Goal: Transaction & Acquisition: Purchase product/service

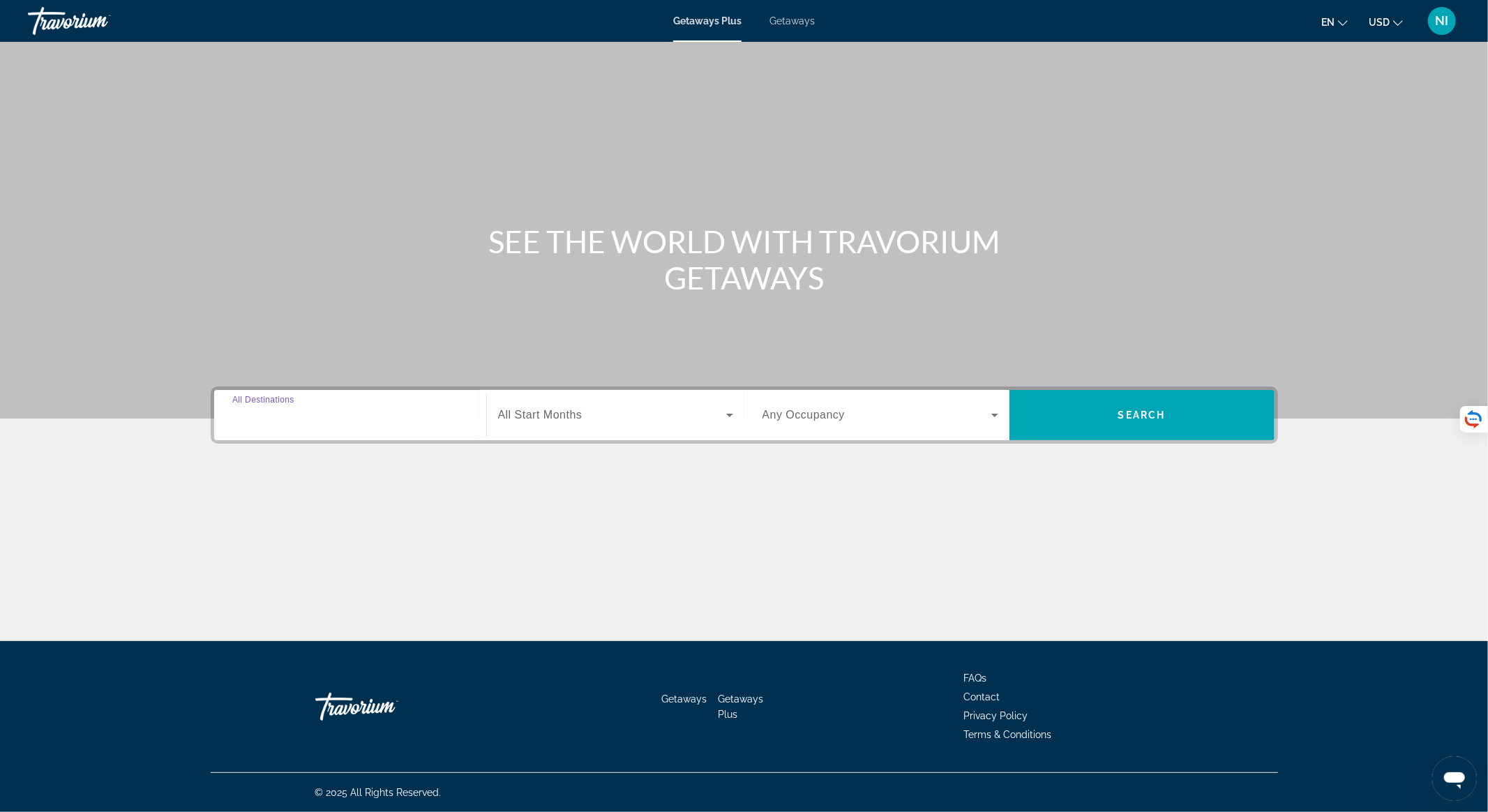
click at [348, 413] on input "Destination All Destinations" at bounding box center [350, 415] width 236 height 17
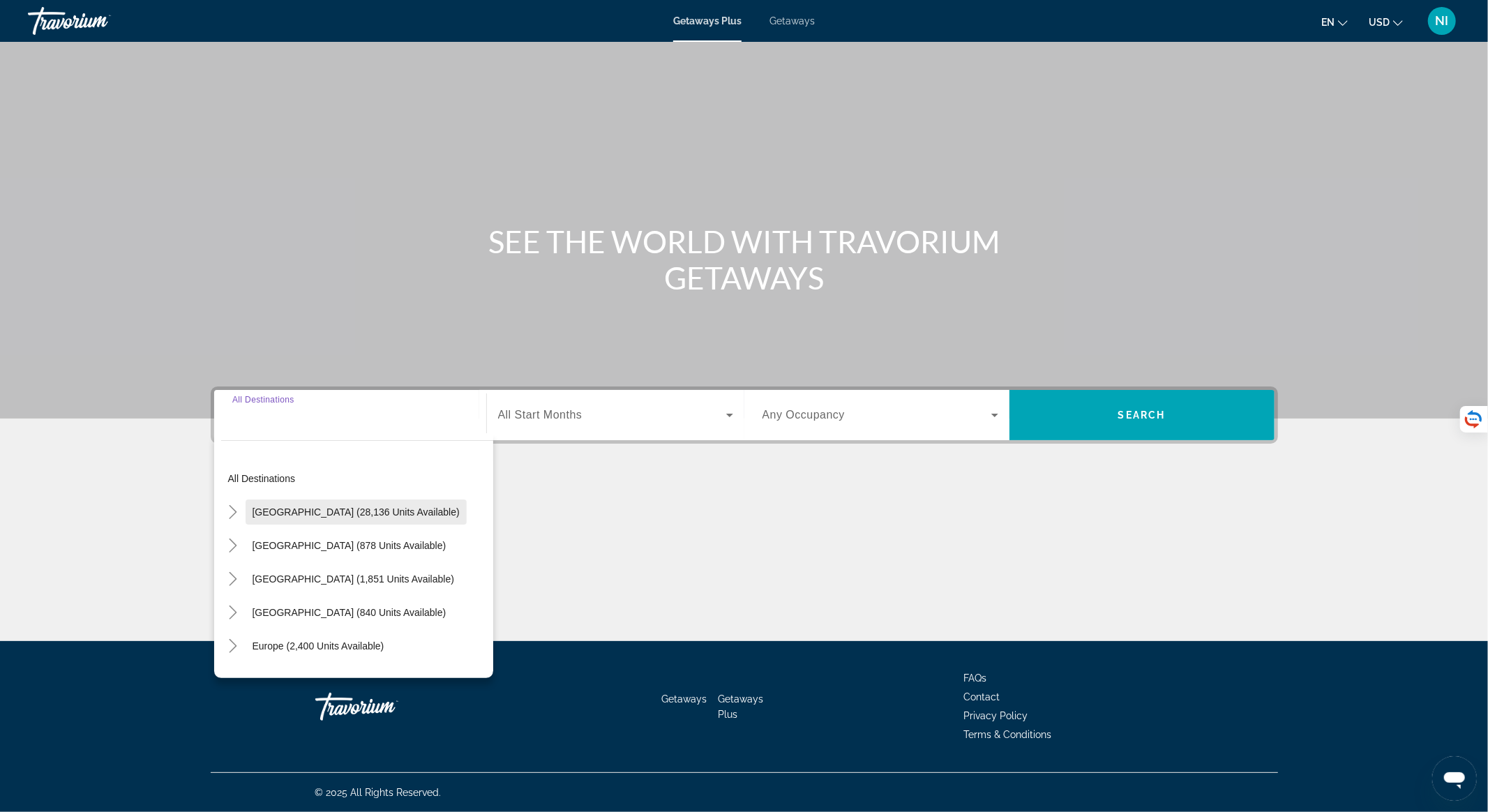
click at [343, 506] on span "United States (28,136 units available)" at bounding box center [356, 512] width 207 height 11
type input "**********"
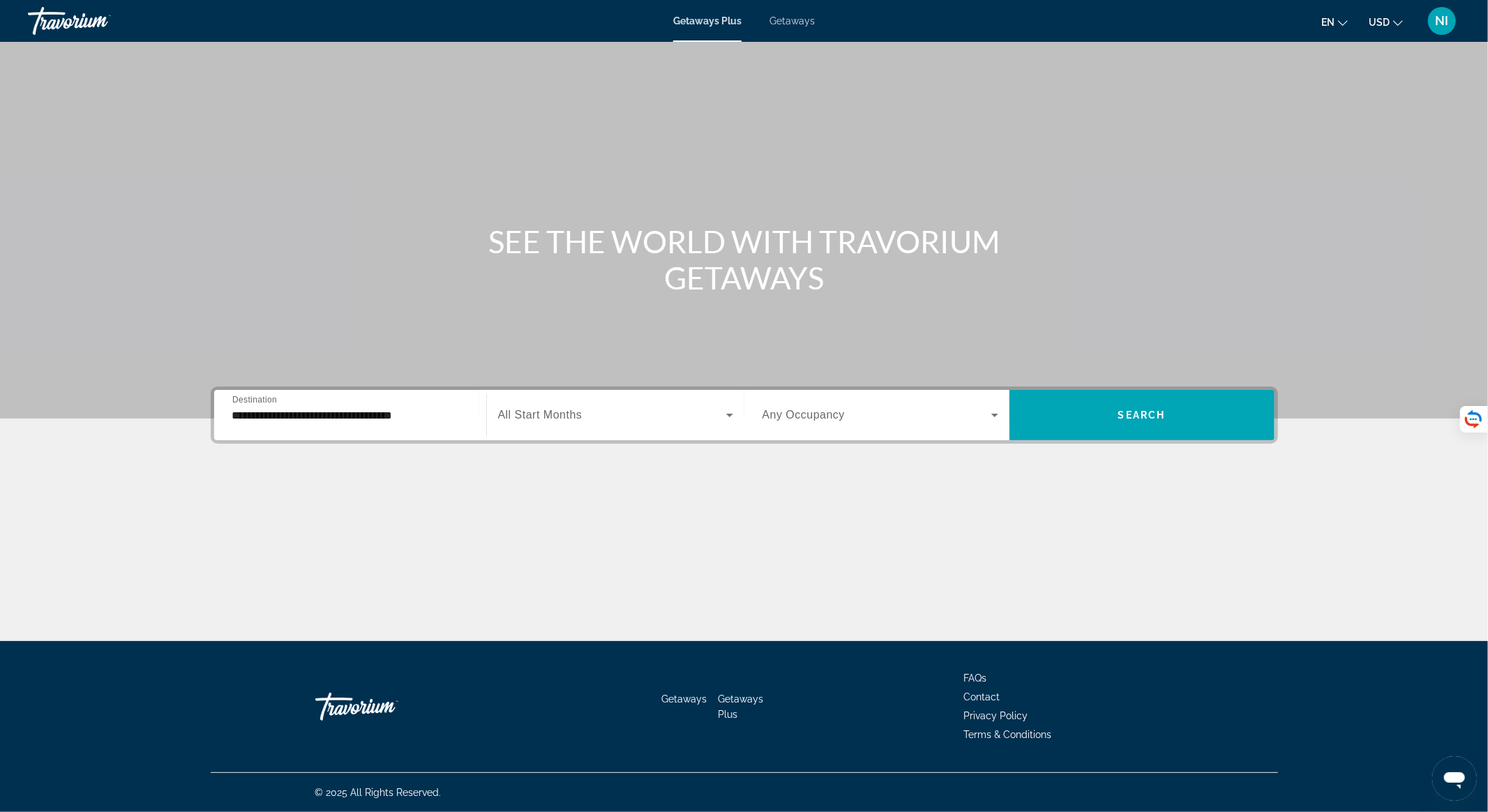
click at [793, 28] on div "Getaways Plus Getaways en English Español Français Italiano Português русский U…" at bounding box center [744, 21] width 1488 height 36
click at [790, 20] on span "Getaways" at bounding box center [792, 20] width 45 height 11
click at [326, 432] on div "Search widget" at bounding box center [350, 415] width 236 height 40
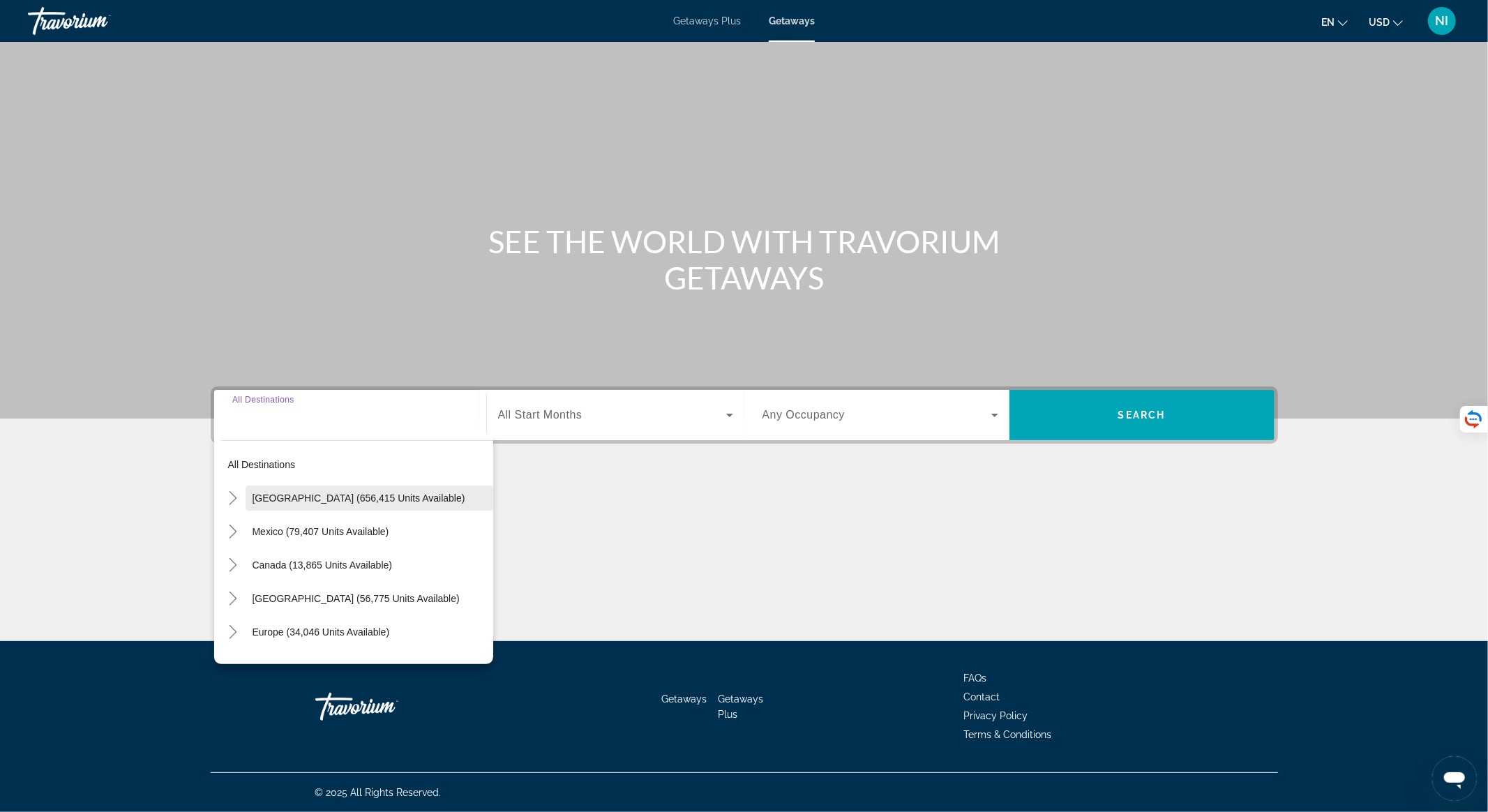
click at [309, 488] on span "Search widget" at bounding box center [370, 498] width 248 height 34
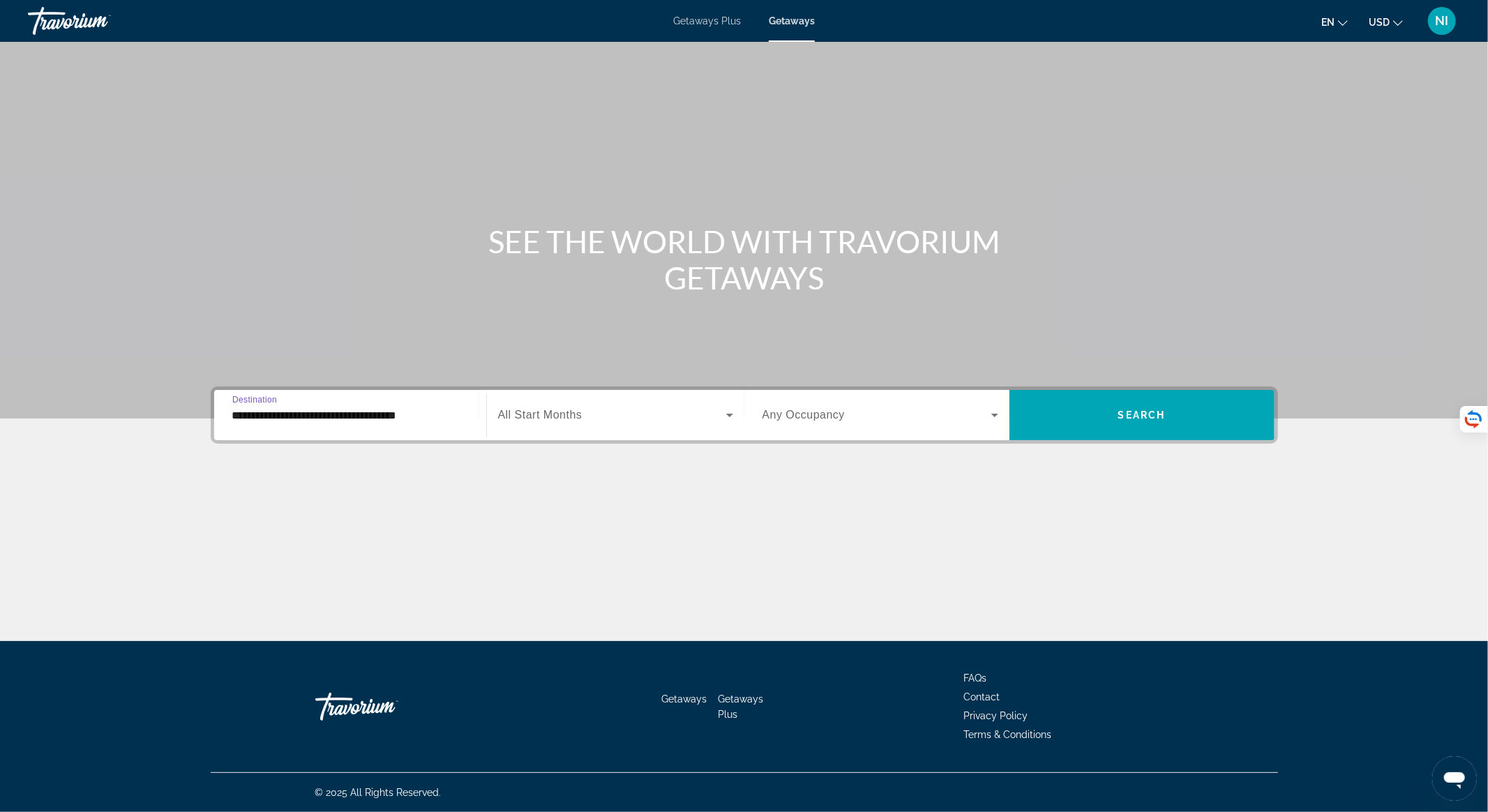
click at [304, 406] on div "**********" at bounding box center [350, 415] width 236 height 40
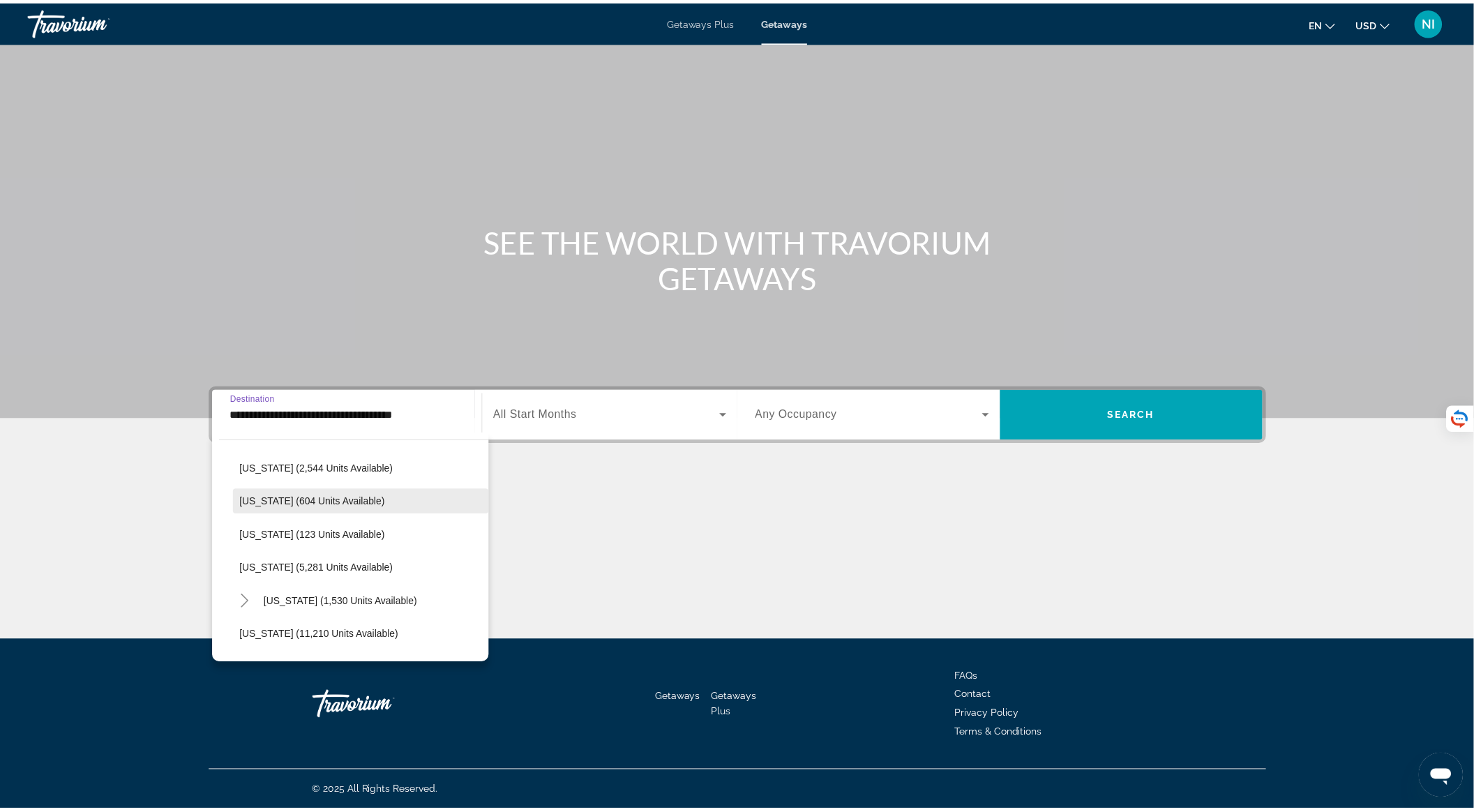
scroll to position [372, 0]
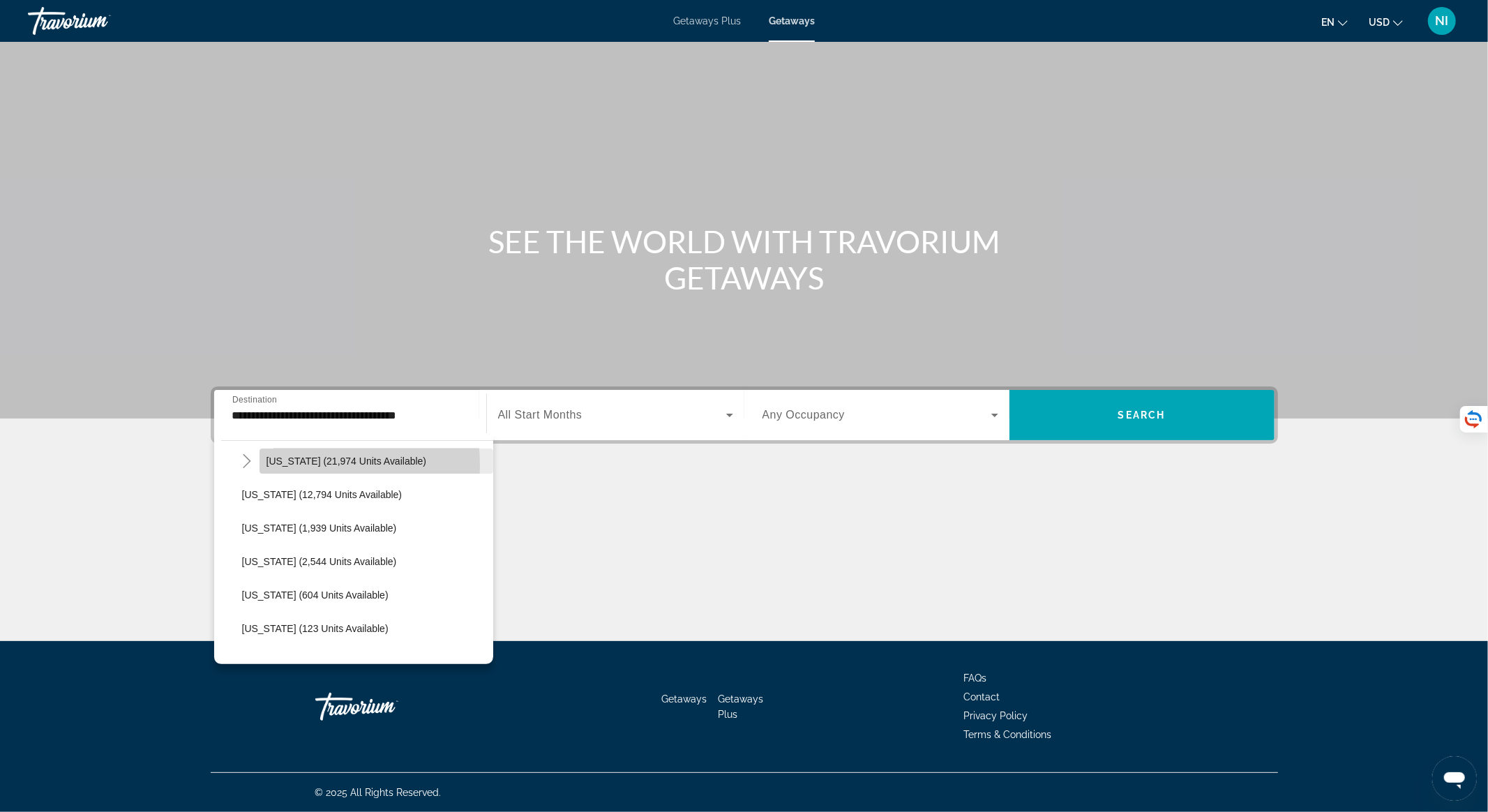
click at [288, 464] on span "Hawaii (21,974 units available)" at bounding box center [347, 460] width 161 height 11
type input "**********"
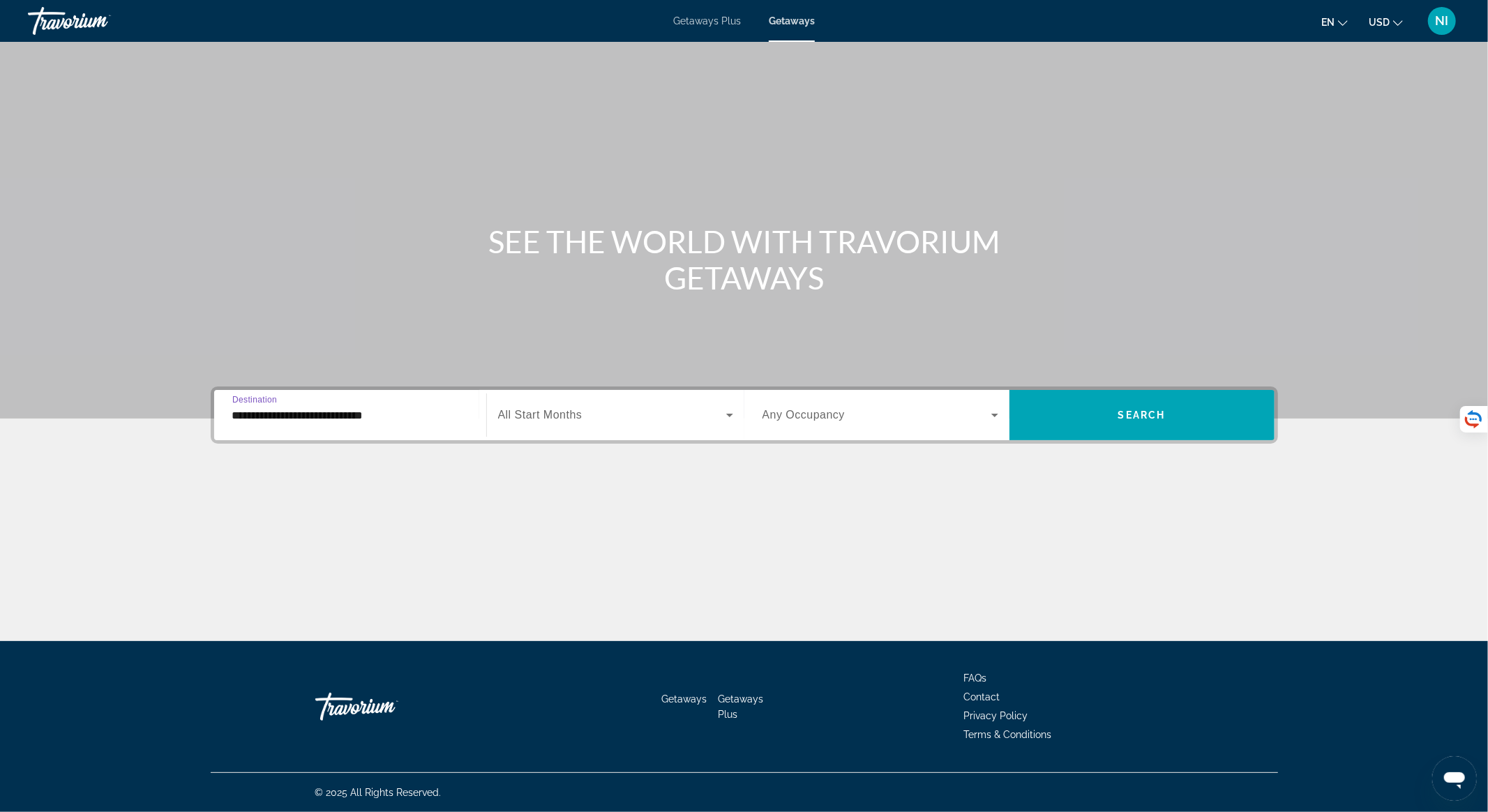
click at [610, 407] on span "Search widget" at bounding box center [612, 415] width 228 height 17
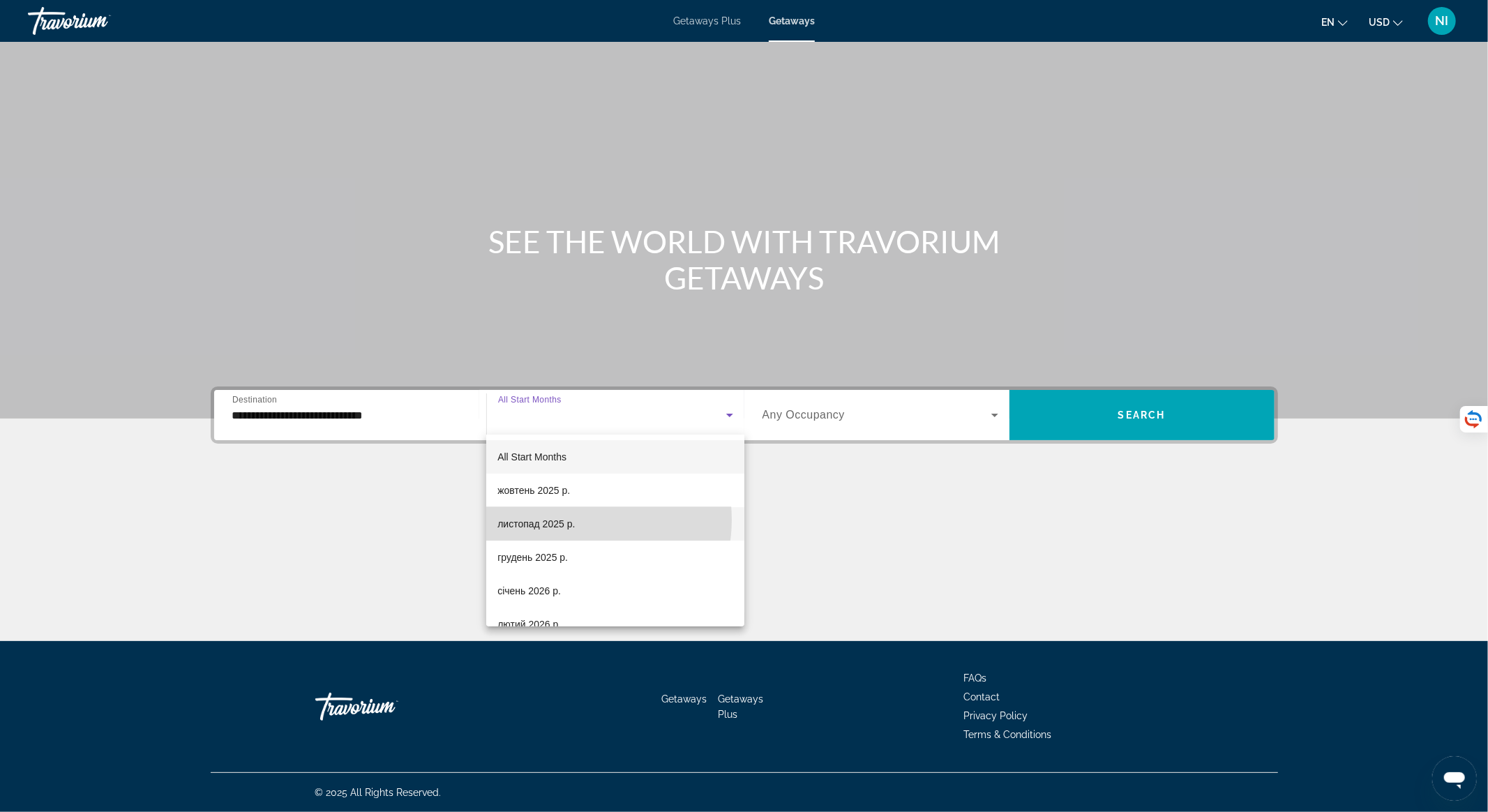
click at [573, 520] on span "листопад 2025 р." at bounding box center [536, 524] width 77 height 17
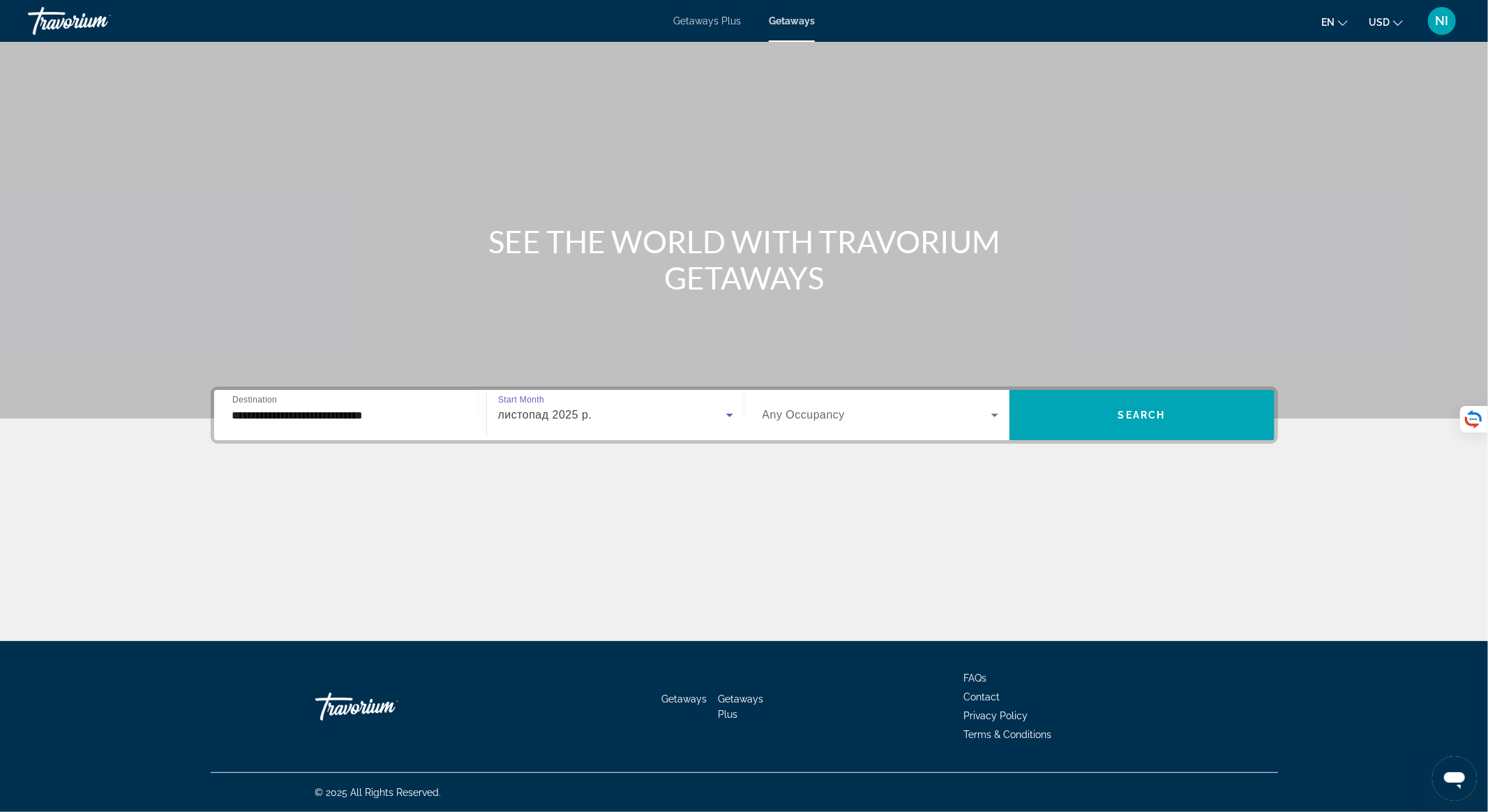
click at [794, 414] on span "Any Occupancy" at bounding box center [804, 415] width 83 height 12
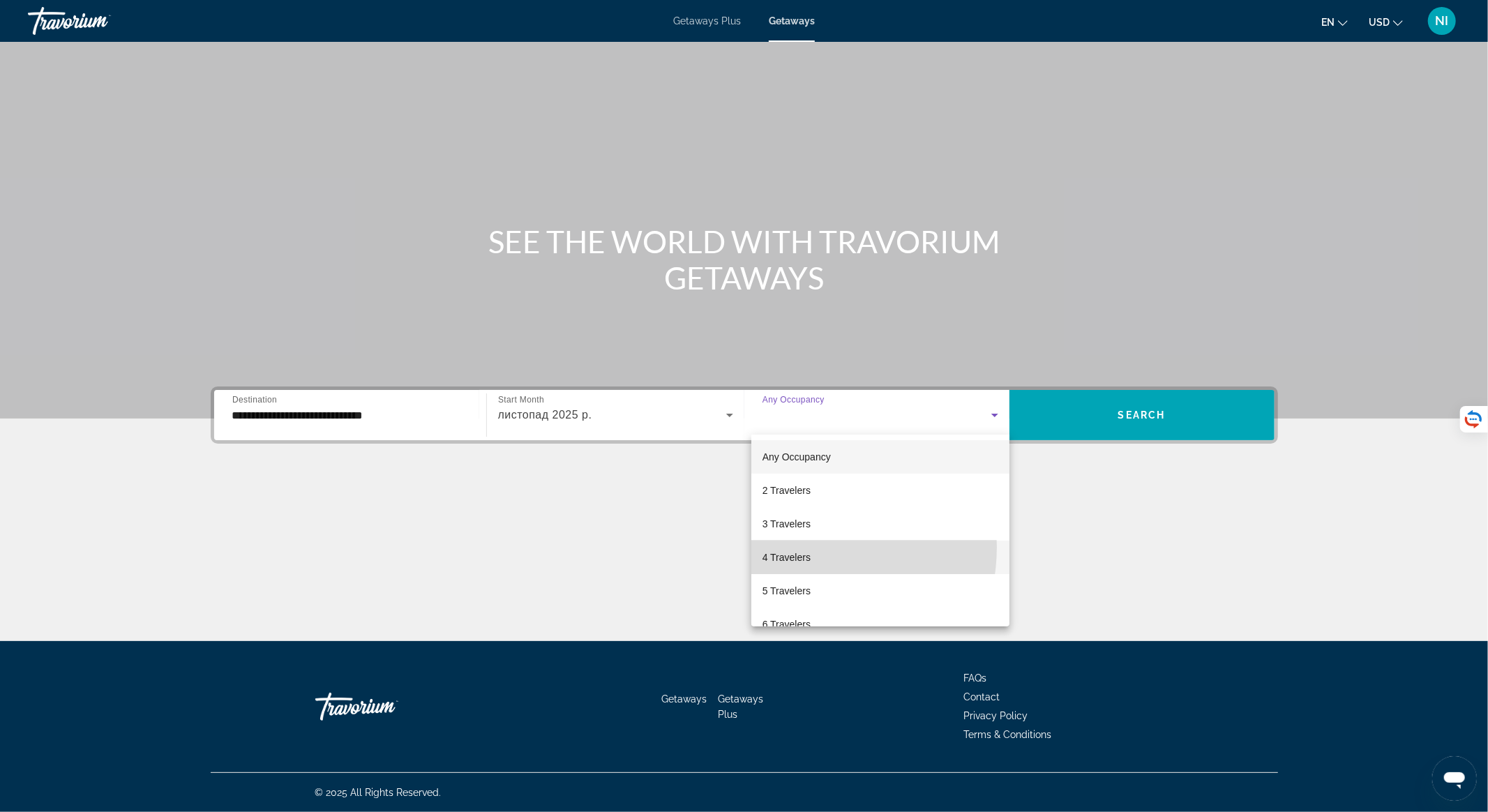
click at [795, 548] on mat-option "4 Travelers" at bounding box center [880, 557] width 258 height 34
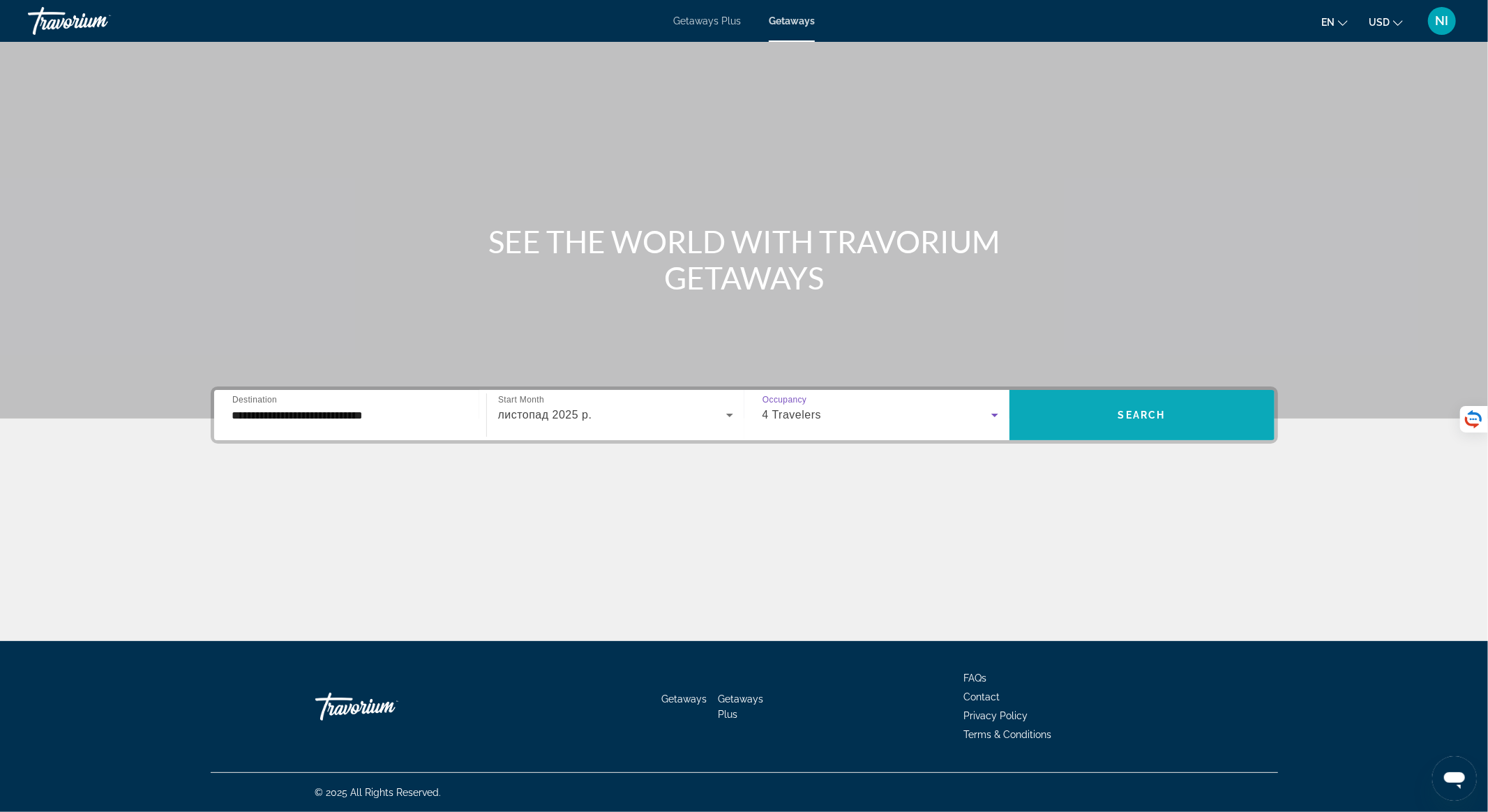
click at [1070, 427] on span "Search widget" at bounding box center [1142, 415] width 265 height 34
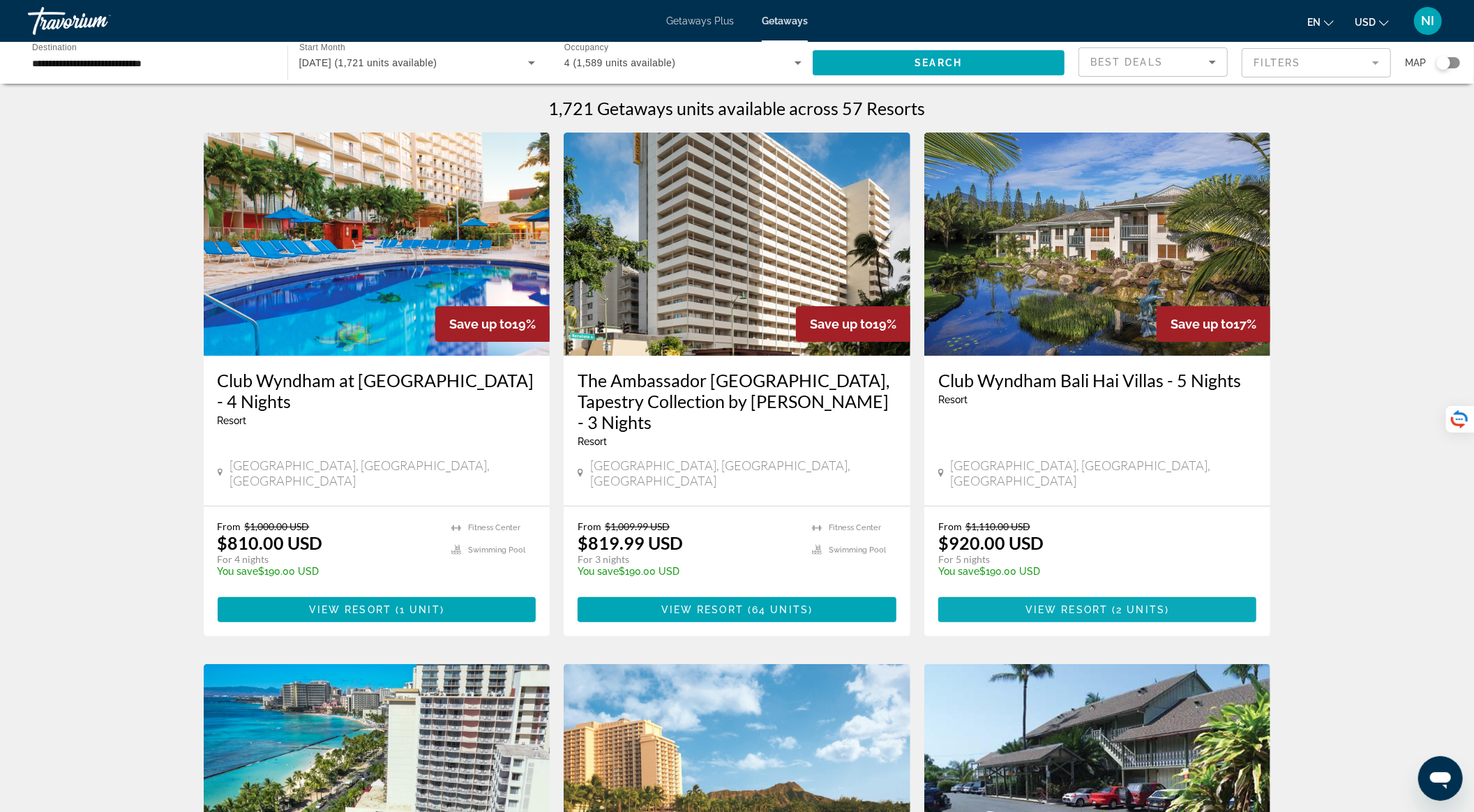
click at [1133, 604] on span "2 units" at bounding box center [1140, 609] width 49 height 11
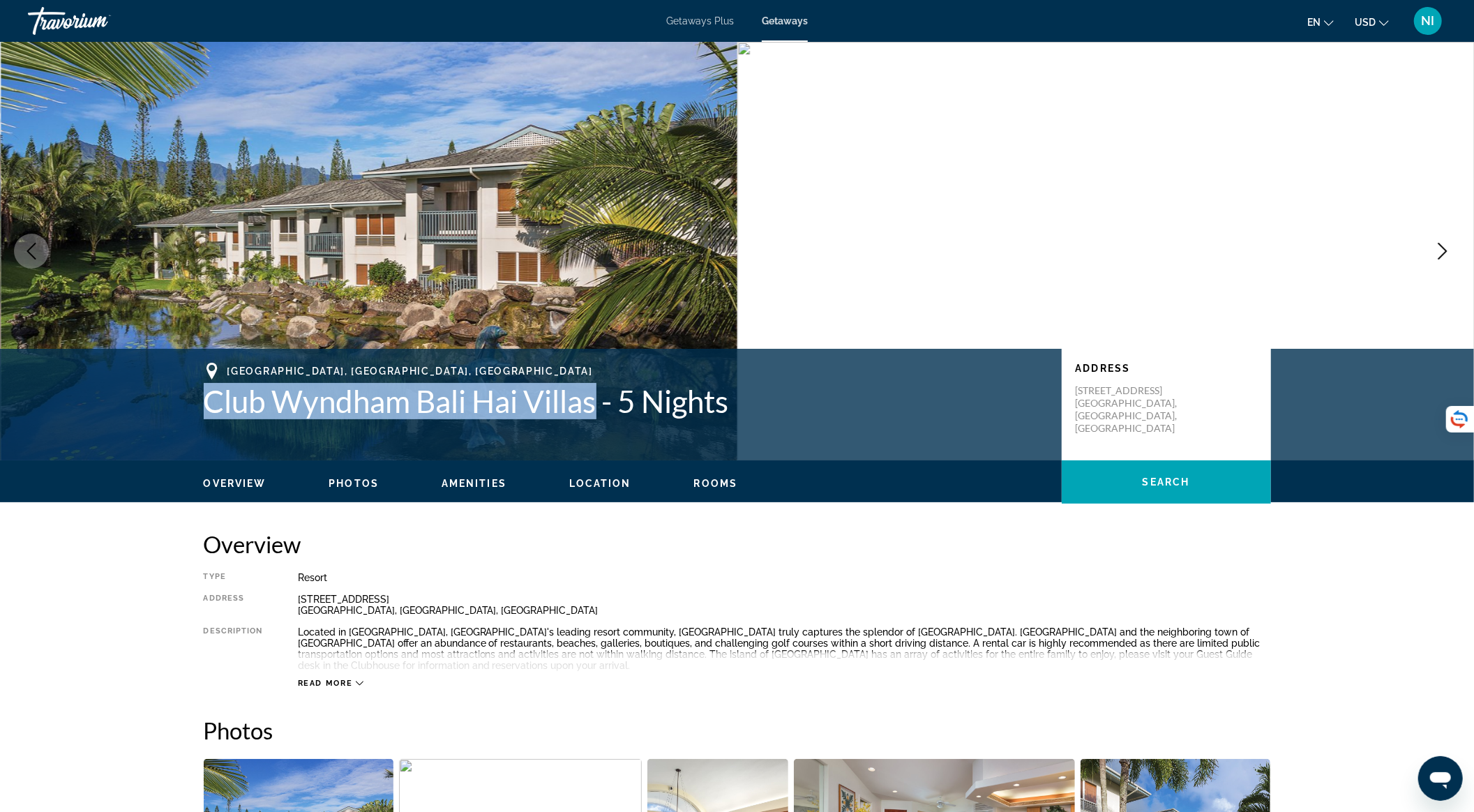
drag, startPoint x: 206, startPoint y: 406, endPoint x: 597, endPoint y: 405, distance: 391.0
click at [597, 405] on h1 "Club Wyndham Bali Hai Villas - 5 Nights" at bounding box center [626, 401] width 844 height 36
copy h1 "Club Wyndham Bali Hai Villas"
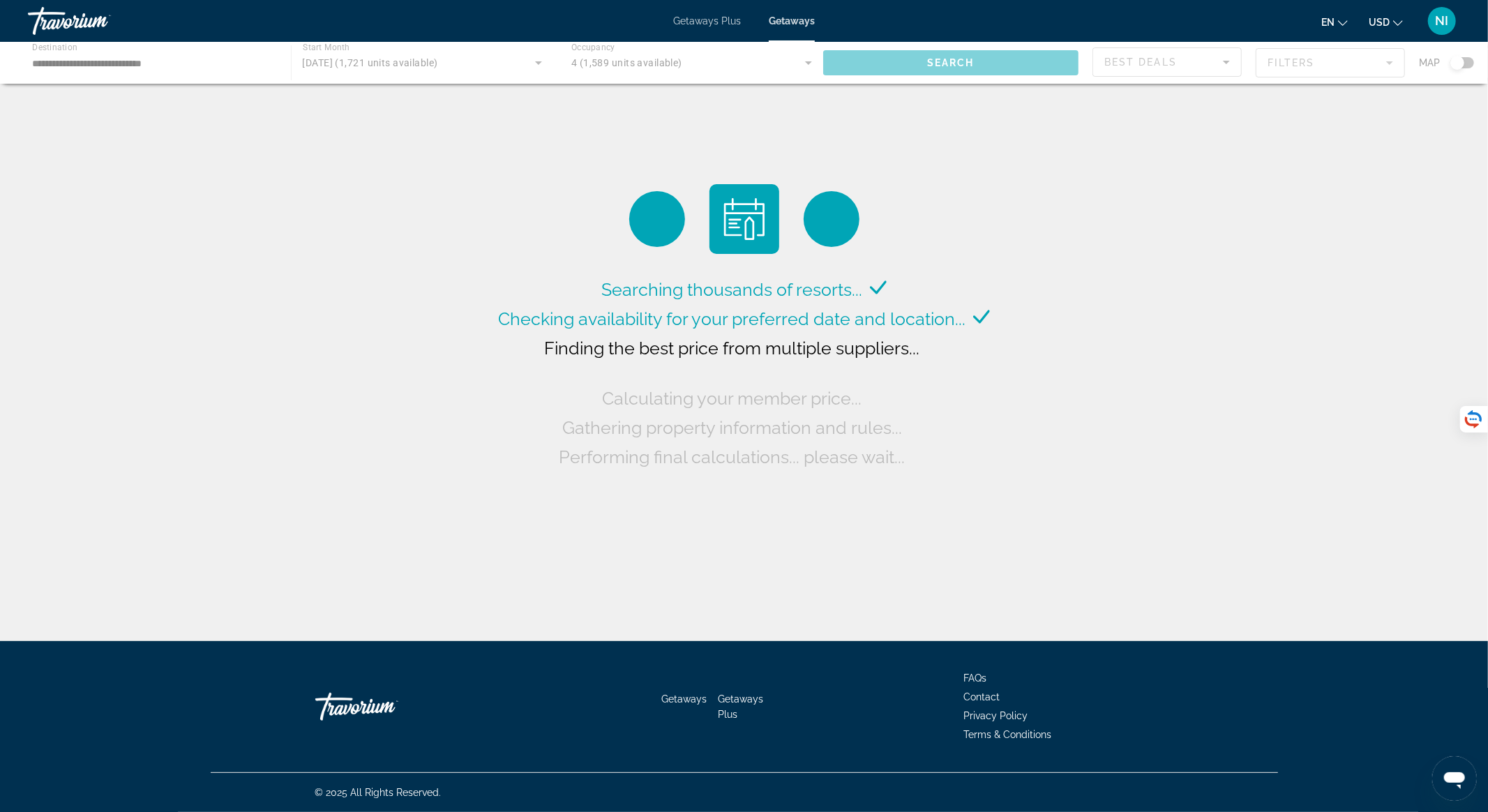
click at [132, 64] on div "Main content" at bounding box center [744, 63] width 1488 height 42
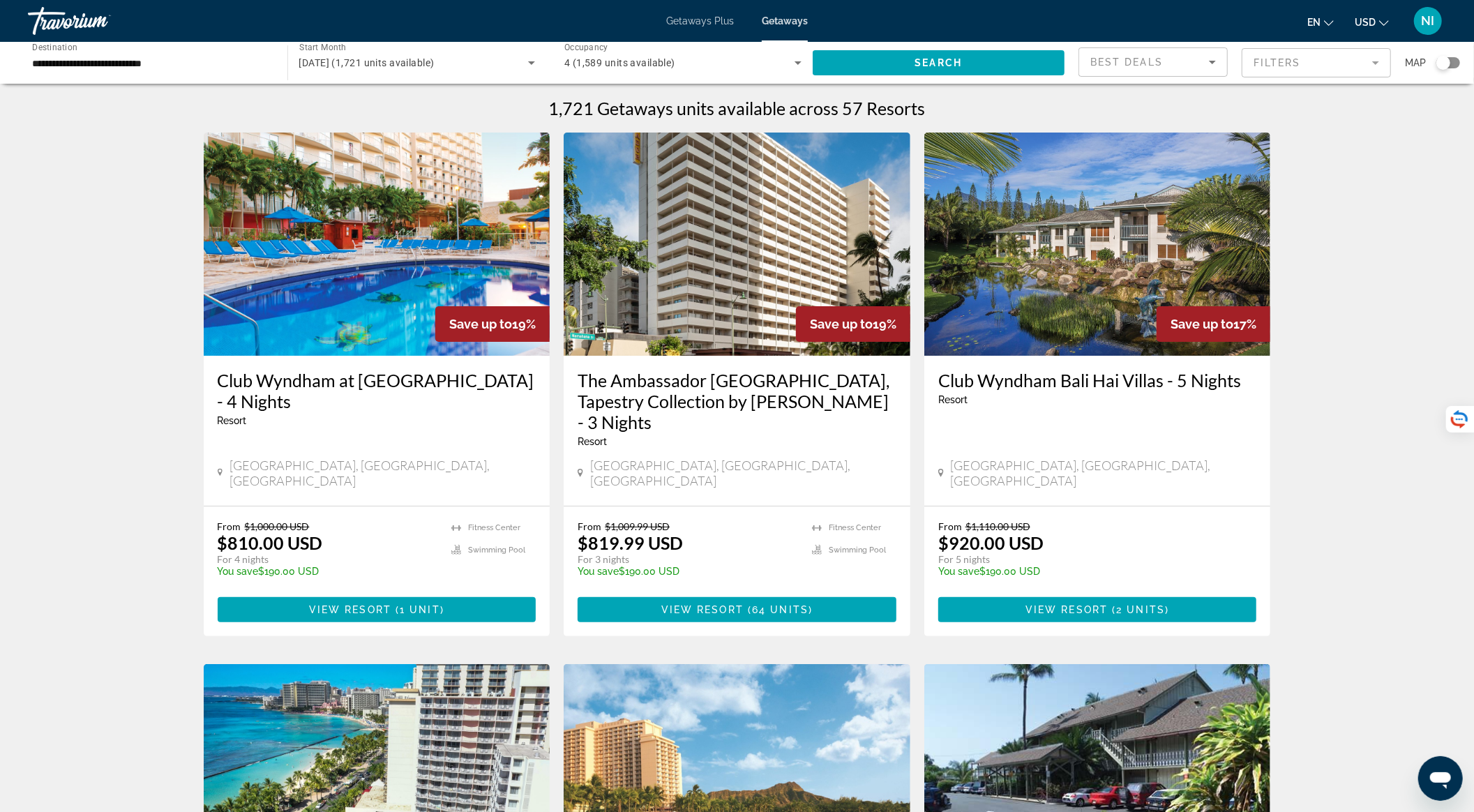
click at [382, 243] on img "Main content" at bounding box center [377, 243] width 347 height 223
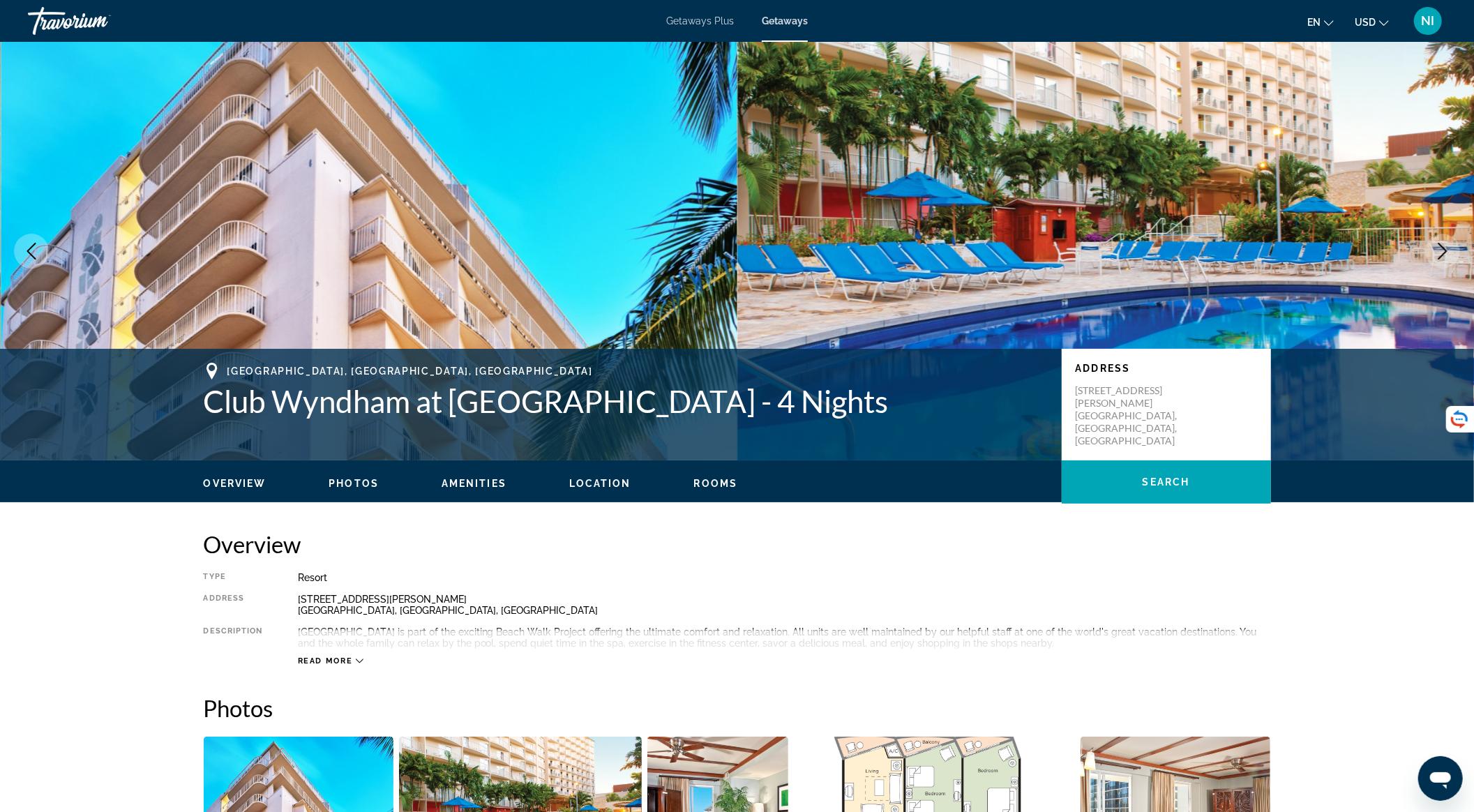
click at [1447, 249] on icon "Next image" at bounding box center [1442, 251] width 17 height 17
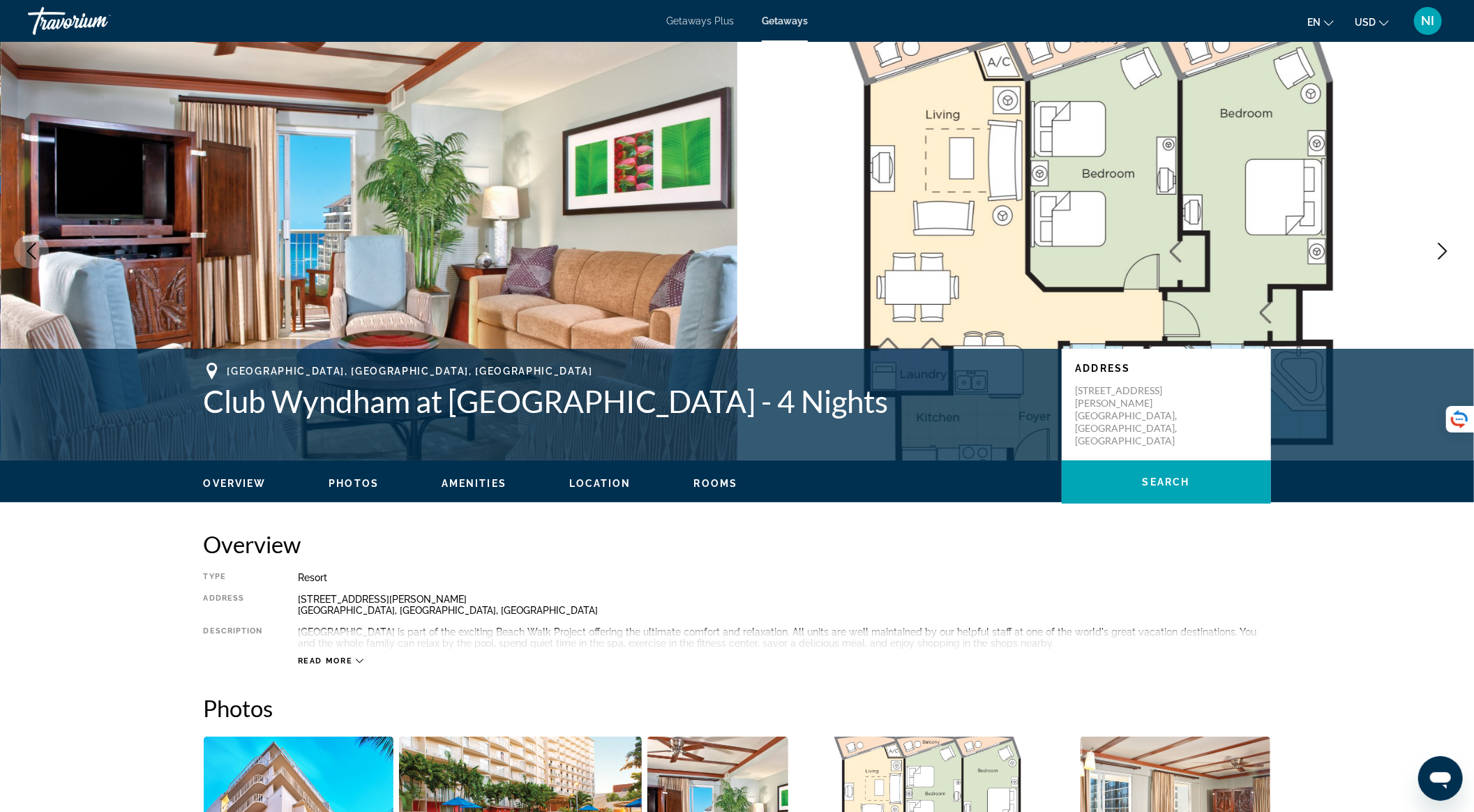
click at [1447, 249] on icon "Next image" at bounding box center [1442, 251] width 17 height 17
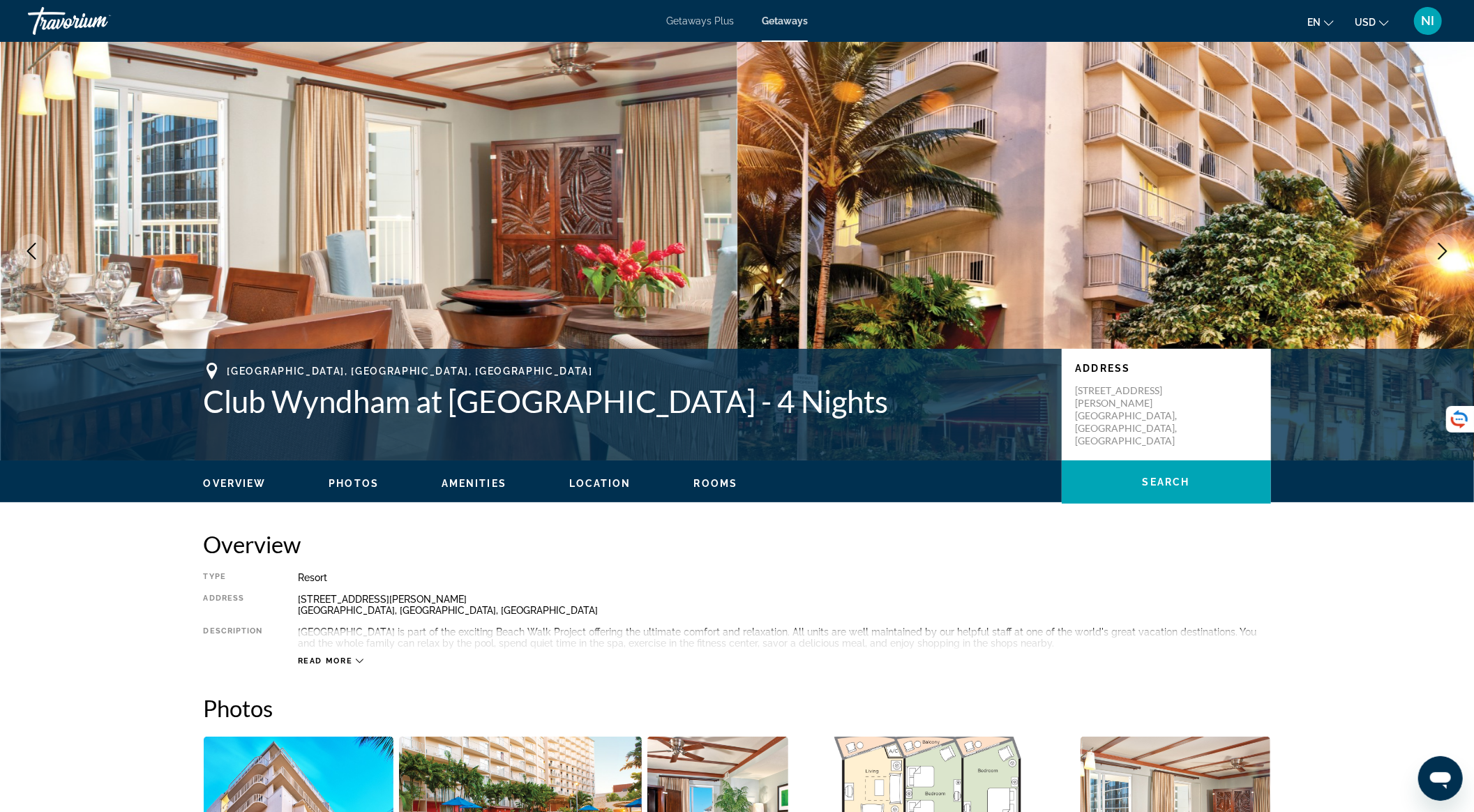
click at [1447, 249] on icon "Next image" at bounding box center [1442, 251] width 17 height 17
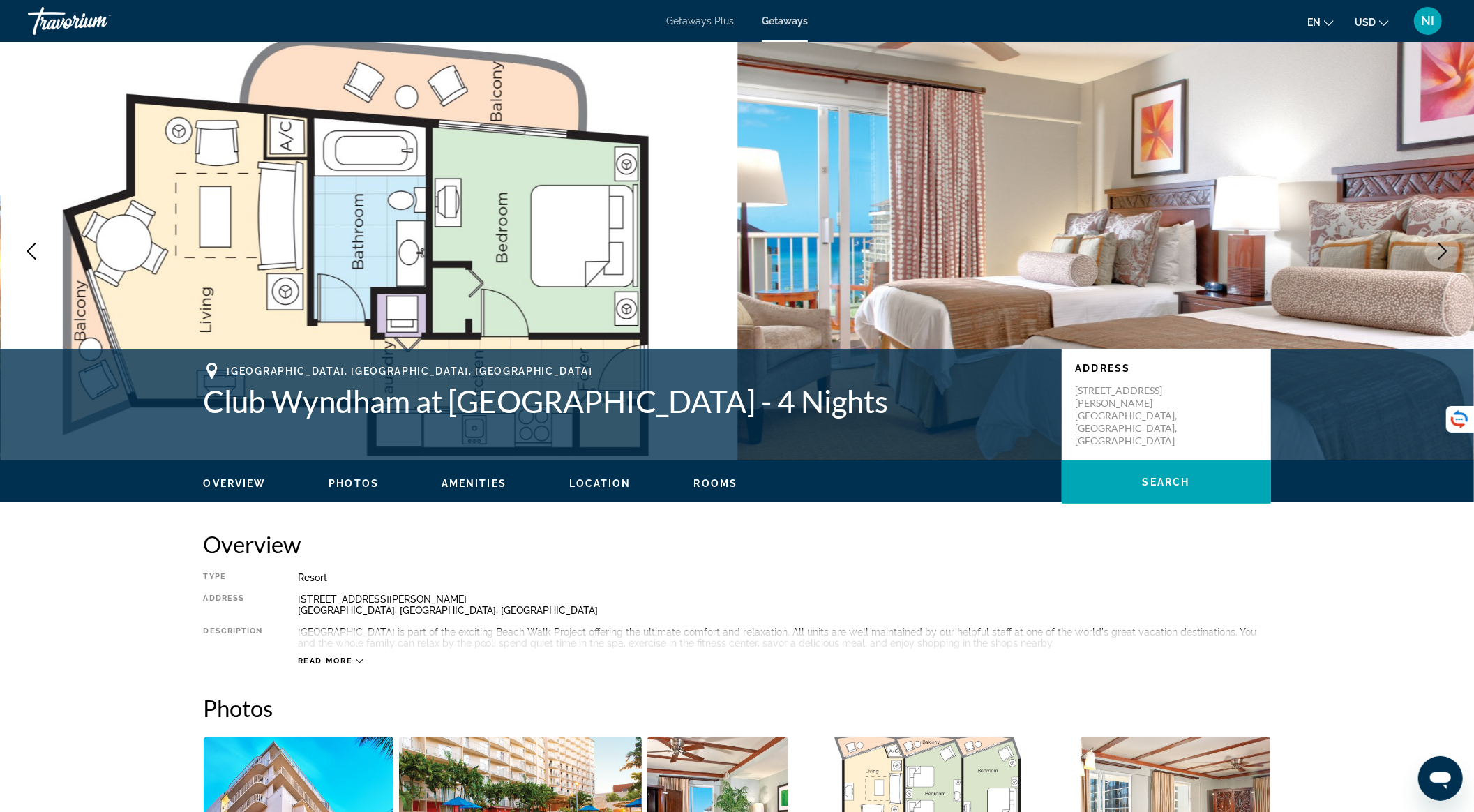
click at [1447, 249] on icon "Next image" at bounding box center [1442, 251] width 17 height 17
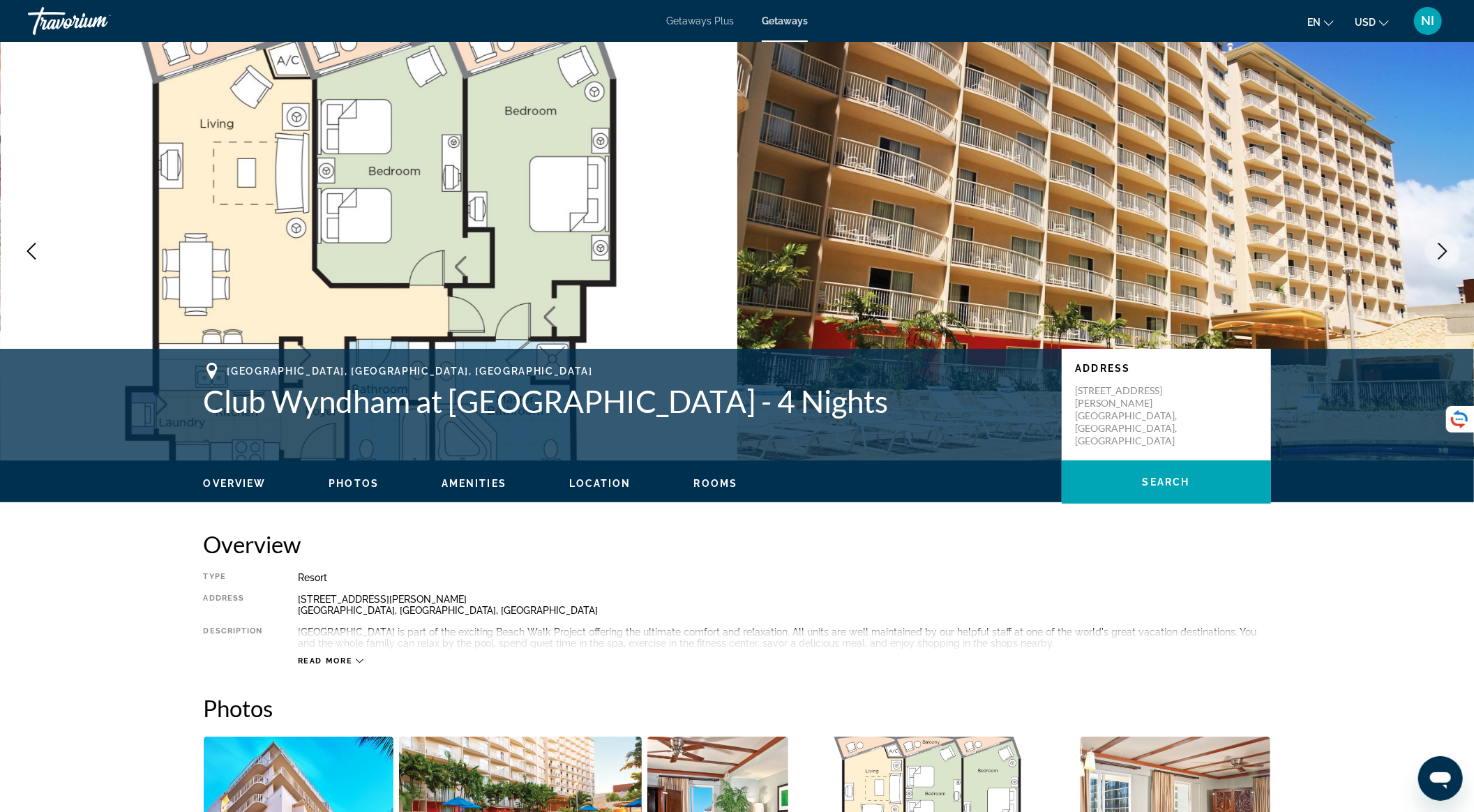
click at [1447, 249] on icon "Next image" at bounding box center [1442, 251] width 17 height 17
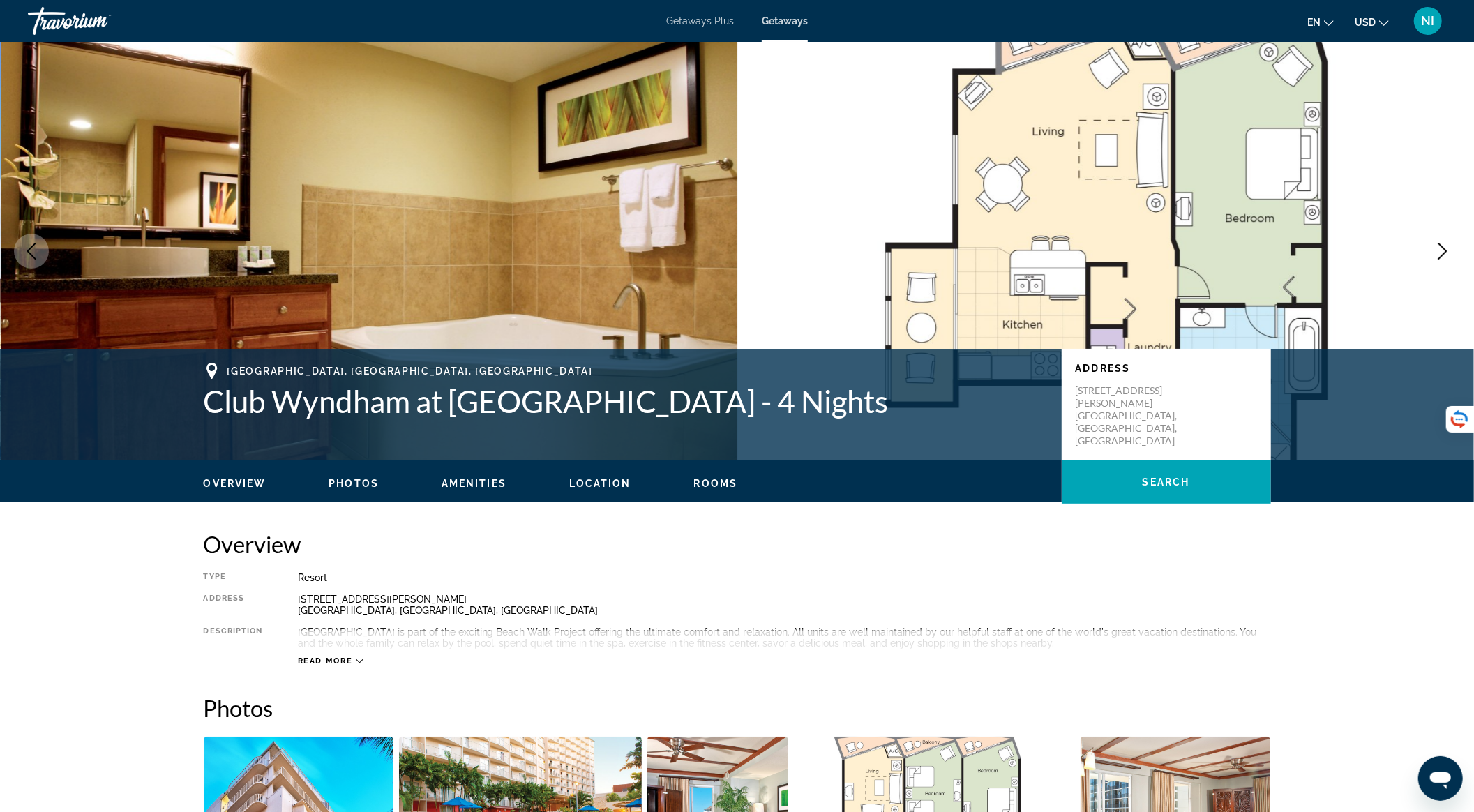
click at [1447, 249] on icon "Next image" at bounding box center [1442, 251] width 17 height 17
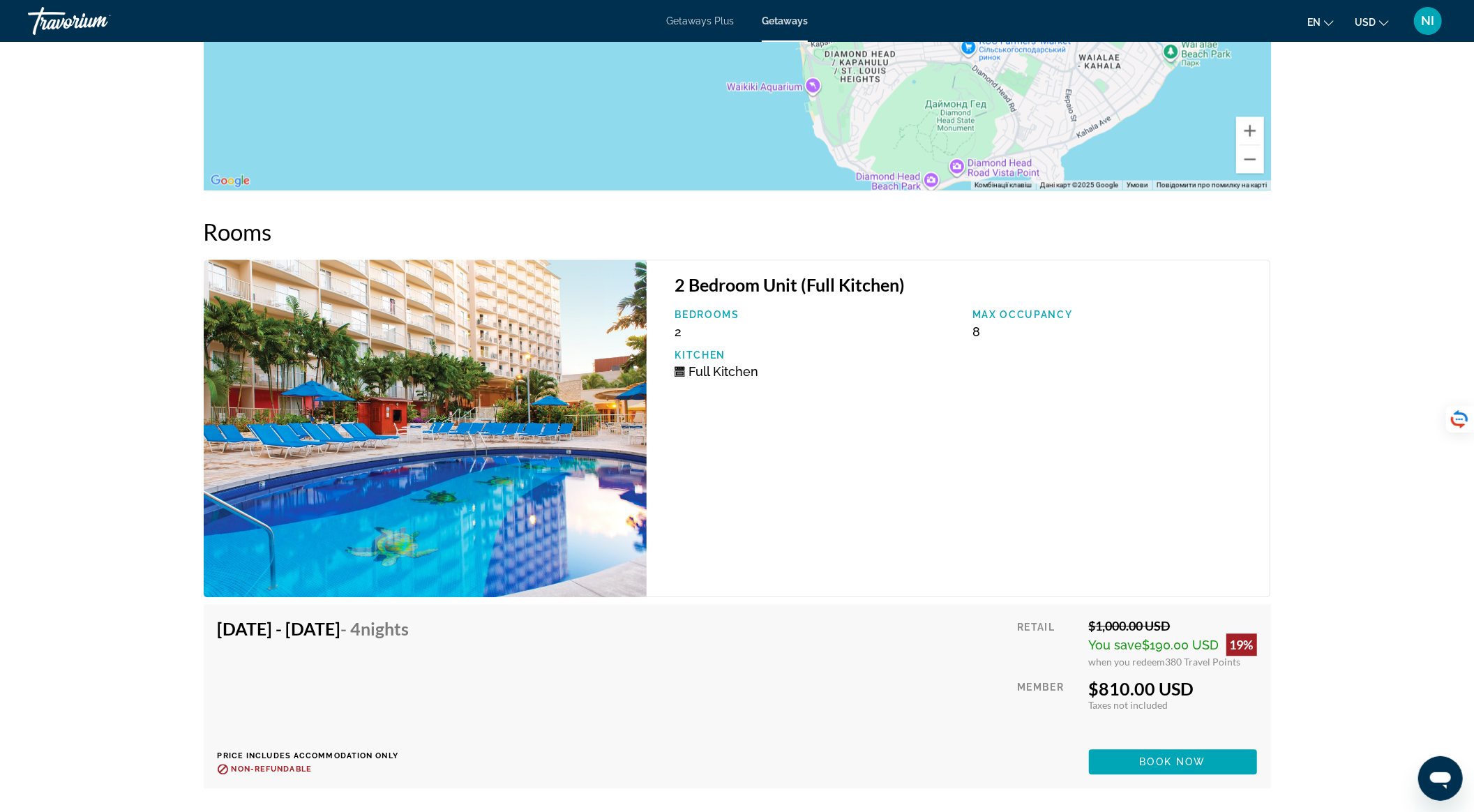
scroll to position [2255, 0]
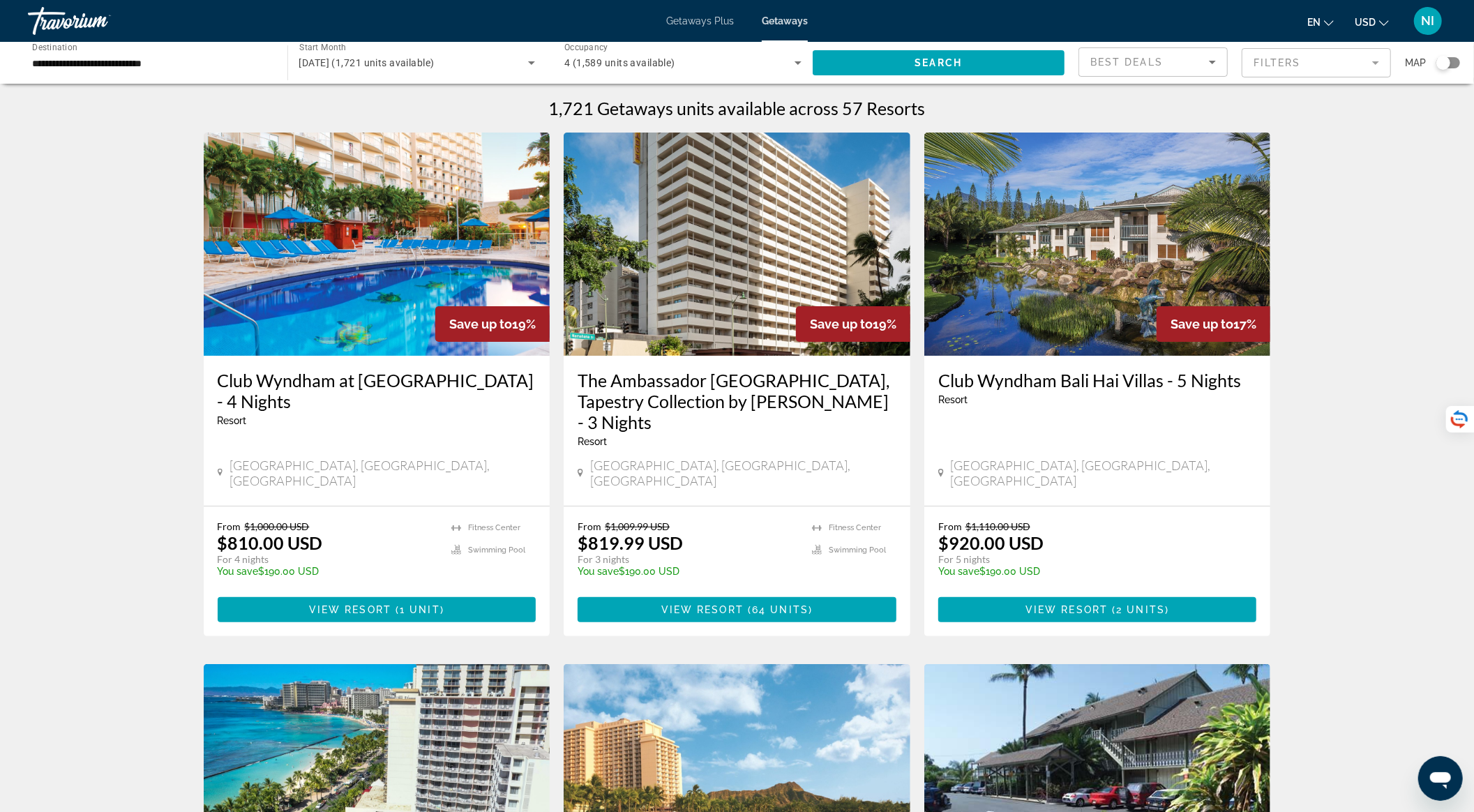
click at [102, 65] on input "**********" at bounding box center [151, 63] width 237 height 17
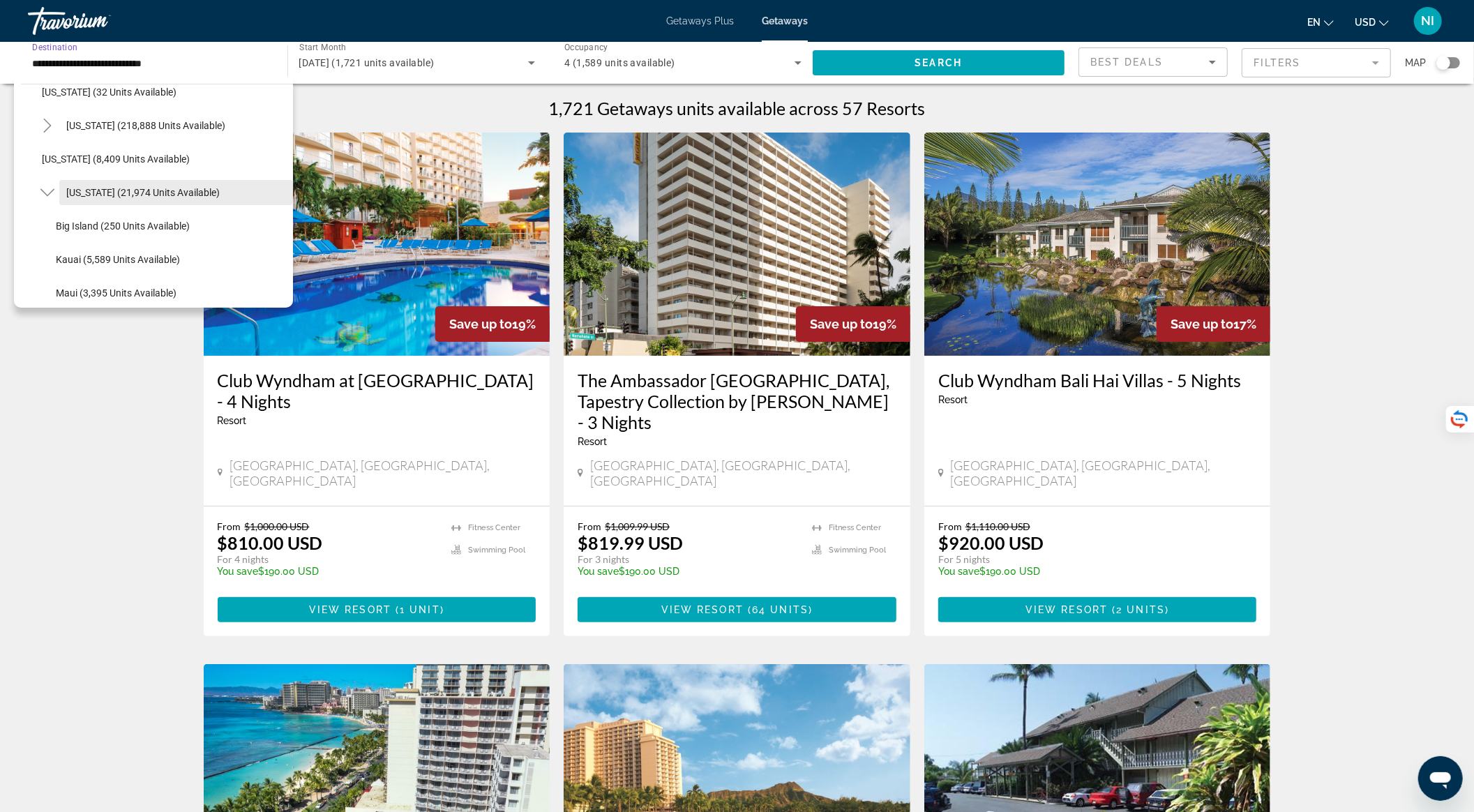
scroll to position [376, 0]
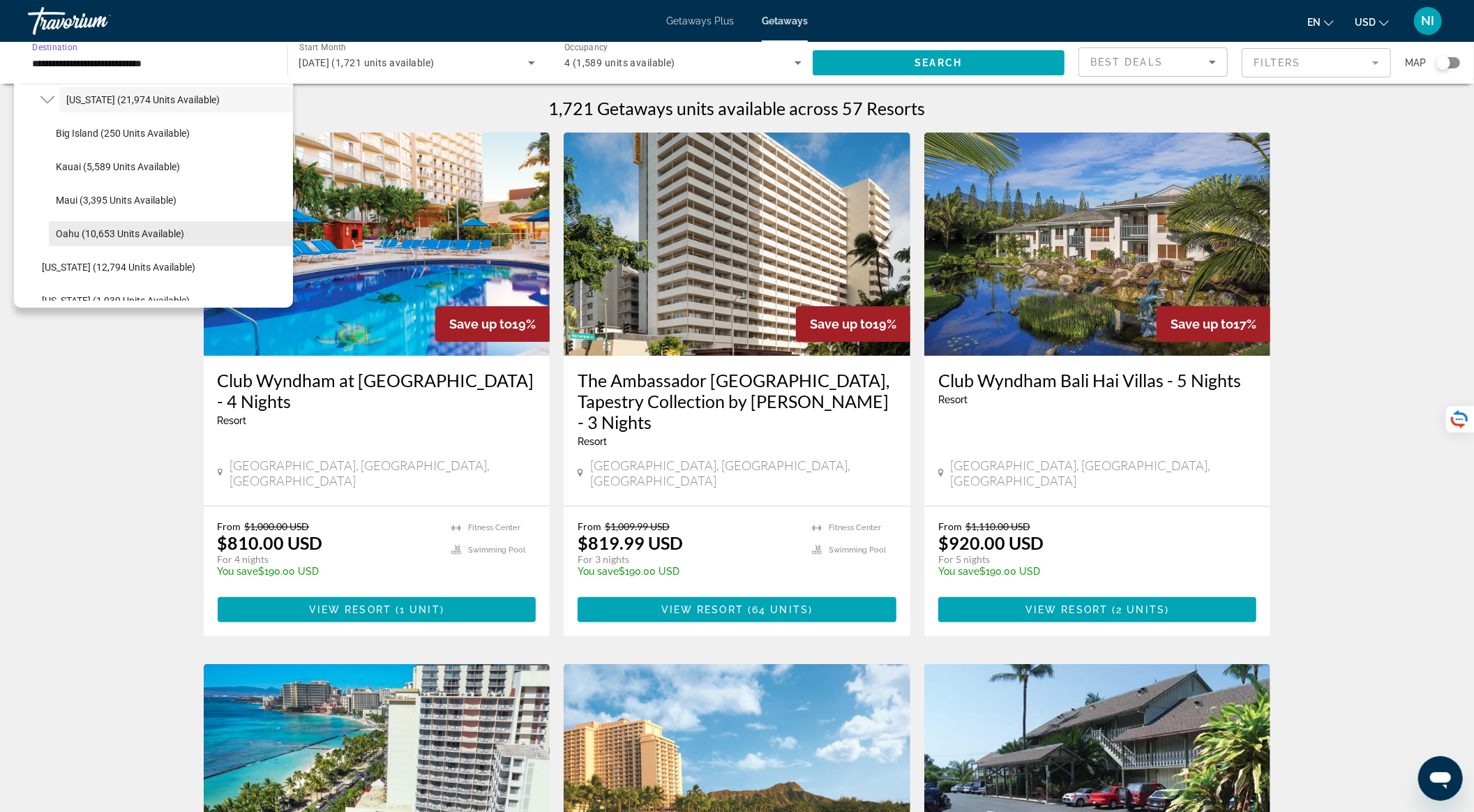
click at [135, 230] on span "Oahu (10,653 units available)" at bounding box center [119, 234] width 128 height 11
type input "**********"
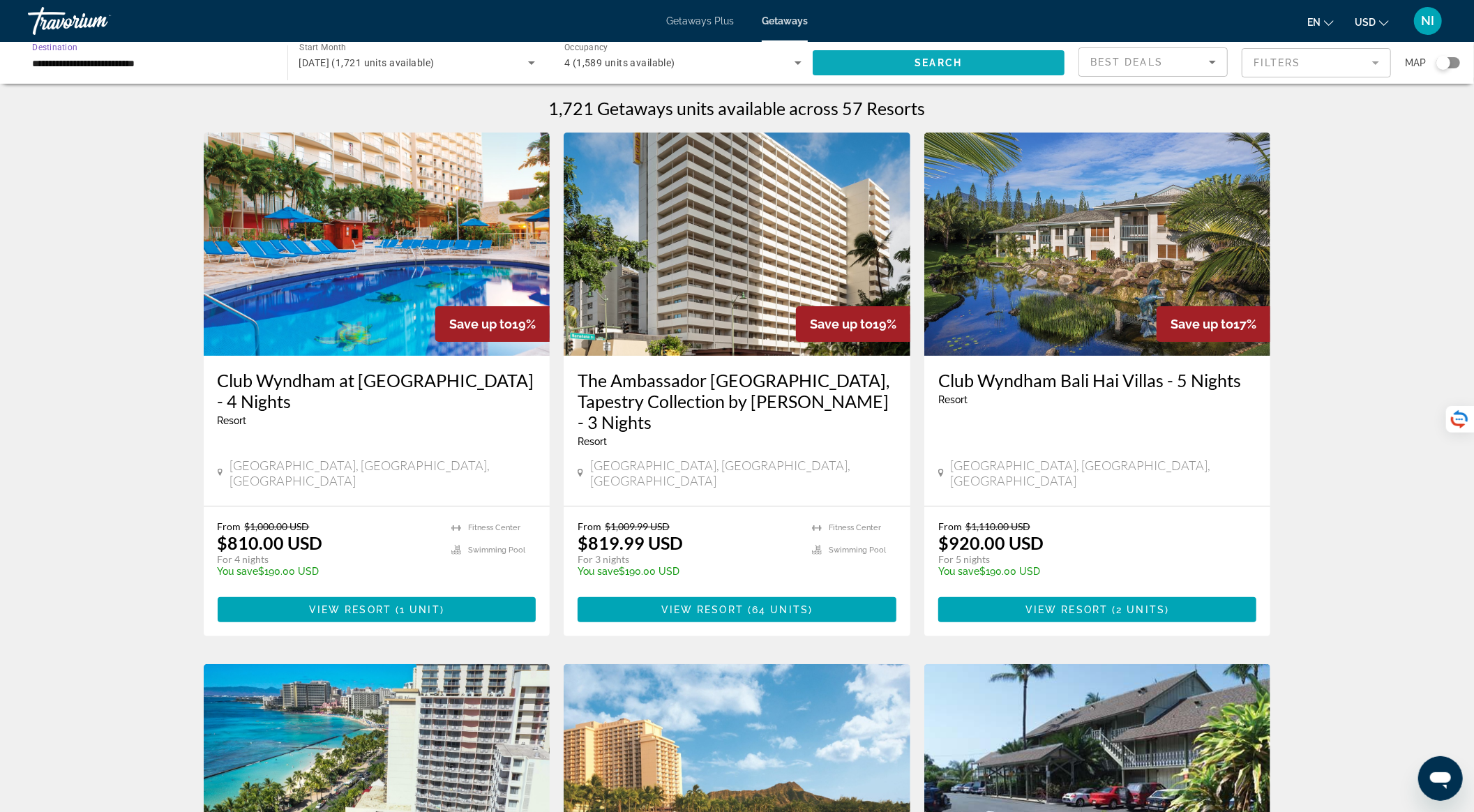
click at [905, 57] on span "Search widget" at bounding box center [939, 62] width 252 height 34
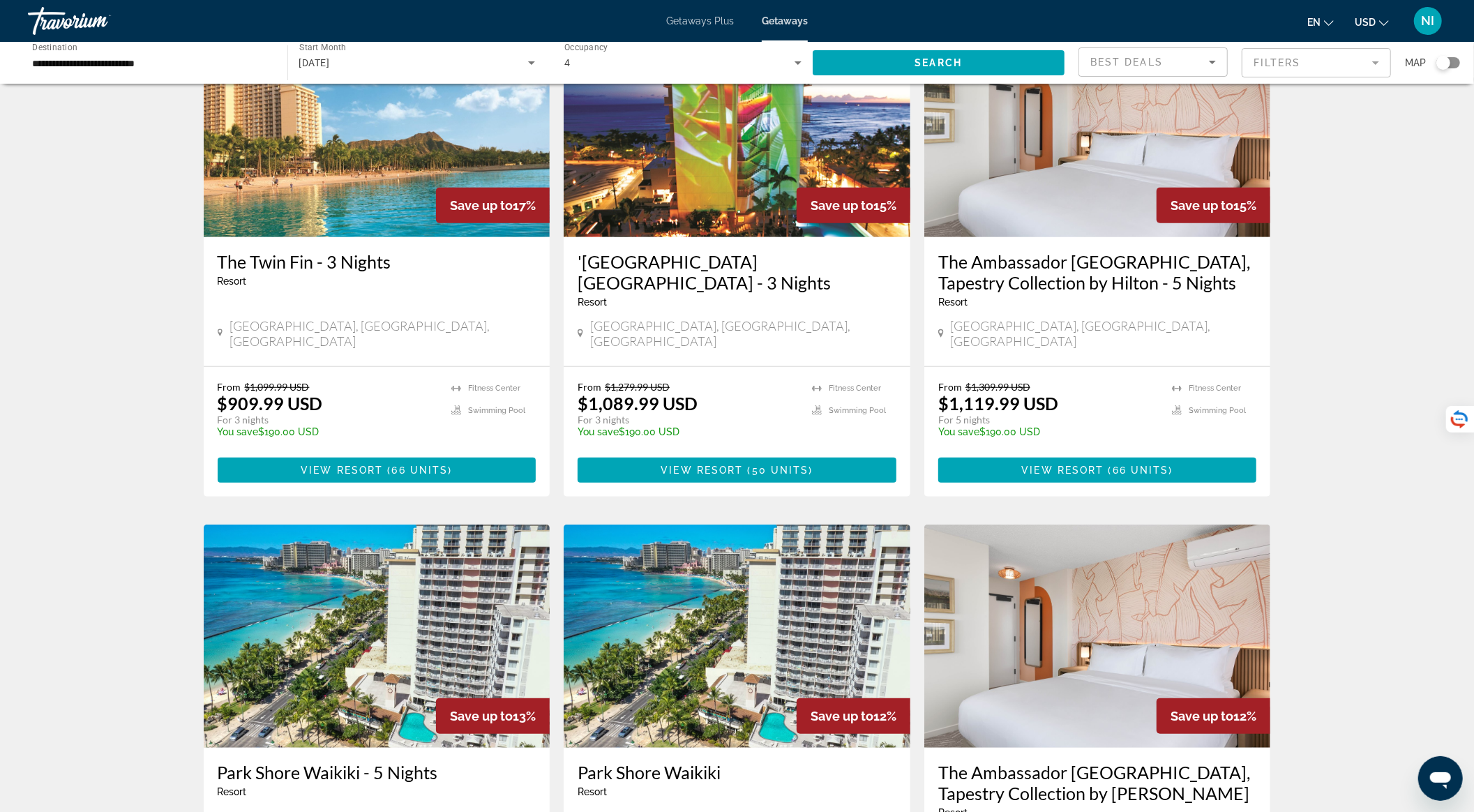
scroll to position [651, 0]
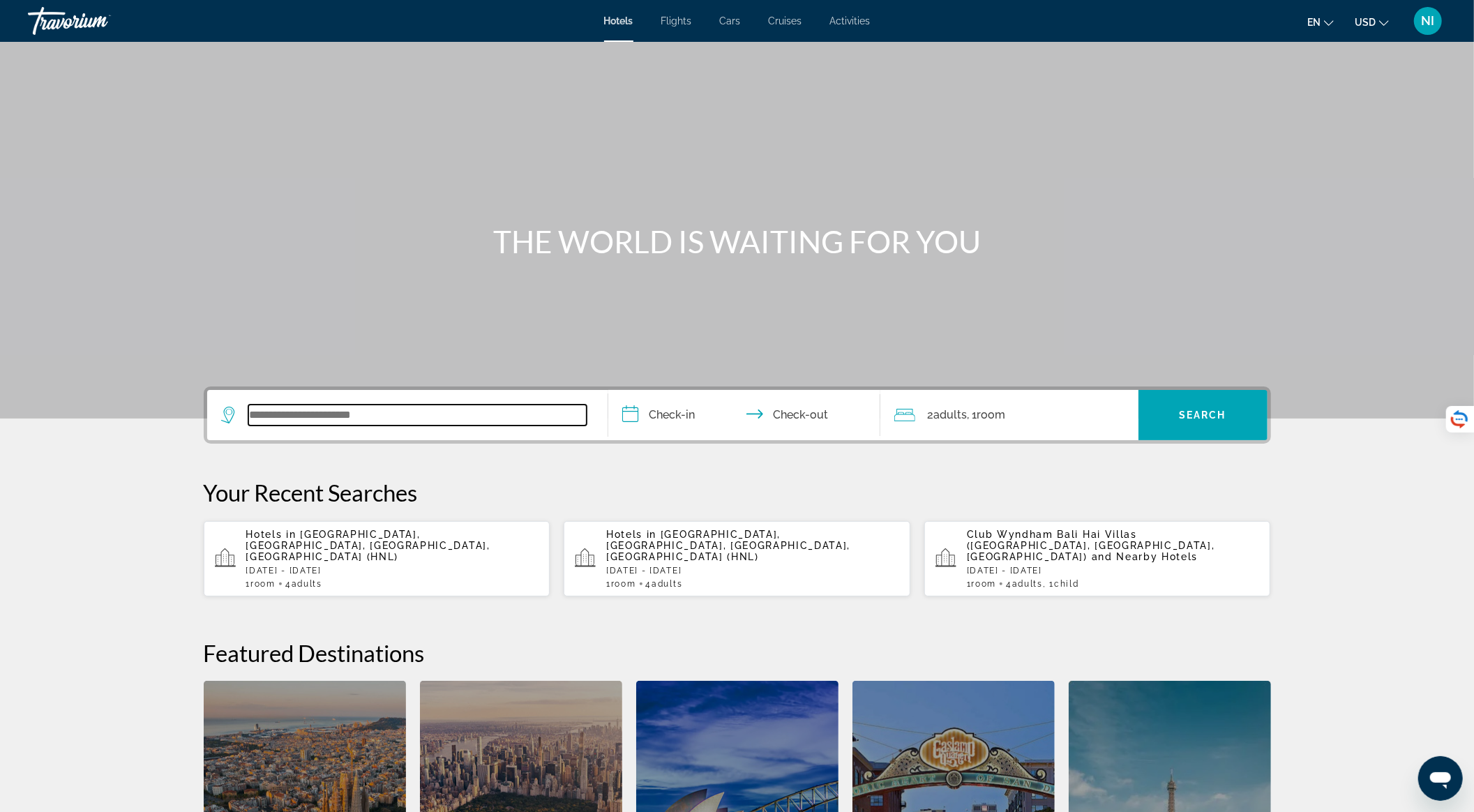
click at [378, 406] on input "Search widget" at bounding box center [418, 415] width 338 height 21
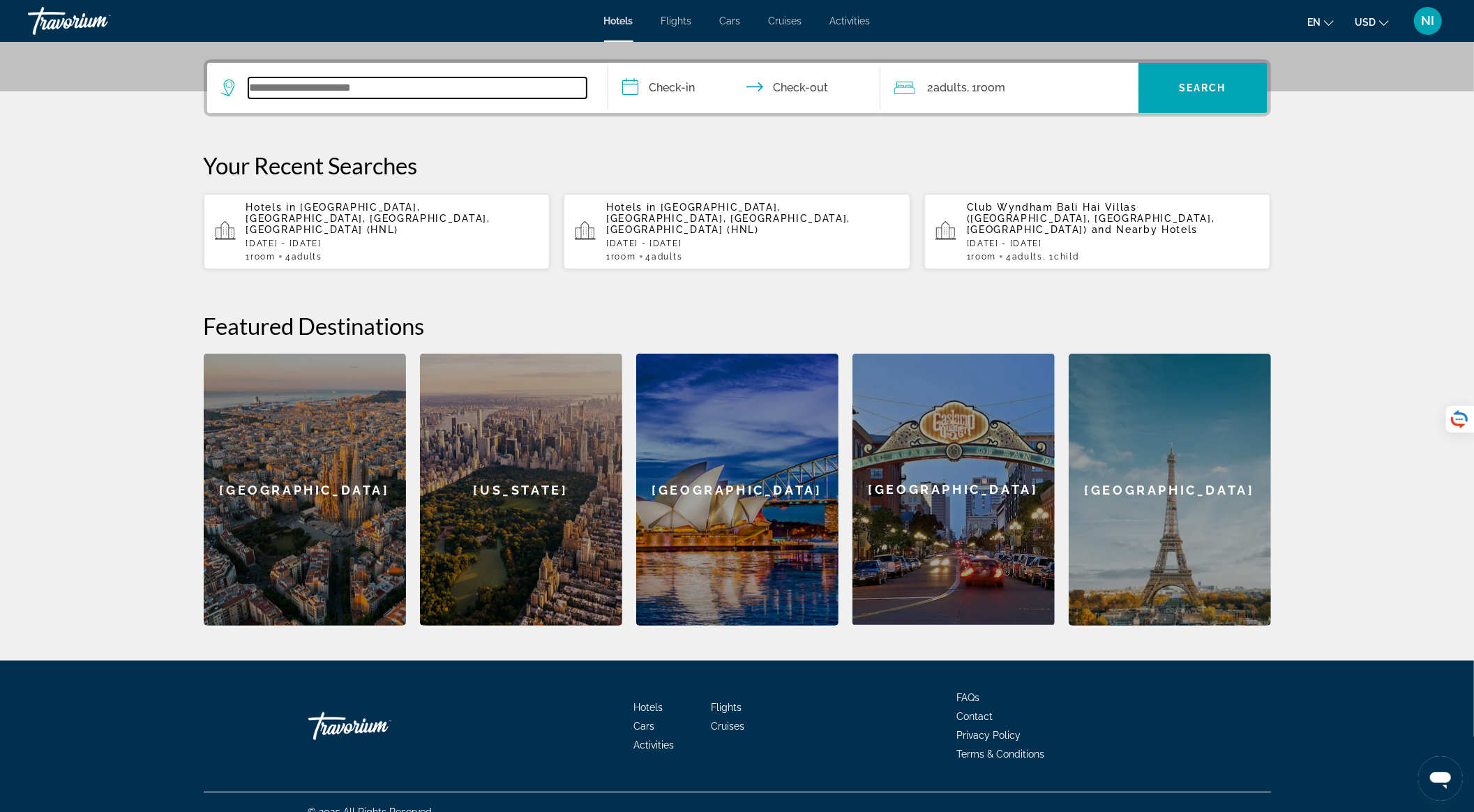
scroll to position [334, 0]
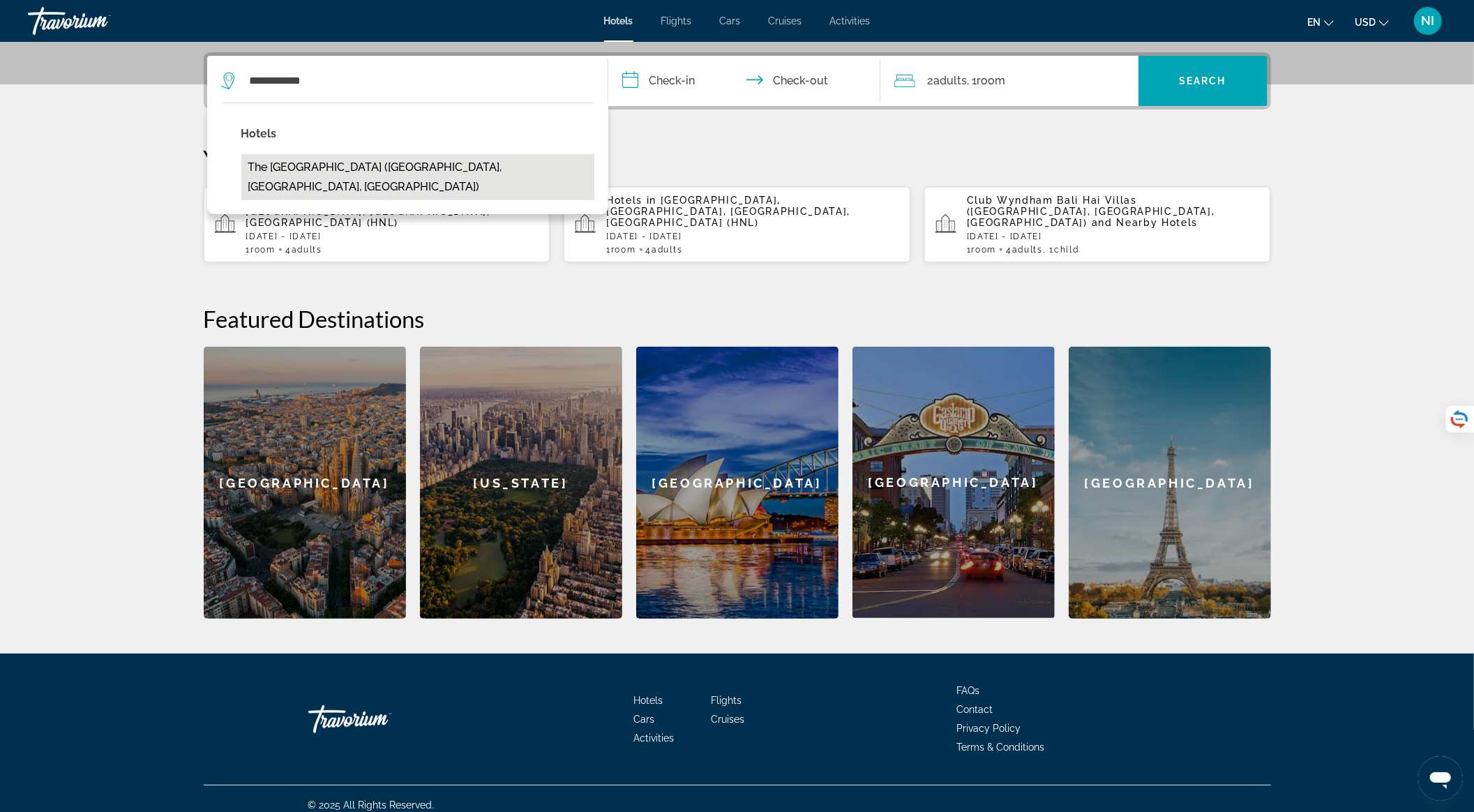
click at [391, 170] on button "The [GEOGRAPHIC_DATA] ([GEOGRAPHIC_DATA], [GEOGRAPHIC_DATA], [GEOGRAPHIC_DATA])" at bounding box center [418, 177] width 353 height 46
type input "**********"
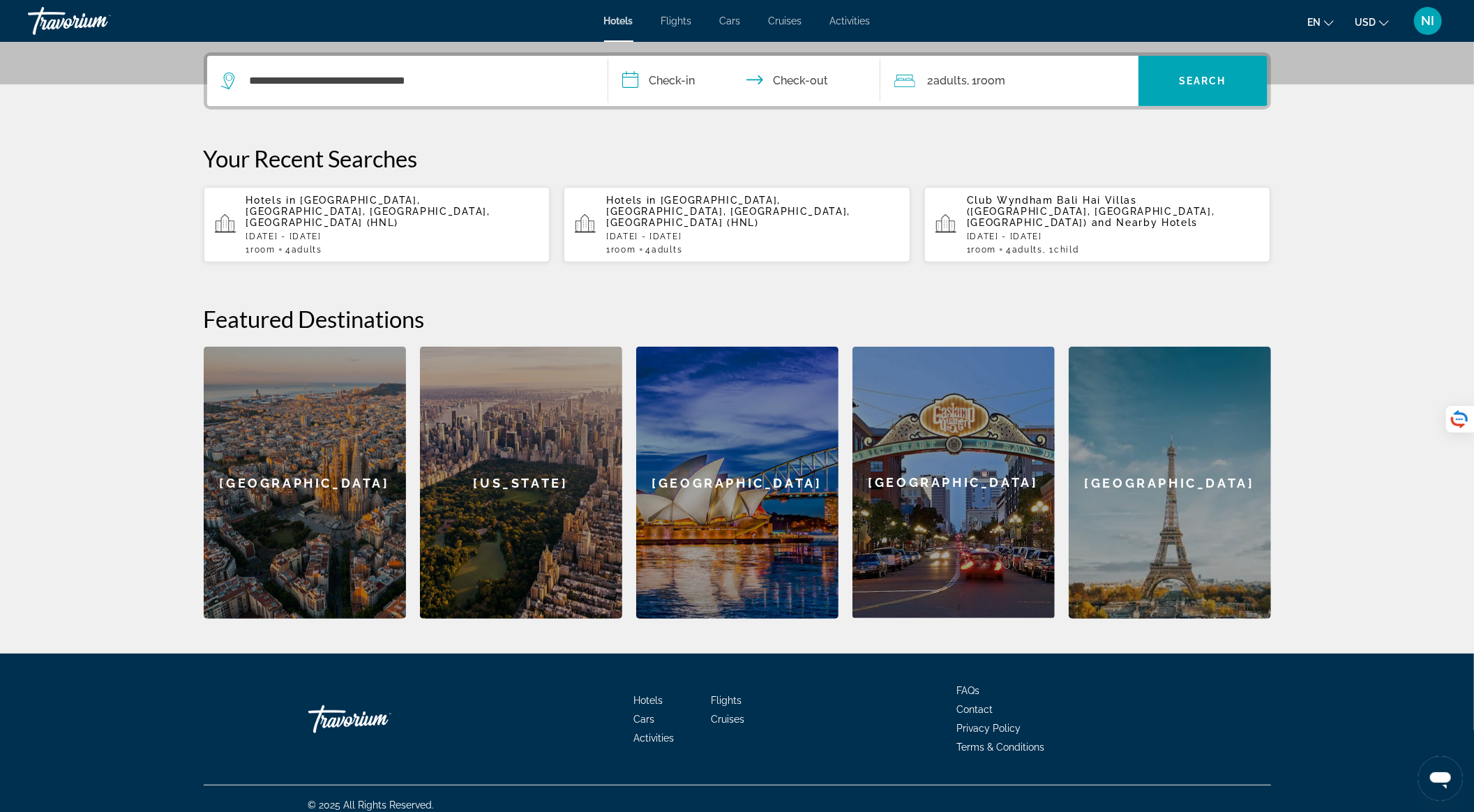
click at [659, 77] on input "**********" at bounding box center [748, 83] width 278 height 54
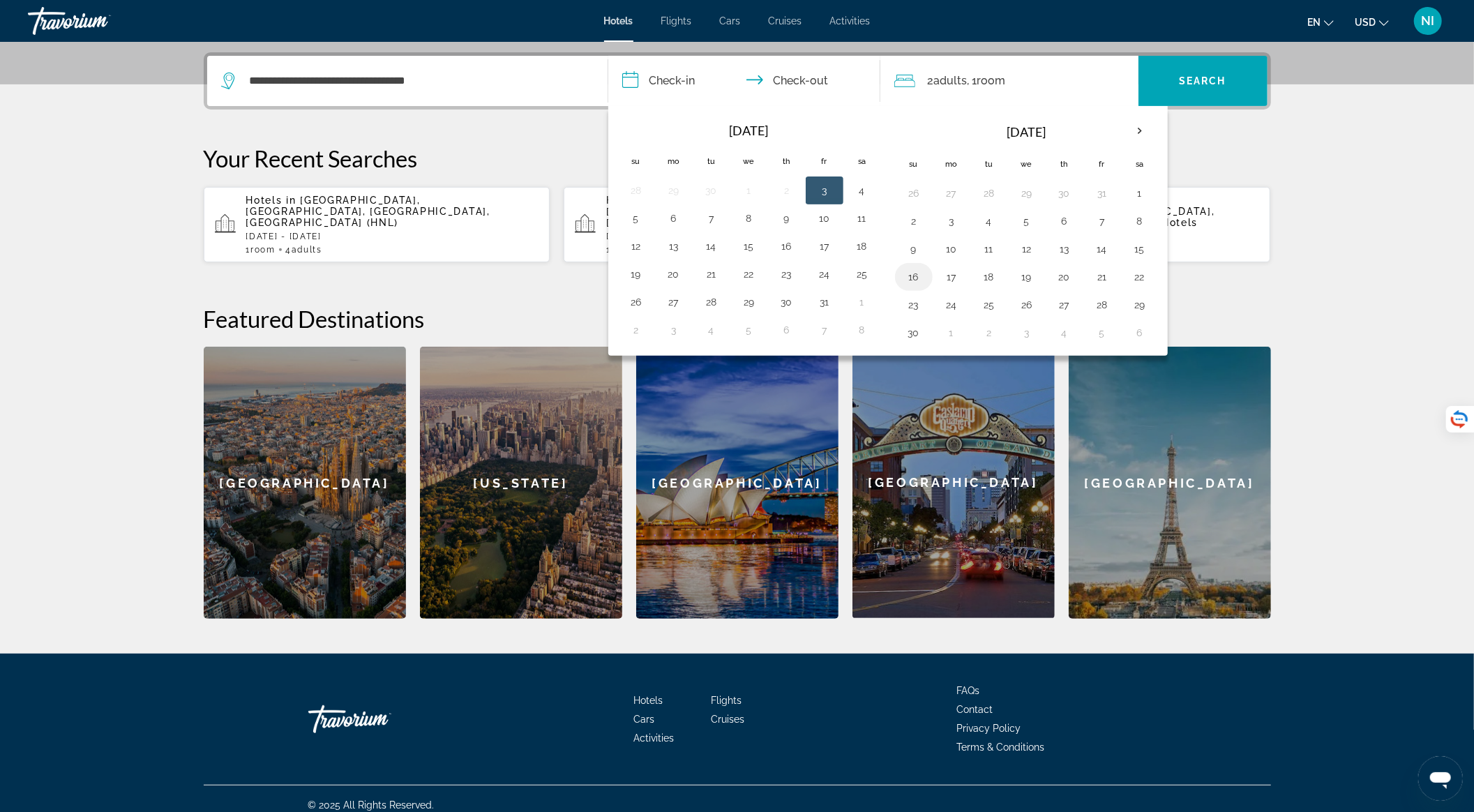
click at [911, 269] on button "16" at bounding box center [914, 277] width 23 height 20
click at [1023, 268] on button "19" at bounding box center [1027, 277] width 23 height 20
type input "**********"
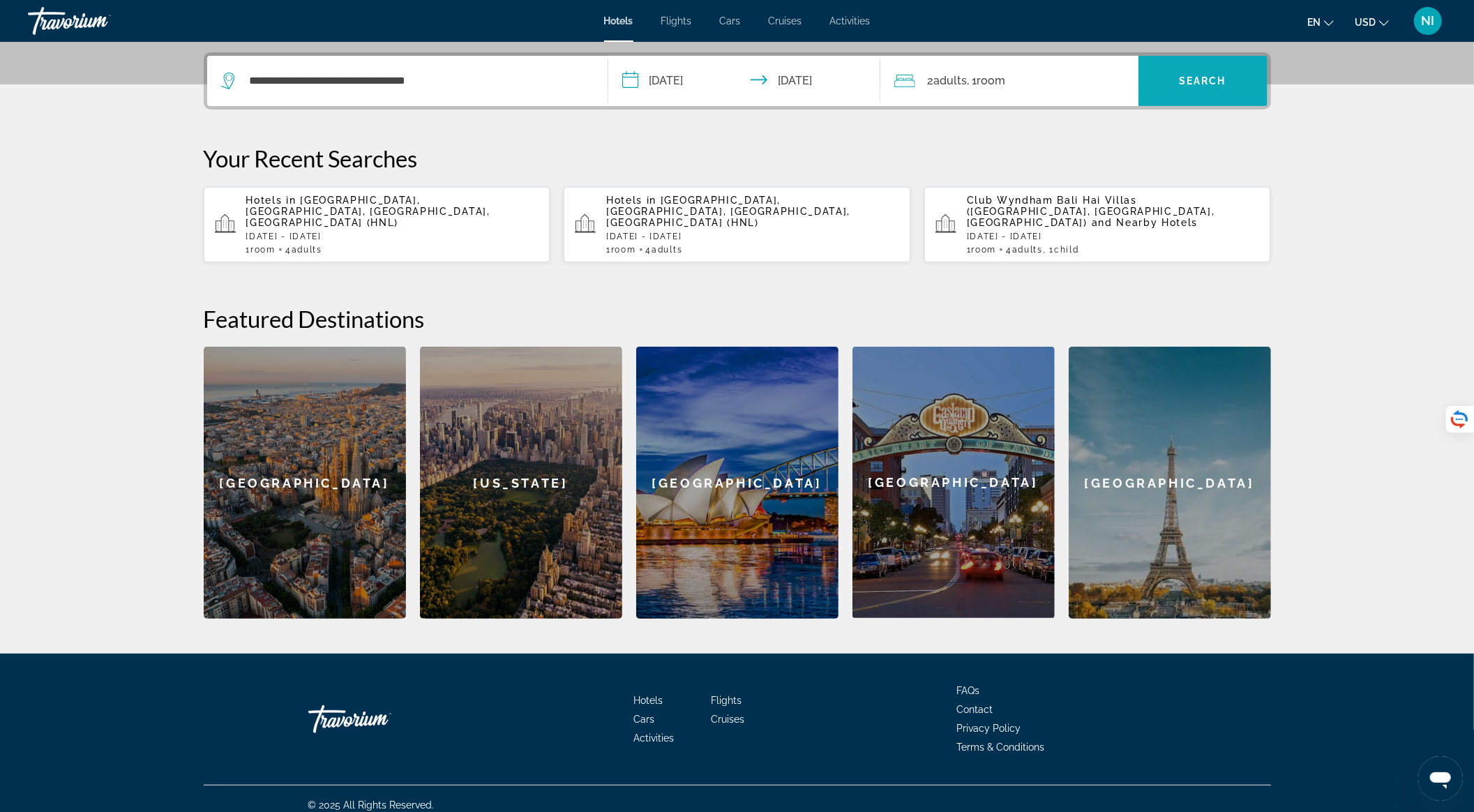
click at [1168, 77] on span "Search widget" at bounding box center [1204, 80] width 129 height 34
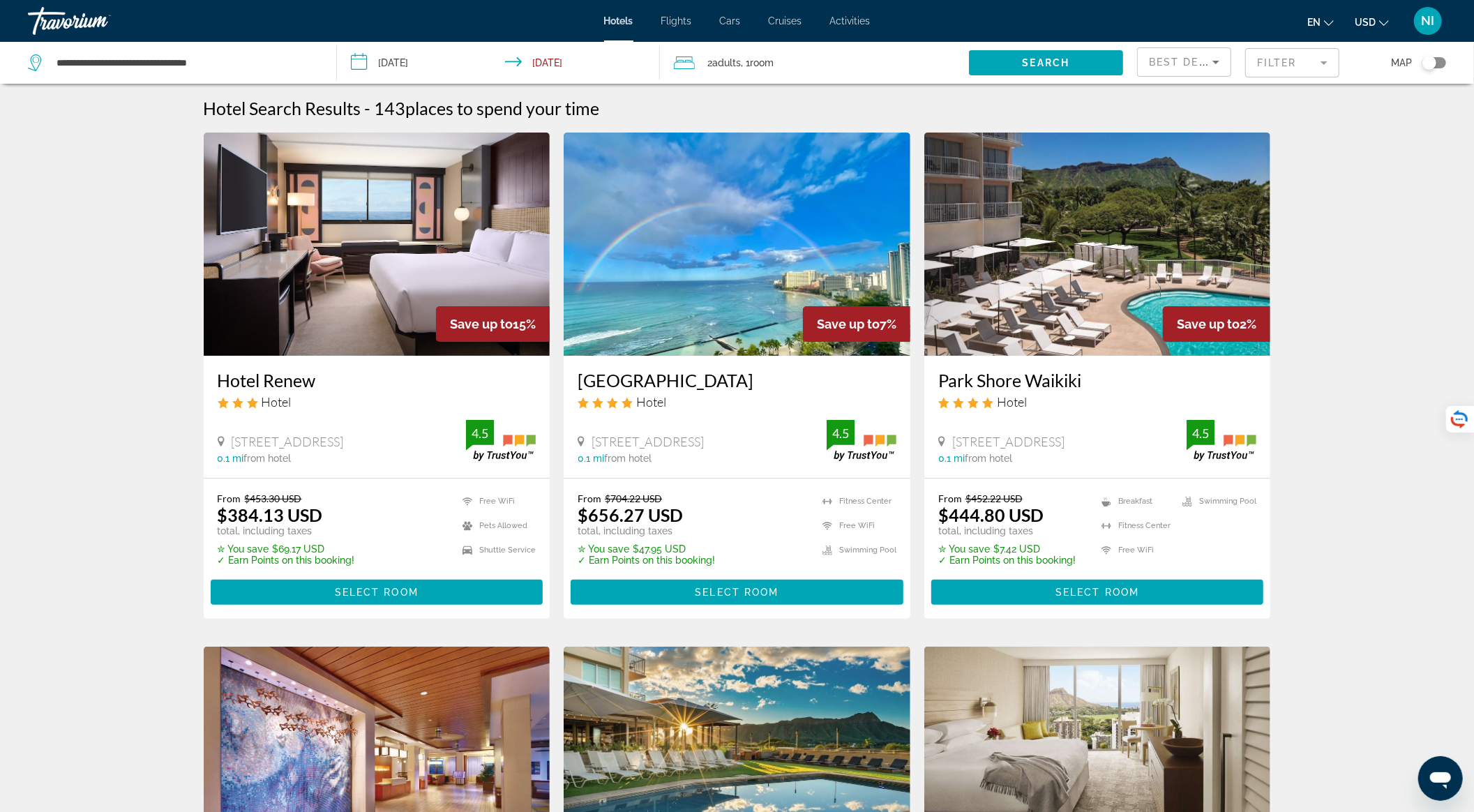
click at [1116, 258] on img "Main content" at bounding box center [1098, 243] width 347 height 223
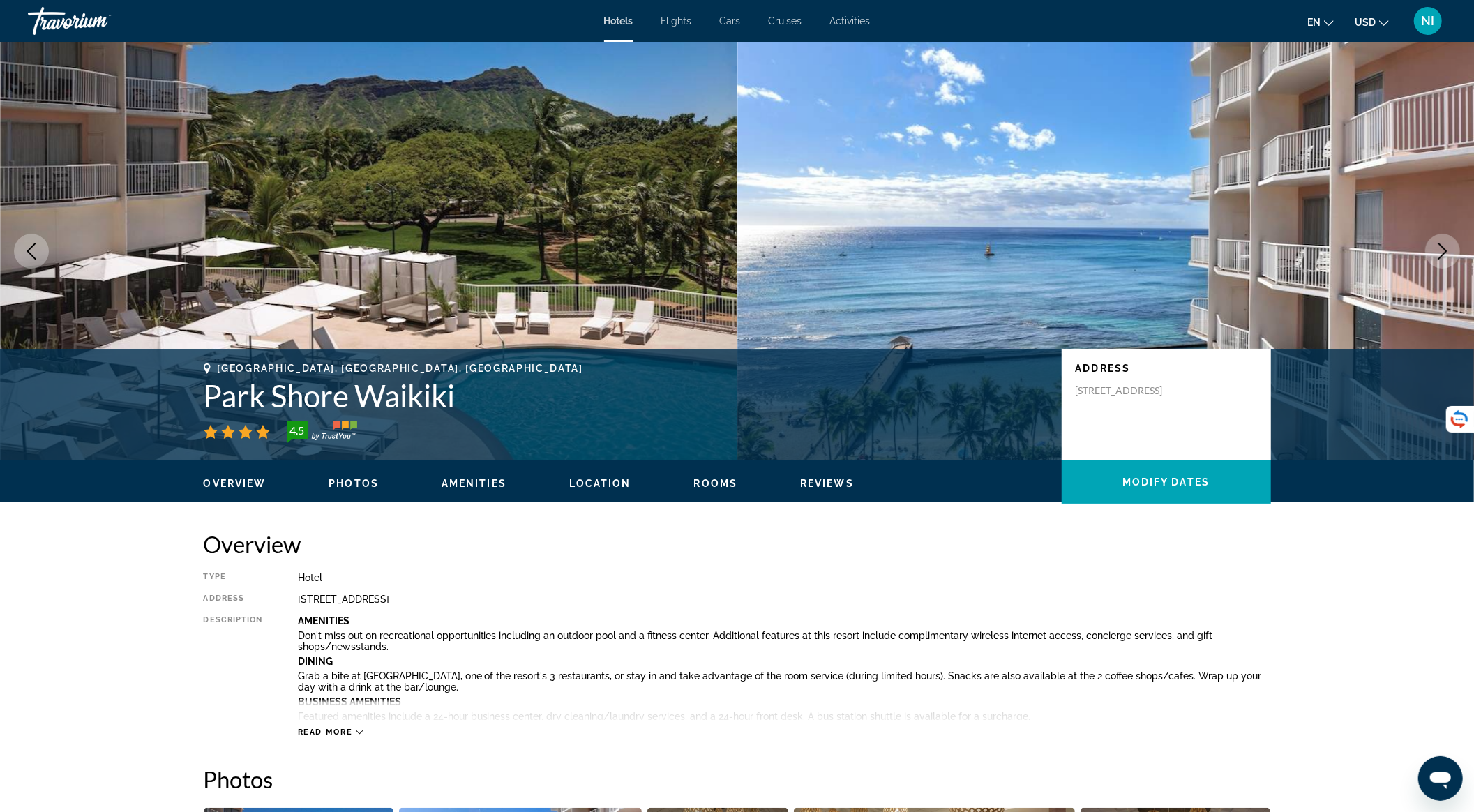
click at [1442, 249] on icon "Next image" at bounding box center [1442, 251] width 17 height 17
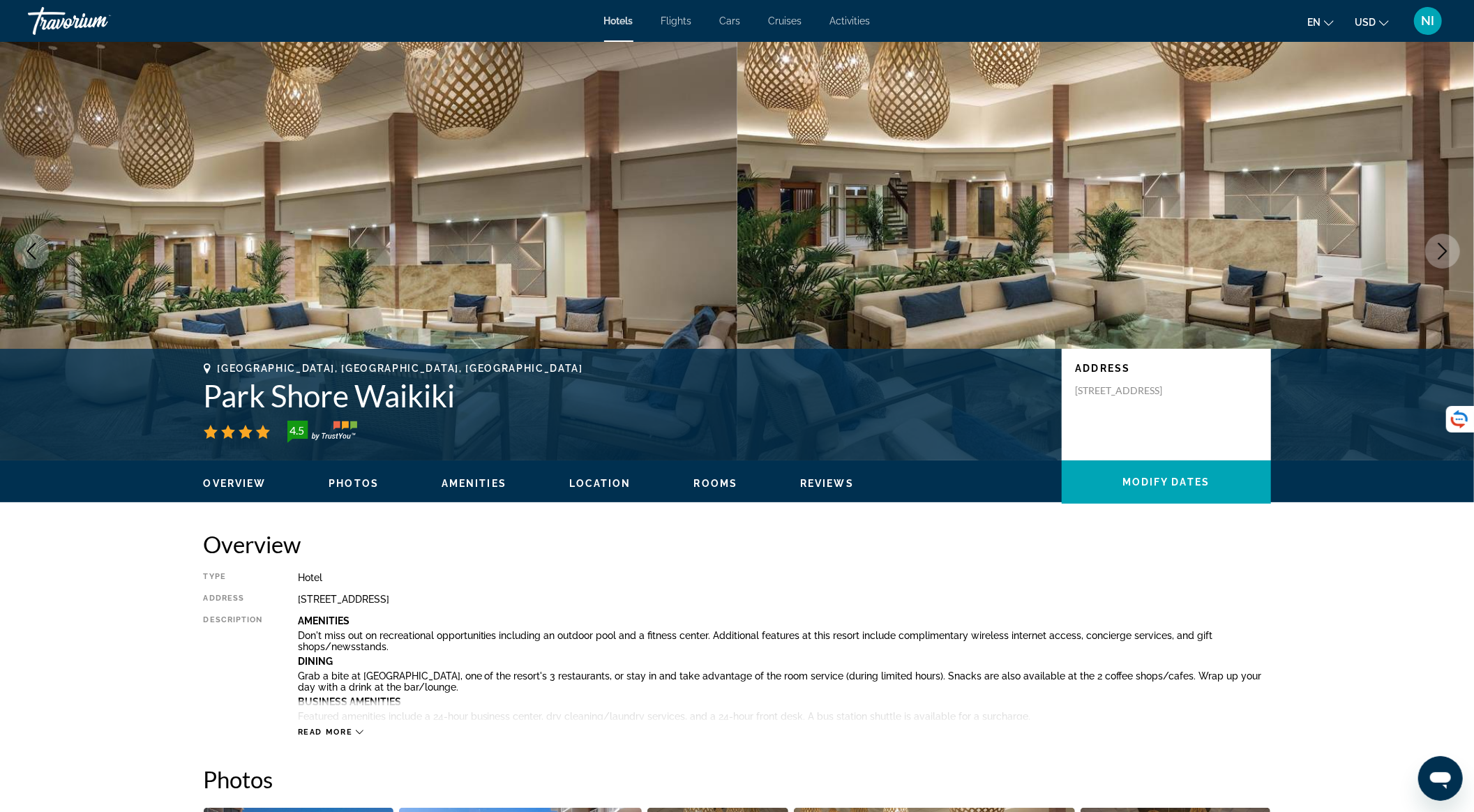
click at [1442, 249] on icon "Next image" at bounding box center [1442, 251] width 17 height 17
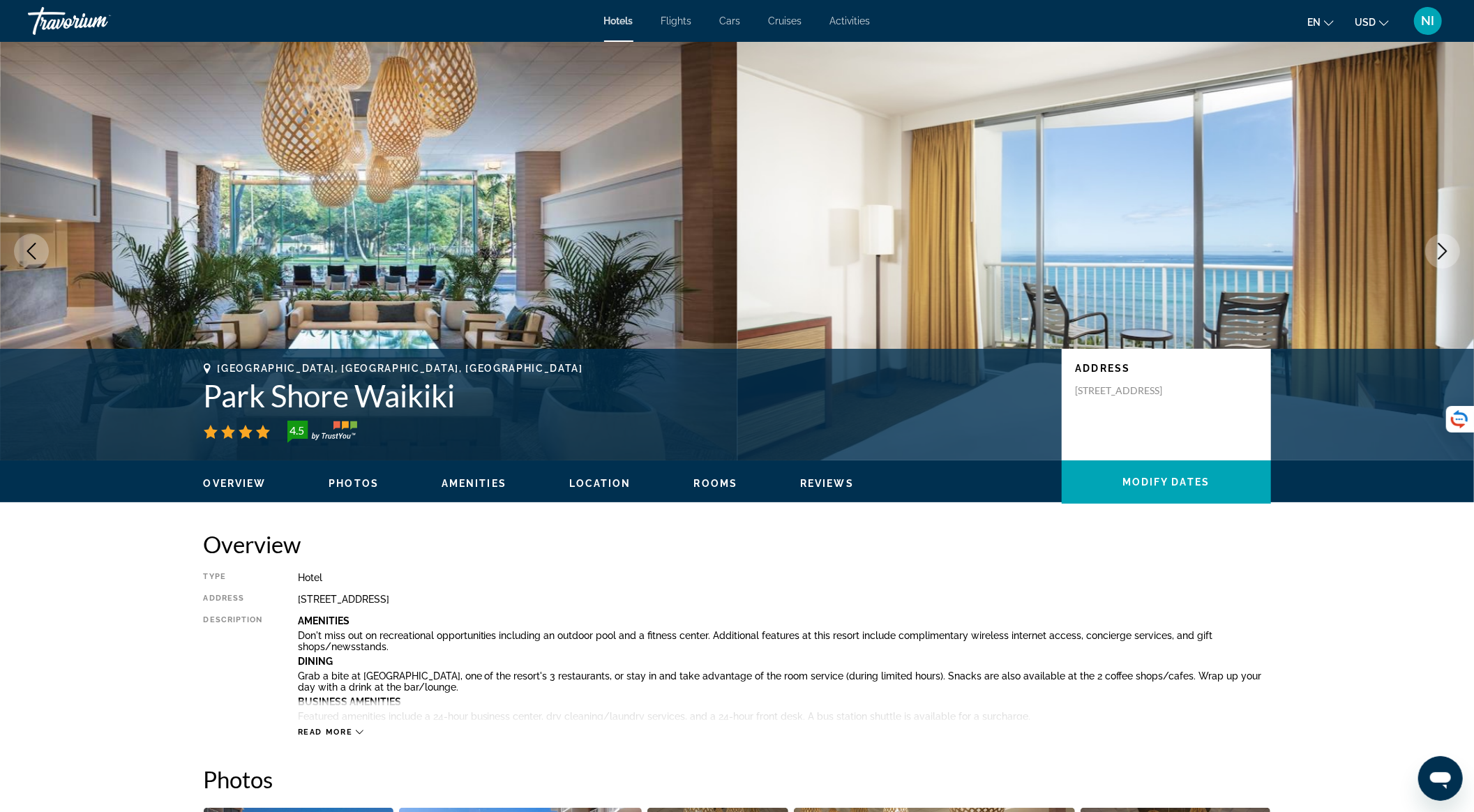
click at [1442, 249] on icon "Next image" at bounding box center [1442, 251] width 17 height 17
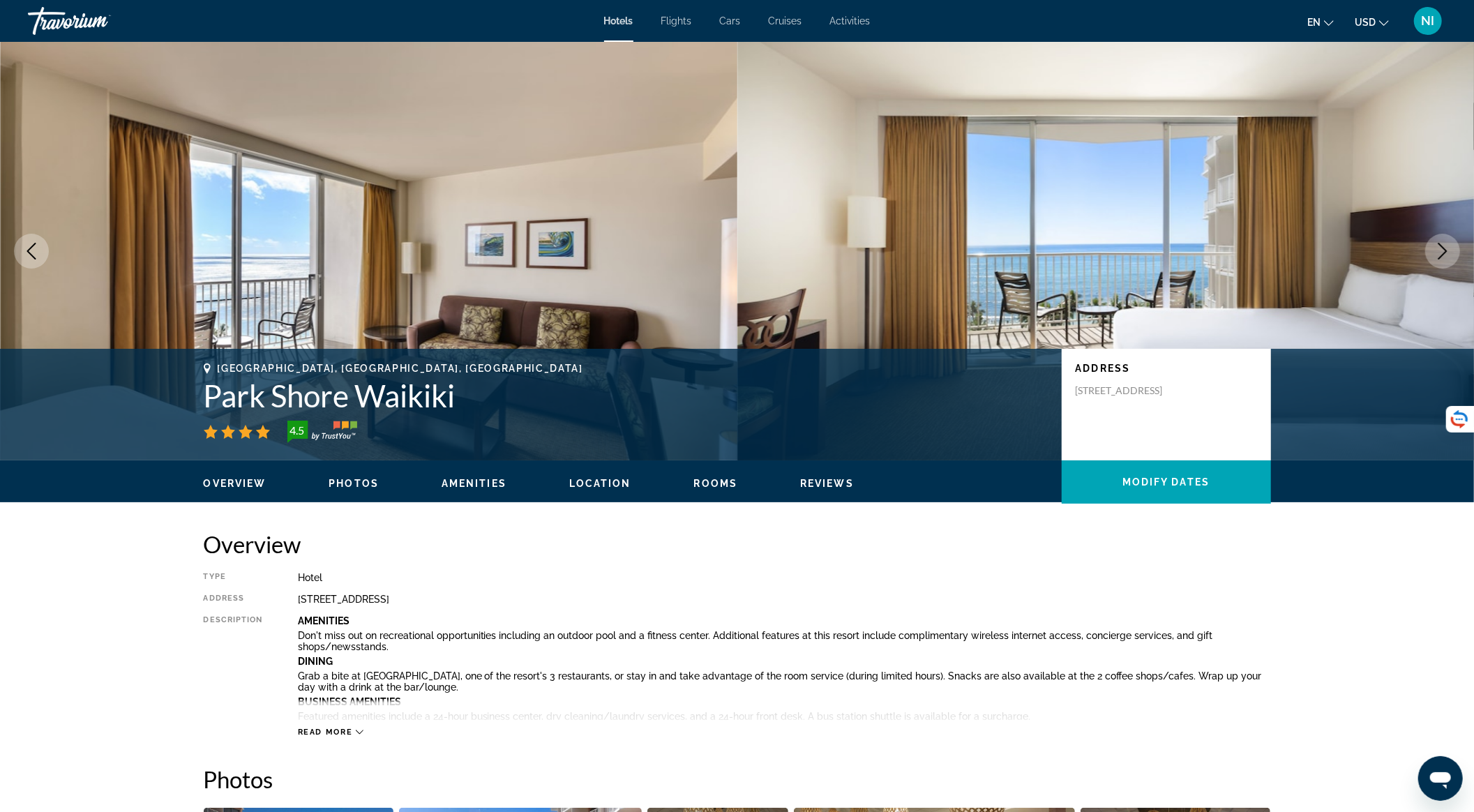
click at [1442, 249] on icon "Next image" at bounding box center [1442, 251] width 17 height 17
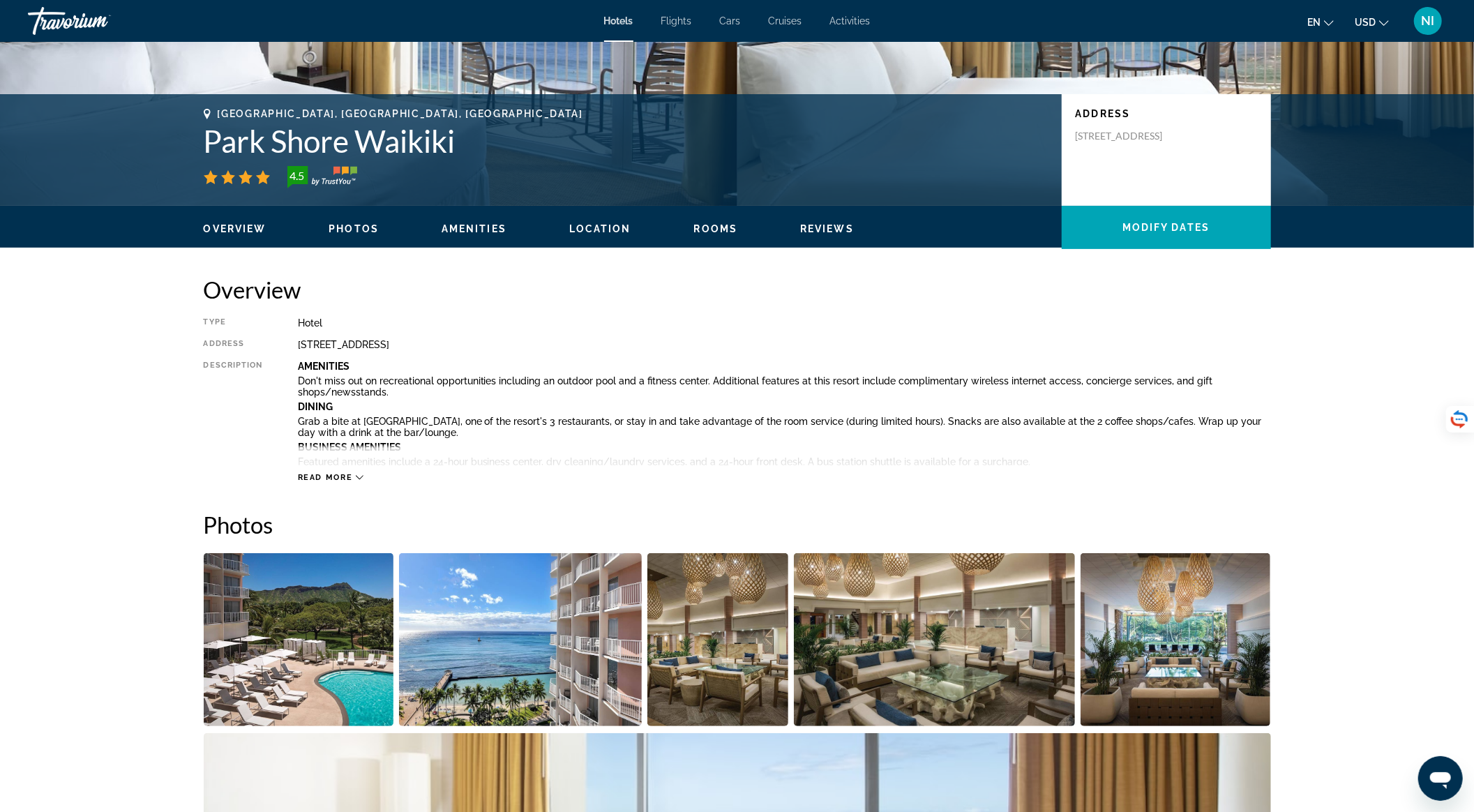
scroll to position [279, 0]
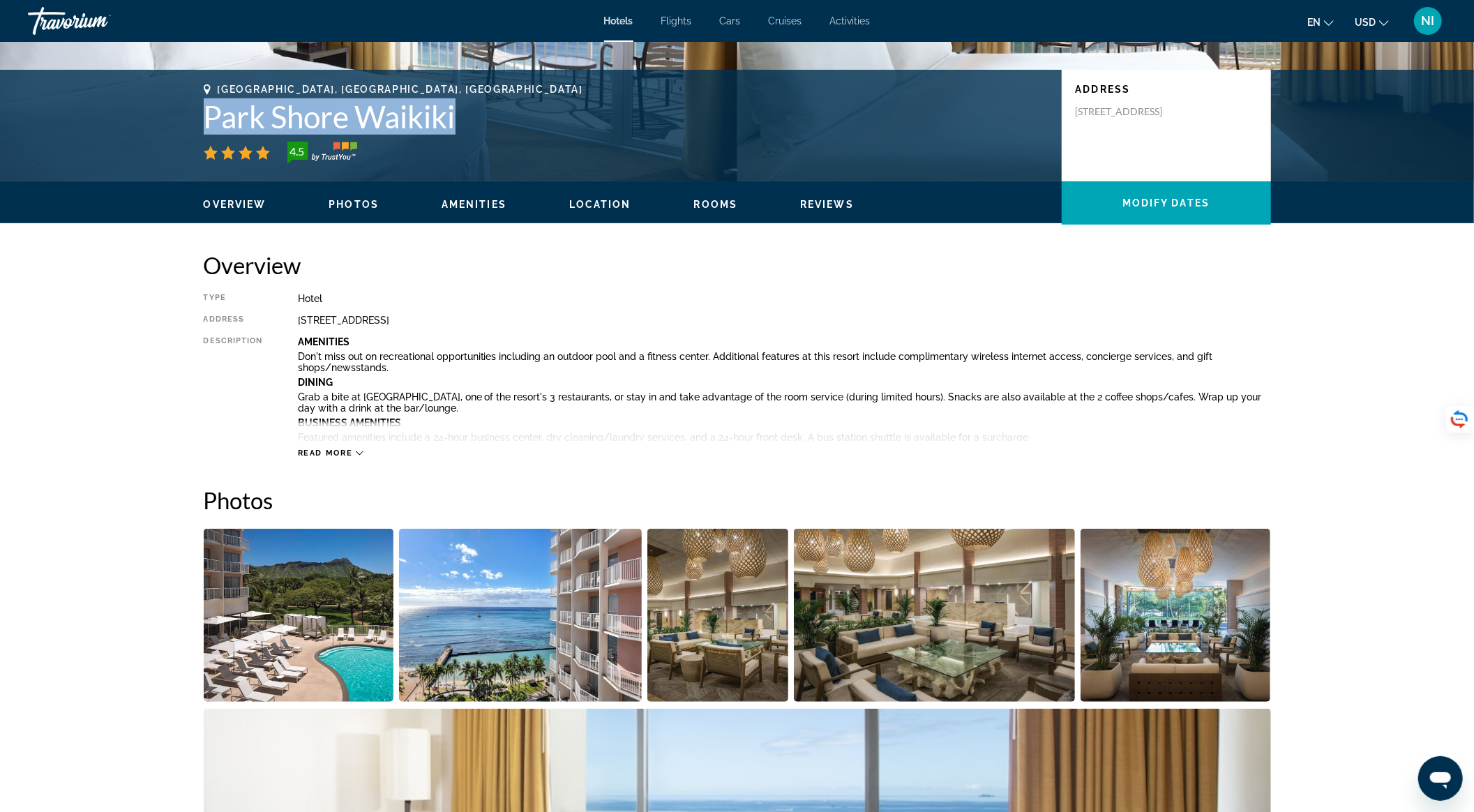
drag, startPoint x: 205, startPoint y: 120, endPoint x: 480, endPoint y: 117, distance: 275.0
click at [480, 117] on h1 "Park Shore Waikiki" at bounding box center [626, 116] width 844 height 36
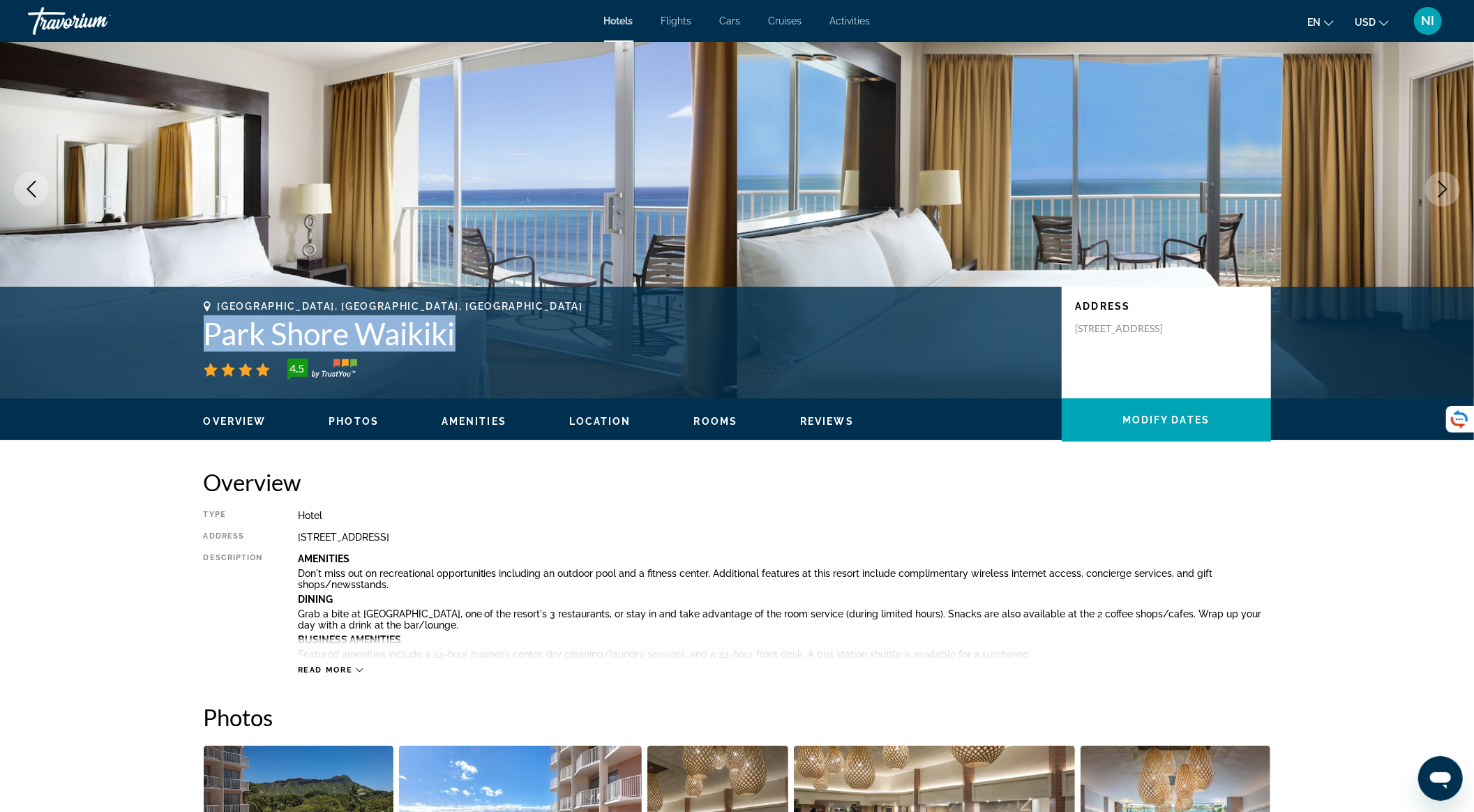
scroll to position [0, 0]
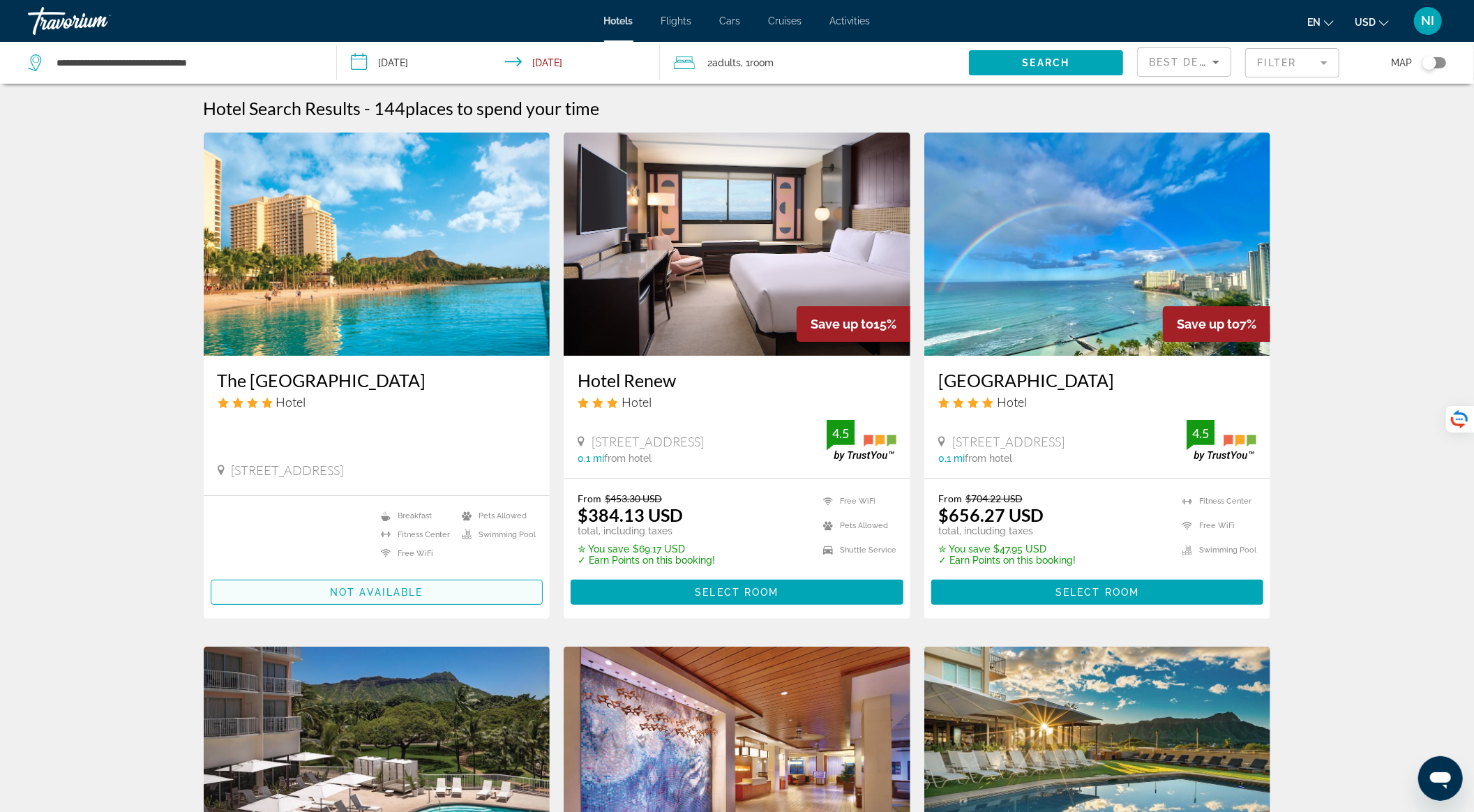
click at [422, 599] on span "Main content" at bounding box center [376, 592] width 331 height 34
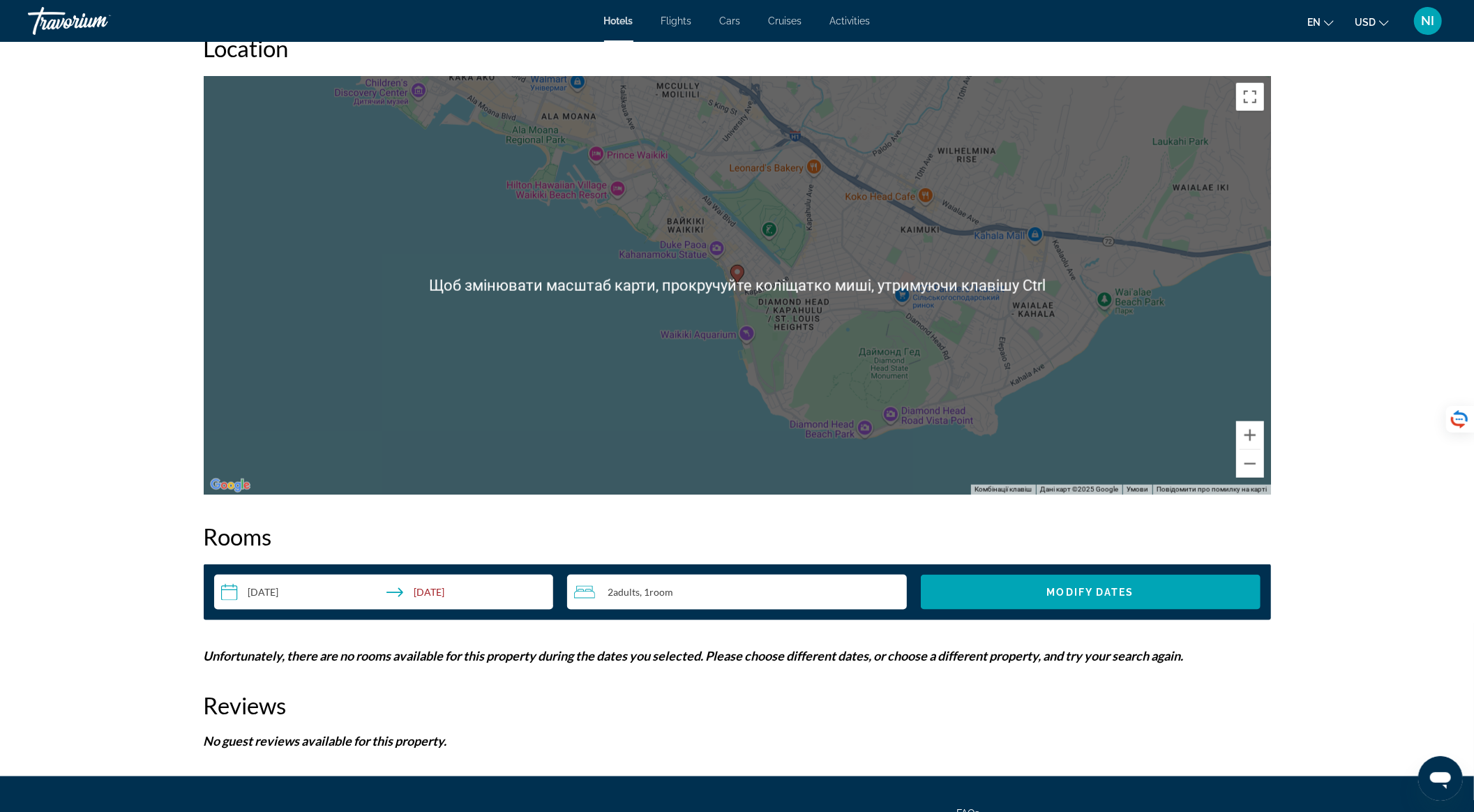
scroll to position [1462, 0]
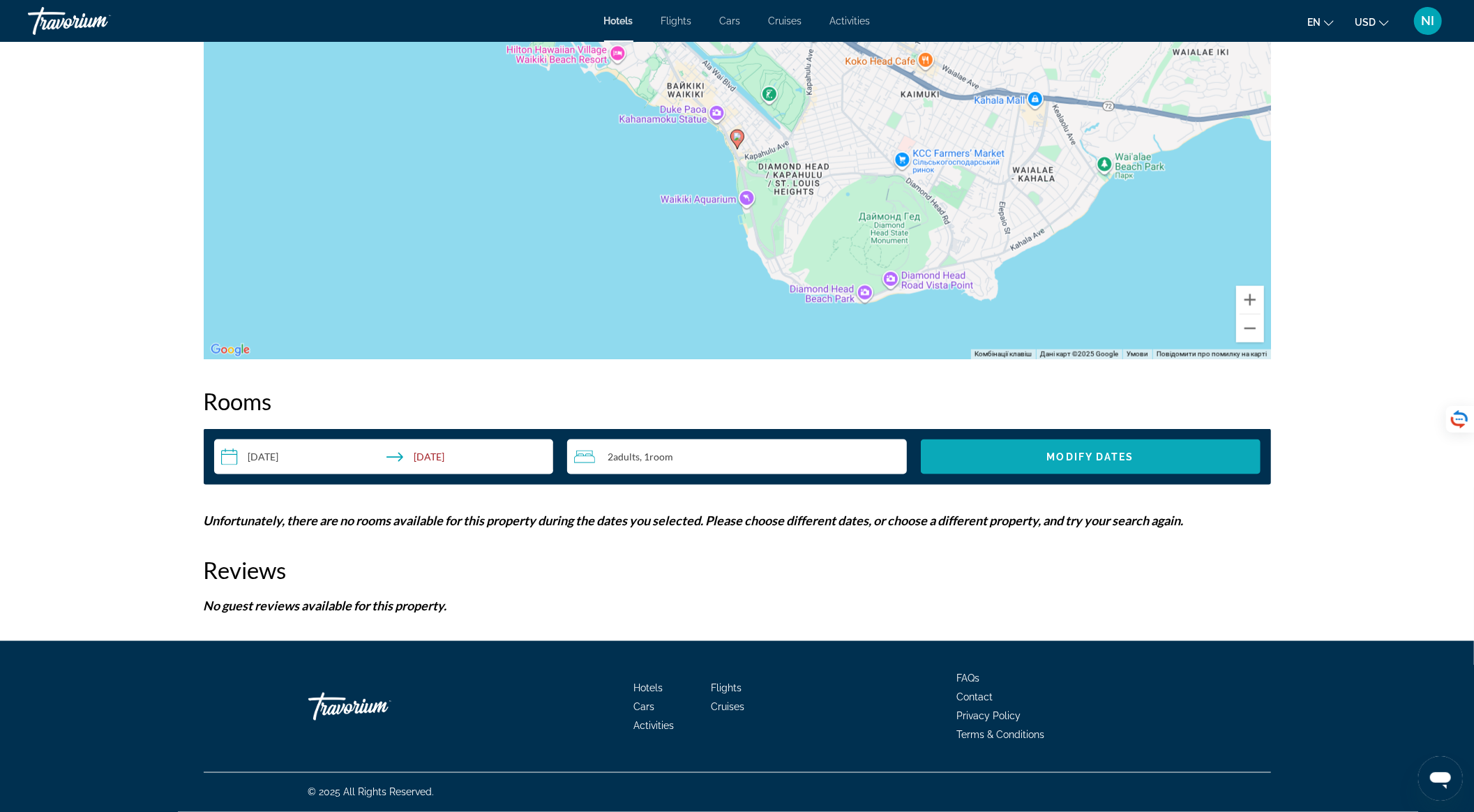
click at [1032, 467] on span "Search widget" at bounding box center [1091, 457] width 340 height 34
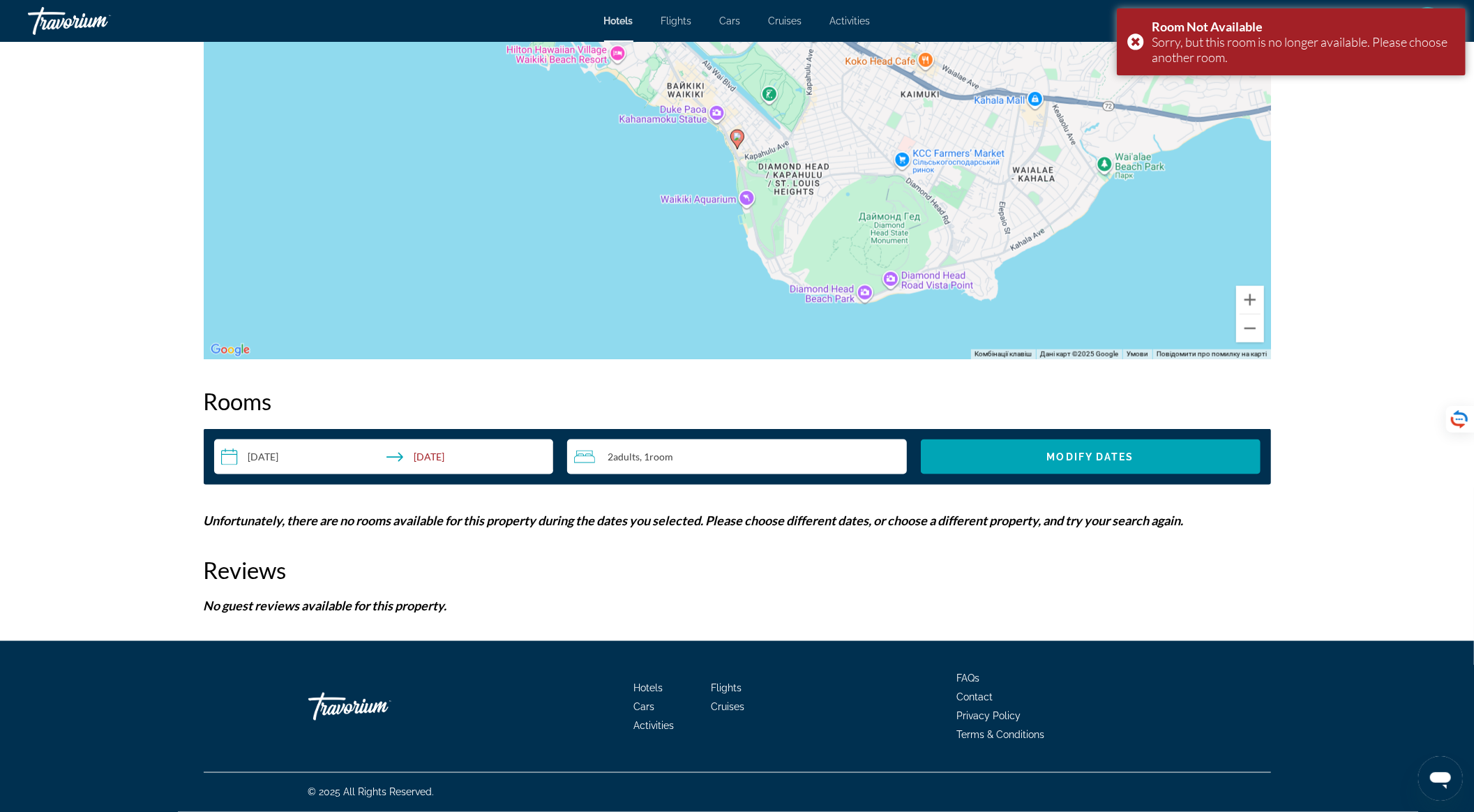
click at [440, 463] on input "**********" at bounding box center [387, 459] width 346 height 39
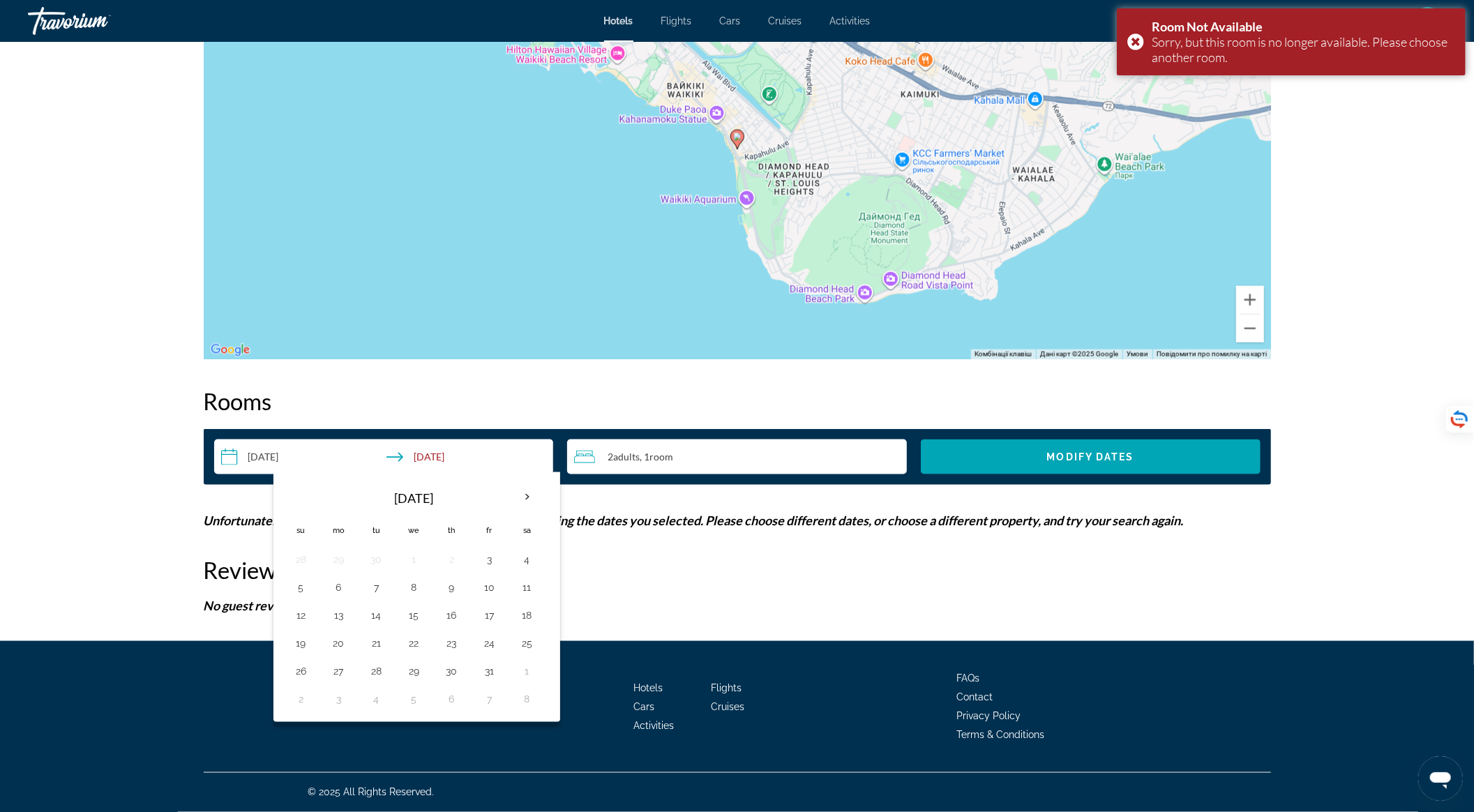
click at [278, 454] on input "**********" at bounding box center [387, 459] width 346 height 39
click at [522, 494] on th "Next month" at bounding box center [527, 497] width 38 height 31
click at [332, 636] on button "17" at bounding box center [339, 643] width 23 height 20
click at [482, 641] on button "21" at bounding box center [490, 643] width 23 height 20
type input "**********"
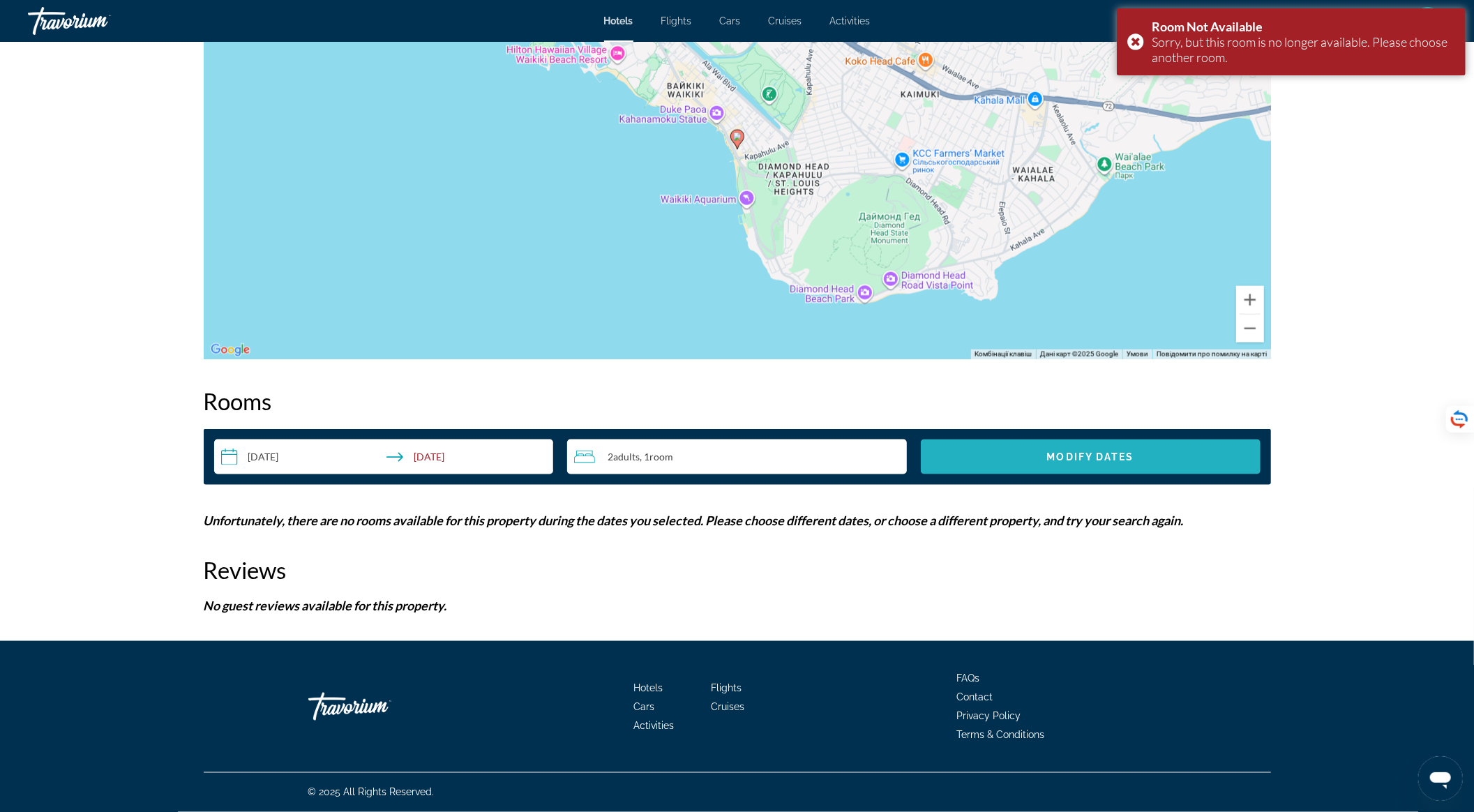
click at [1090, 460] on span "Modify Dates" at bounding box center [1091, 457] width 87 height 11
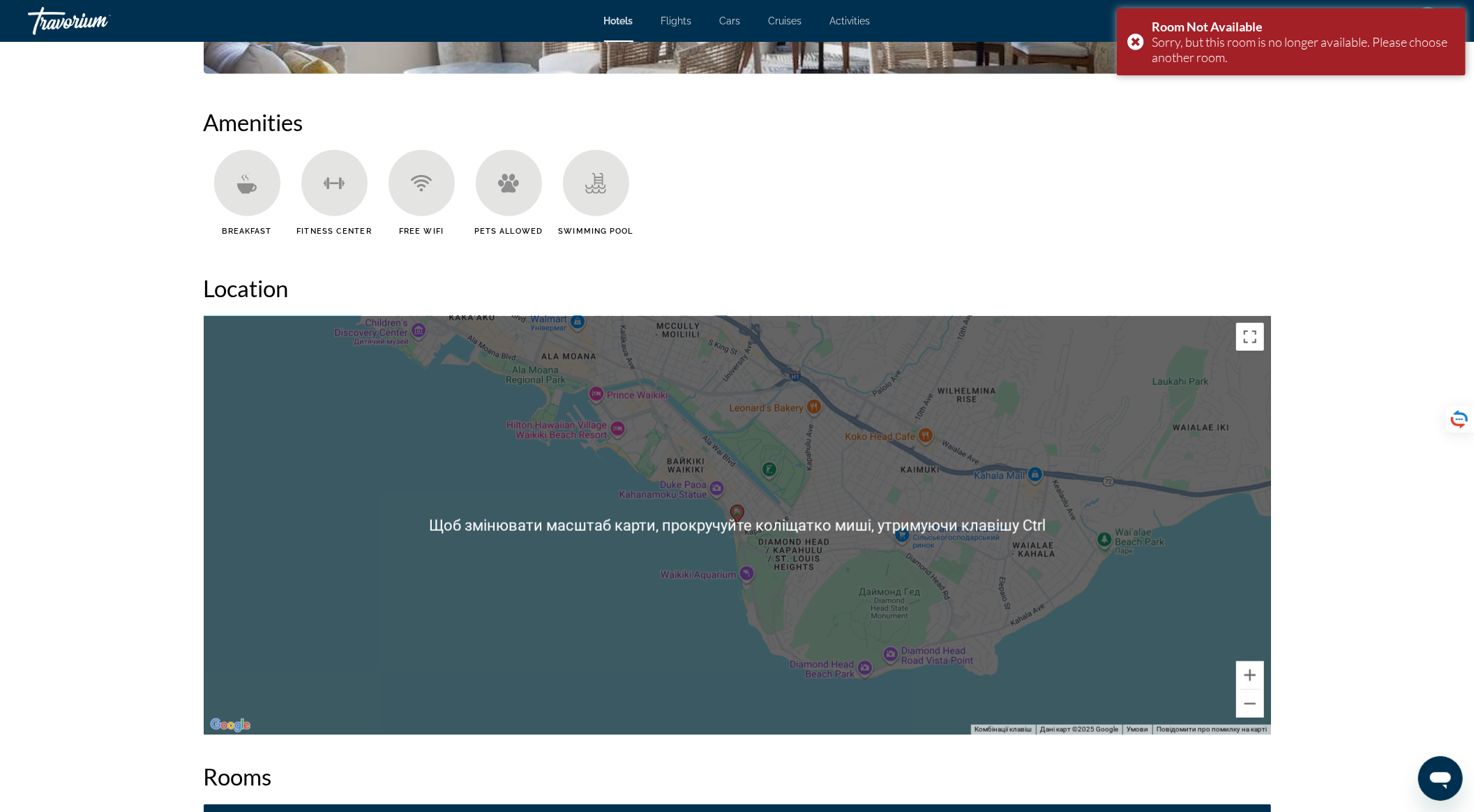
scroll to position [810, 0]
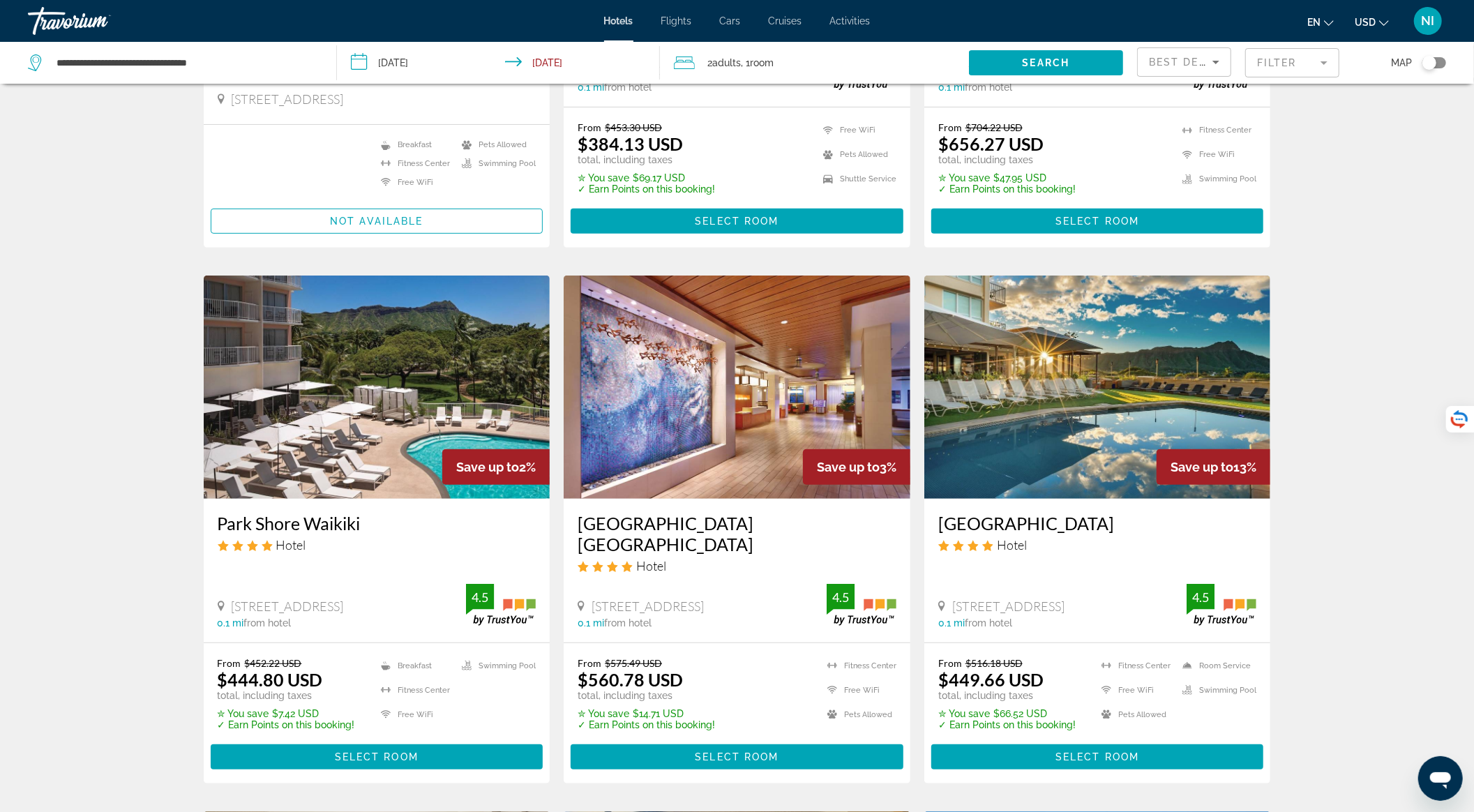
scroll to position [372, 0]
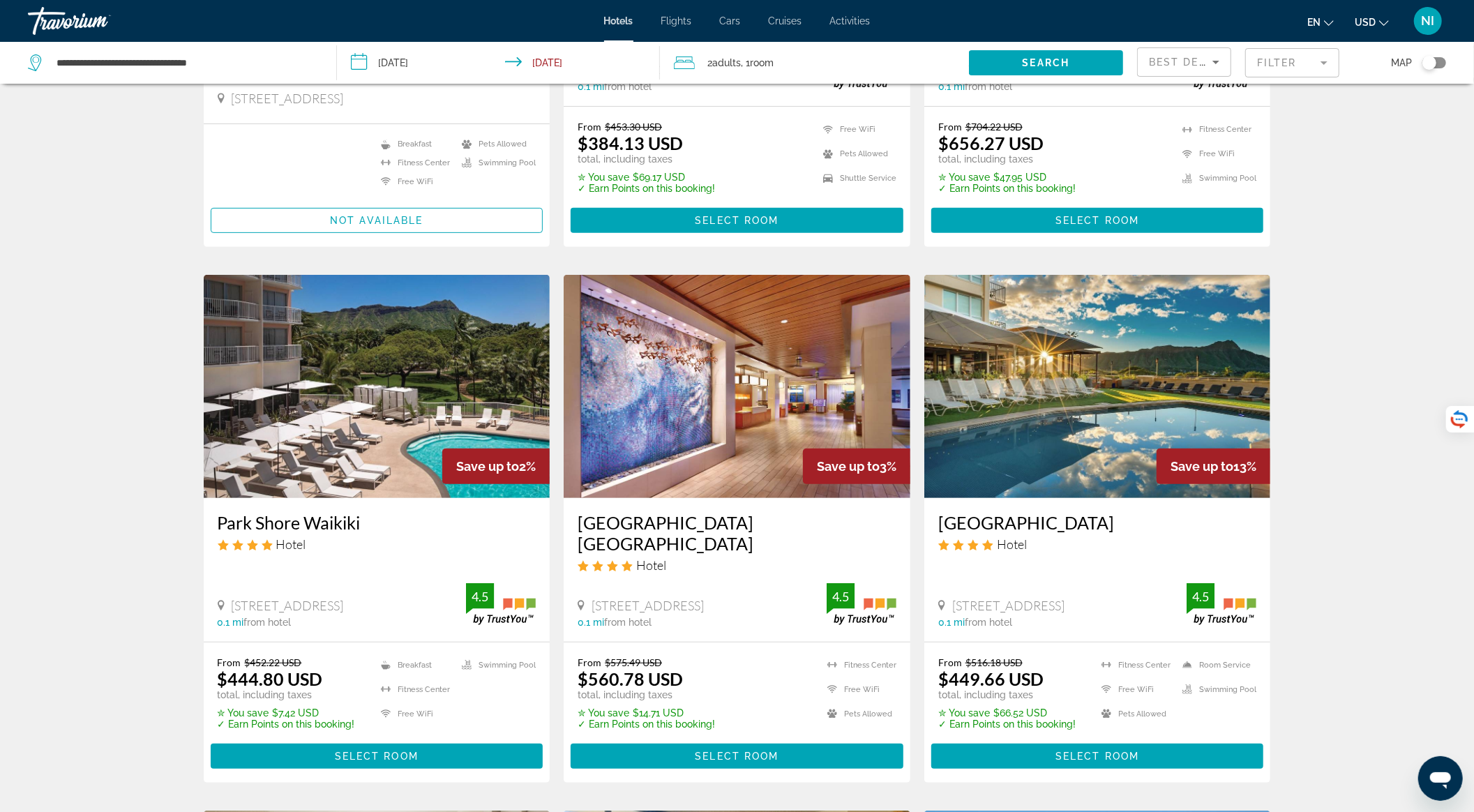
click at [1108, 361] on img "Main content" at bounding box center [1098, 386] width 347 height 223
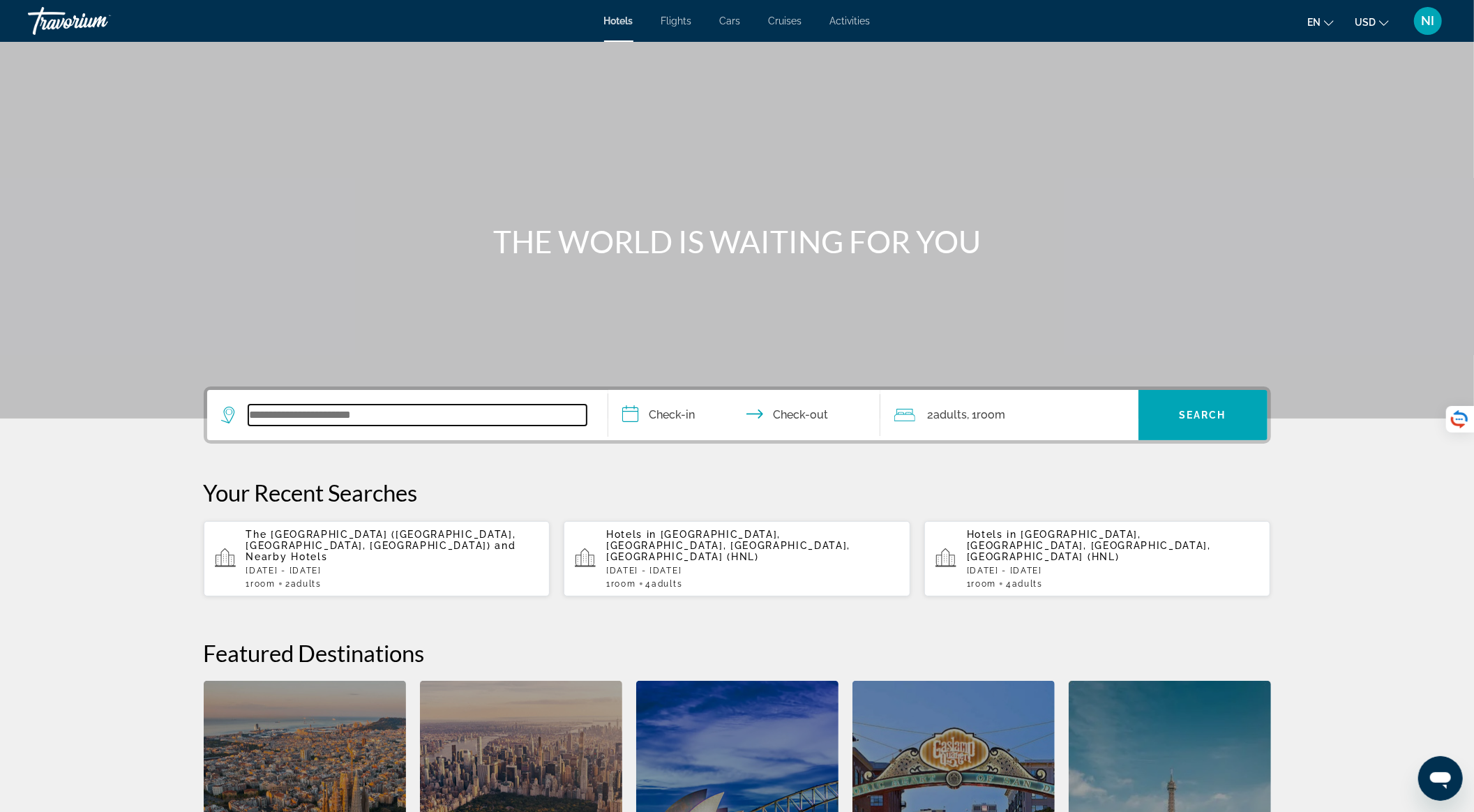
click at [399, 413] on input "Search widget" at bounding box center [418, 415] width 338 height 21
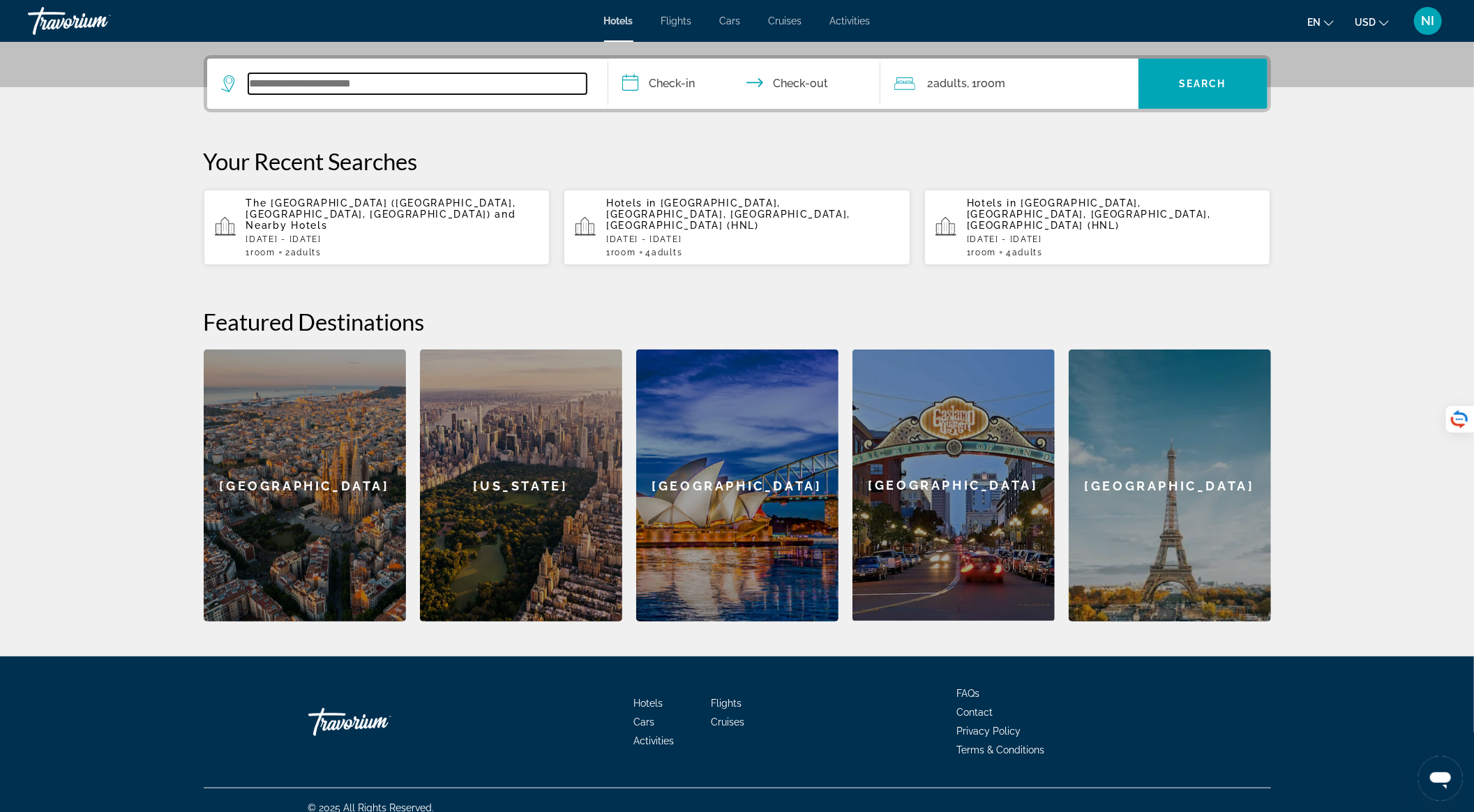
scroll to position [334, 0]
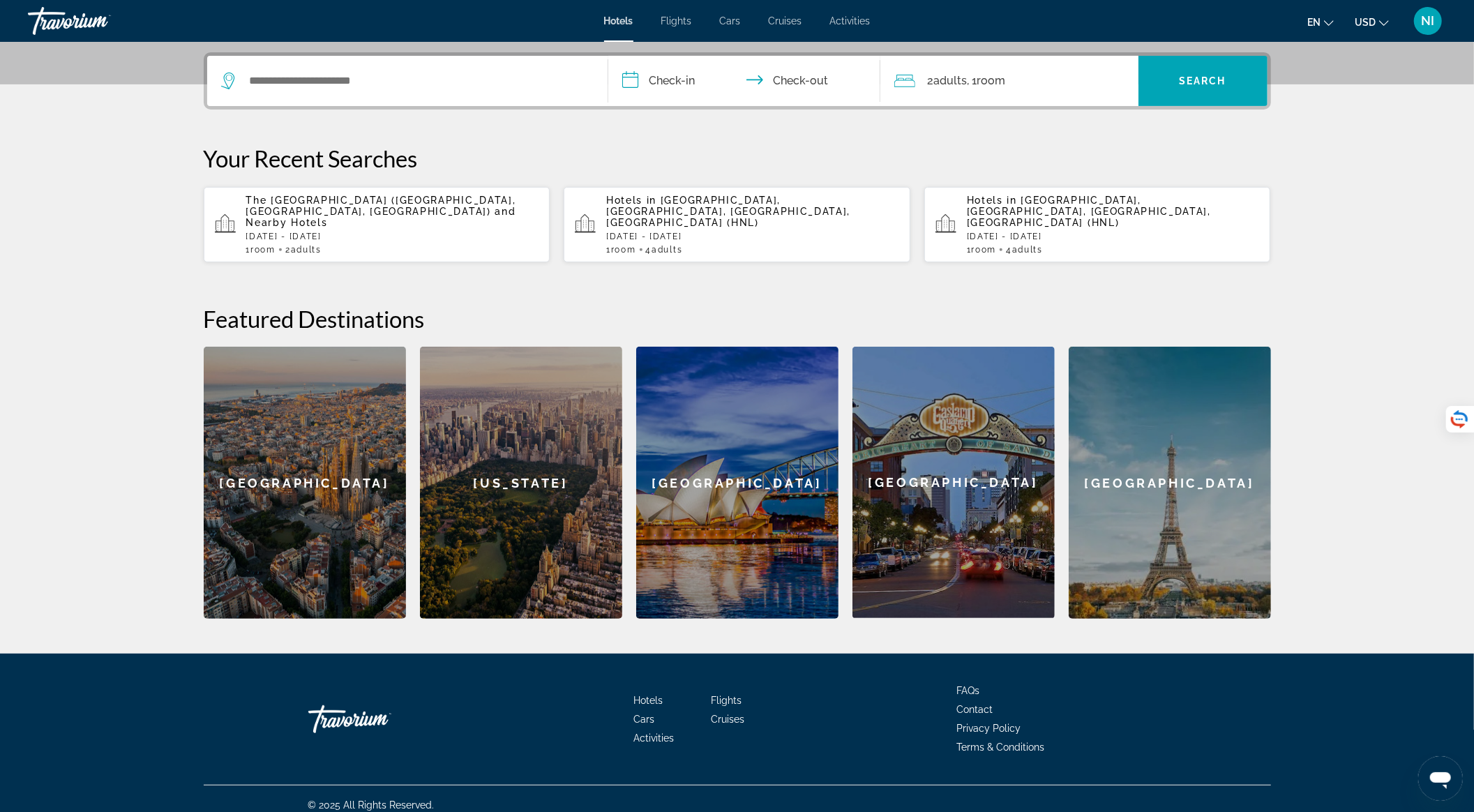
click at [424, 218] on div "The [GEOGRAPHIC_DATA] ([GEOGRAPHIC_DATA], [GEOGRAPHIC_DATA], [GEOGRAPHIC_DATA])…" at bounding box center [393, 225] width 293 height 60
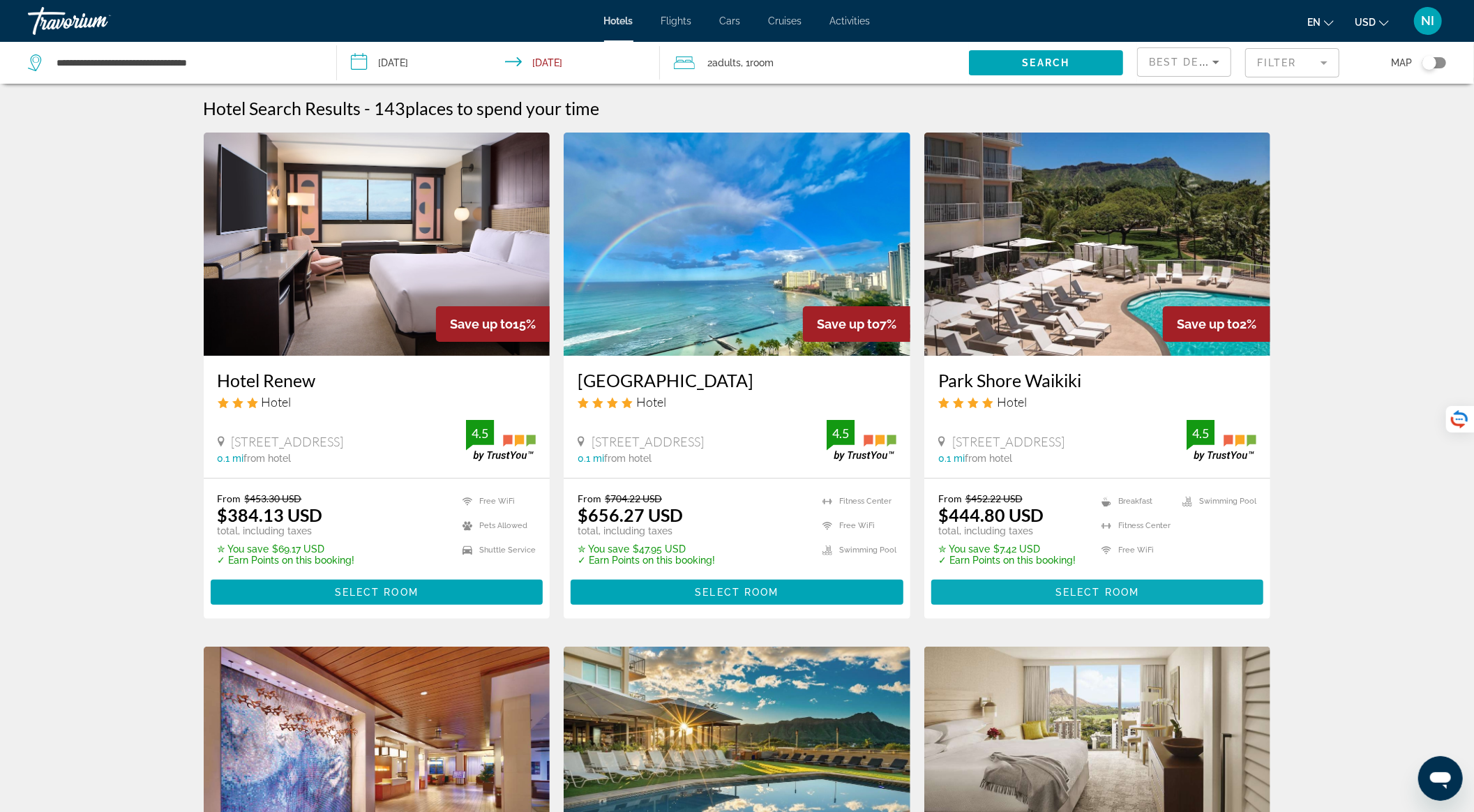
click at [1063, 590] on span "Select Room" at bounding box center [1097, 592] width 83 height 11
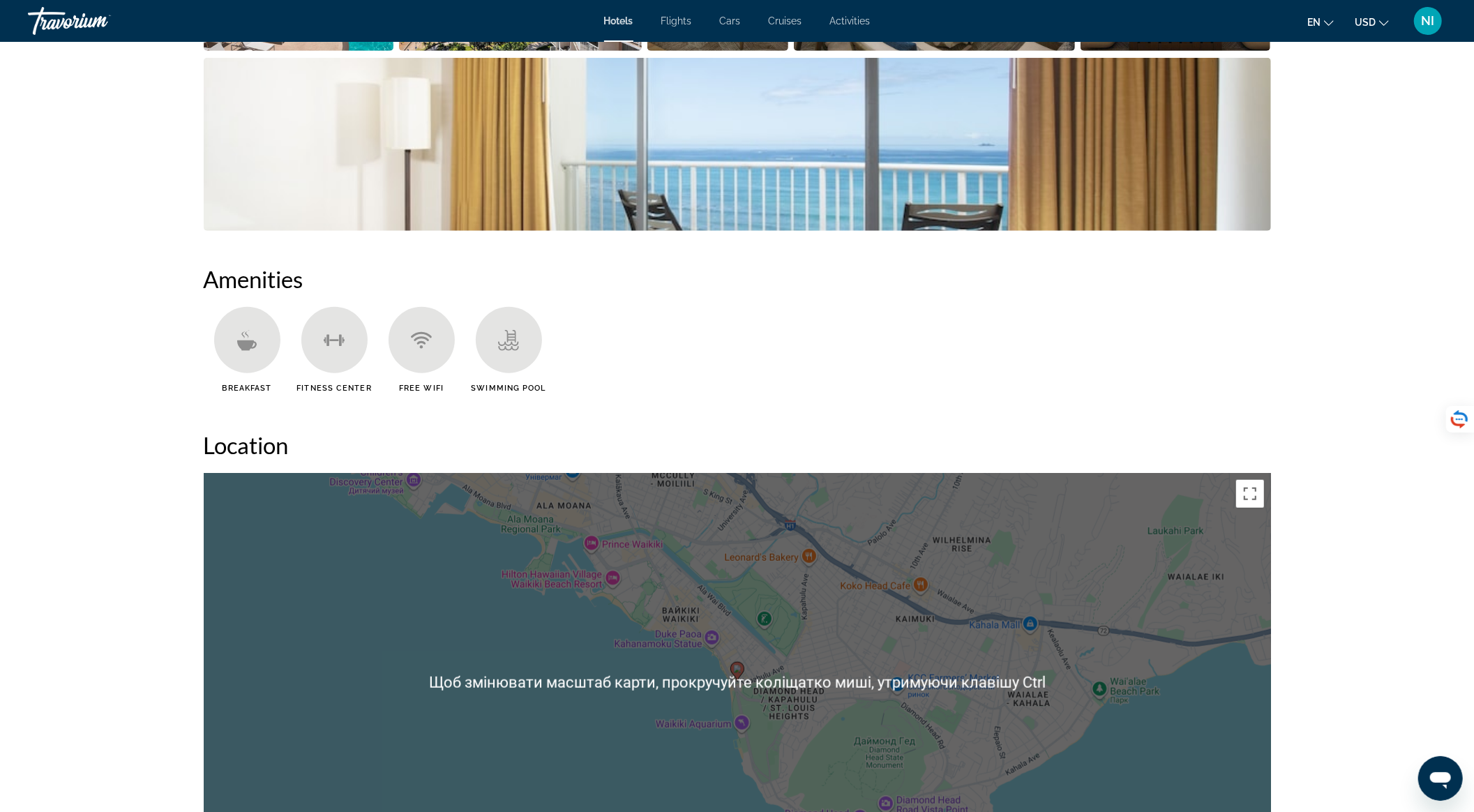
scroll to position [1022, 0]
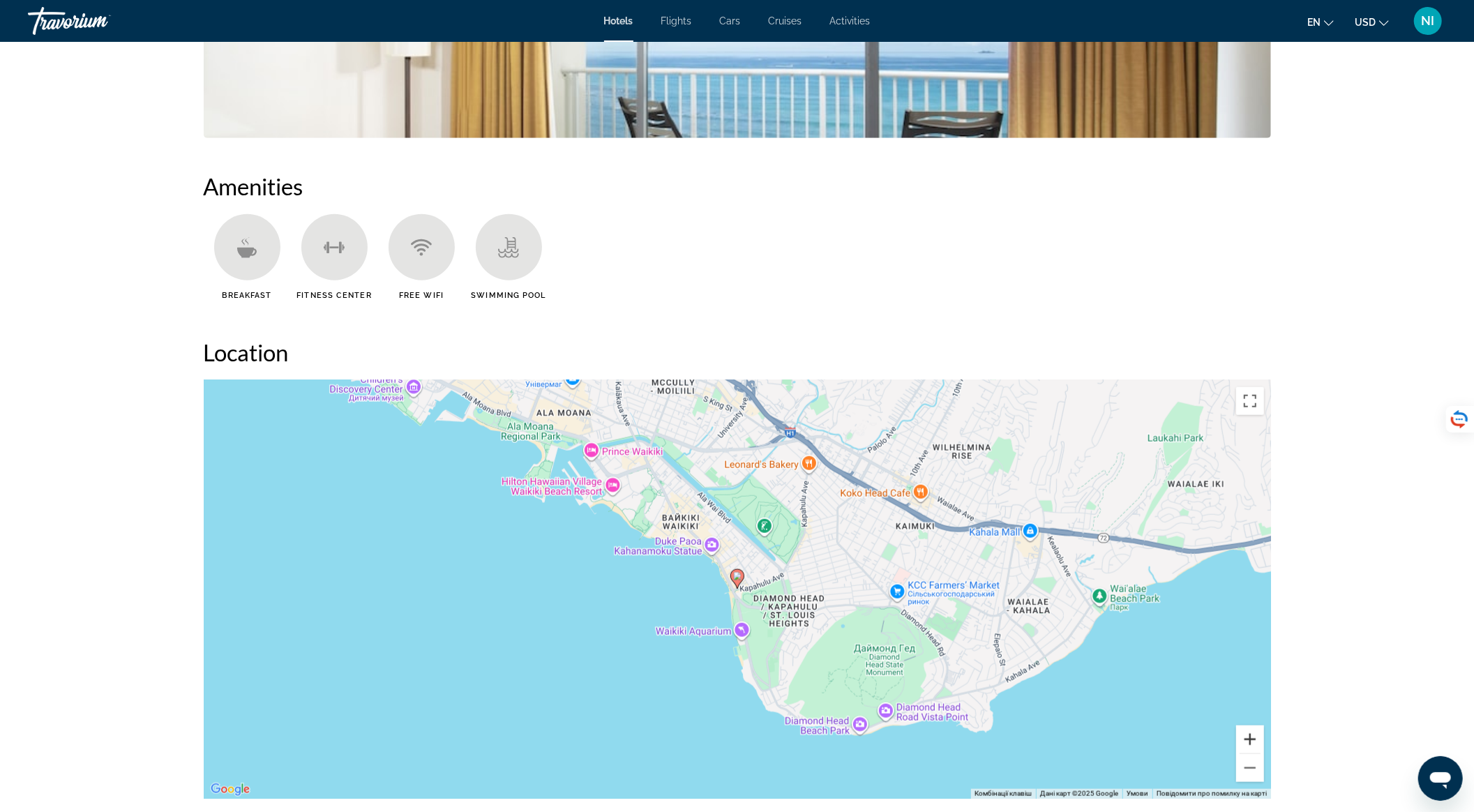
click at [1246, 738] on button "Збільшити" at bounding box center [1250, 739] width 28 height 28
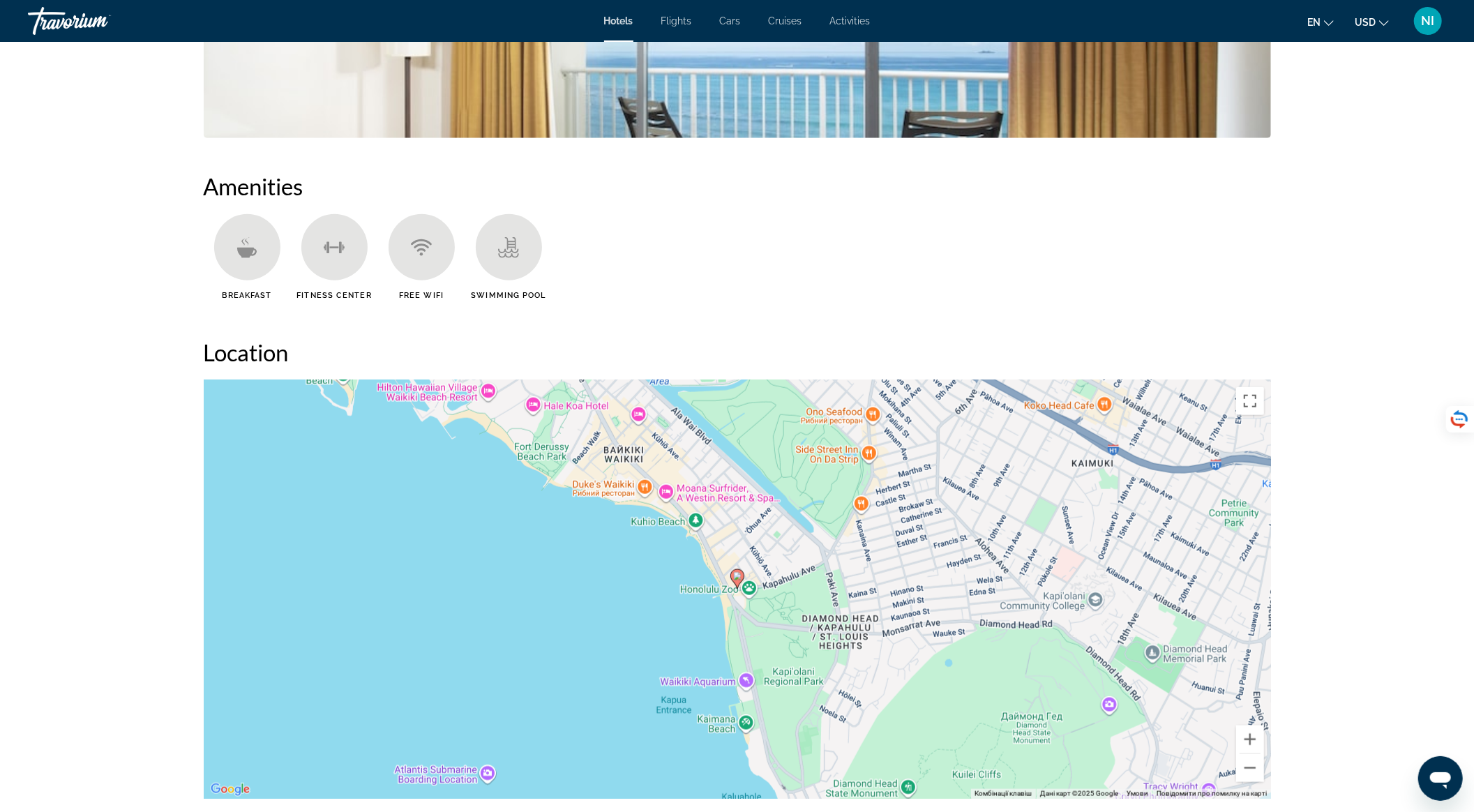
click at [737, 576] on image "Main content" at bounding box center [737, 575] width 8 height 8
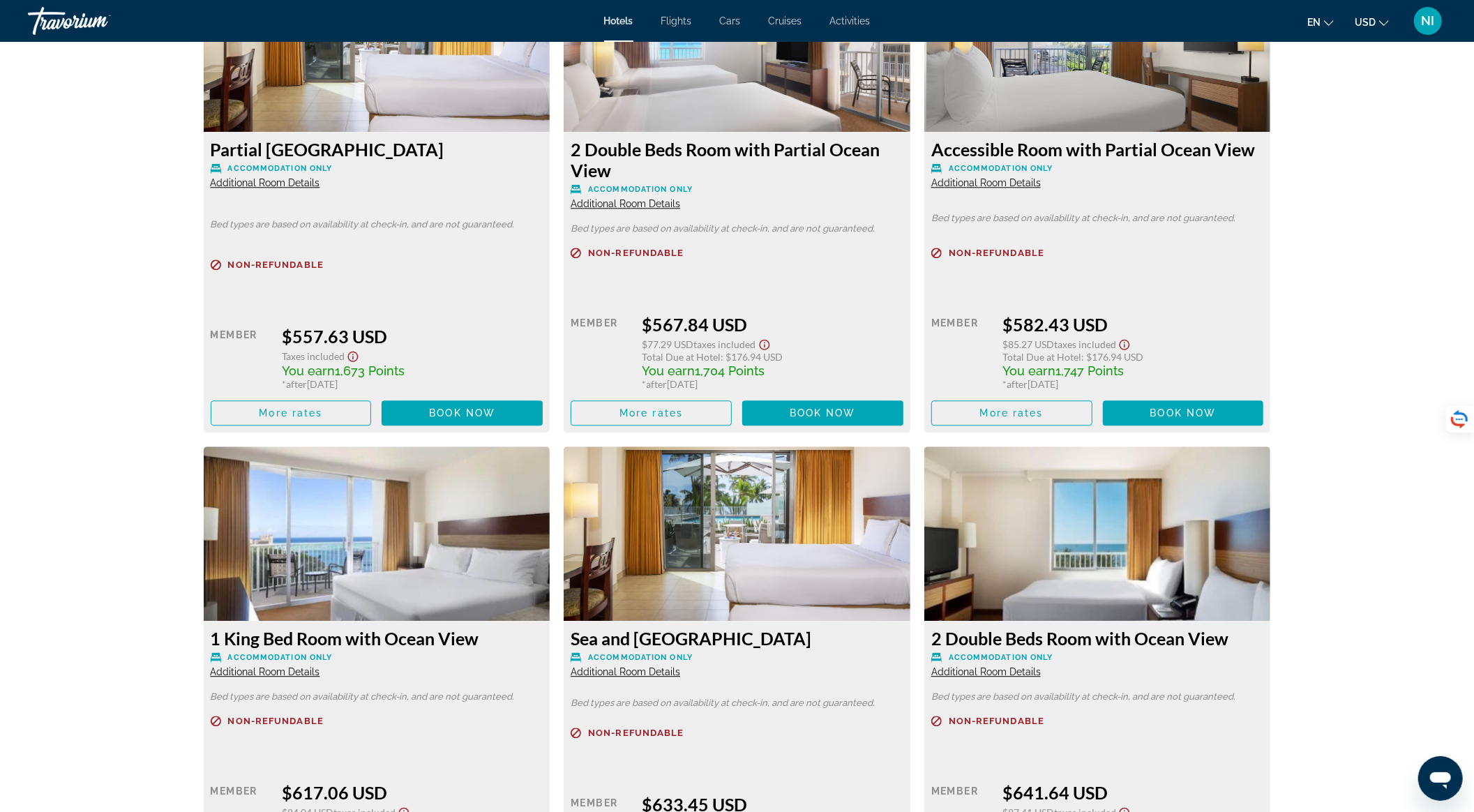
scroll to position [3258, 0]
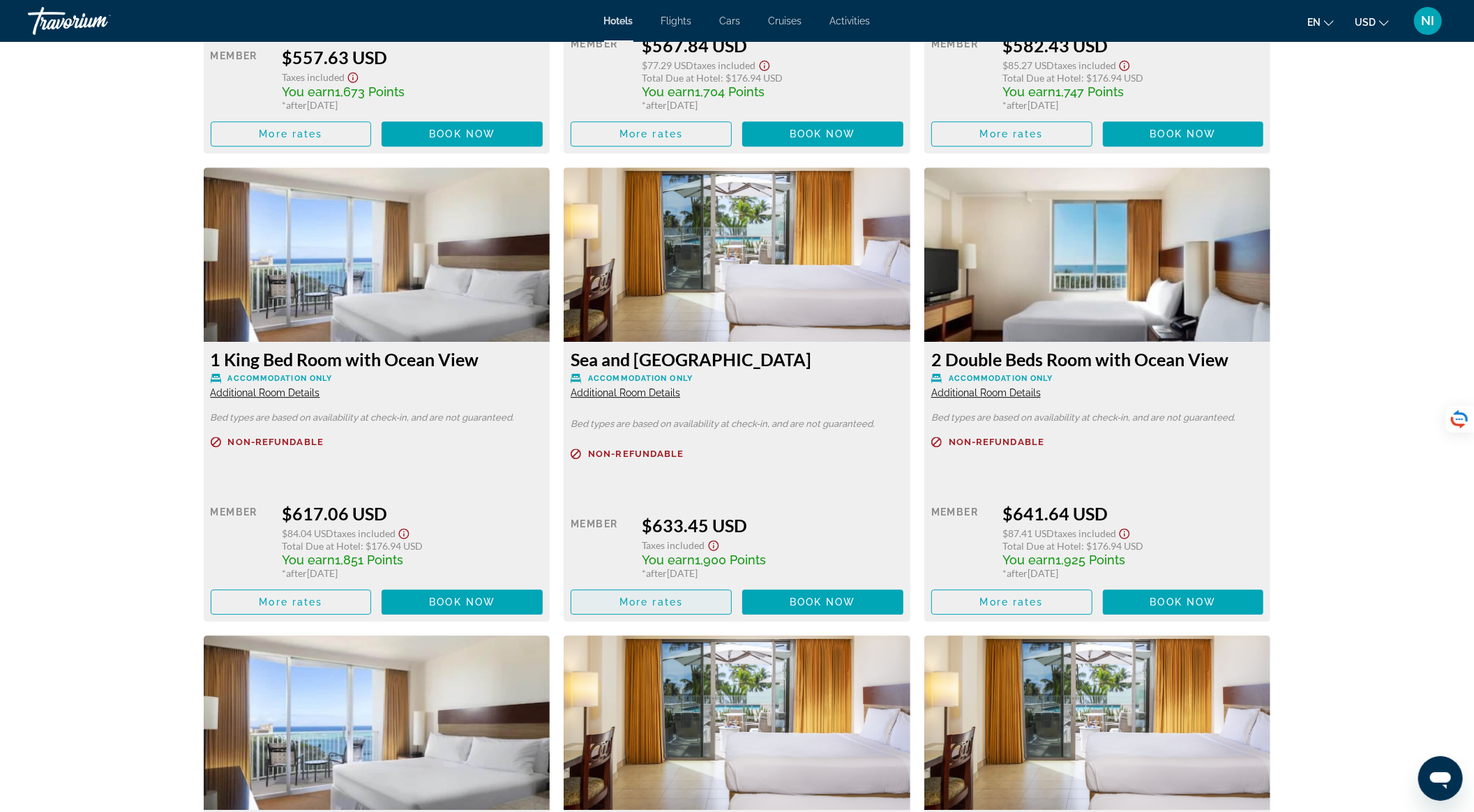
click at [669, 612] on span "Main content" at bounding box center [651, 602] width 160 height 34
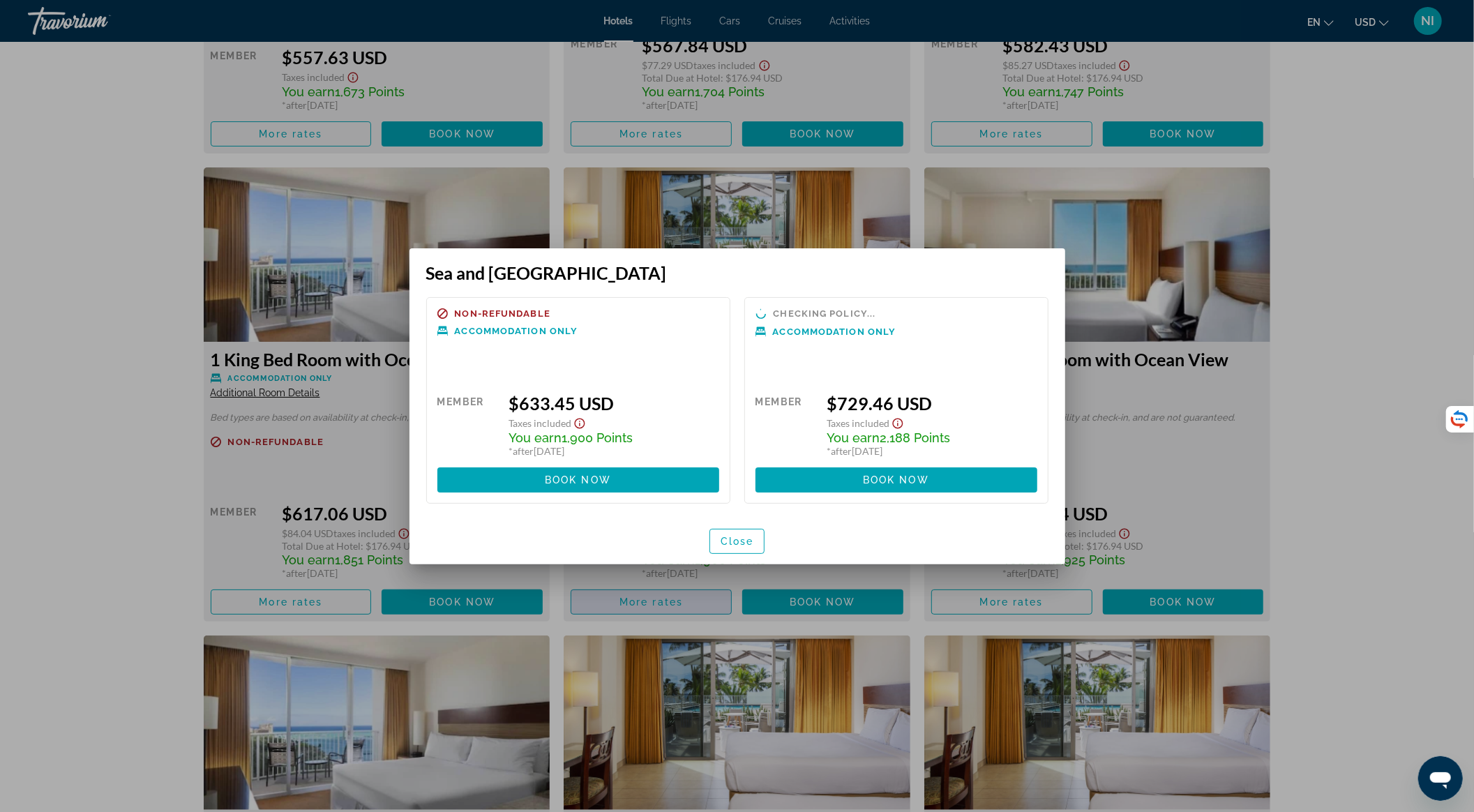
scroll to position [0, 0]
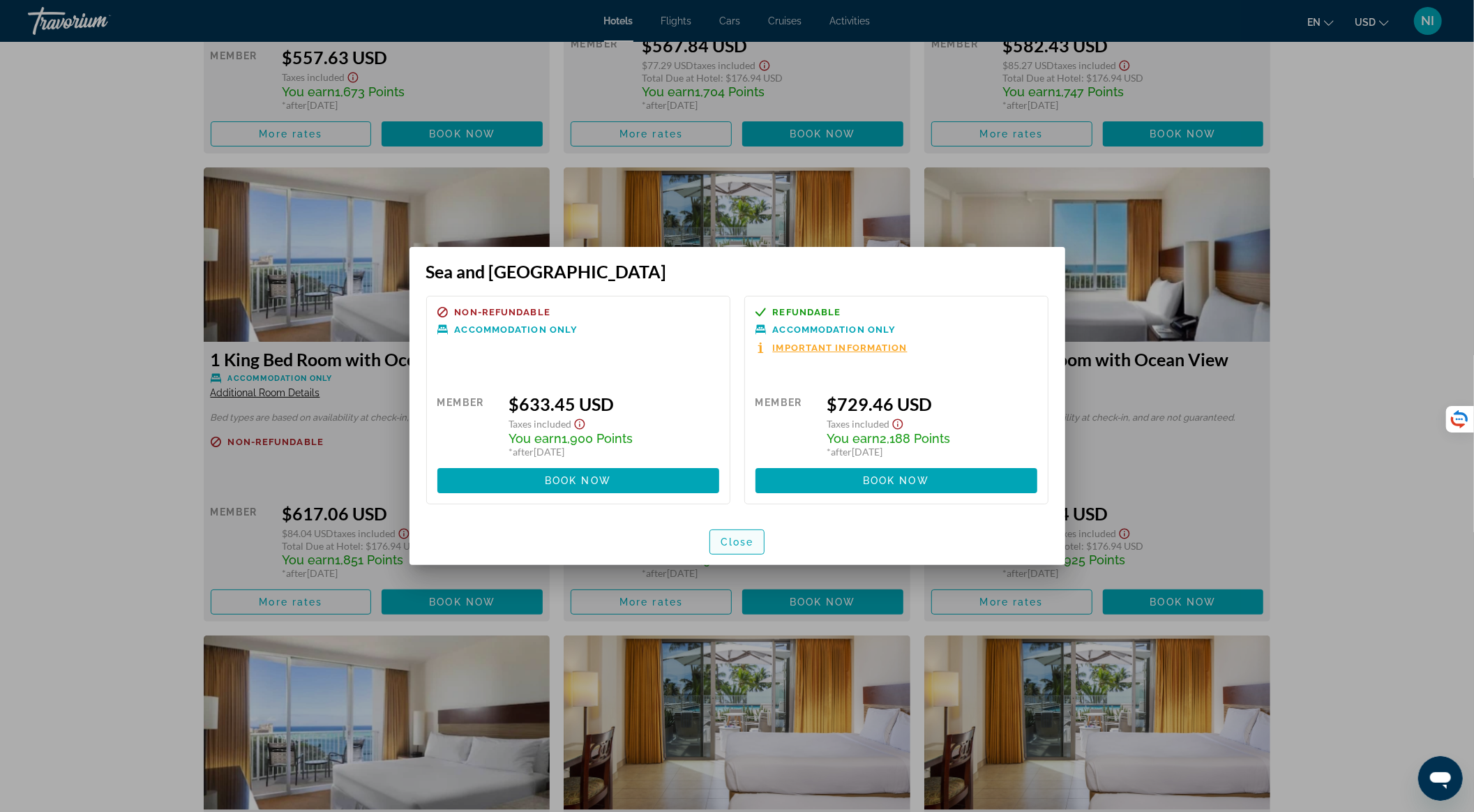
click at [738, 542] on span "Close" at bounding box center [737, 542] width 34 height 11
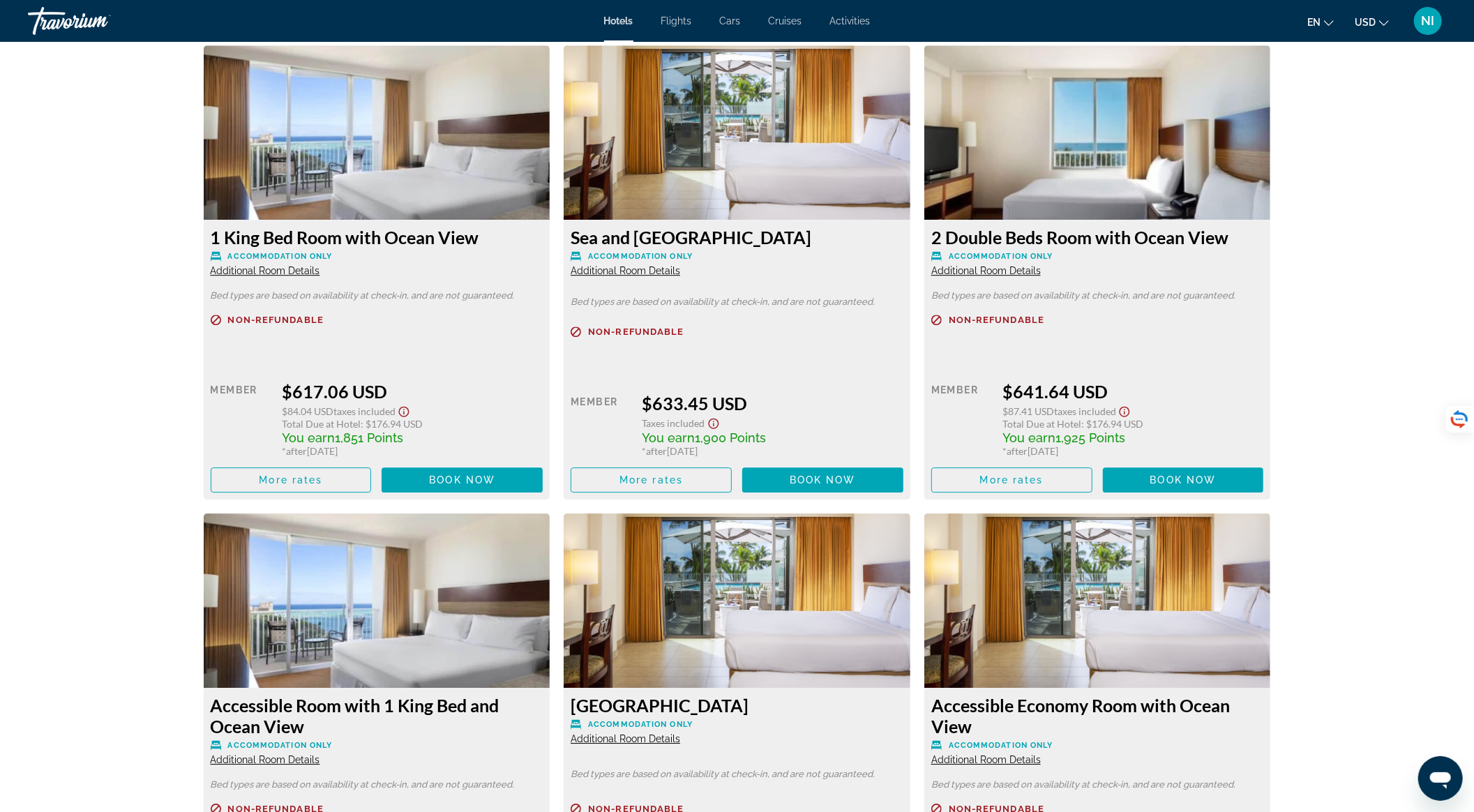
scroll to position [3258, 0]
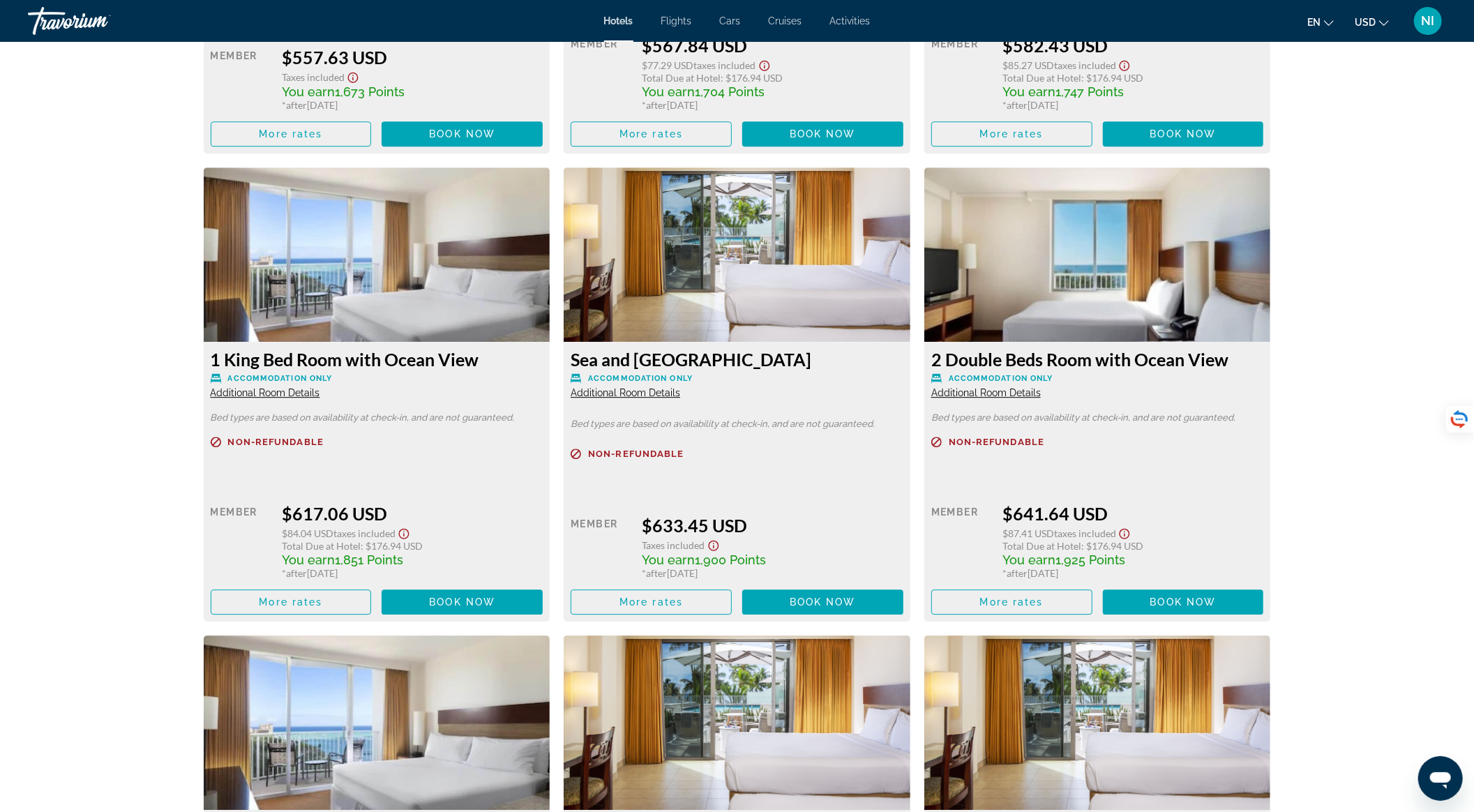
click at [1076, 304] on img "Main content" at bounding box center [1098, 255] width 347 height 174
click at [1158, 605] on span "Book now" at bounding box center [1183, 602] width 66 height 11
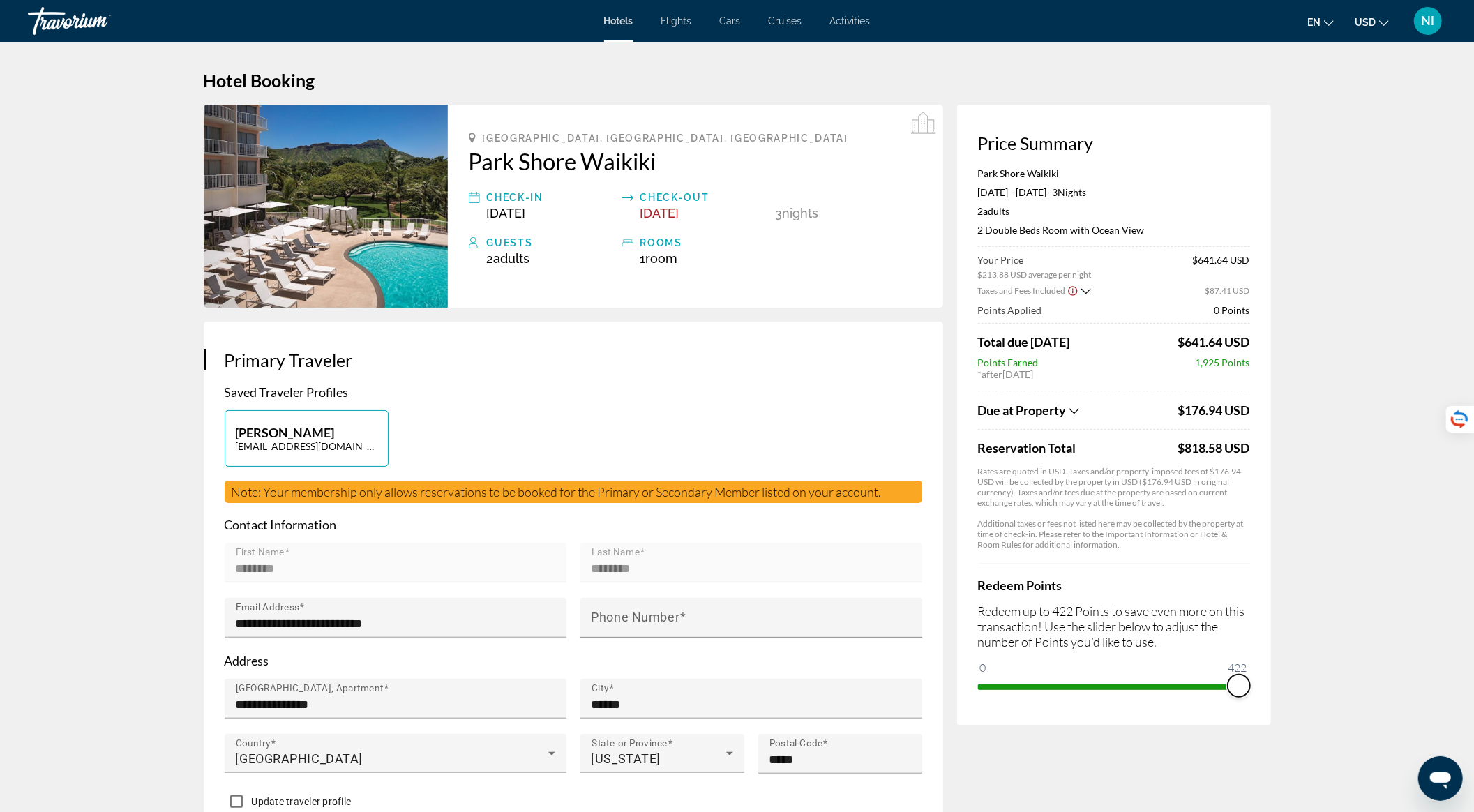
drag, startPoint x: 992, startPoint y: 667, endPoint x: 1247, endPoint y: 665, distance: 255.0
click at [1247, 684] on ngx-slider "0 422 422" at bounding box center [1114, 686] width 272 height 3
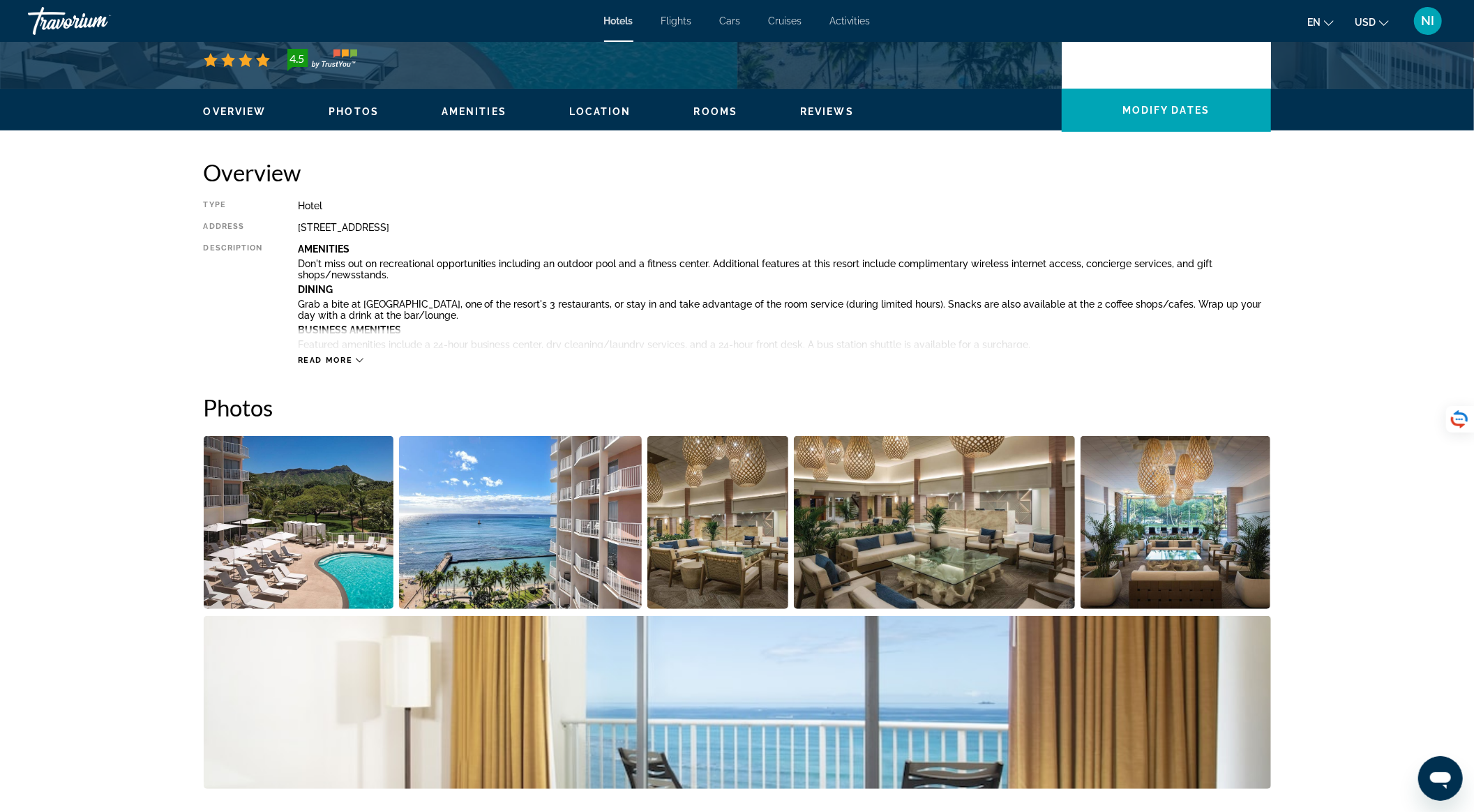
scroll to position [930, 0]
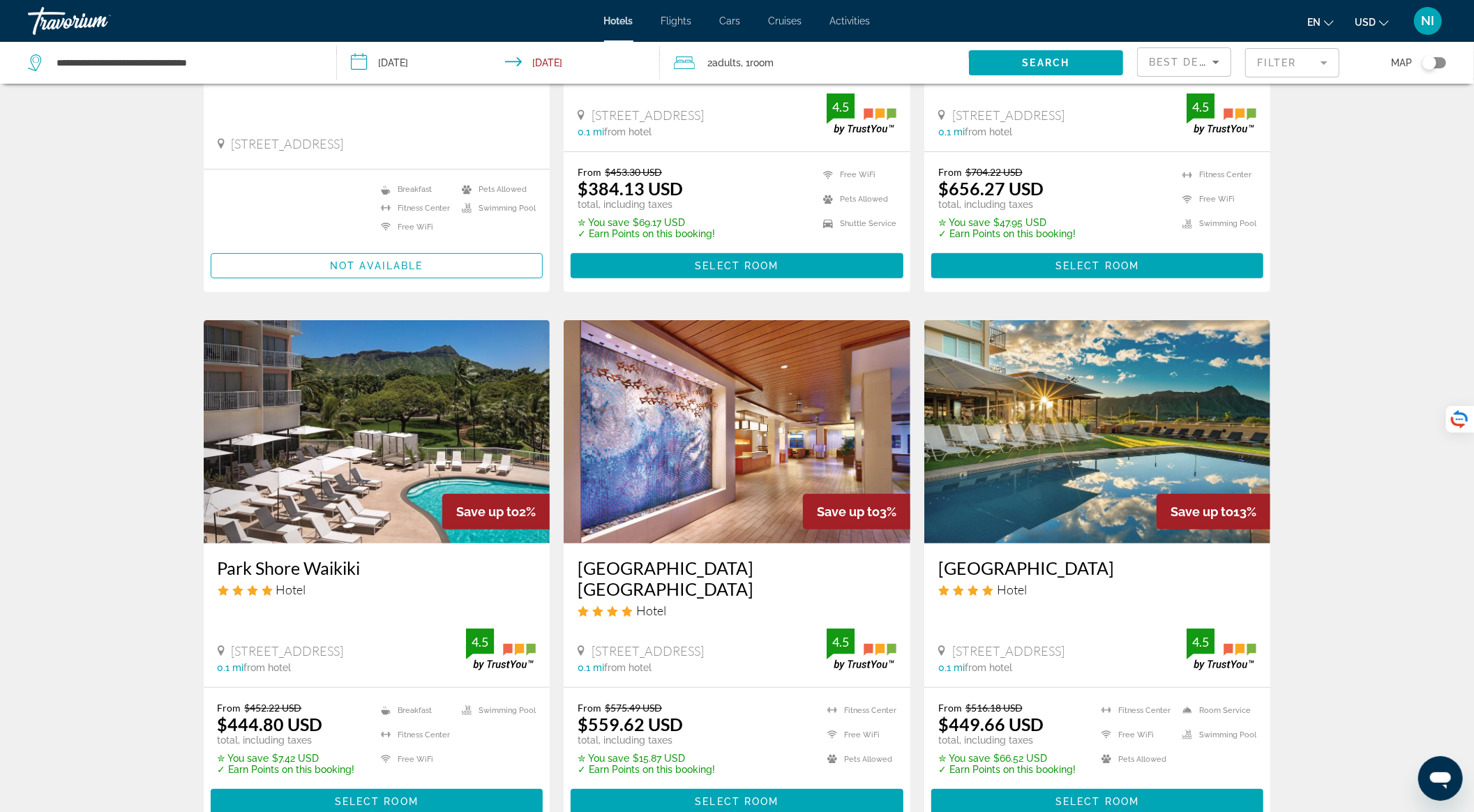
scroll to position [372, 0]
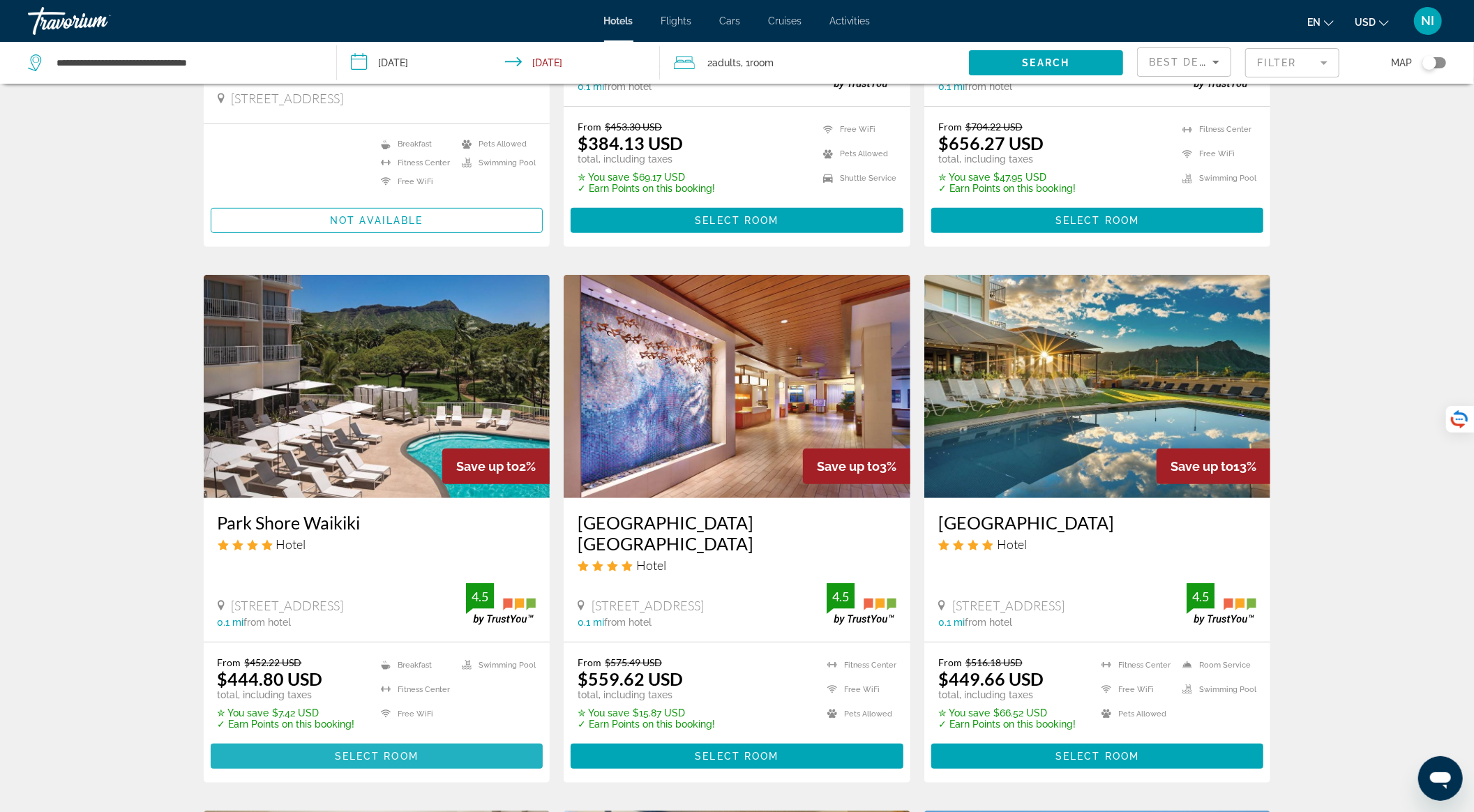
click at [449, 739] on span "Main content" at bounding box center [376, 756] width 333 height 34
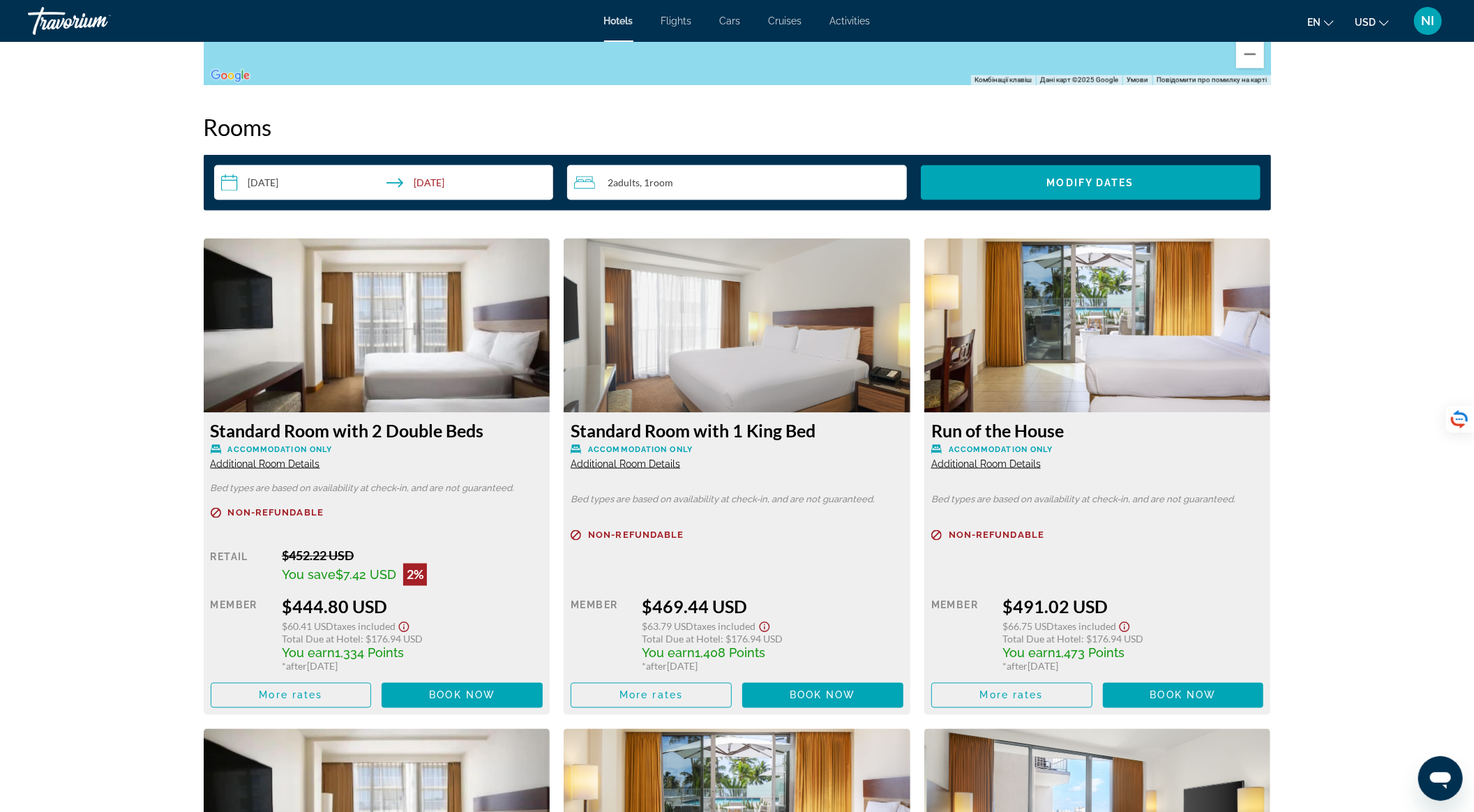
scroll to position [1668, 0]
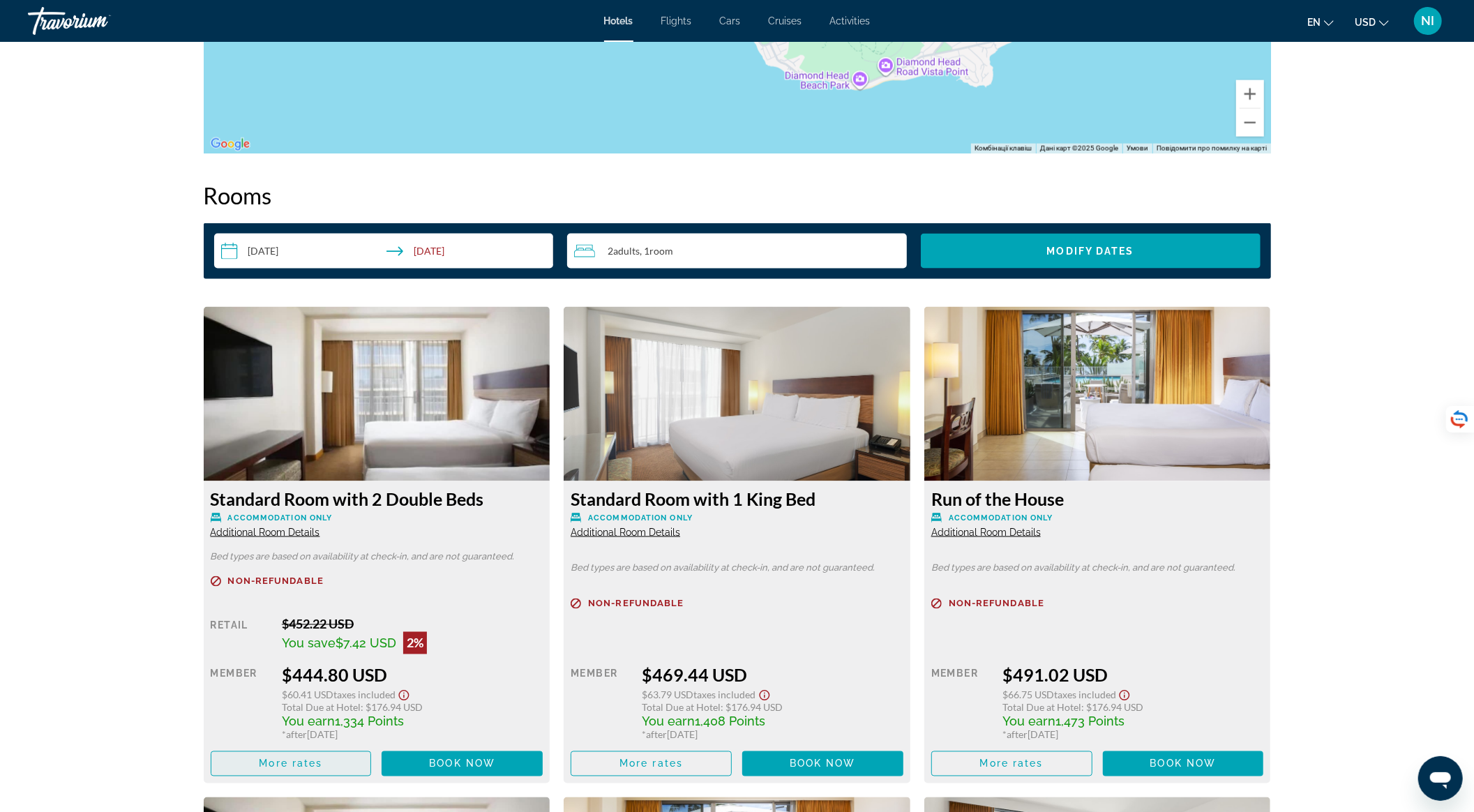
click at [315, 768] on span "More rates" at bounding box center [291, 763] width 64 height 11
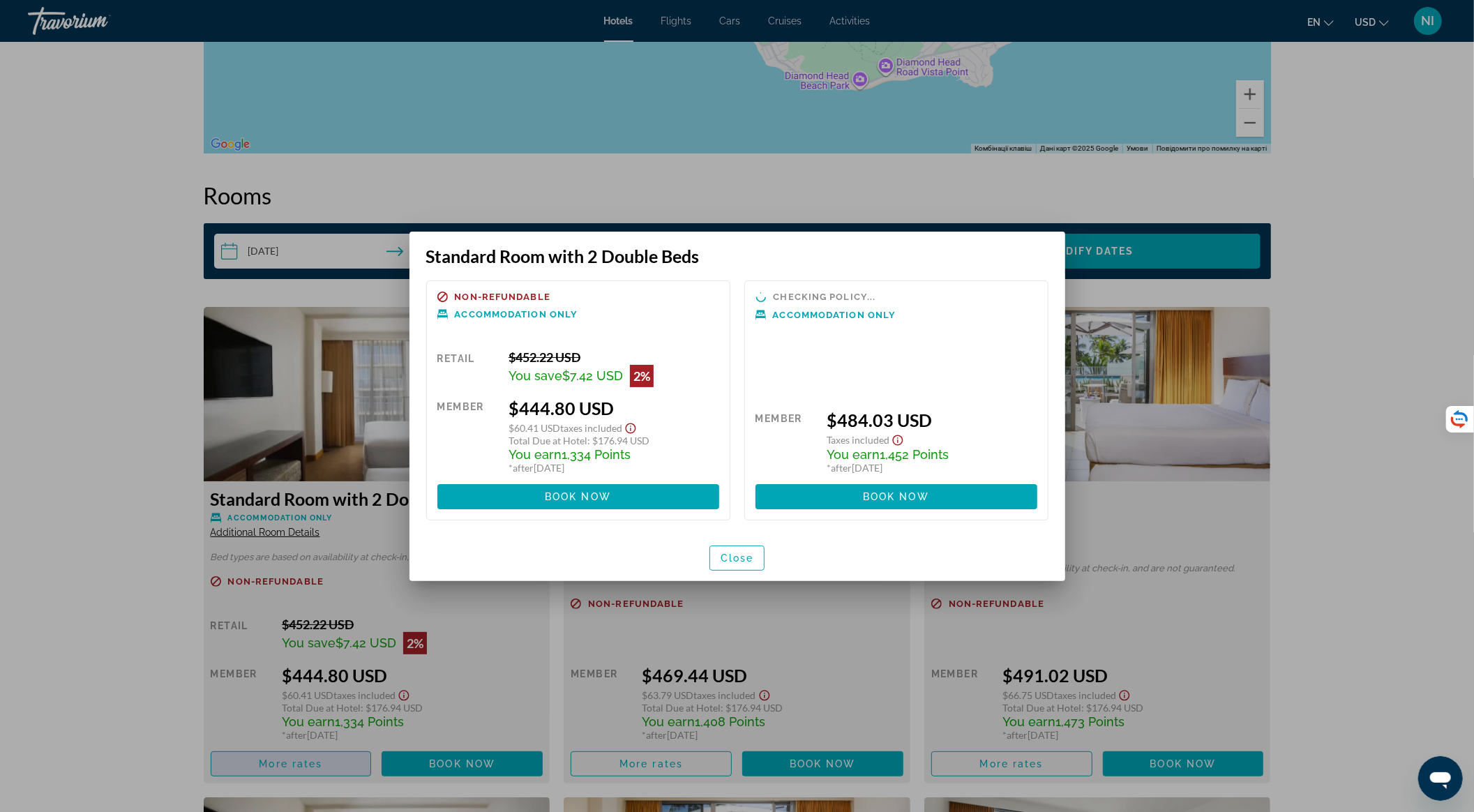
scroll to position [0, 0]
click at [127, 669] on div at bounding box center [737, 406] width 1474 height 812
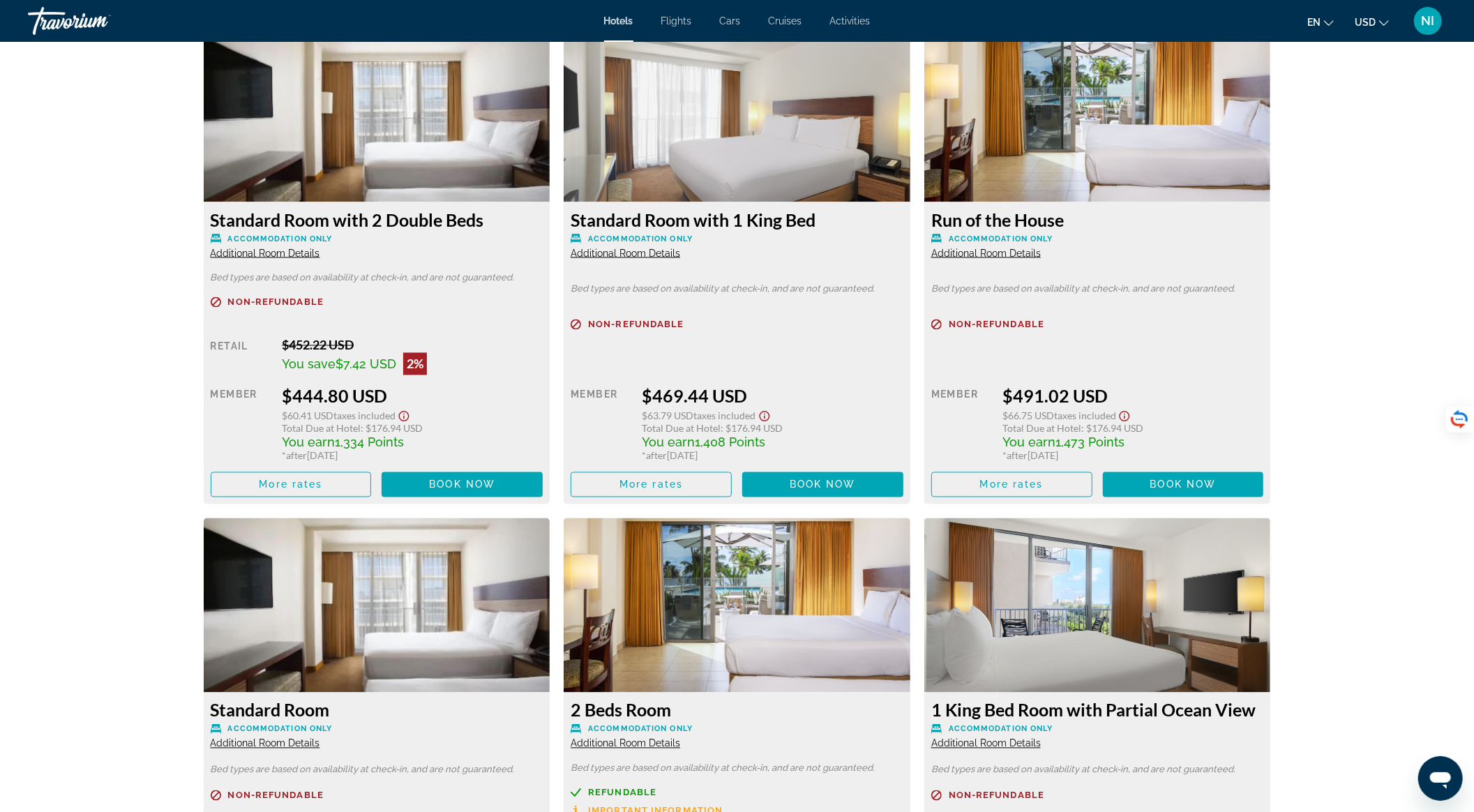
scroll to position [2133, 0]
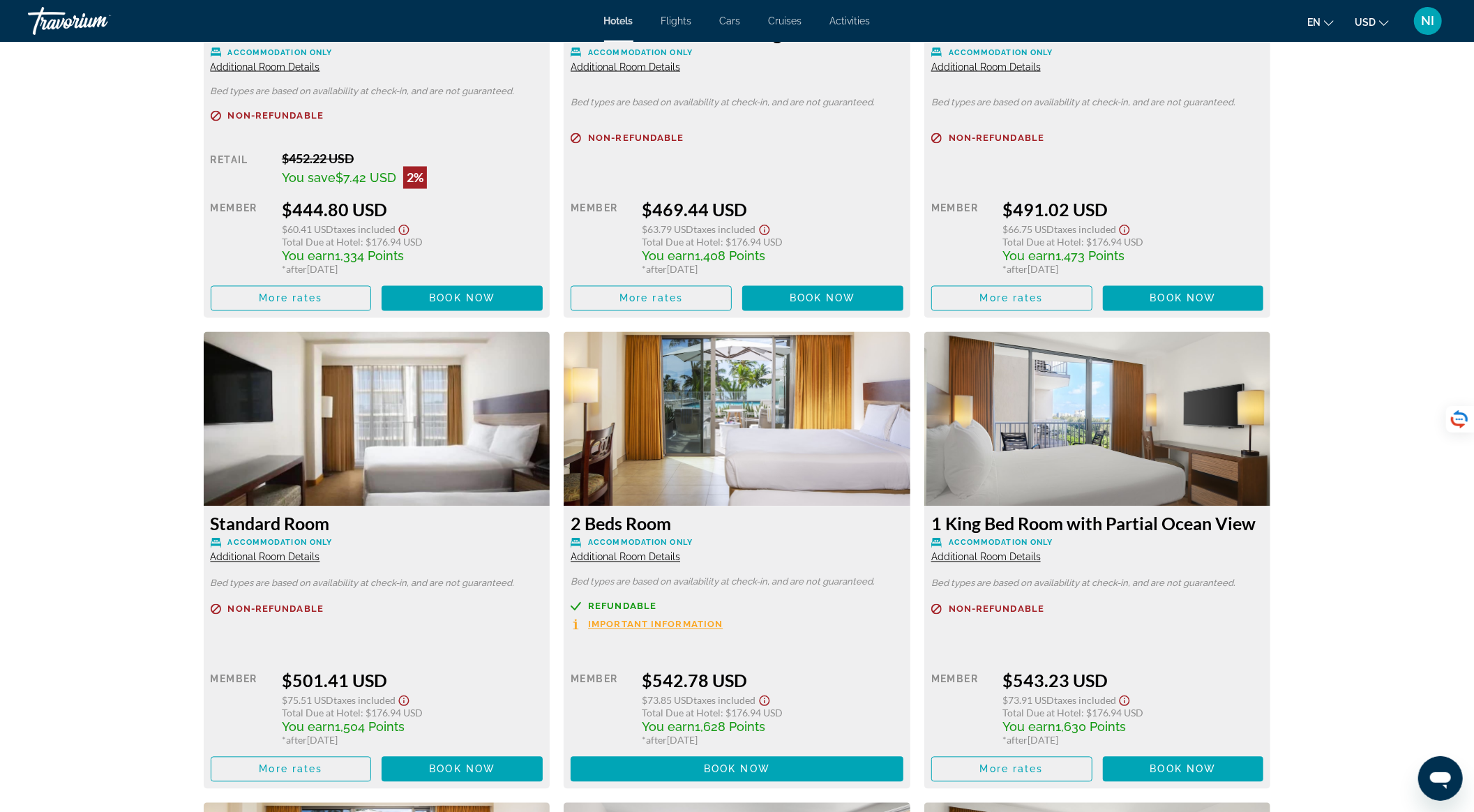
click at [707, 449] on img "Main content" at bounding box center [737, 419] width 347 height 174
click at [624, 558] on span "Additional Room Details" at bounding box center [626, 557] width 110 height 11
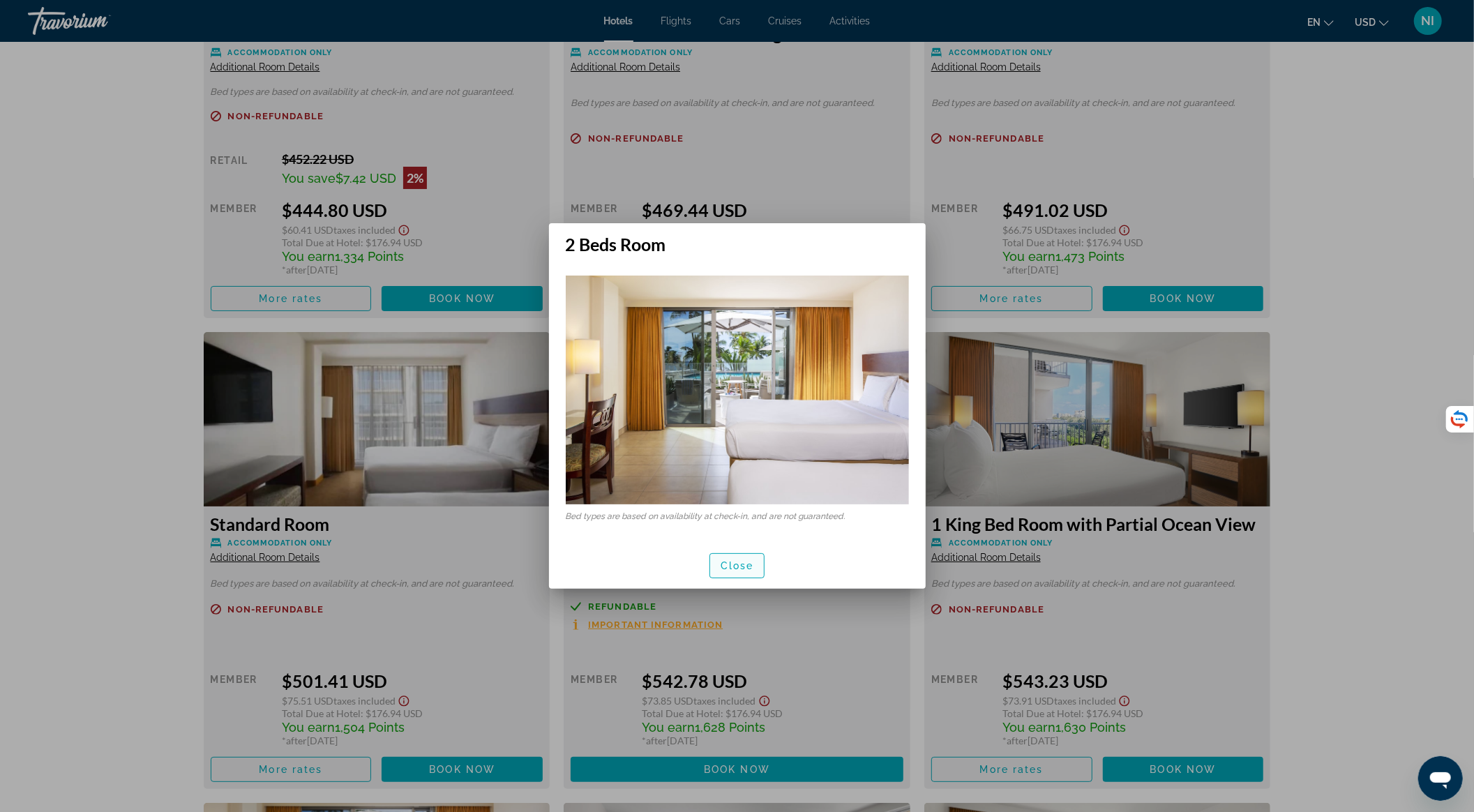
click at [748, 557] on span "button" at bounding box center [737, 566] width 54 height 34
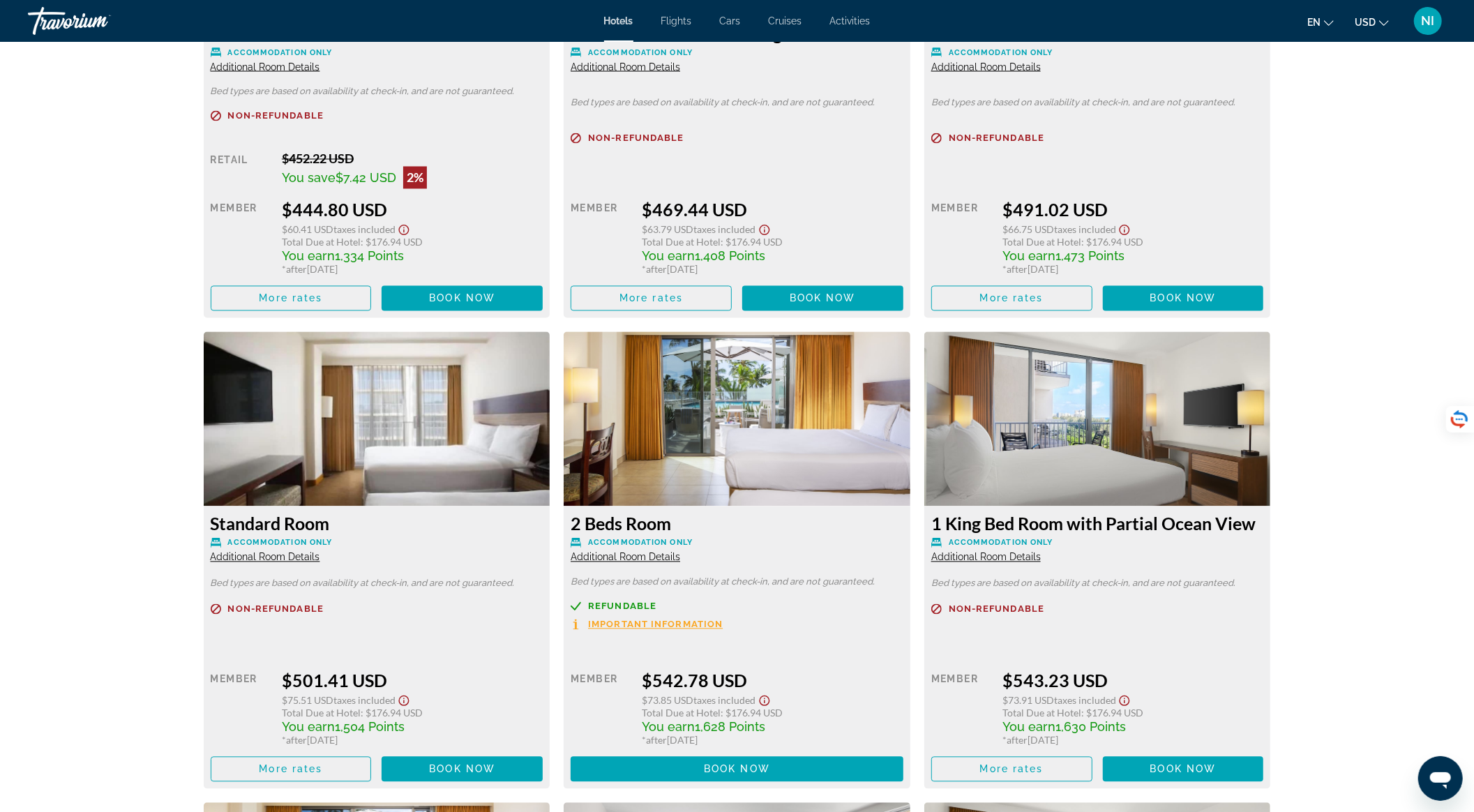
scroll to position [1575, 0]
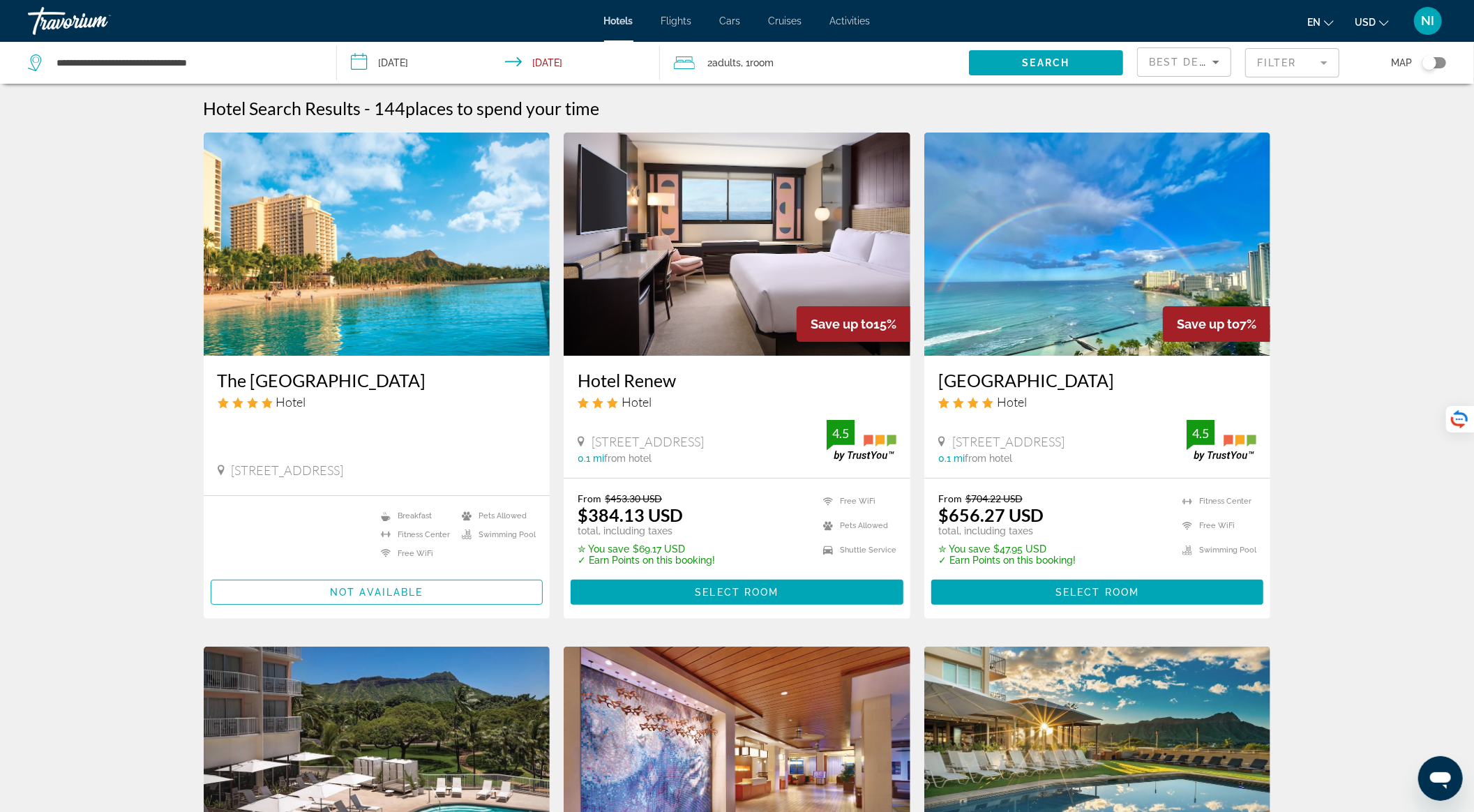
click at [748, 303] on img "Main content" at bounding box center [737, 243] width 347 height 223
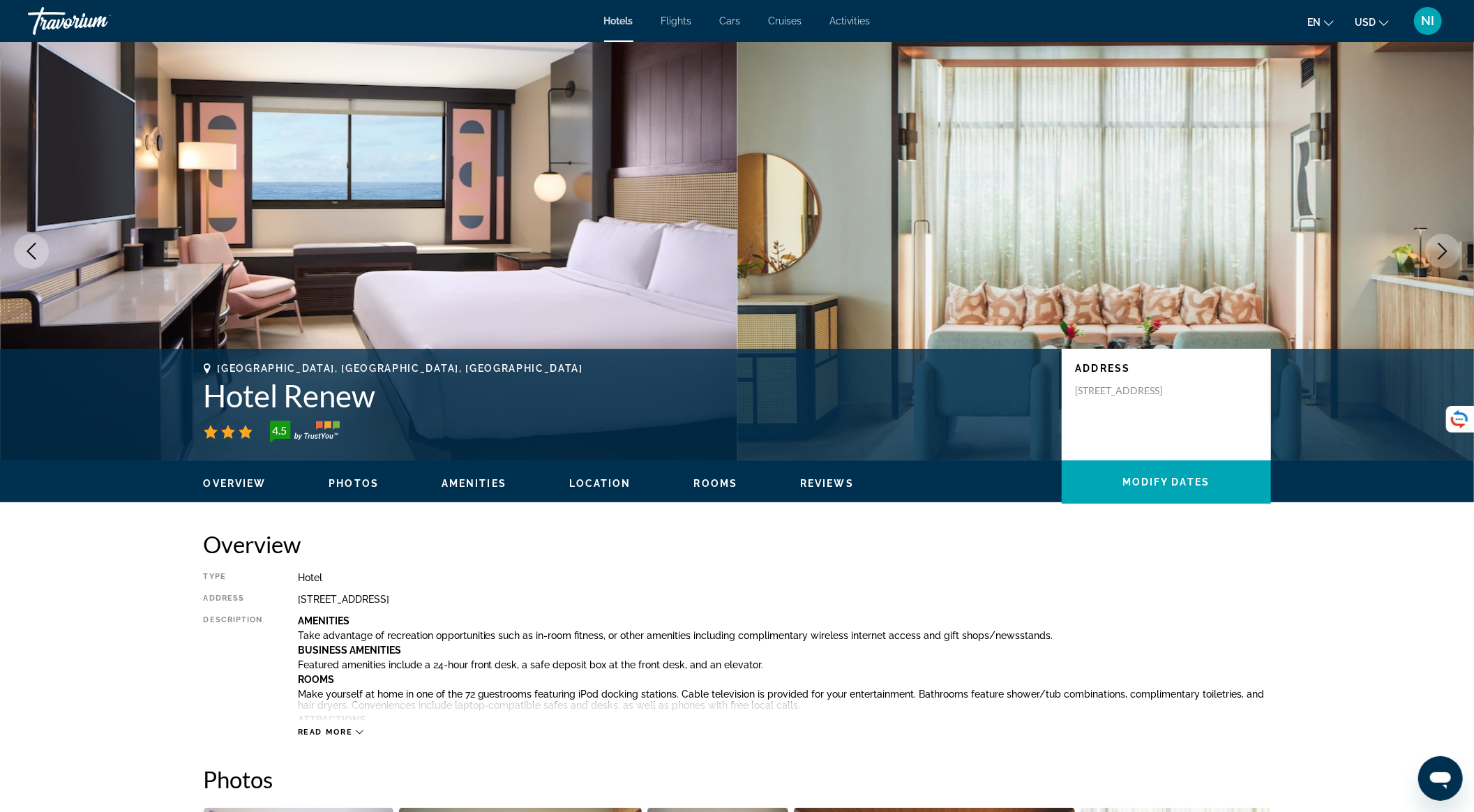
click at [1439, 257] on icon "Next image" at bounding box center [1442, 251] width 17 height 17
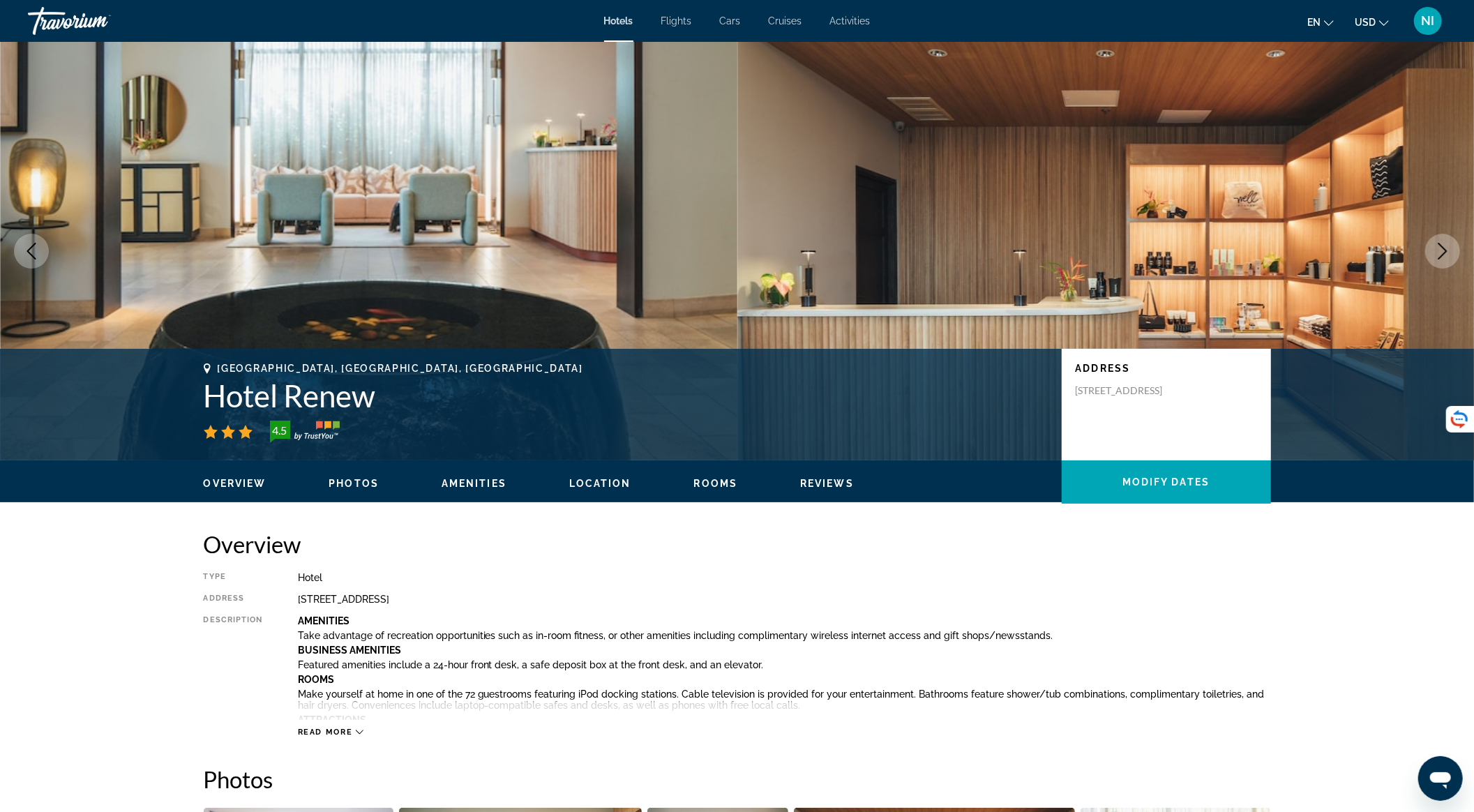
click at [1439, 257] on icon "Next image" at bounding box center [1442, 251] width 17 height 17
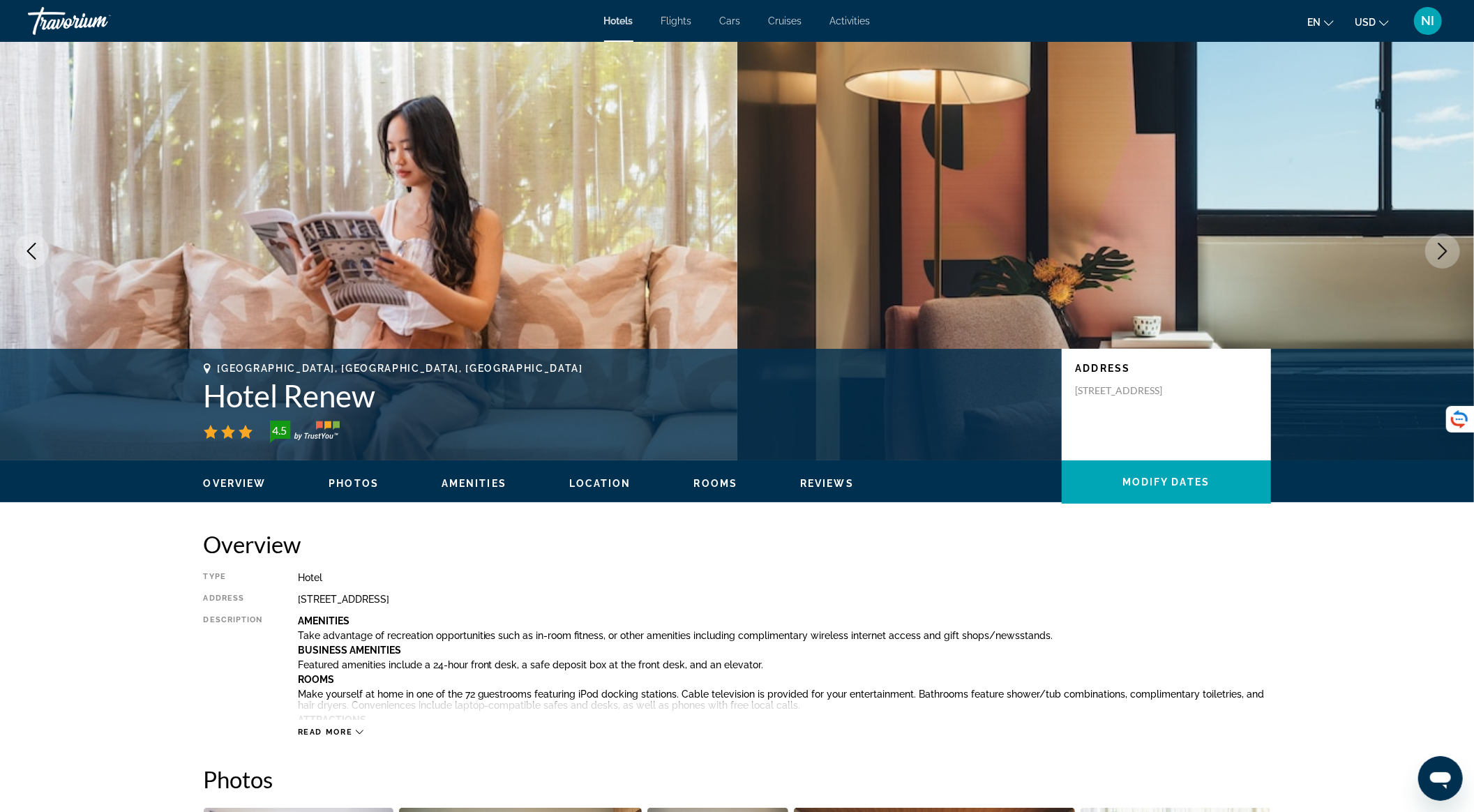
click at [1439, 257] on icon "Next image" at bounding box center [1442, 251] width 17 height 17
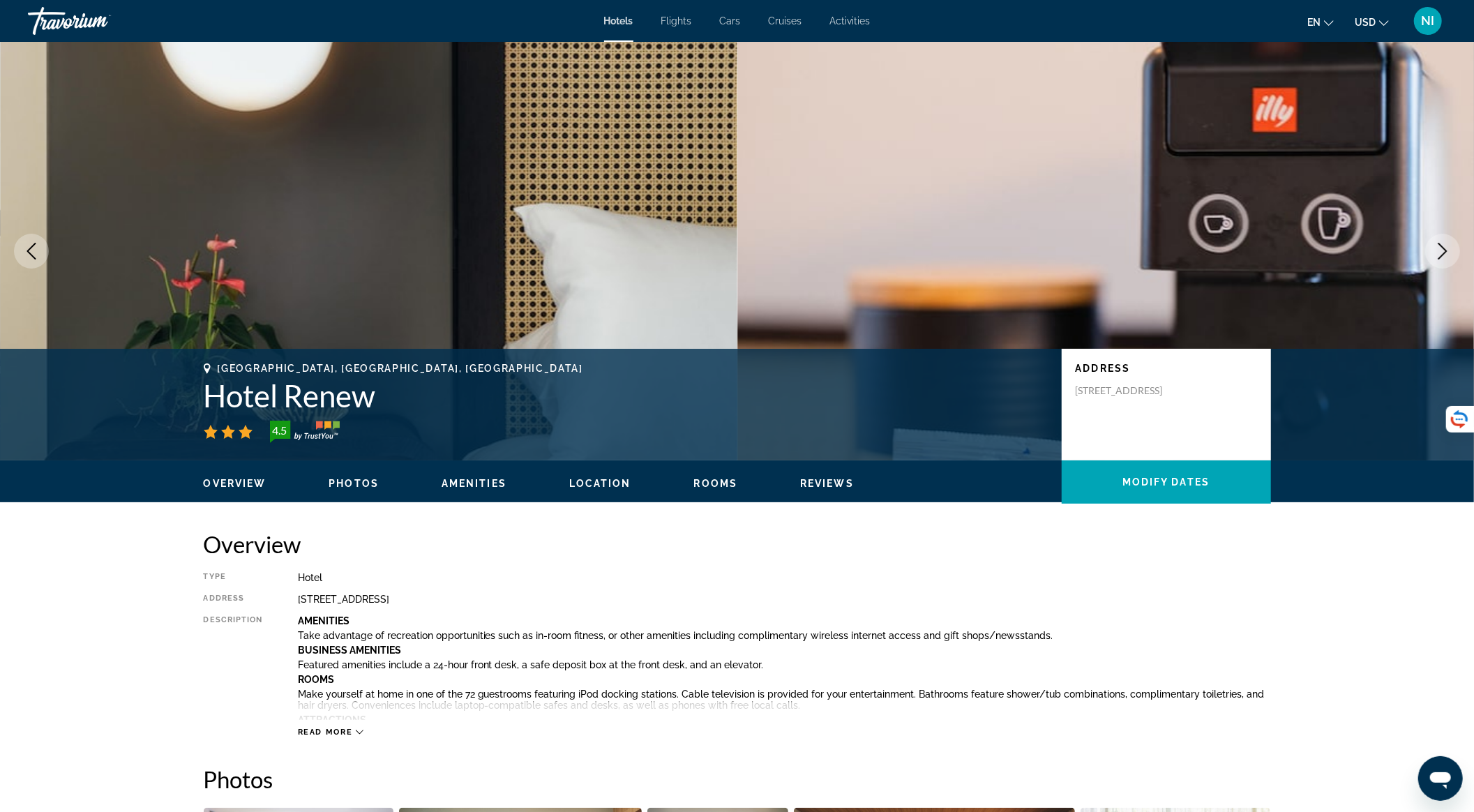
click at [1439, 257] on icon "Next image" at bounding box center [1442, 251] width 17 height 17
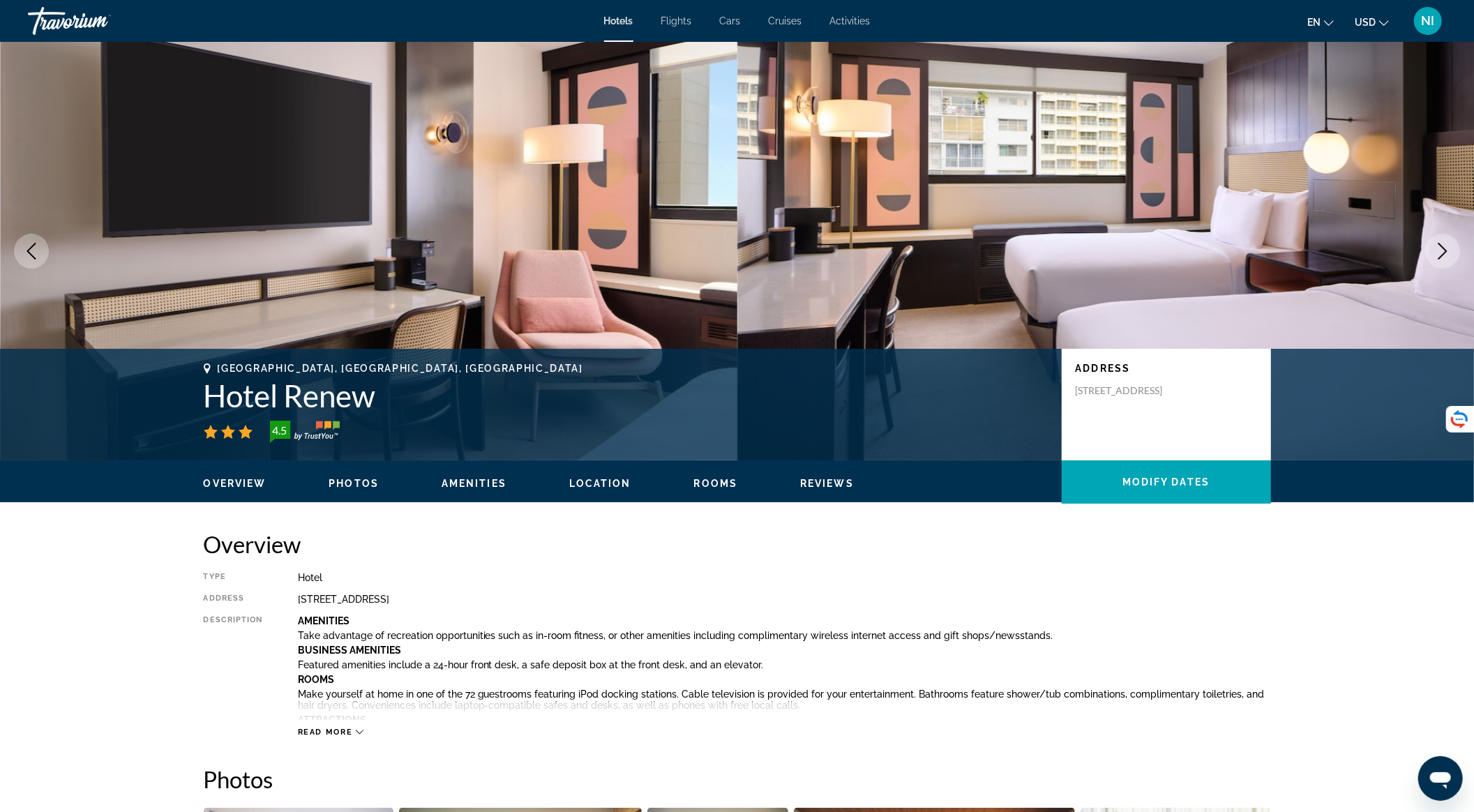
click at [1447, 256] on icon "Next image" at bounding box center [1442, 251] width 17 height 17
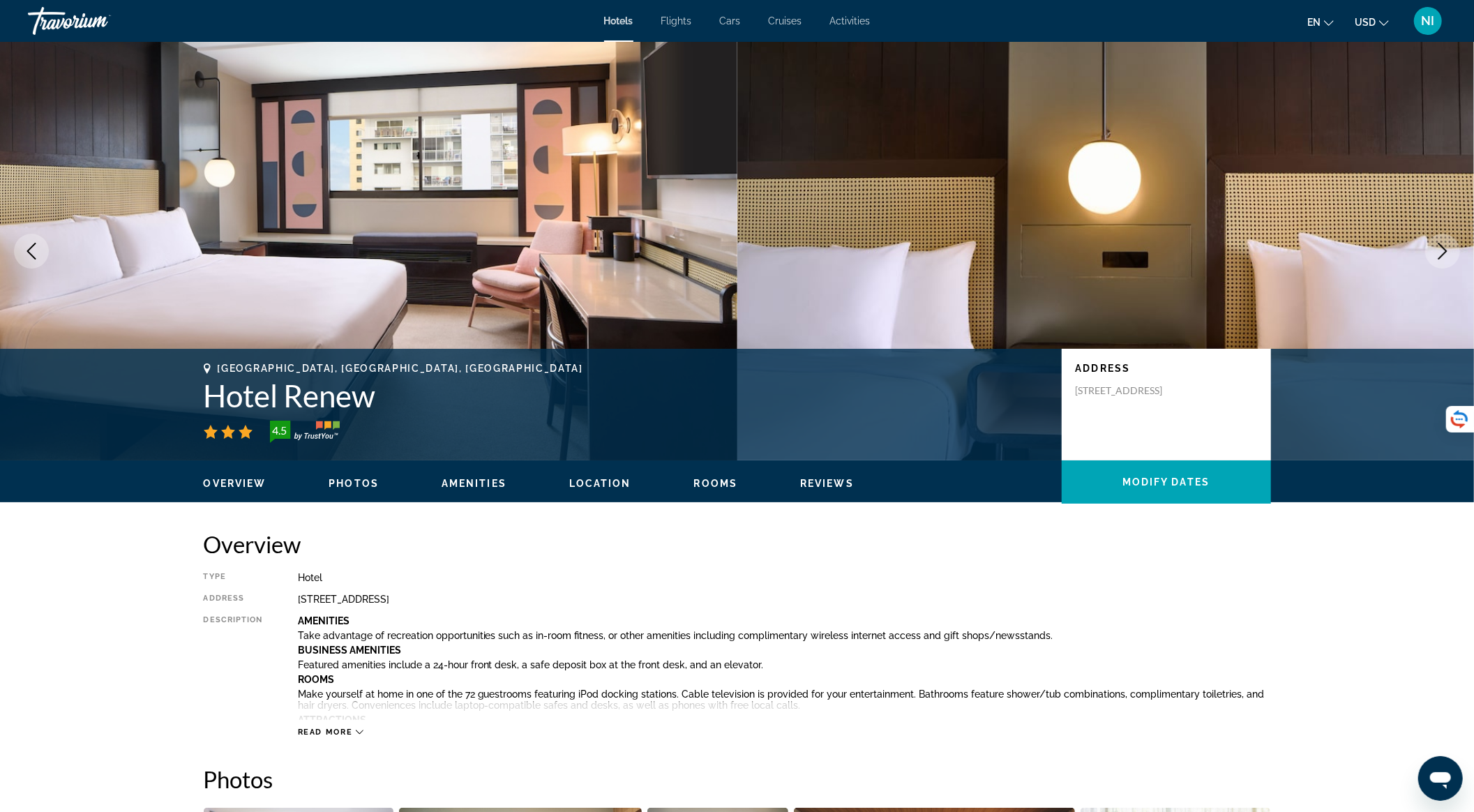
click at [1447, 256] on icon "Next image" at bounding box center [1442, 251] width 17 height 17
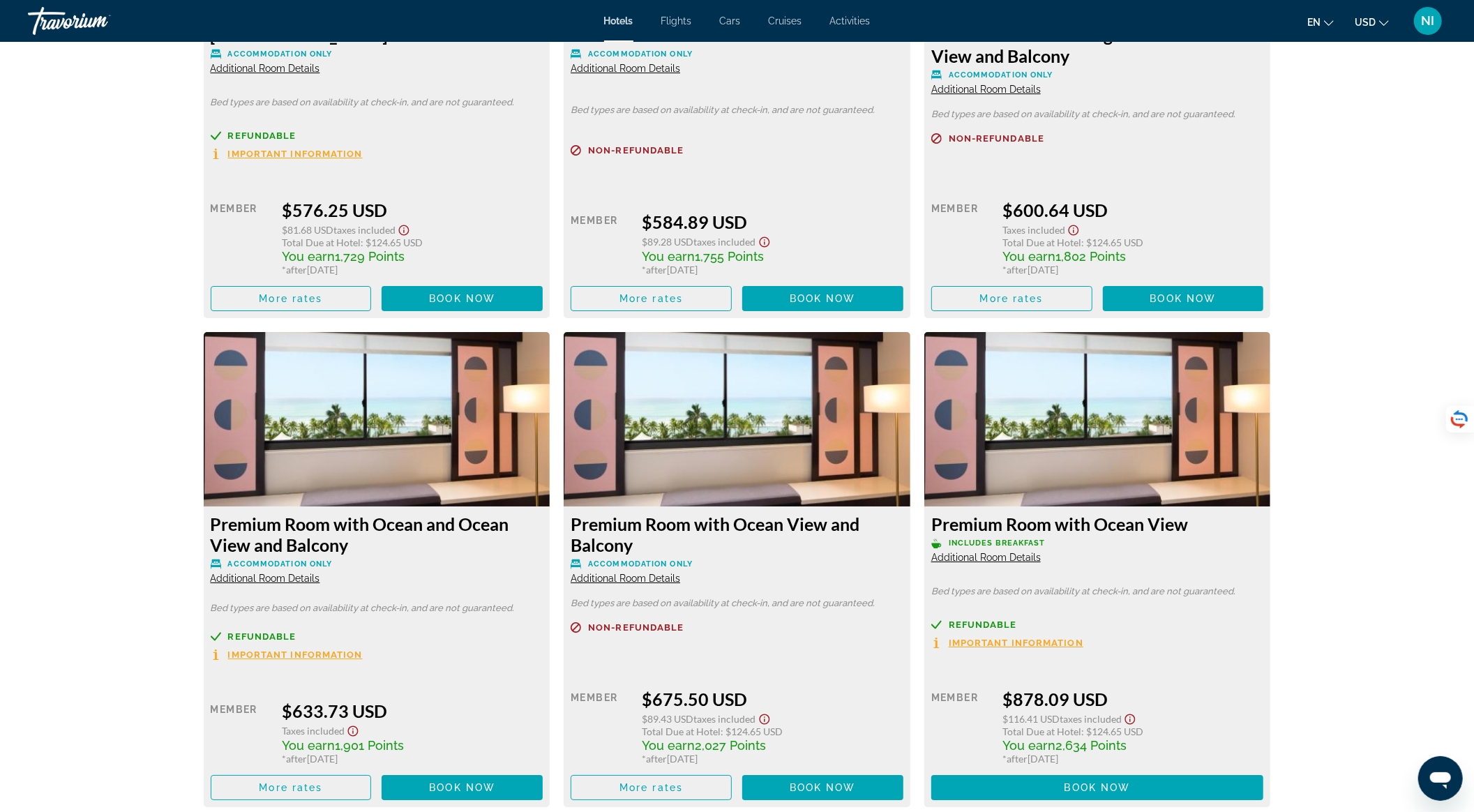
scroll to position [4094, 0]
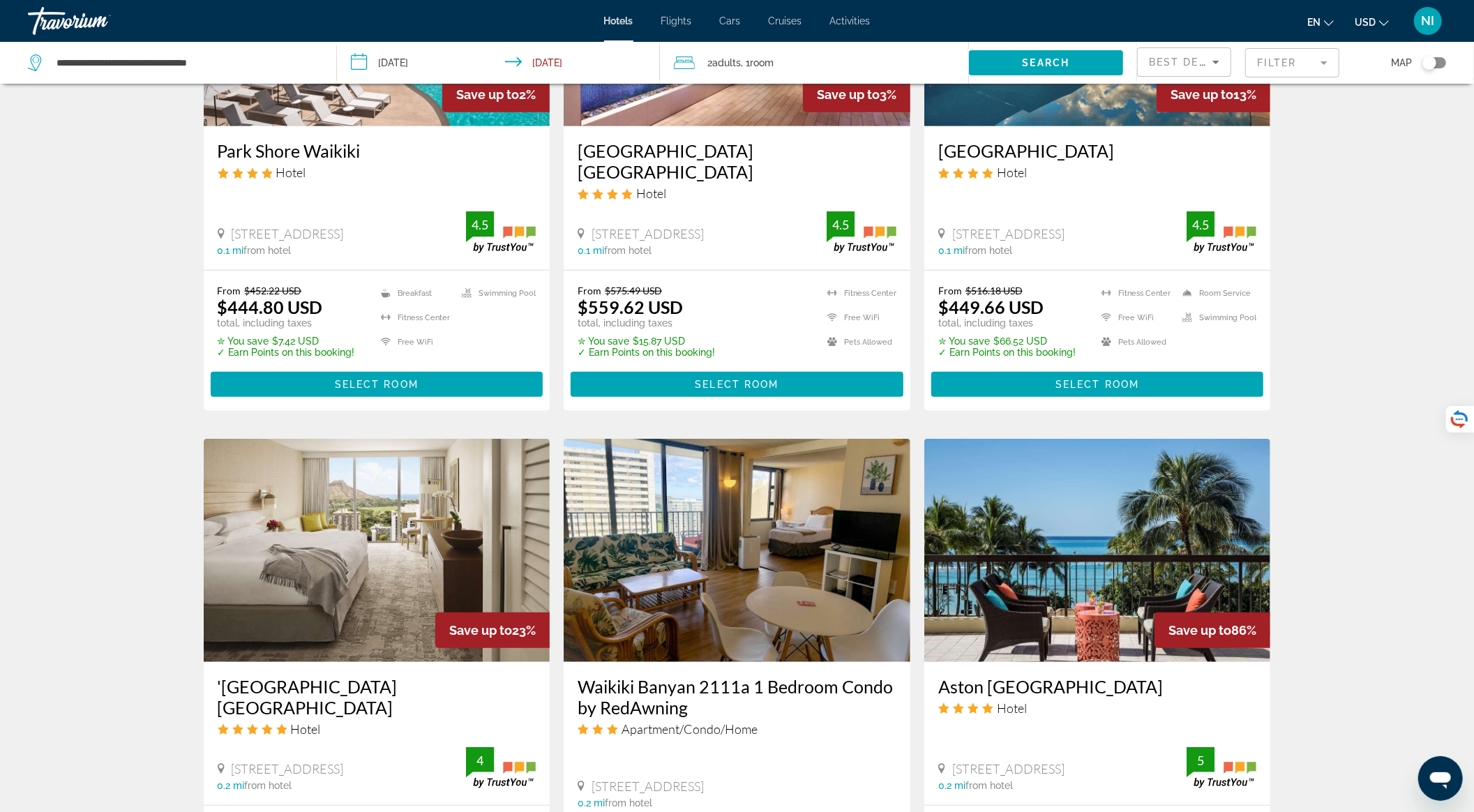
scroll to position [930, 0]
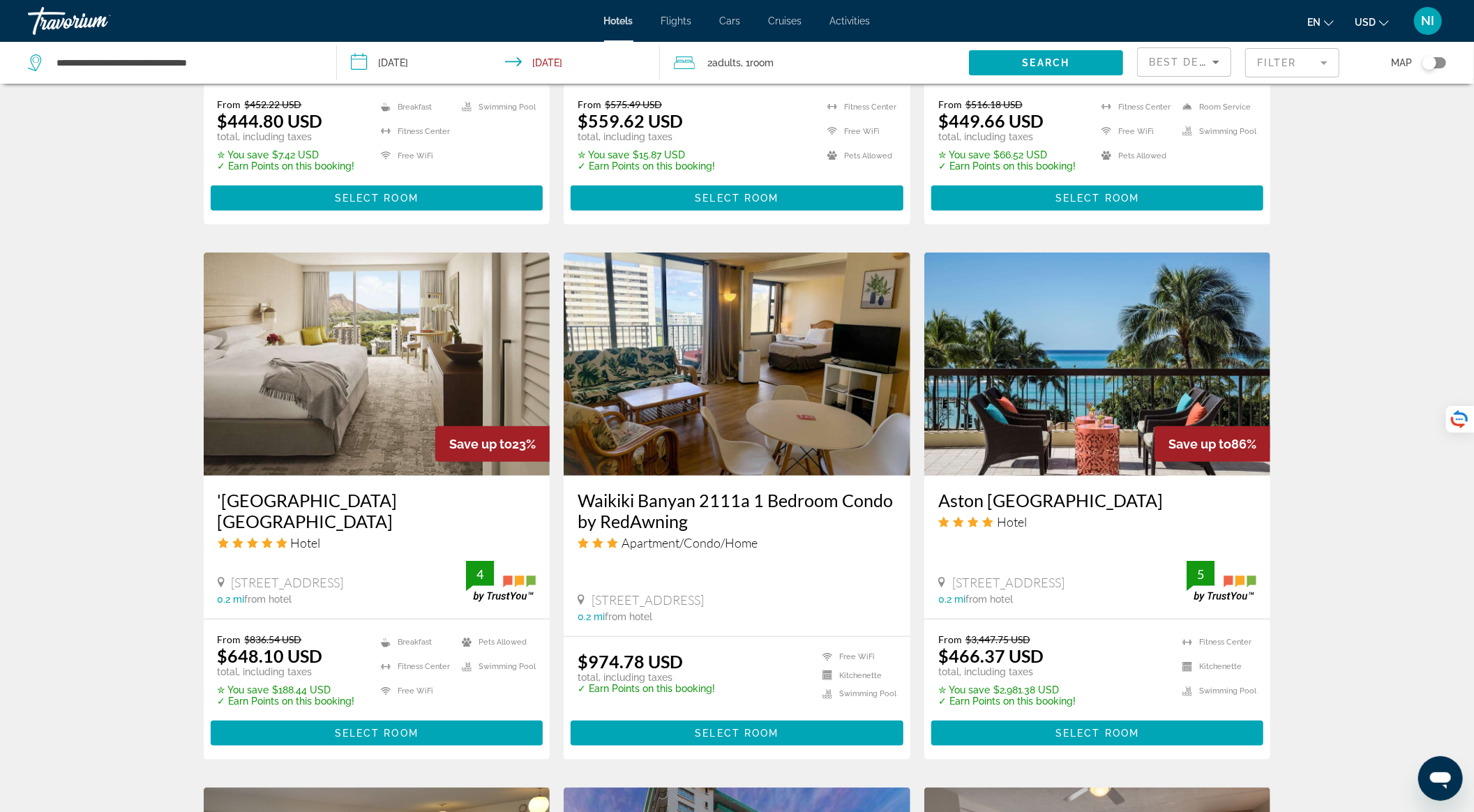
click at [329, 373] on img "Main content" at bounding box center [377, 364] width 347 height 223
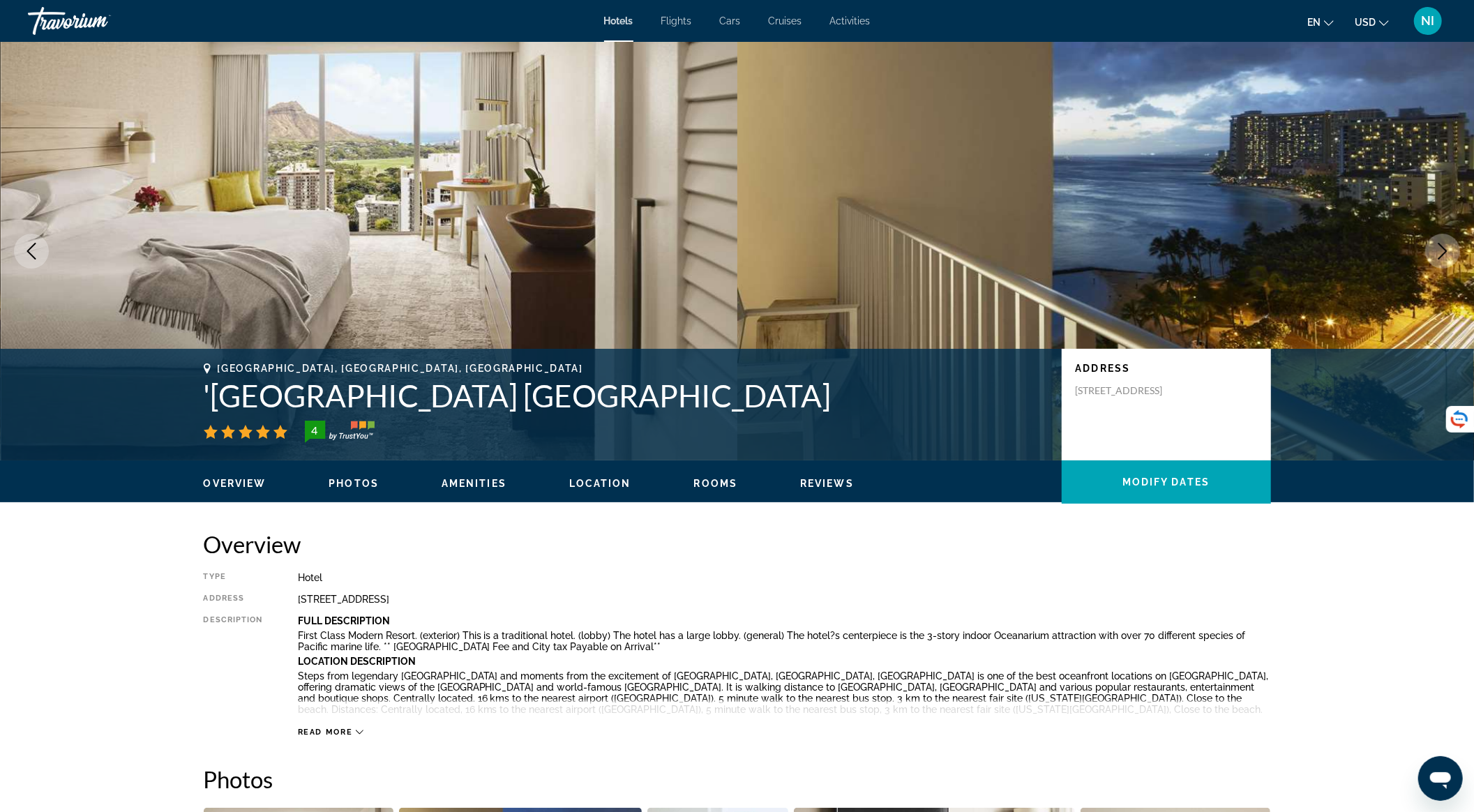
click at [1430, 240] on button "Next image" at bounding box center [1442, 251] width 35 height 35
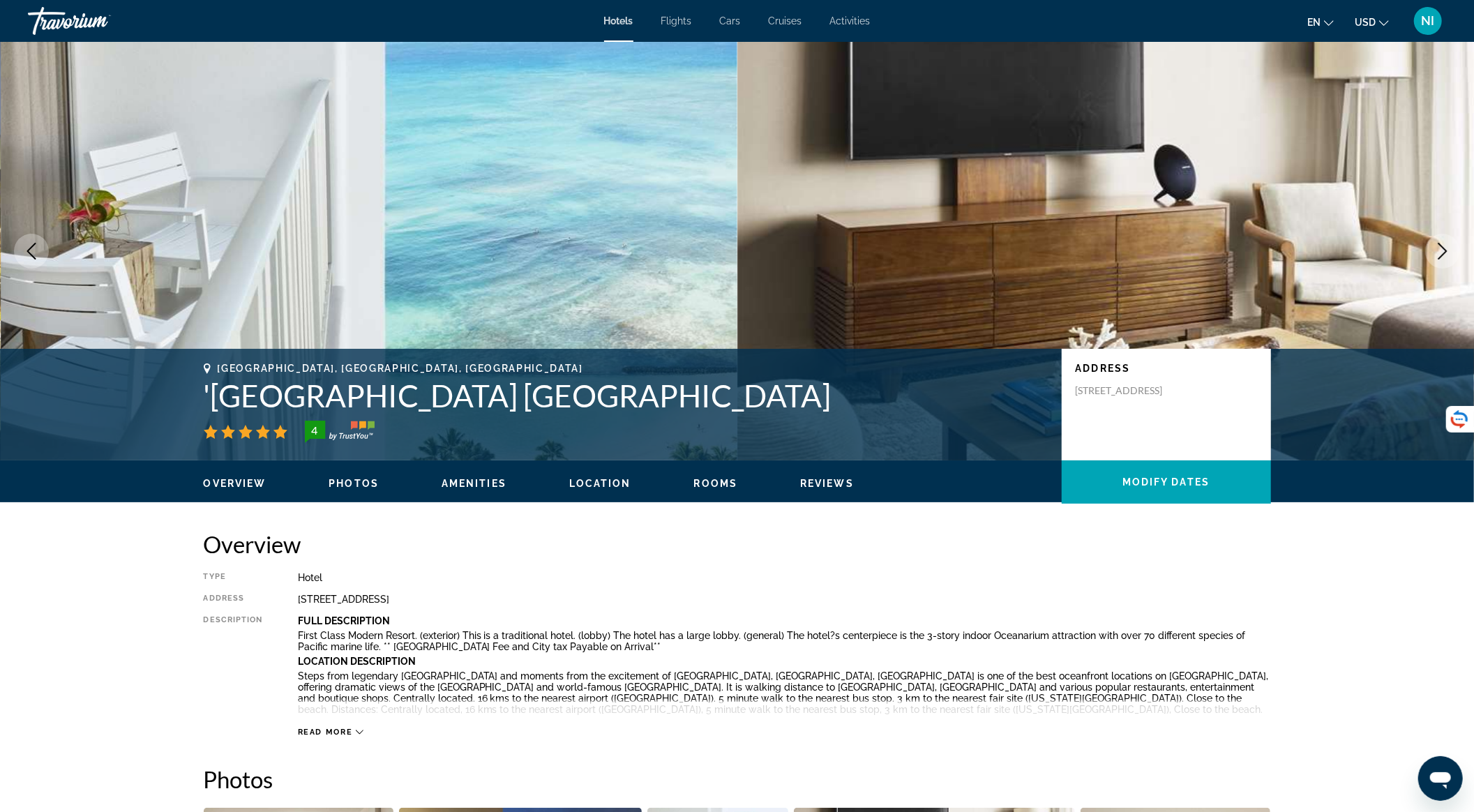
click at [1430, 240] on button "Next image" at bounding box center [1442, 251] width 35 height 35
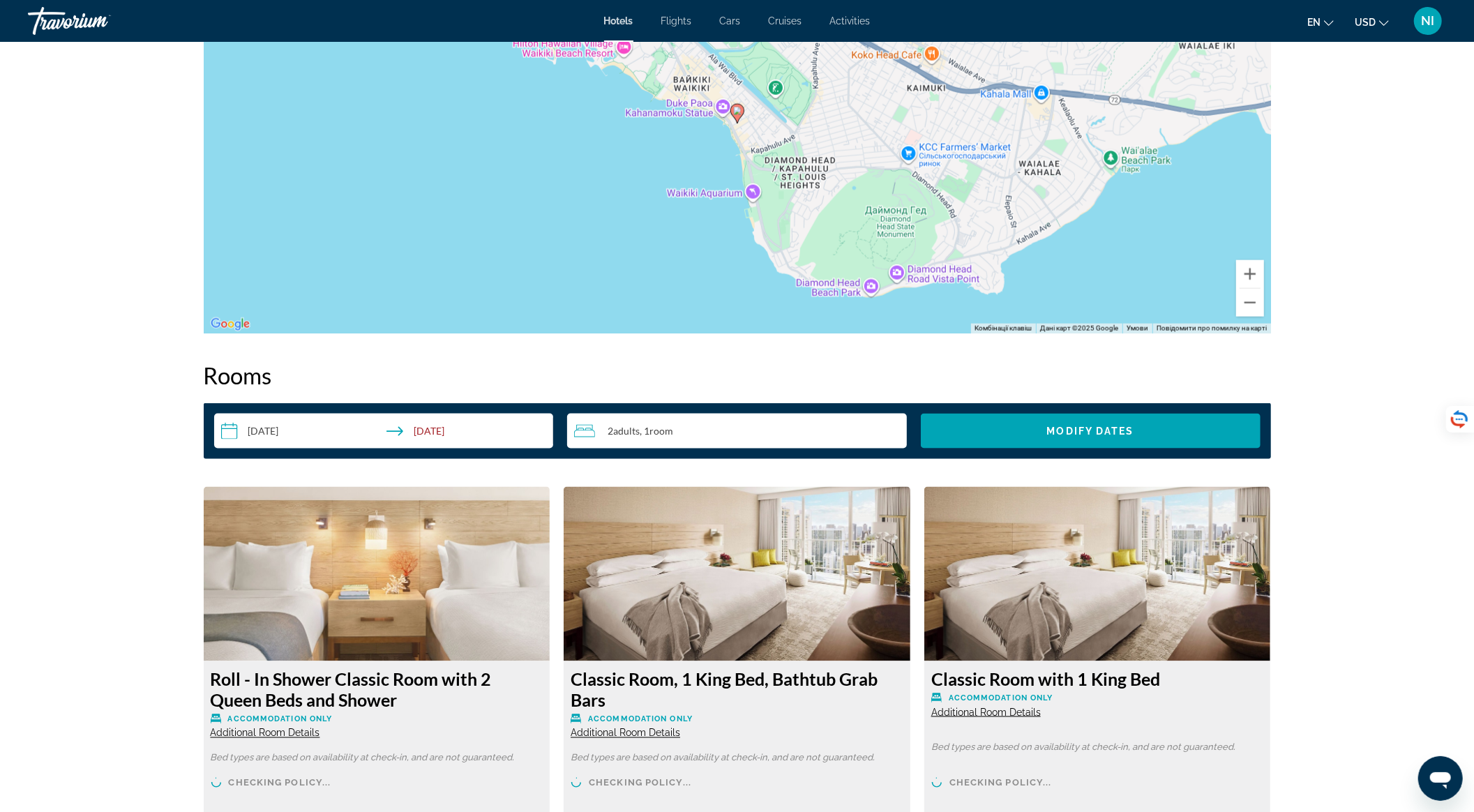
scroll to position [1767, 0]
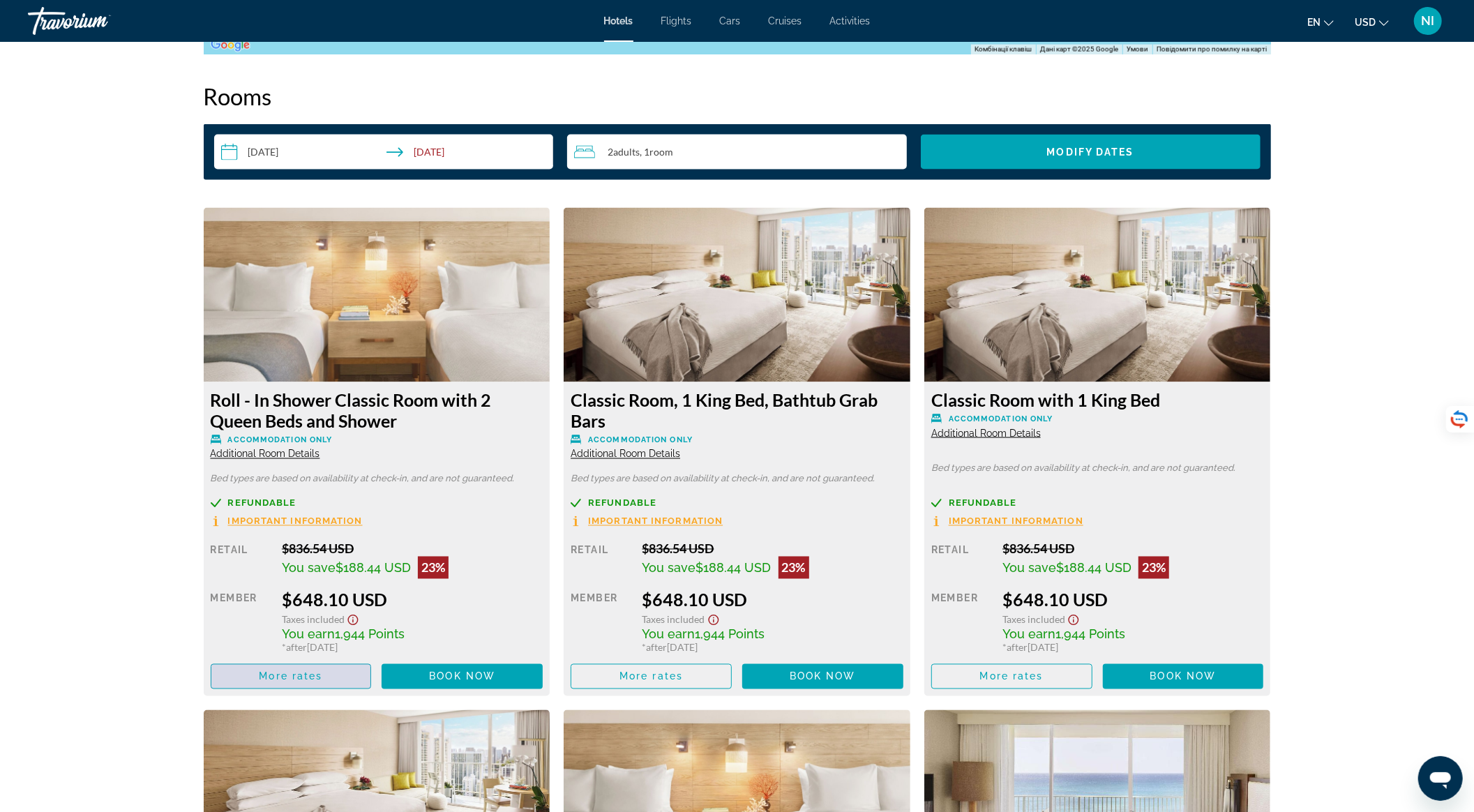
click at [344, 673] on span "Main content" at bounding box center [291, 676] width 160 height 34
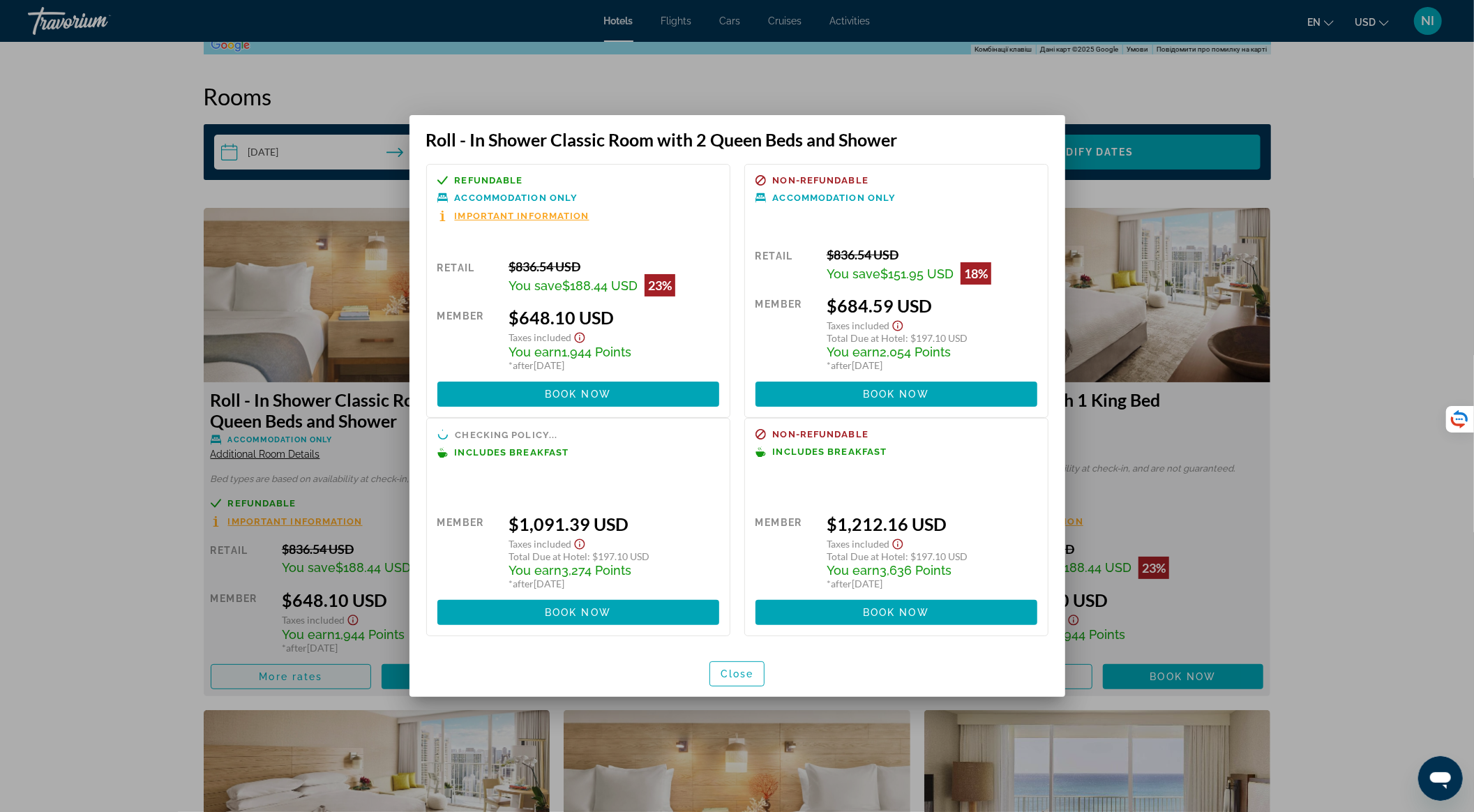
scroll to position [0, 0]
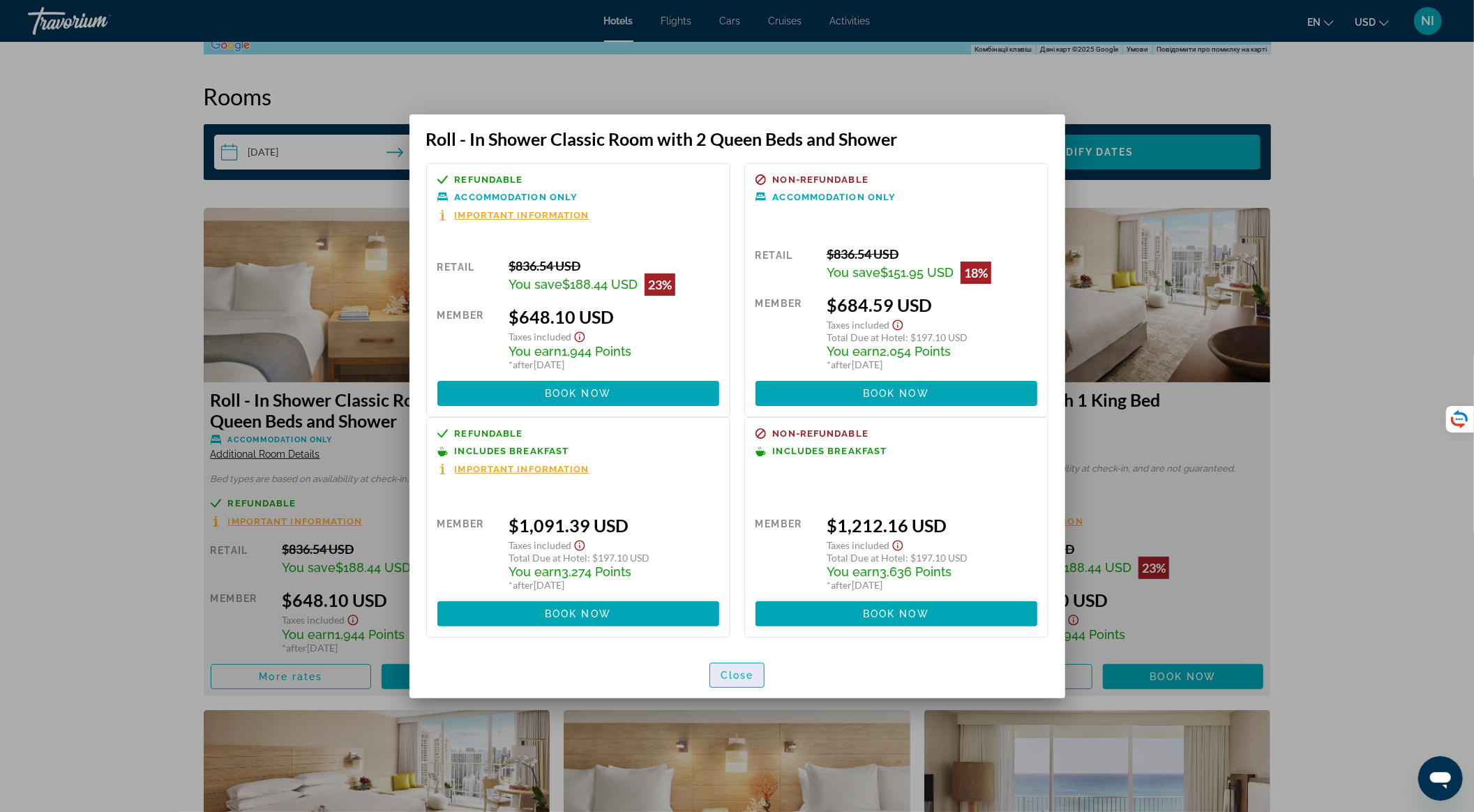
click at [748, 672] on span "Close" at bounding box center [737, 675] width 34 height 11
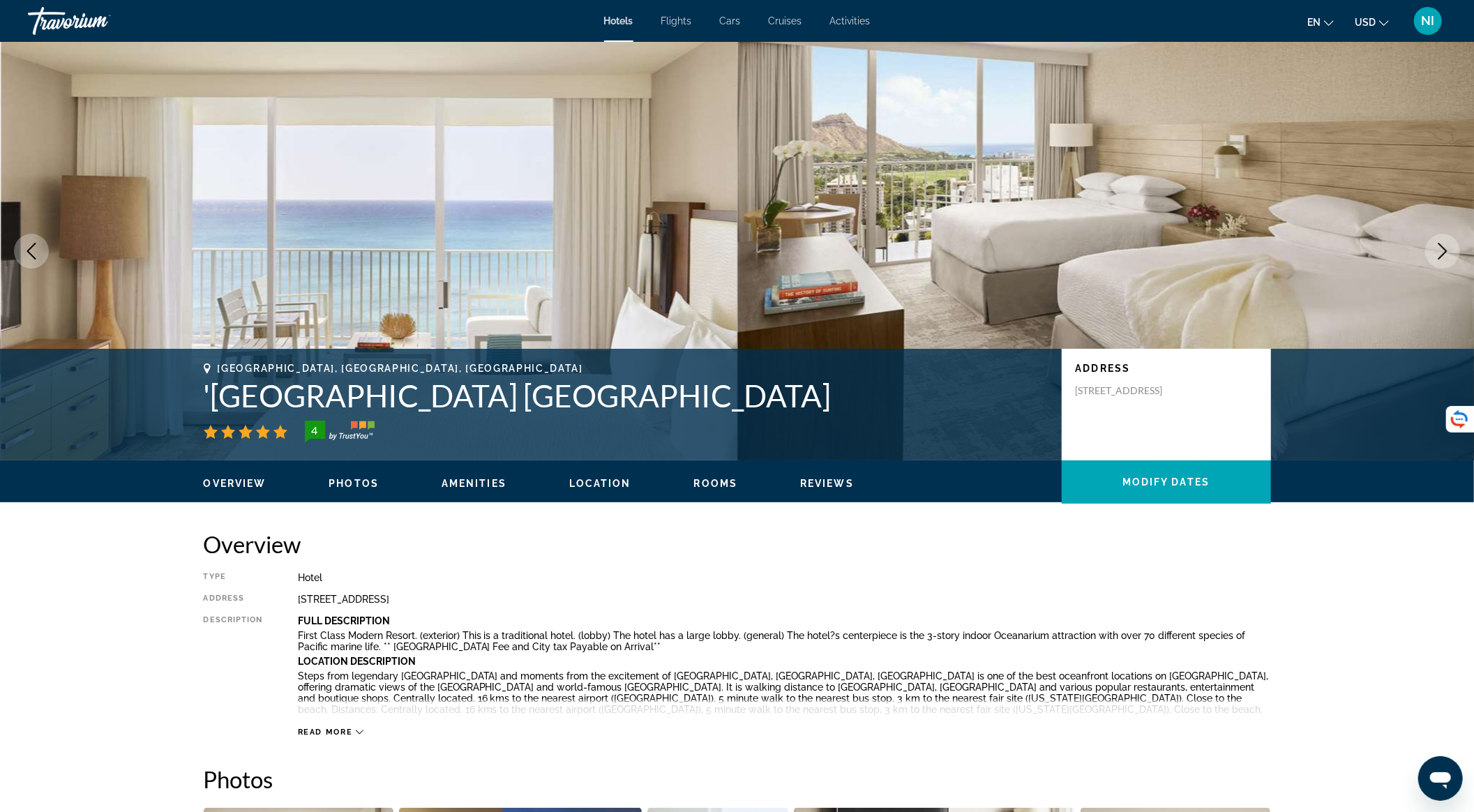
scroll to position [1767, 0]
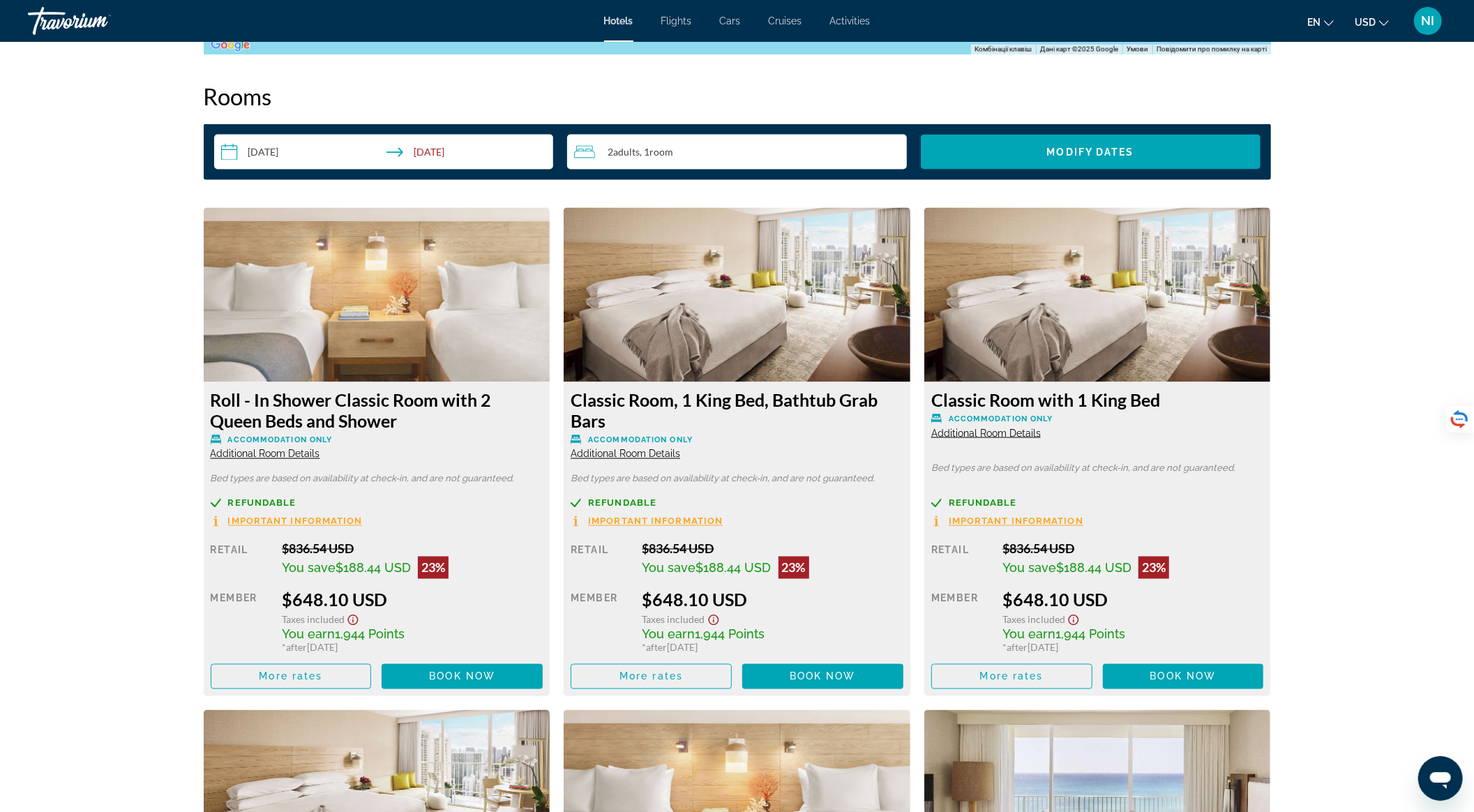
click at [666, 155] on span "Room" at bounding box center [662, 152] width 24 height 12
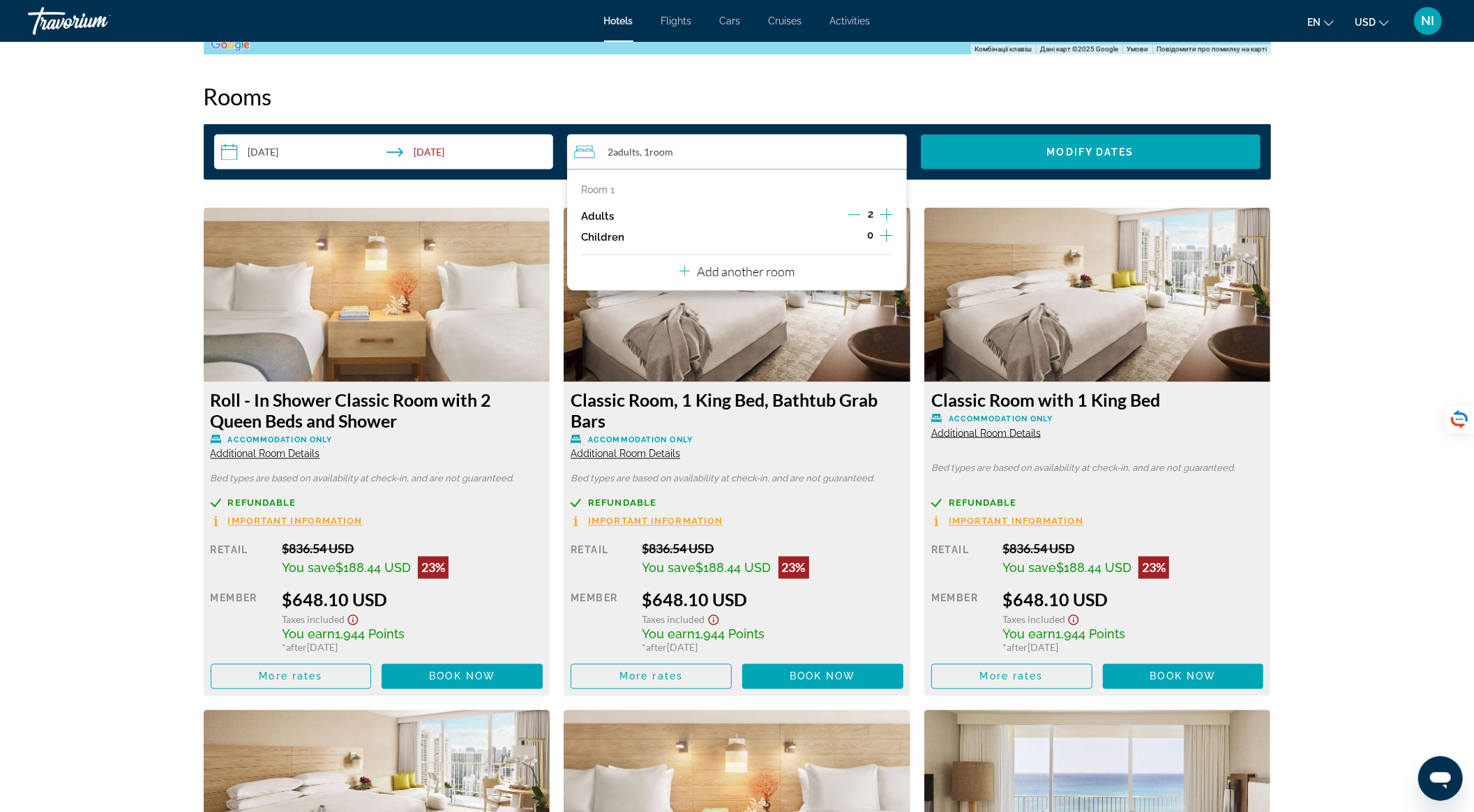
click at [885, 213] on icon "Increment adults" at bounding box center [887, 215] width 13 height 17
click at [1011, 150] on span "Search widget" at bounding box center [1091, 152] width 340 height 34
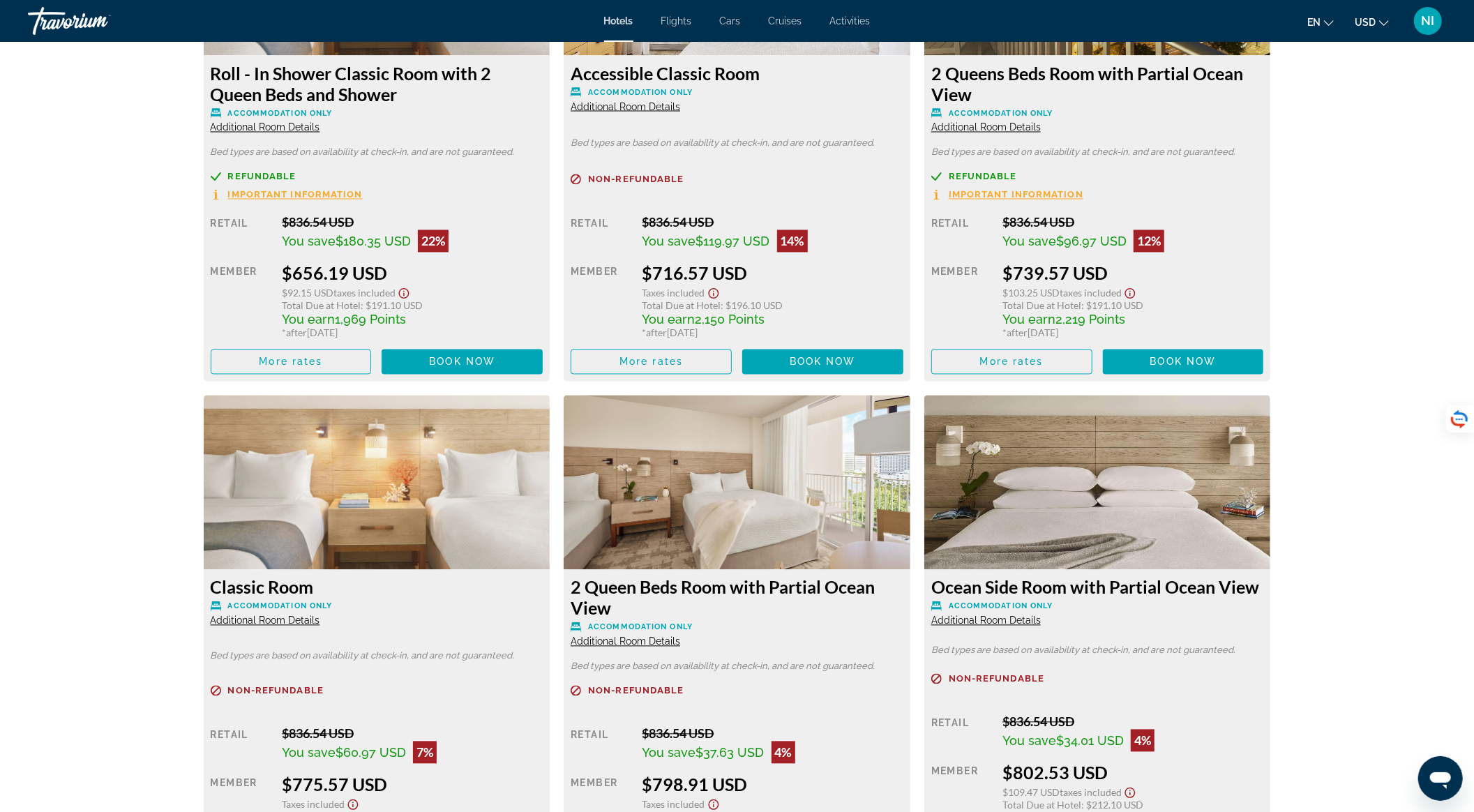
scroll to position [2045, 0]
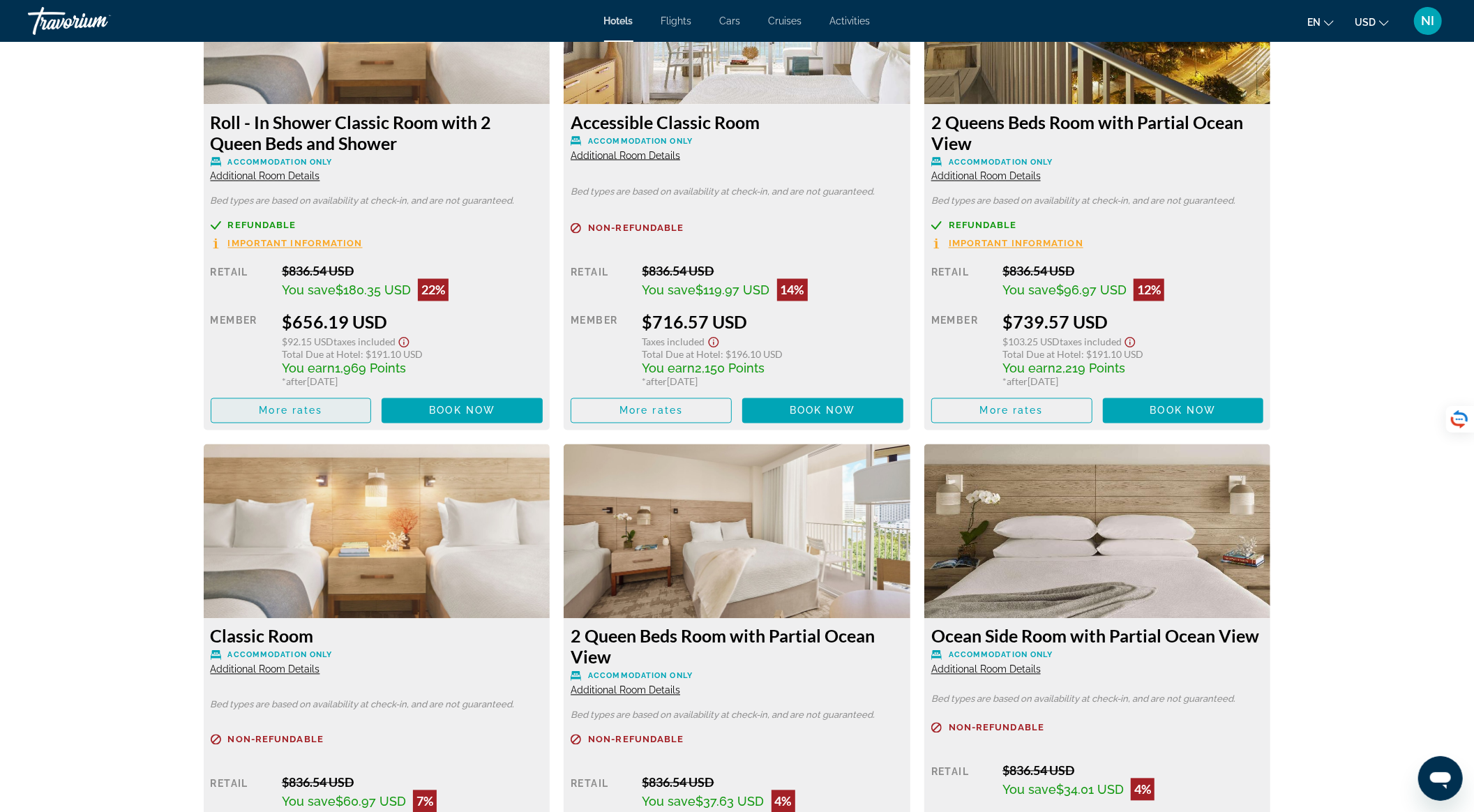
click at [345, 415] on span "Main content" at bounding box center [291, 411] width 160 height 34
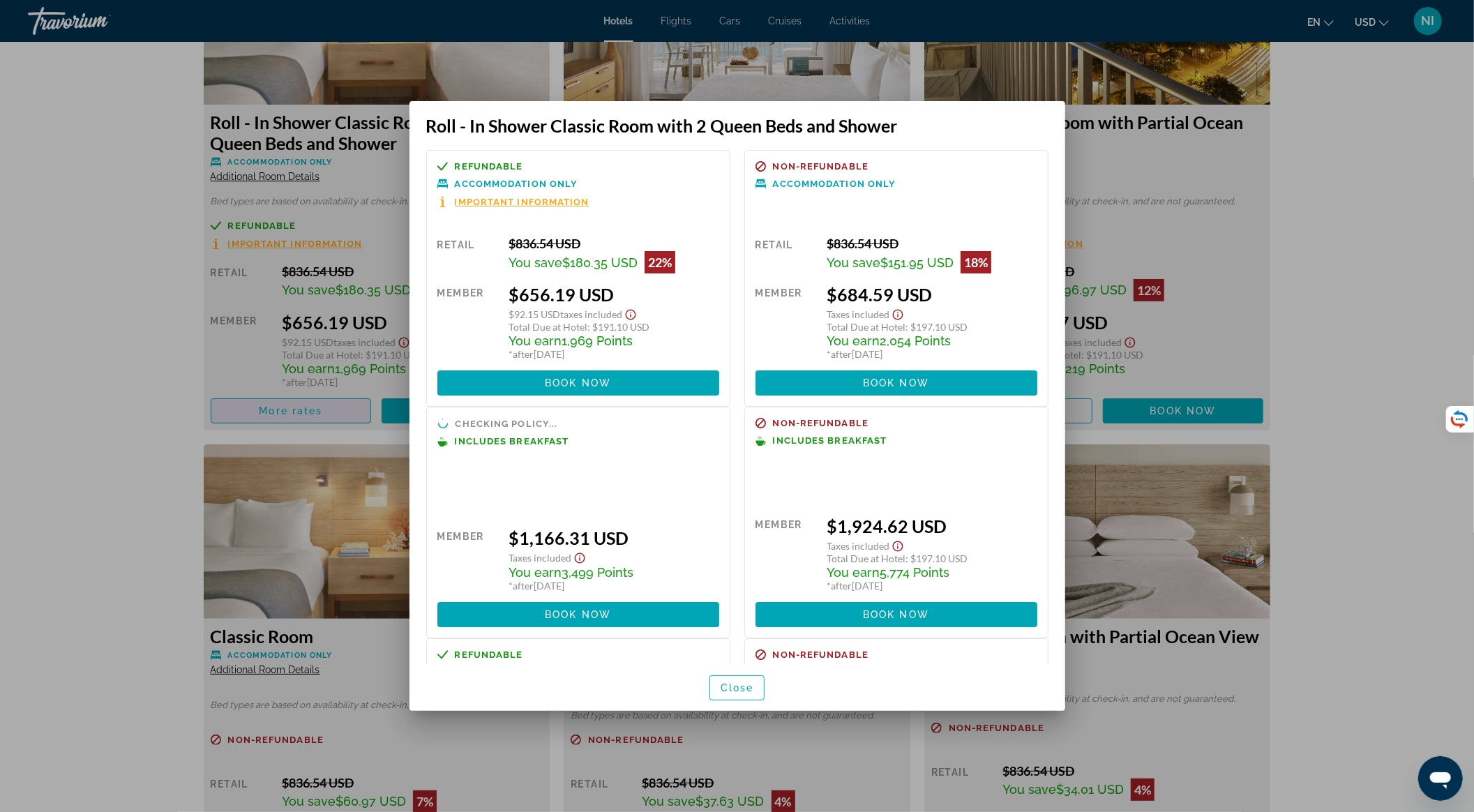
scroll to position [0, 0]
click at [747, 692] on span "Close" at bounding box center [737, 687] width 34 height 11
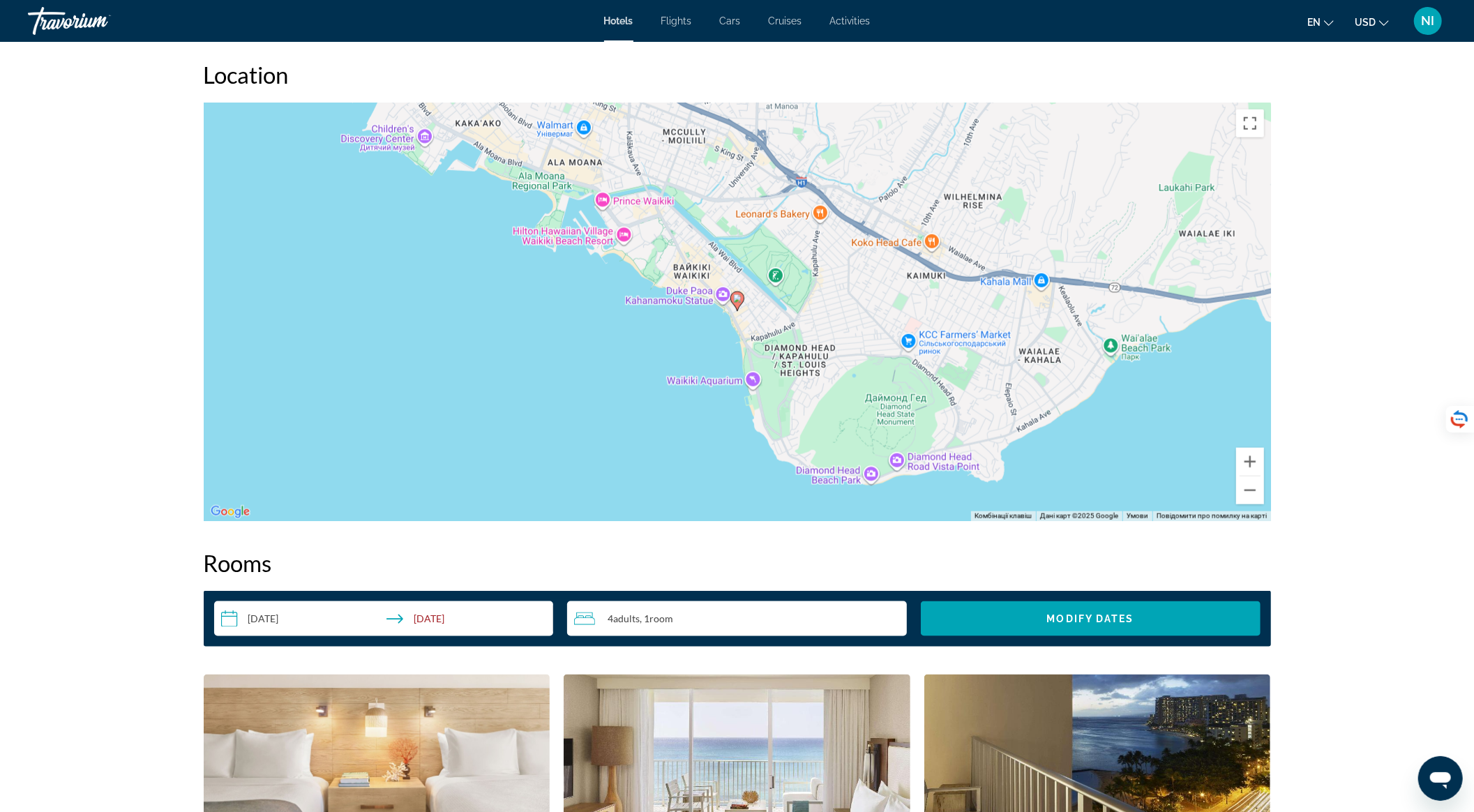
scroll to position [742, 0]
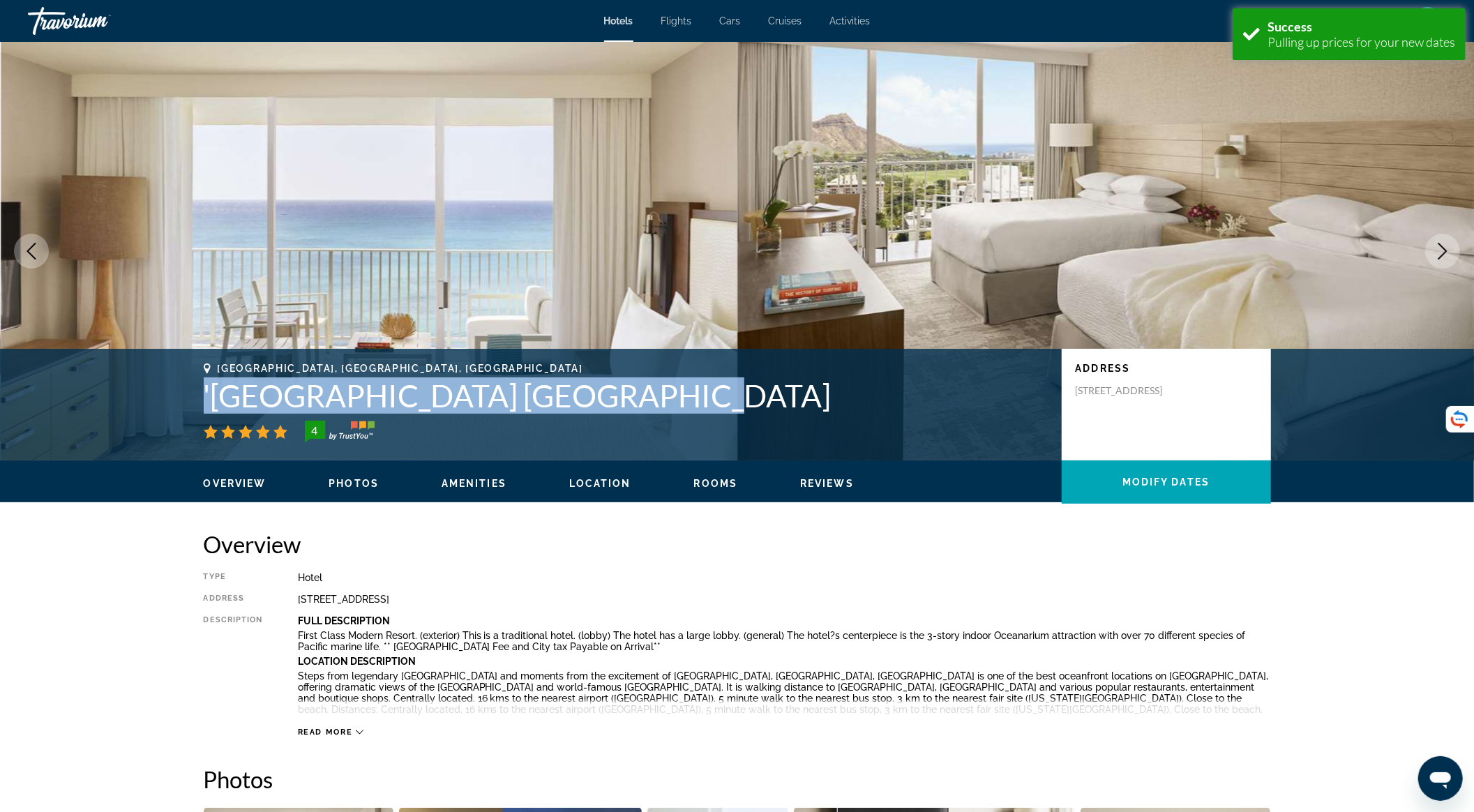
drag, startPoint x: 205, startPoint y: 400, endPoint x: 649, endPoint y: 408, distance: 444.1
click at [649, 408] on h1 "'Alohilani Resort Waikiki Beach" at bounding box center [626, 395] width 844 height 36
copy h1 "'Alohilani Resort Waikiki Beach"
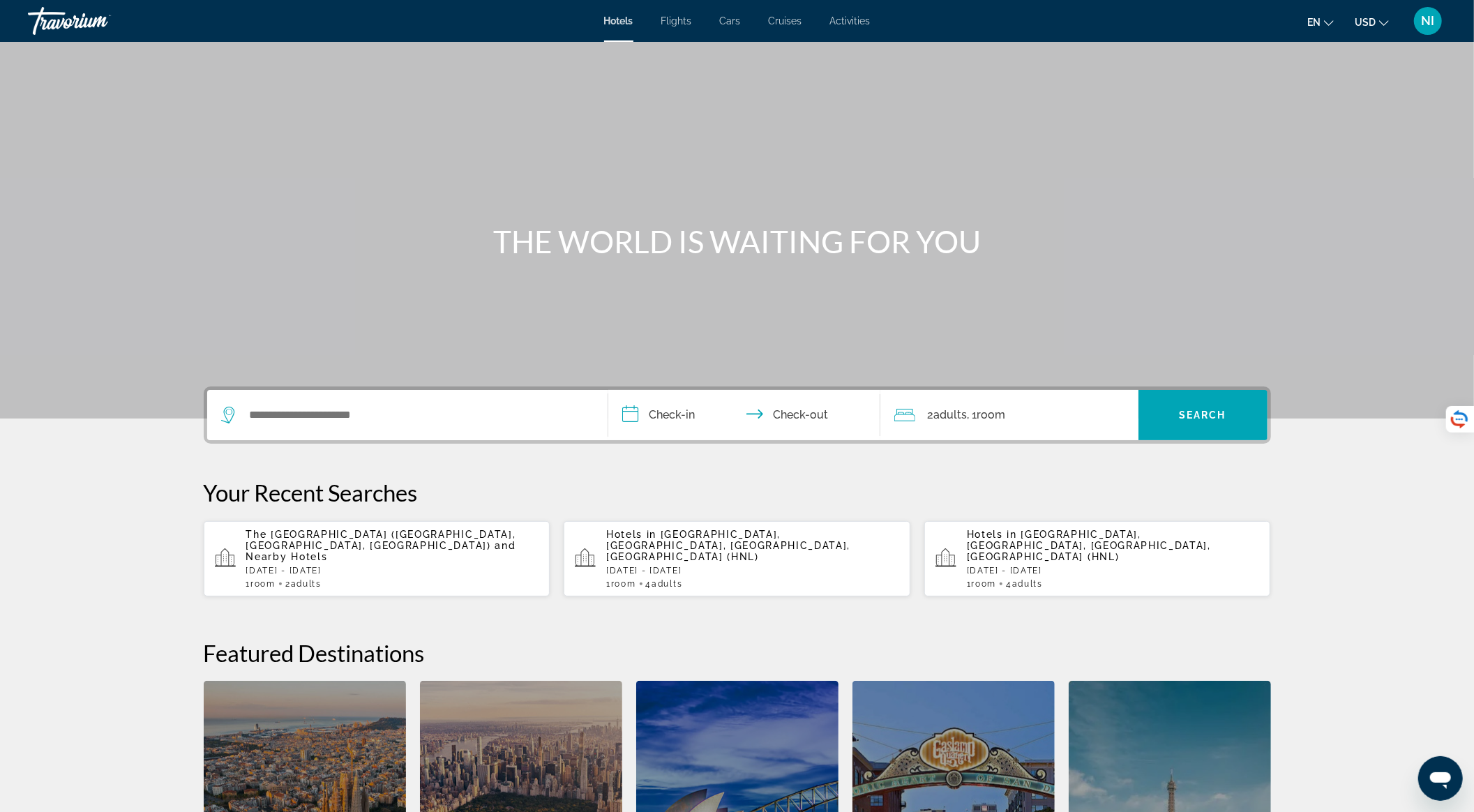
click at [399, 549] on p "The [GEOGRAPHIC_DATA] ([GEOGRAPHIC_DATA], [GEOGRAPHIC_DATA], [GEOGRAPHIC_DATA])…" at bounding box center [393, 545] width 293 height 34
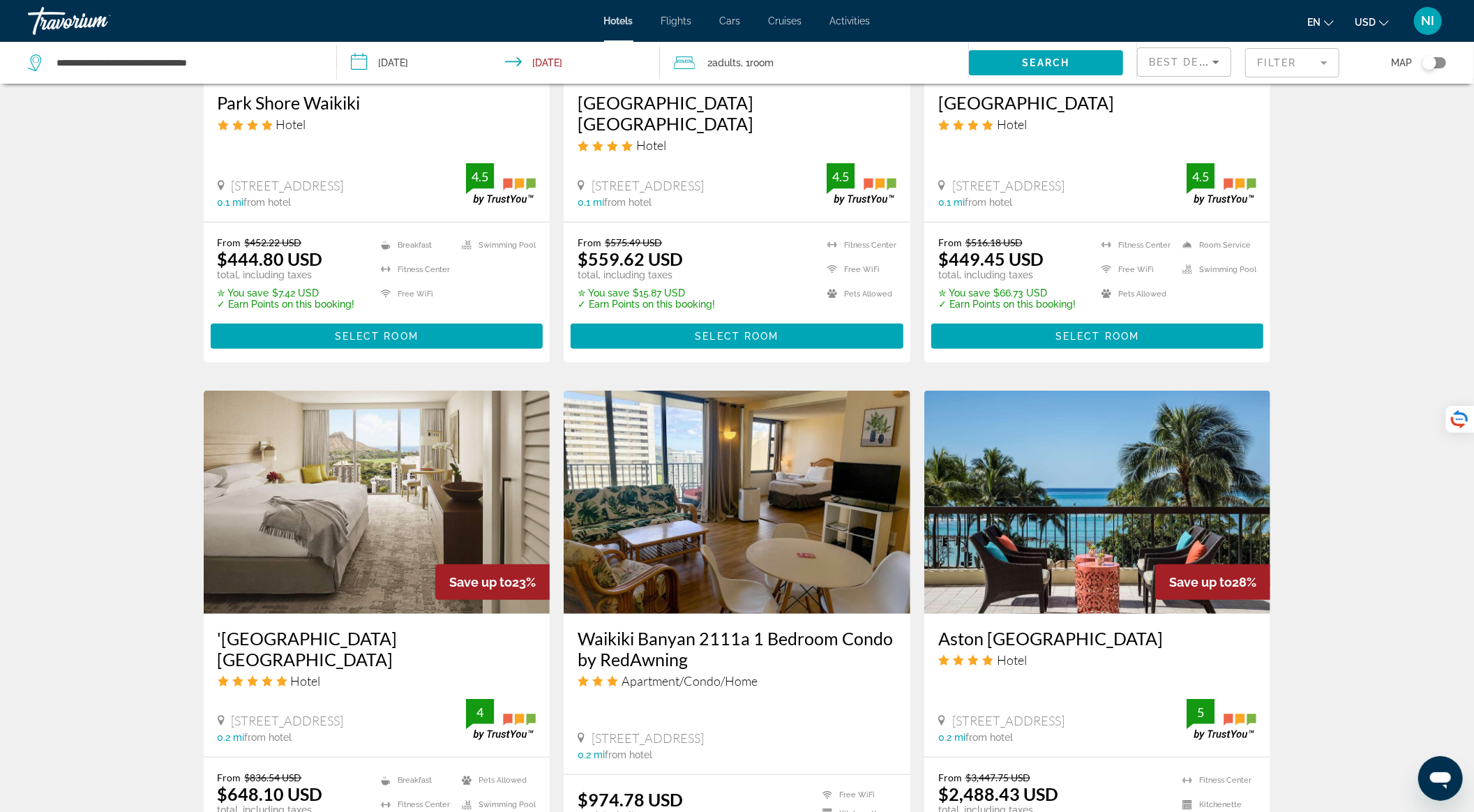
scroll to position [684, 0]
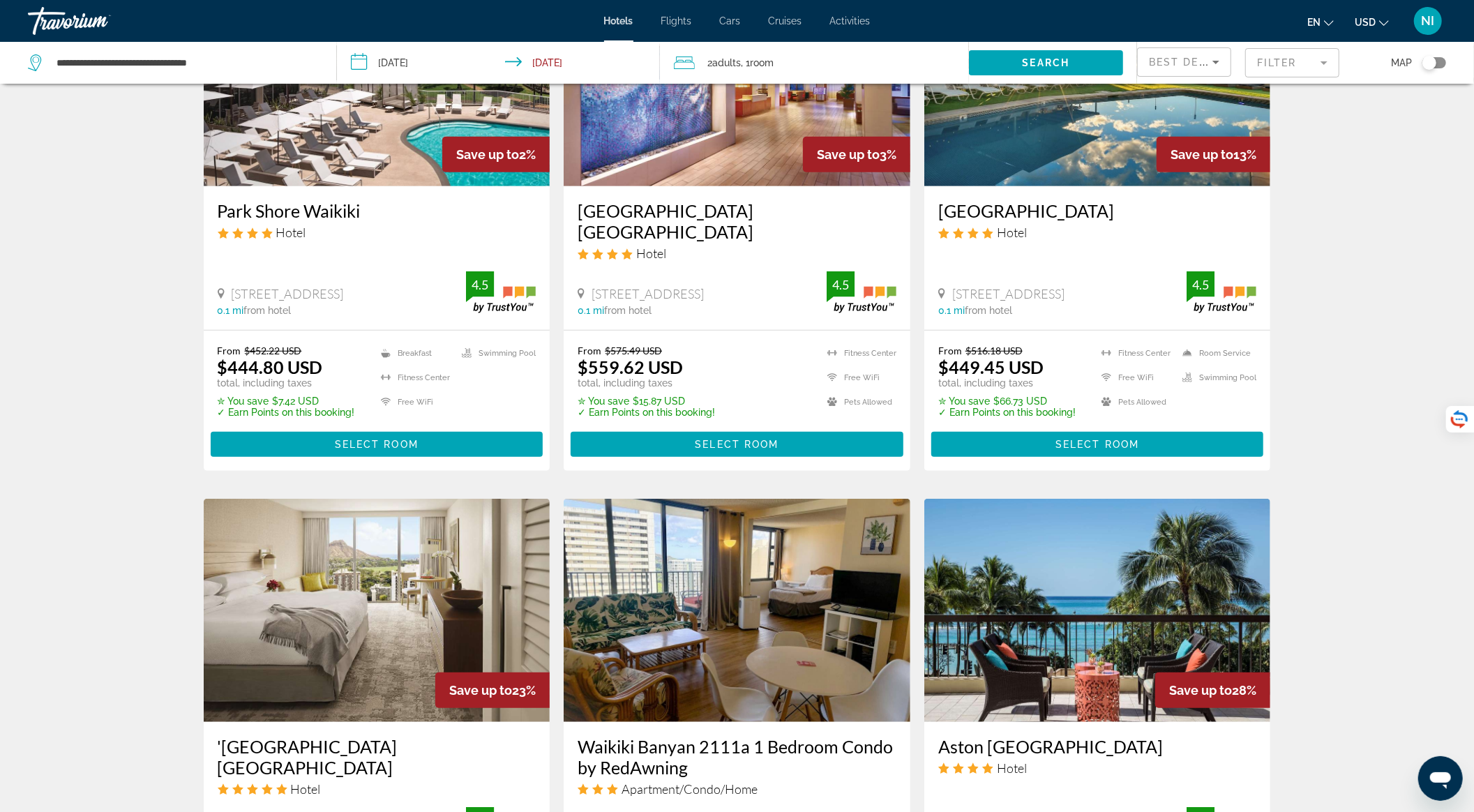
click at [1189, 52] on div "Best Deals" at bounding box center [1184, 68] width 71 height 39
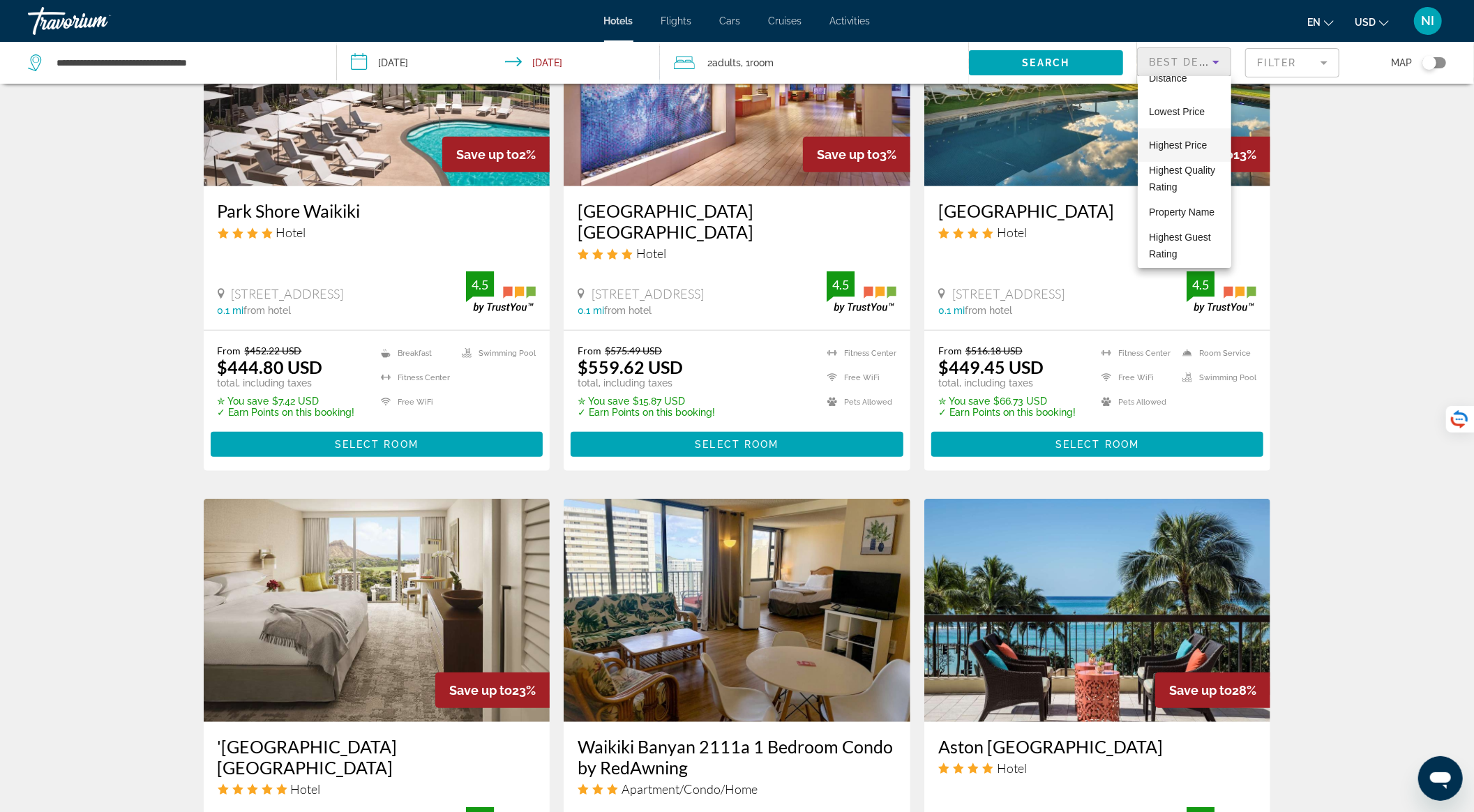
scroll to position [0, 0]
click at [1172, 228] on span "Highest Quality Rating" at bounding box center [1182, 232] width 66 height 28
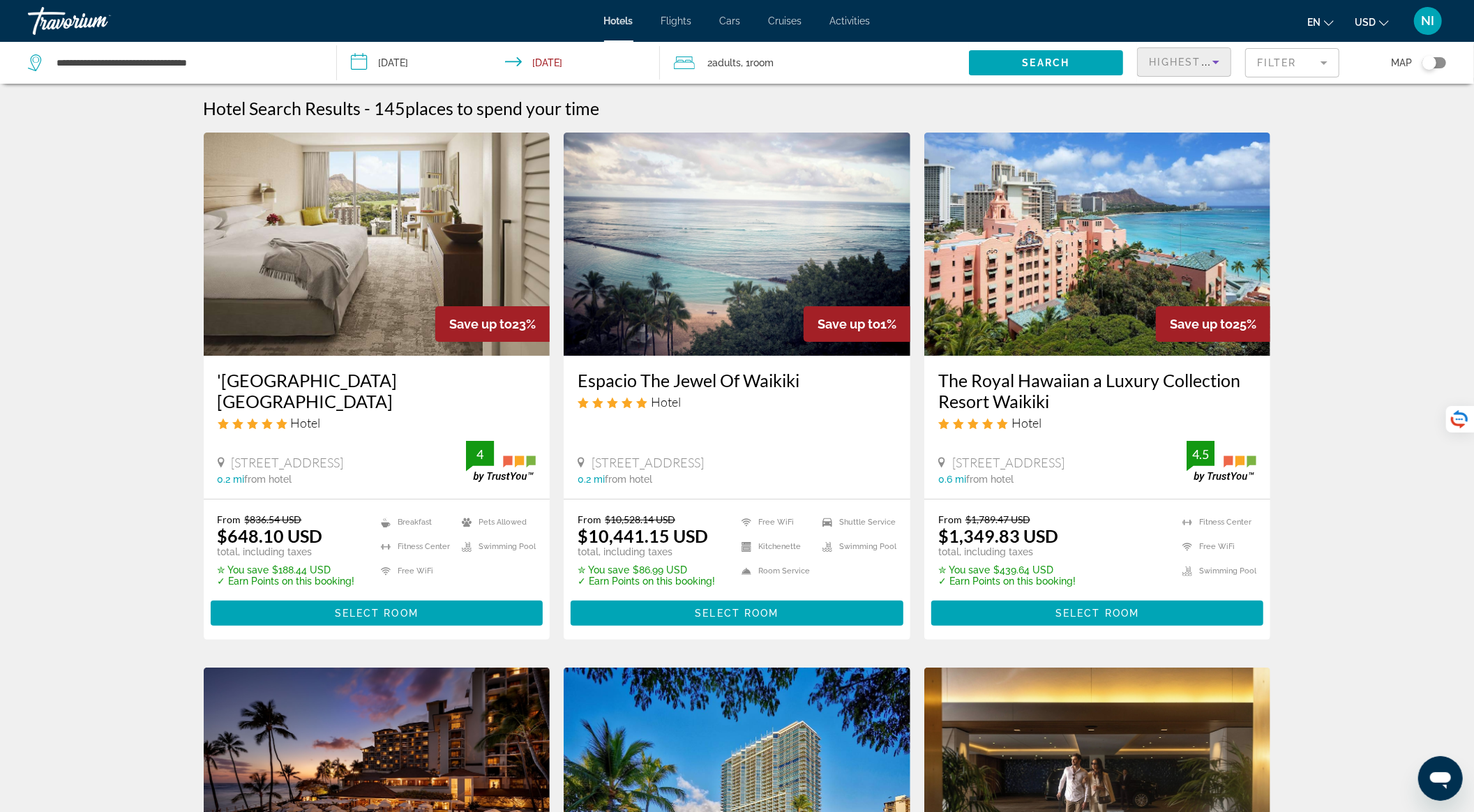
click at [1192, 58] on span "Highest Quality Rating" at bounding box center [1227, 62] width 156 height 11
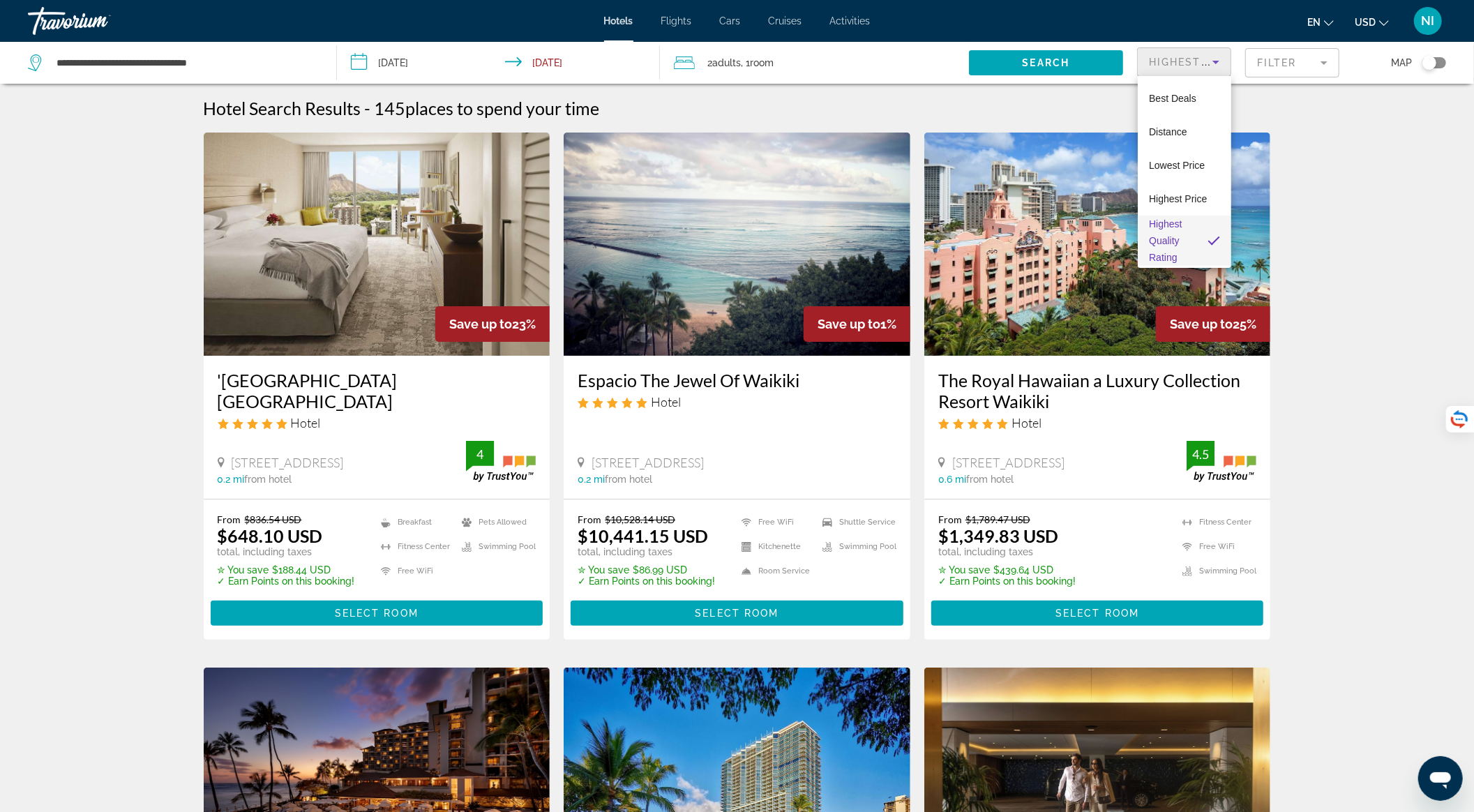
scroll to position [86, 0]
click at [1167, 242] on span "Highest Guest Rating" at bounding box center [1184, 246] width 71 height 34
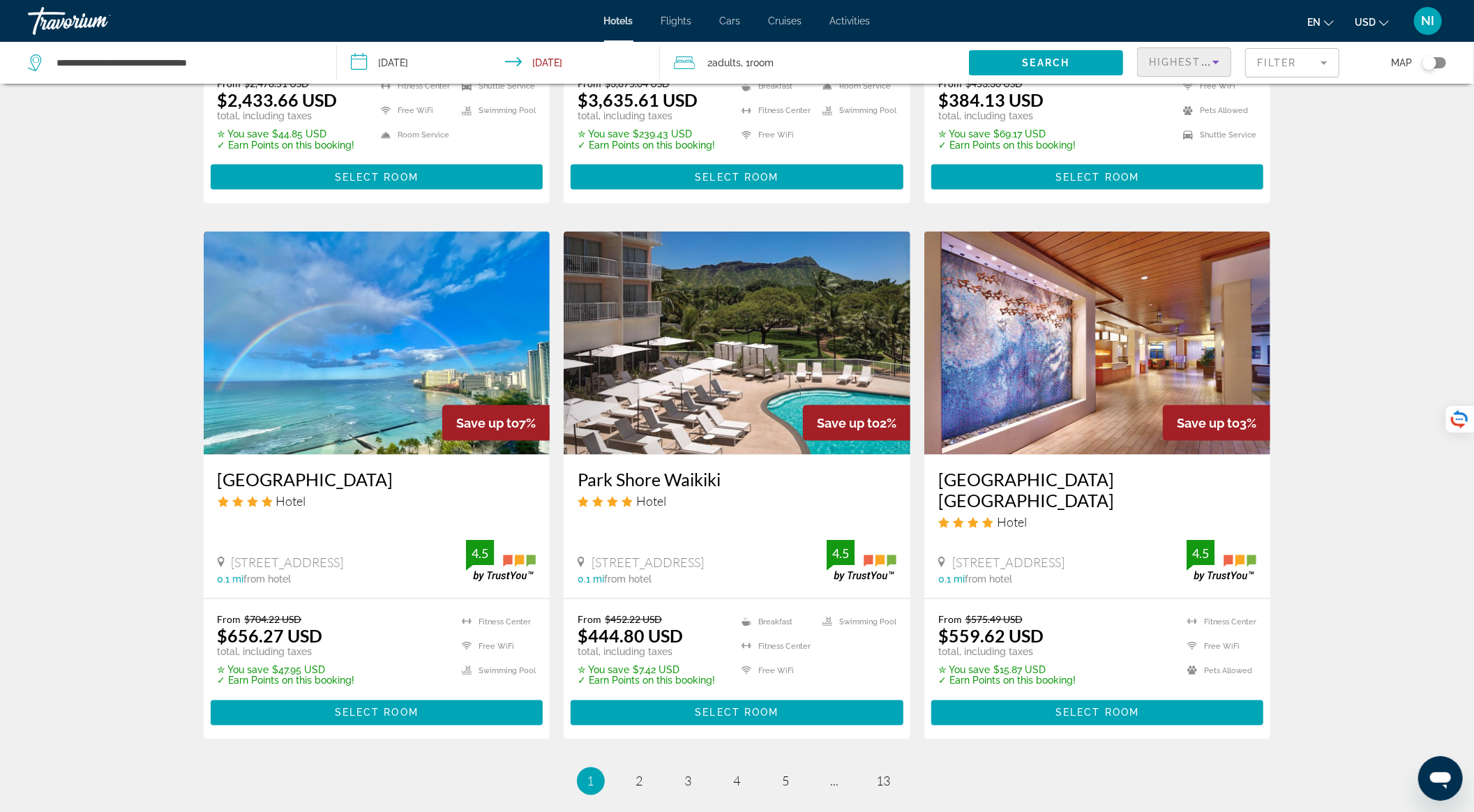
scroll to position [1628, 0]
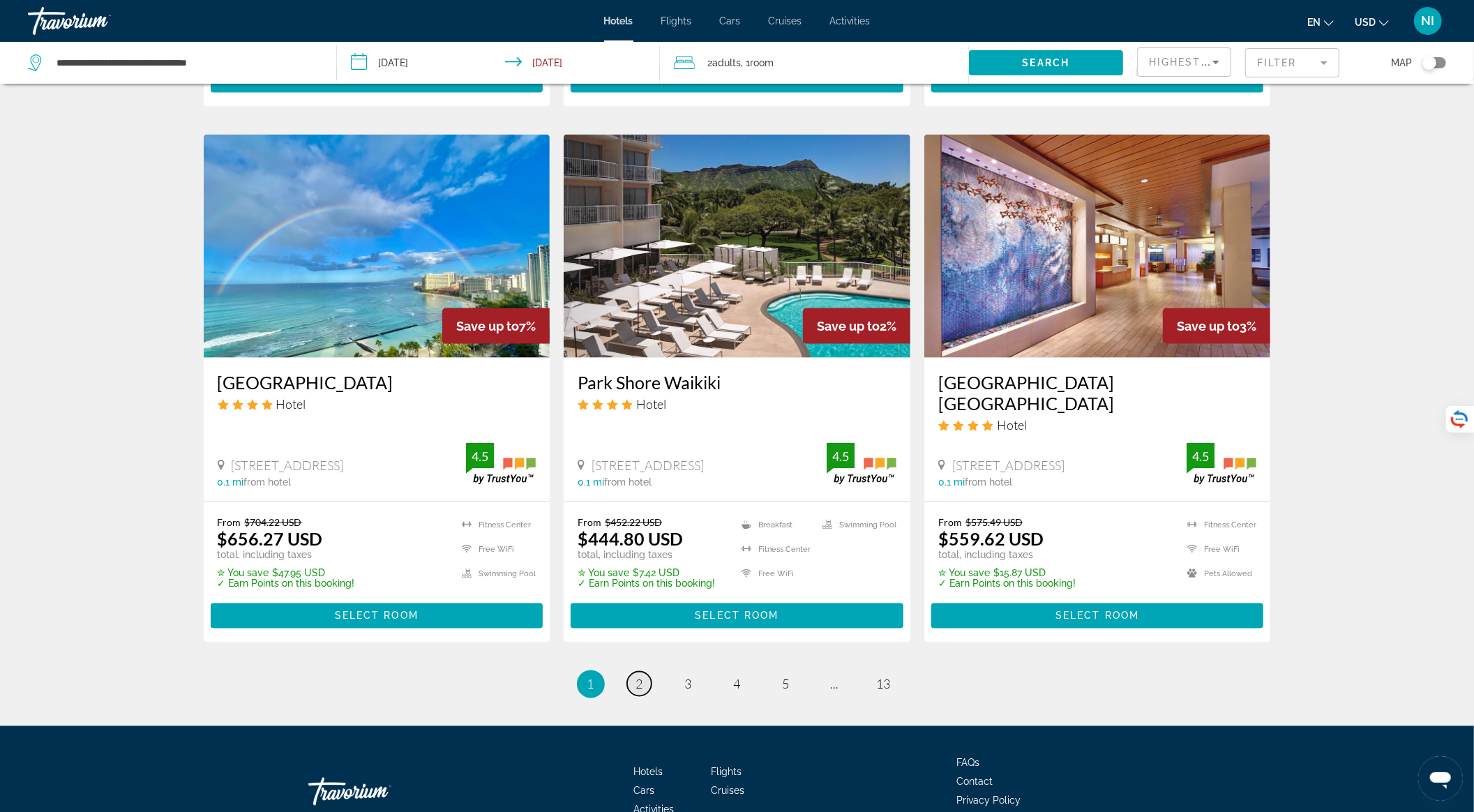
click at [634, 672] on link "page 2" at bounding box center [639, 684] width 25 height 25
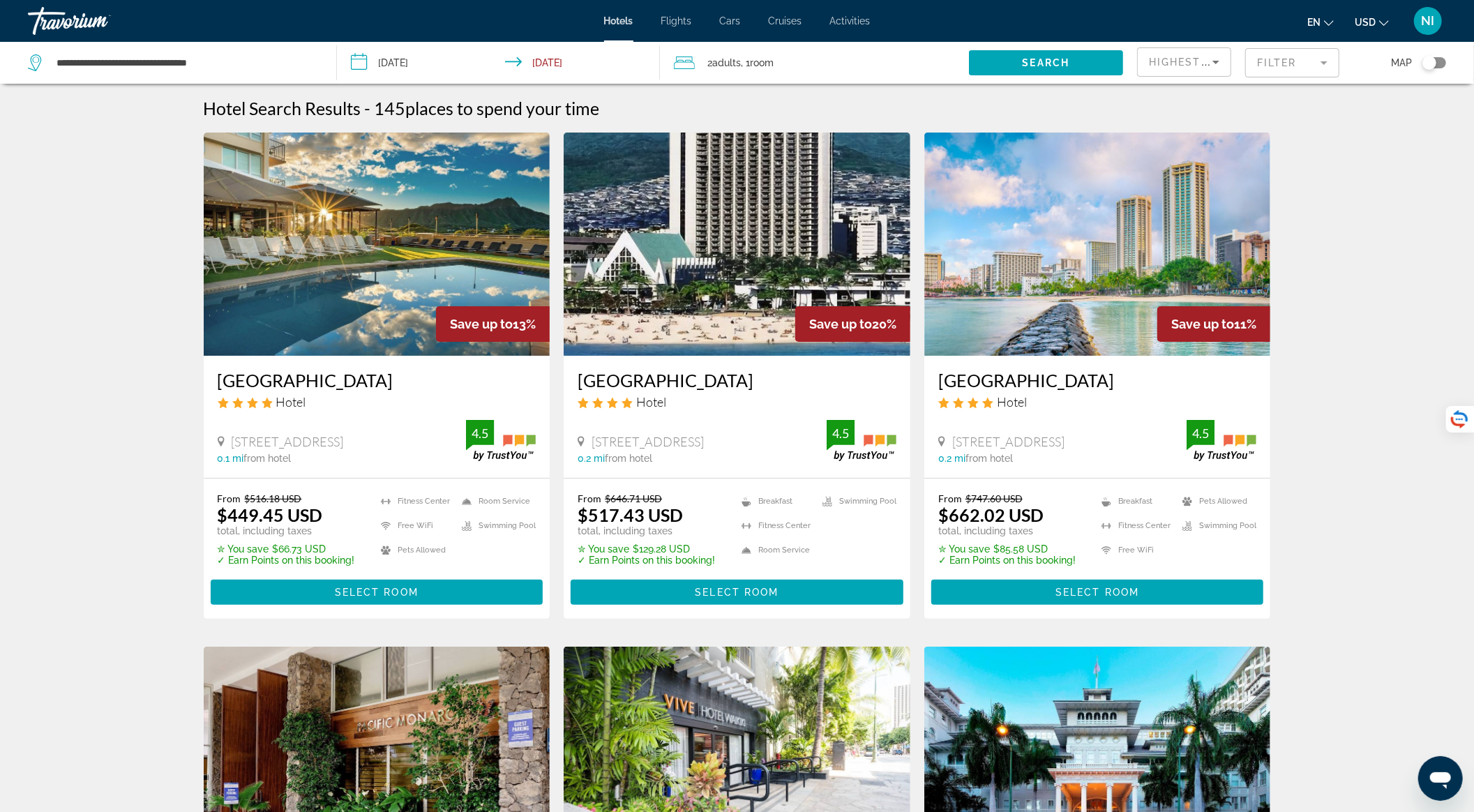
click at [1152, 59] on span "Highest Guest Rating" at bounding box center [1221, 62] width 145 height 11
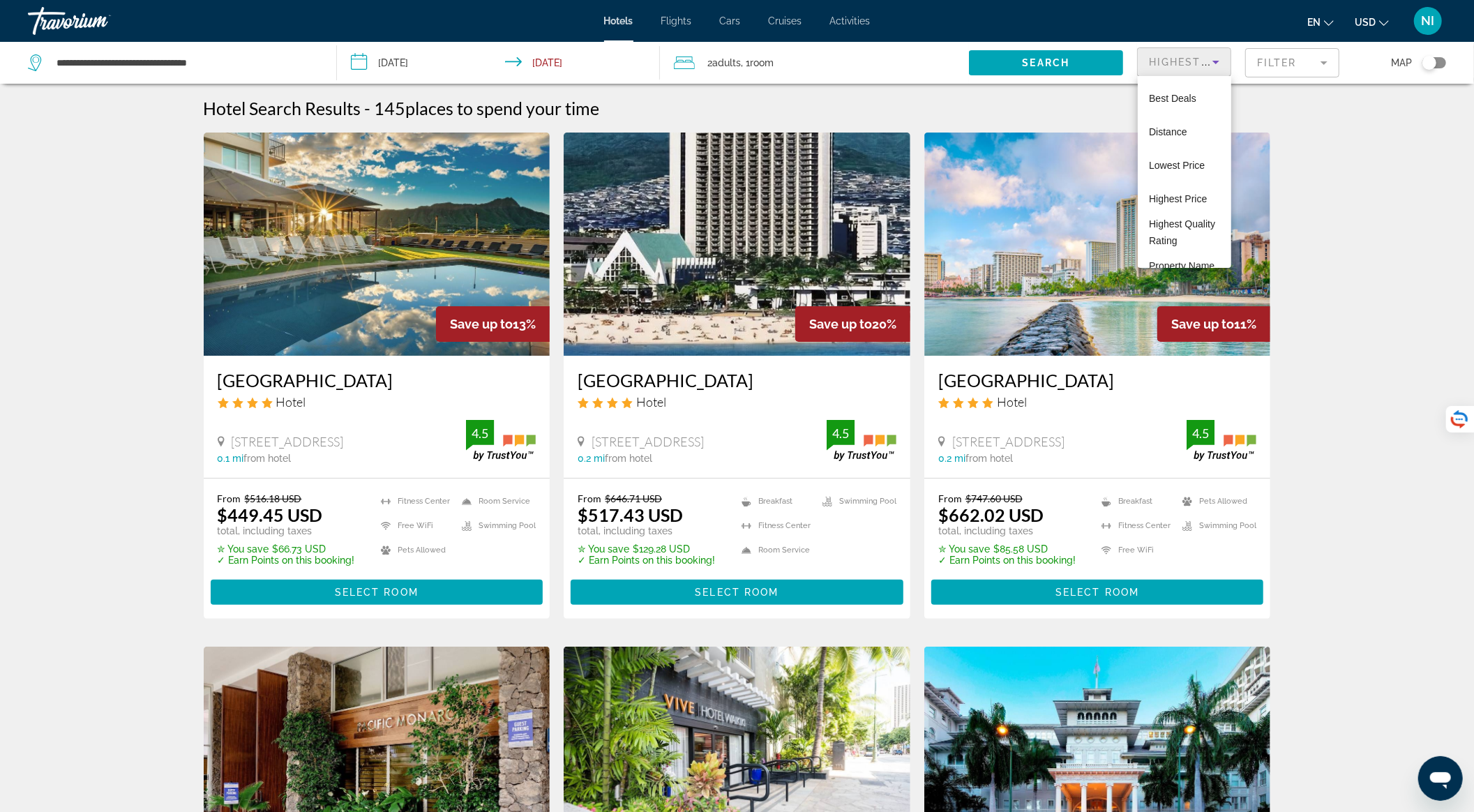
scroll to position [82, 0]
click at [1168, 89] on span "Lowest Price" at bounding box center [1176, 95] width 56 height 11
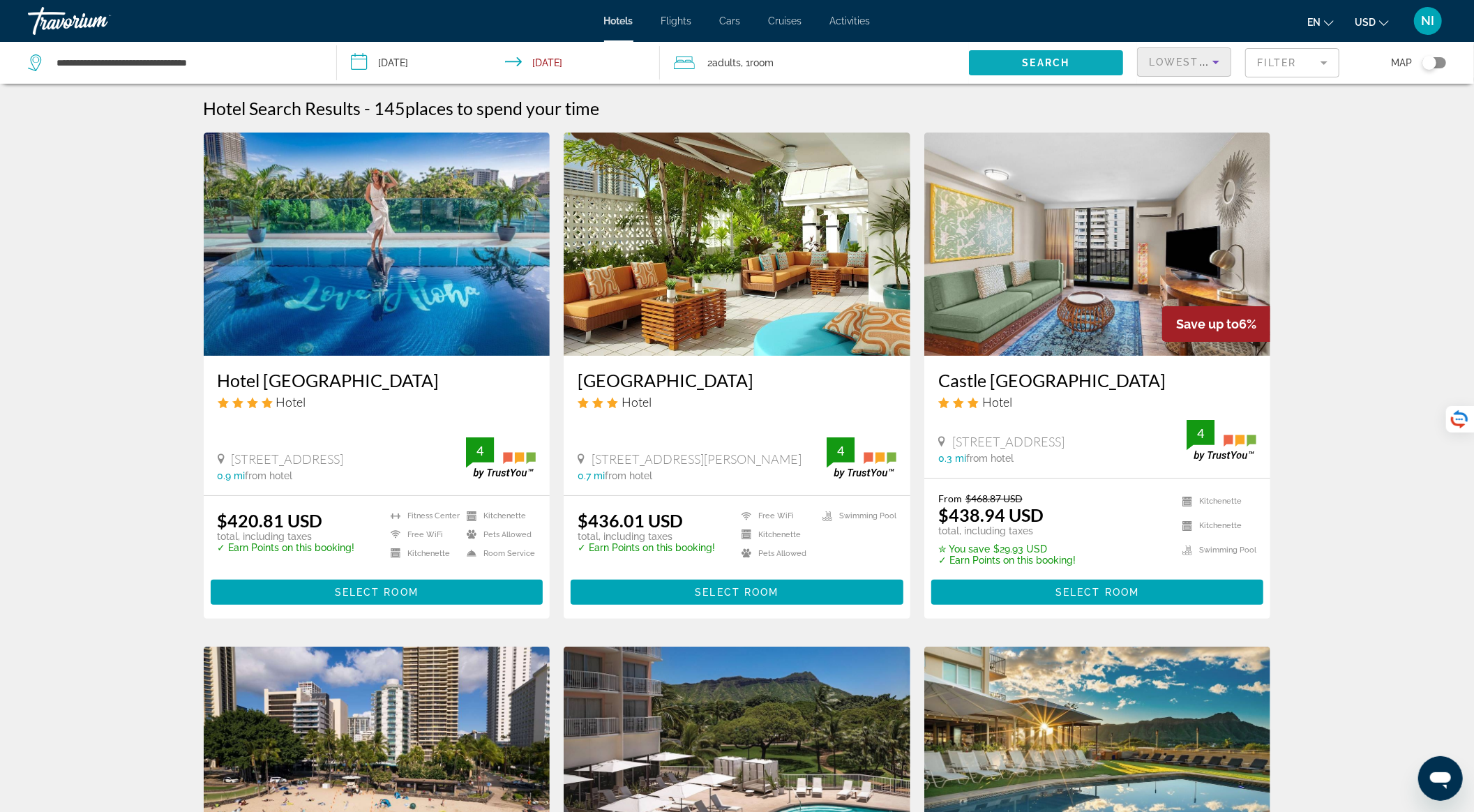
click at [1100, 67] on span "Search widget" at bounding box center [1046, 62] width 154 height 34
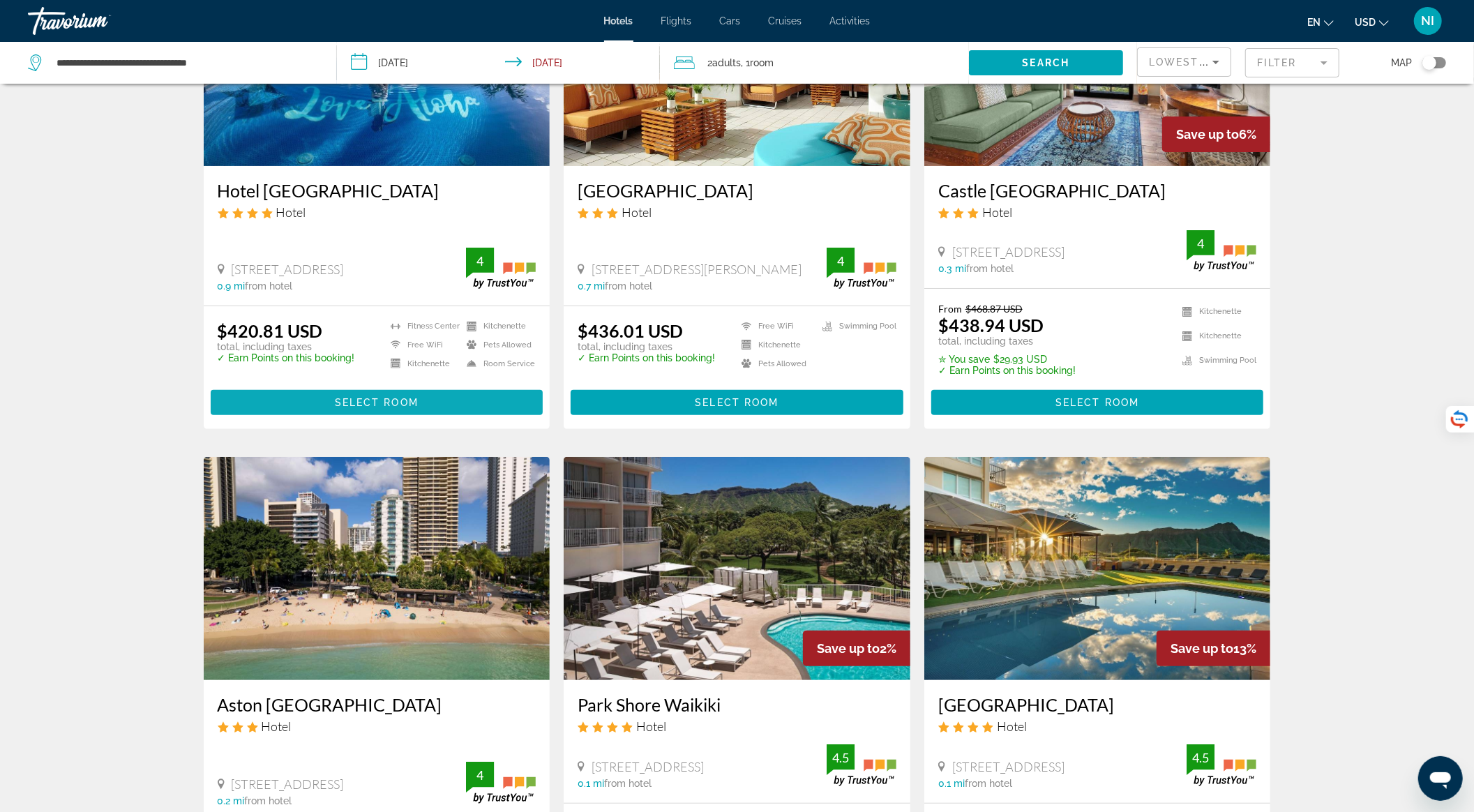
scroll to position [0, 0]
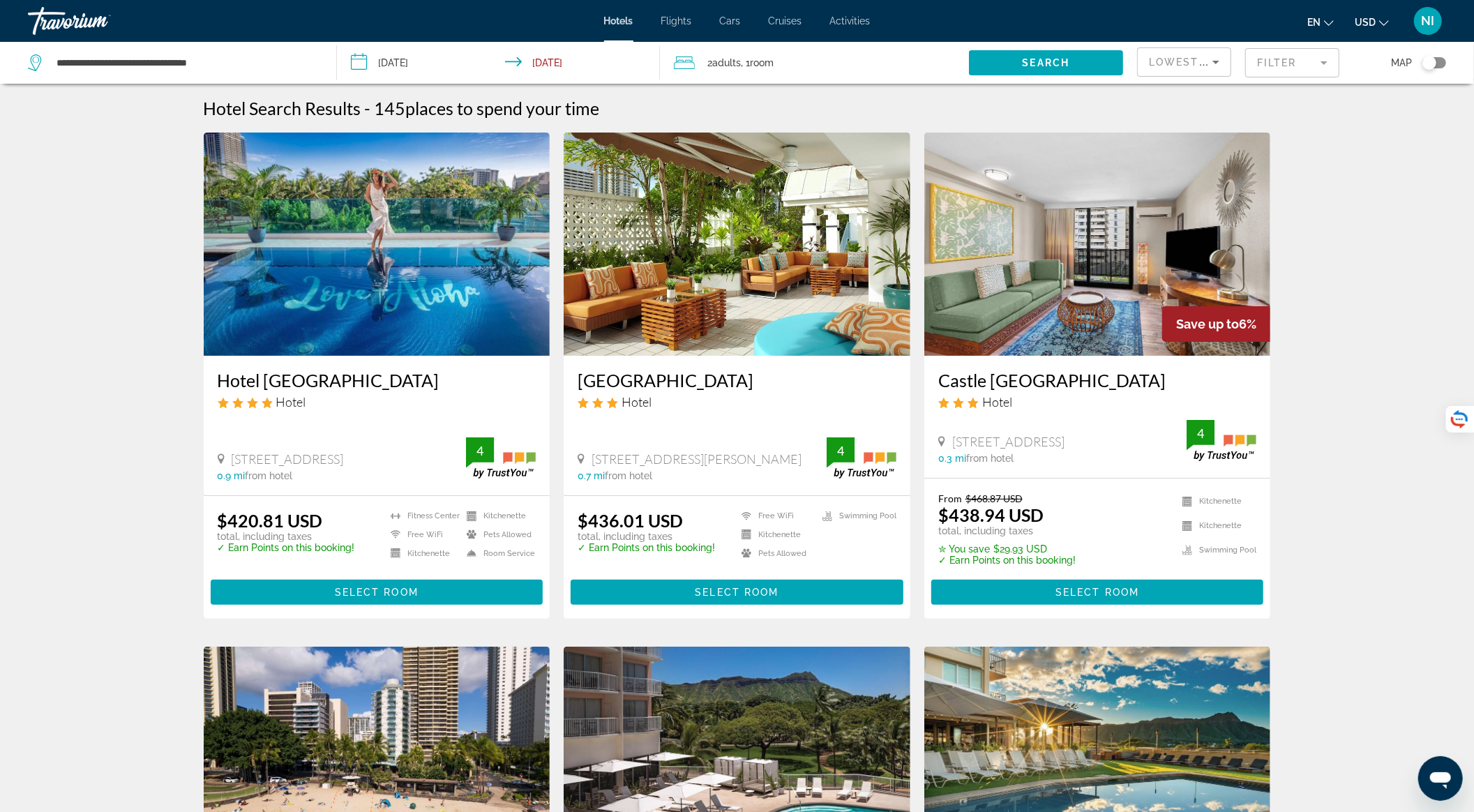
click at [394, 294] on img "Main content" at bounding box center [377, 243] width 347 height 223
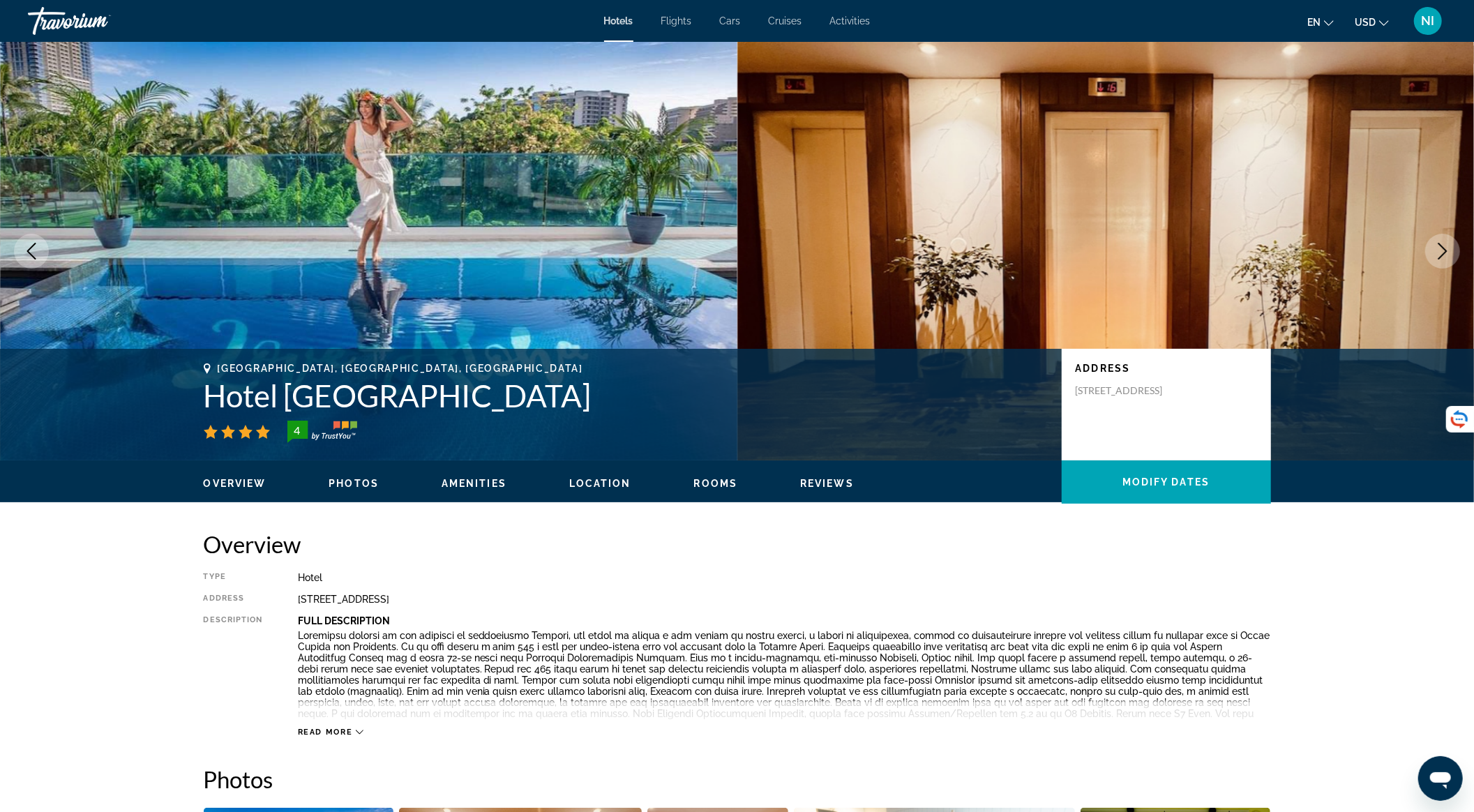
click at [1439, 249] on icon "Next image" at bounding box center [1442, 251] width 17 height 17
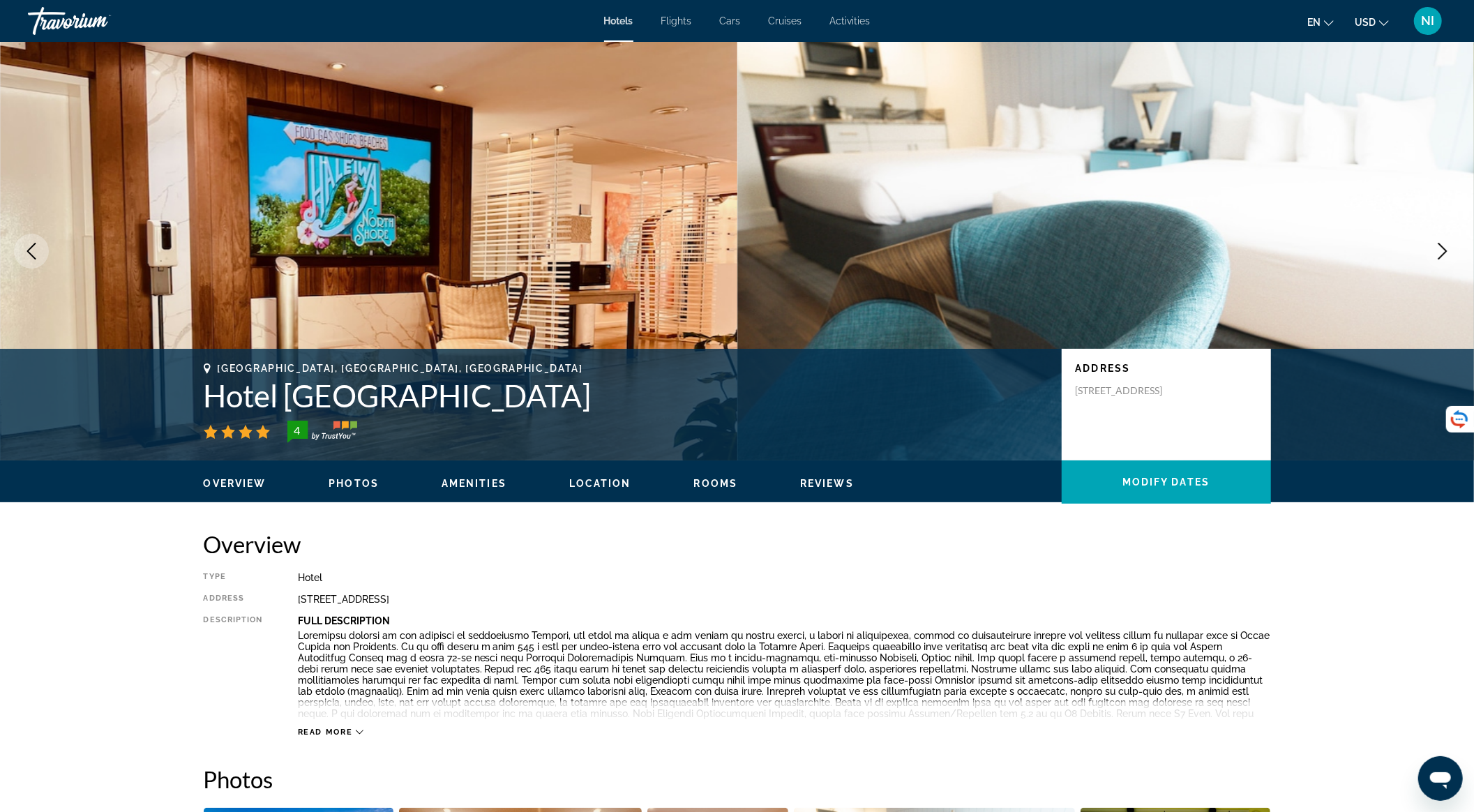
click at [1439, 249] on icon "Next image" at bounding box center [1442, 251] width 17 height 17
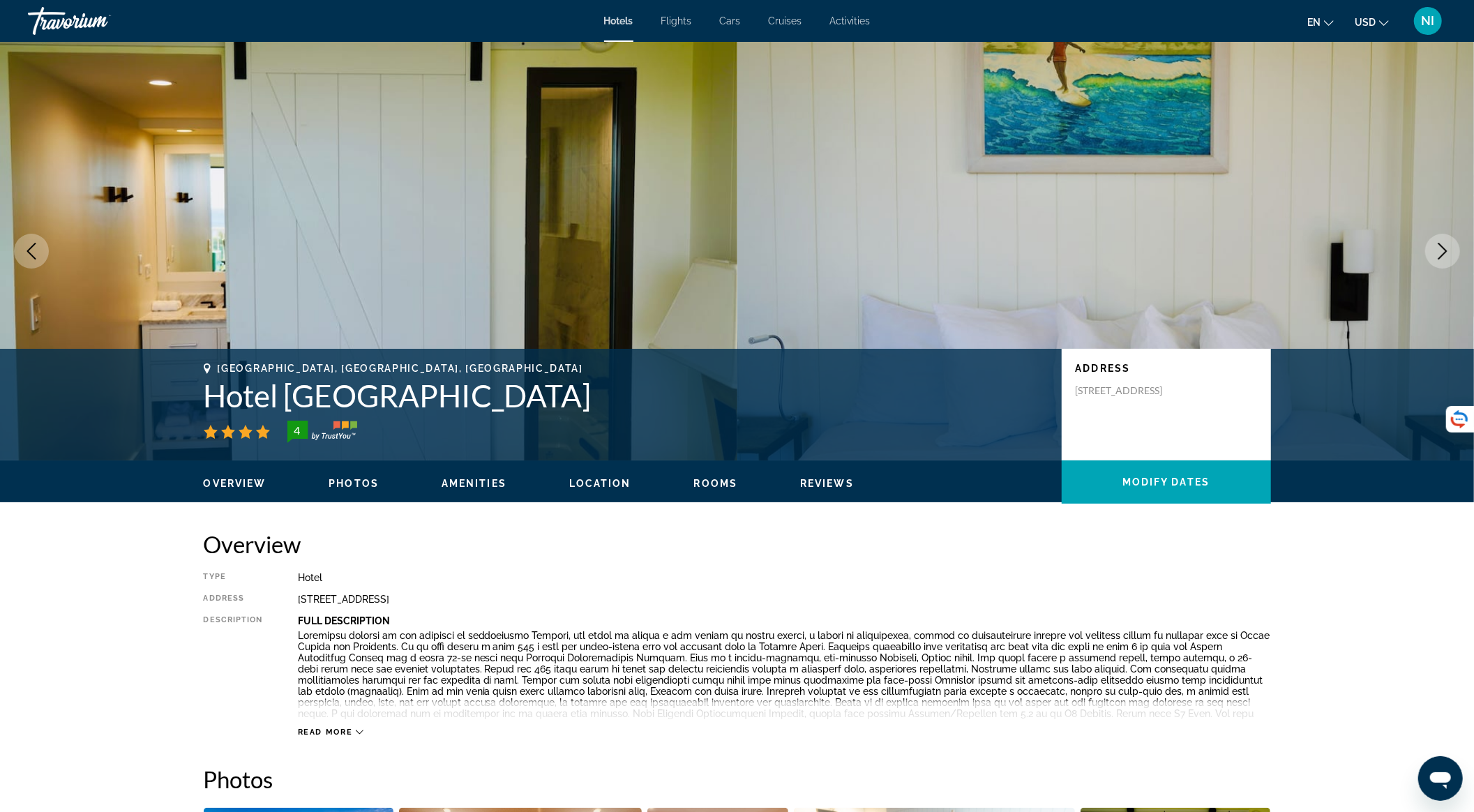
click at [1442, 248] on icon "Next image" at bounding box center [1442, 251] width 17 height 17
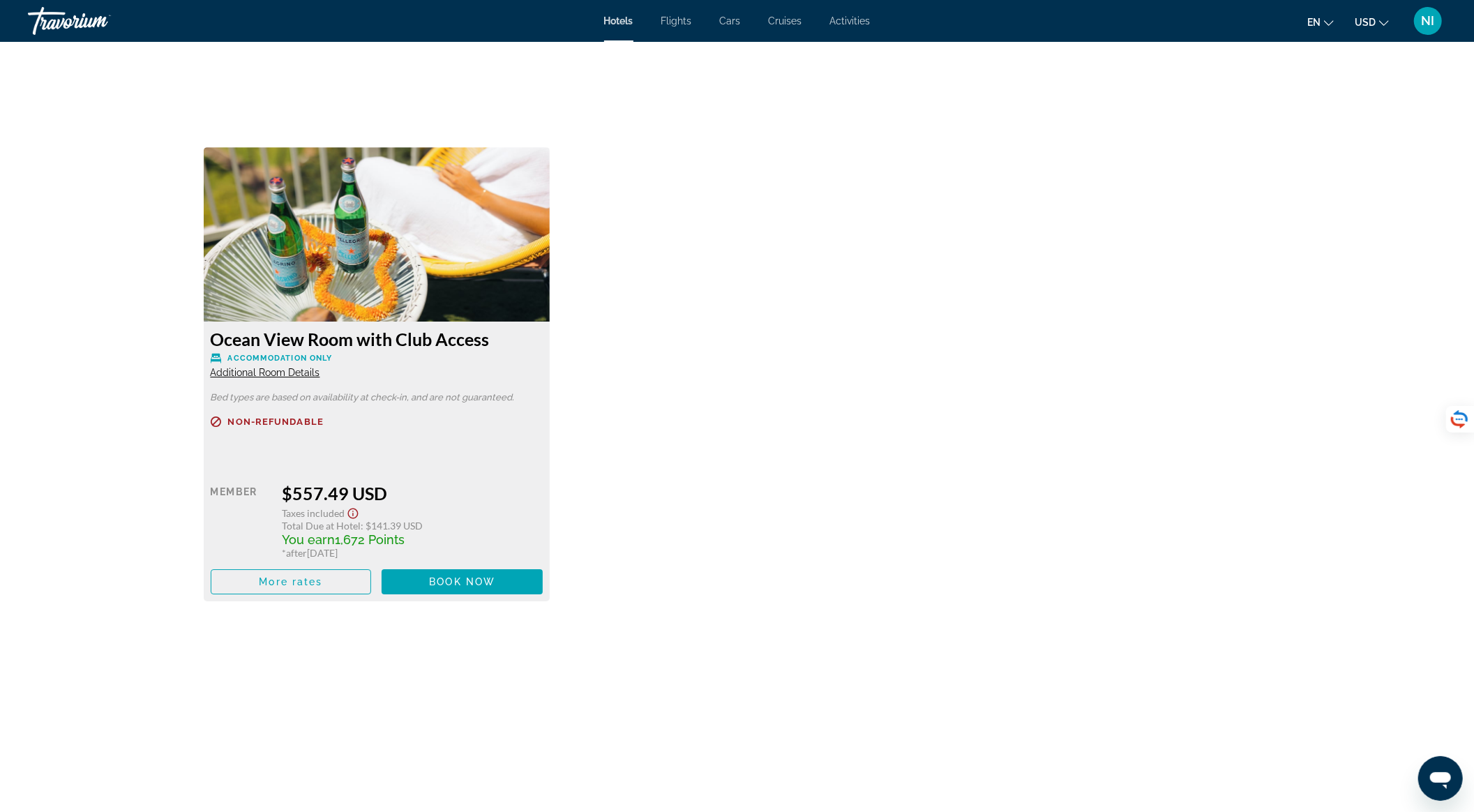
scroll to position [3652, 0]
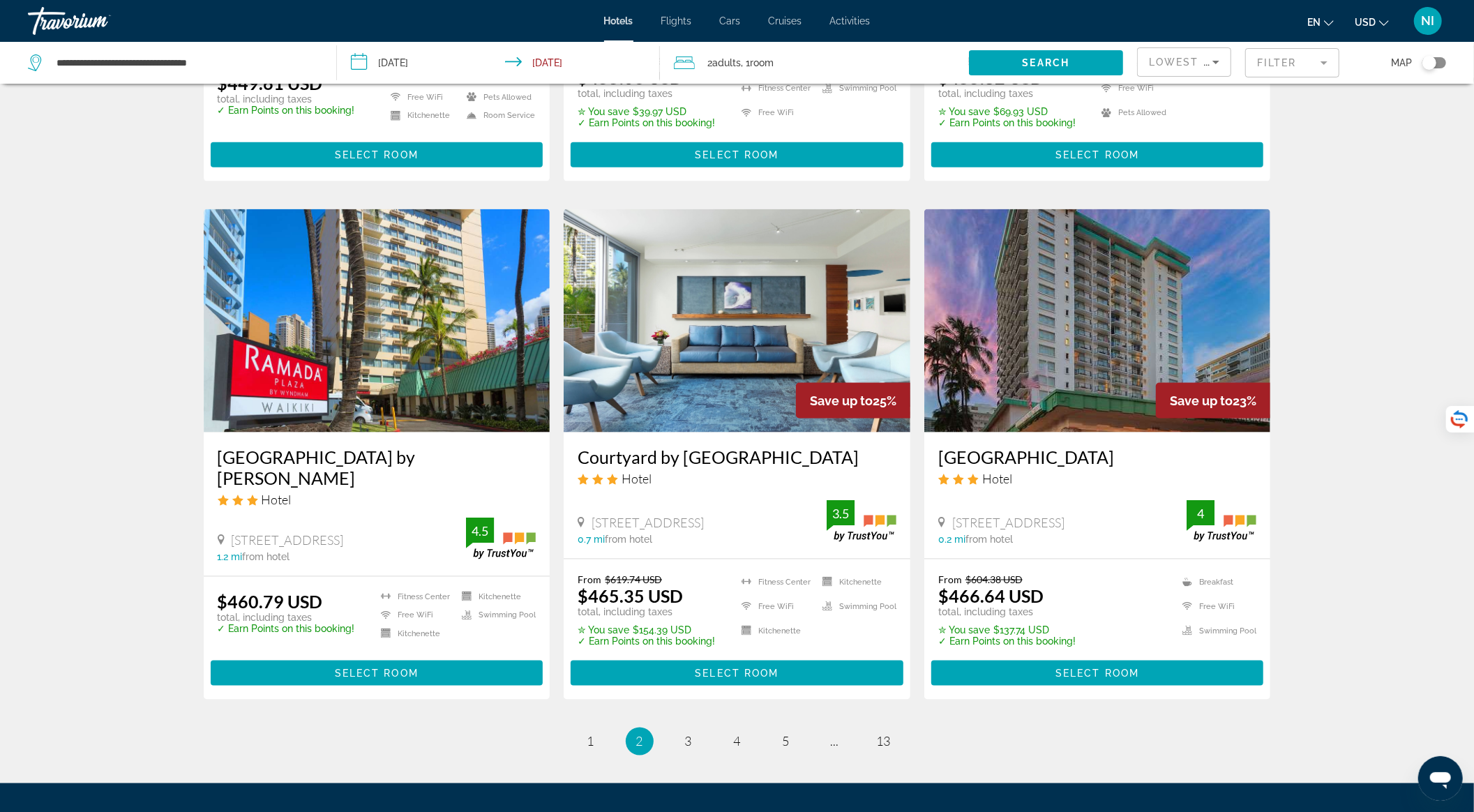
scroll to position [1625, 0]
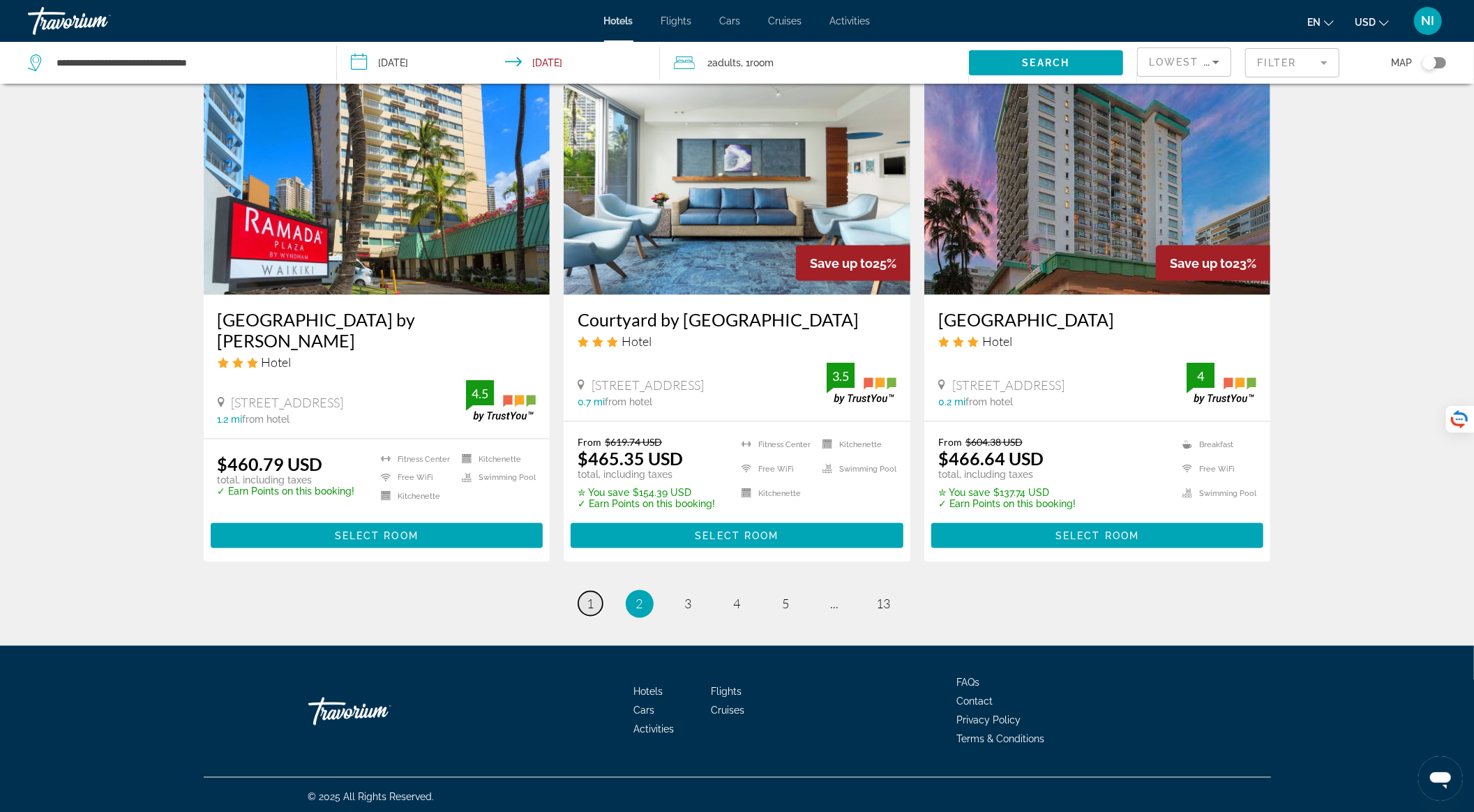
click at [589, 603] on span "1" at bounding box center [591, 604] width 7 height 15
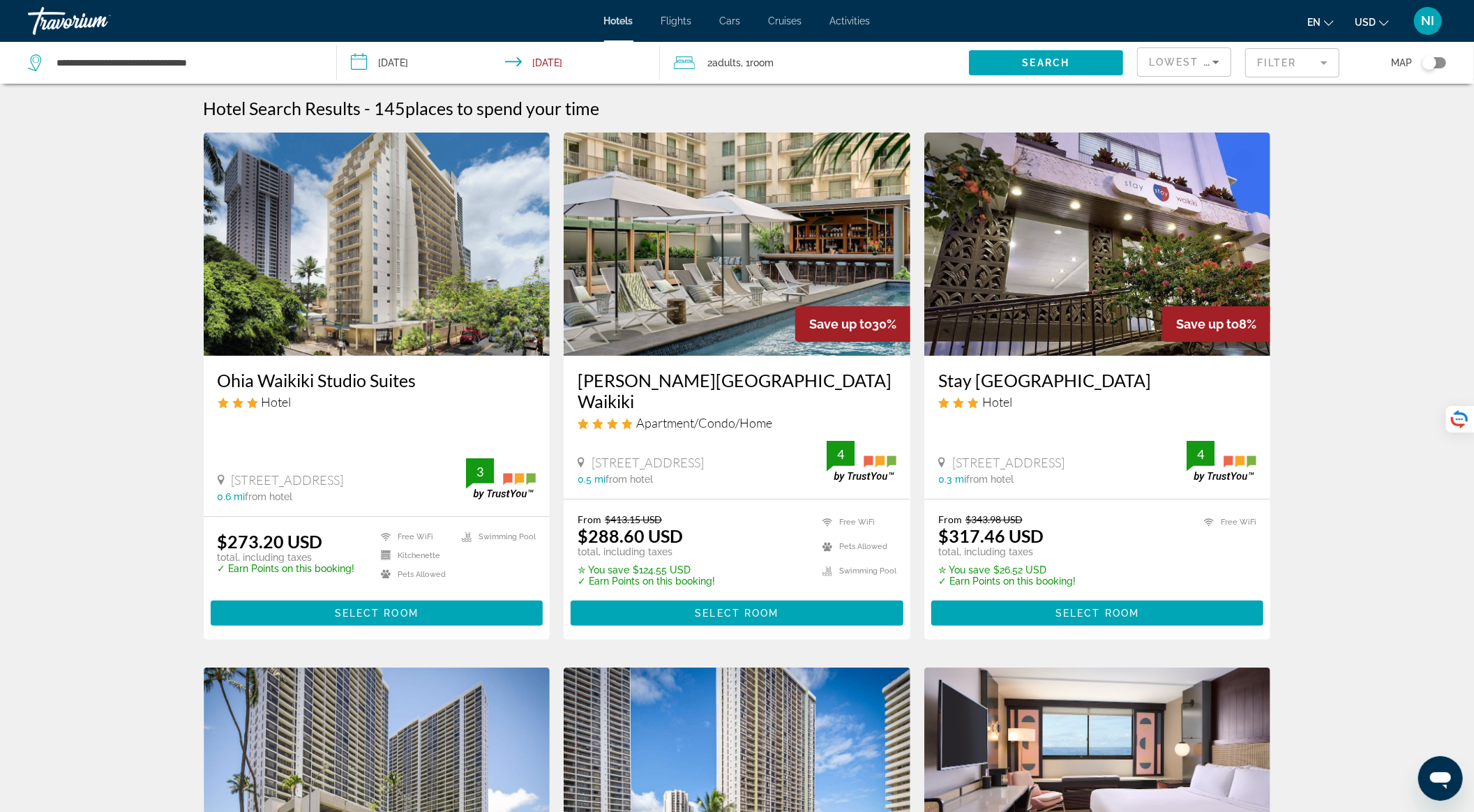
click at [714, 289] on img "Main content" at bounding box center [737, 243] width 347 height 223
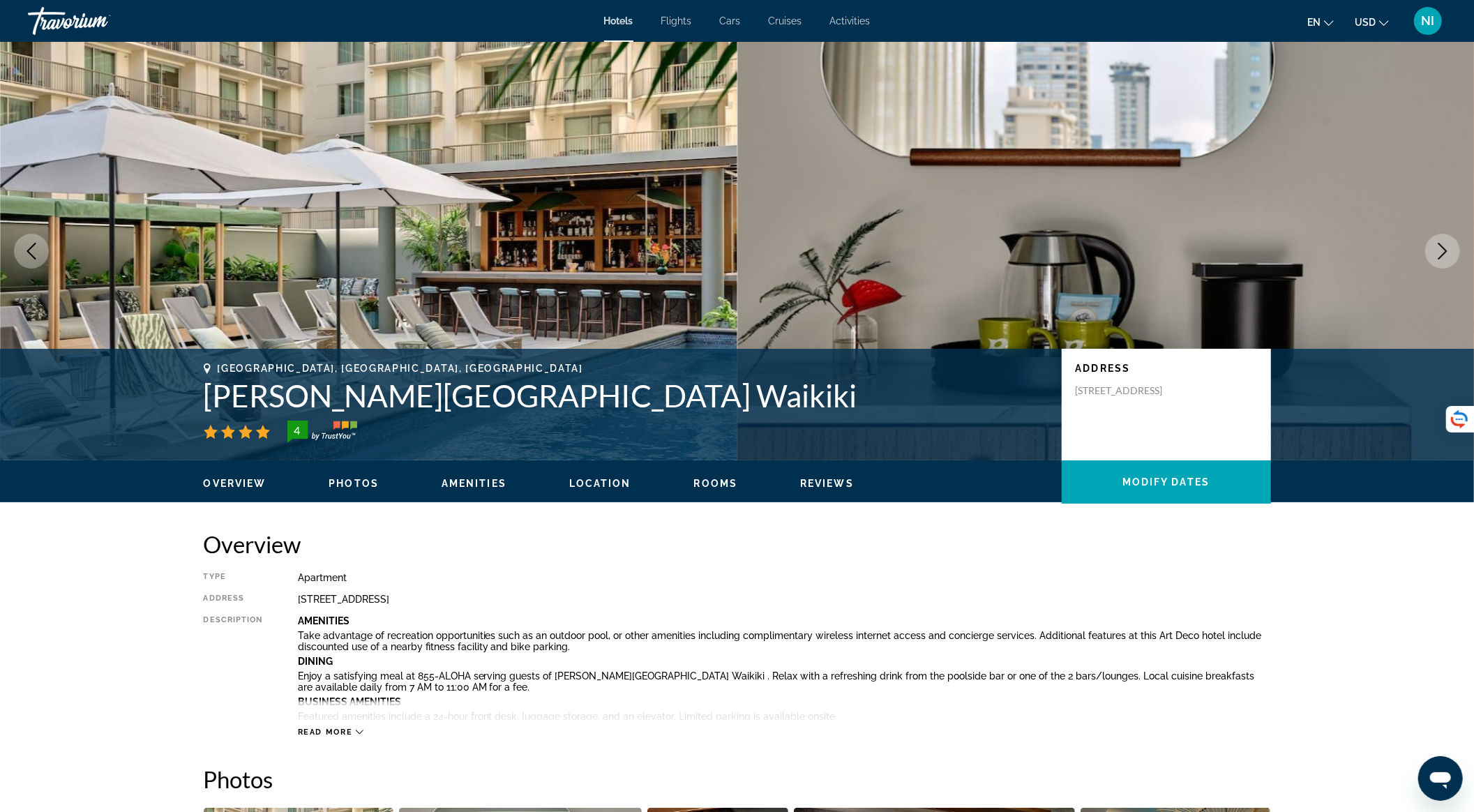
click at [1439, 258] on icon "Next image" at bounding box center [1442, 251] width 17 height 17
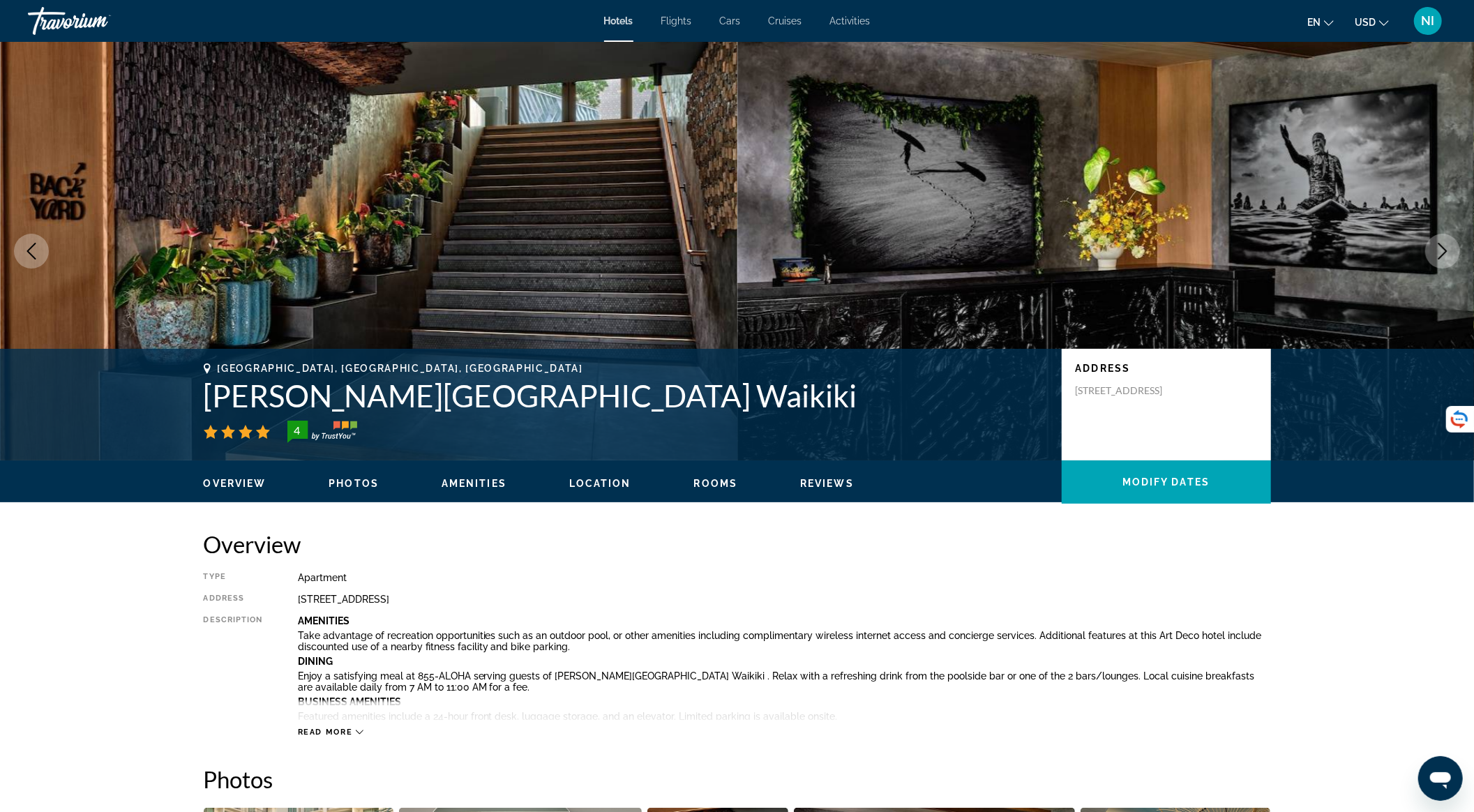
click at [1439, 258] on icon "Next image" at bounding box center [1442, 251] width 17 height 17
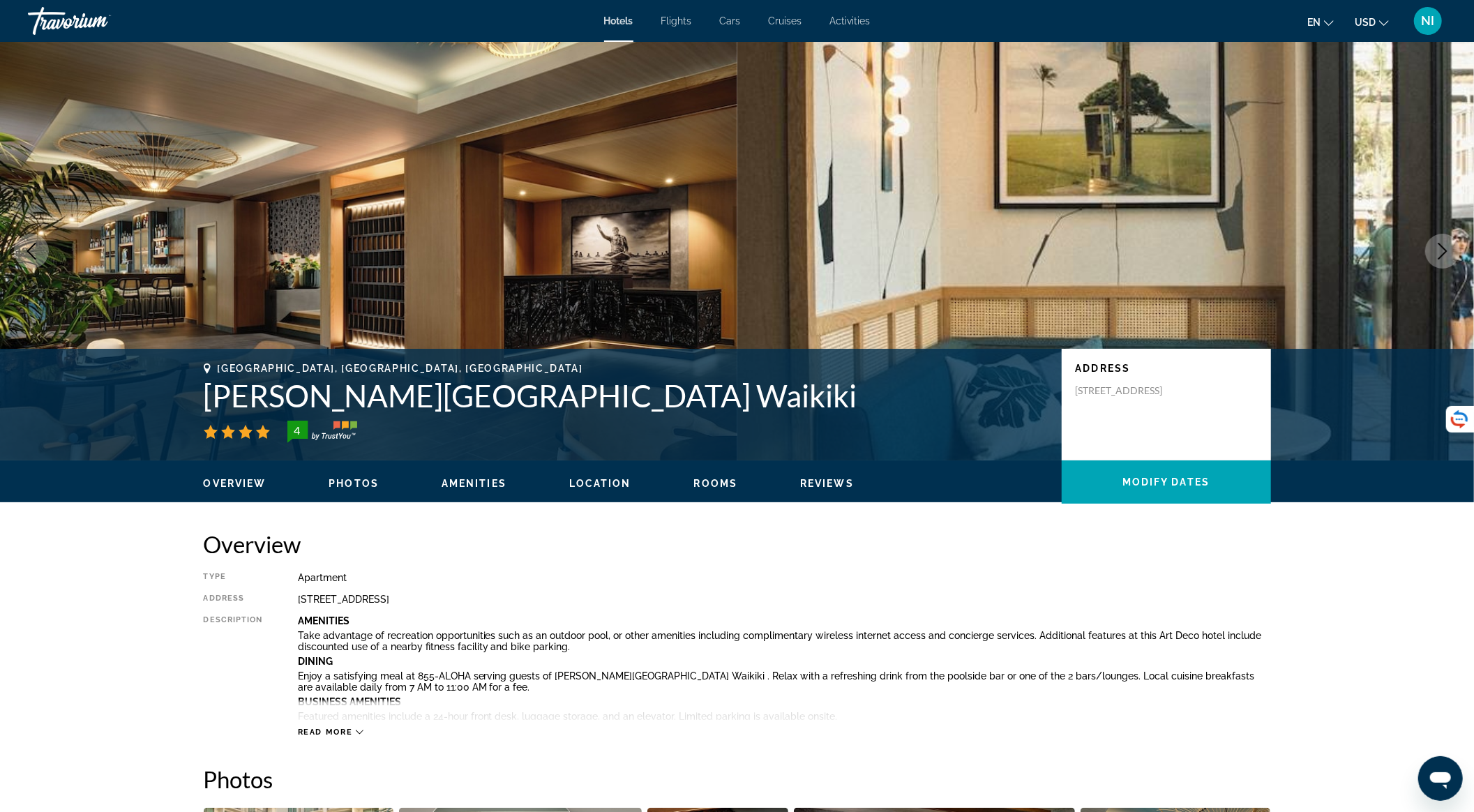
click at [1439, 258] on icon "Next image" at bounding box center [1442, 251] width 17 height 17
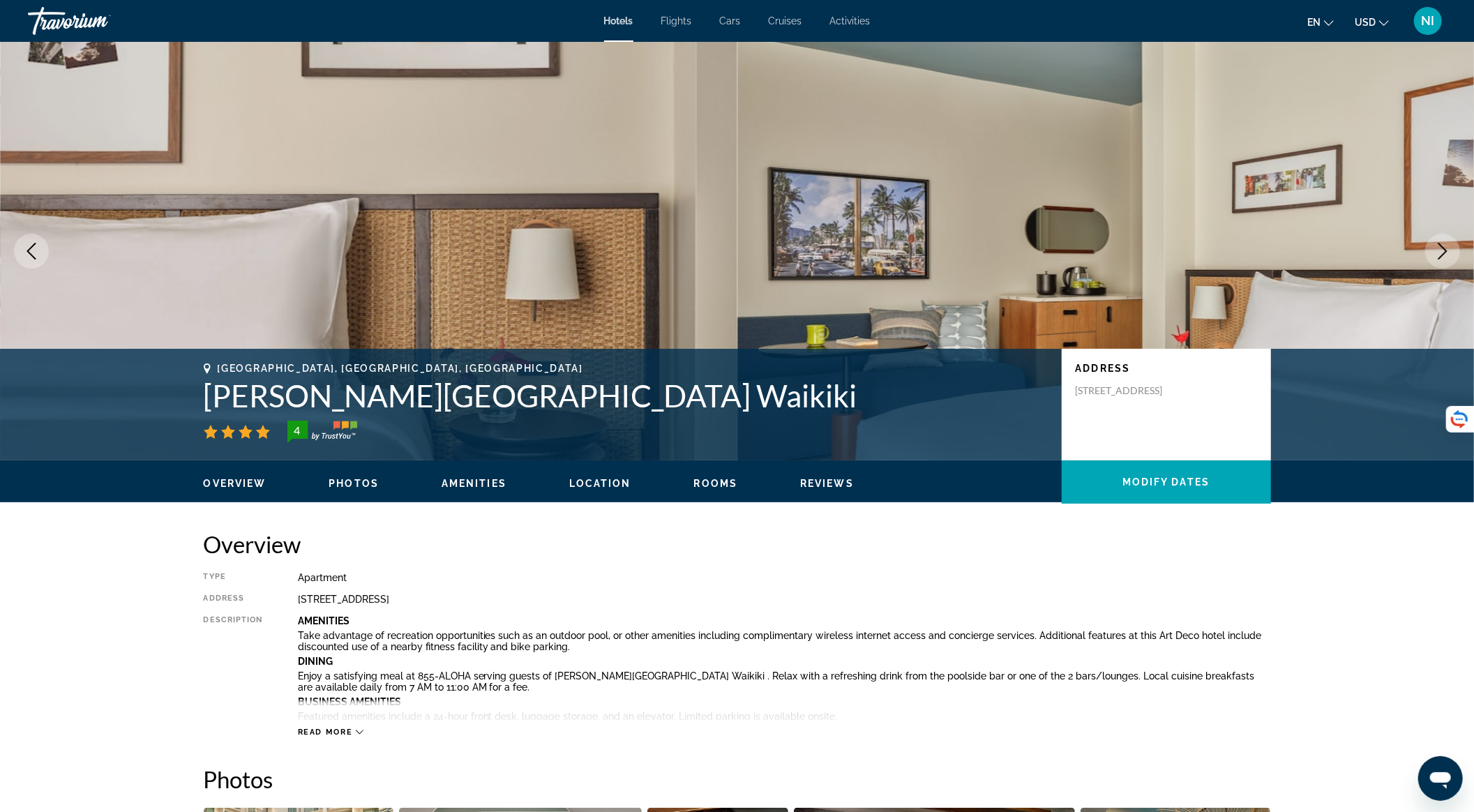
click at [1439, 258] on icon "Next image" at bounding box center [1442, 251] width 17 height 17
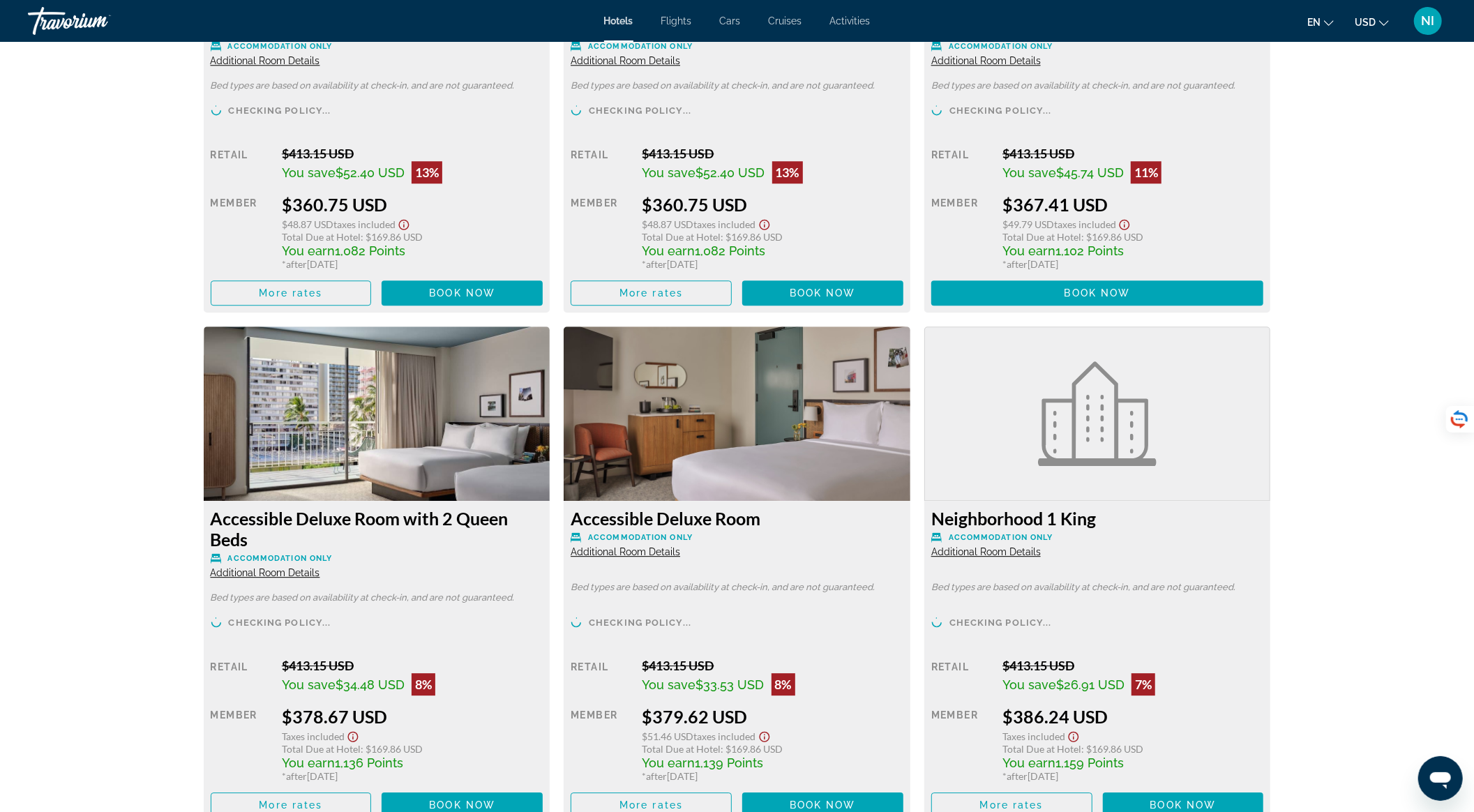
scroll to position [3162, 0]
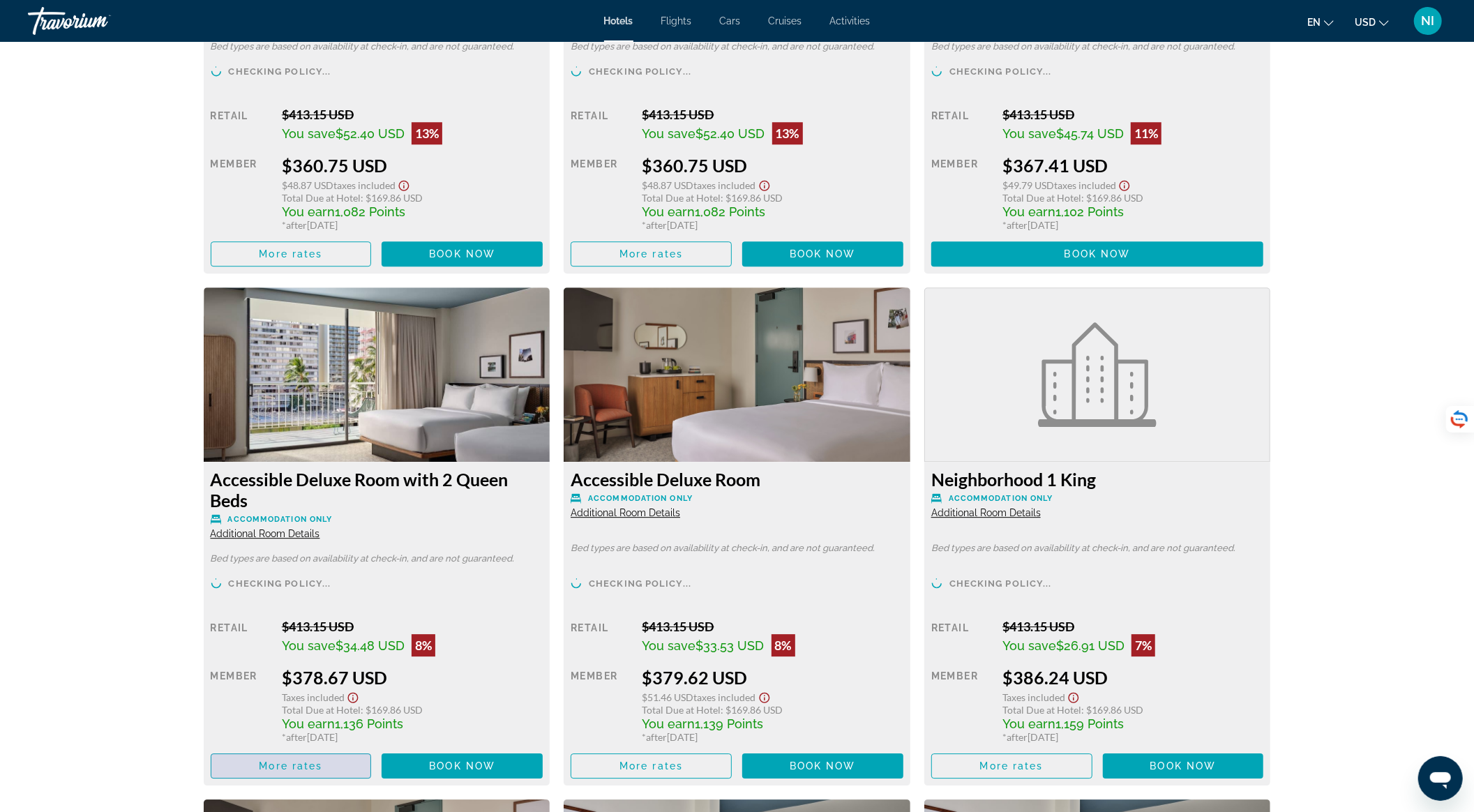
click at [349, 776] on span "Main content" at bounding box center [291, 765] width 160 height 34
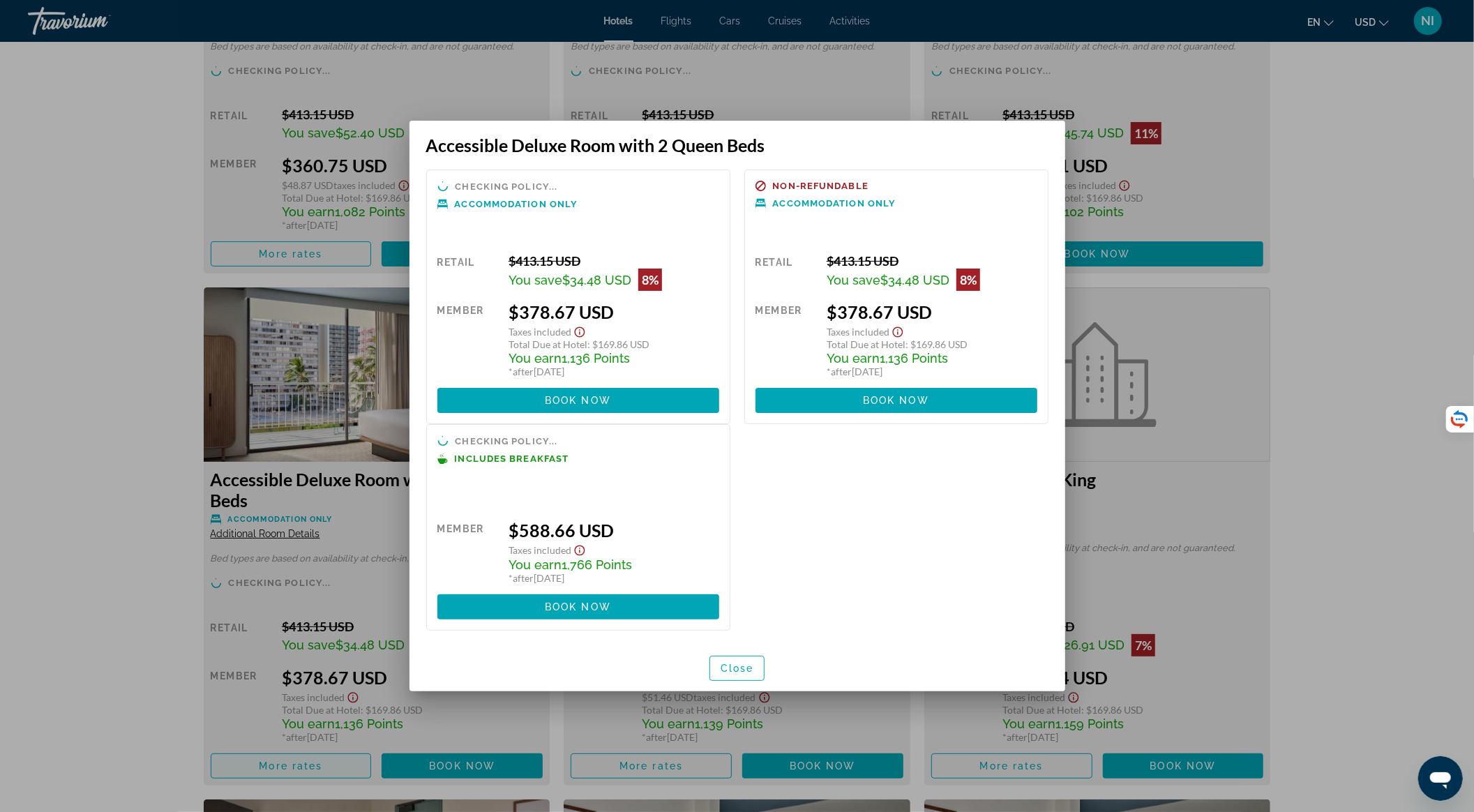
scroll to position [0, 0]
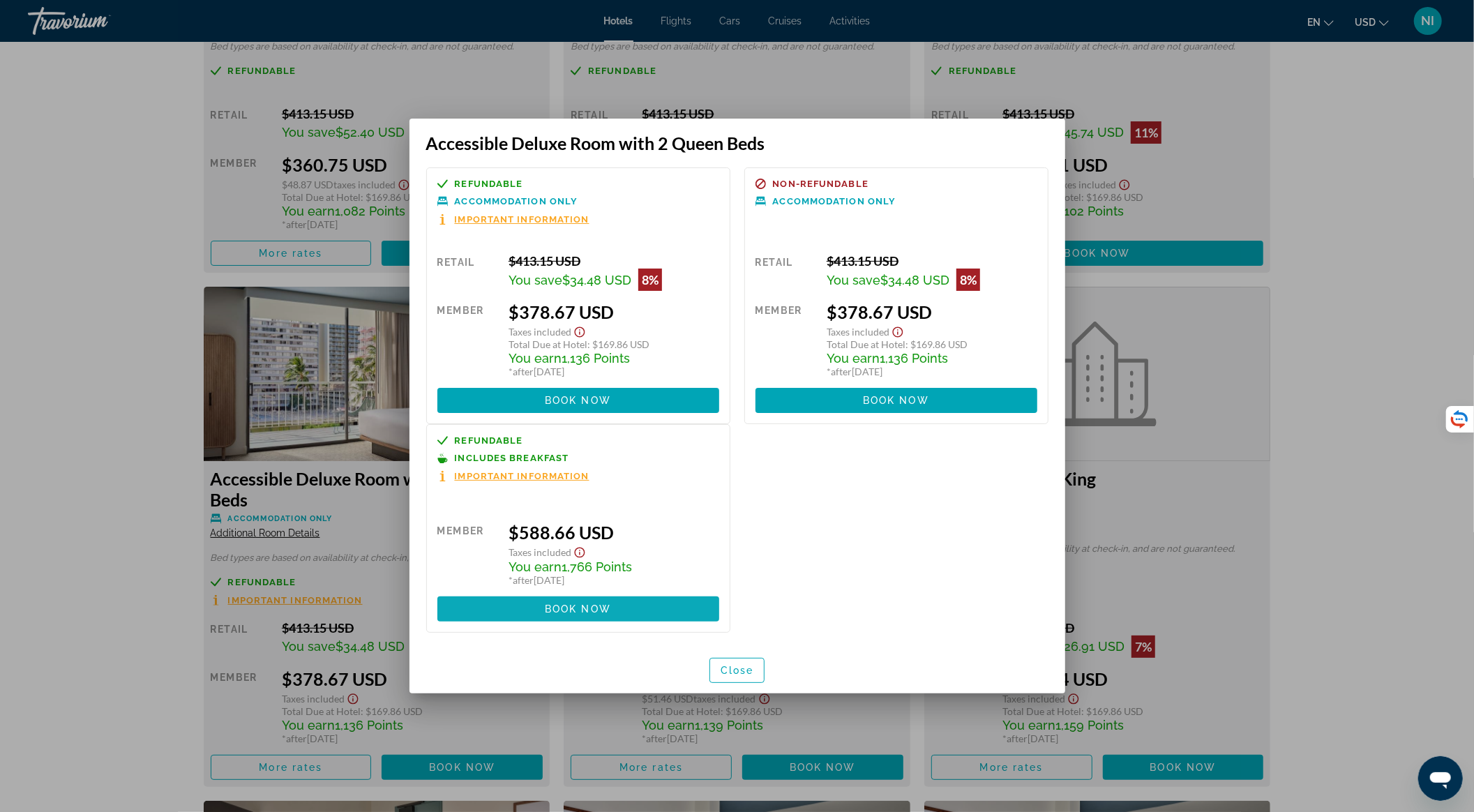
click at [666, 612] on span at bounding box center [578, 608] width 282 height 34
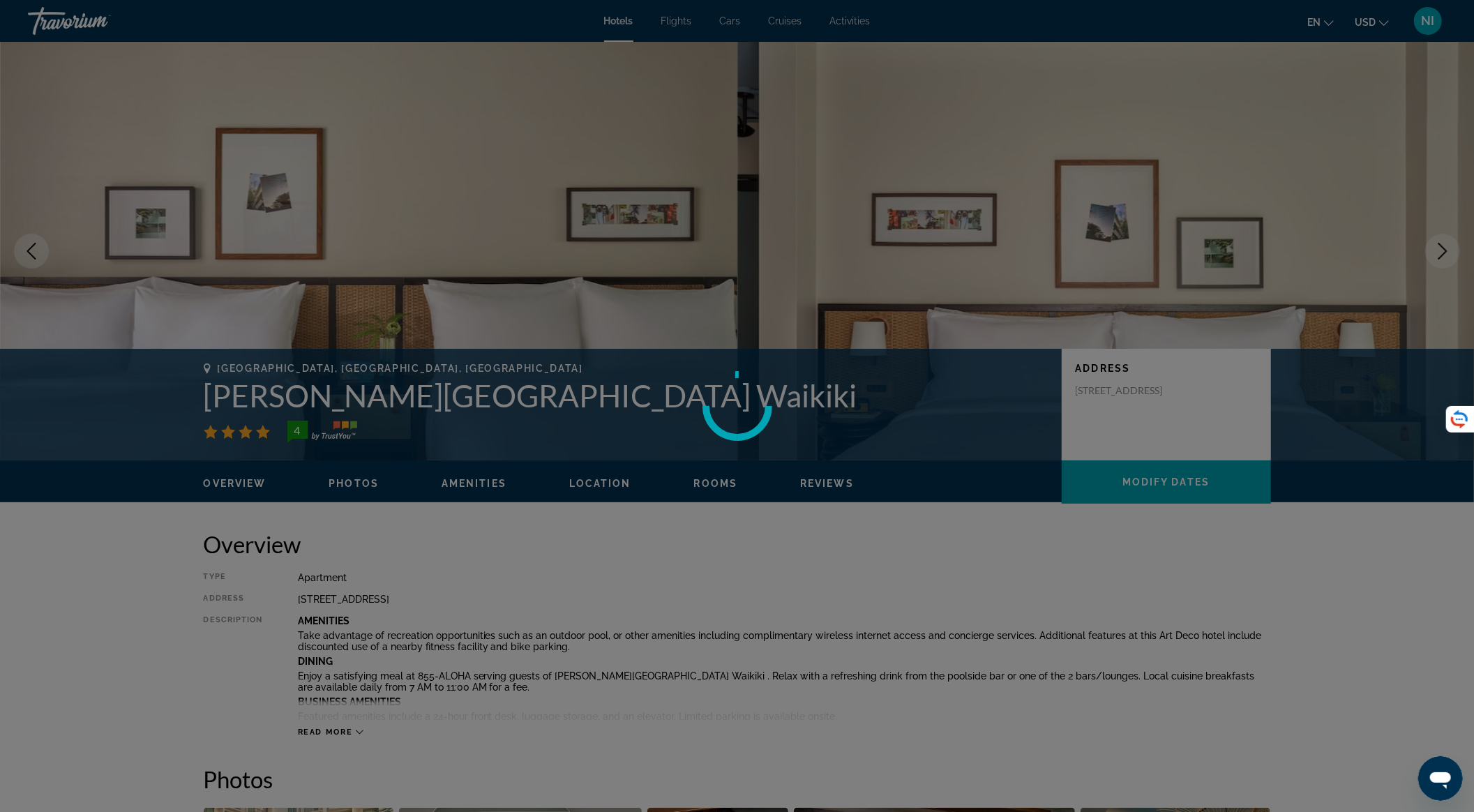
scroll to position [3162, 0]
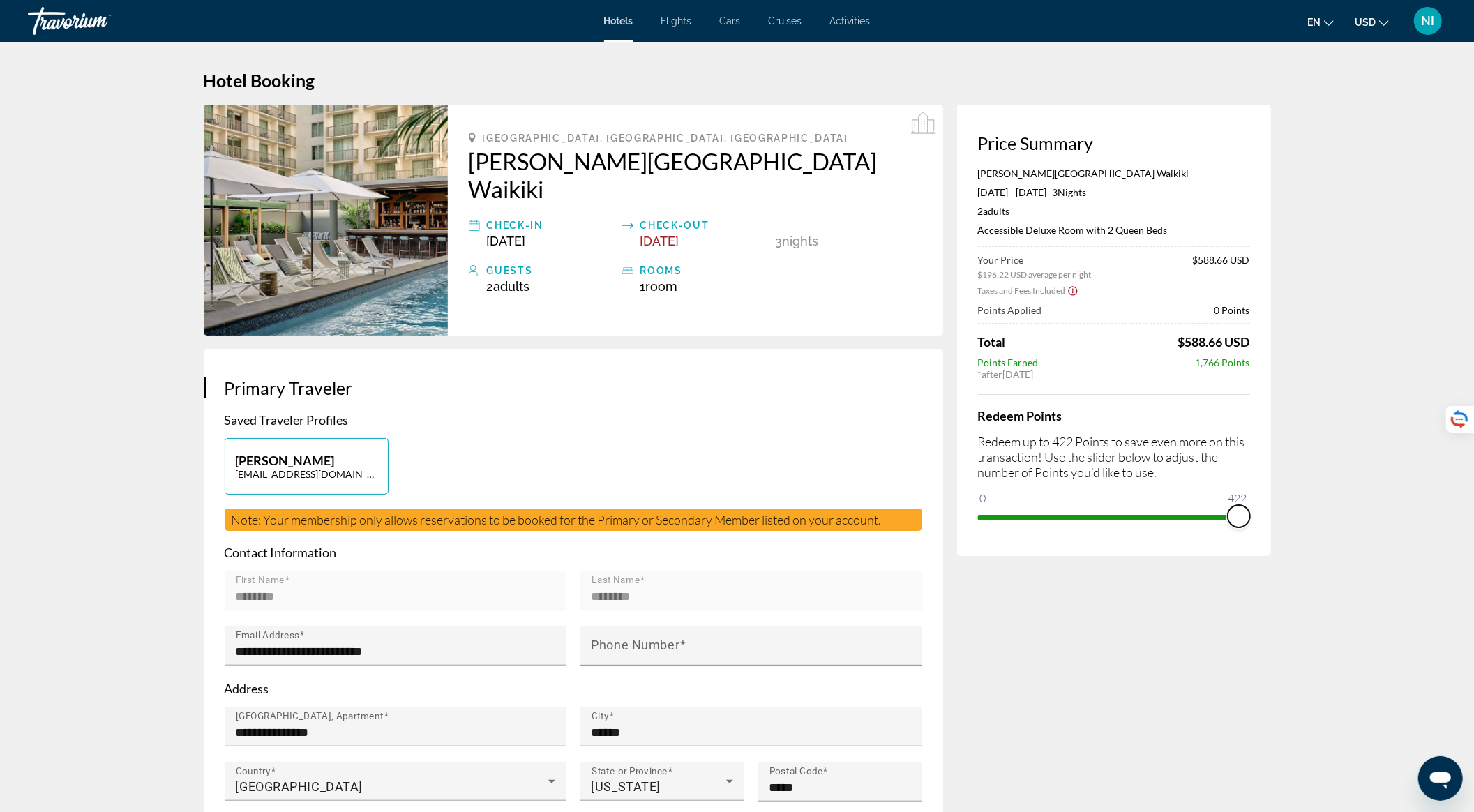
drag, startPoint x: 991, startPoint y: 503, endPoint x: 1282, endPoint y: 464, distance: 293.6
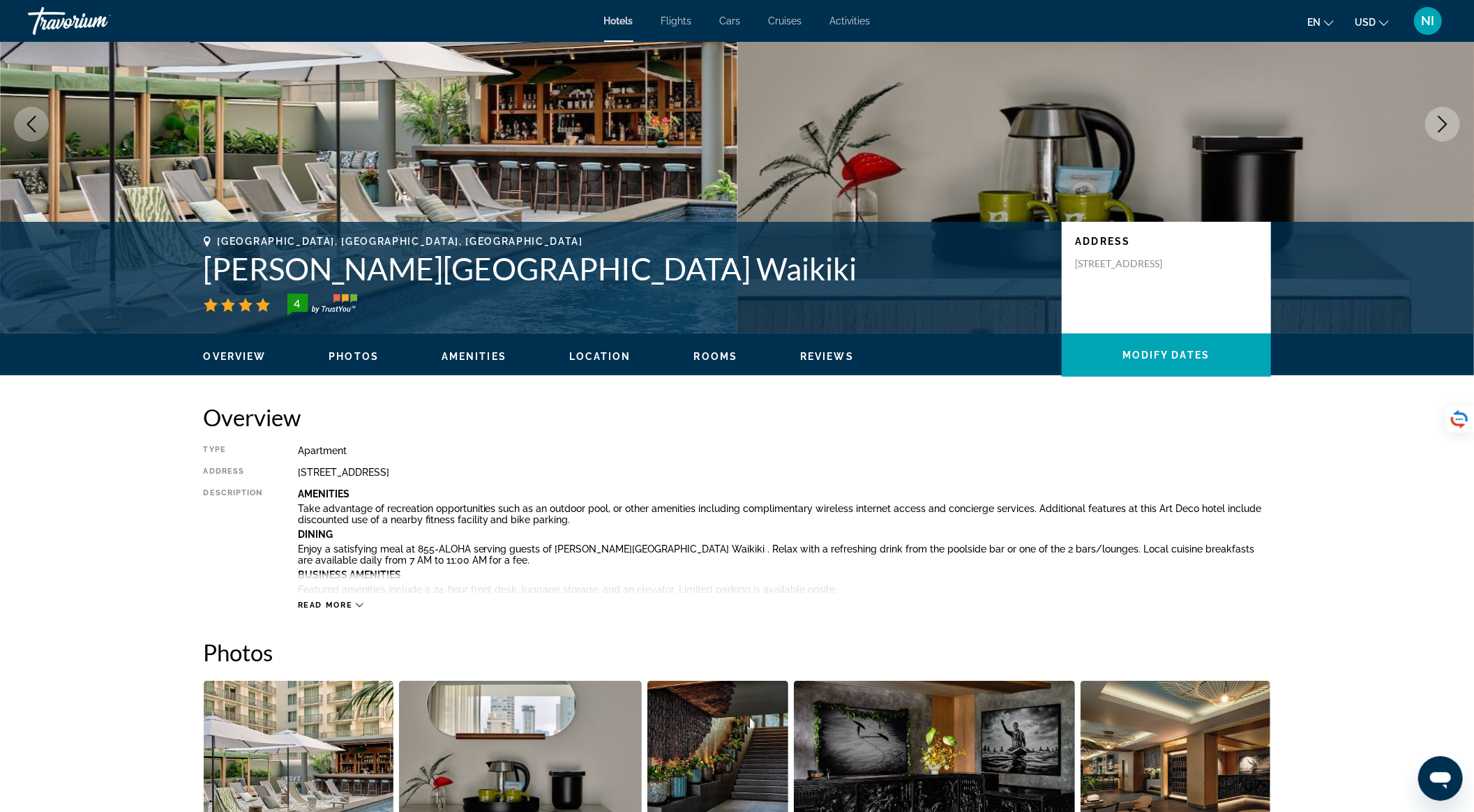
scroll to position [372, 0]
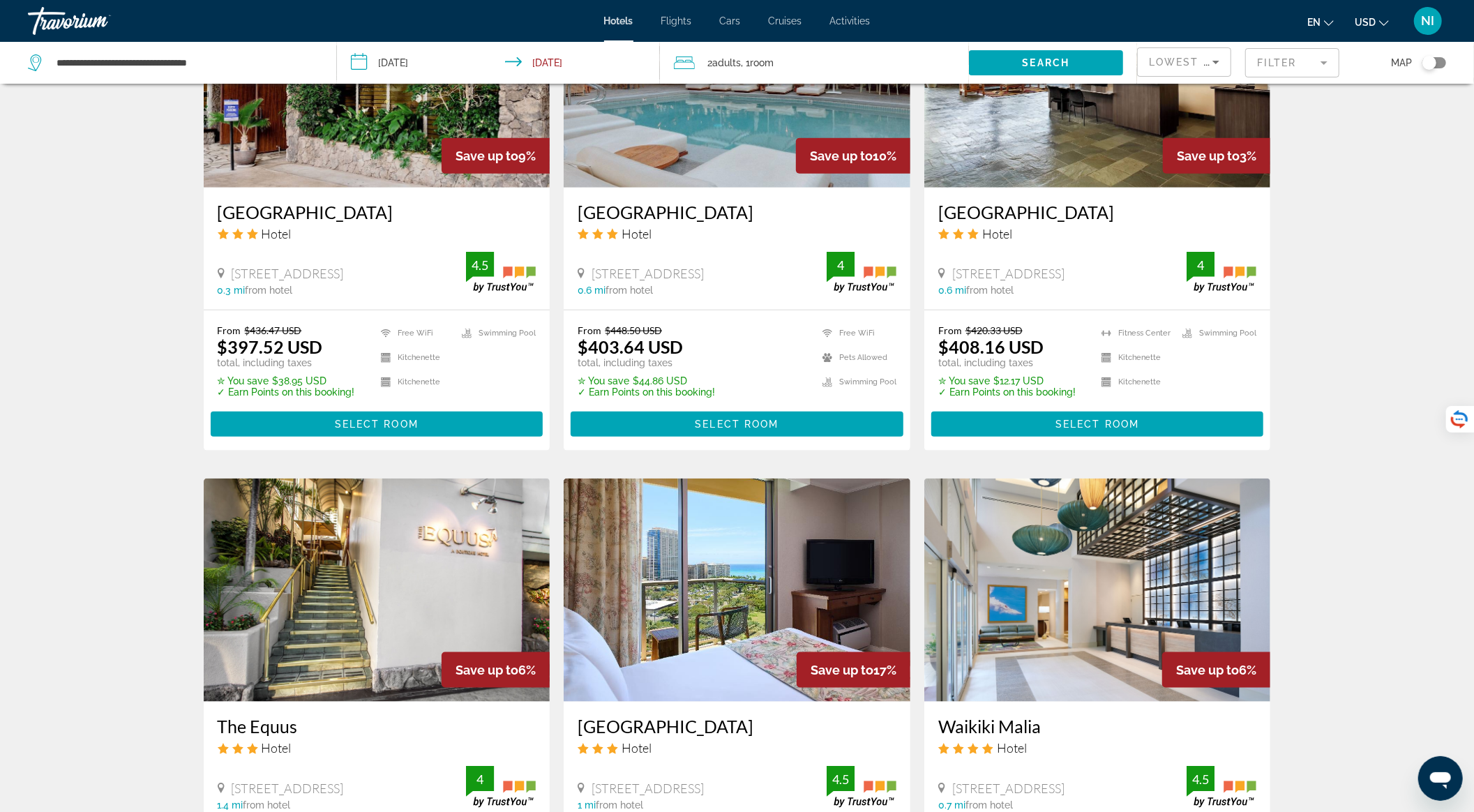
scroll to position [1488, 0]
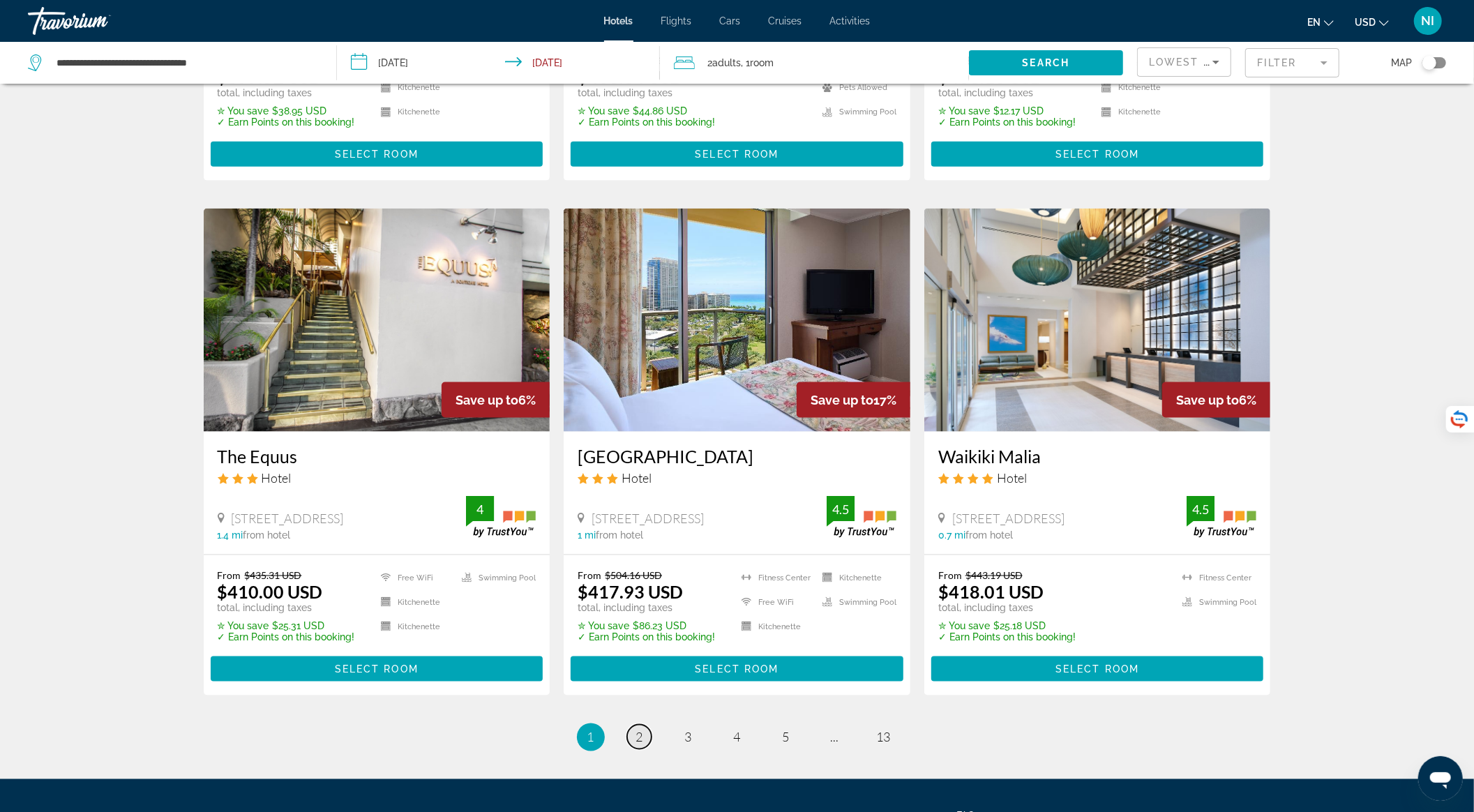
click at [646, 725] on link "page 2" at bounding box center [639, 737] width 25 height 25
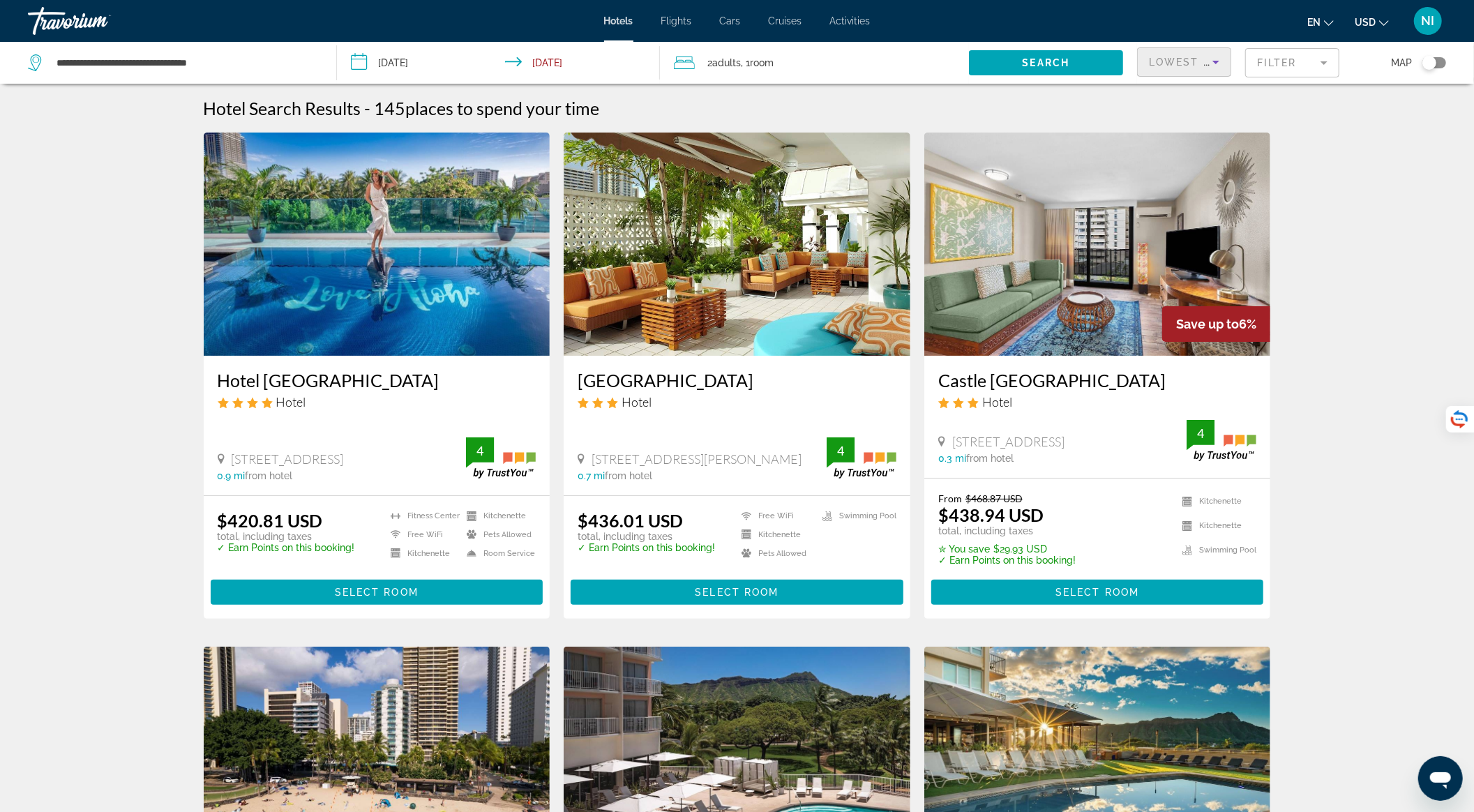
click at [1162, 62] on span "Lowest Price" at bounding box center [1193, 62] width 89 height 11
click at [1168, 97] on span "Best Deals" at bounding box center [1171, 98] width 45 height 11
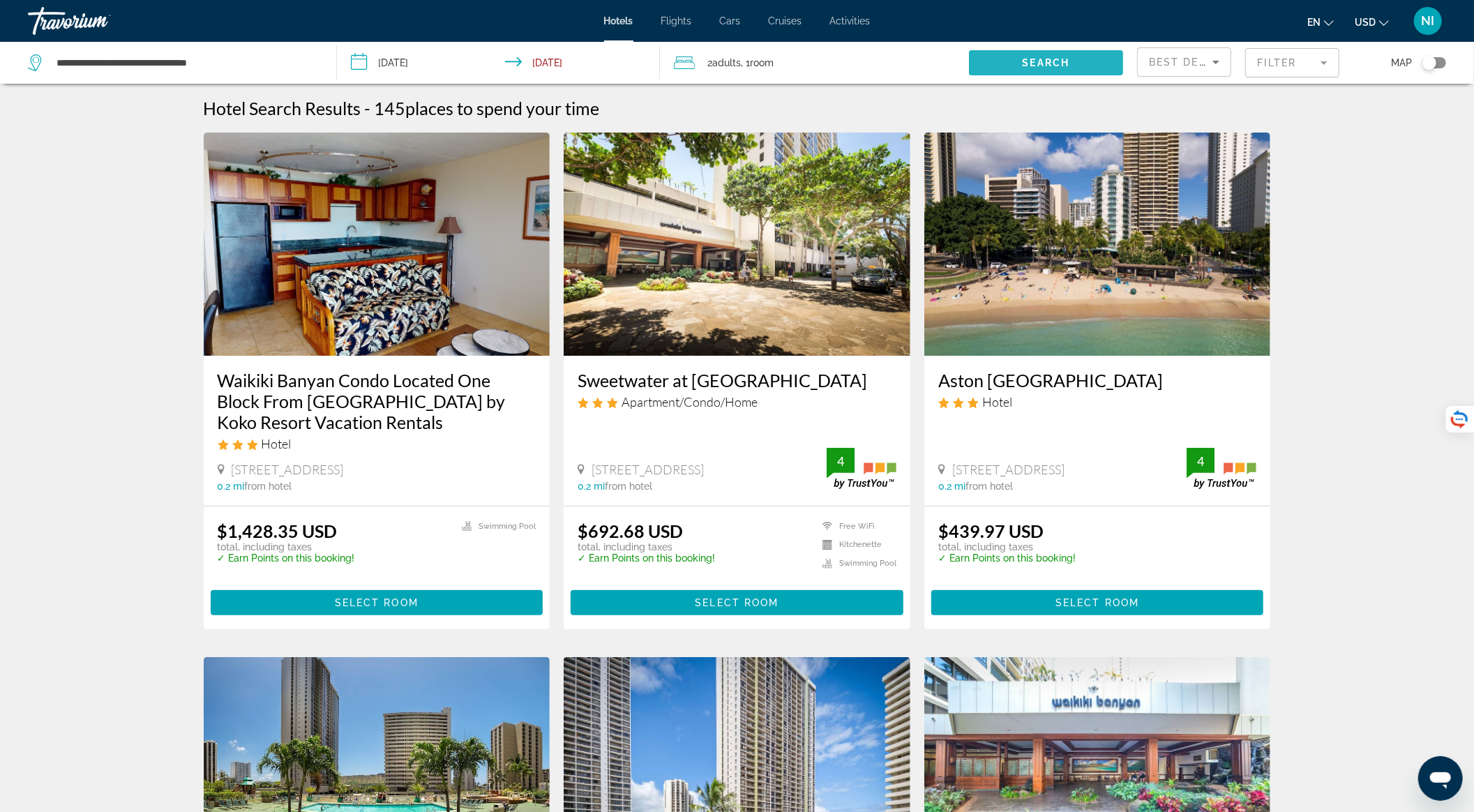
click at [1019, 64] on span "Search widget" at bounding box center [1046, 62] width 154 height 34
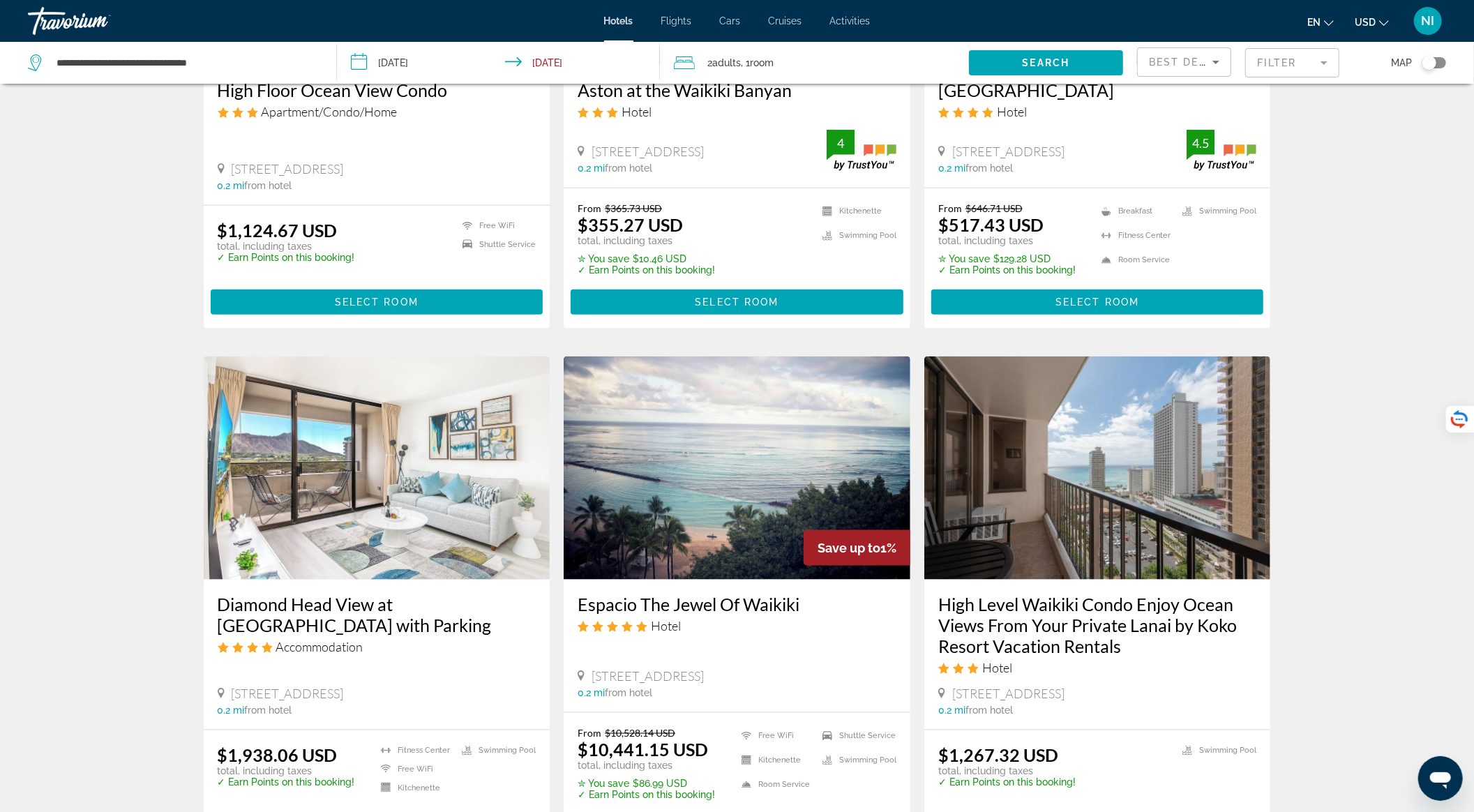
scroll to position [1624, 0]
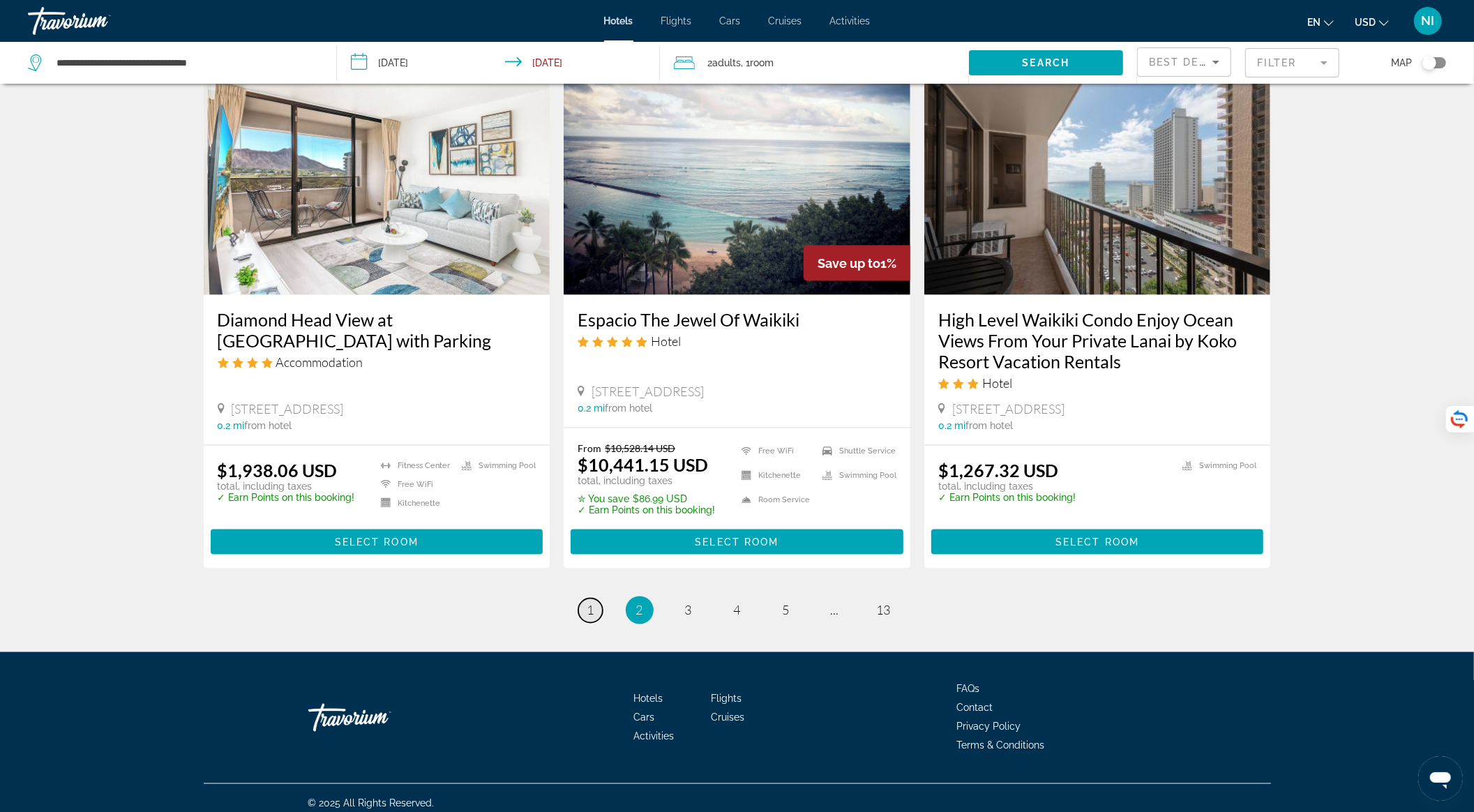
click at [587, 605] on span "1" at bounding box center [591, 610] width 7 height 15
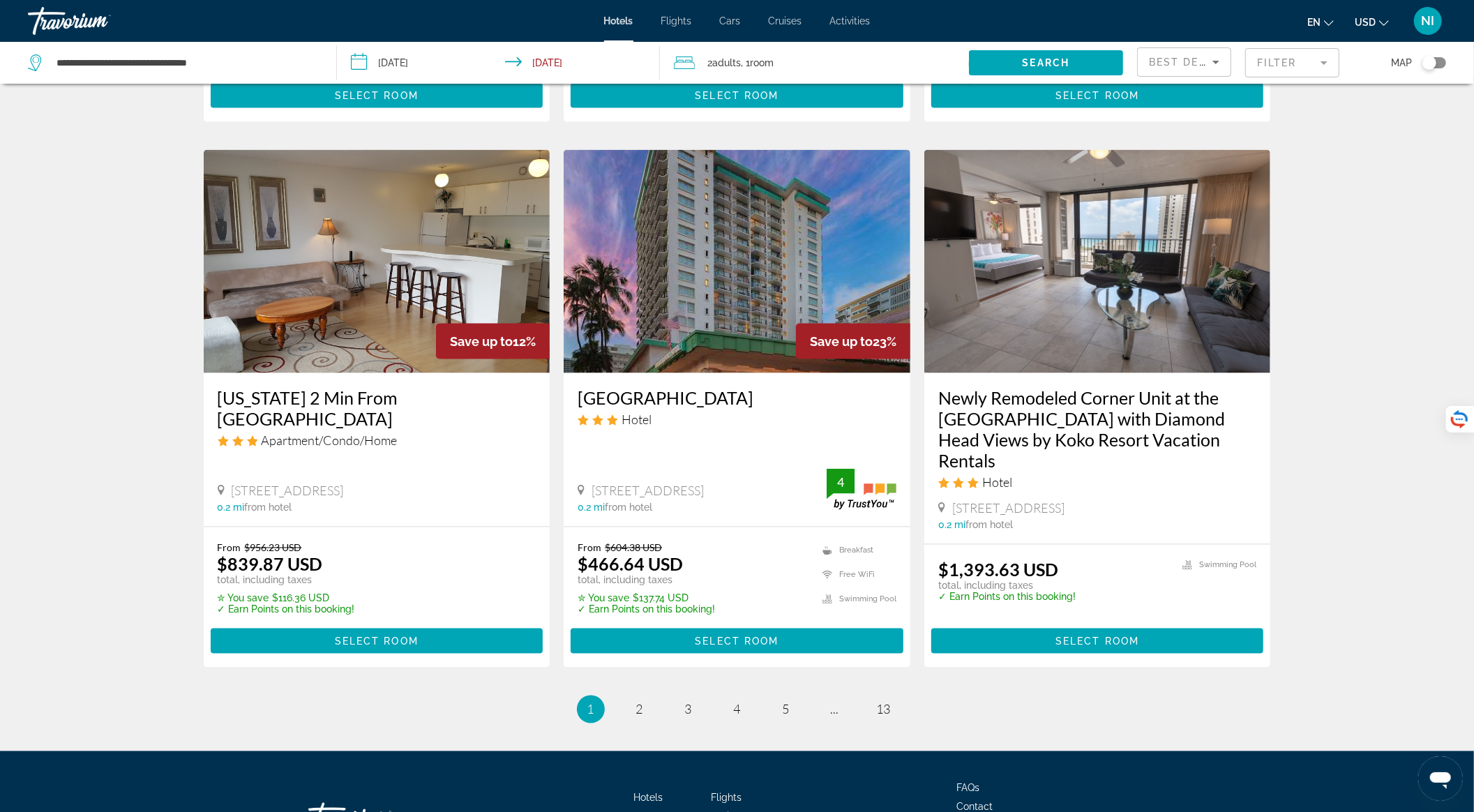
scroll to position [1580, 0]
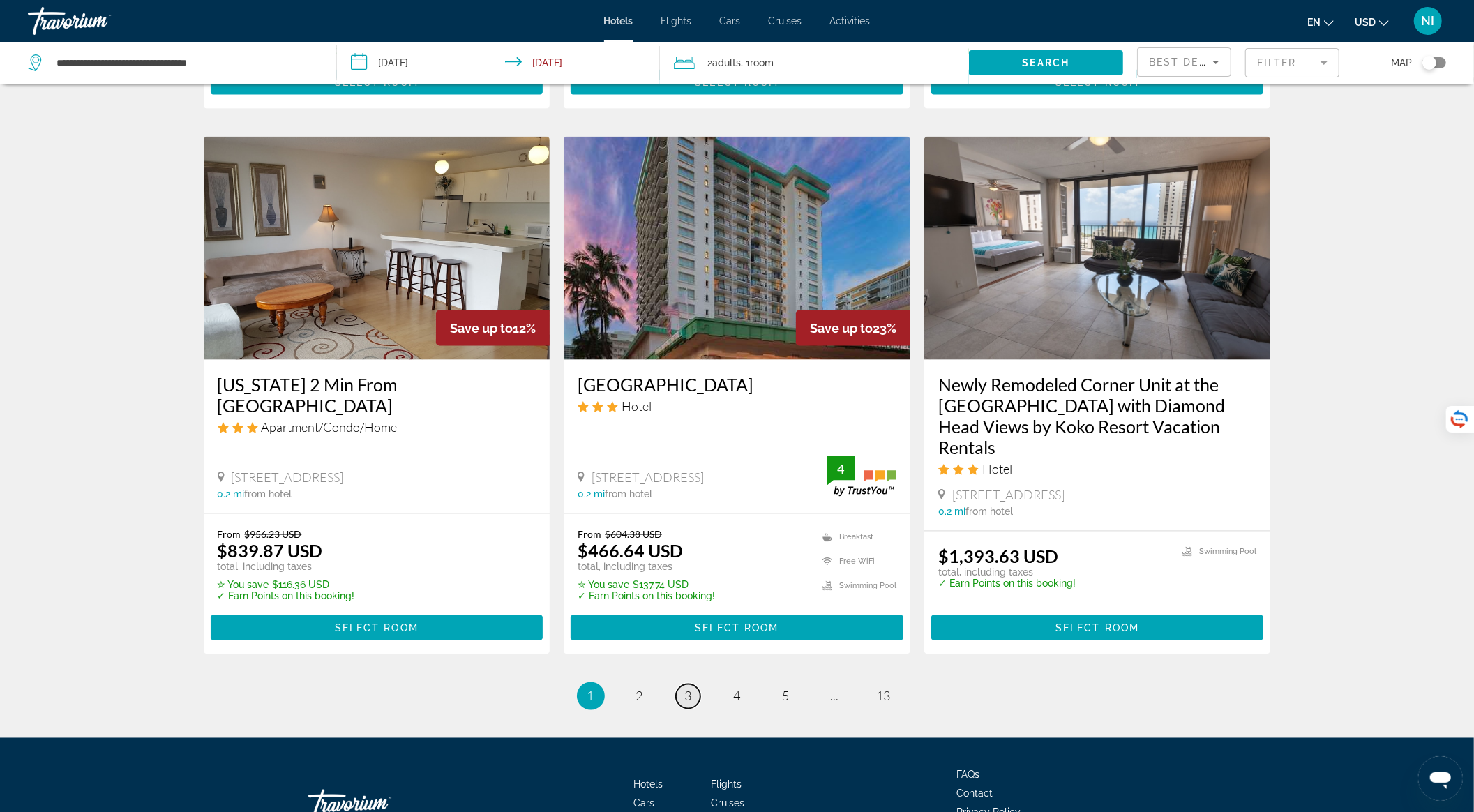
click at [681, 684] on link "page 3" at bounding box center [688, 696] width 25 height 25
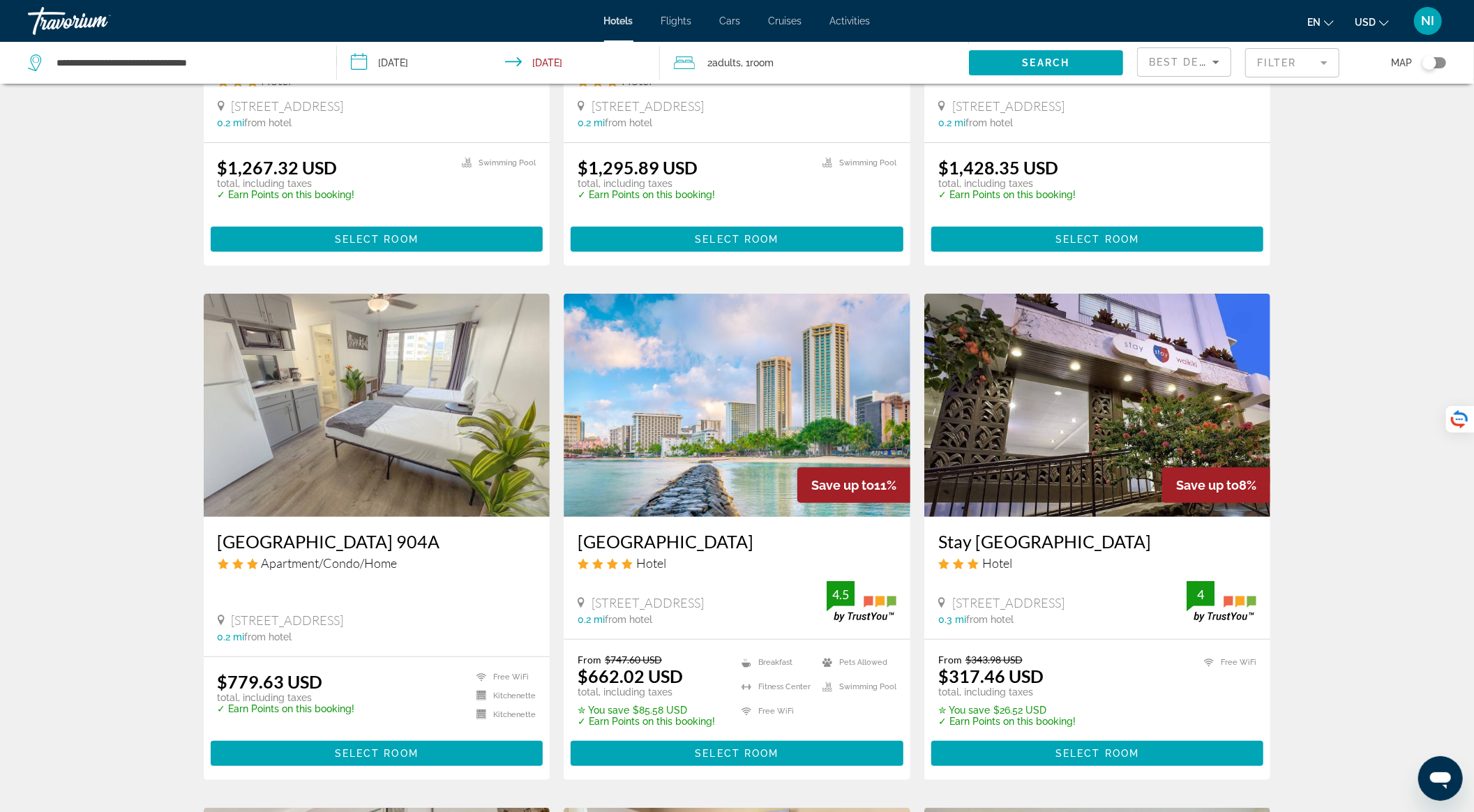
scroll to position [372, 0]
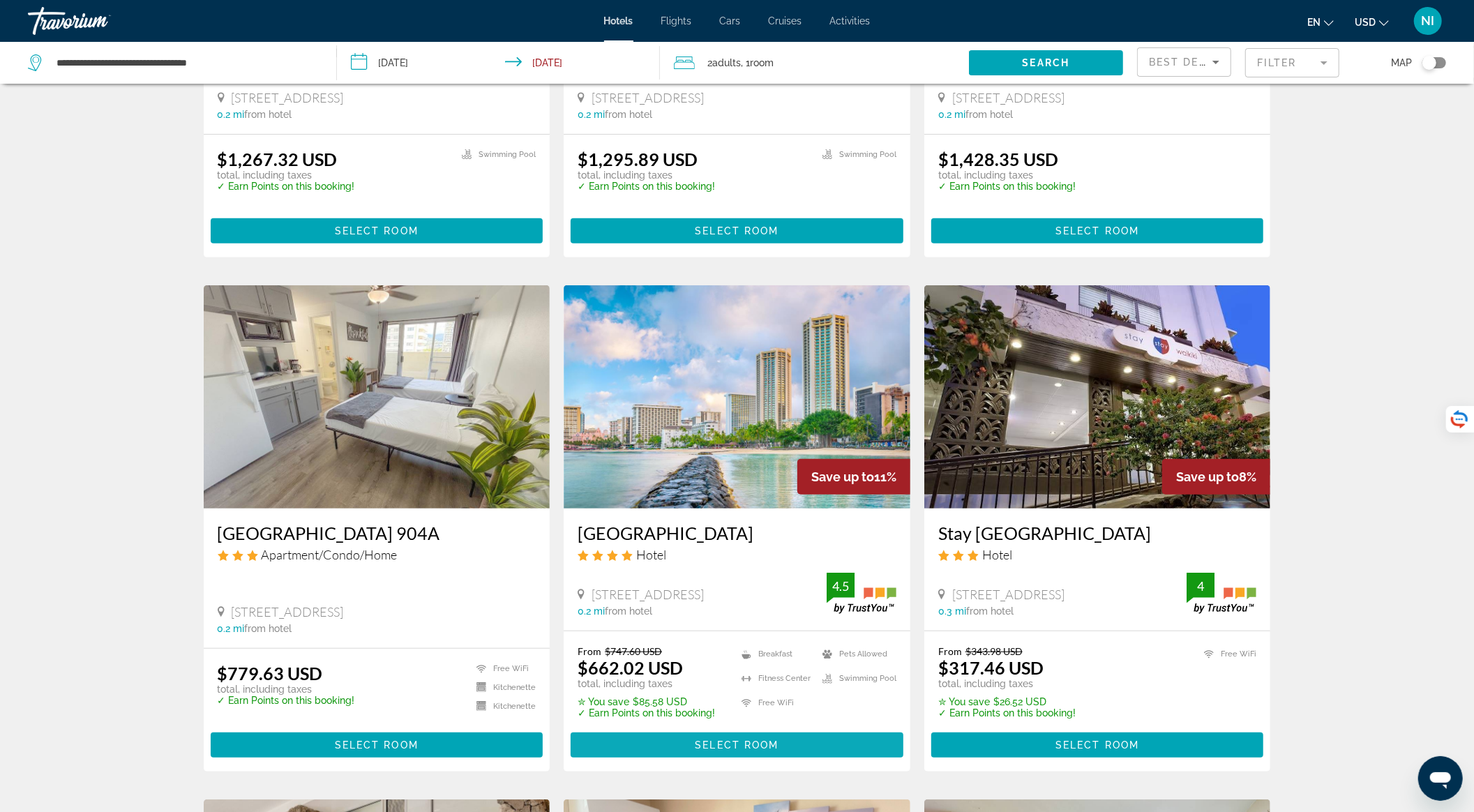
click at [727, 750] on span "Select Room" at bounding box center [736, 744] width 83 height 11
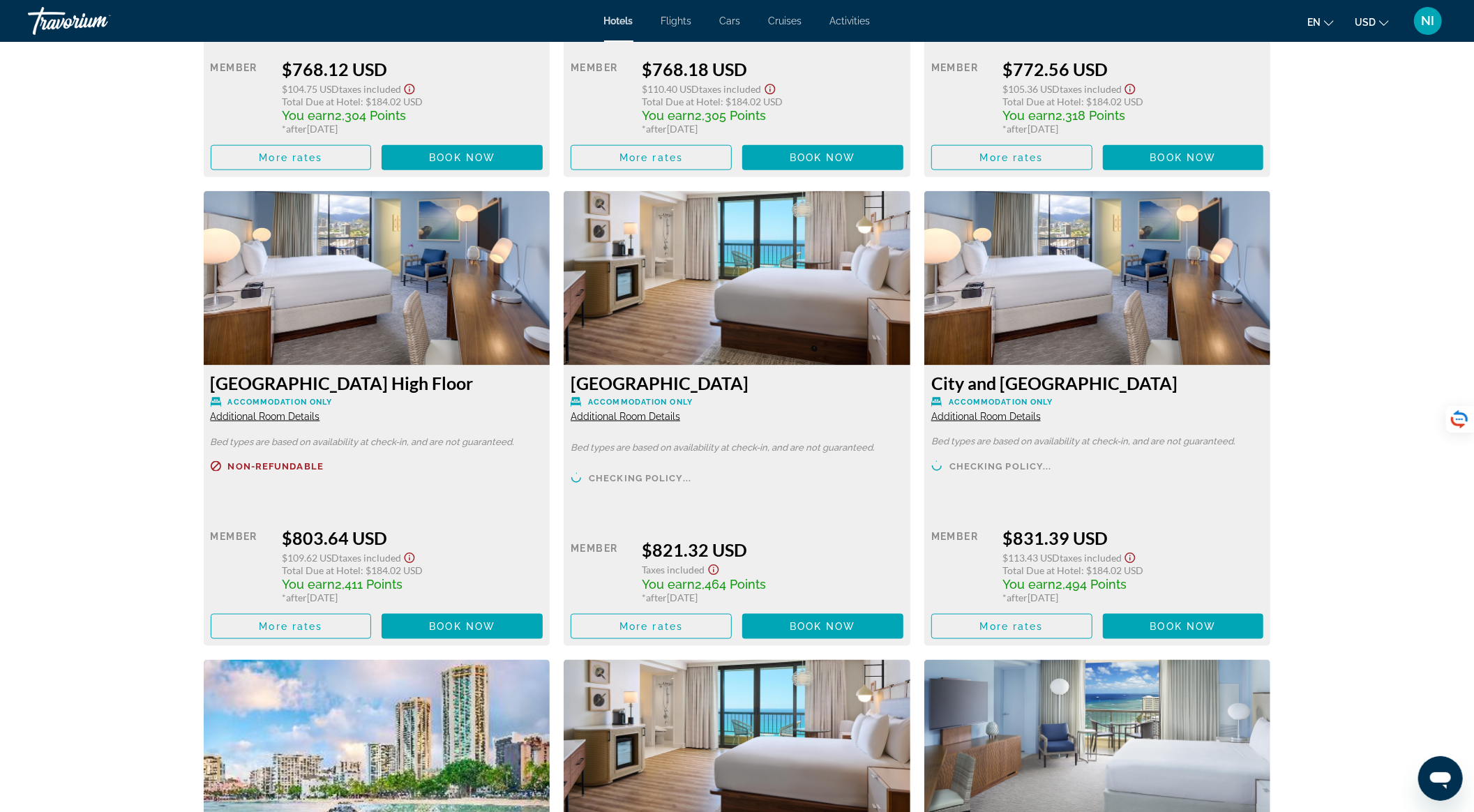
scroll to position [5115, 0]
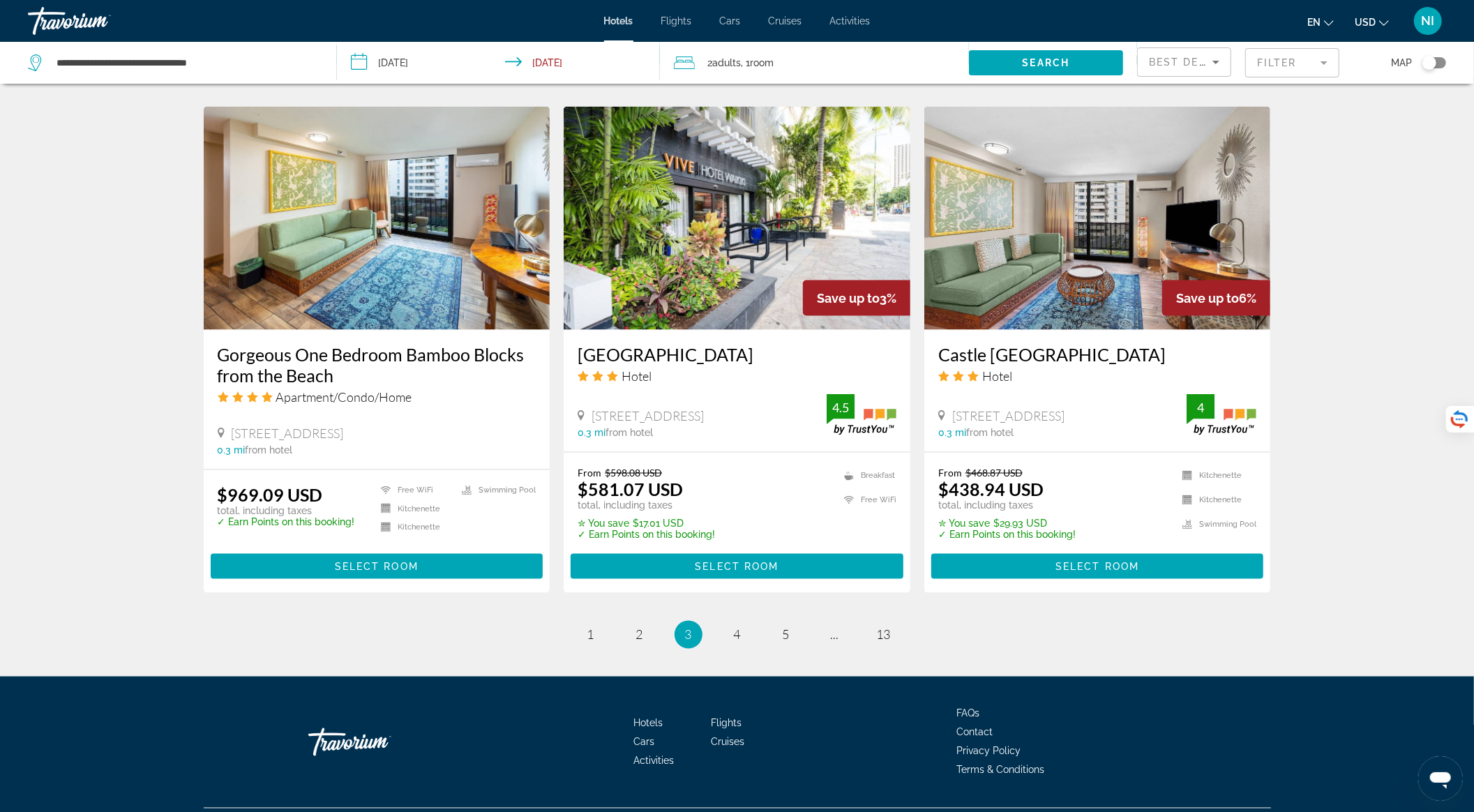
scroll to position [1580, 0]
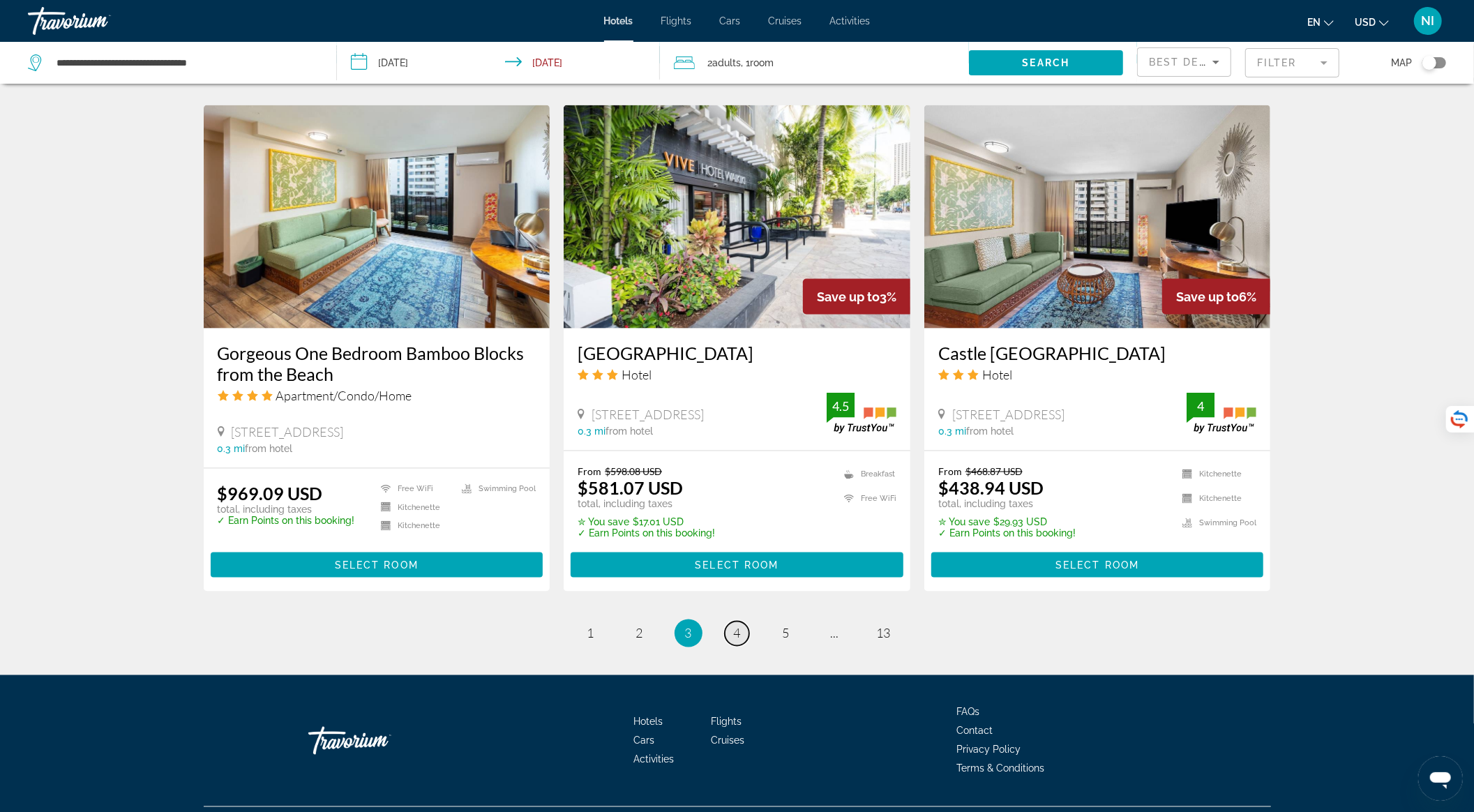
click at [738, 641] on span "4" at bounding box center [737, 633] width 7 height 15
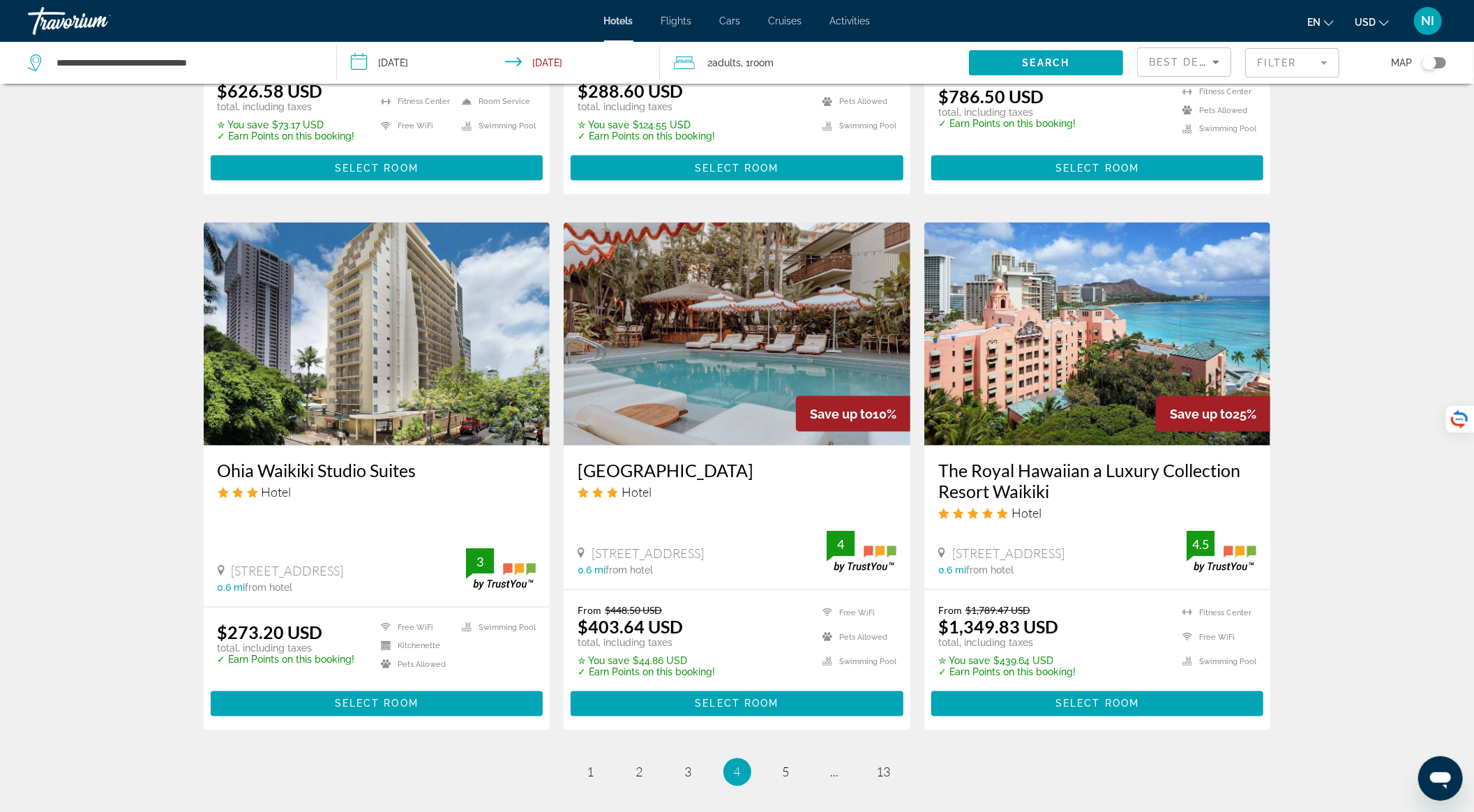
scroll to position [1650, 0]
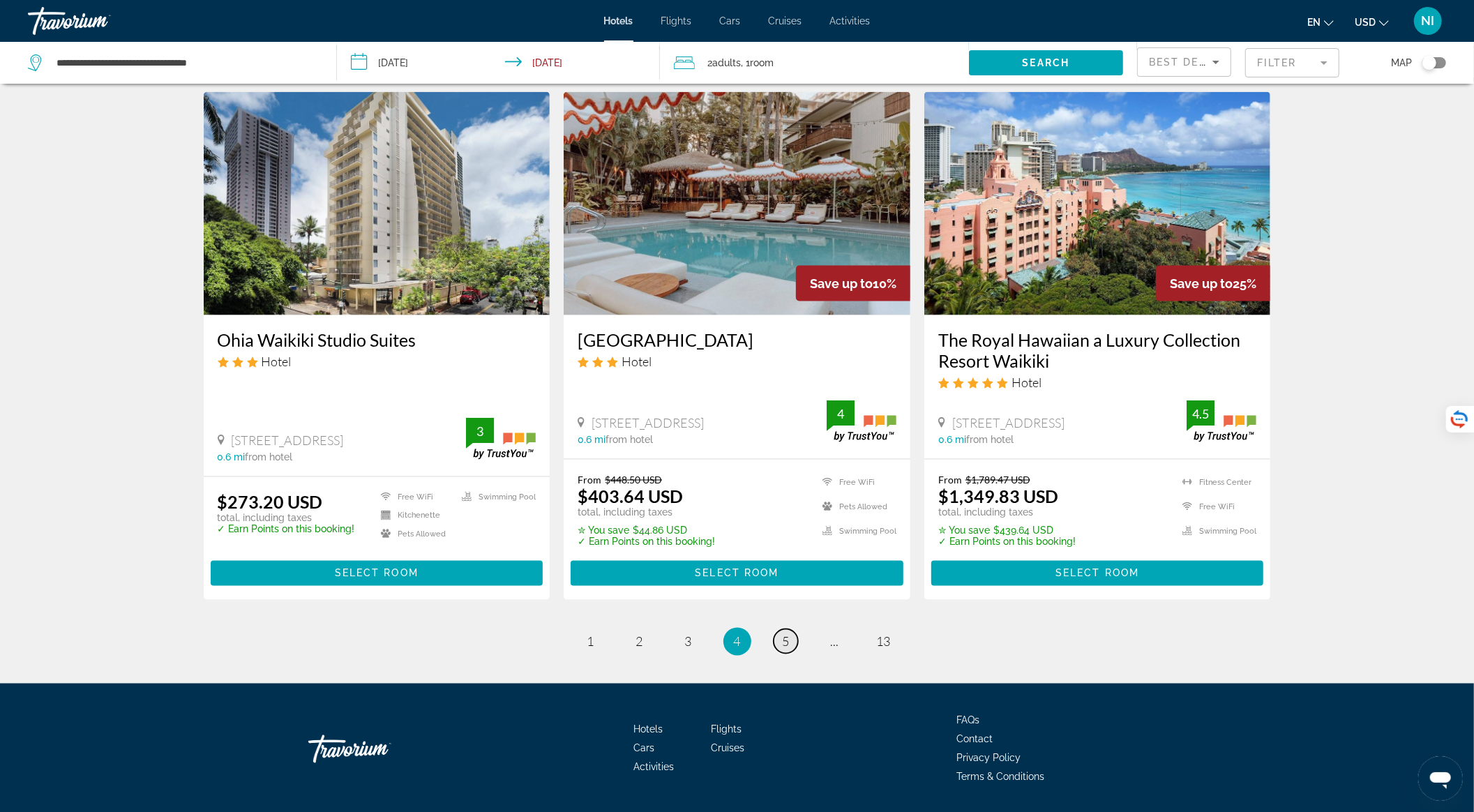
click at [784, 634] on span "5" at bounding box center [786, 641] width 7 height 15
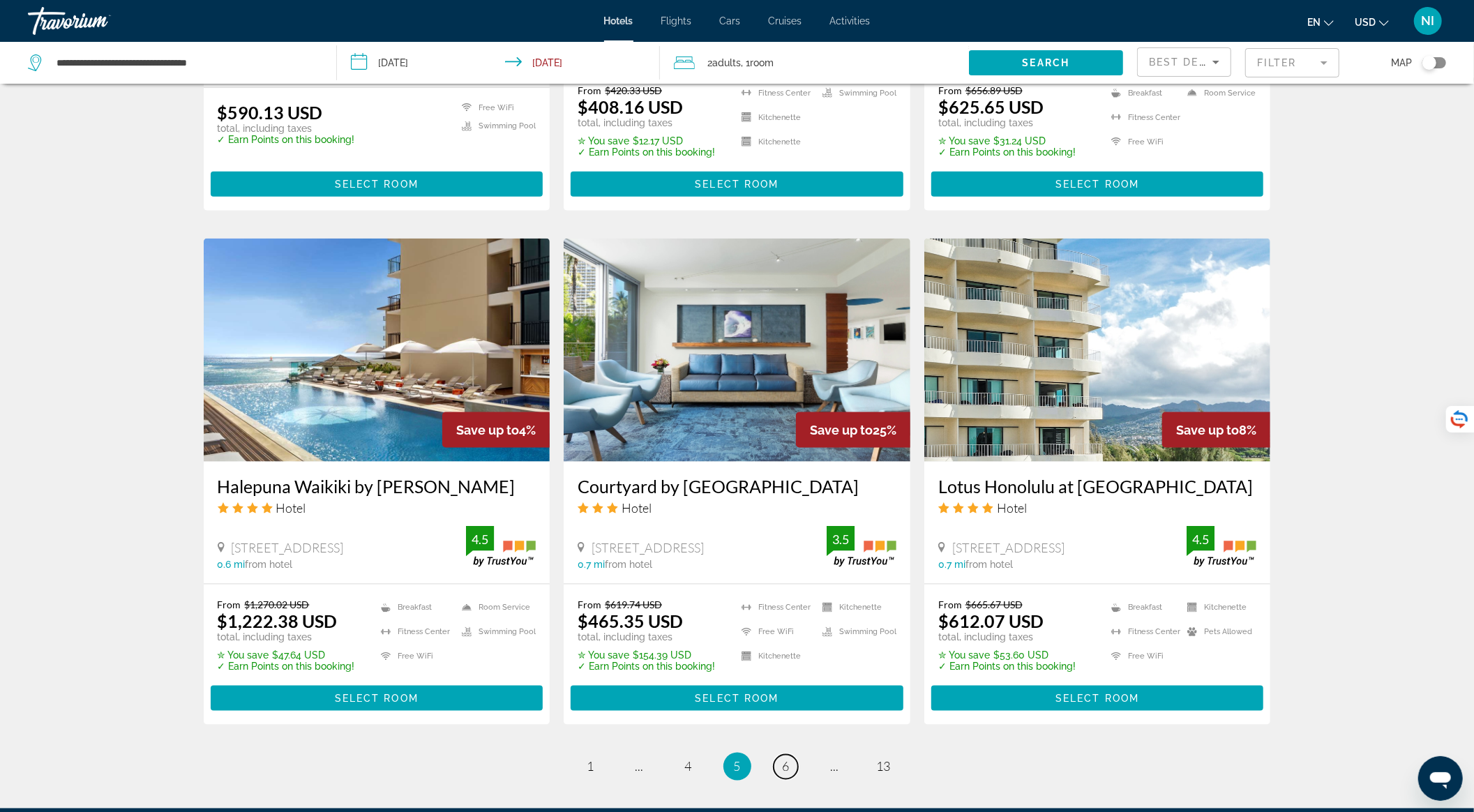
scroll to position [1580, 0]
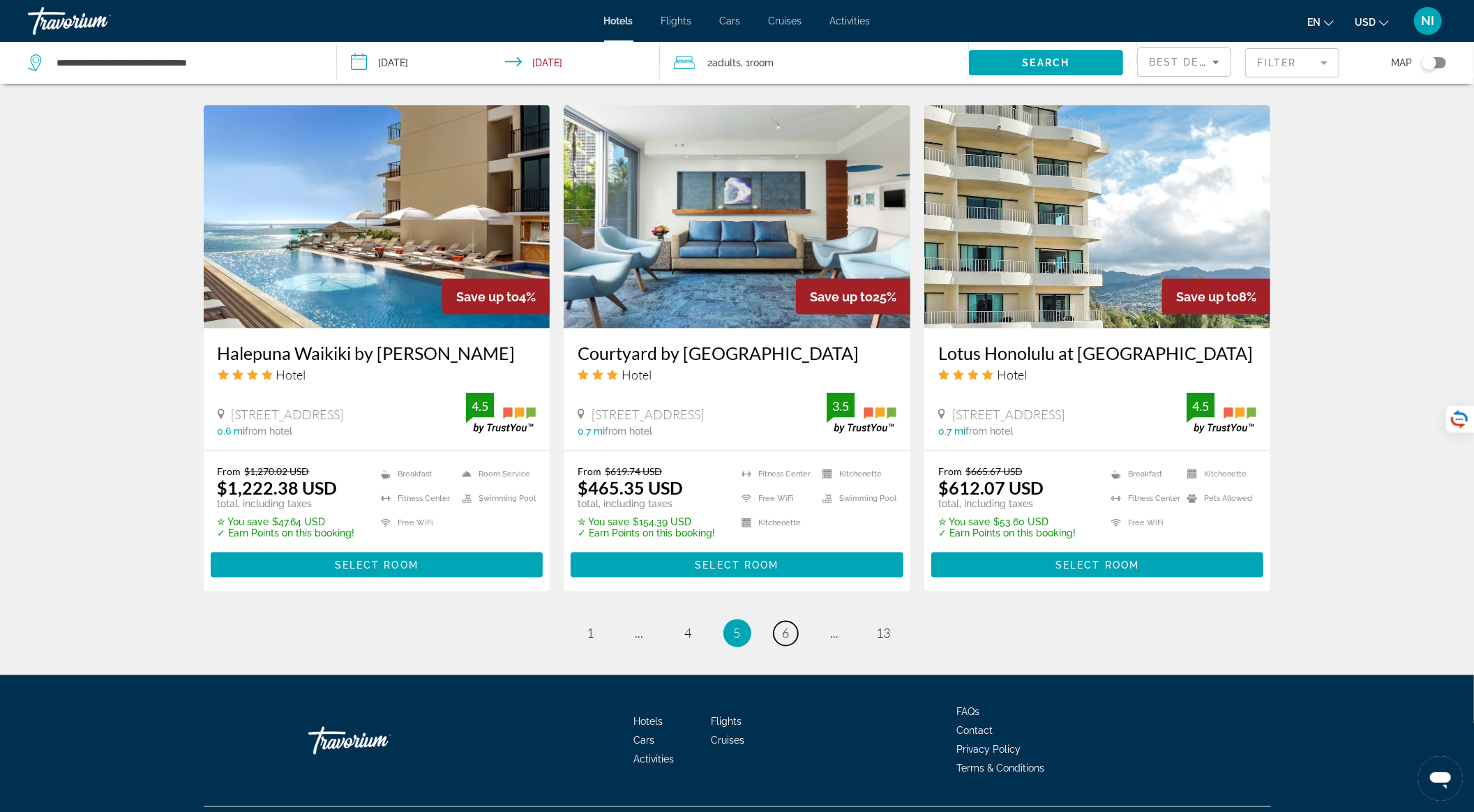
click at [793, 629] on link "page 6" at bounding box center [786, 633] width 25 height 25
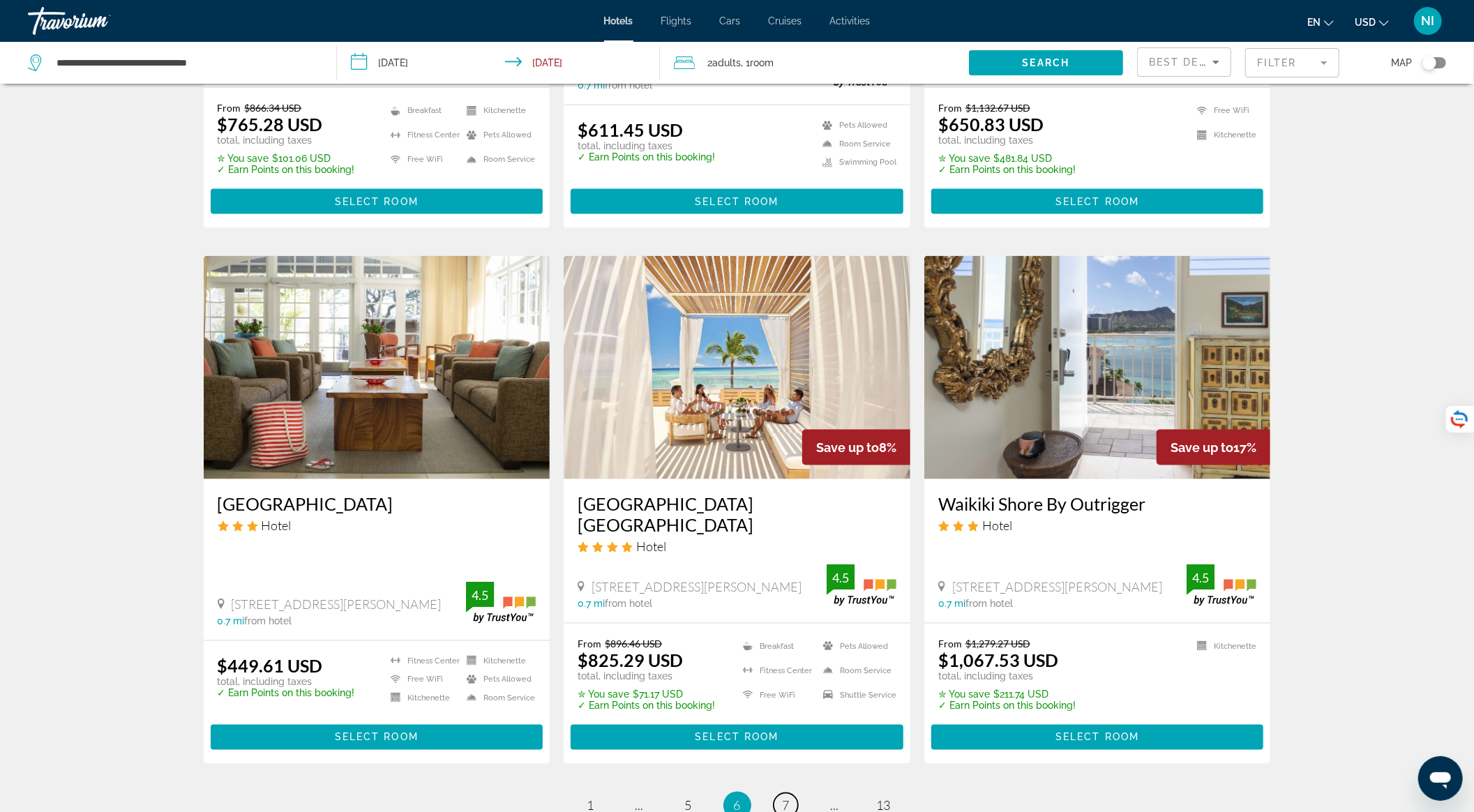
scroll to position [1488, 0]
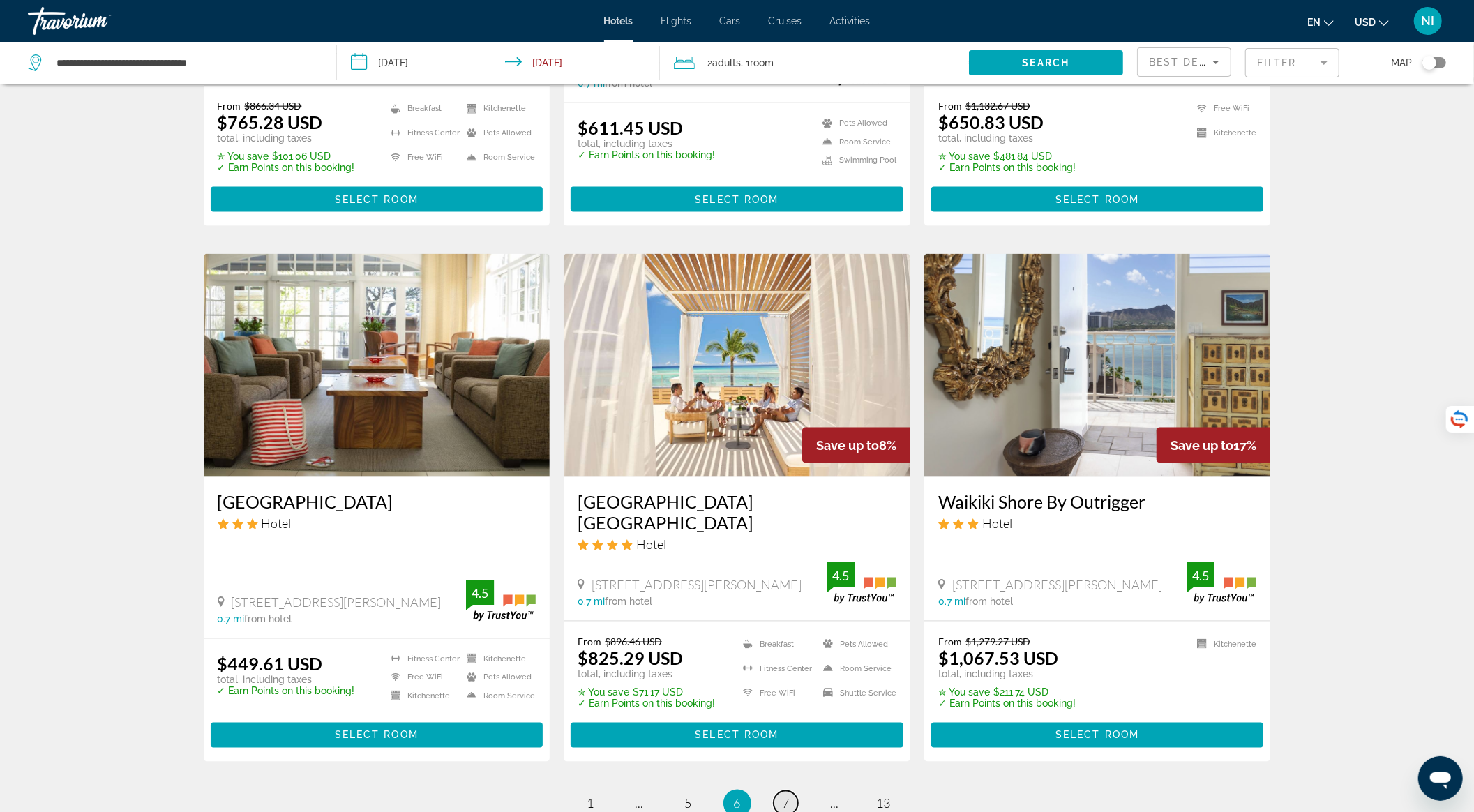
click at [792, 791] on link "page 7" at bounding box center [786, 803] width 25 height 25
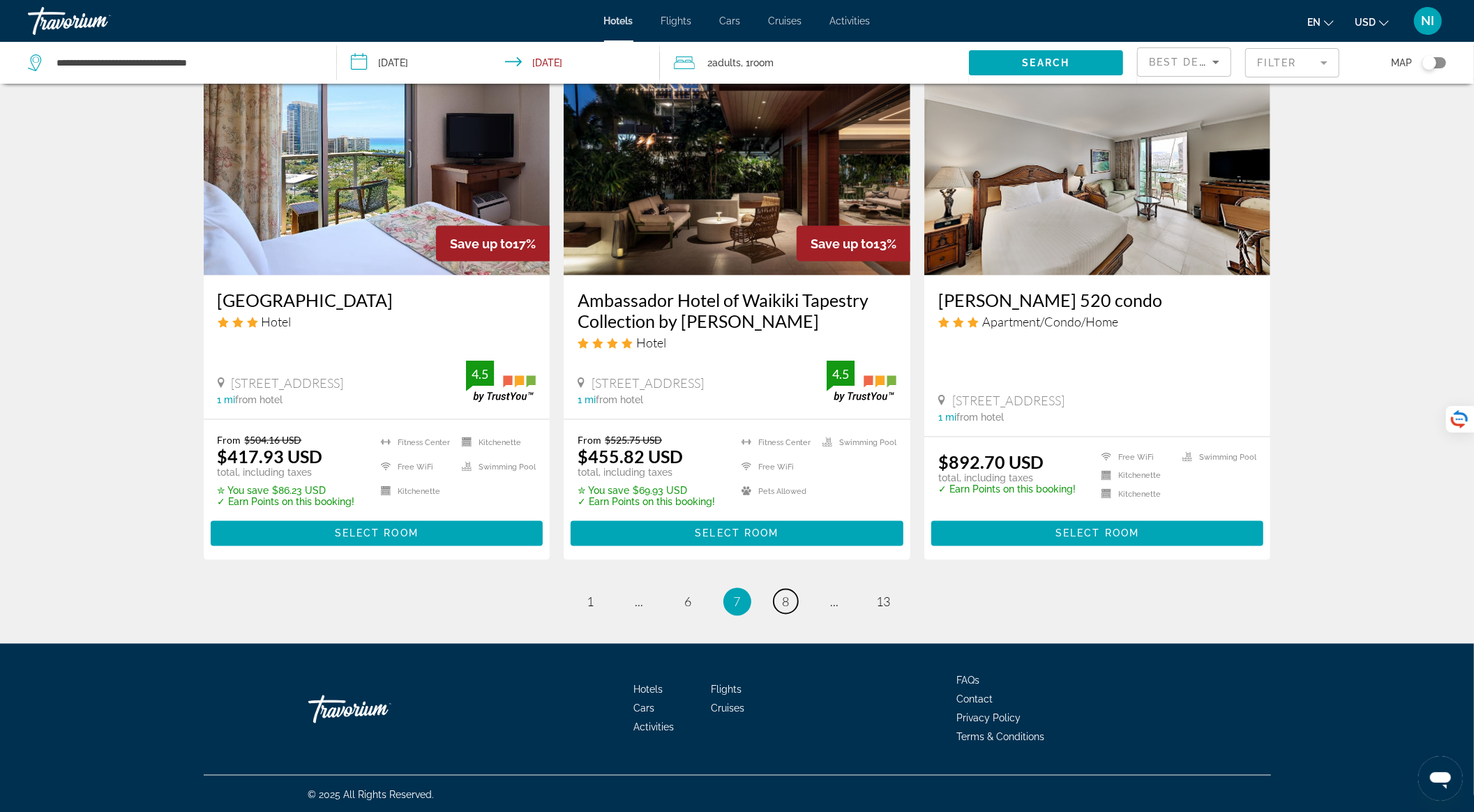
scroll to position [1687, 0]
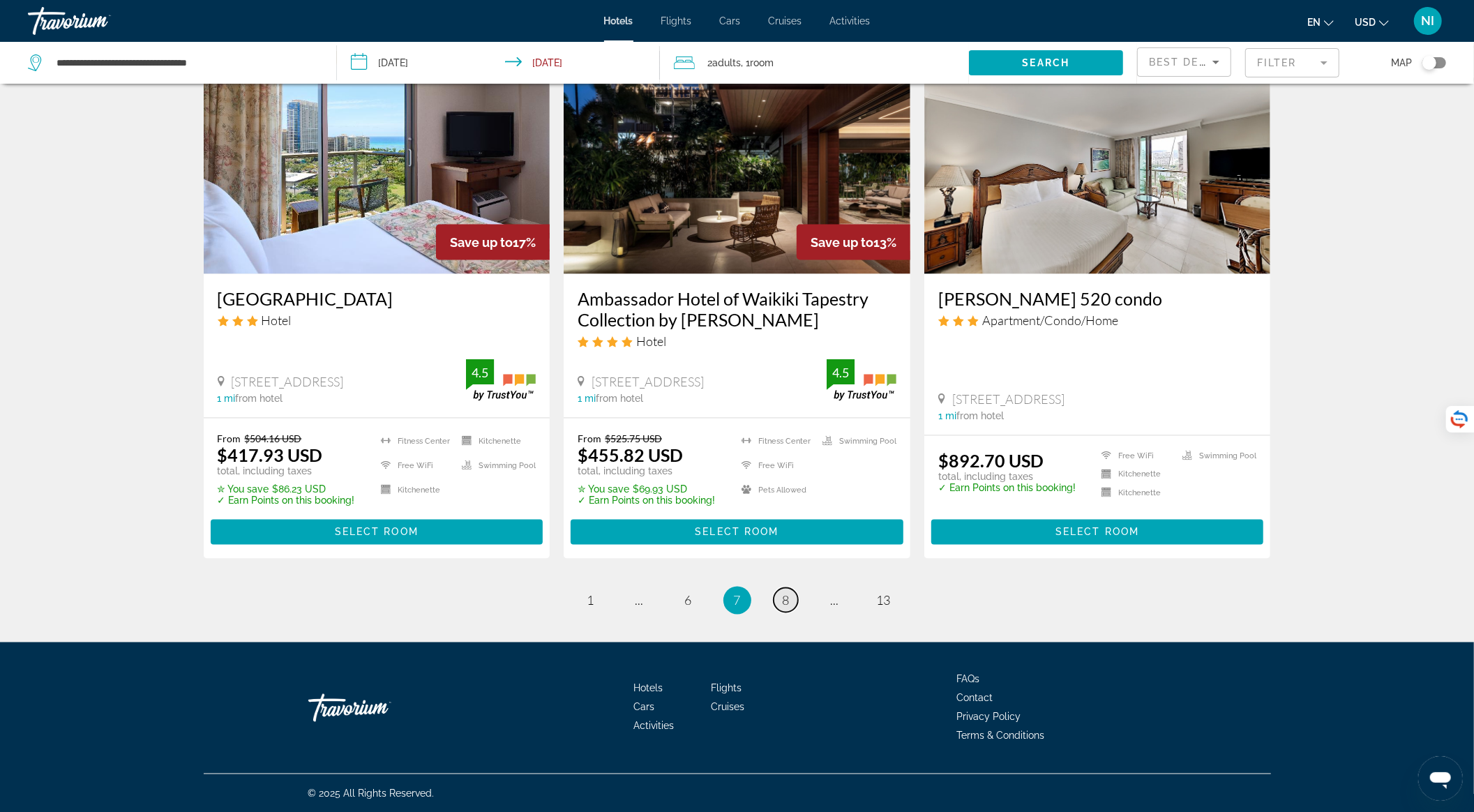
click at [787, 600] on span "8" at bounding box center [786, 600] width 7 height 15
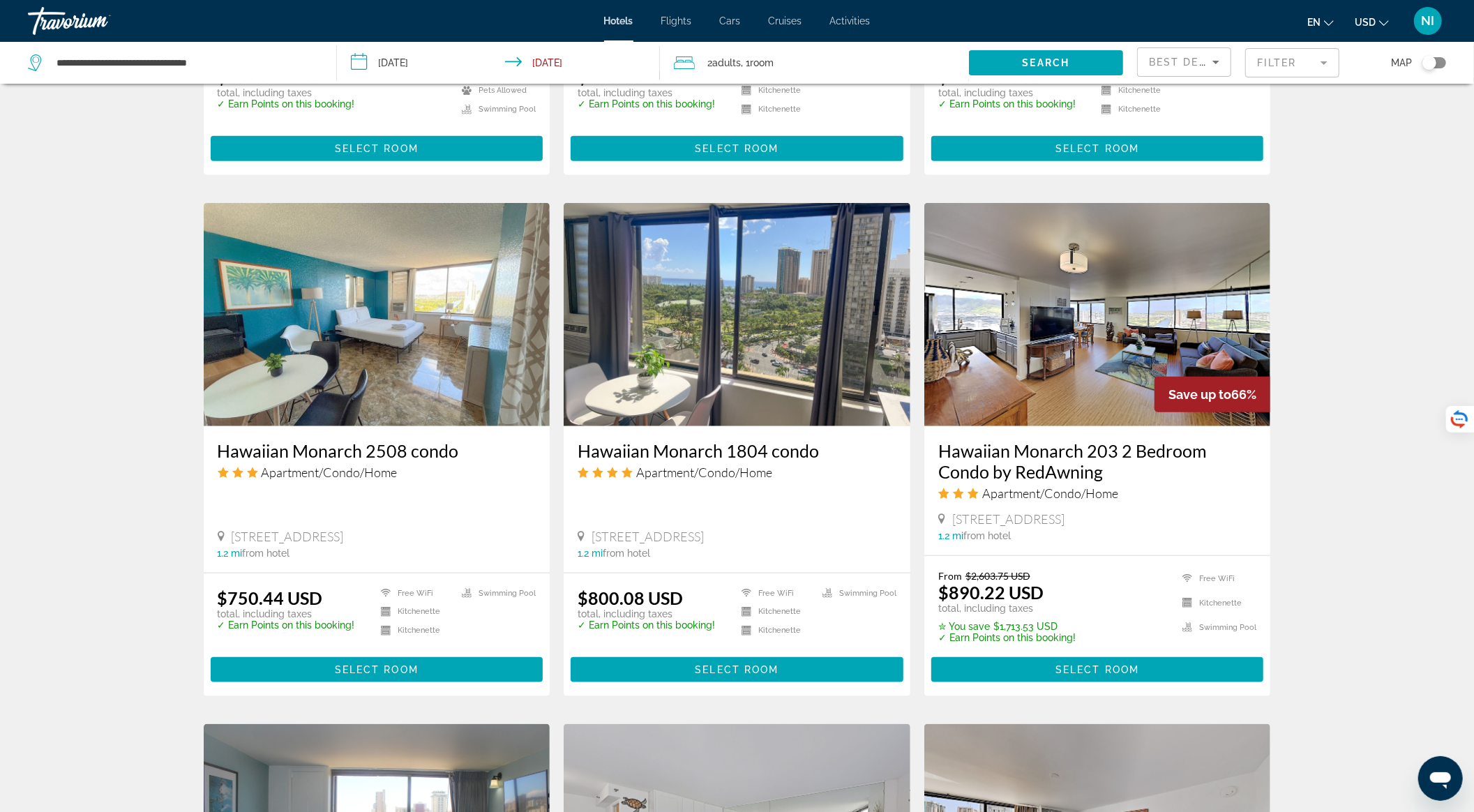
scroll to position [1116, 0]
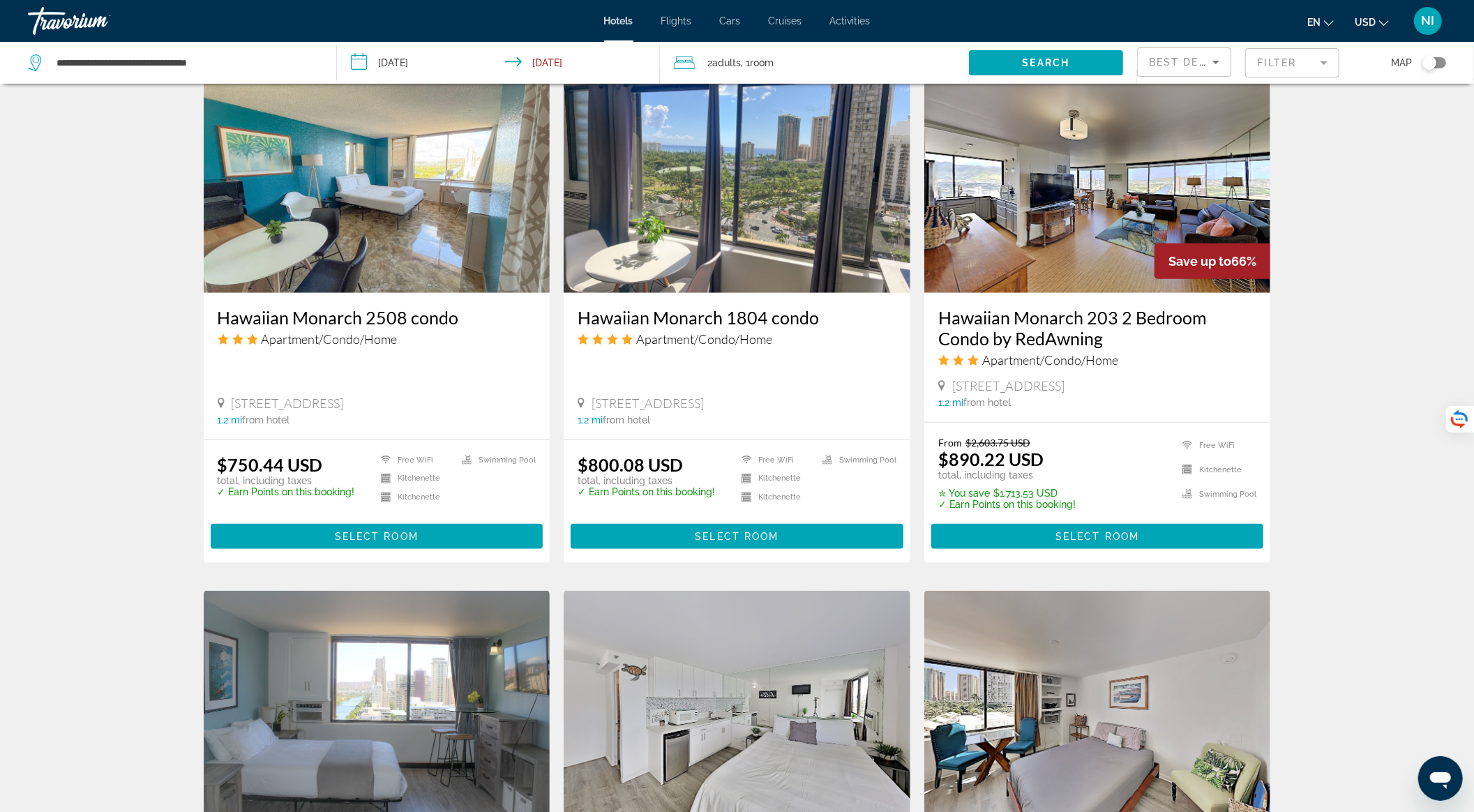
click at [1083, 247] on img "Main content" at bounding box center [1098, 181] width 347 height 223
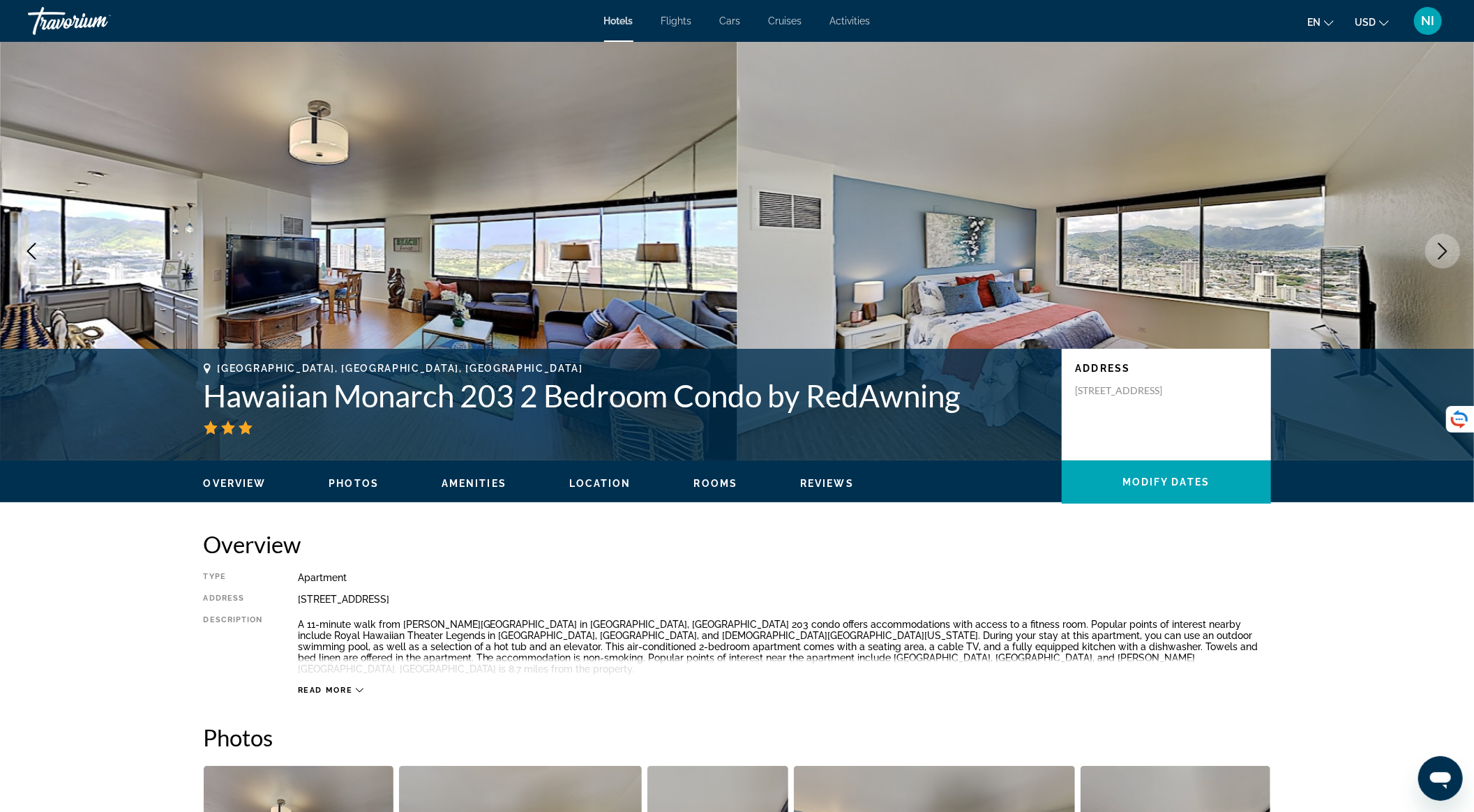
click at [1437, 248] on icon "Next image" at bounding box center [1442, 251] width 17 height 17
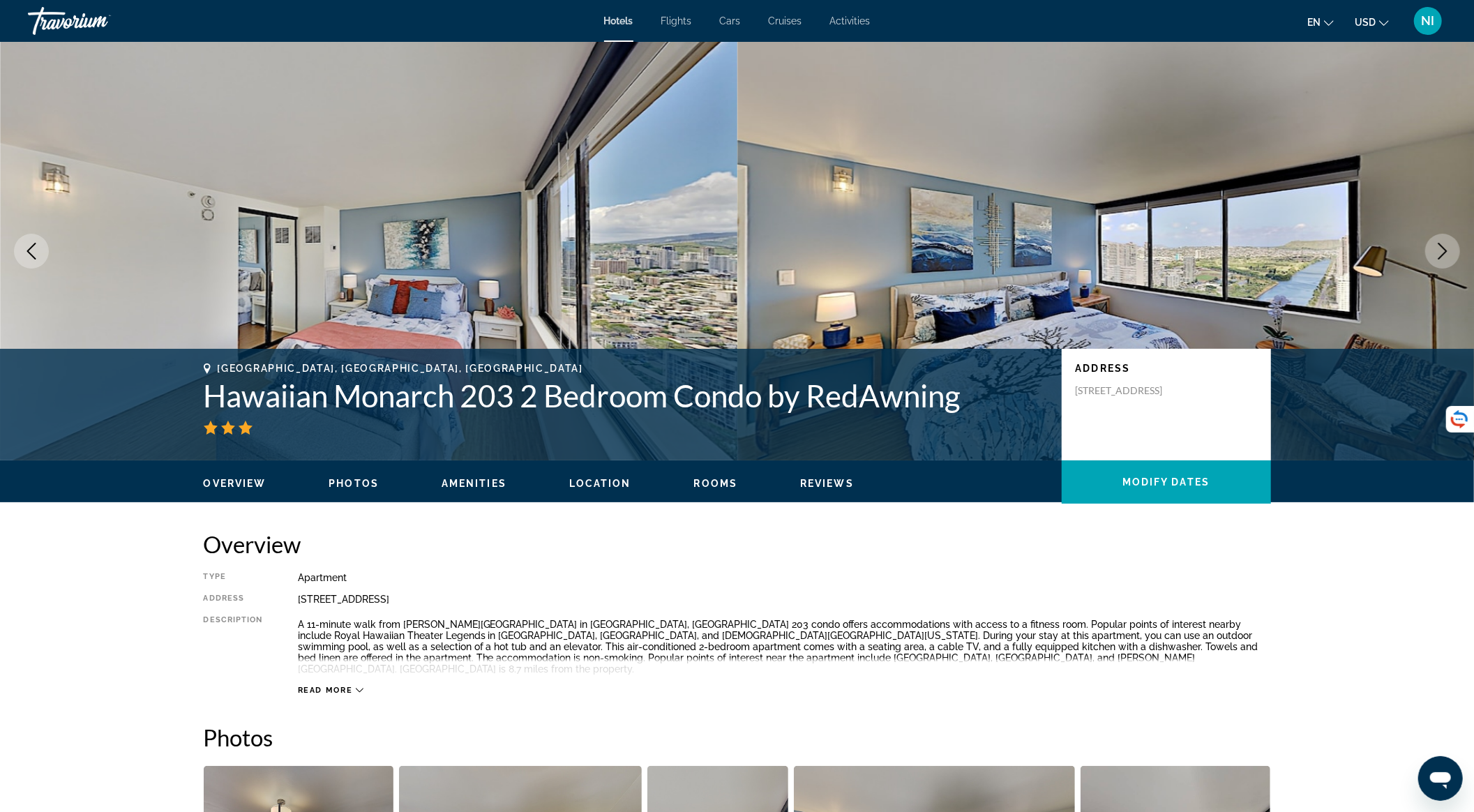
click at [1437, 248] on icon "Next image" at bounding box center [1442, 251] width 17 height 17
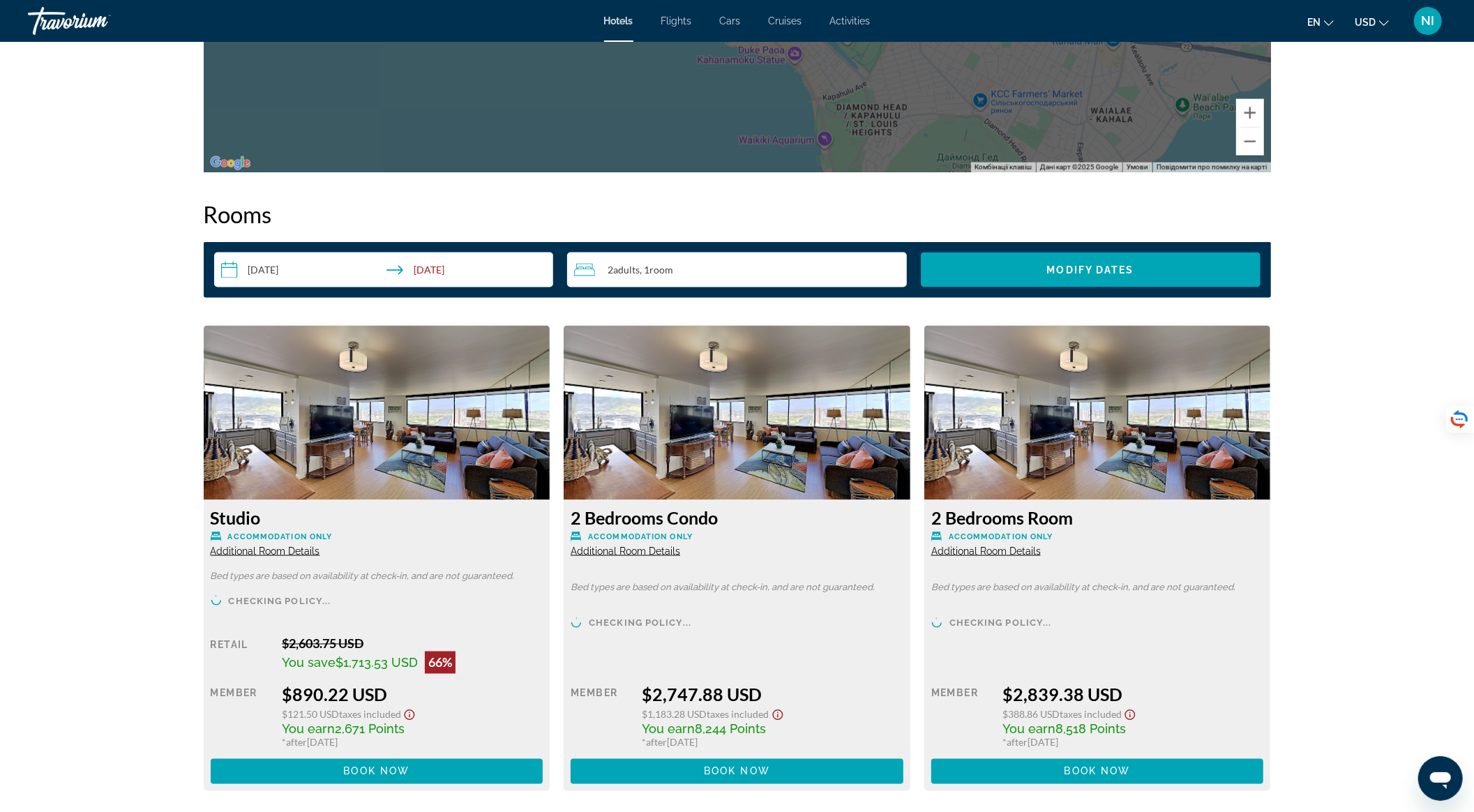
scroll to position [1860, 0]
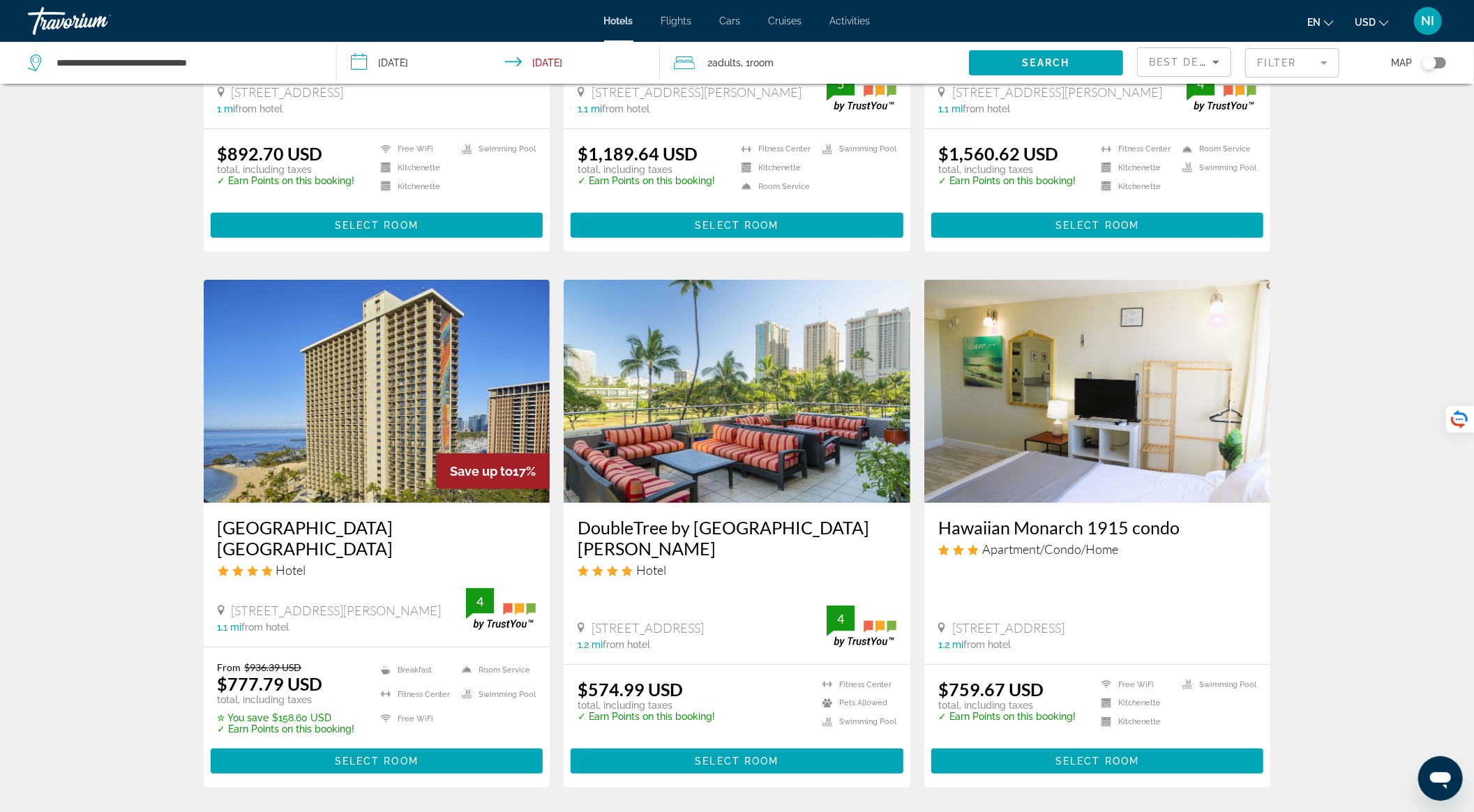
scroll to position [372, 0]
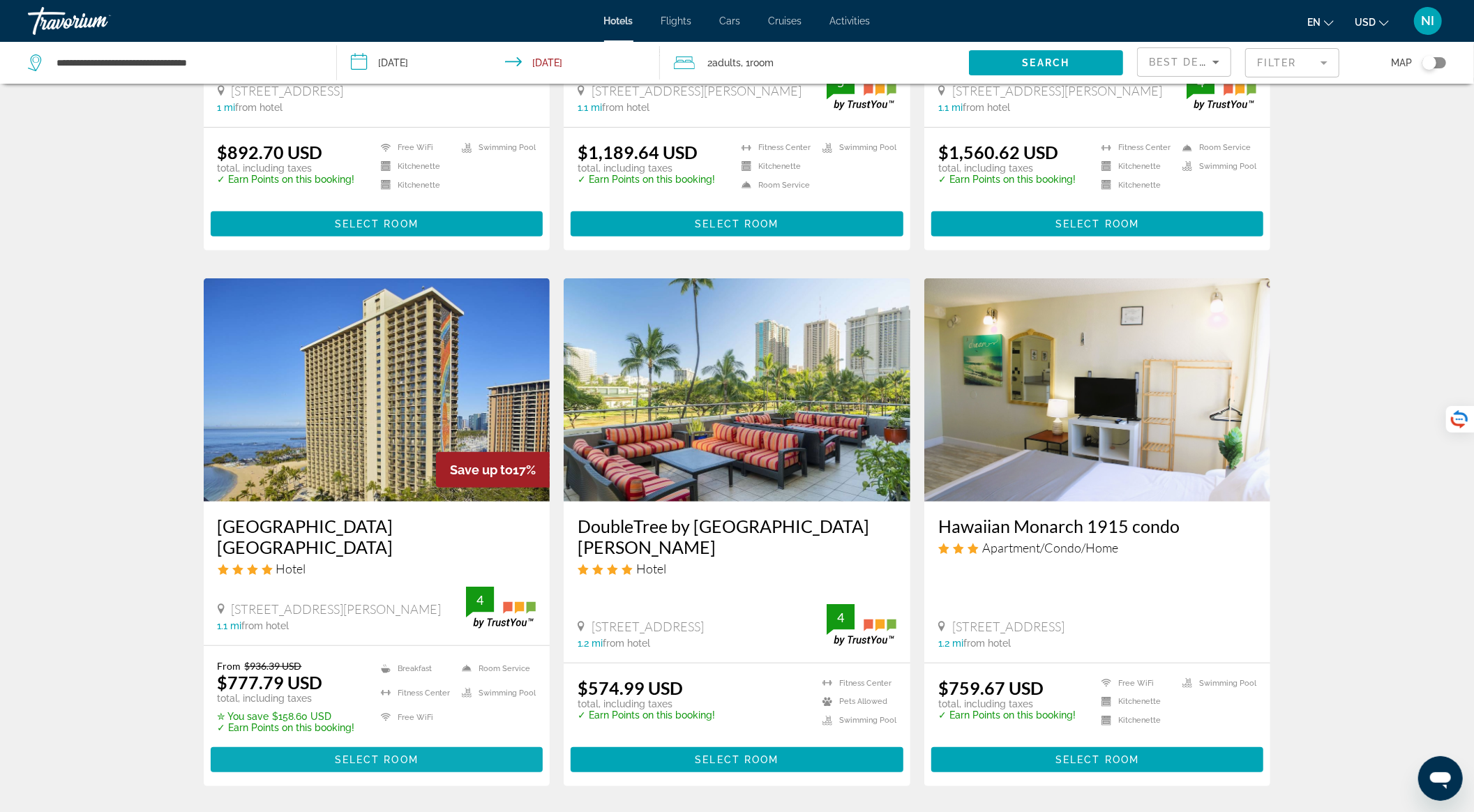
click at [409, 757] on span "Select Room" at bounding box center [376, 759] width 83 height 11
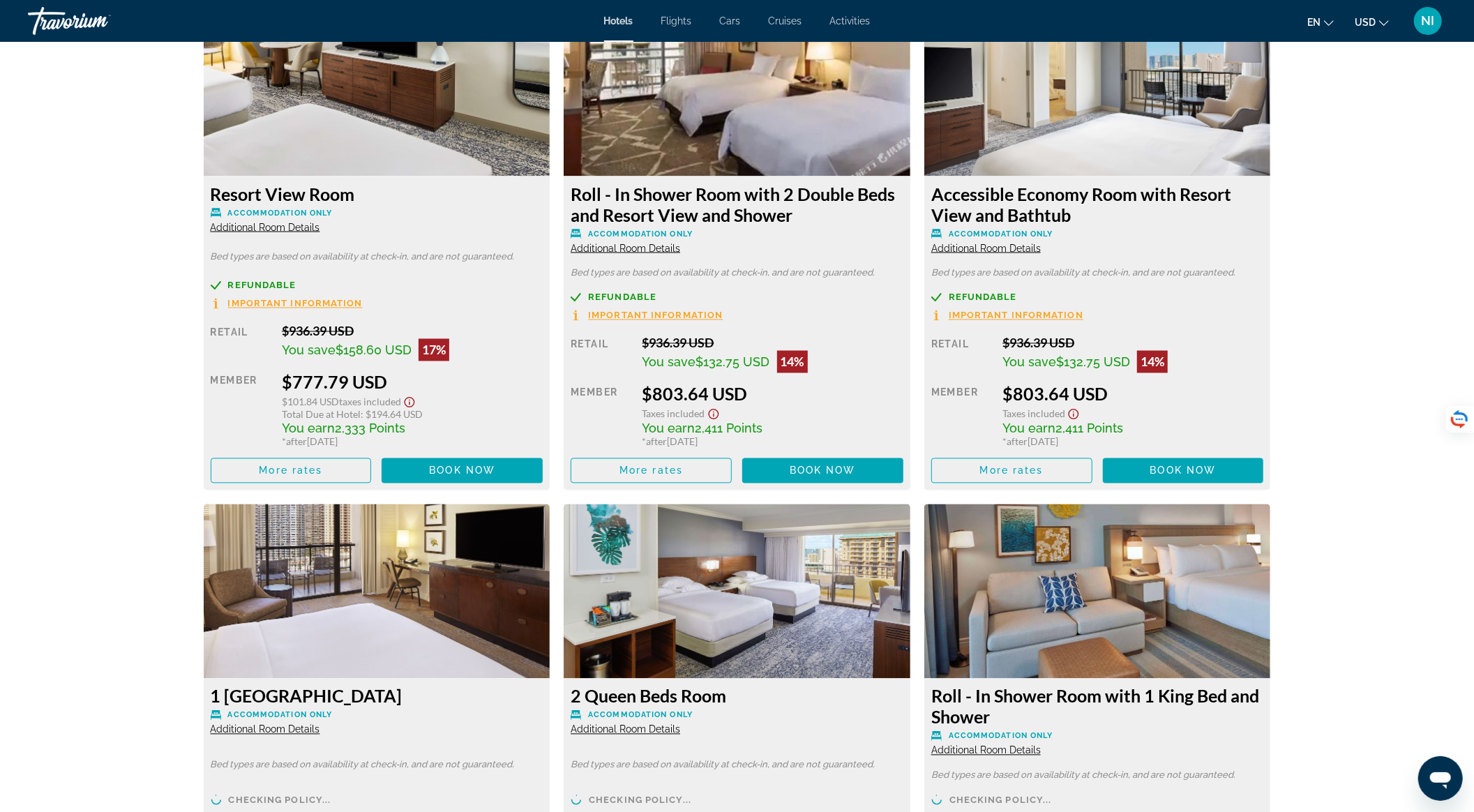
scroll to position [2232, 0]
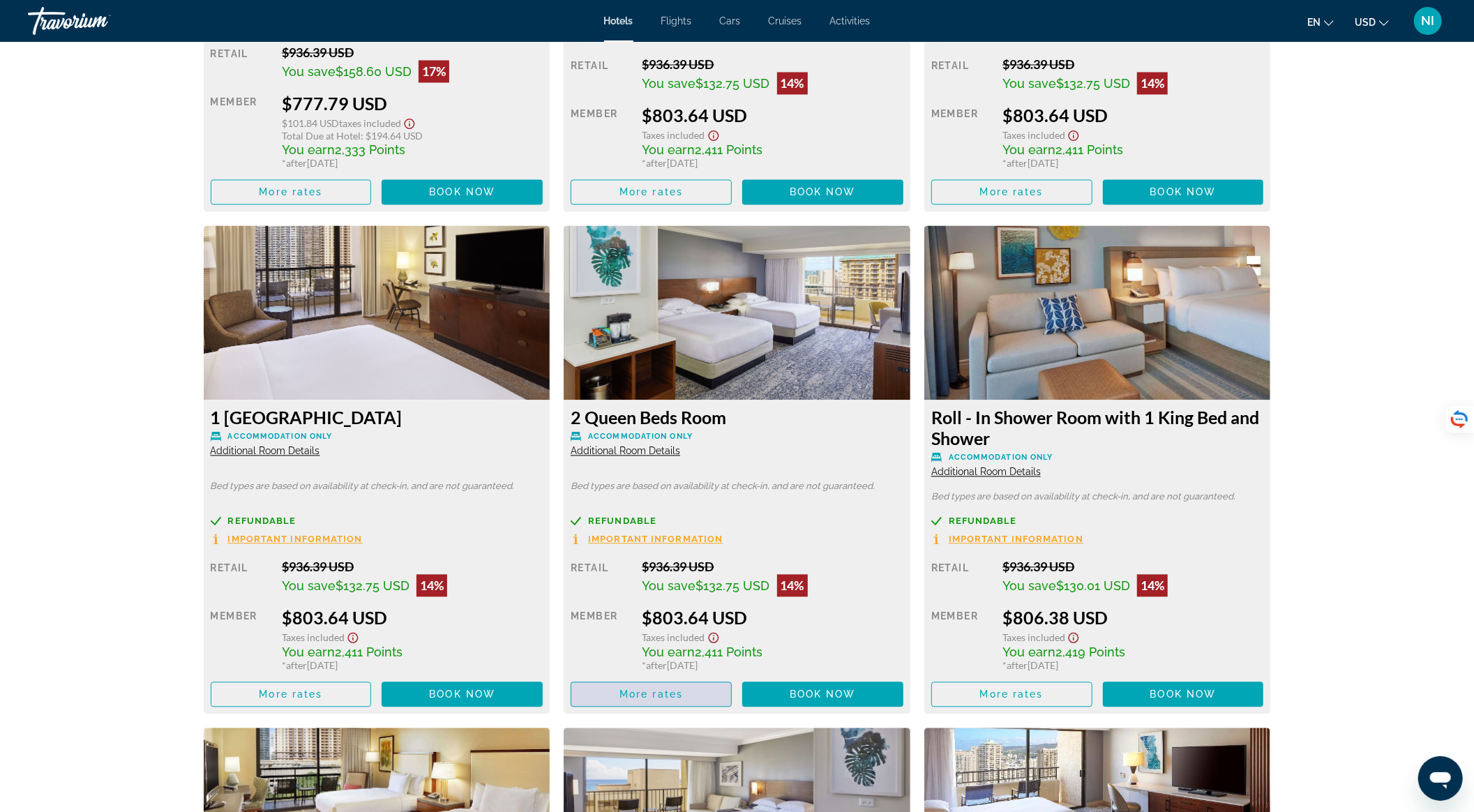
click at [646, 699] on span "More rates" at bounding box center [651, 694] width 64 height 11
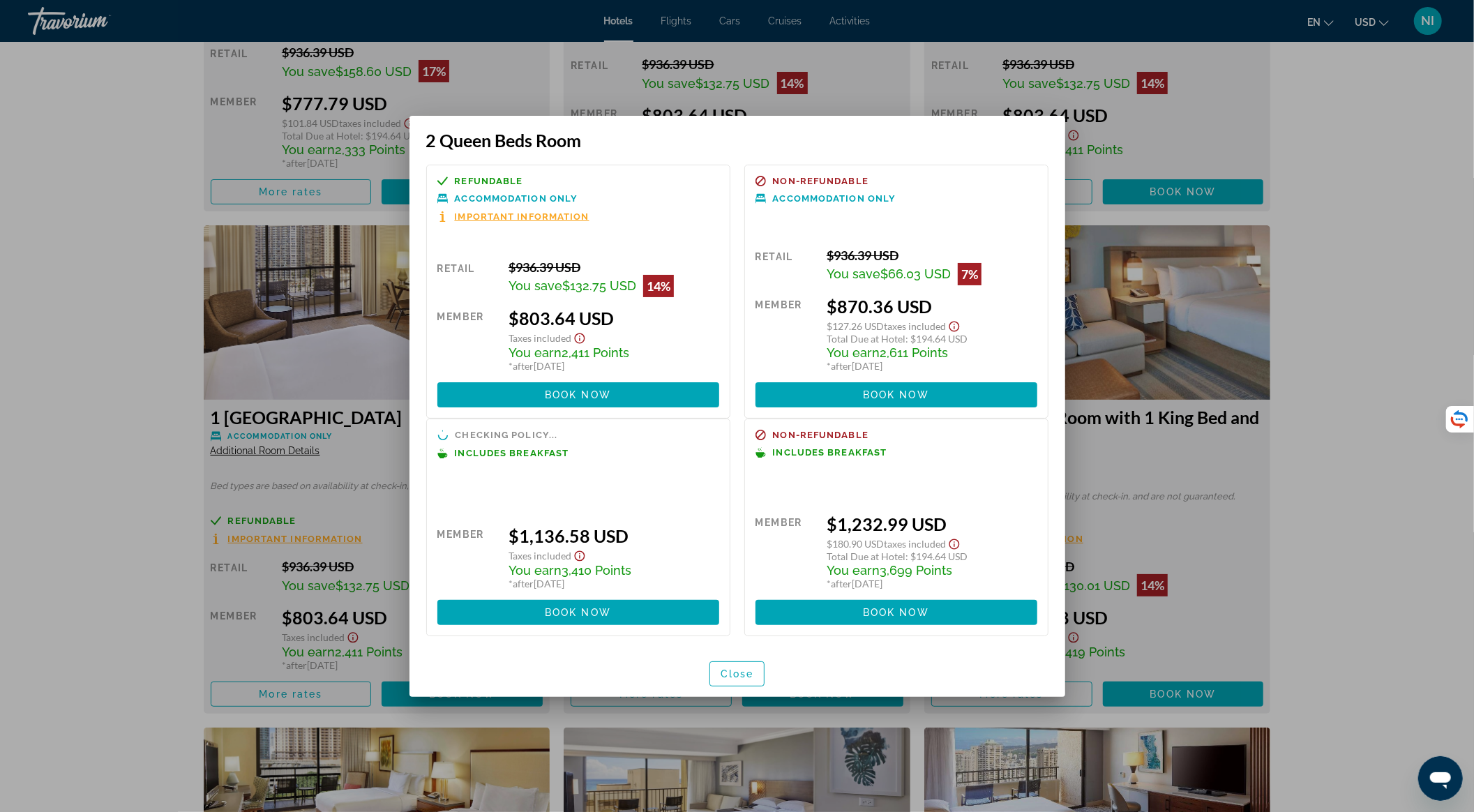
scroll to position [0, 0]
click at [745, 672] on span "Close" at bounding box center [737, 674] width 34 height 11
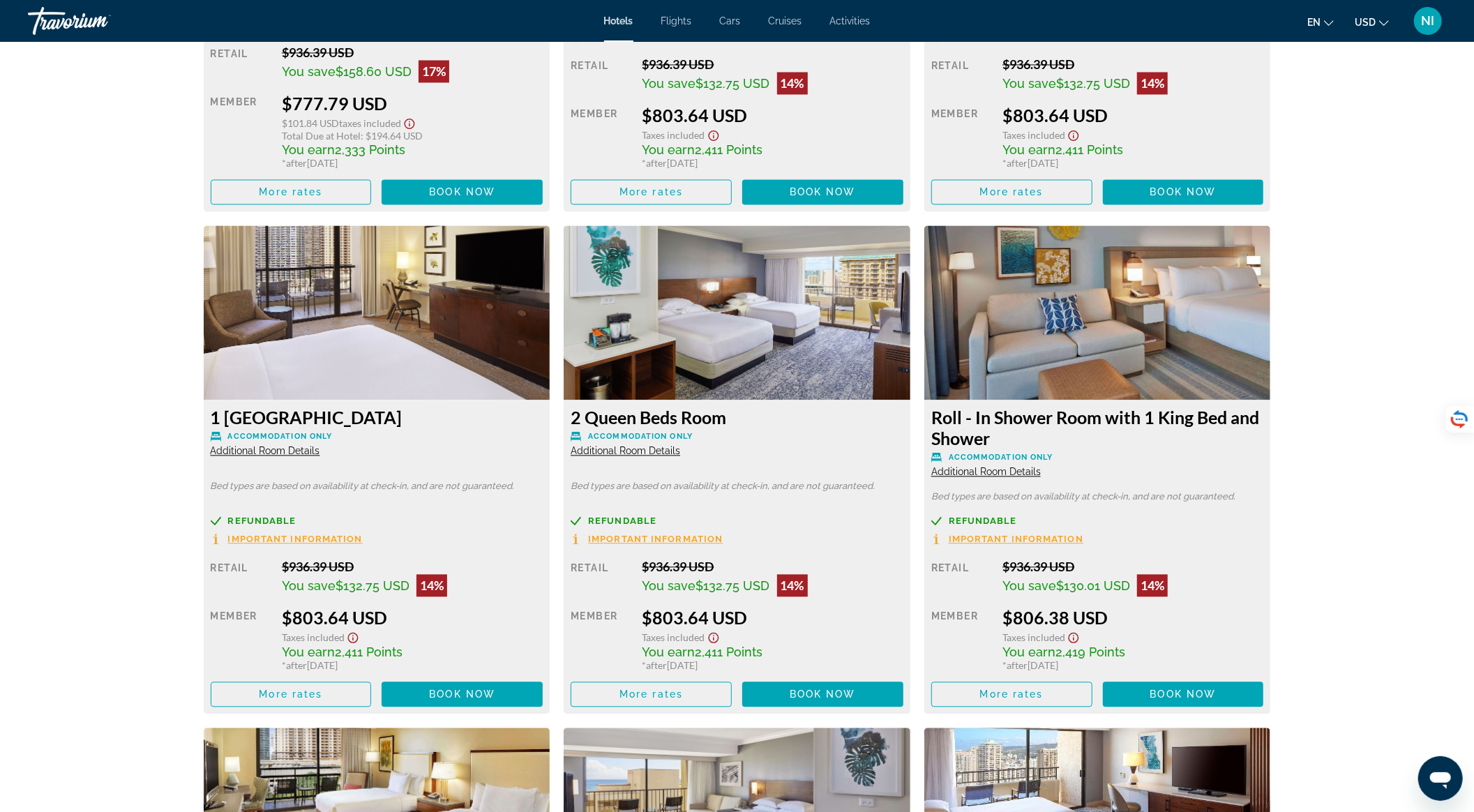
scroll to position [2604, 0]
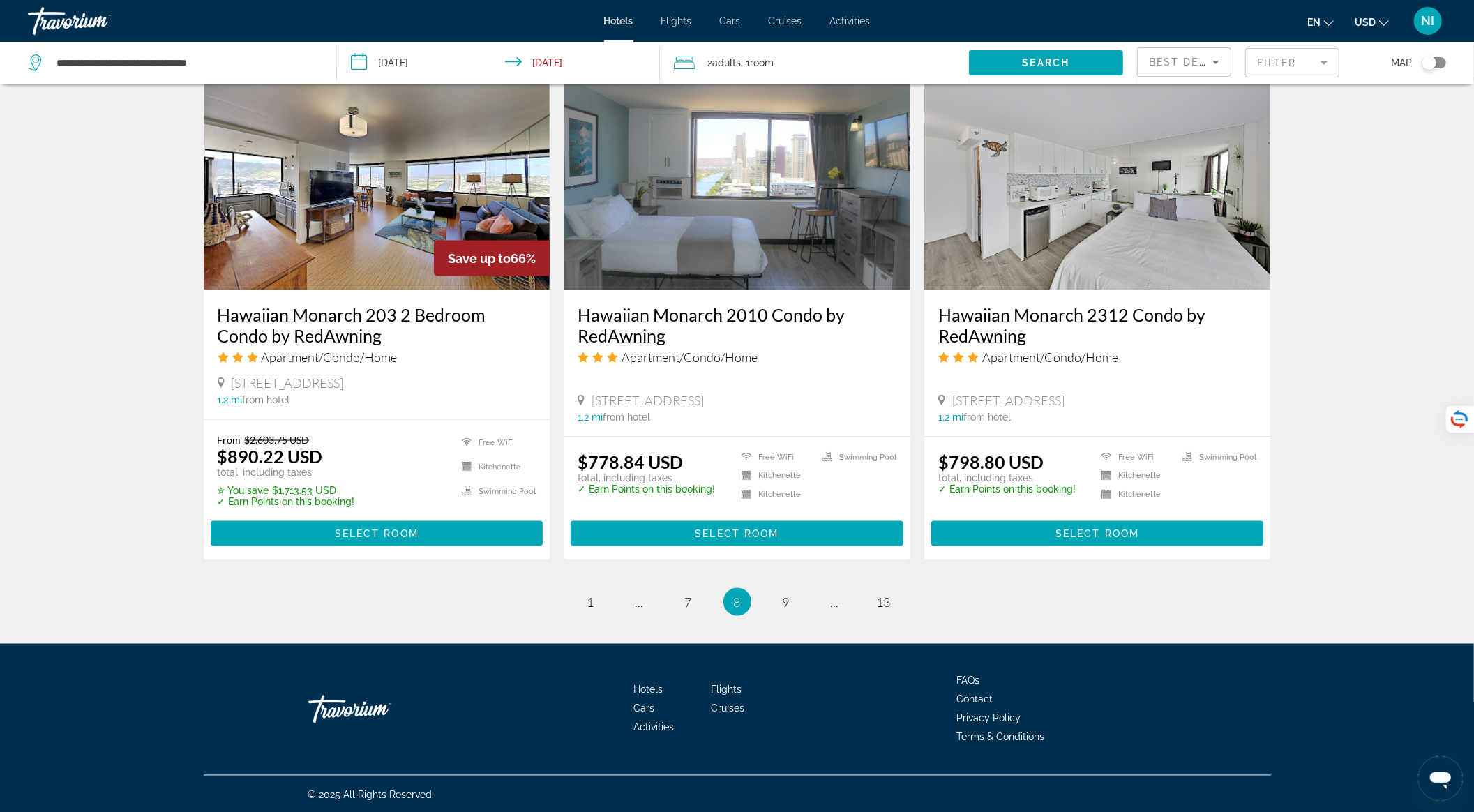
scroll to position [1603, 0]
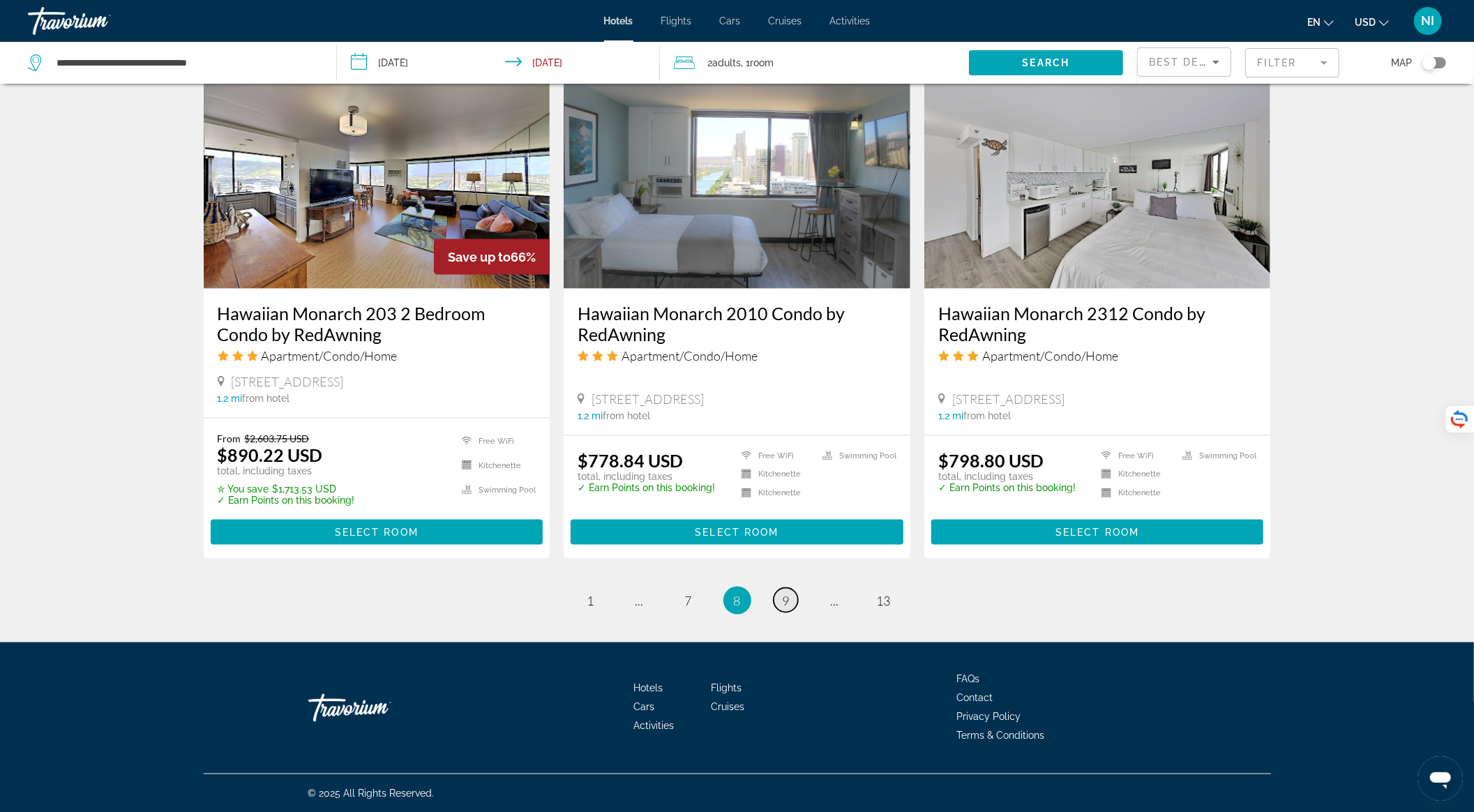
click at [793, 595] on link "page 9" at bounding box center [786, 600] width 25 height 25
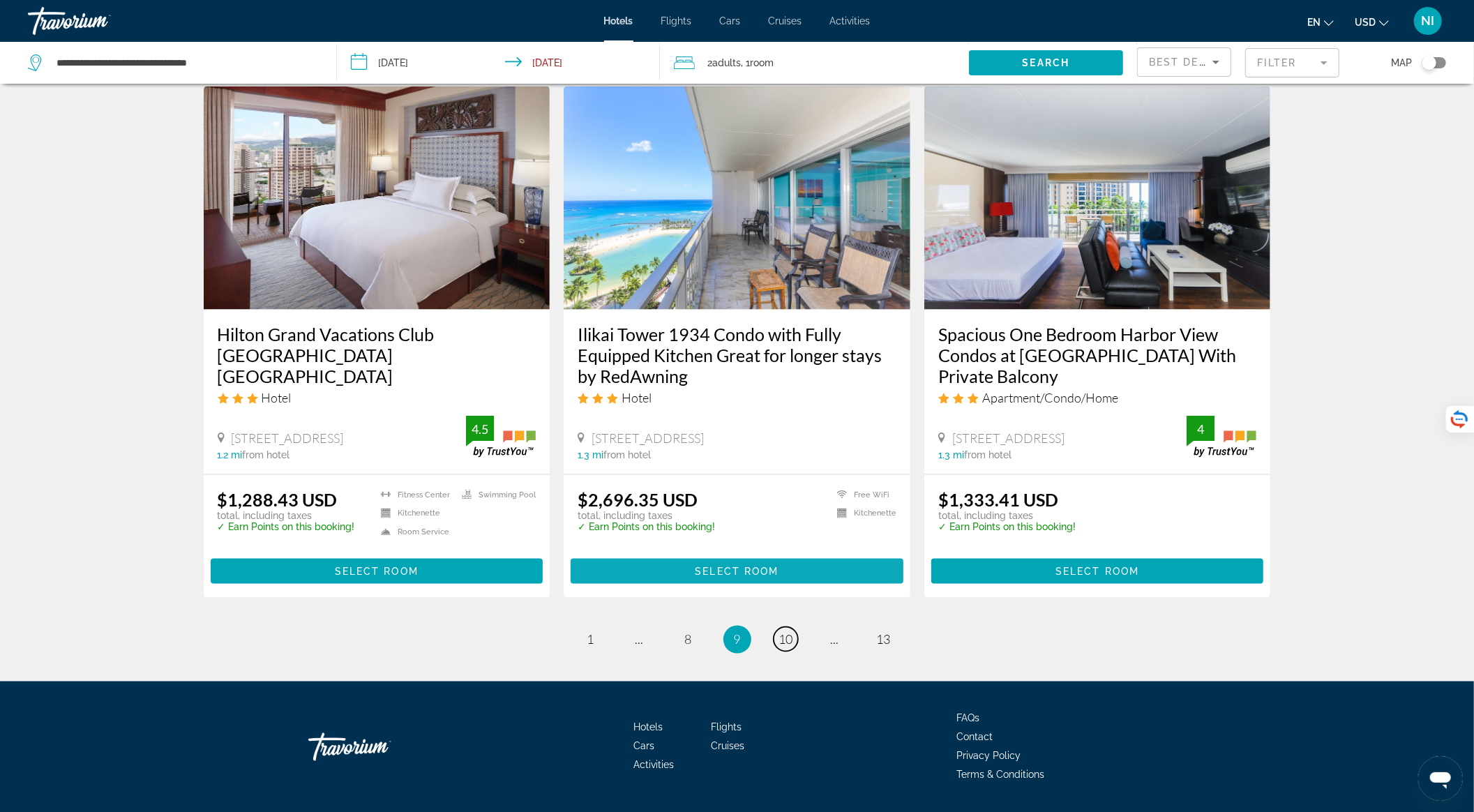
scroll to position [1634, 0]
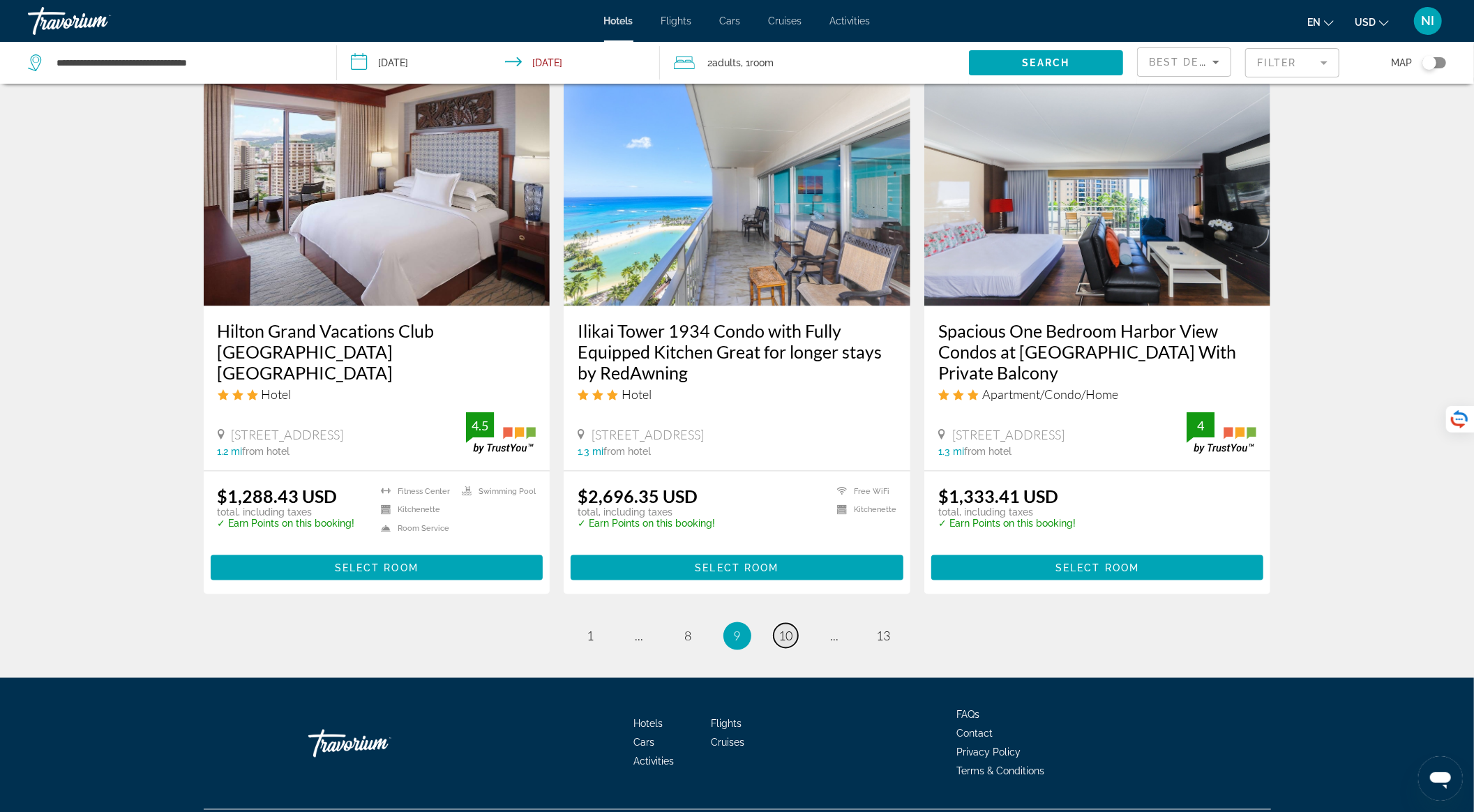
click at [776, 623] on link "page 10" at bounding box center [786, 635] width 25 height 25
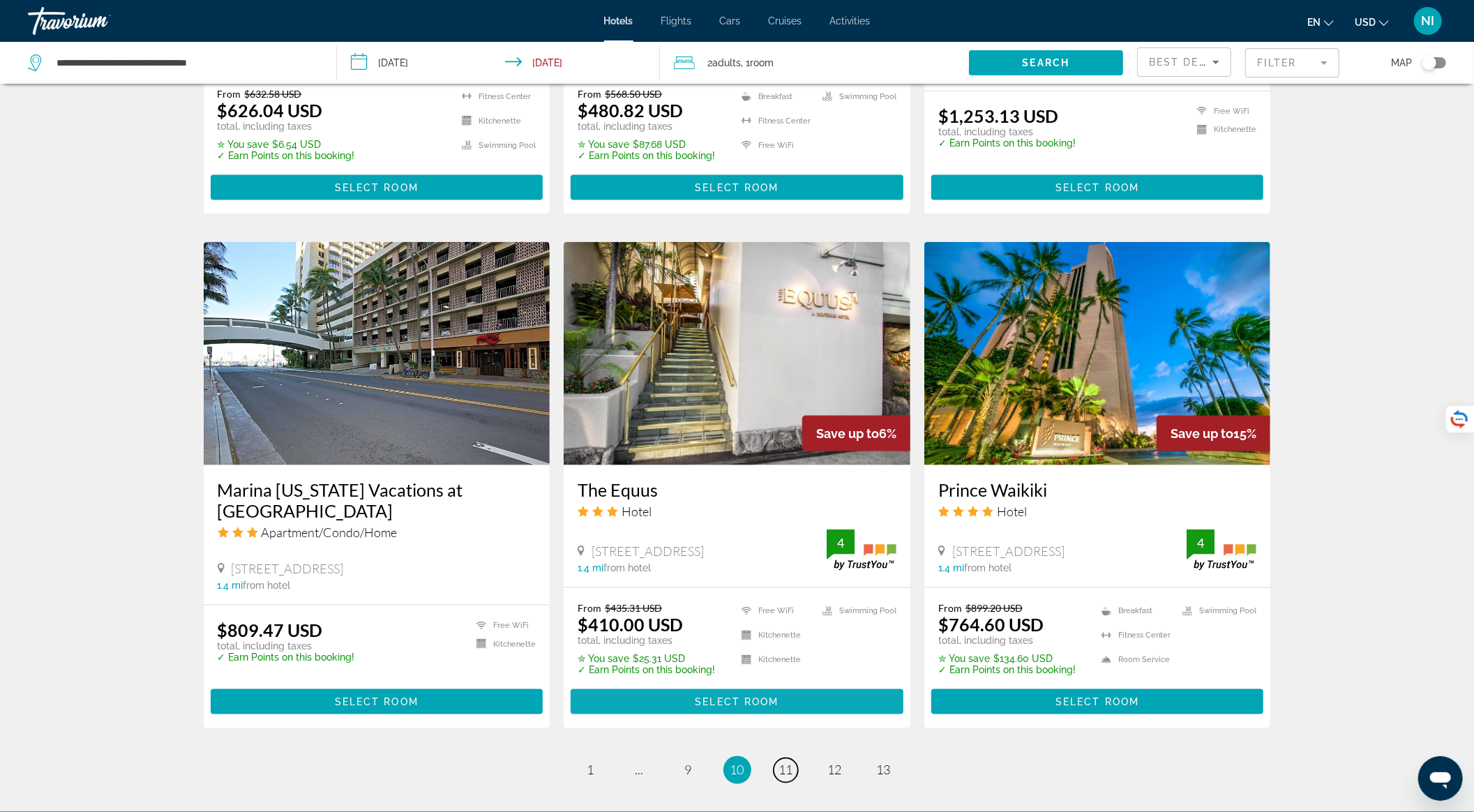
scroll to position [1488, 0]
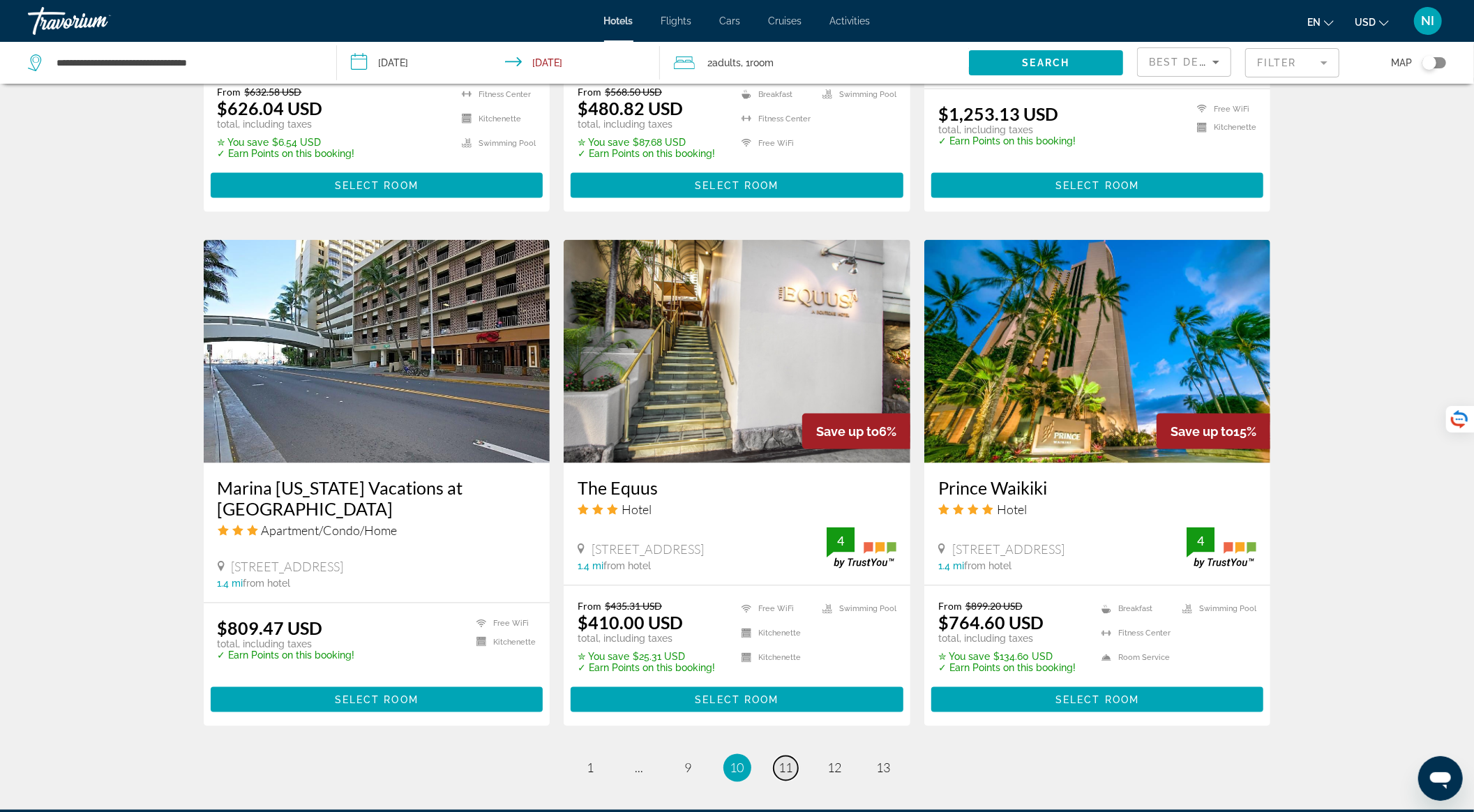
click at [786, 760] on span "11" at bounding box center [786, 768] width 14 height 15
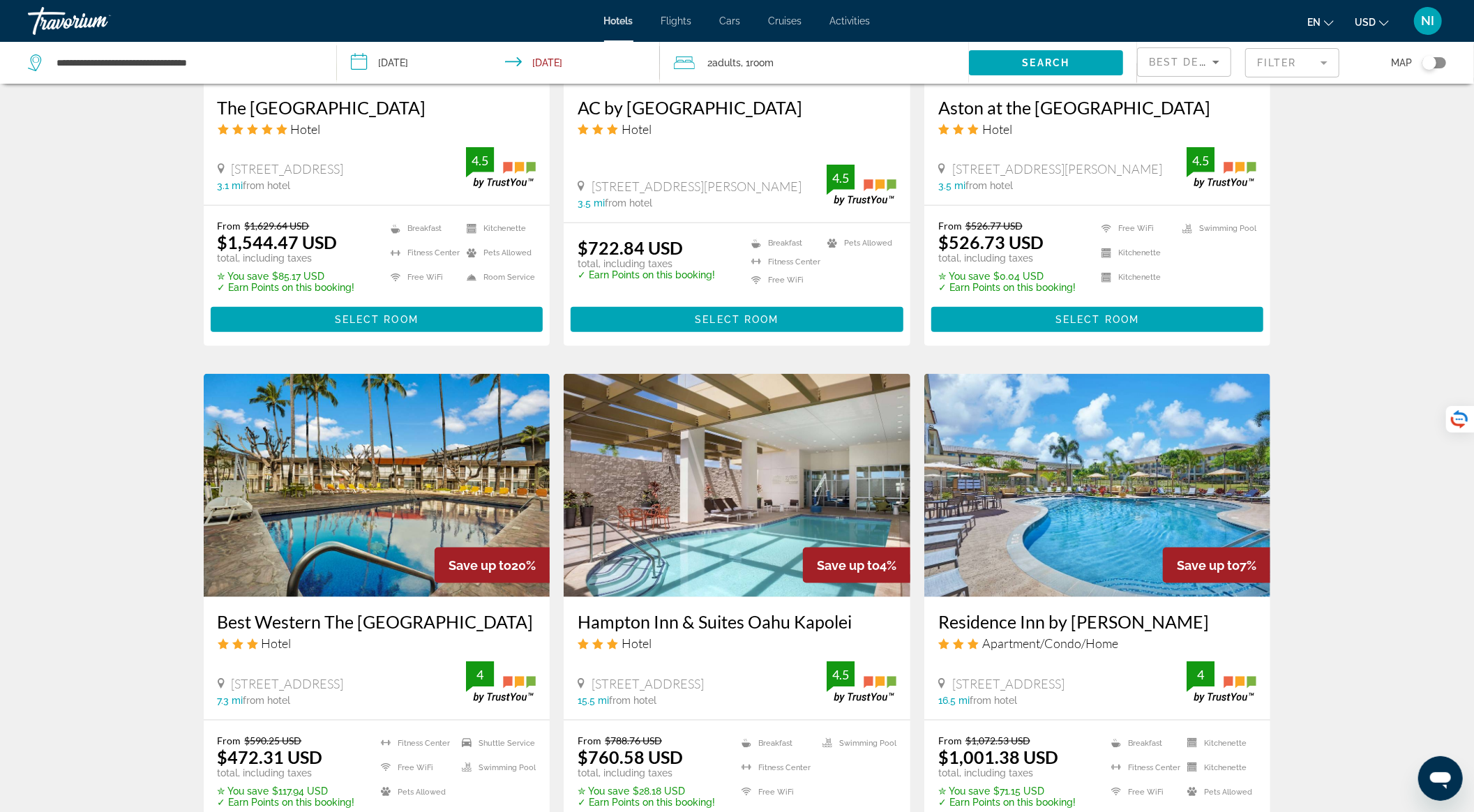
scroll to position [1580, 0]
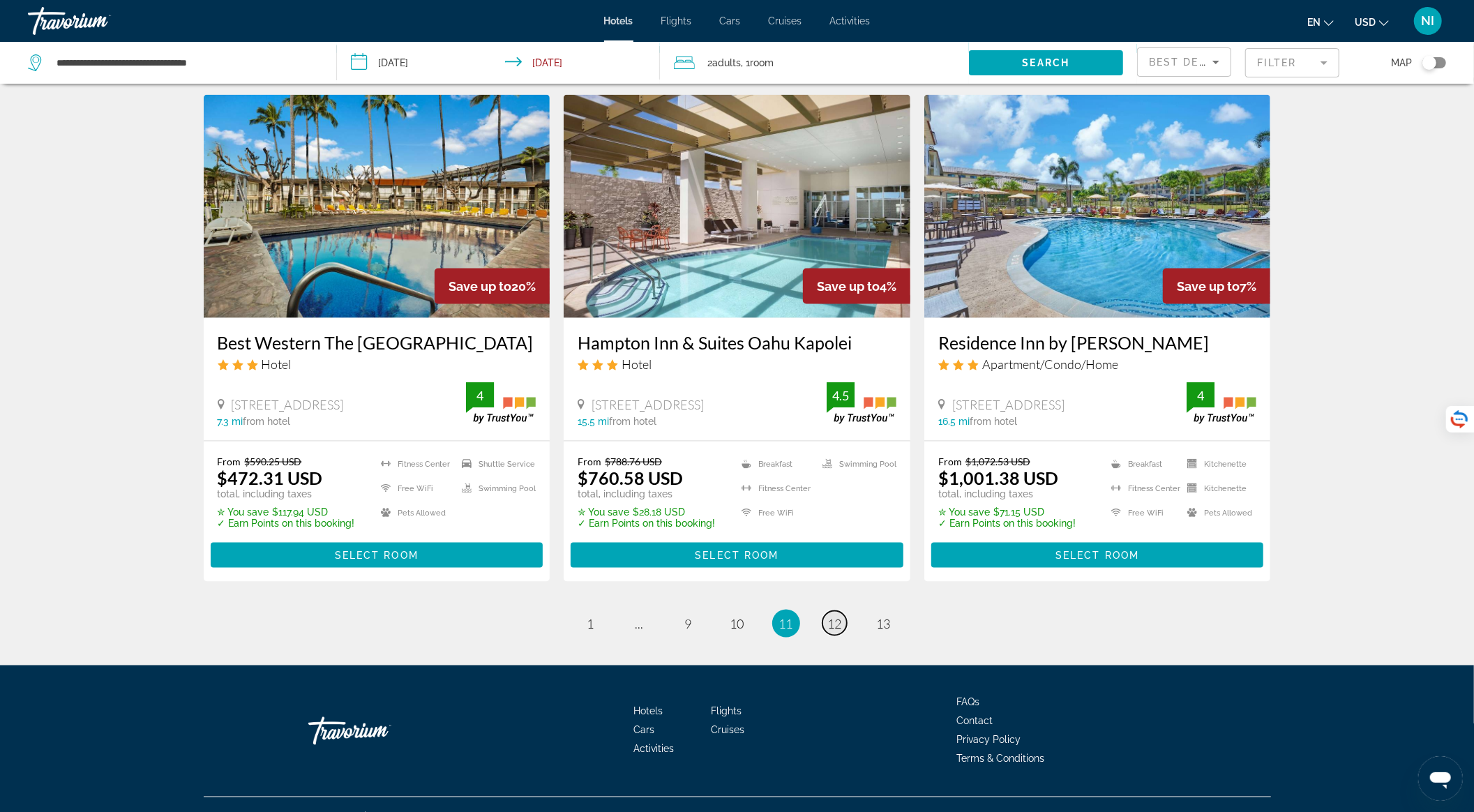
click at [832, 631] on span "12" at bounding box center [835, 623] width 14 height 15
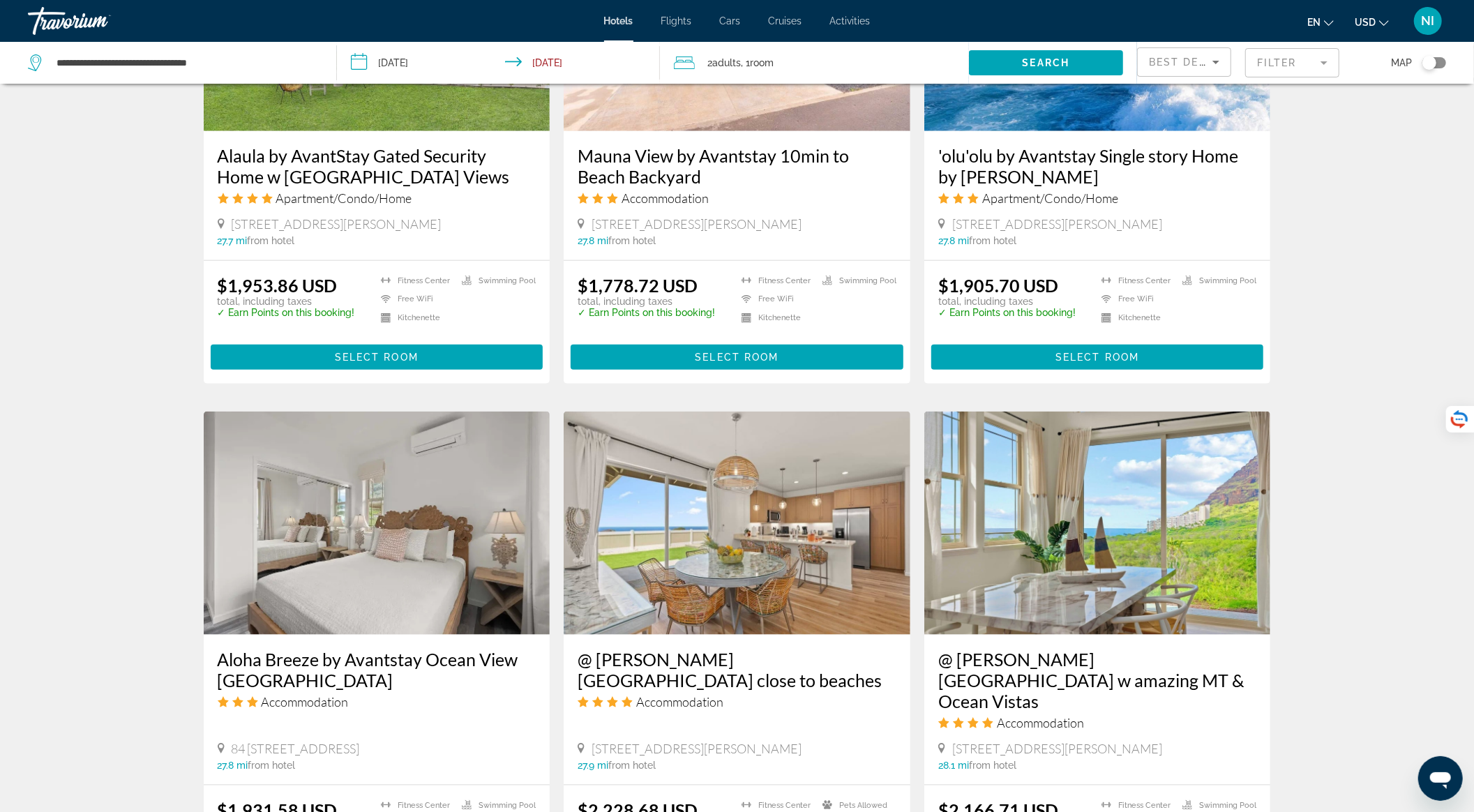
scroll to position [1488, 0]
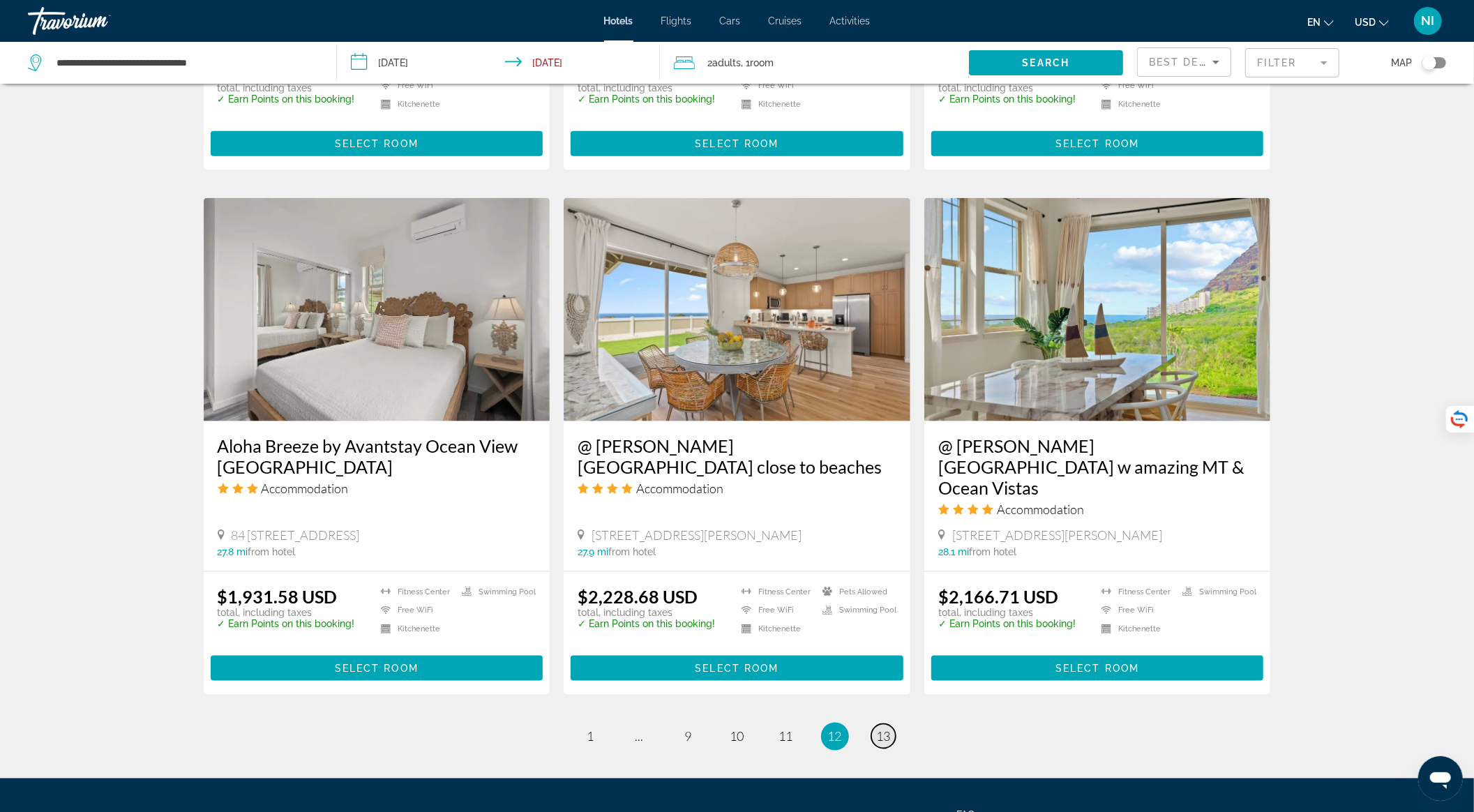
click at [880, 729] on span "13" at bounding box center [883, 736] width 14 height 15
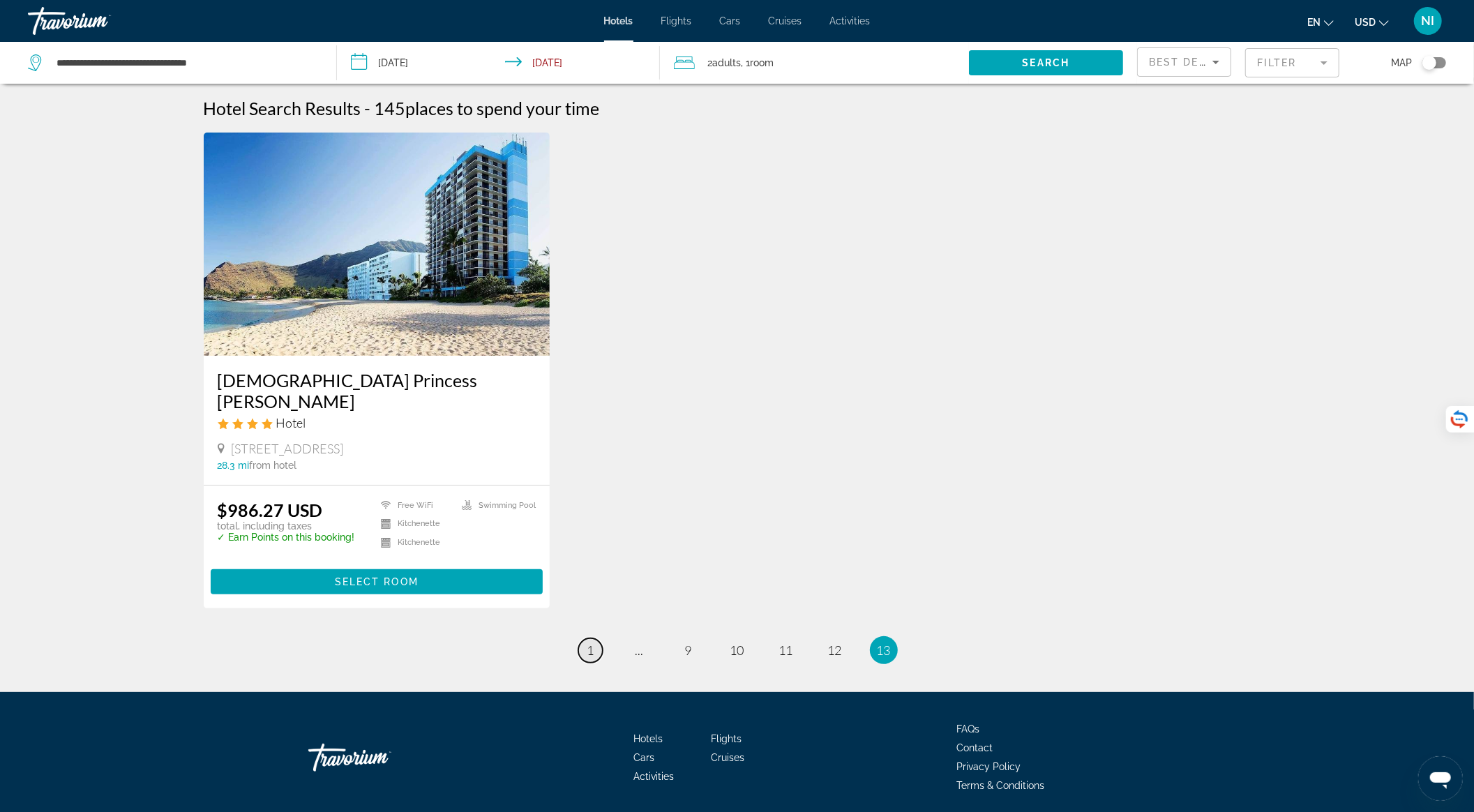
click at [585, 638] on link "page 1" at bounding box center [591, 651] width 25 height 25
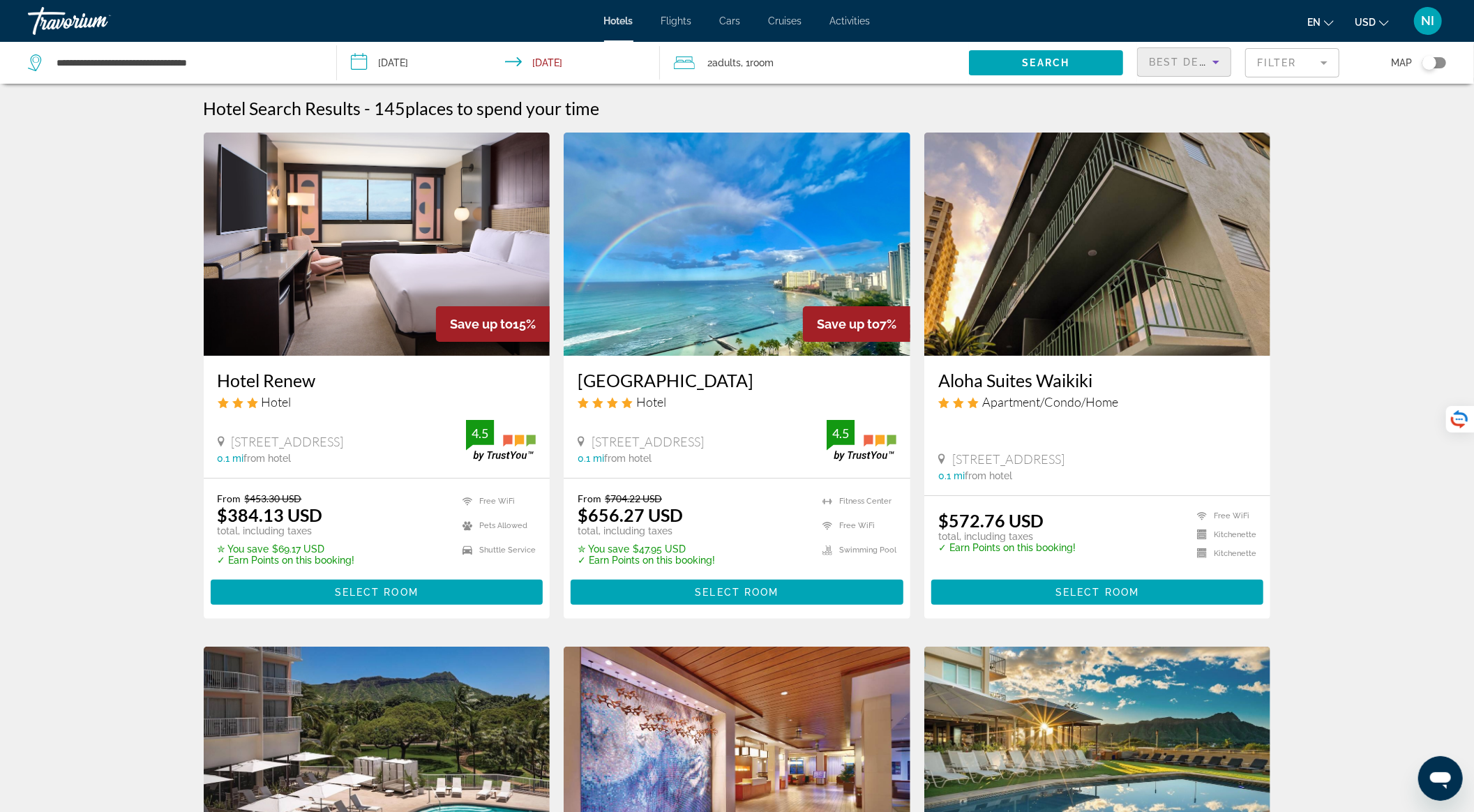
click at [1216, 67] on icon "Sort by" at bounding box center [1216, 62] width 17 height 17
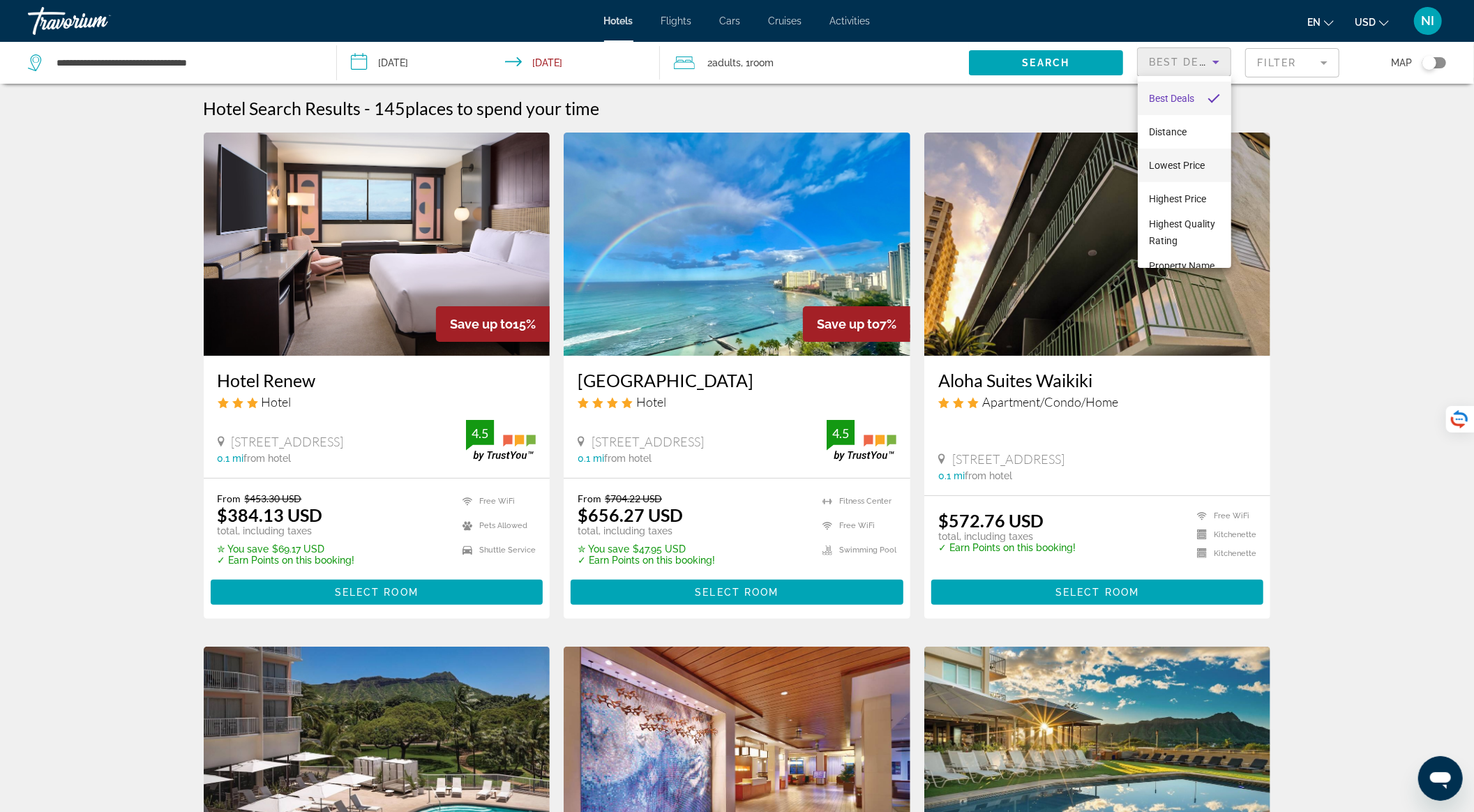
click at [1186, 158] on span "Lowest Price" at bounding box center [1176, 165] width 56 height 17
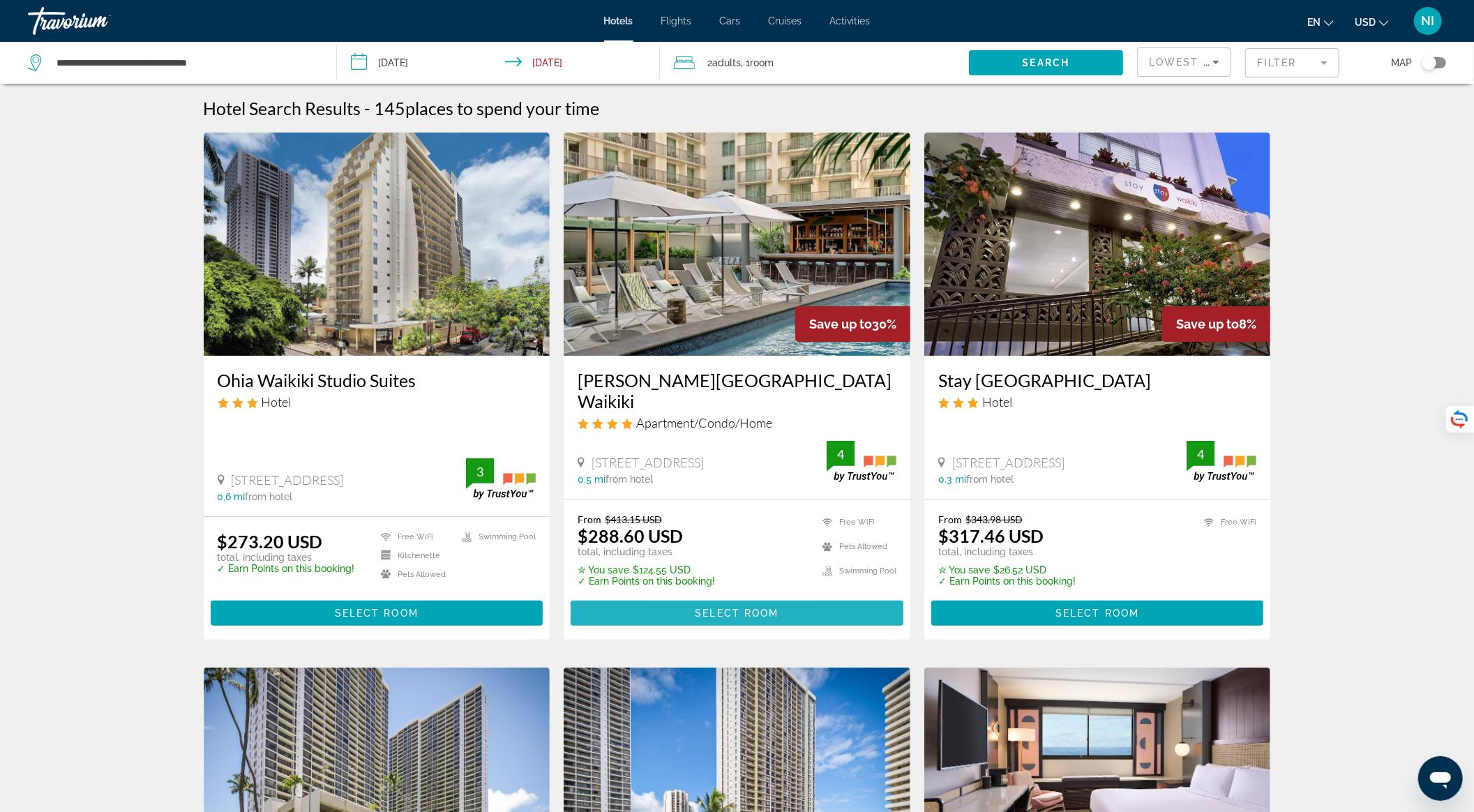
click at [687, 596] on span "Main content" at bounding box center [737, 613] width 333 height 34
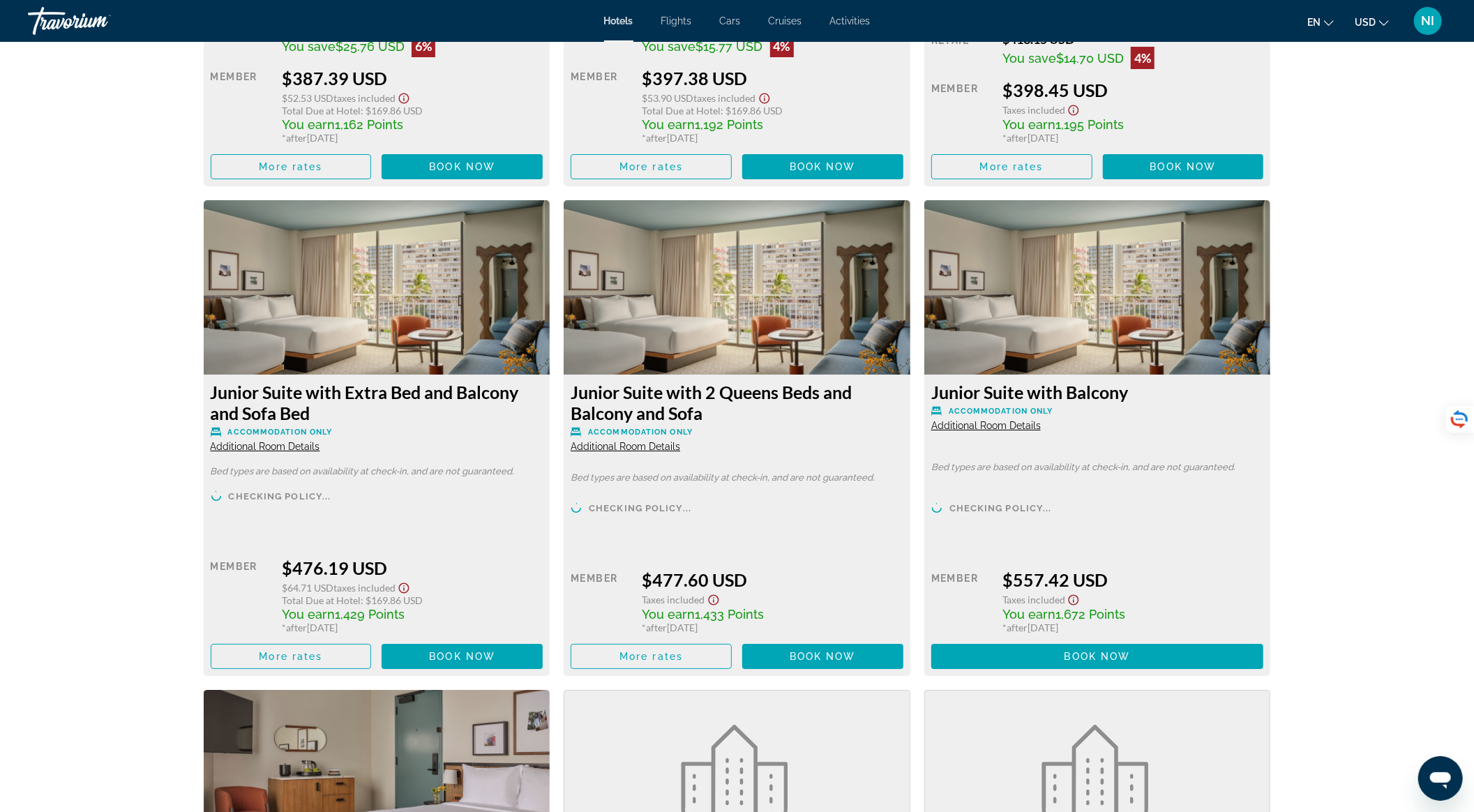
scroll to position [4281, 0]
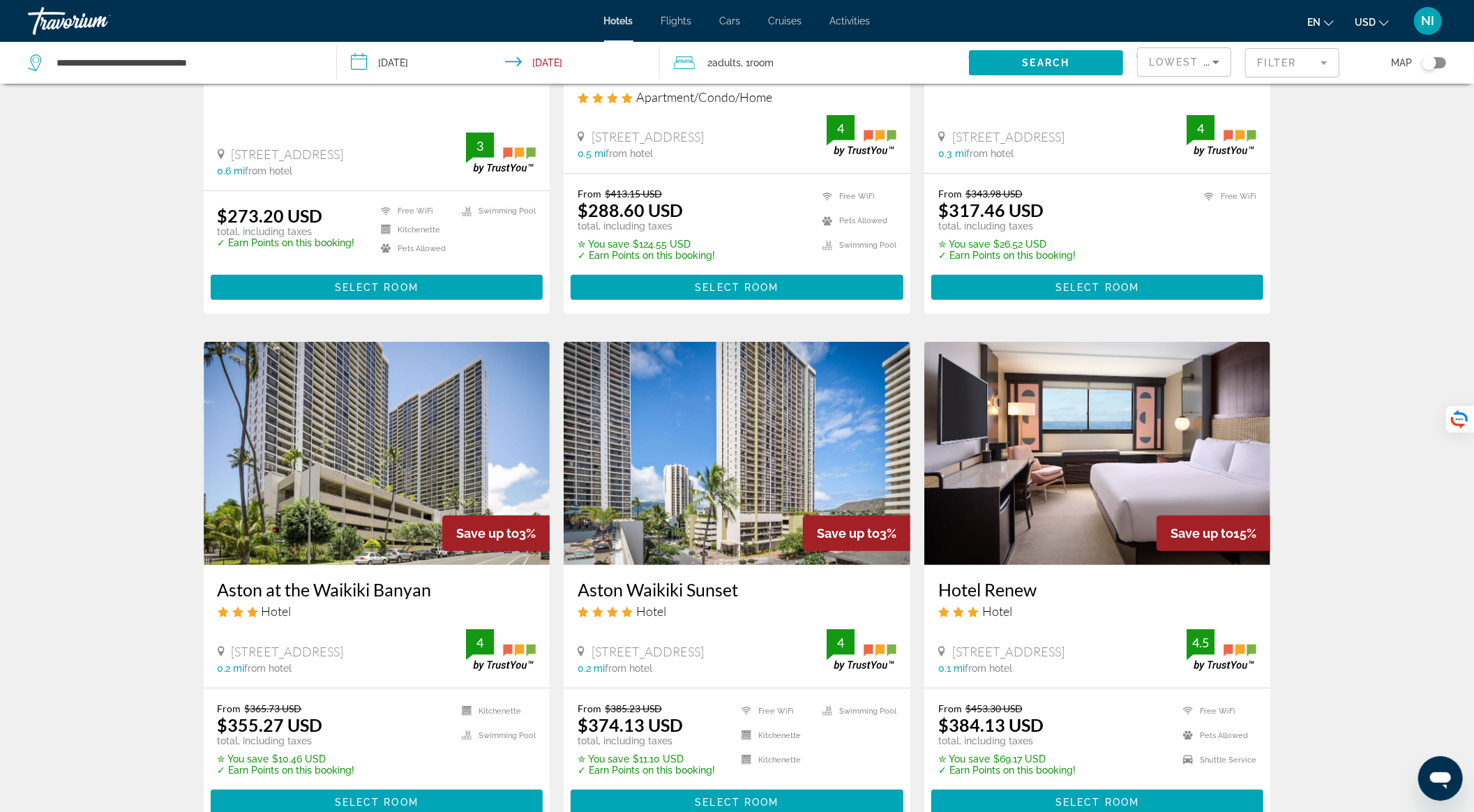
scroll to position [372, 0]
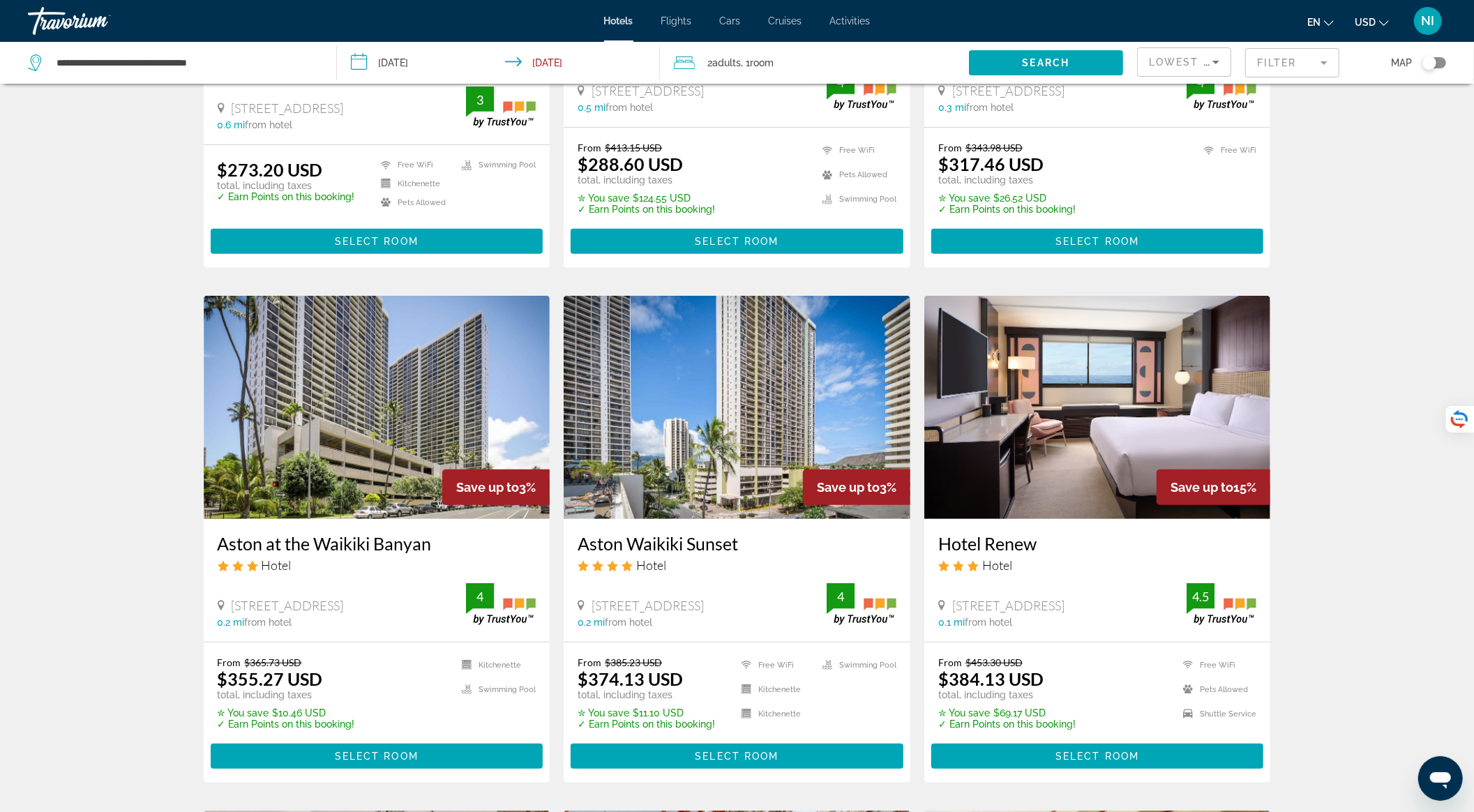
click at [748, 392] on img "Main content" at bounding box center [737, 407] width 347 height 223
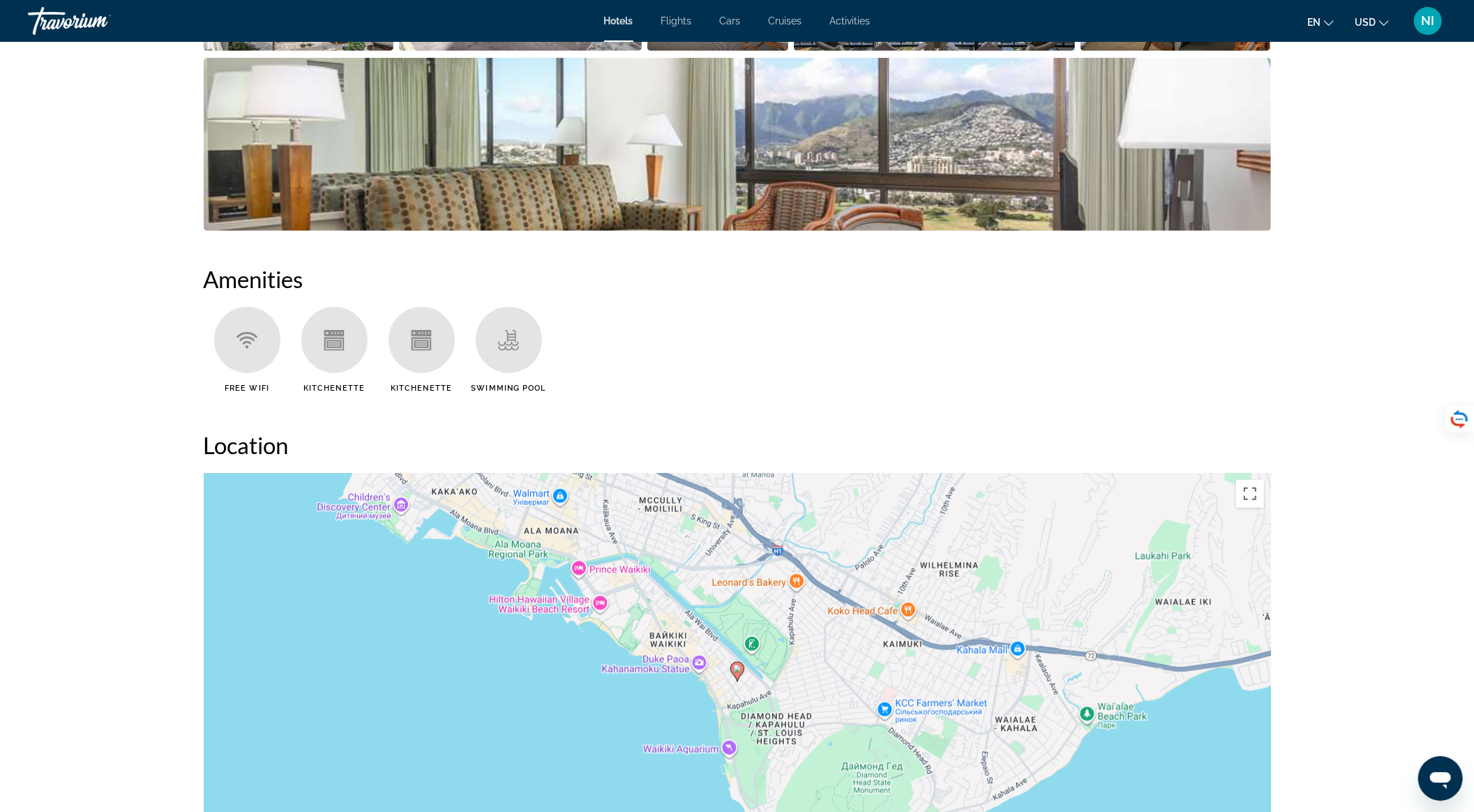
scroll to position [464, 0]
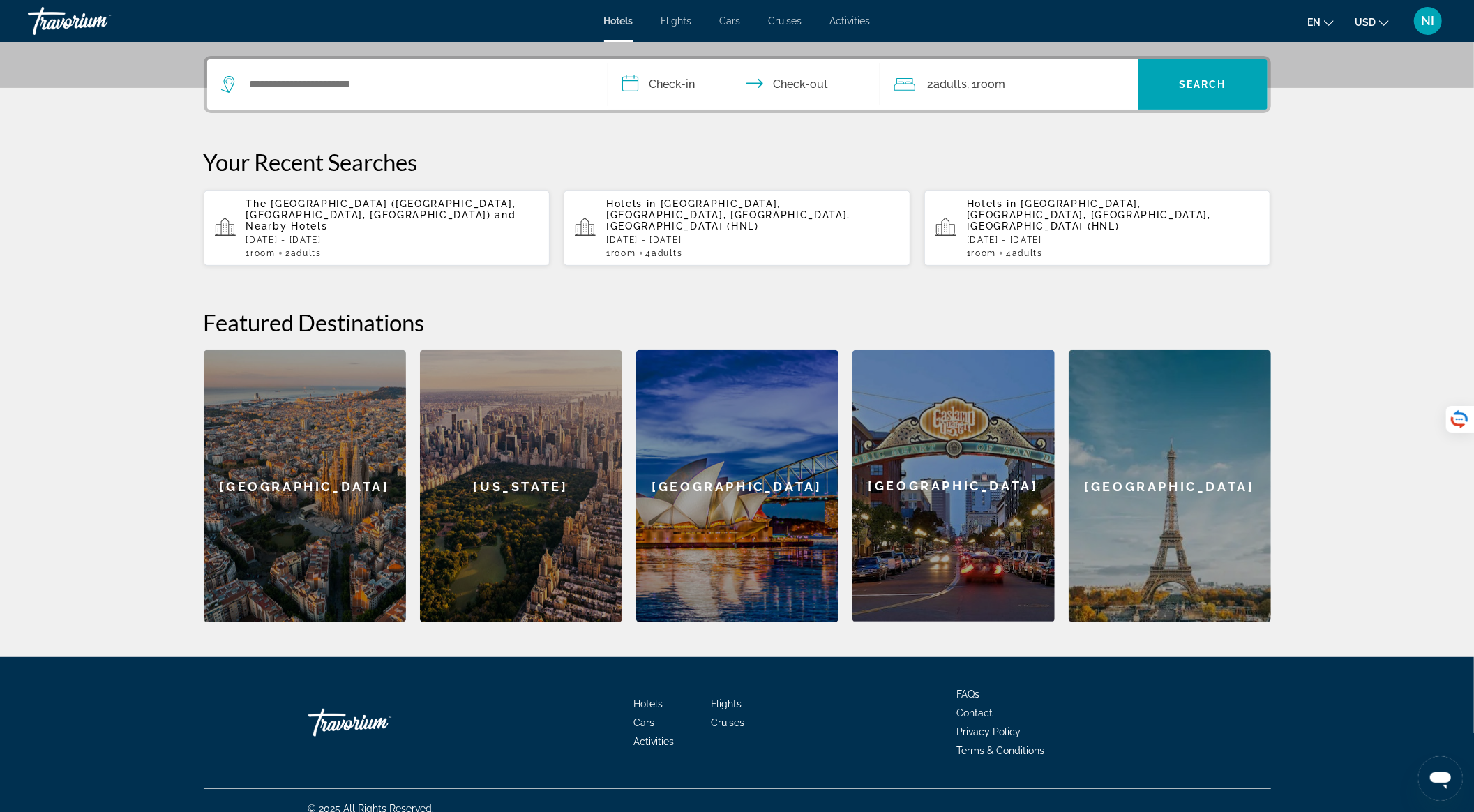
scroll to position [334, 0]
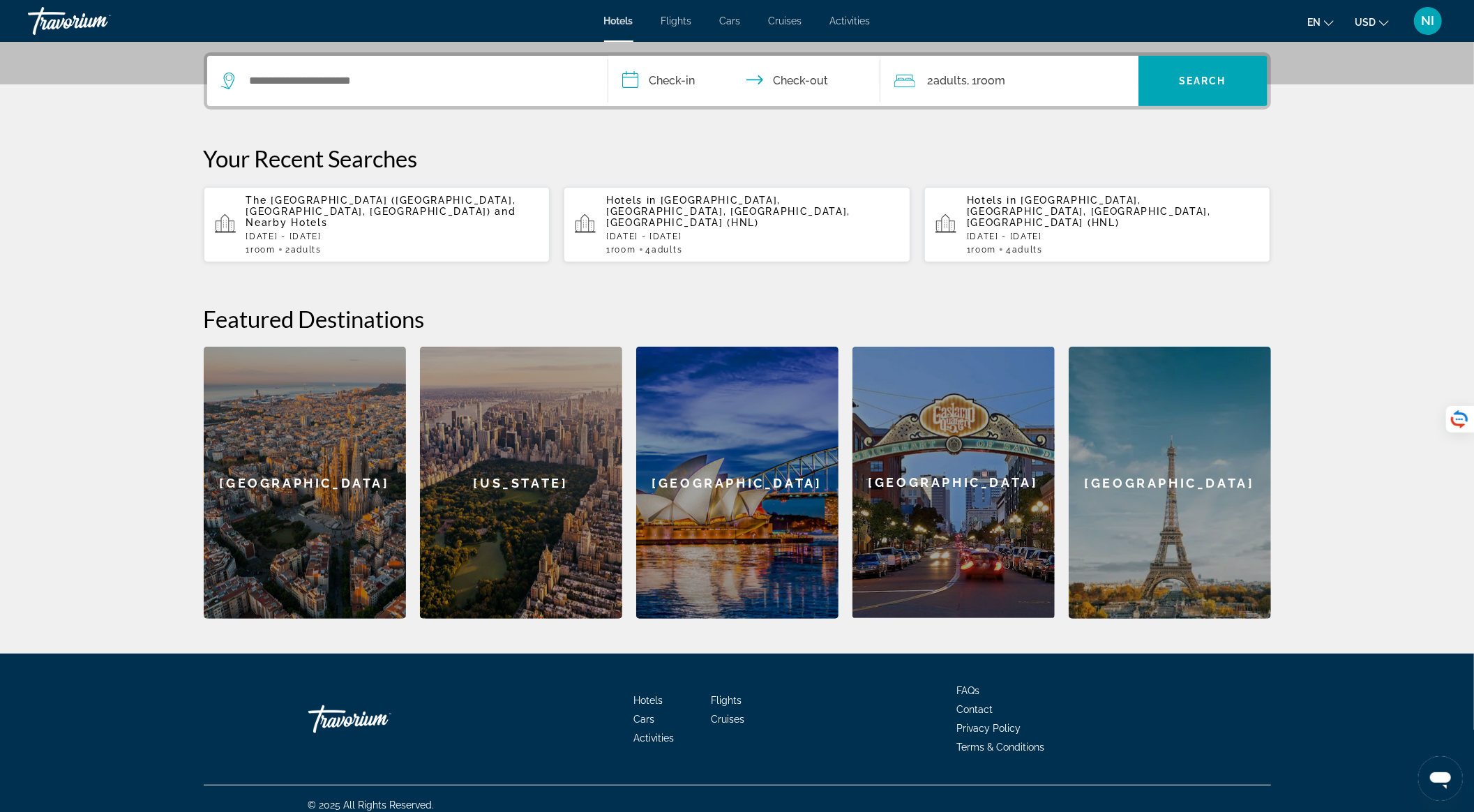
click at [434, 218] on div "The [GEOGRAPHIC_DATA] ([GEOGRAPHIC_DATA], [GEOGRAPHIC_DATA], [GEOGRAPHIC_DATA])…" at bounding box center [393, 225] width 293 height 60
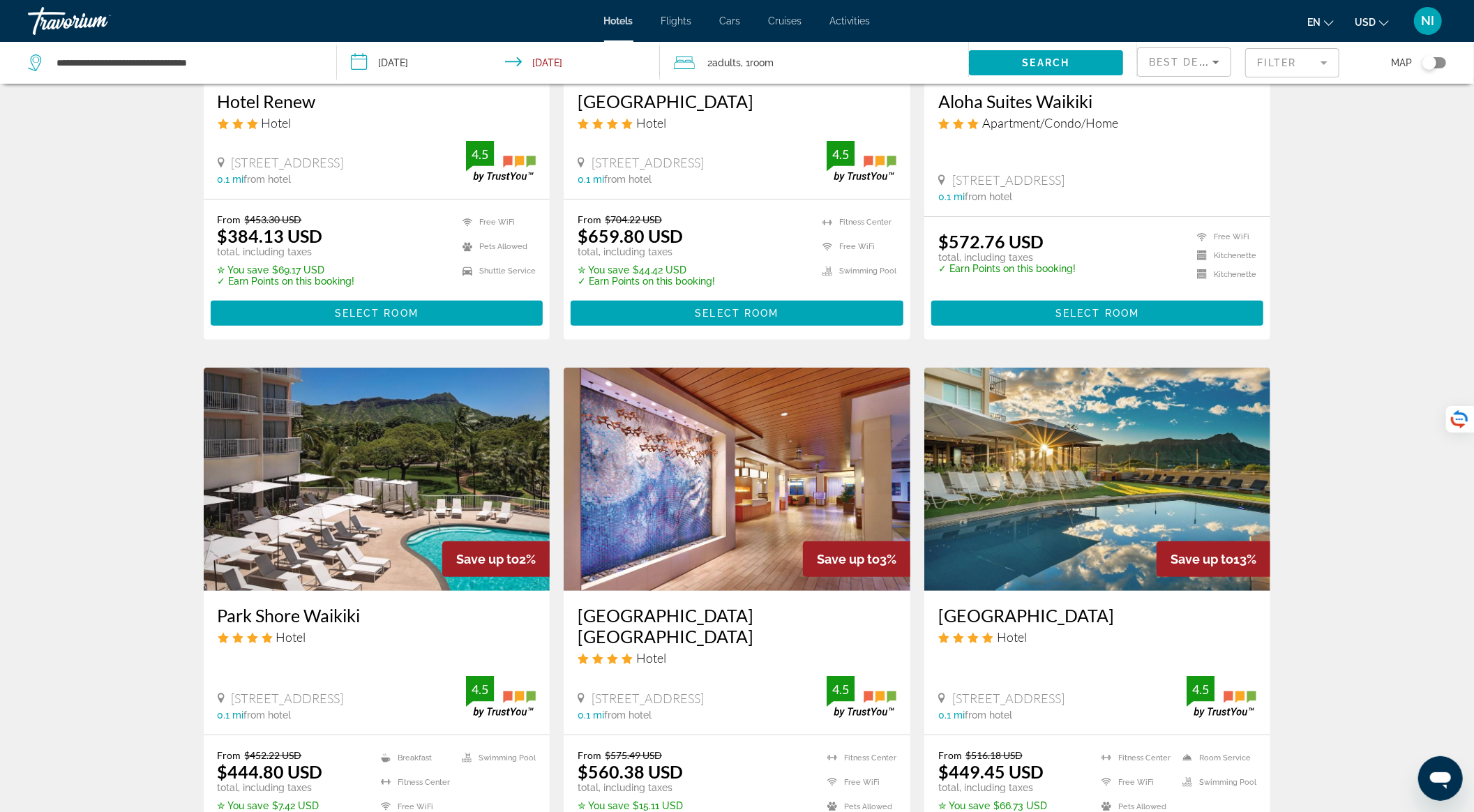
scroll to position [93, 0]
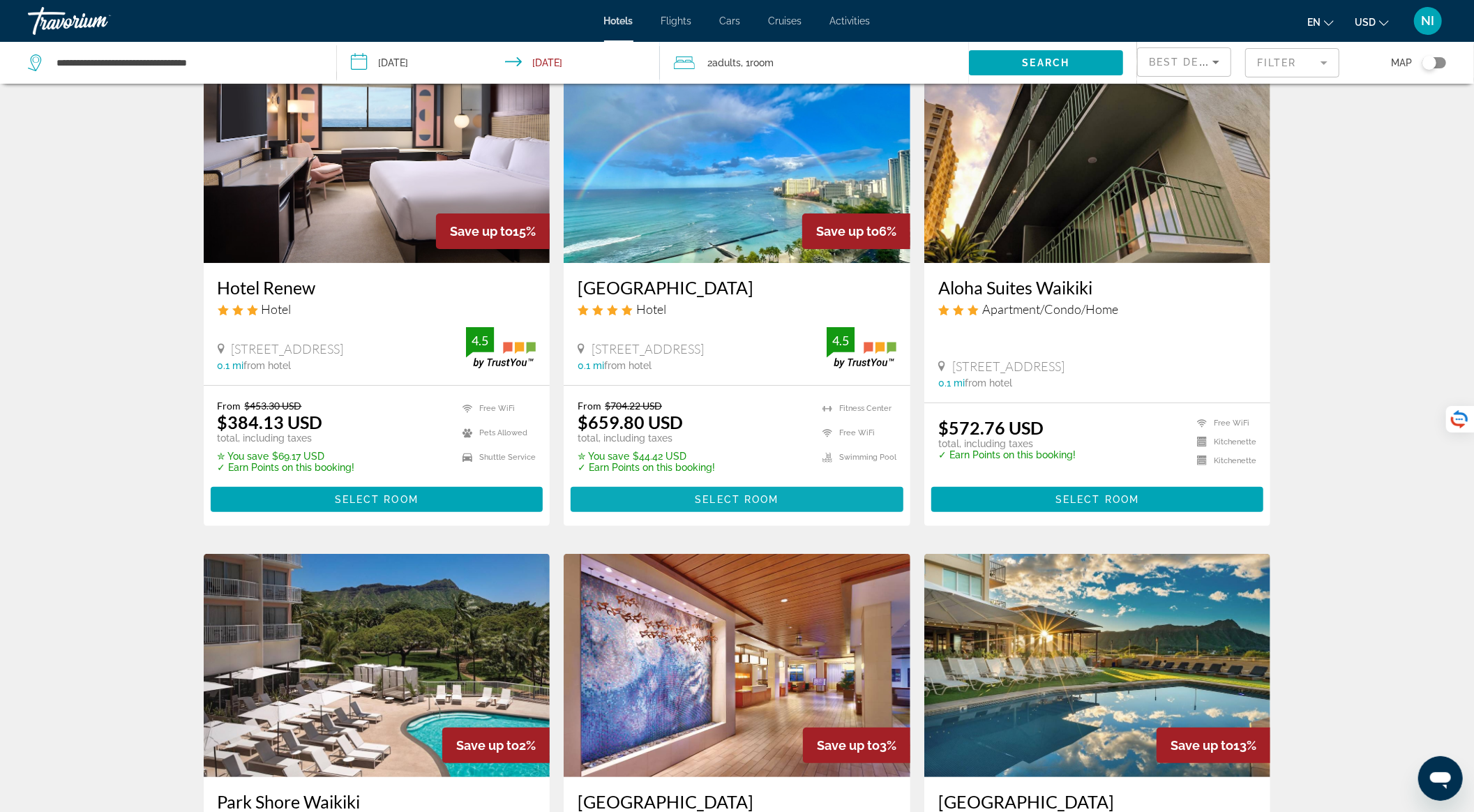
click at [741, 500] on span "Select Room" at bounding box center [736, 499] width 83 height 11
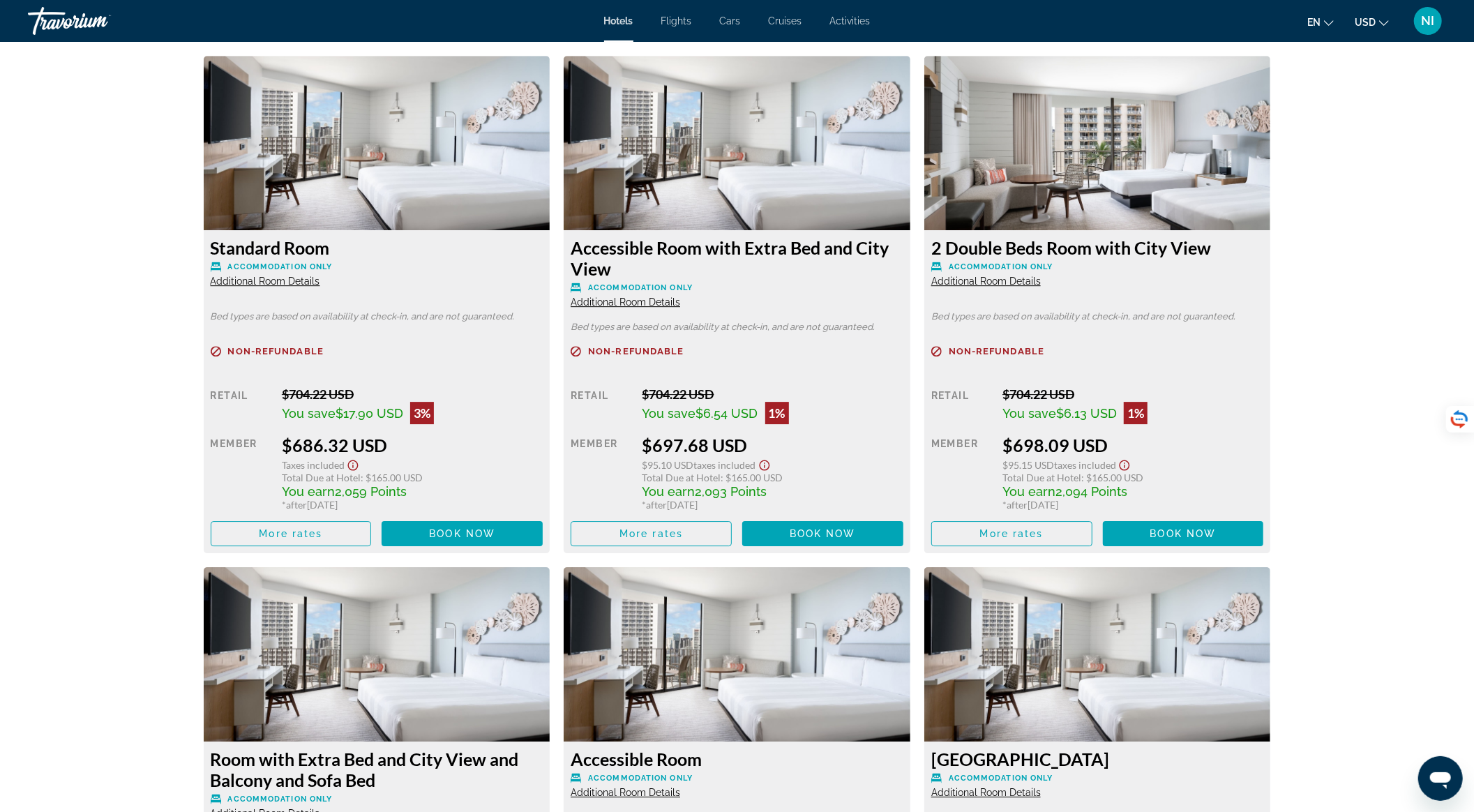
scroll to position [3401, 0]
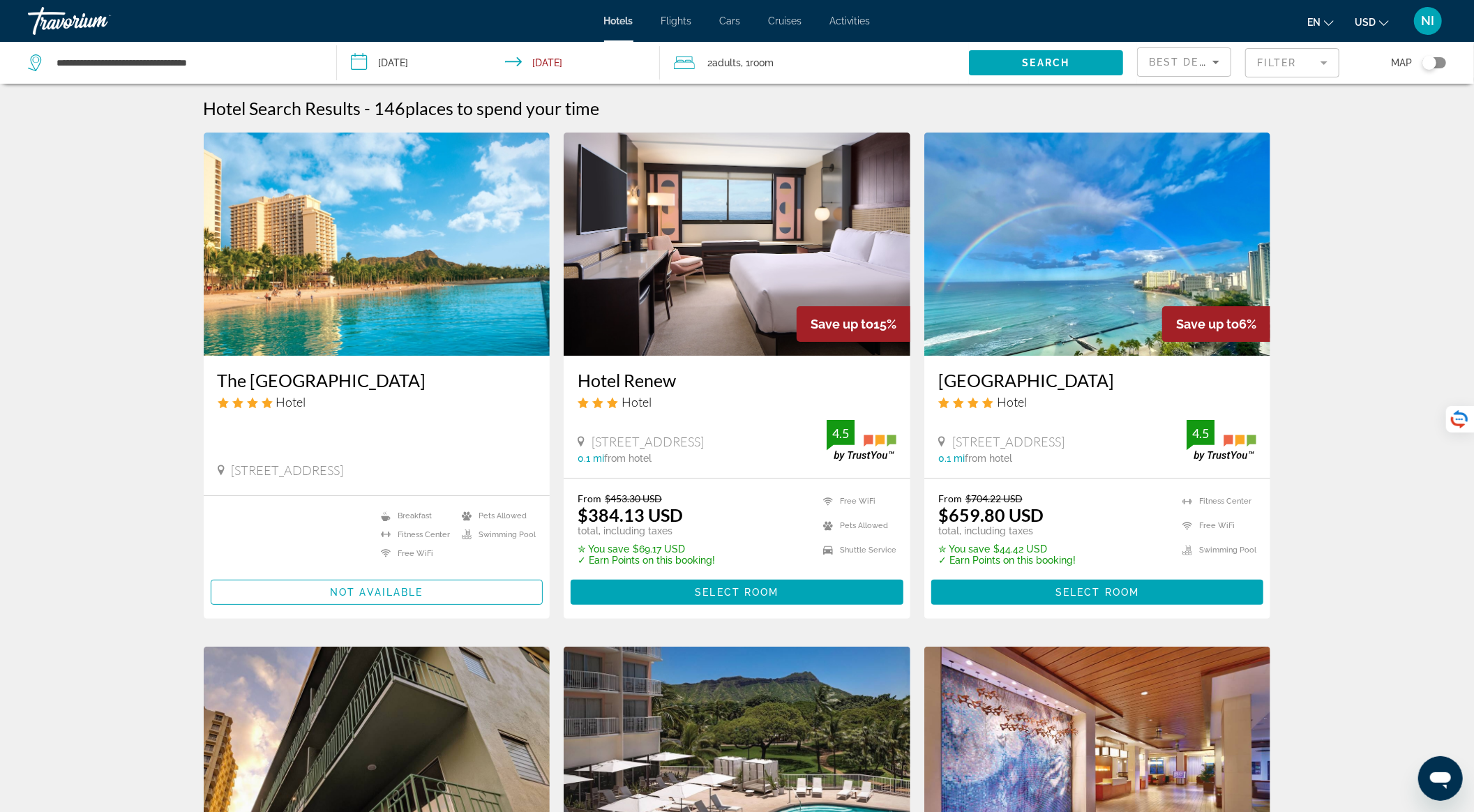
click at [1198, 56] on span "Best Deals" at bounding box center [1185, 62] width 73 height 11
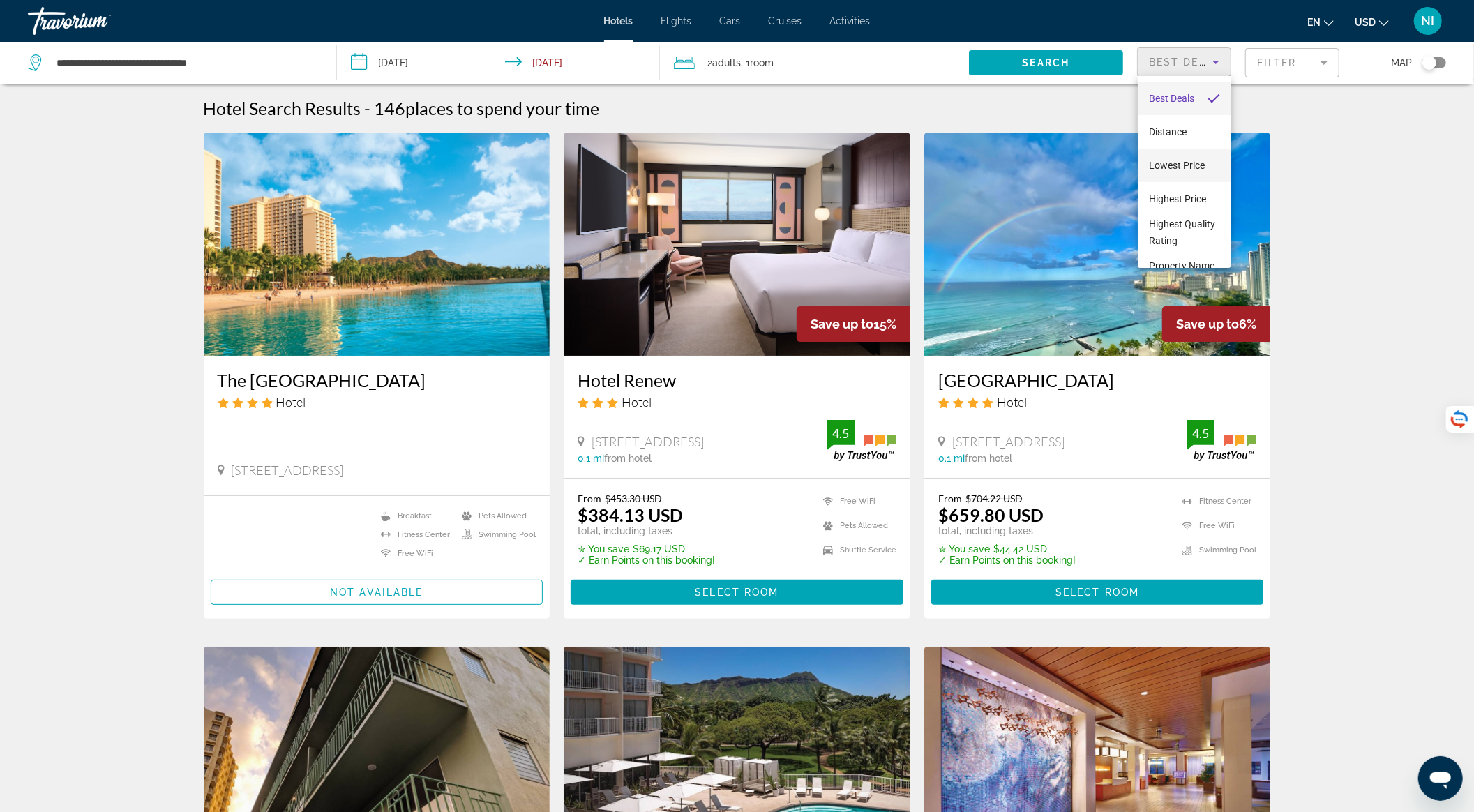
click at [1196, 160] on span "Lowest Price" at bounding box center [1176, 165] width 56 height 11
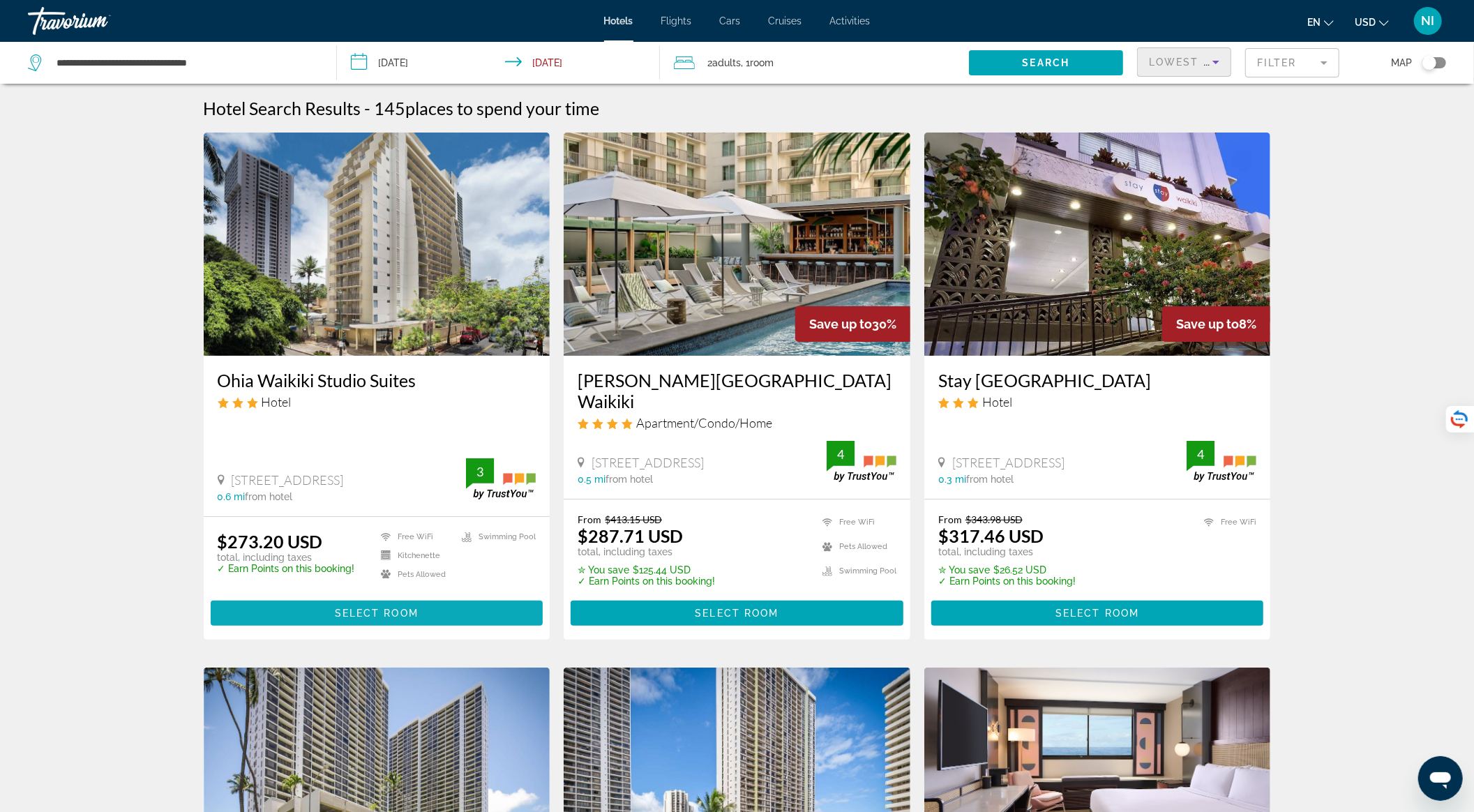
click at [336, 608] on span "Select Room" at bounding box center [376, 613] width 83 height 11
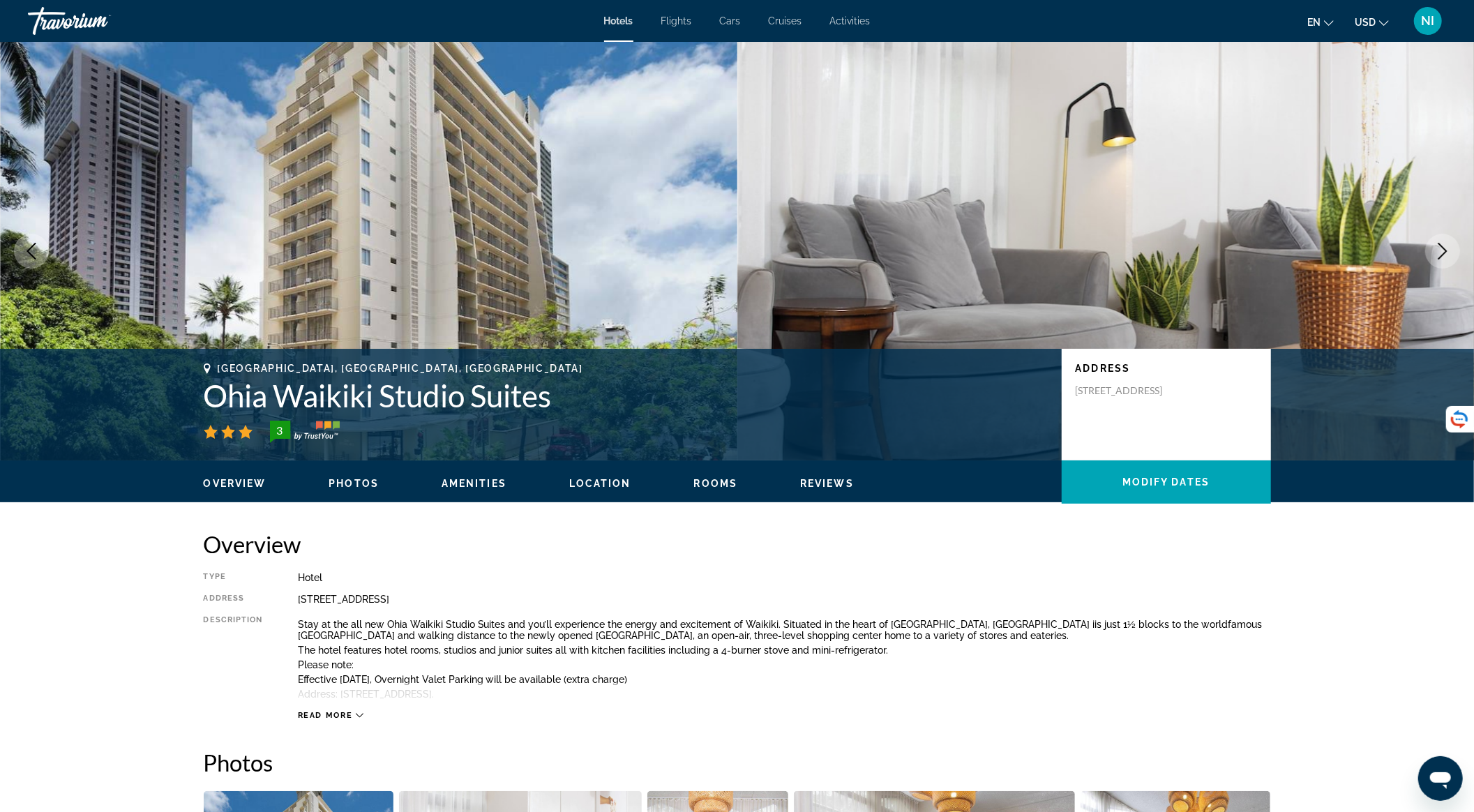
click at [1444, 245] on icon "Next image" at bounding box center [1442, 251] width 17 height 17
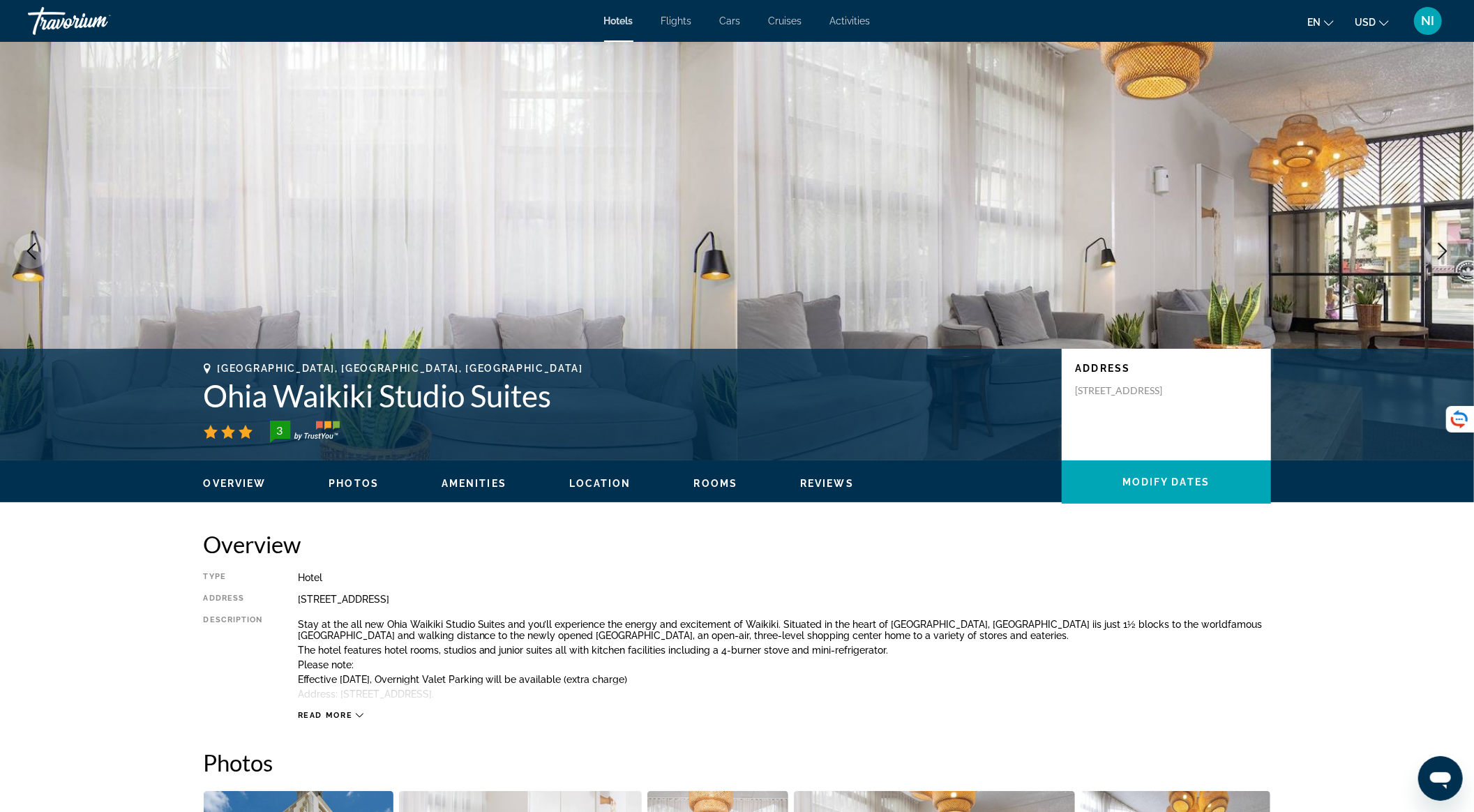
click at [1444, 245] on icon "Next image" at bounding box center [1442, 251] width 17 height 17
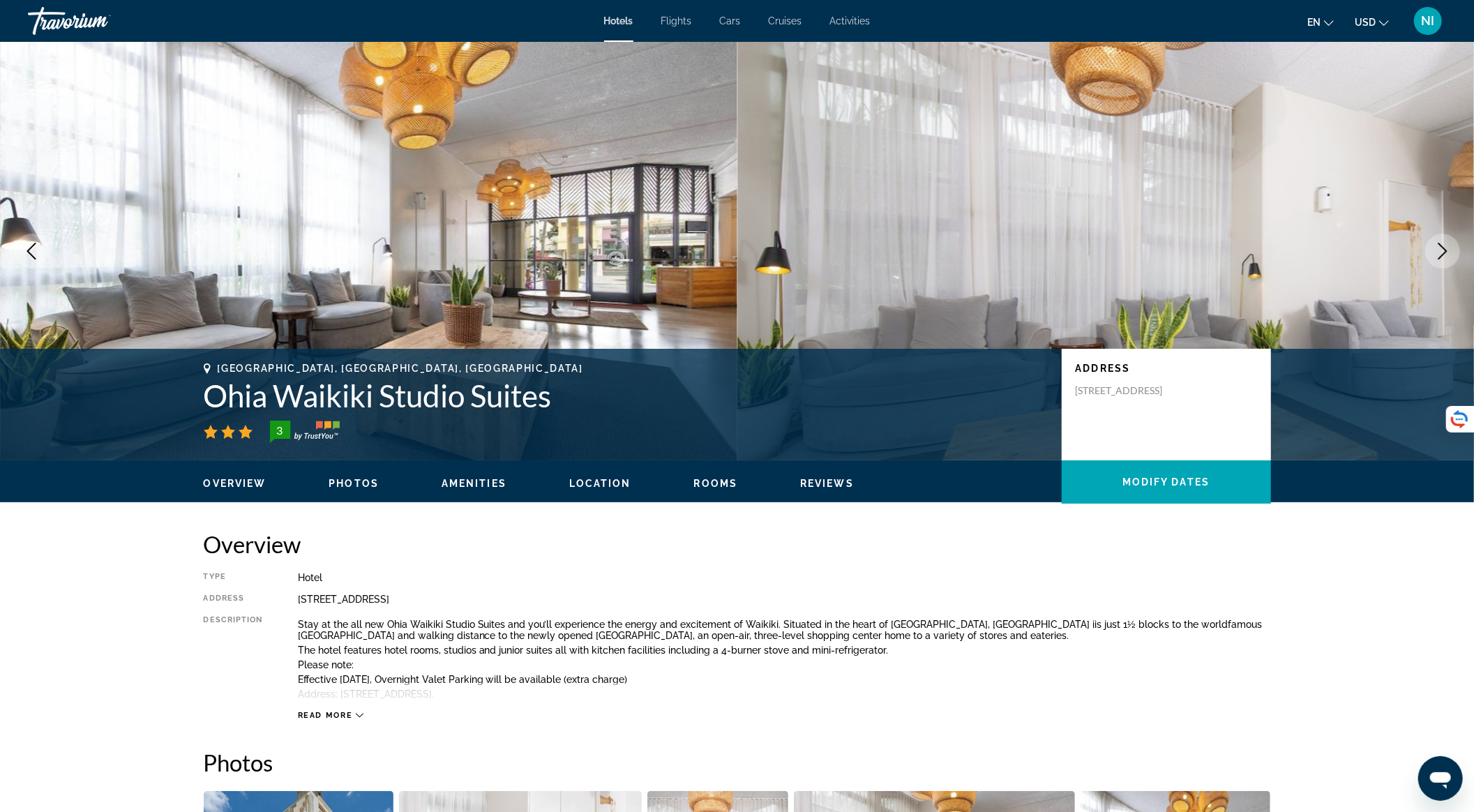
click at [1444, 245] on icon "Next image" at bounding box center [1442, 251] width 17 height 17
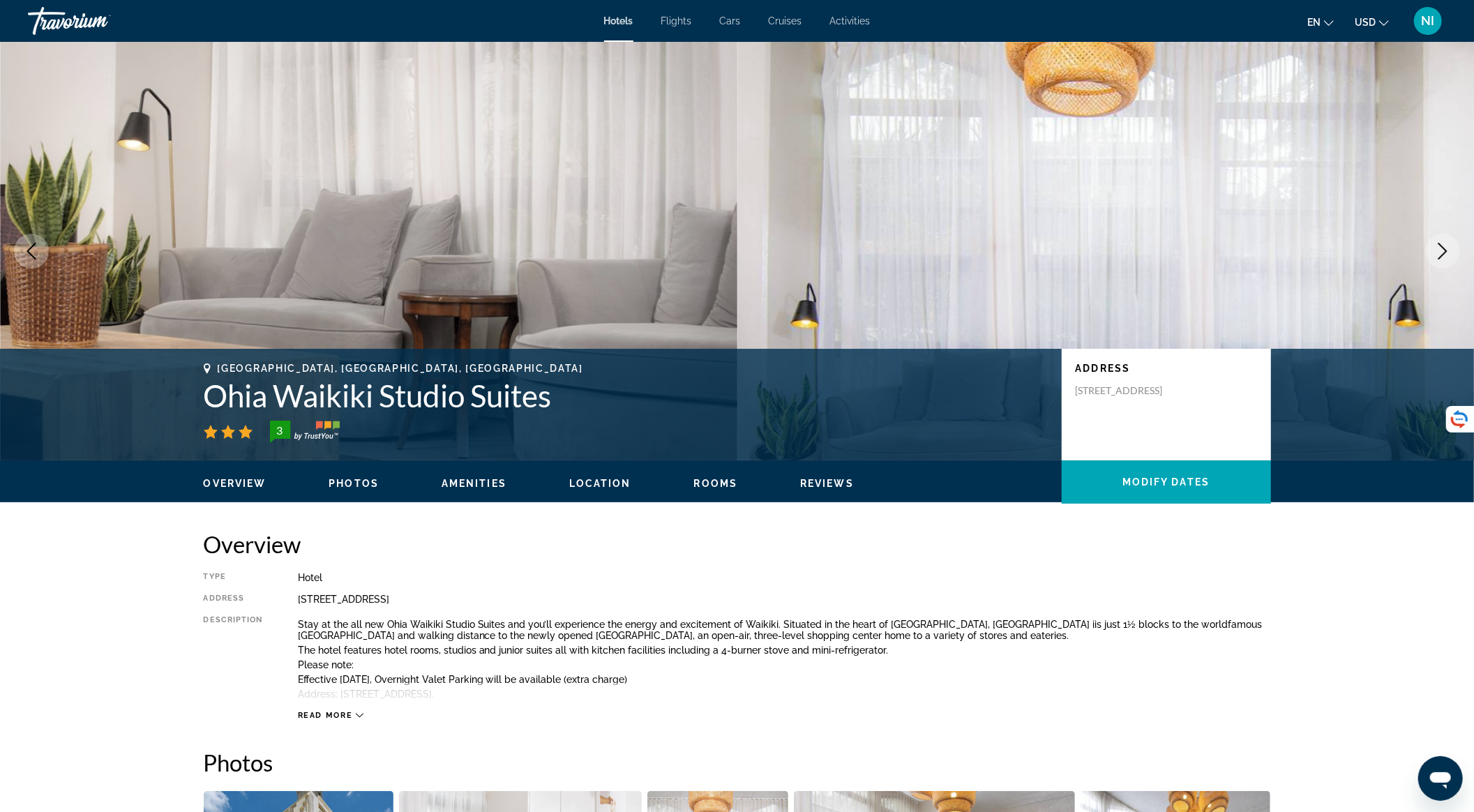
click at [1444, 245] on icon "Next image" at bounding box center [1442, 251] width 17 height 17
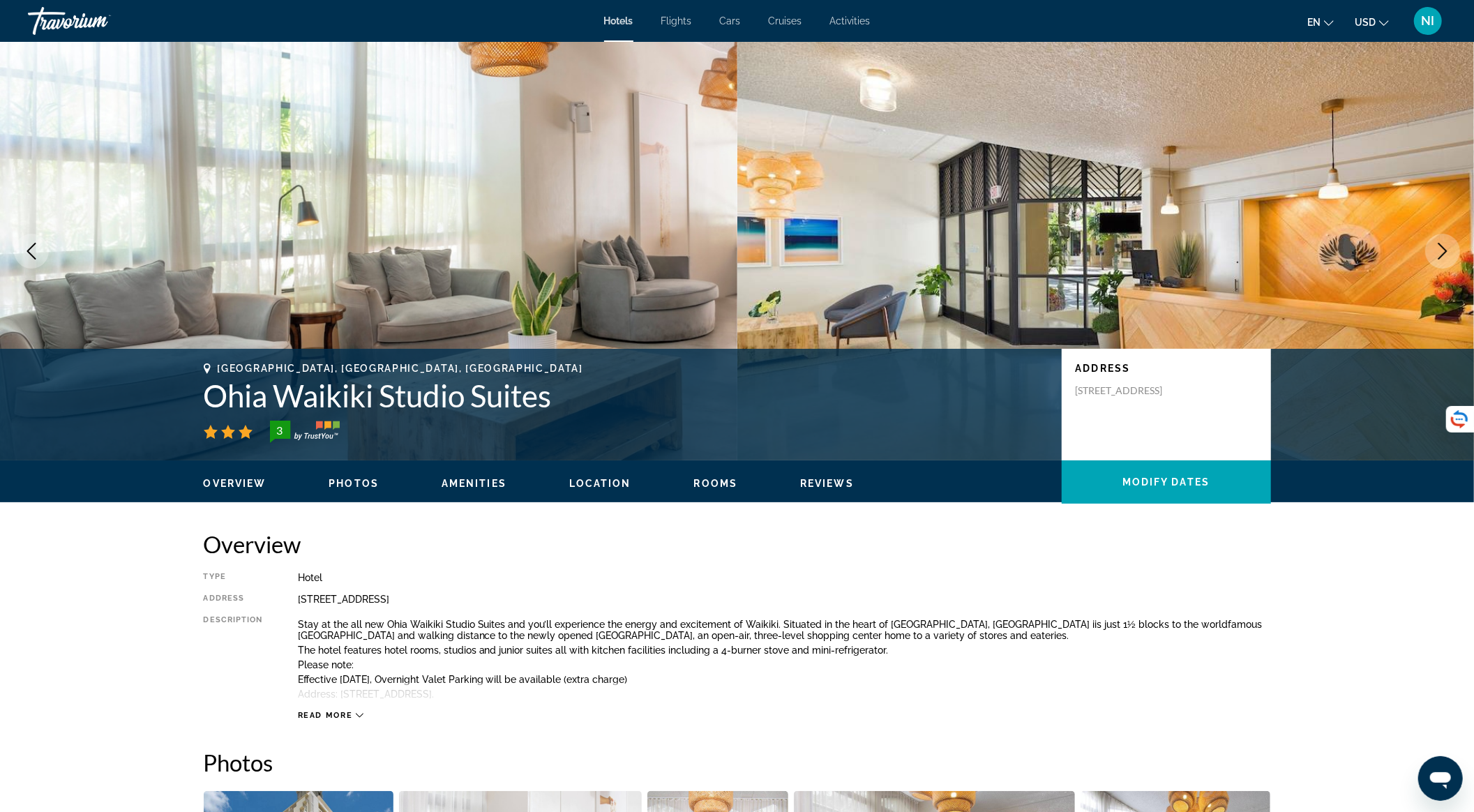
click at [1444, 245] on icon "Next image" at bounding box center [1442, 251] width 17 height 17
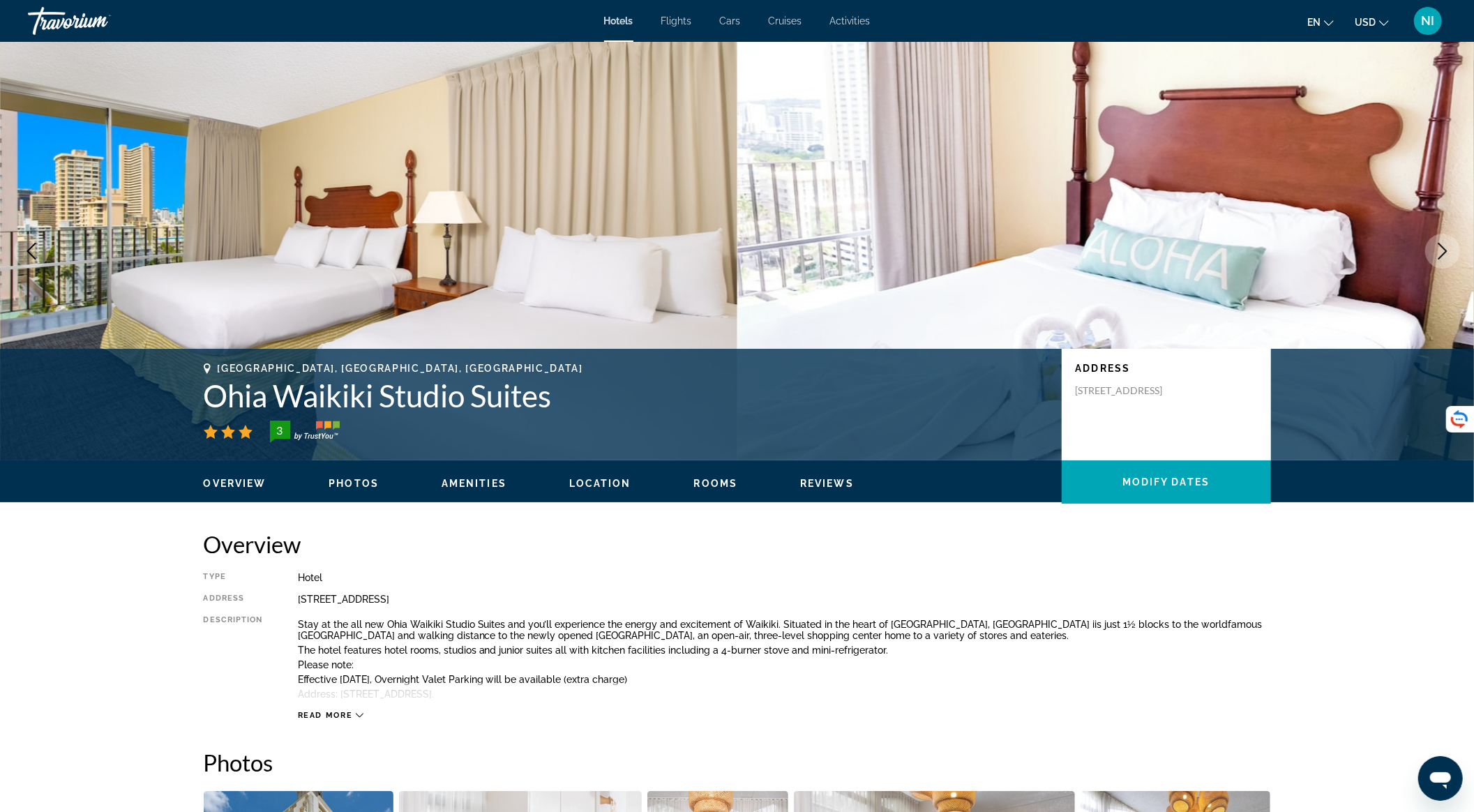
click at [1444, 245] on icon "Next image" at bounding box center [1442, 251] width 17 height 17
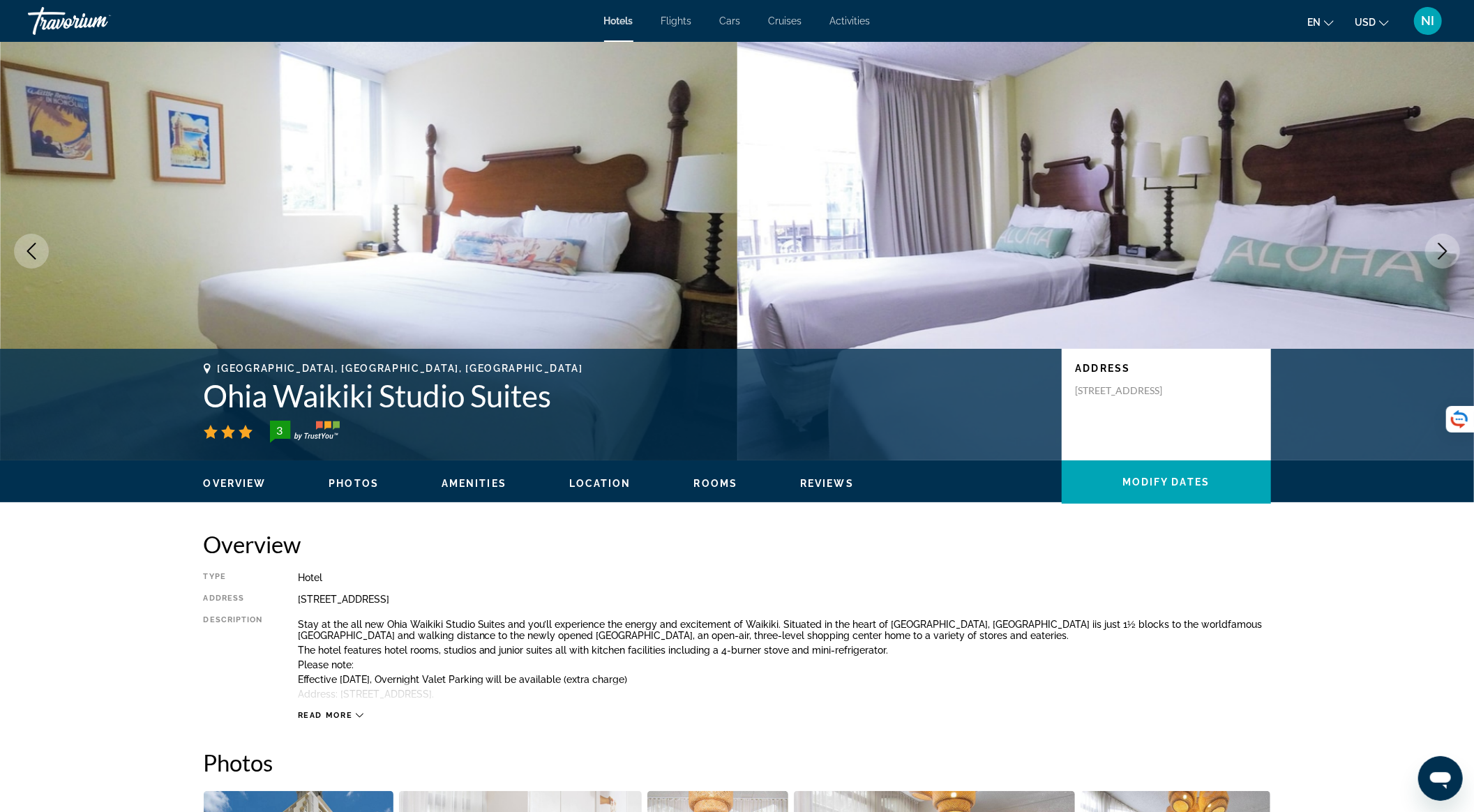
click at [1444, 245] on icon "Next image" at bounding box center [1442, 251] width 17 height 17
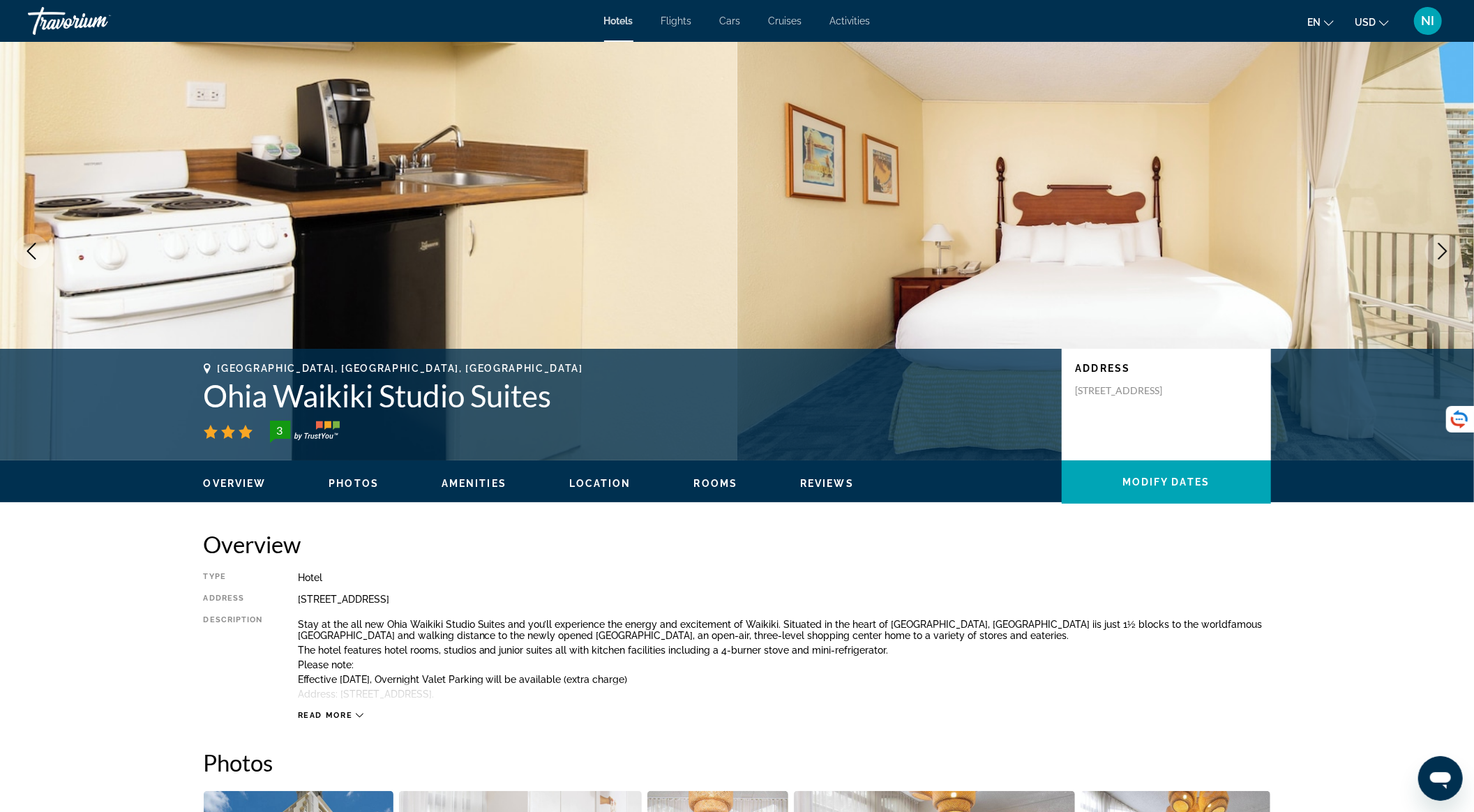
click at [1454, 249] on button "Next image" at bounding box center [1442, 251] width 35 height 35
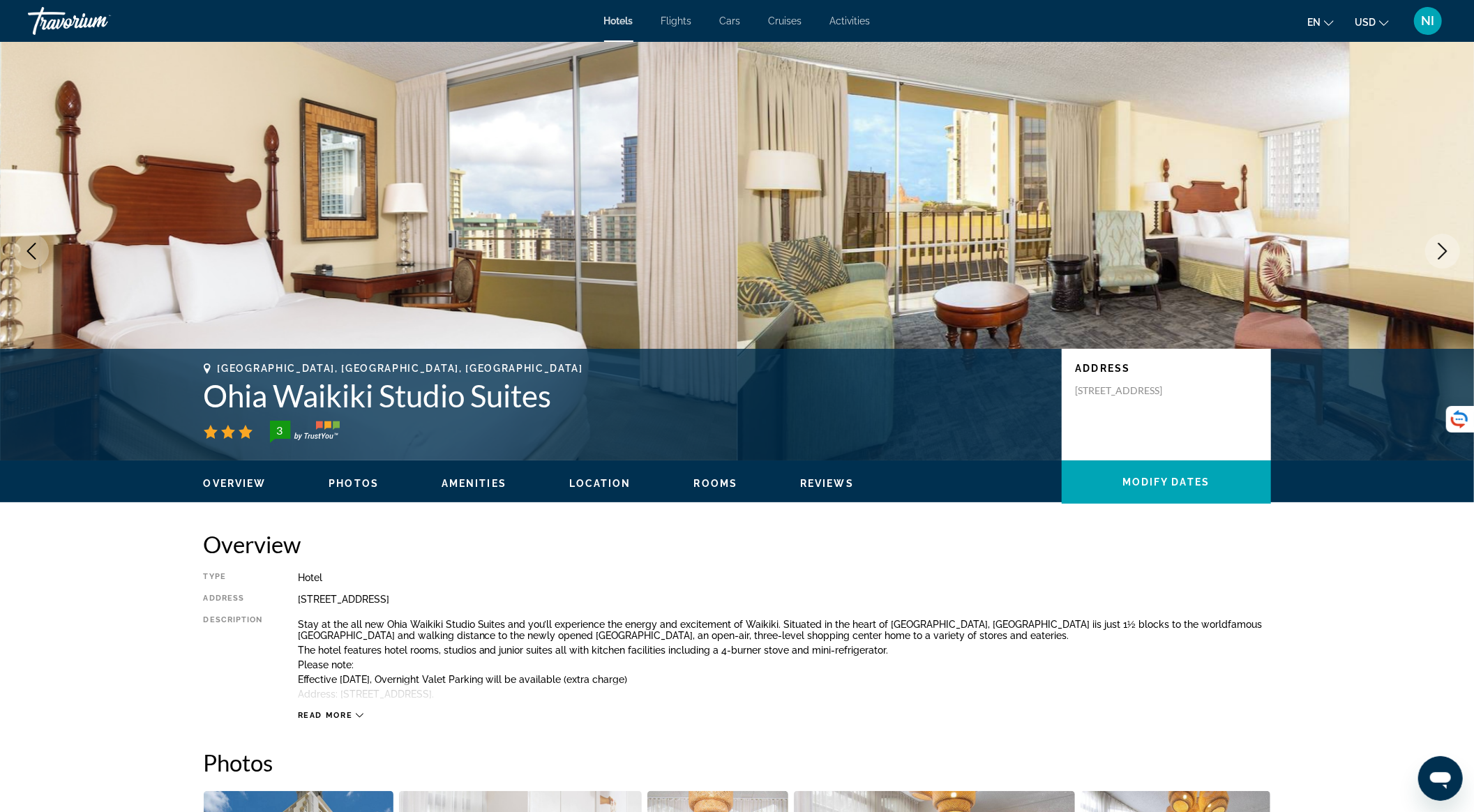
click at [1454, 249] on button "Next image" at bounding box center [1442, 251] width 35 height 35
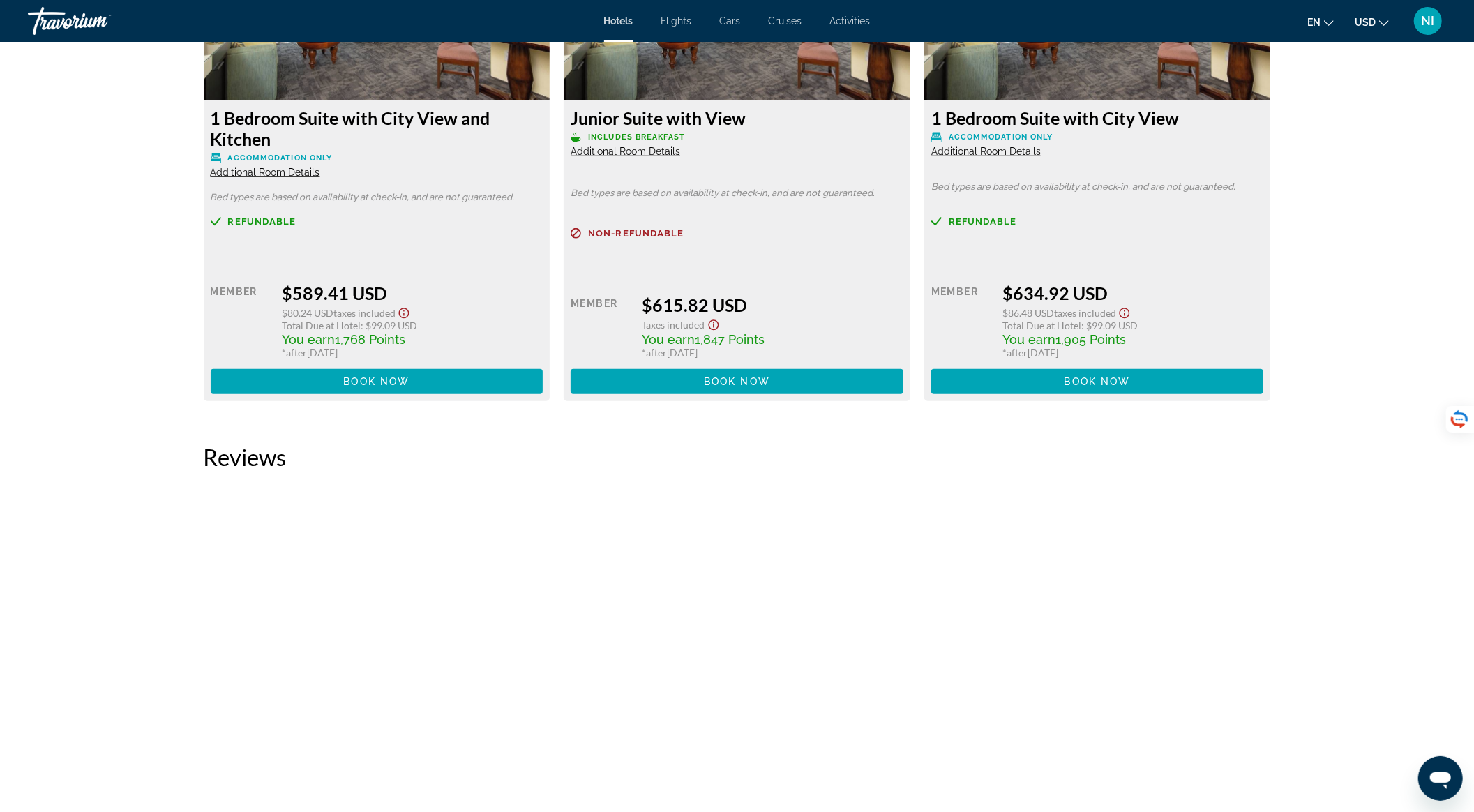
scroll to position [5118, 0]
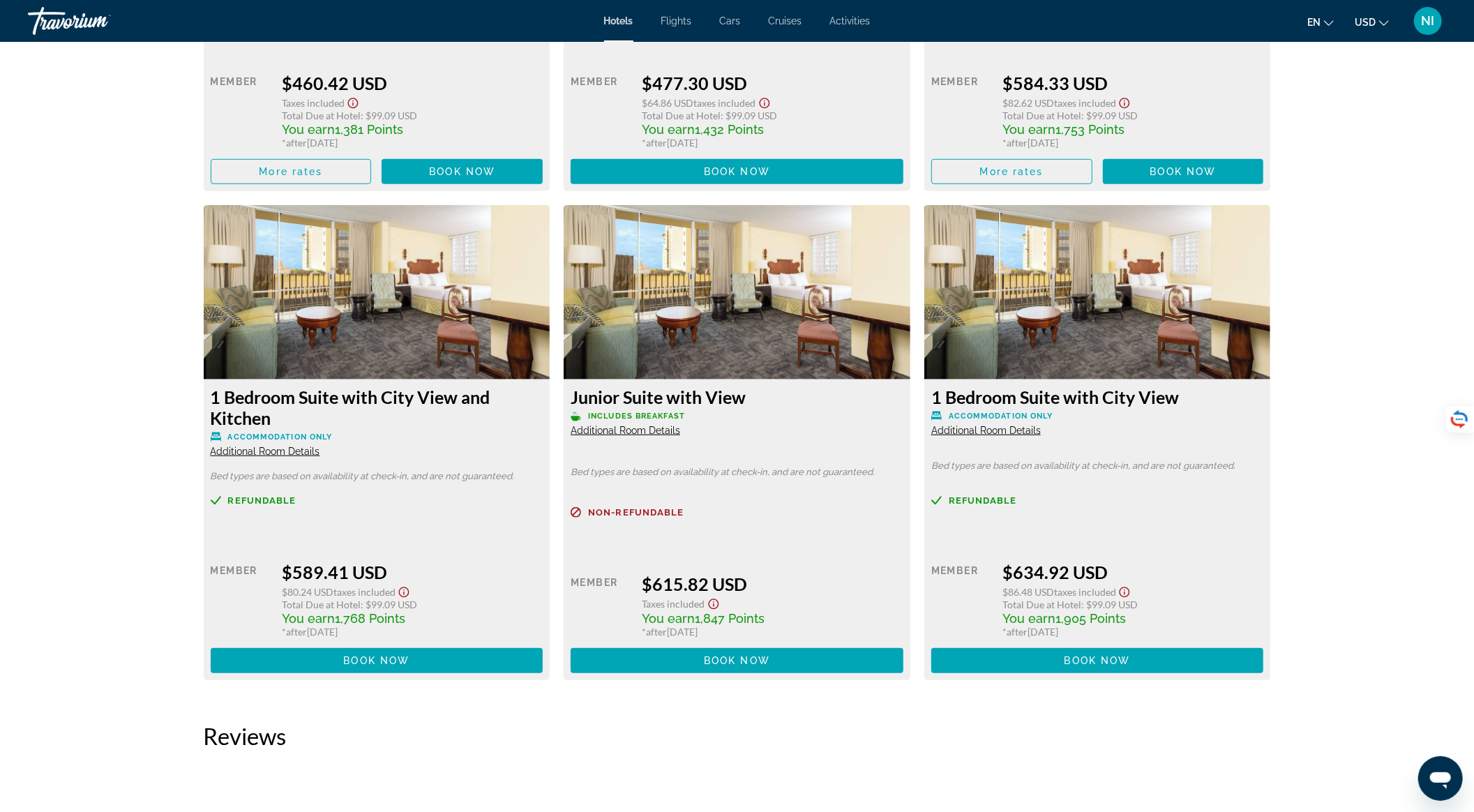
click at [646, 427] on span "Additional Room Details" at bounding box center [626, 430] width 110 height 11
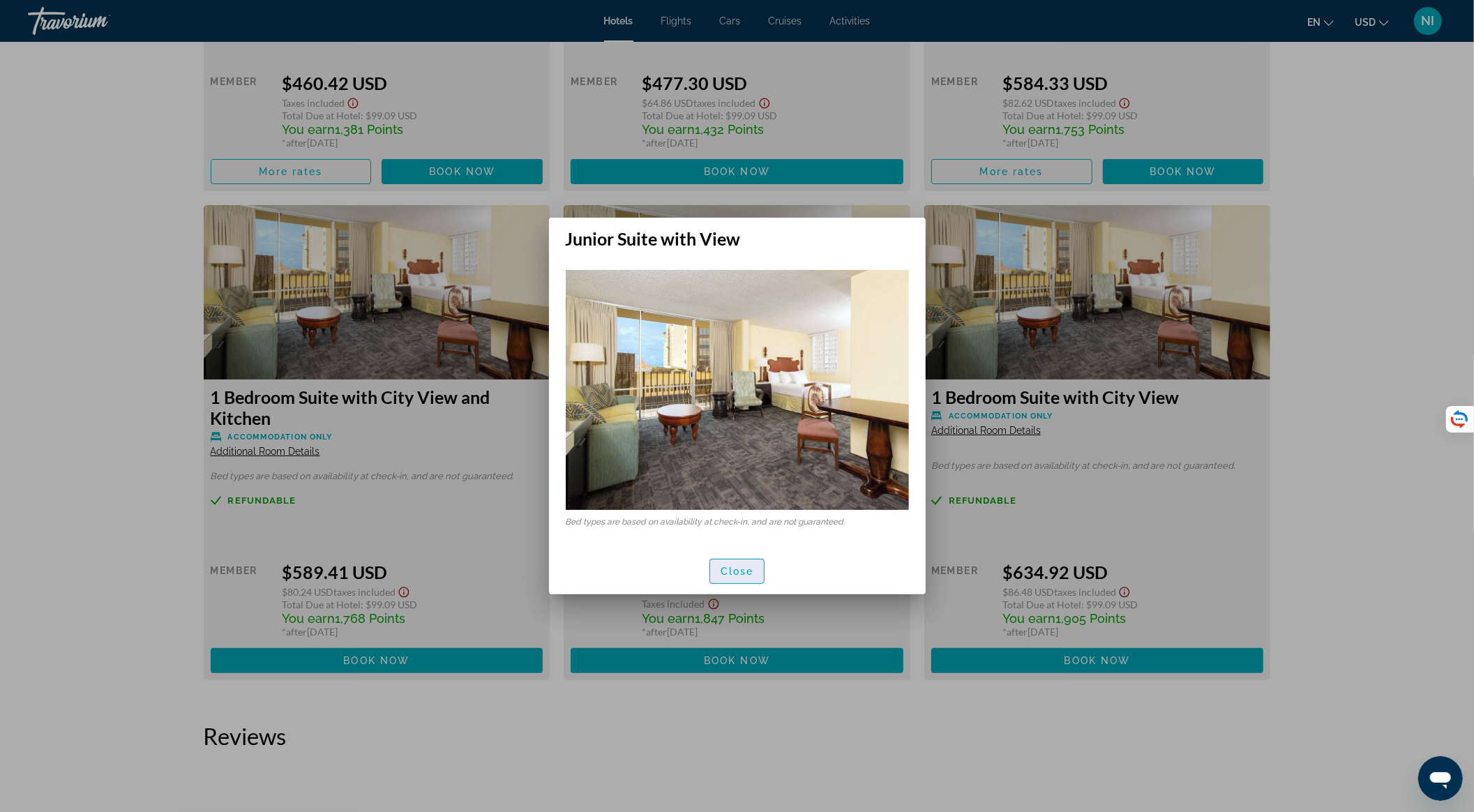
click at [748, 578] on span "button" at bounding box center [737, 571] width 54 height 34
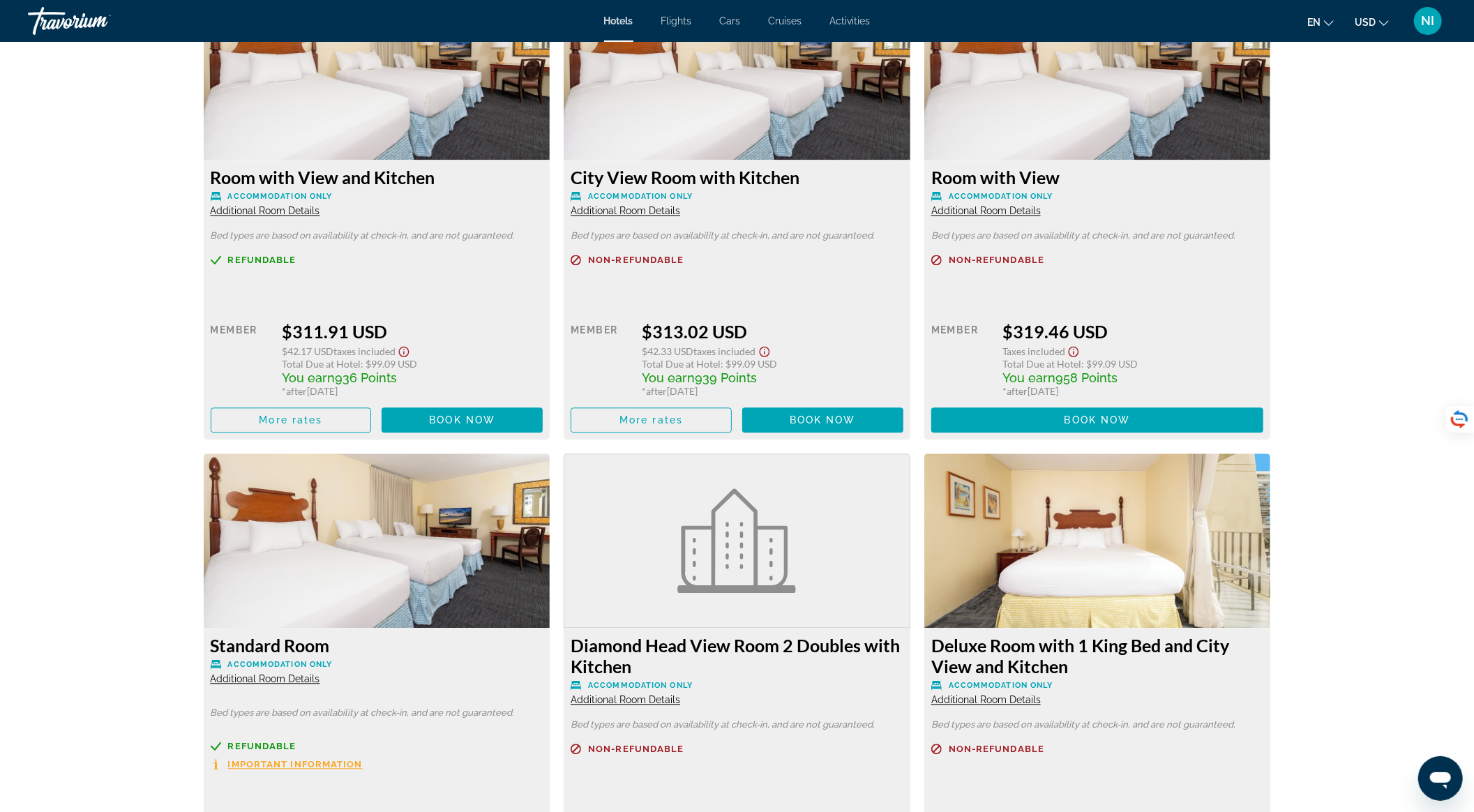
scroll to position [2421, 0]
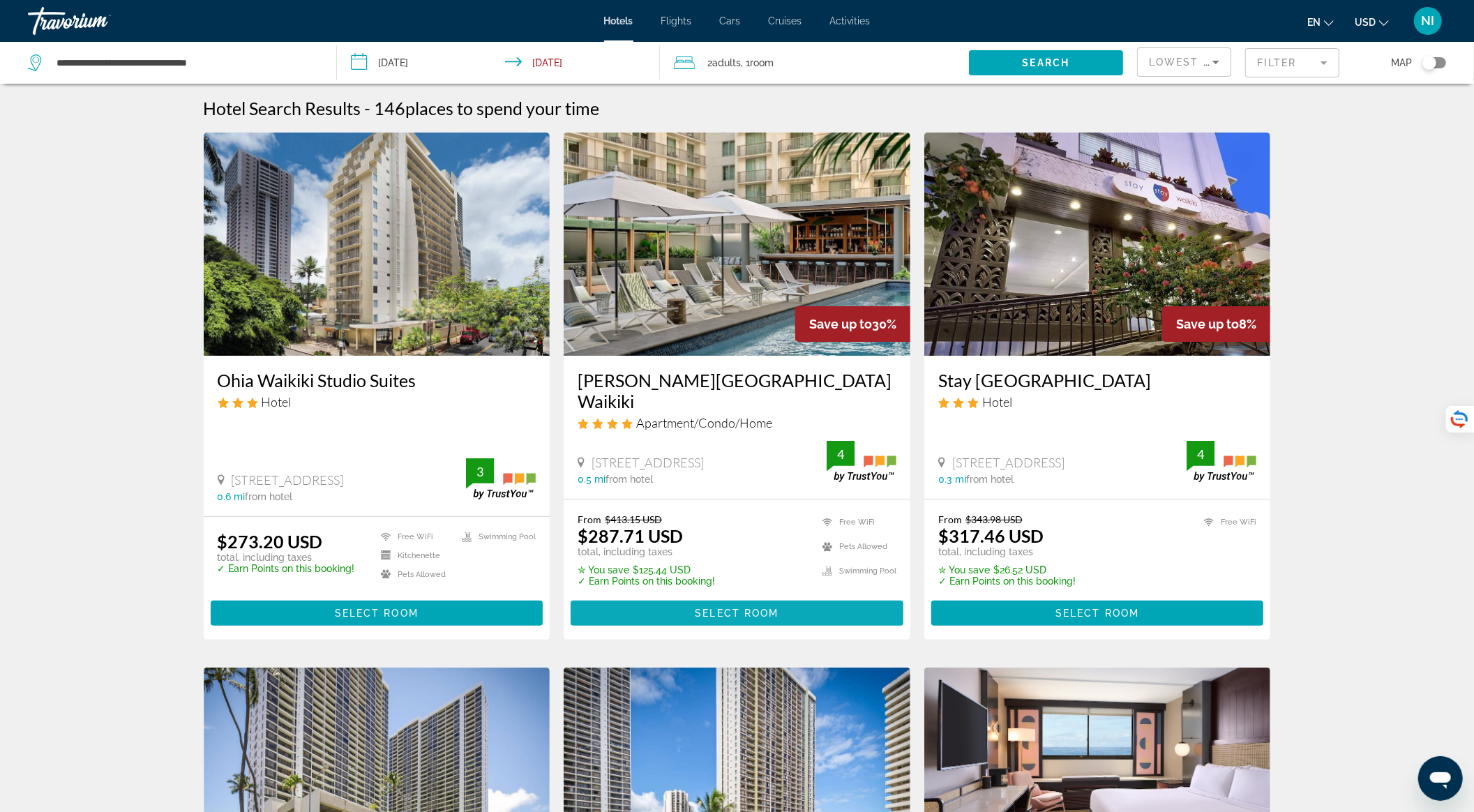
click at [715, 608] on span "Select Room" at bounding box center [736, 613] width 83 height 11
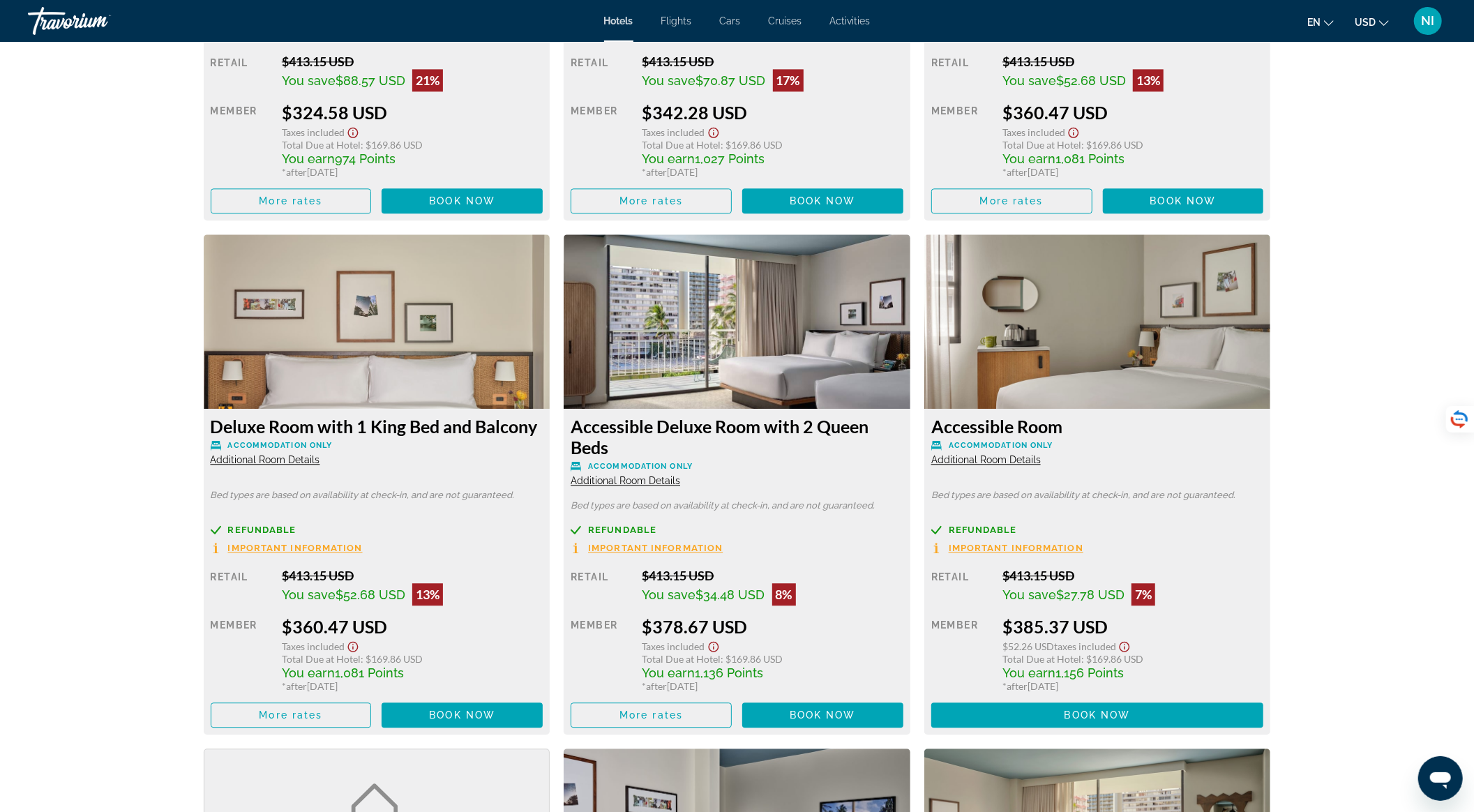
scroll to position [2818, 0]
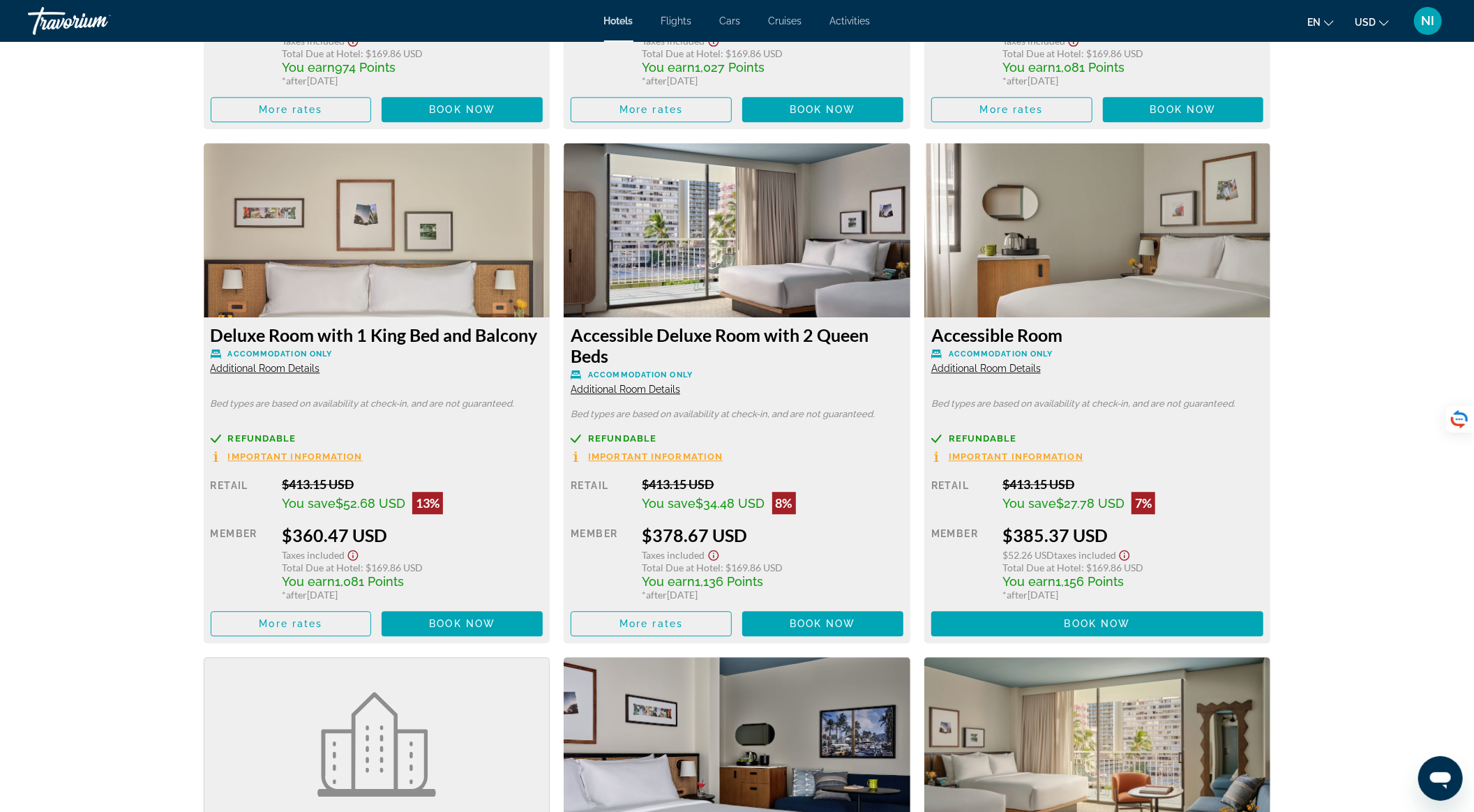
click at [654, 389] on span "Additional Room Details" at bounding box center [626, 389] width 110 height 11
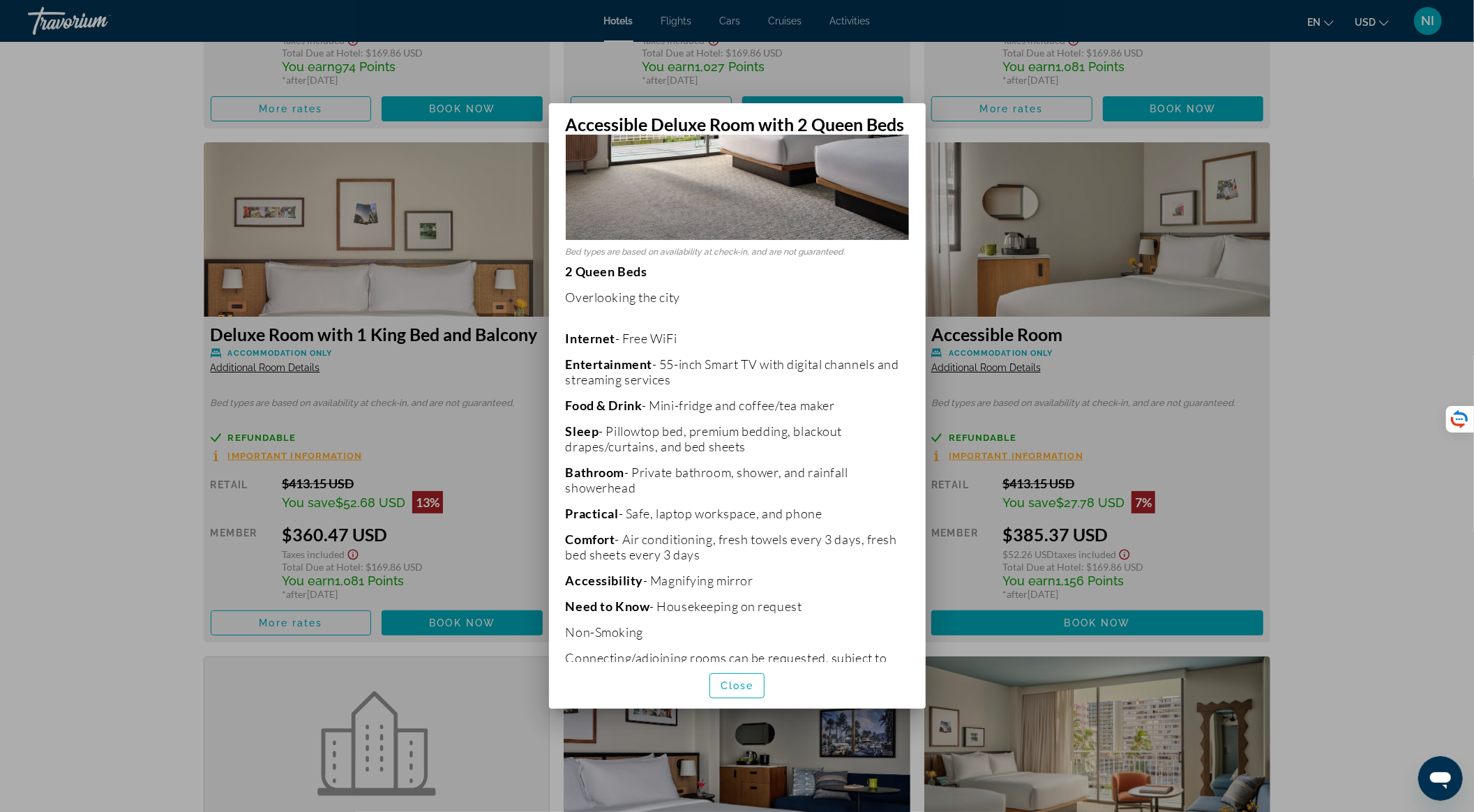
scroll to position [249, 0]
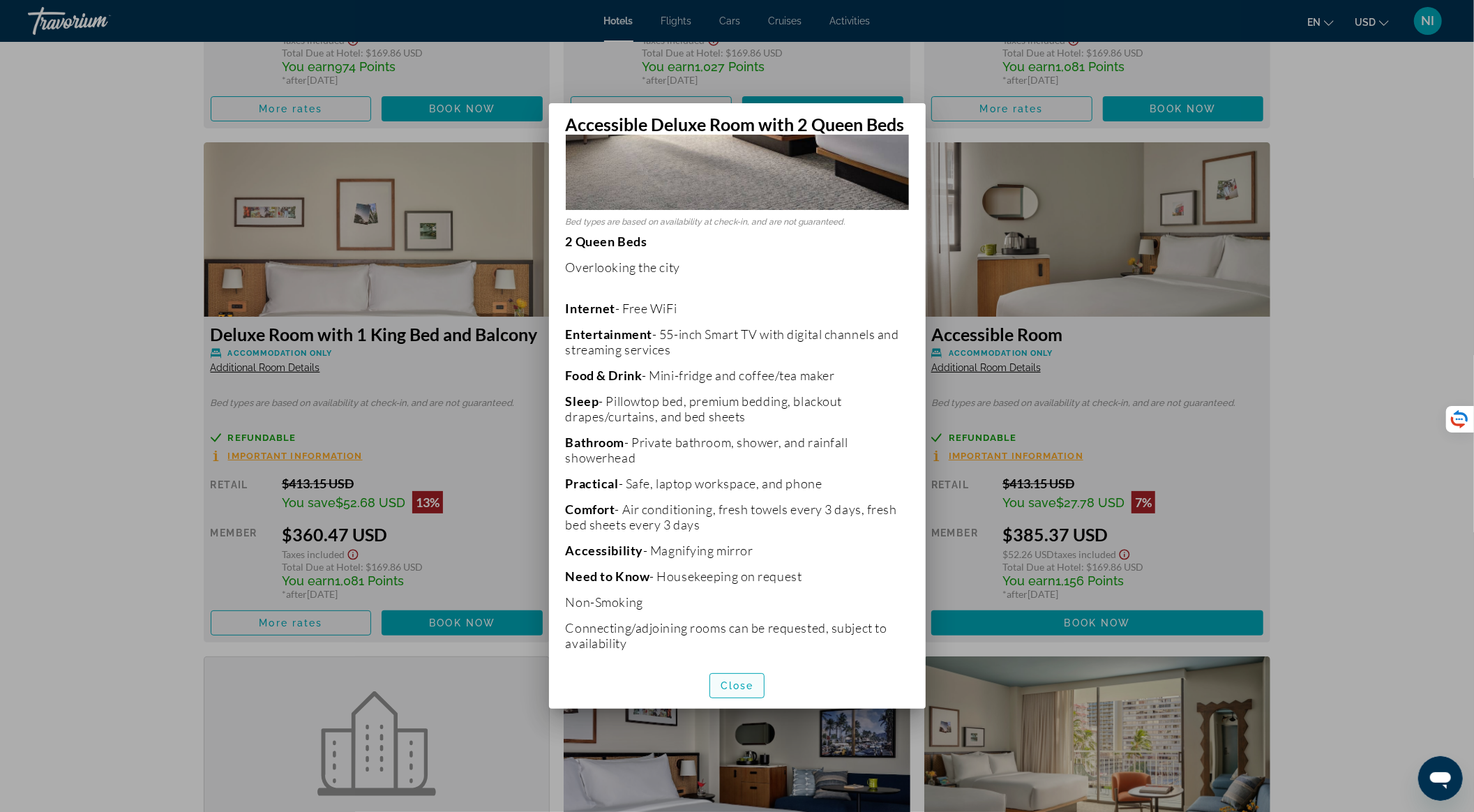
click at [735, 683] on span "Close" at bounding box center [737, 685] width 34 height 11
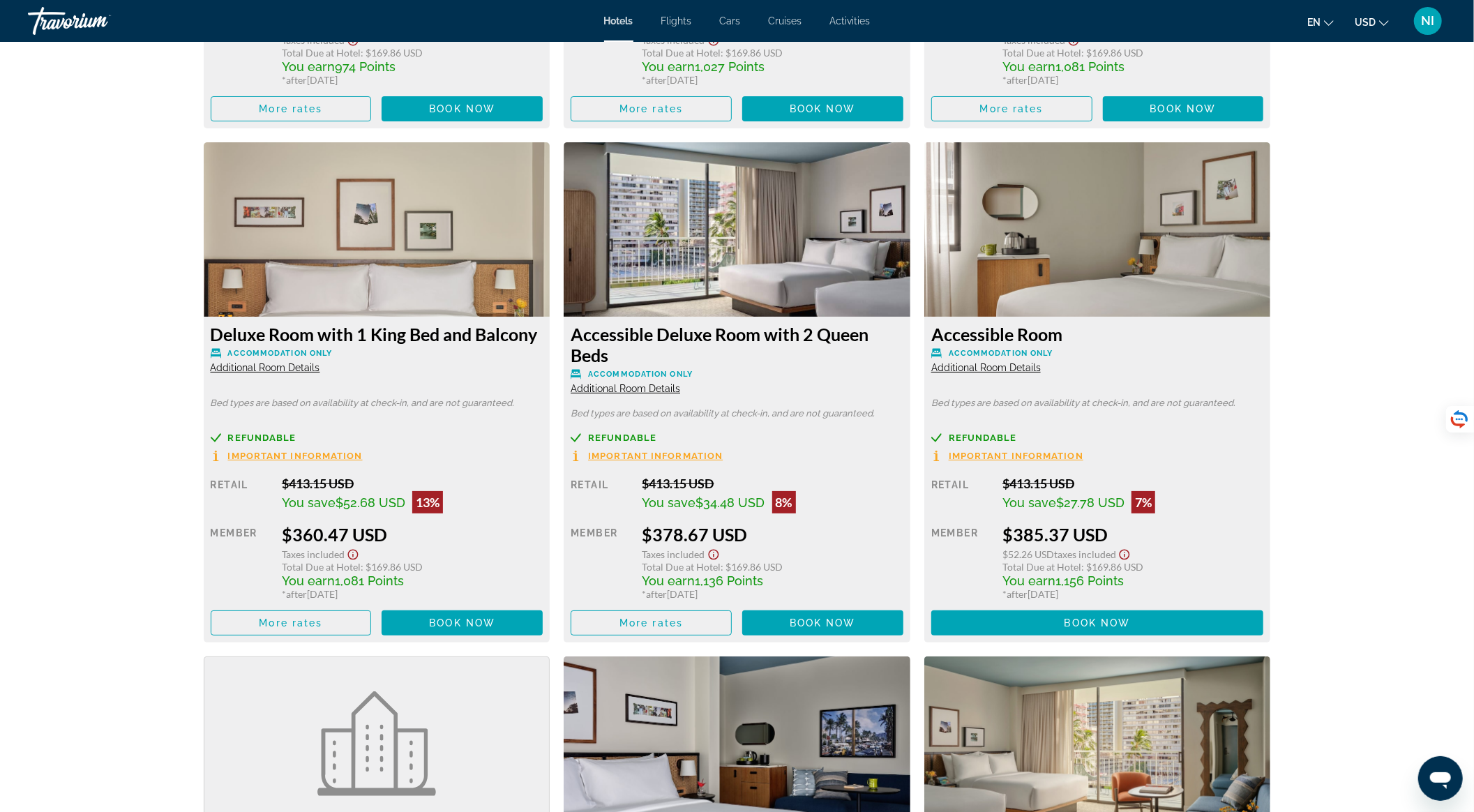
scroll to position [2818, 0]
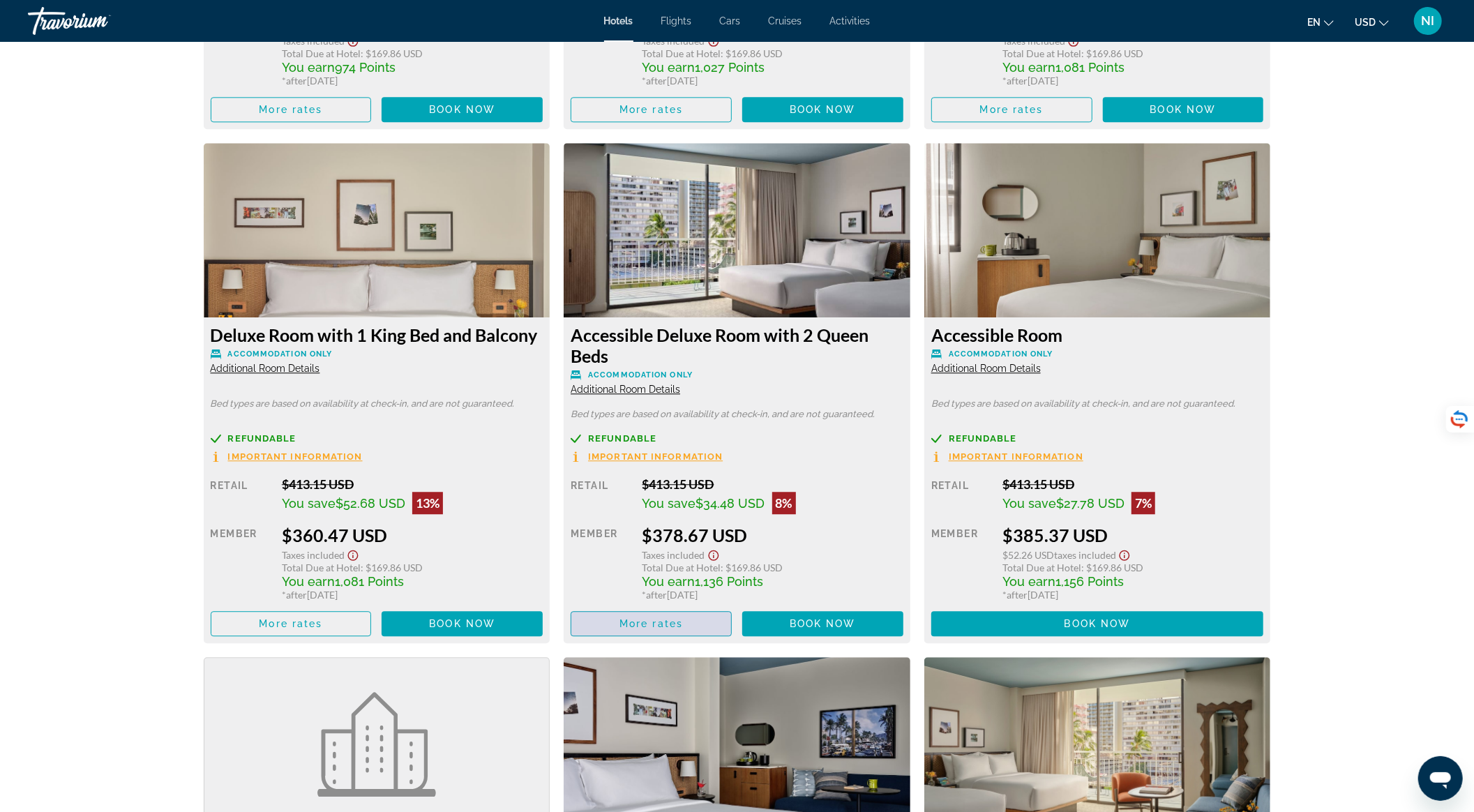
click at [692, 625] on span "Main content" at bounding box center [651, 623] width 160 height 34
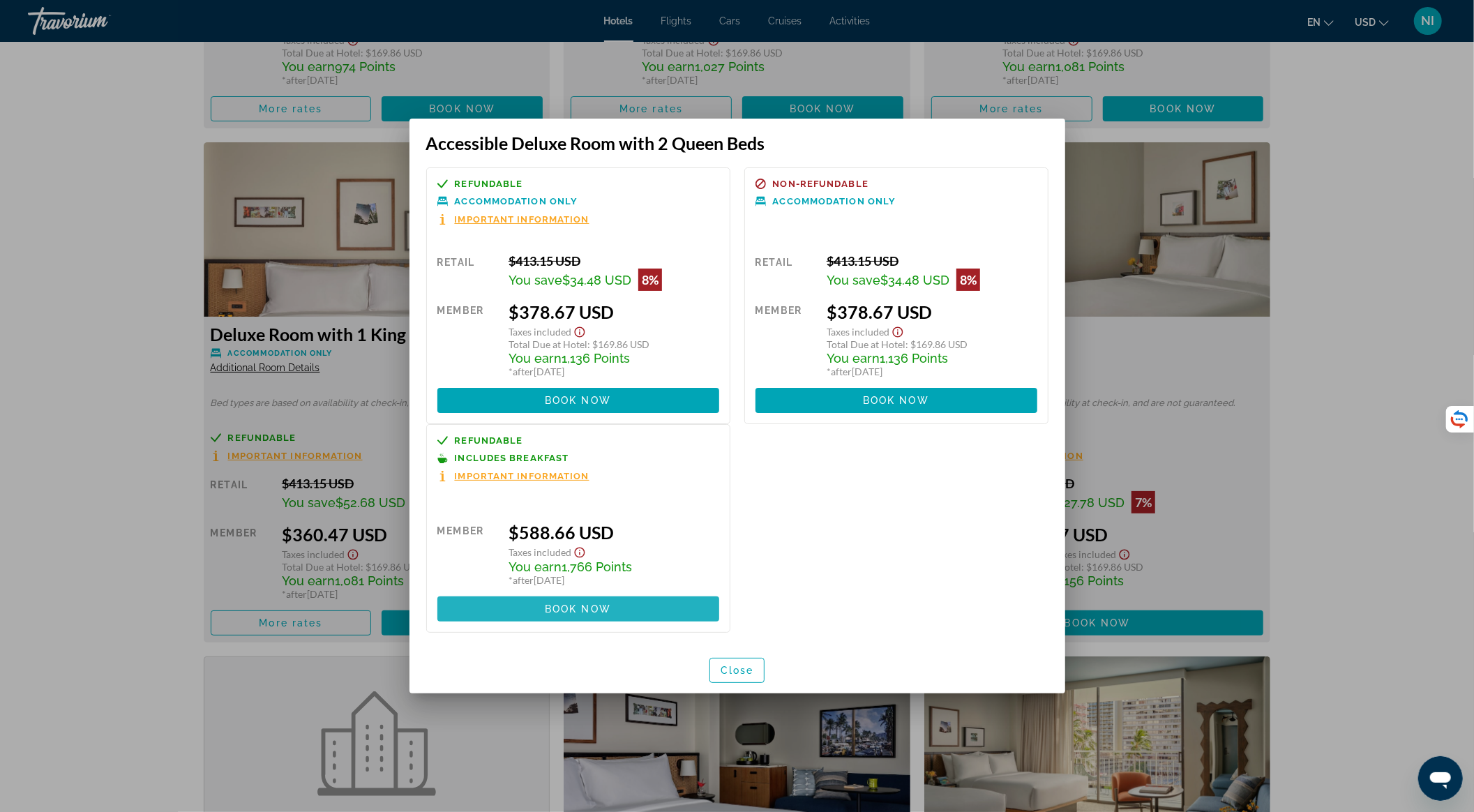
click at [622, 612] on span at bounding box center [578, 608] width 282 height 34
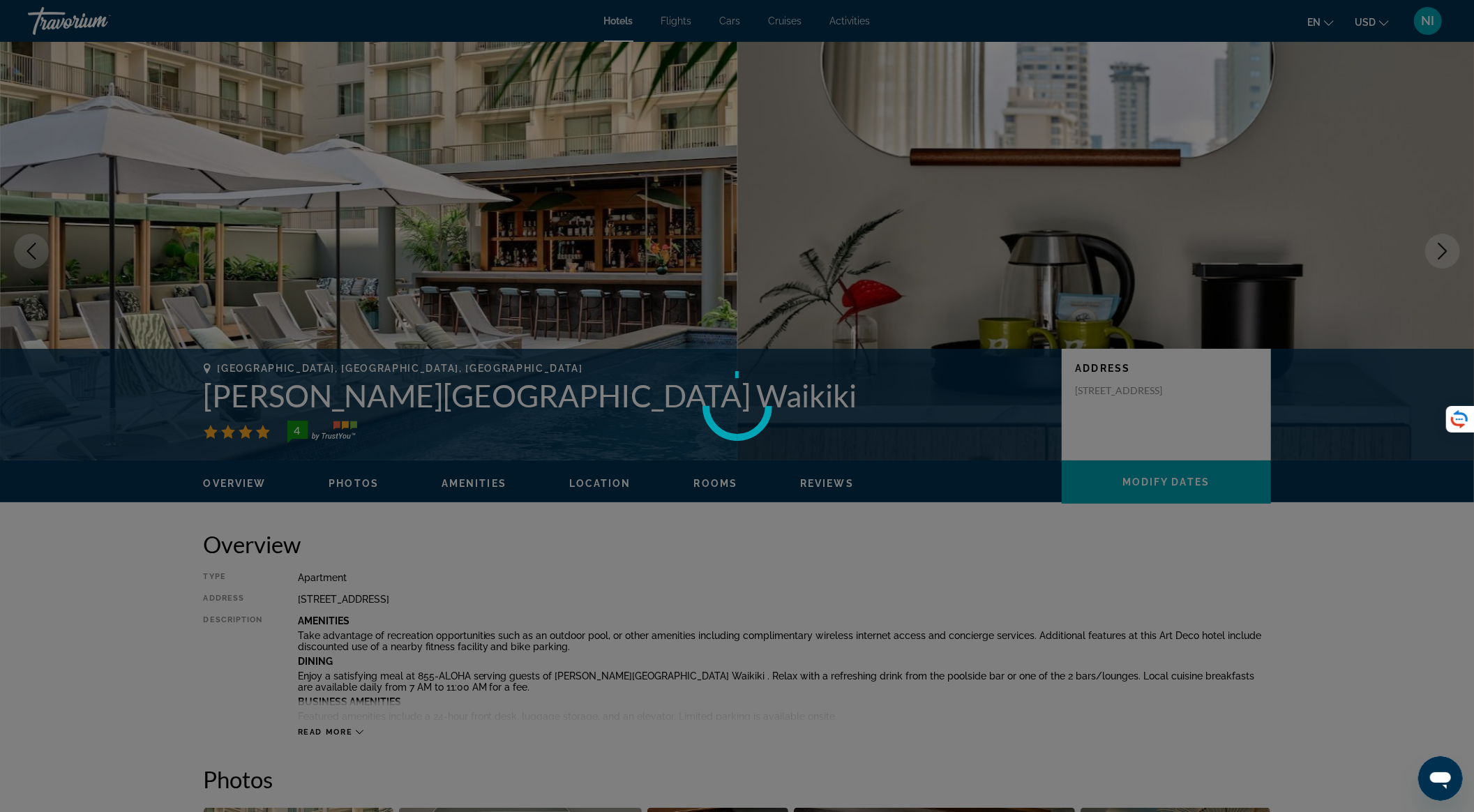
scroll to position [2818, 0]
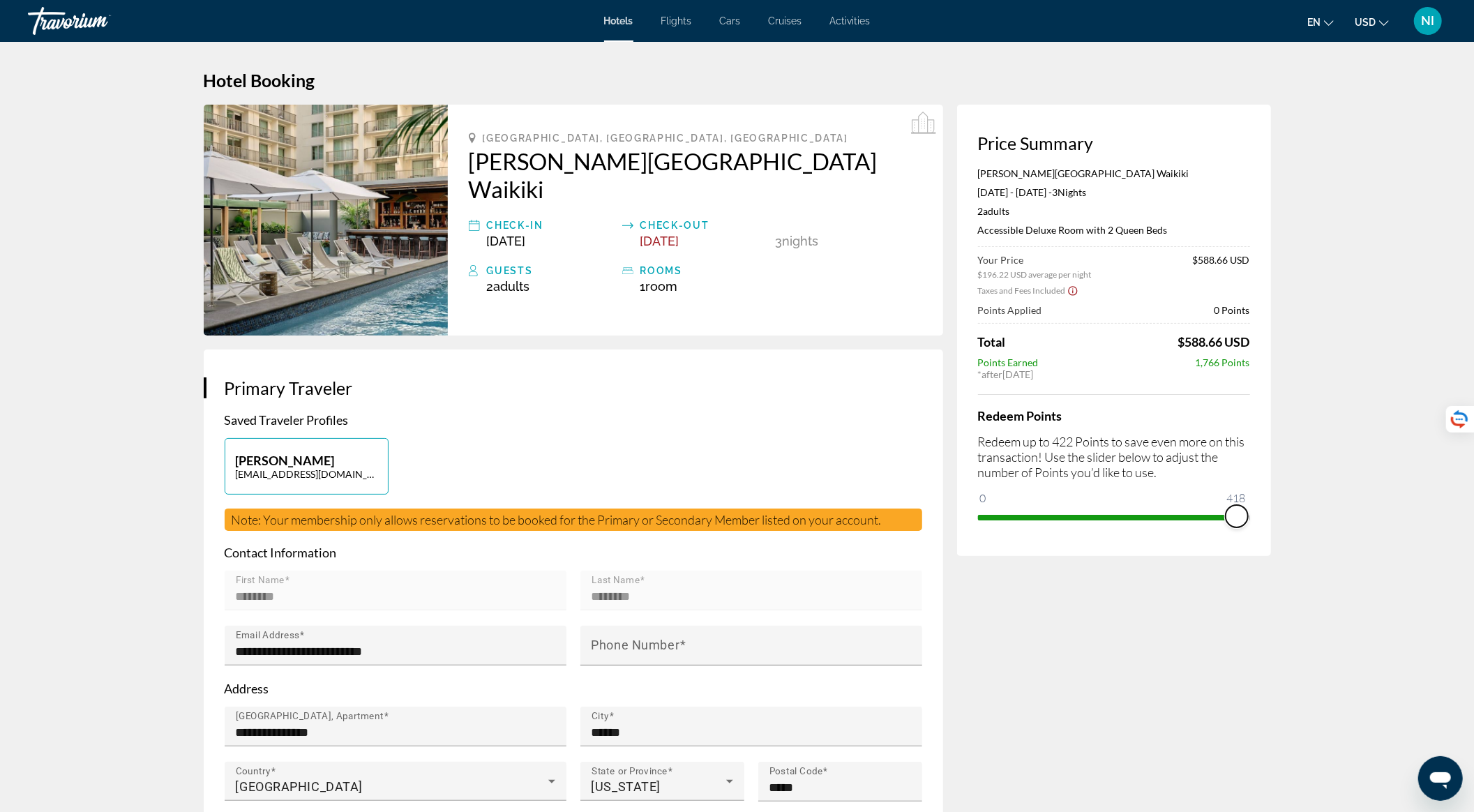
drag, startPoint x: 983, startPoint y: 498, endPoint x: 1237, endPoint y: 476, distance: 255.0
click at [1237, 476] on div "Redeem Points Redeem up to 422 Points to save even more on this transaction! Us…" at bounding box center [1114, 461] width 272 height 134
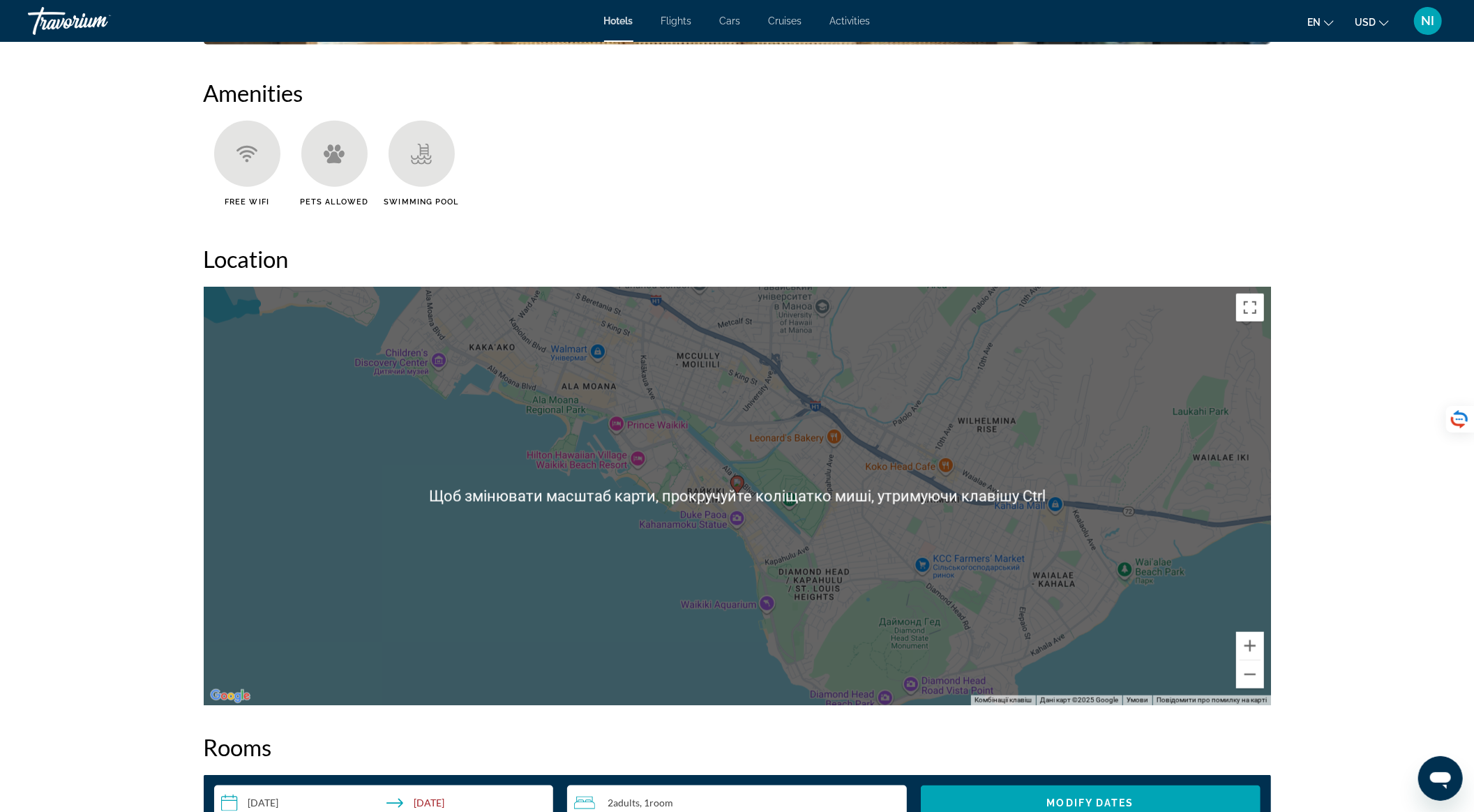
scroll to position [1488, 0]
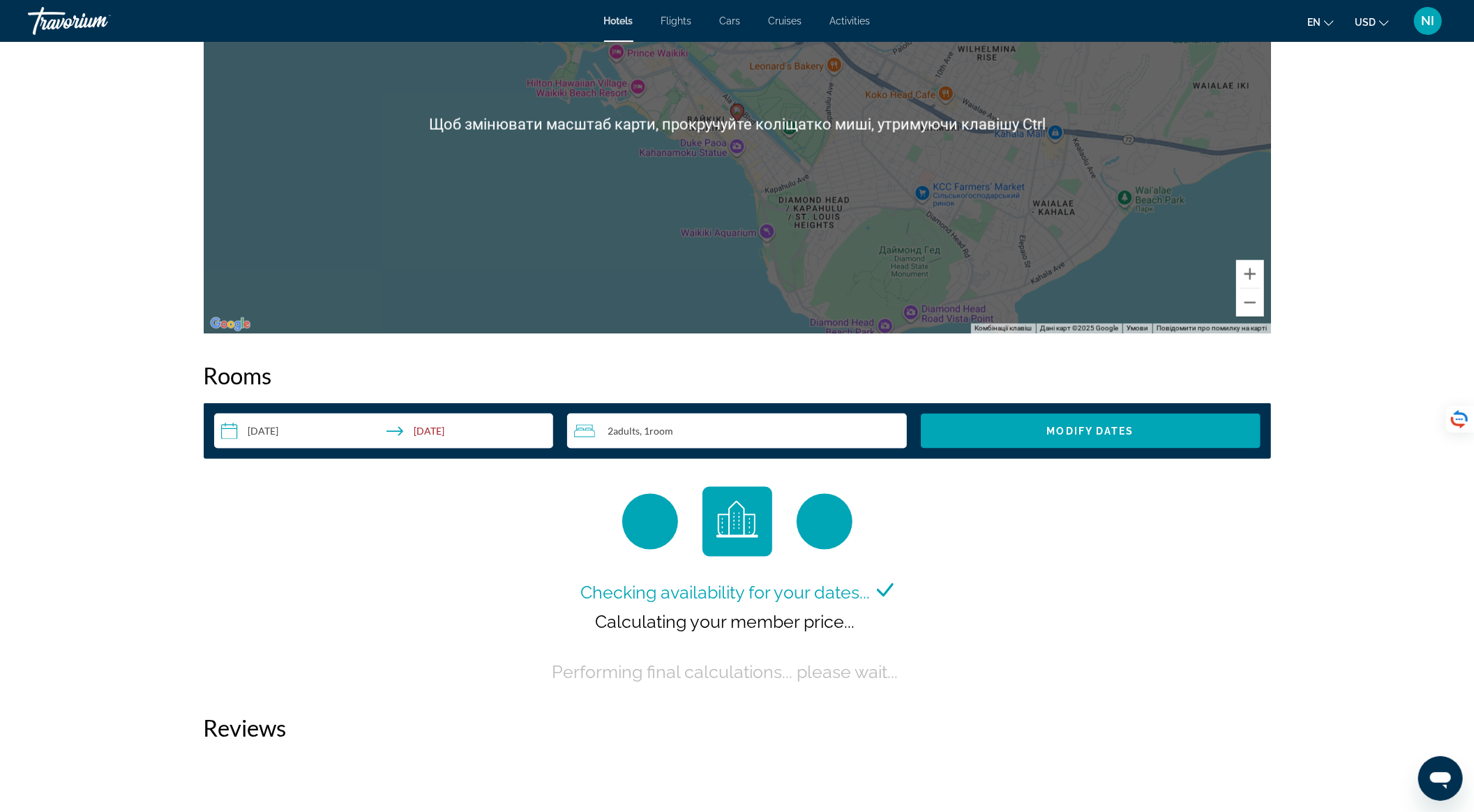
click at [702, 433] on div "2 Adult Adults , 1 Room rooms" at bounding box center [740, 431] width 333 height 17
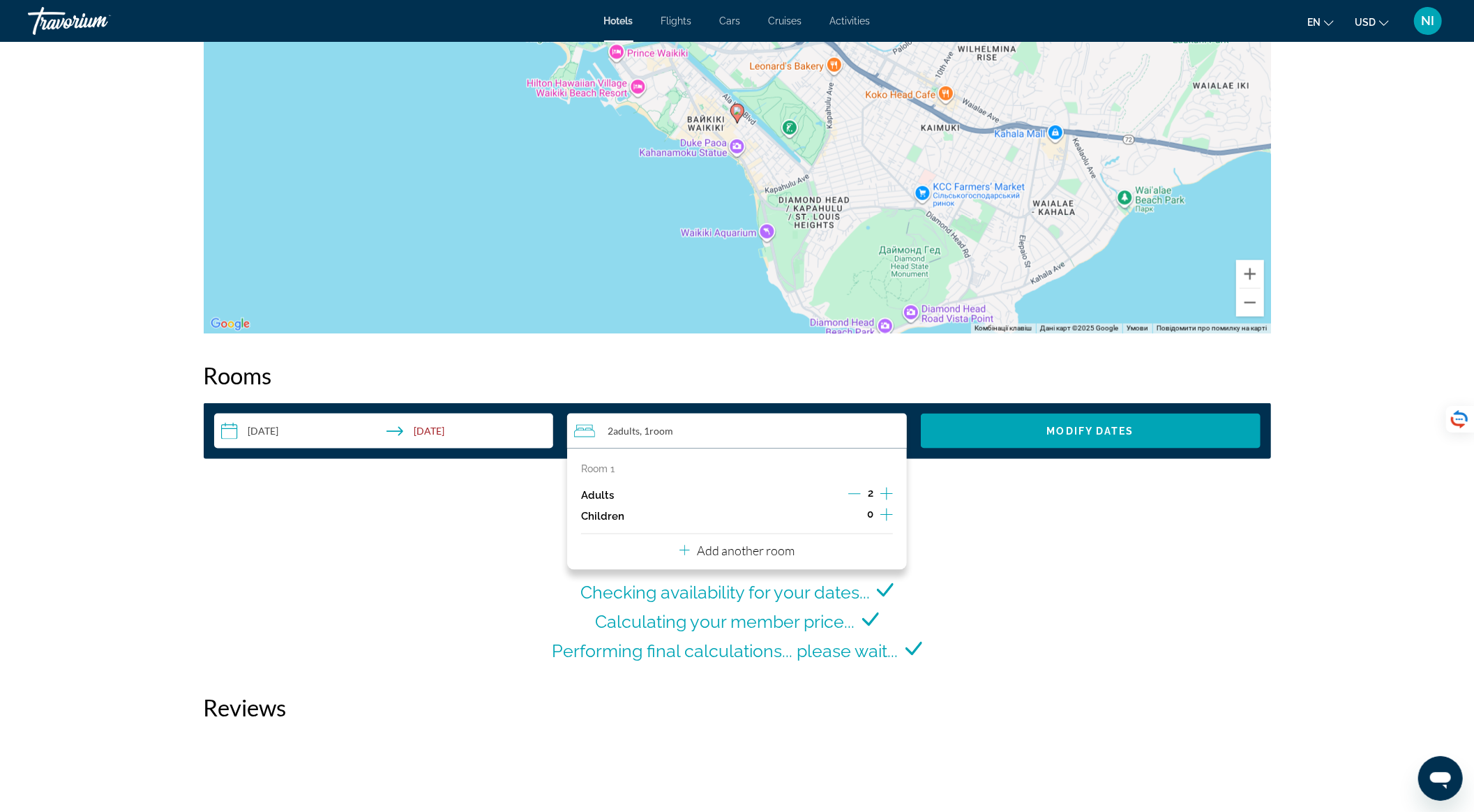
click at [890, 496] on icon "Increment adults" at bounding box center [887, 494] width 13 height 17
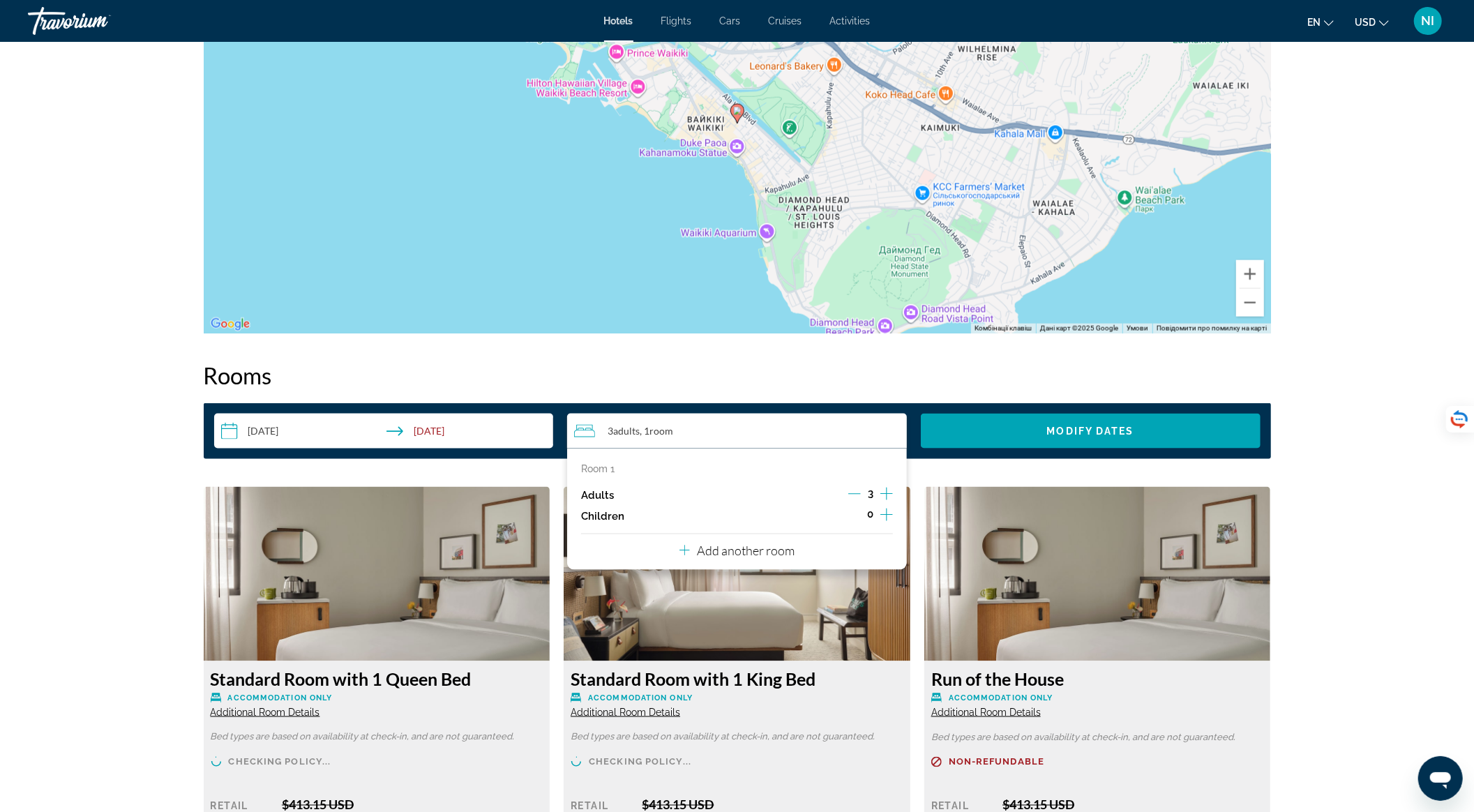
click at [890, 513] on icon "Increment children" at bounding box center [887, 515] width 13 height 17
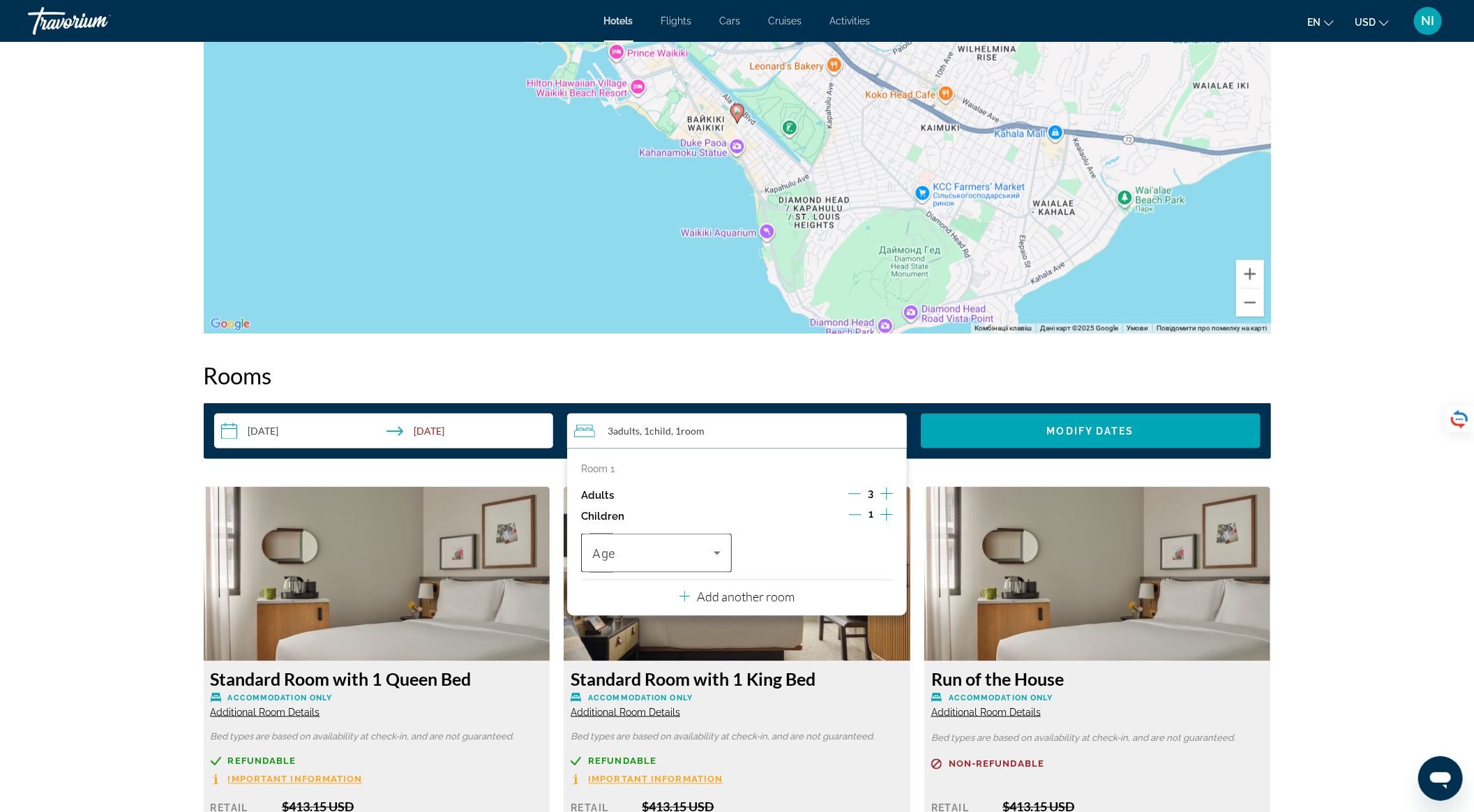
click at [711, 560] on icon "Travelers: 3 adults, 1 child" at bounding box center [717, 553] width 17 height 17
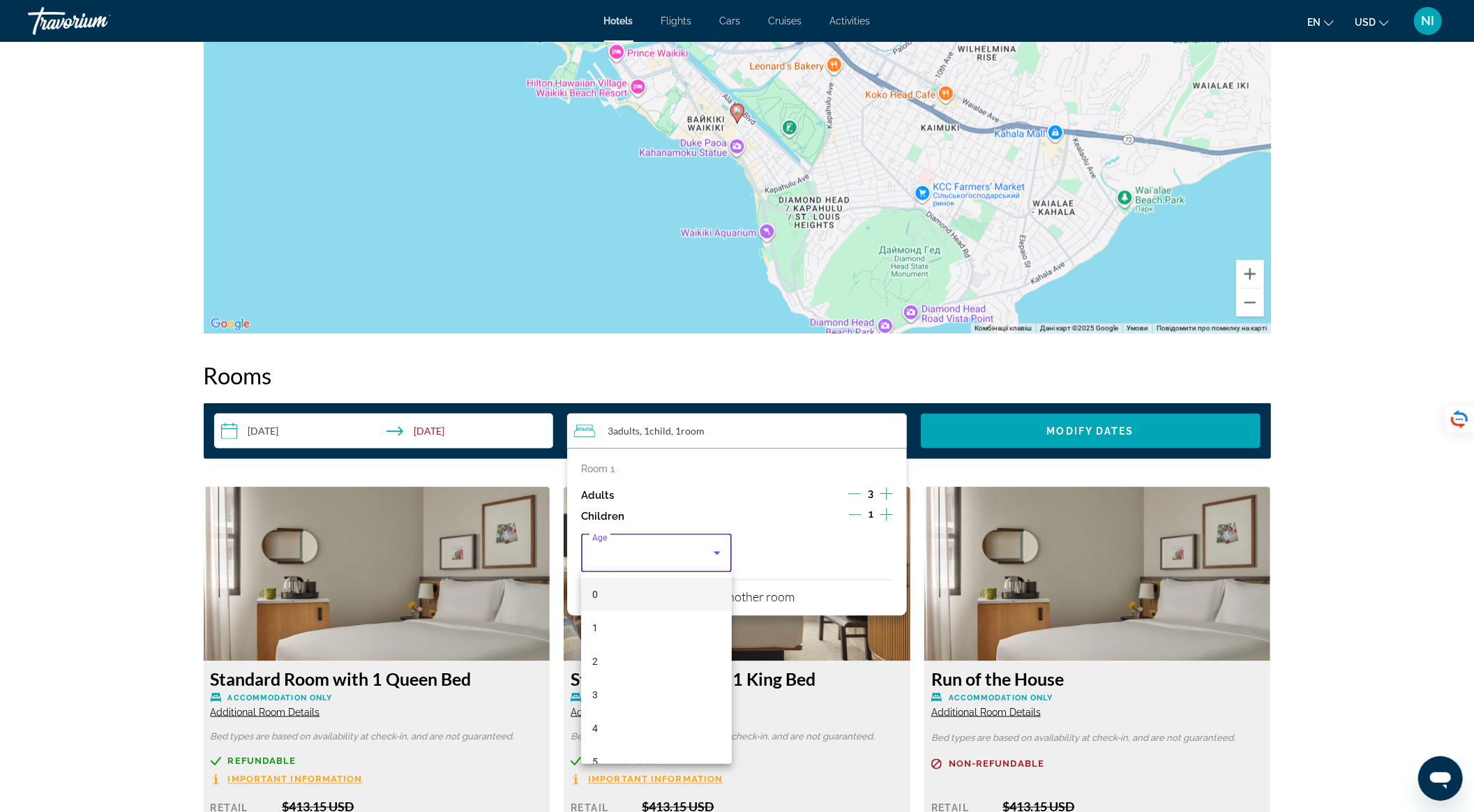
scroll to position [372, 0]
click at [657, 750] on mat-option "16" at bounding box center [657, 758] width 151 height 34
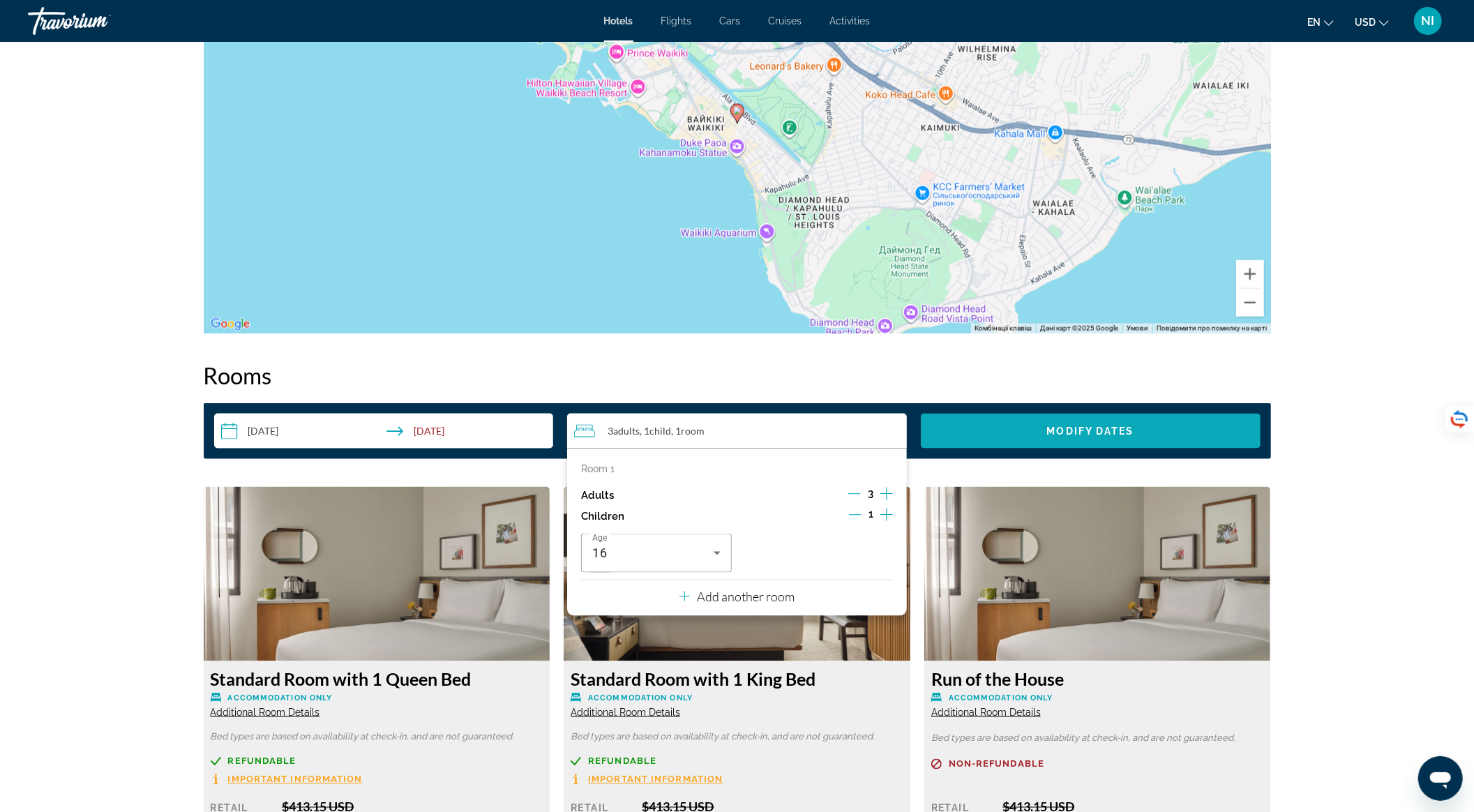
click at [1030, 440] on span "Search widget" at bounding box center [1091, 431] width 340 height 34
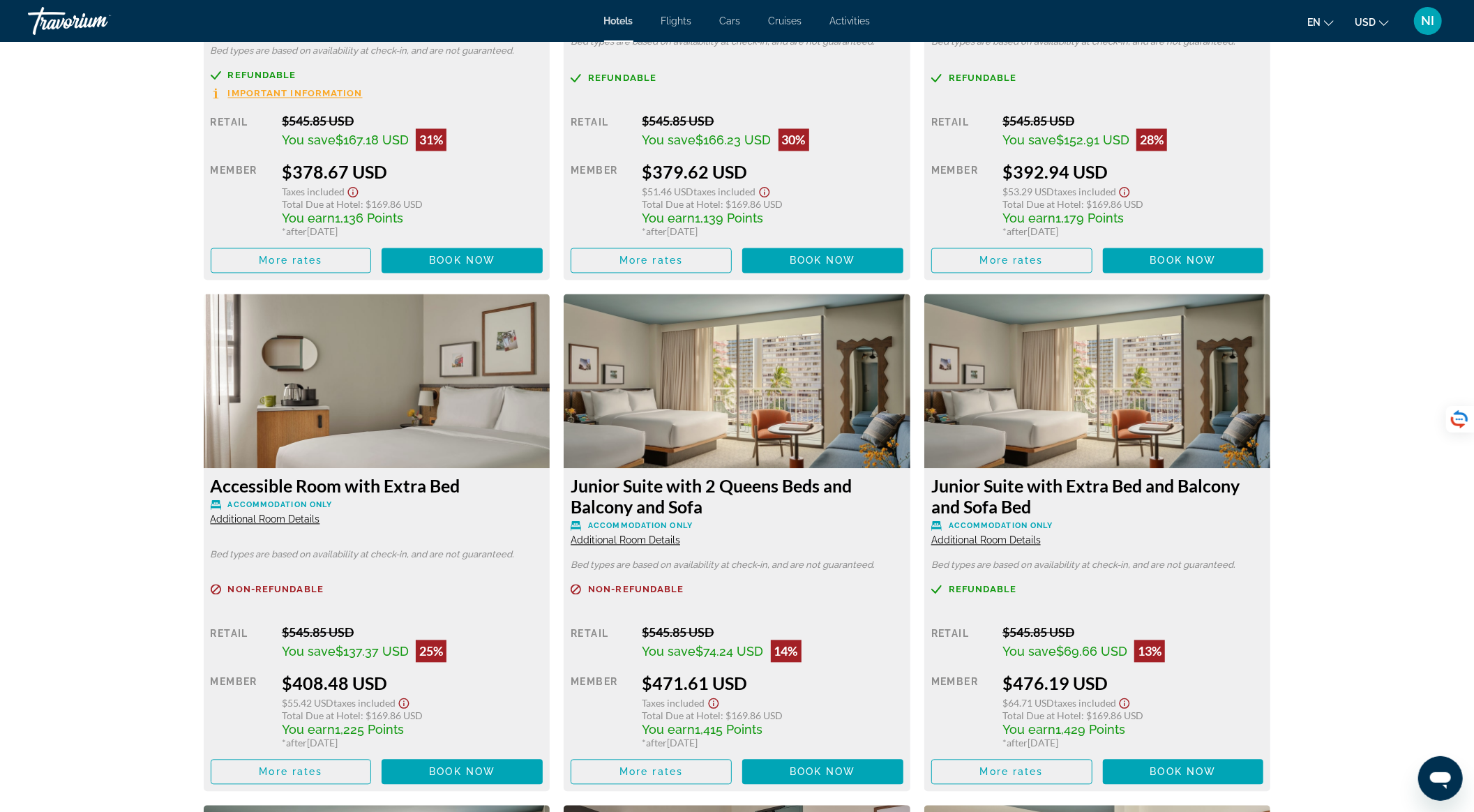
scroll to position [2231, 0]
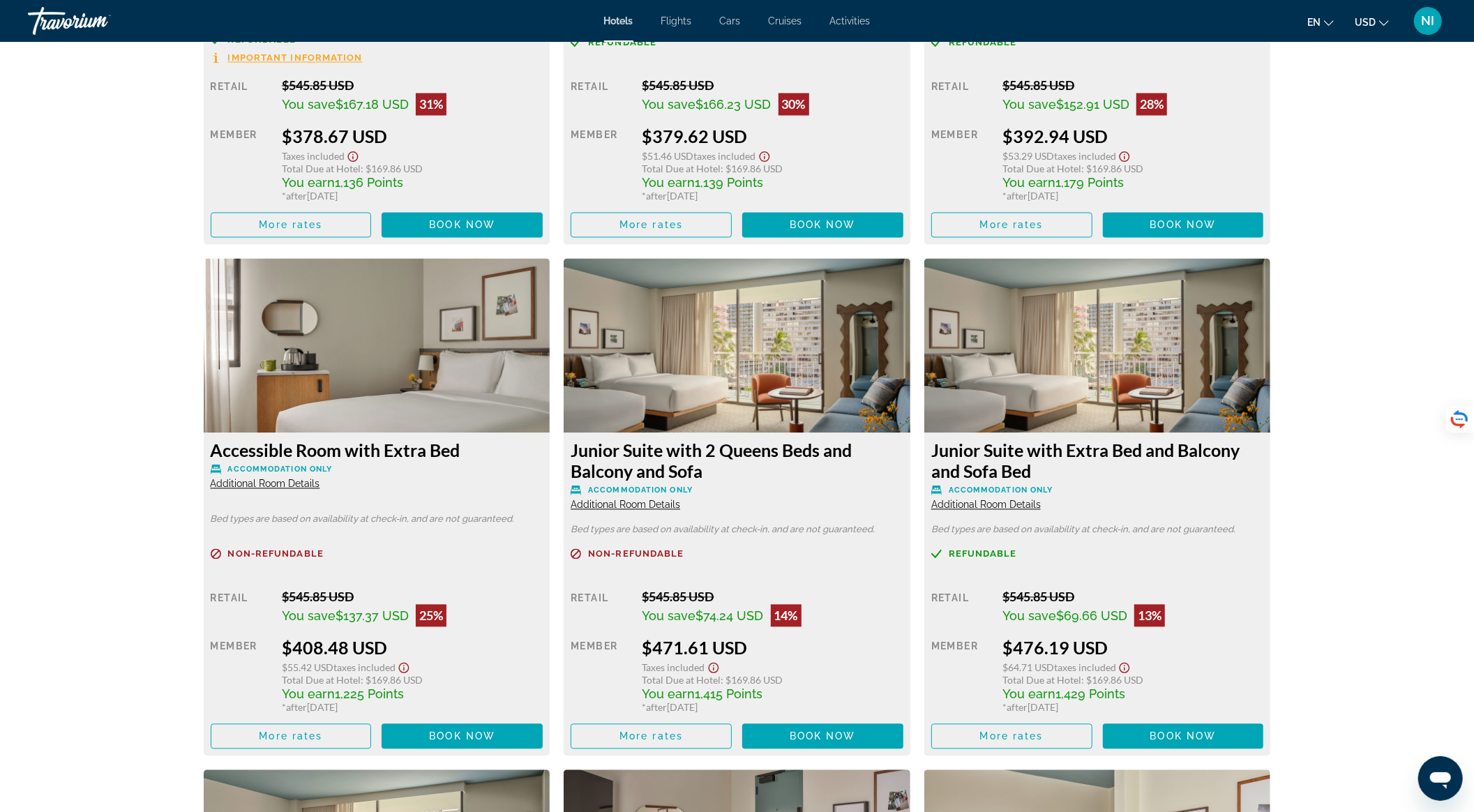
click at [650, 507] on span "Additional Room Details" at bounding box center [626, 504] width 110 height 11
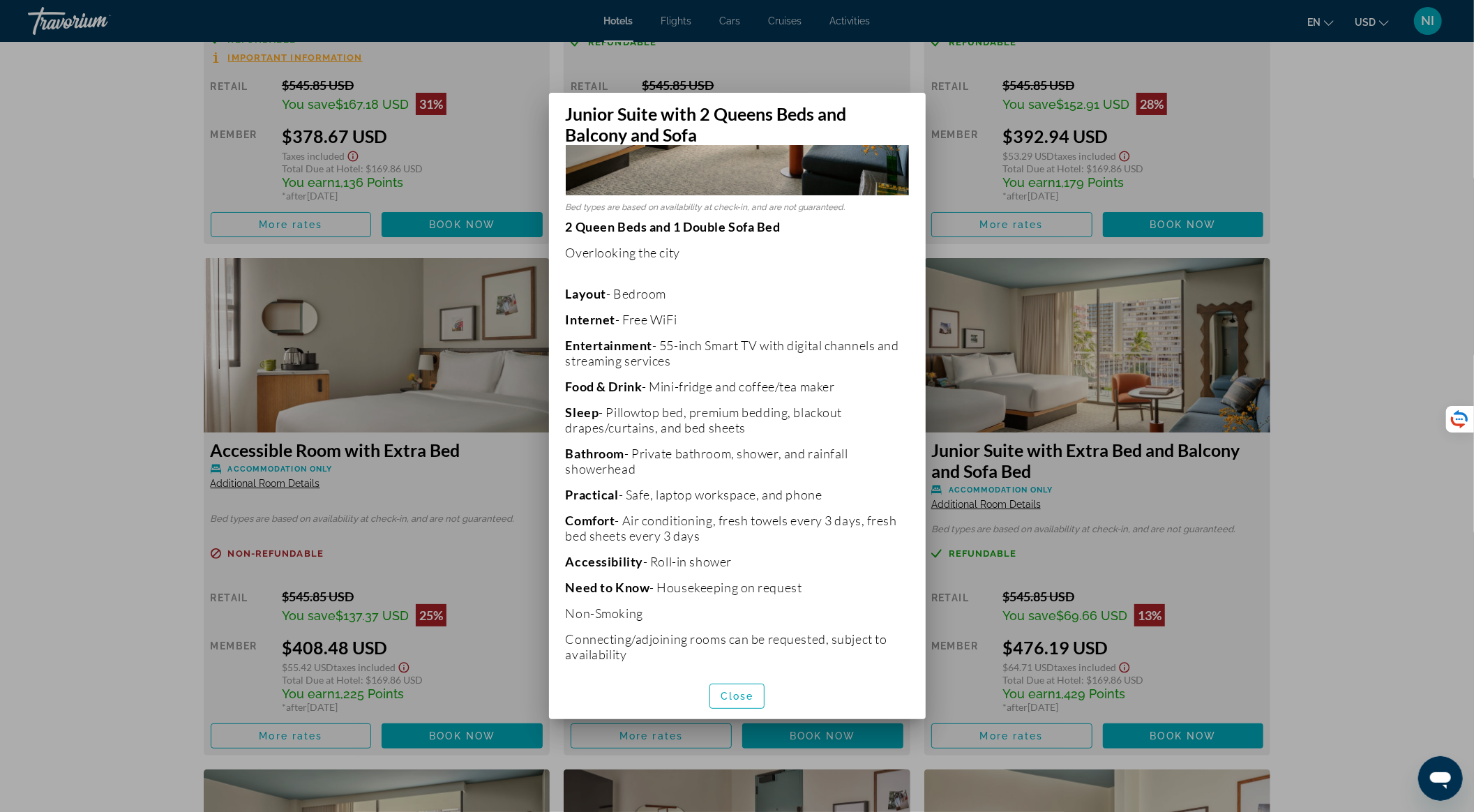
scroll to position [233, 0]
click at [742, 696] on span "Close" at bounding box center [737, 696] width 34 height 11
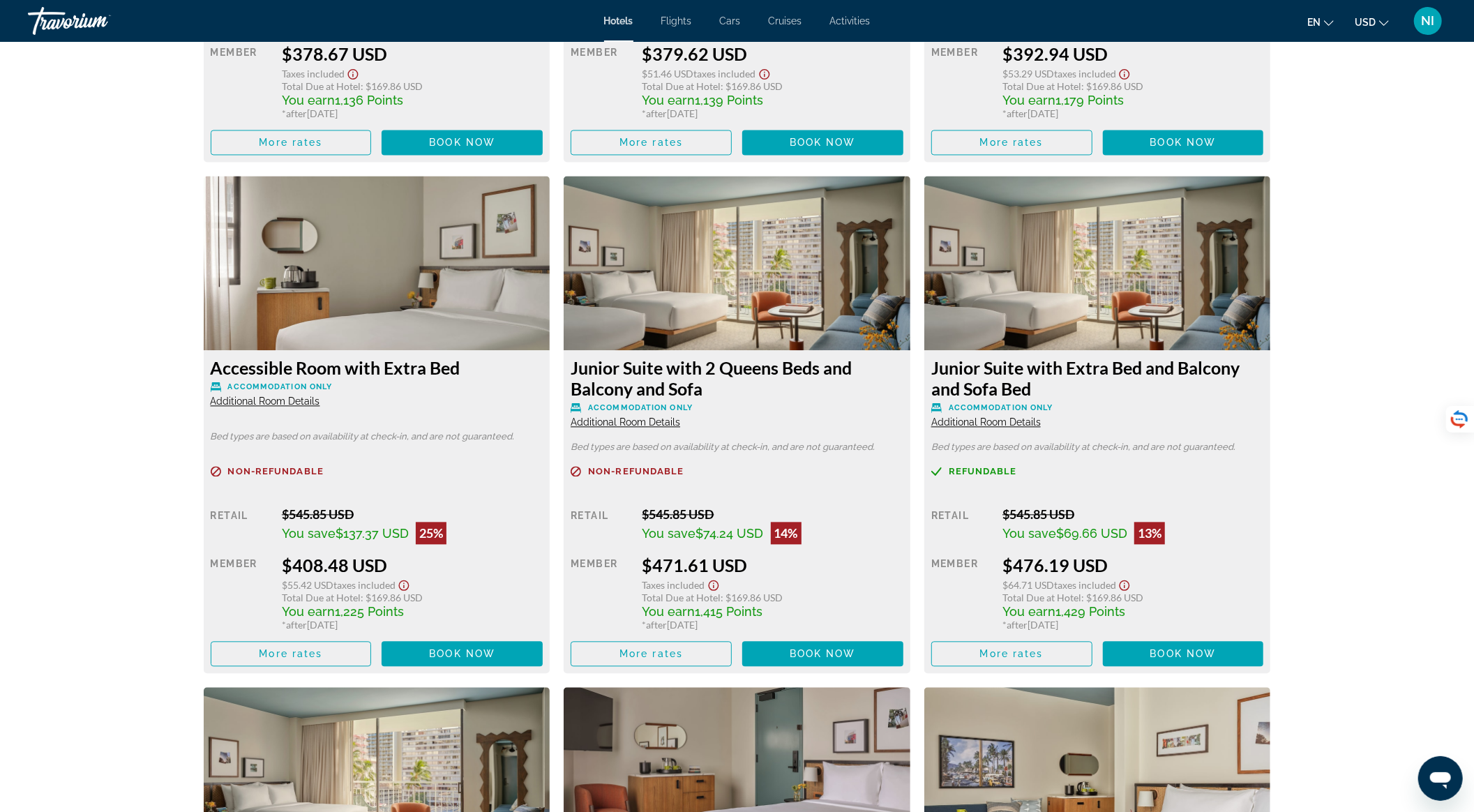
scroll to position [2323, 0]
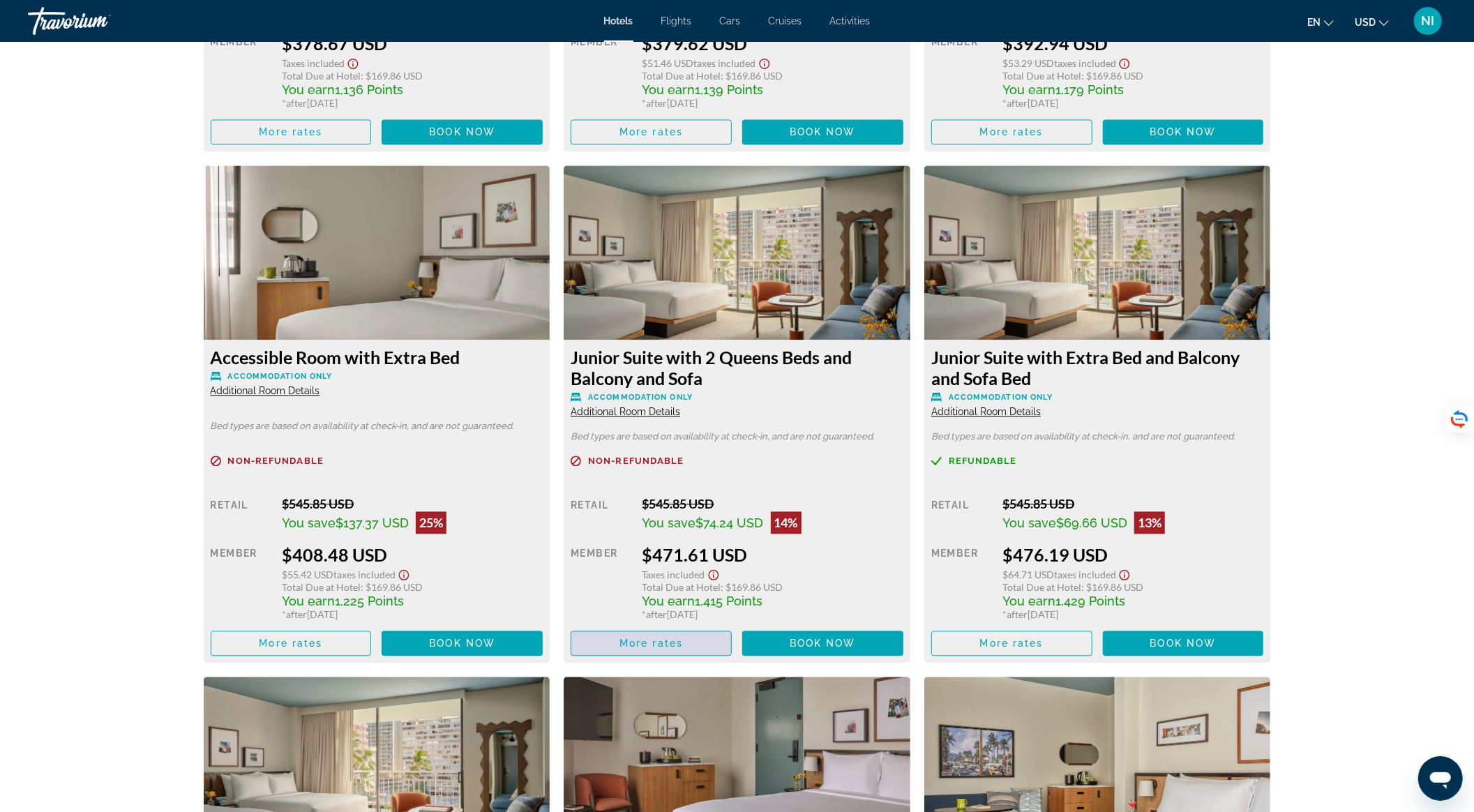
click at [672, 640] on span "More rates" at bounding box center [651, 643] width 64 height 11
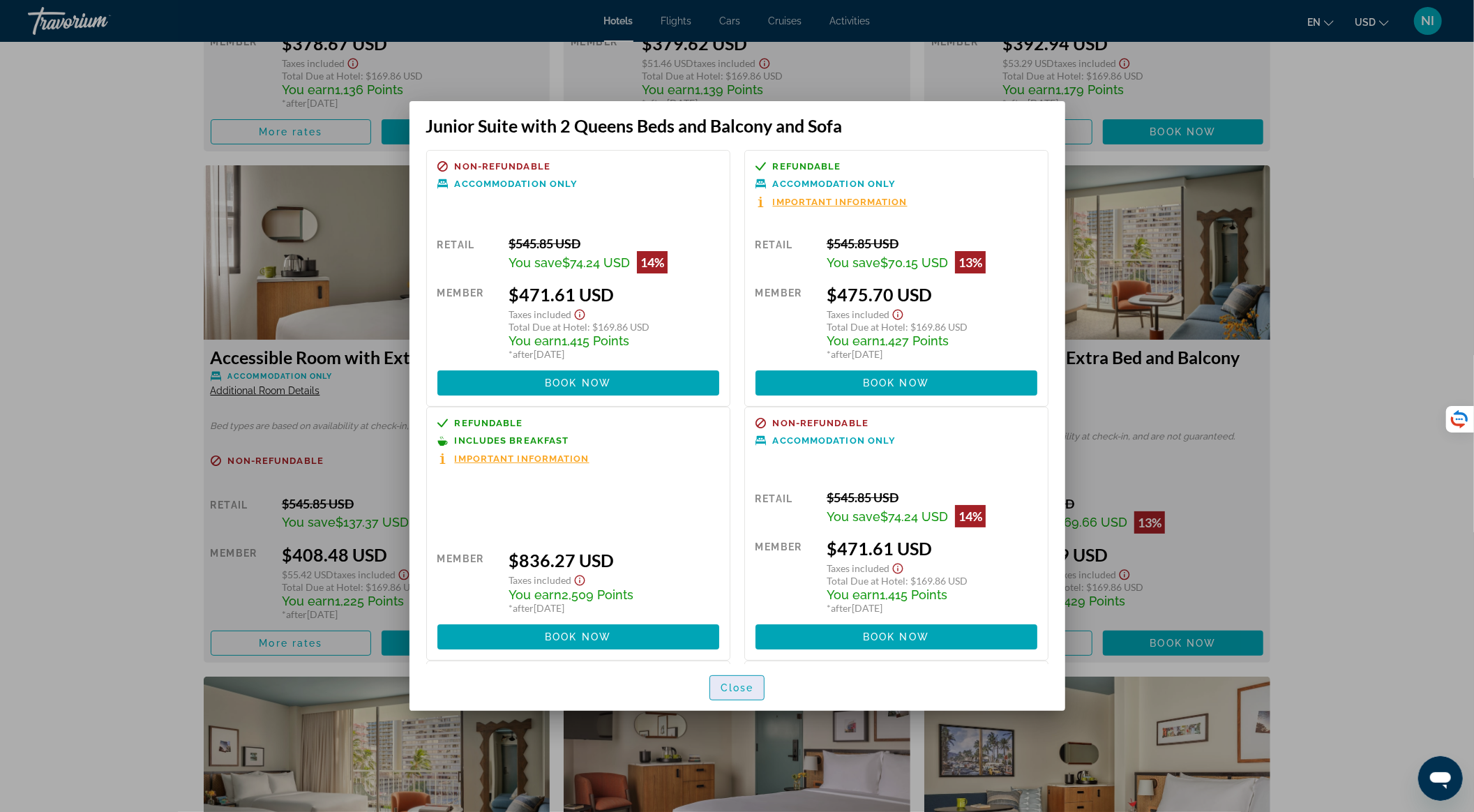
click at [734, 689] on span "Close" at bounding box center [737, 687] width 34 height 11
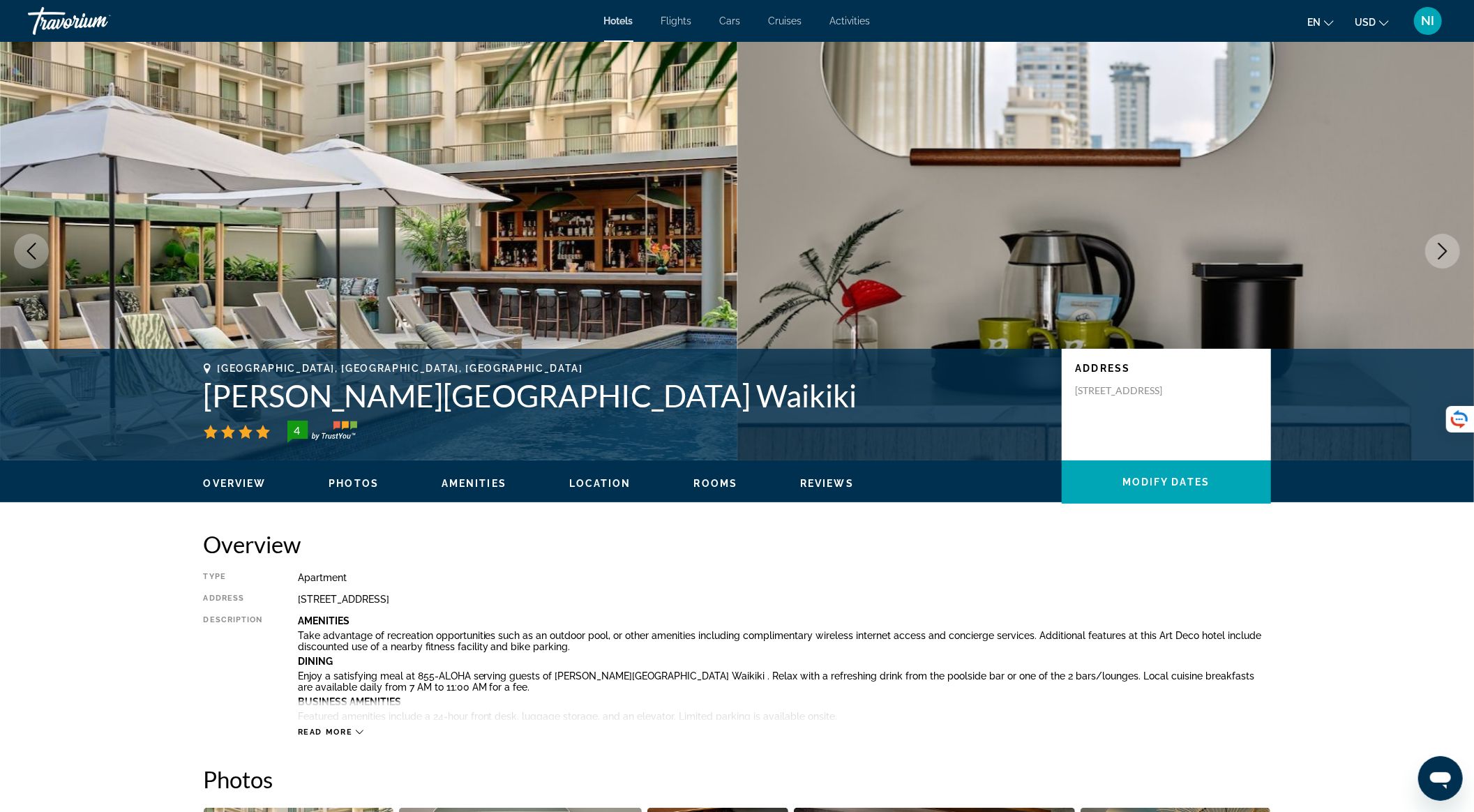
scroll to position [2323, 0]
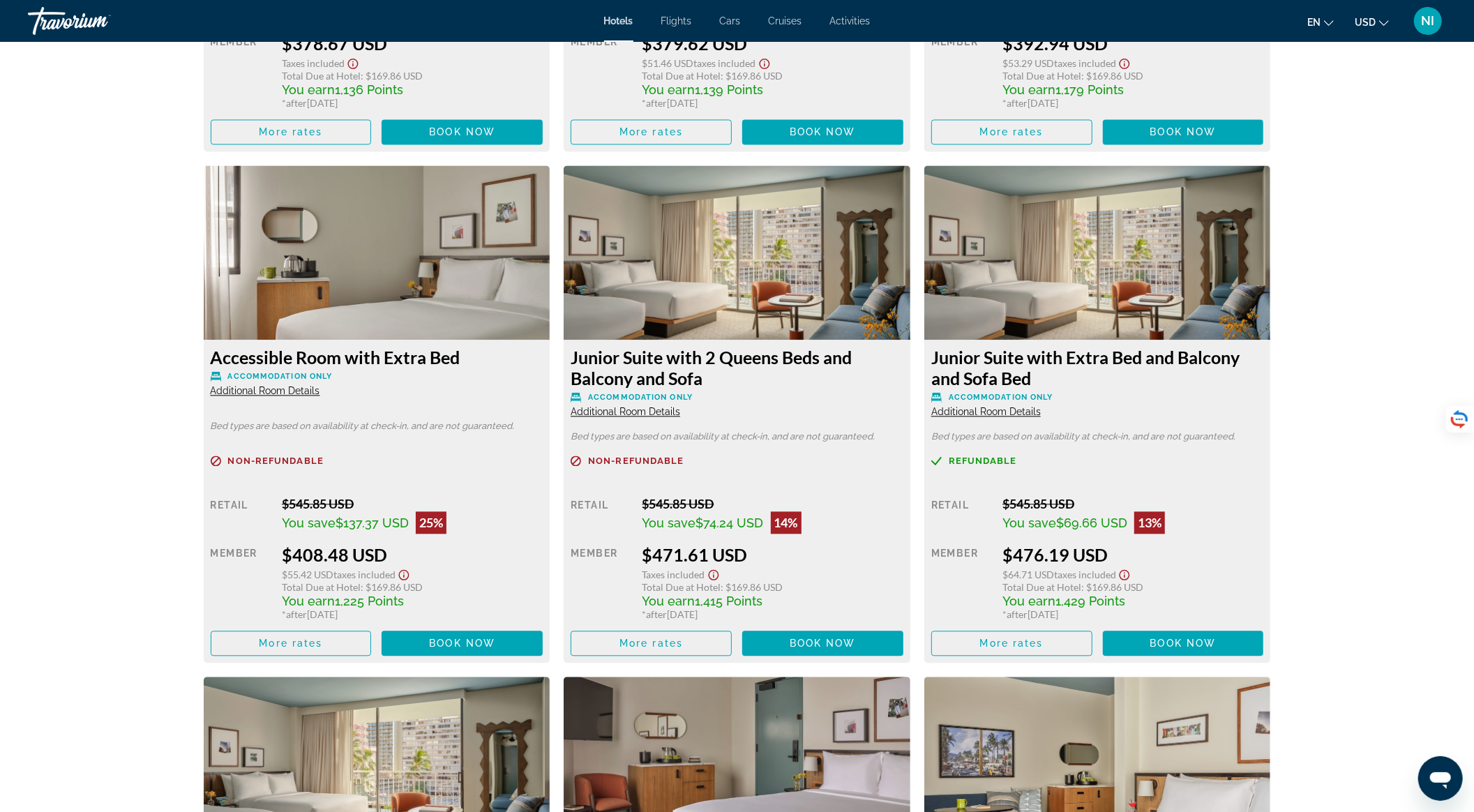
click at [724, 267] on img "Main content" at bounding box center [737, 252] width 347 height 174
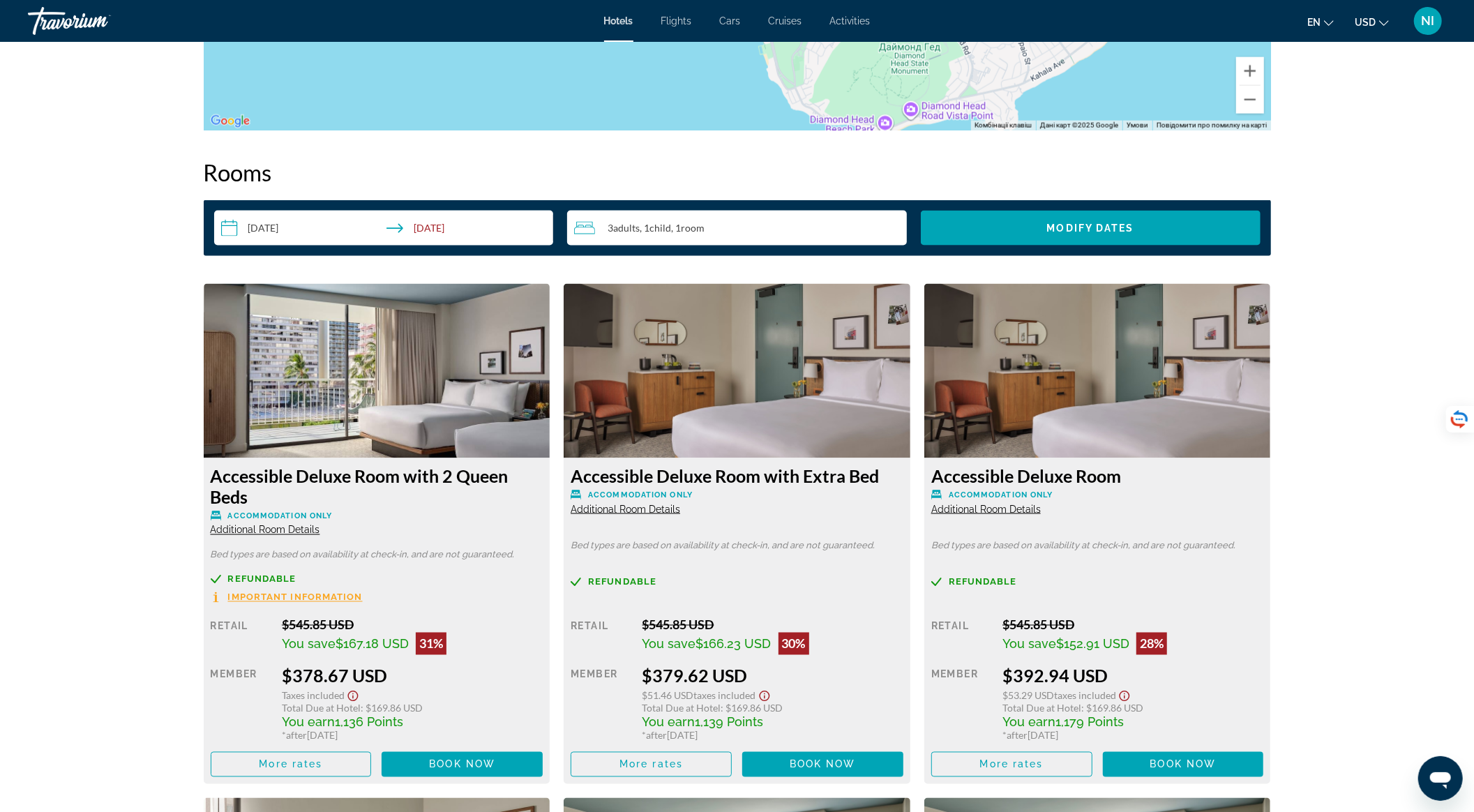
scroll to position [1673, 0]
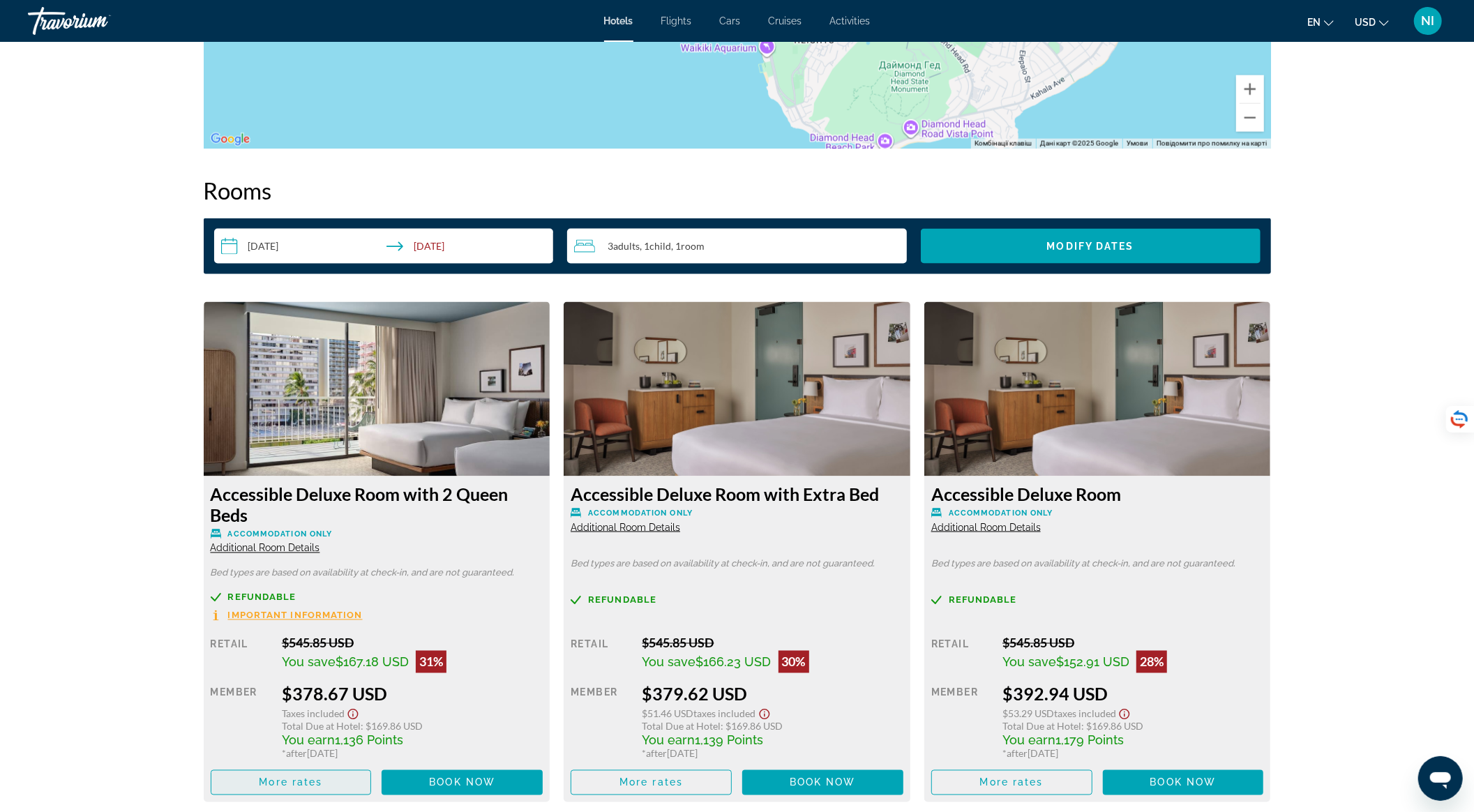
click at [335, 788] on span "Main content" at bounding box center [291, 783] width 160 height 34
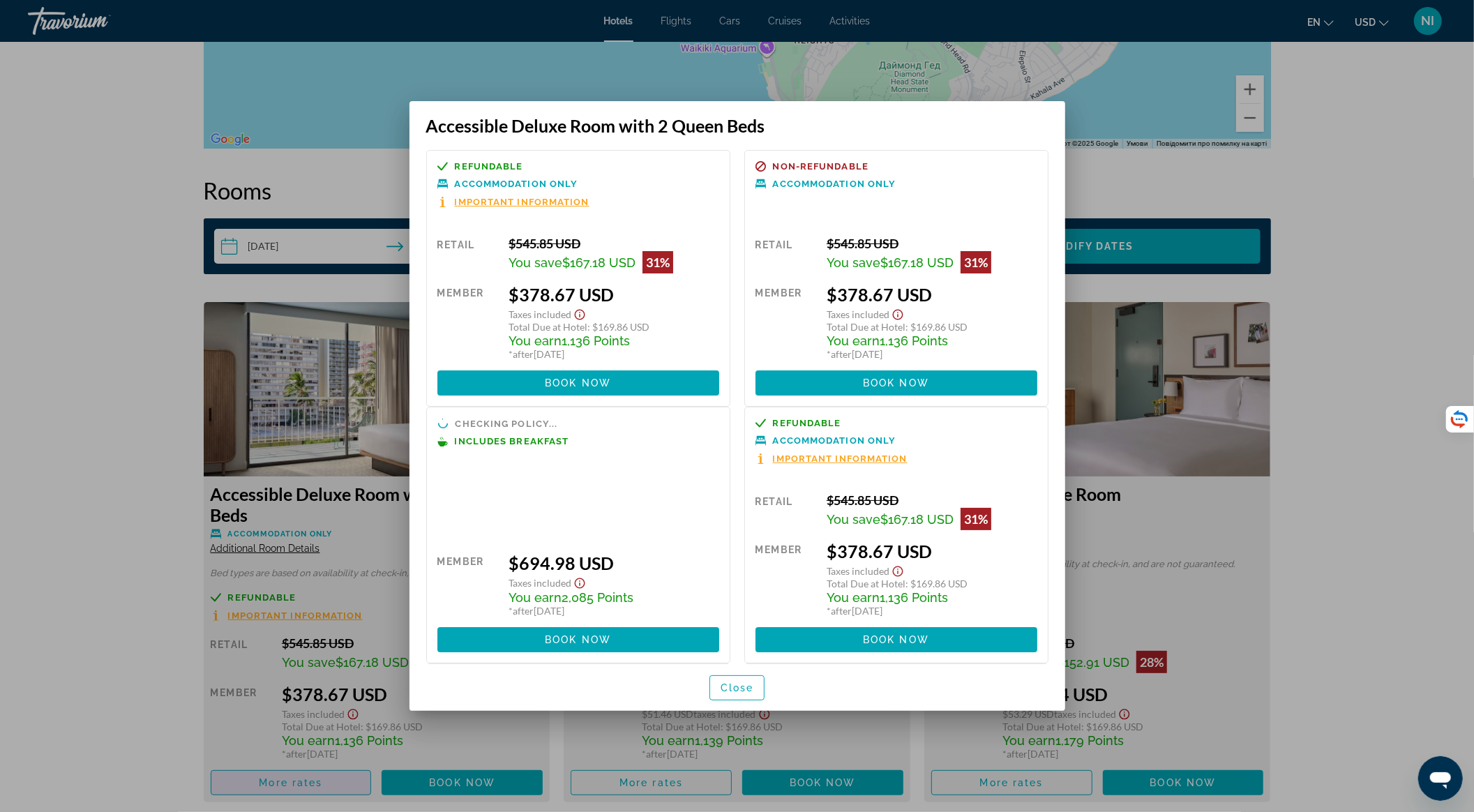
scroll to position [0, 0]
click at [1373, 386] on div at bounding box center [737, 406] width 1474 height 812
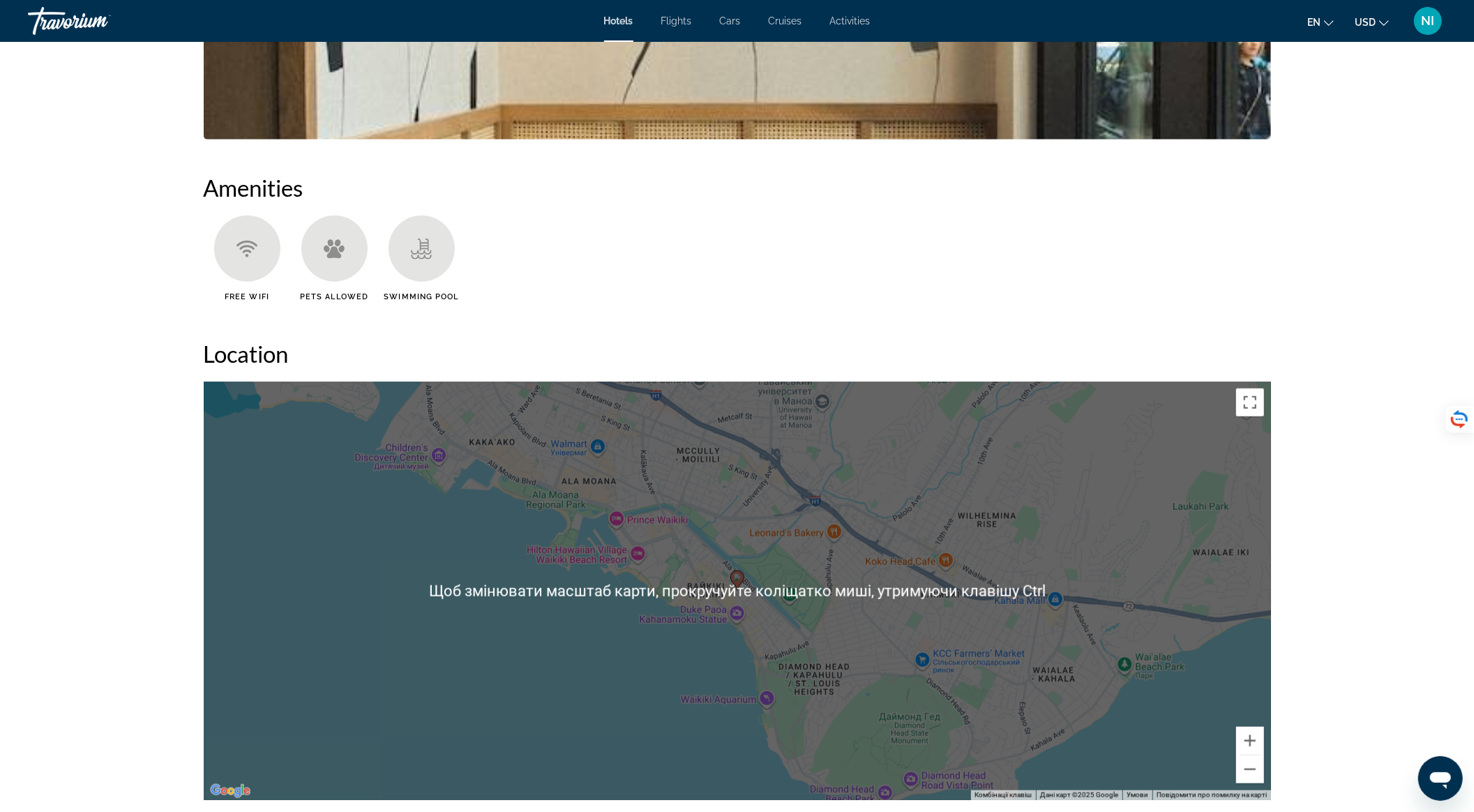
scroll to position [463, 0]
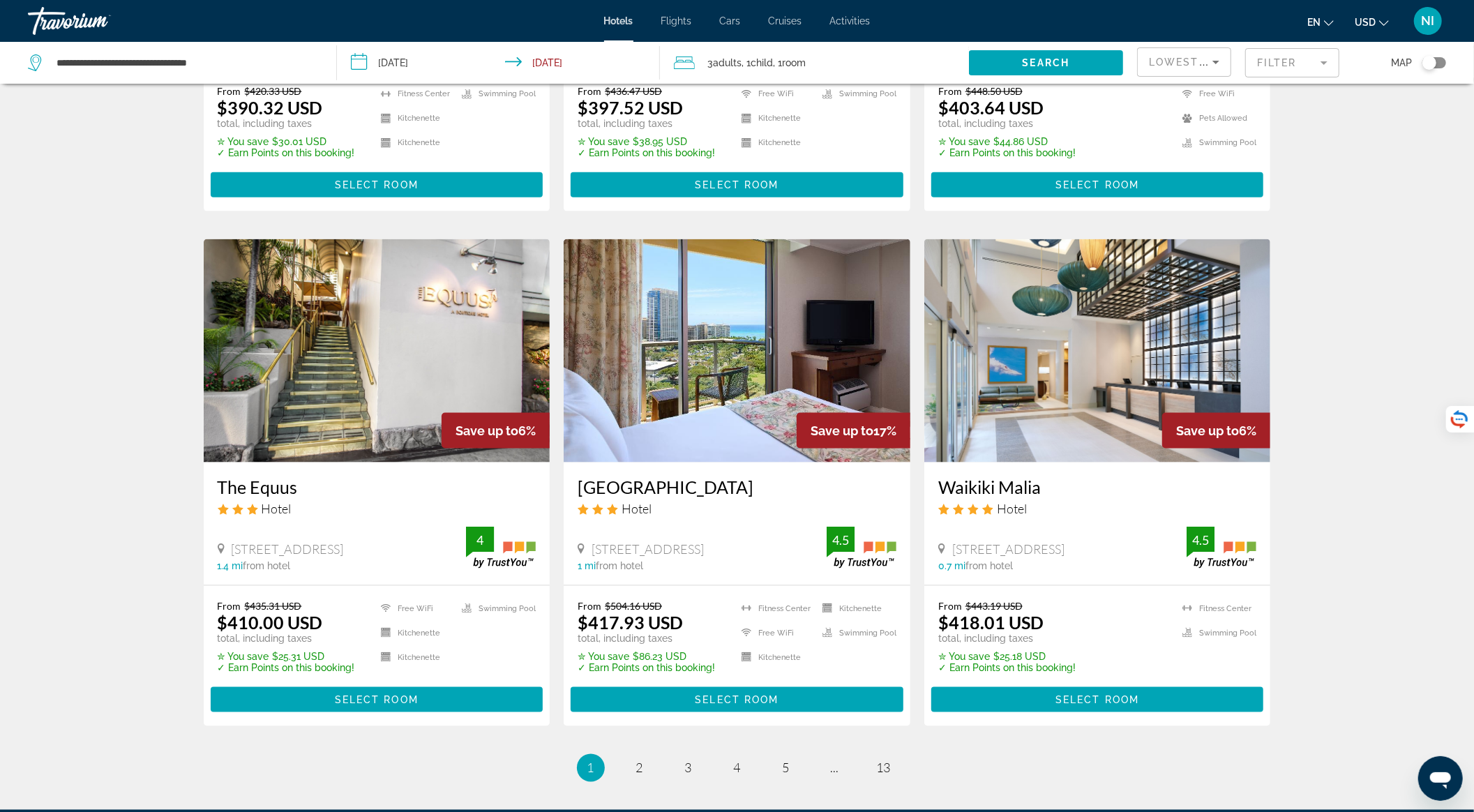
scroll to position [1488, 0]
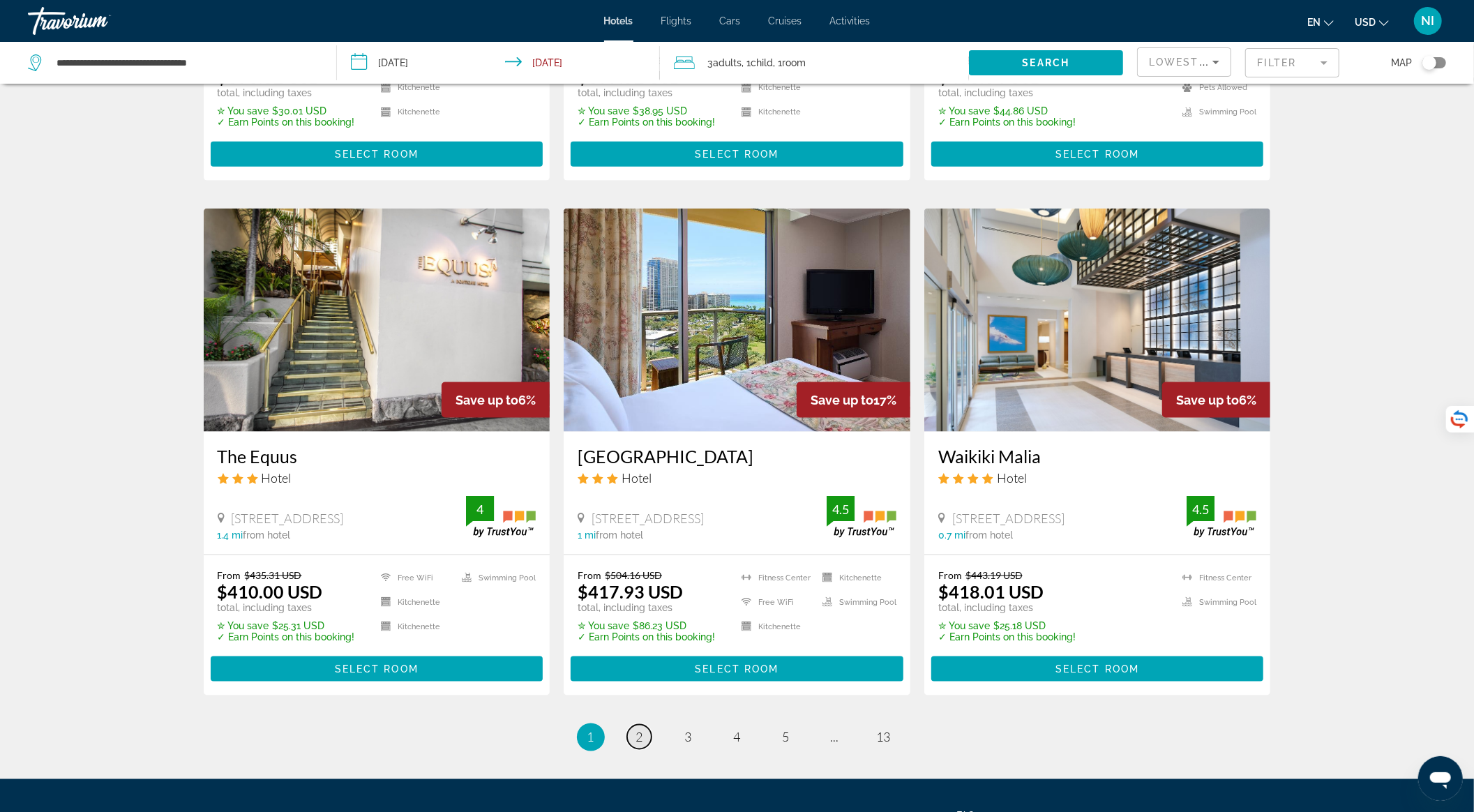
click at [645, 725] on link "page 2" at bounding box center [639, 737] width 25 height 25
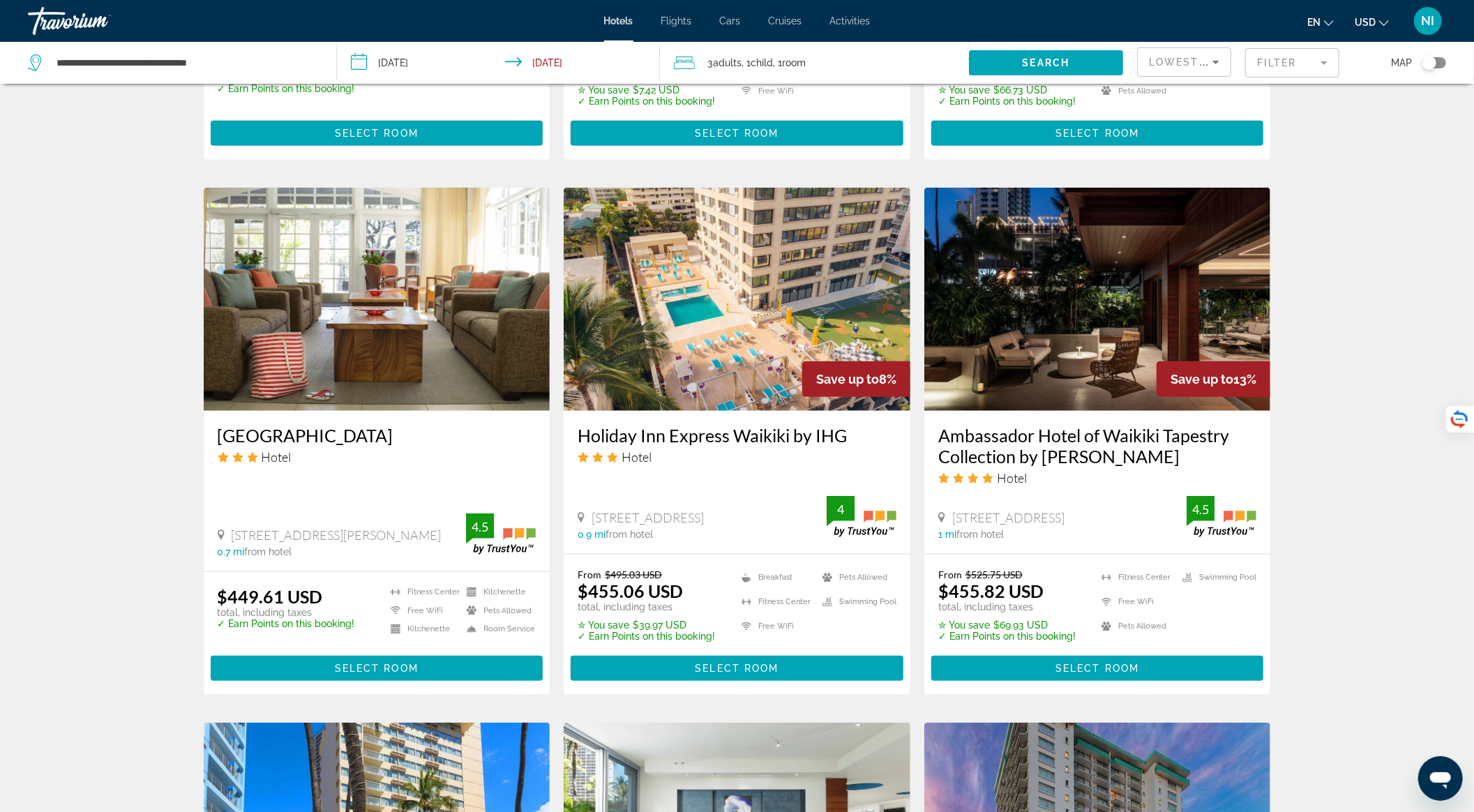
scroll to position [1022, 0]
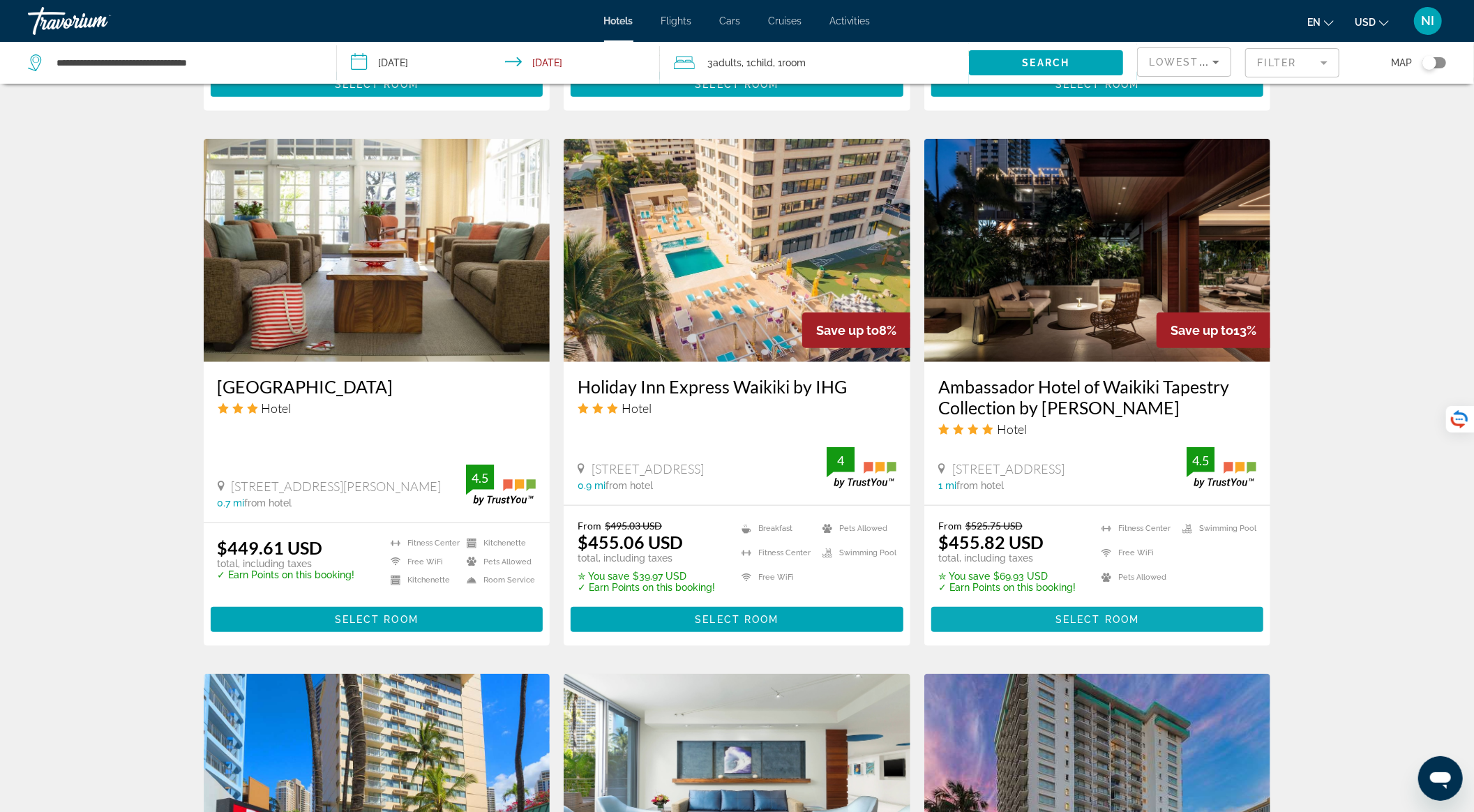
click at [1002, 621] on span "Main content" at bounding box center [1098, 619] width 333 height 34
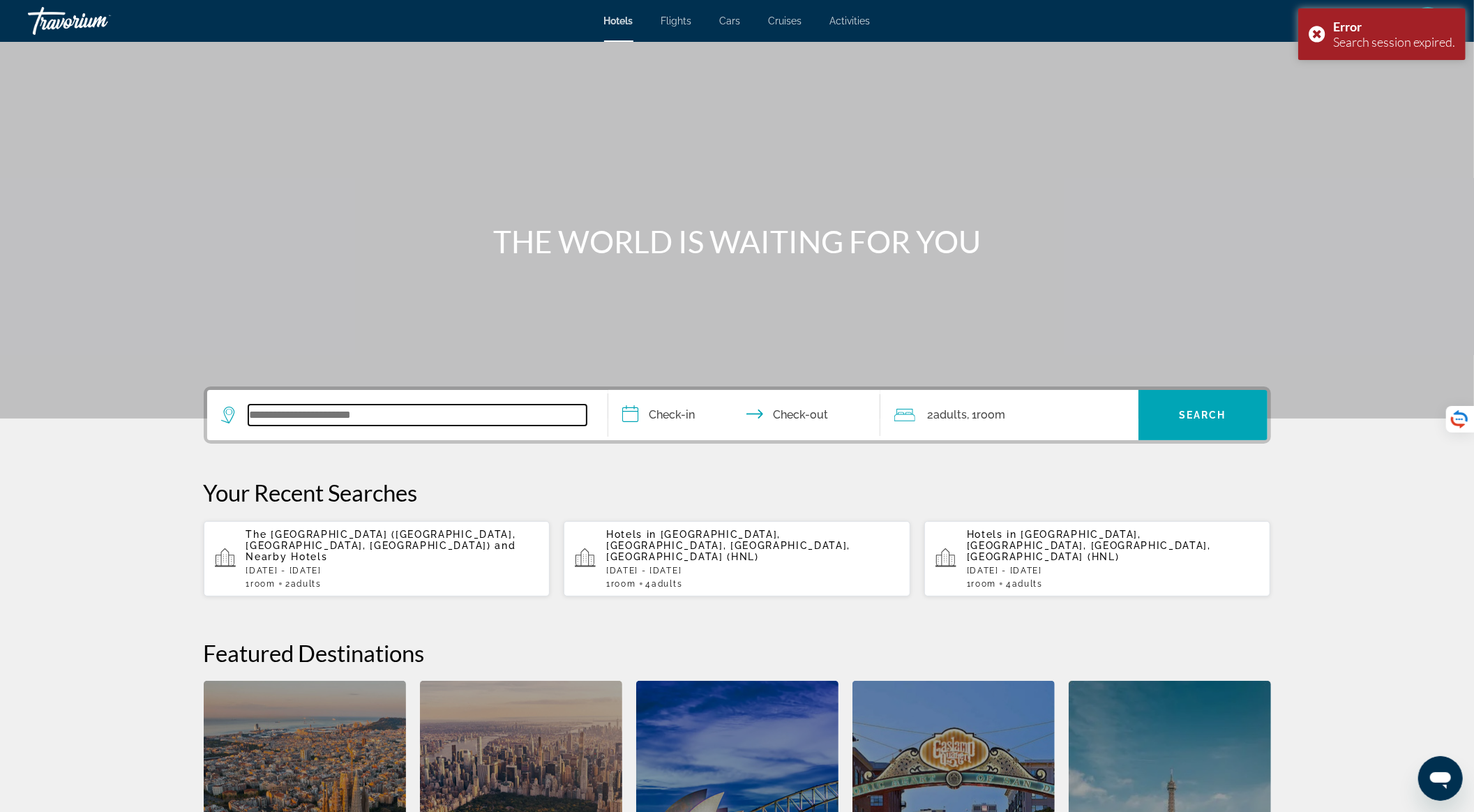
click at [415, 415] on input "Search widget" at bounding box center [418, 415] width 338 height 21
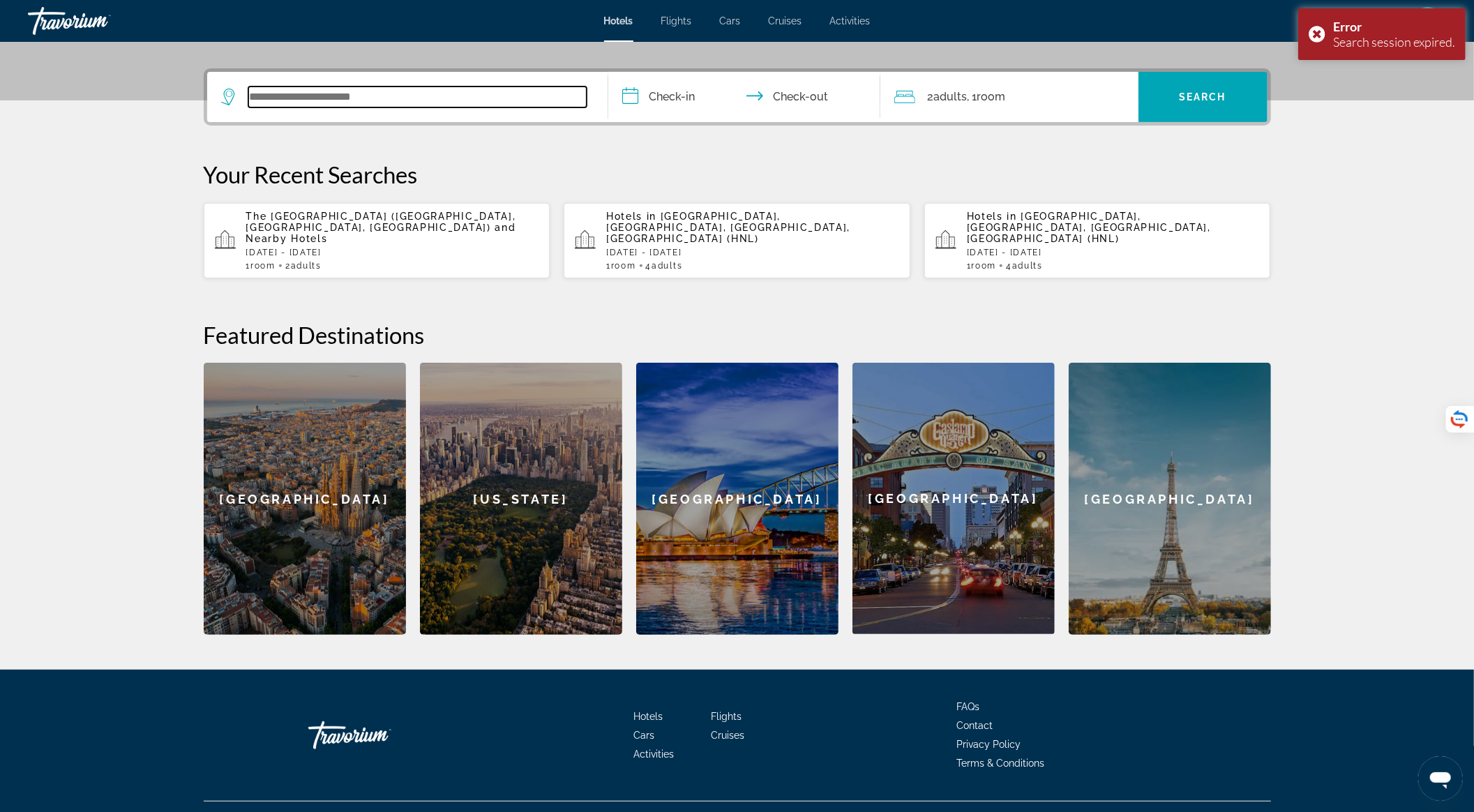
scroll to position [334, 0]
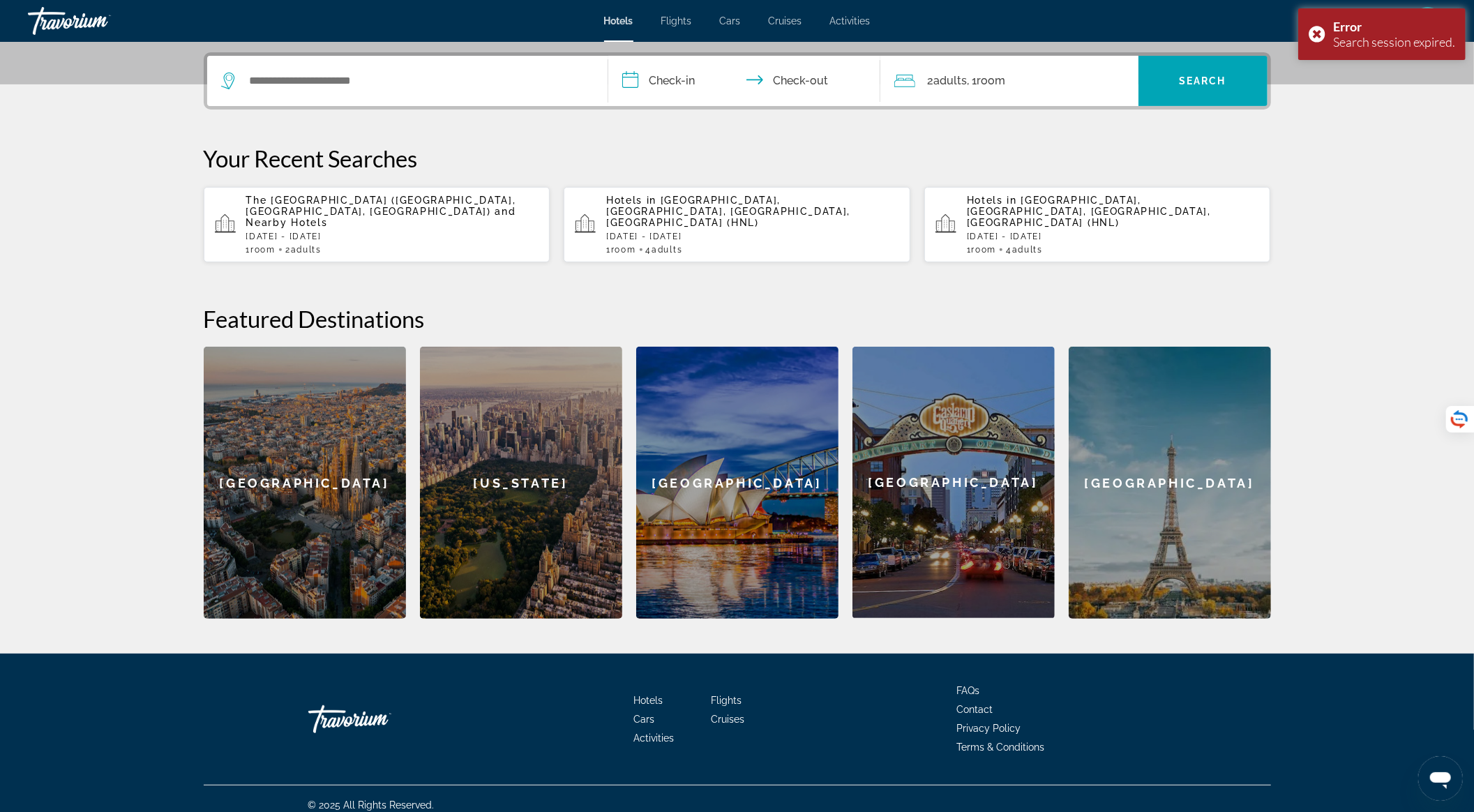
click at [422, 211] on p "The [GEOGRAPHIC_DATA] ([GEOGRAPHIC_DATA], [GEOGRAPHIC_DATA], [GEOGRAPHIC_DATA])…" at bounding box center [393, 211] width 293 height 34
